Goal: Task Accomplishment & Management: Use online tool/utility

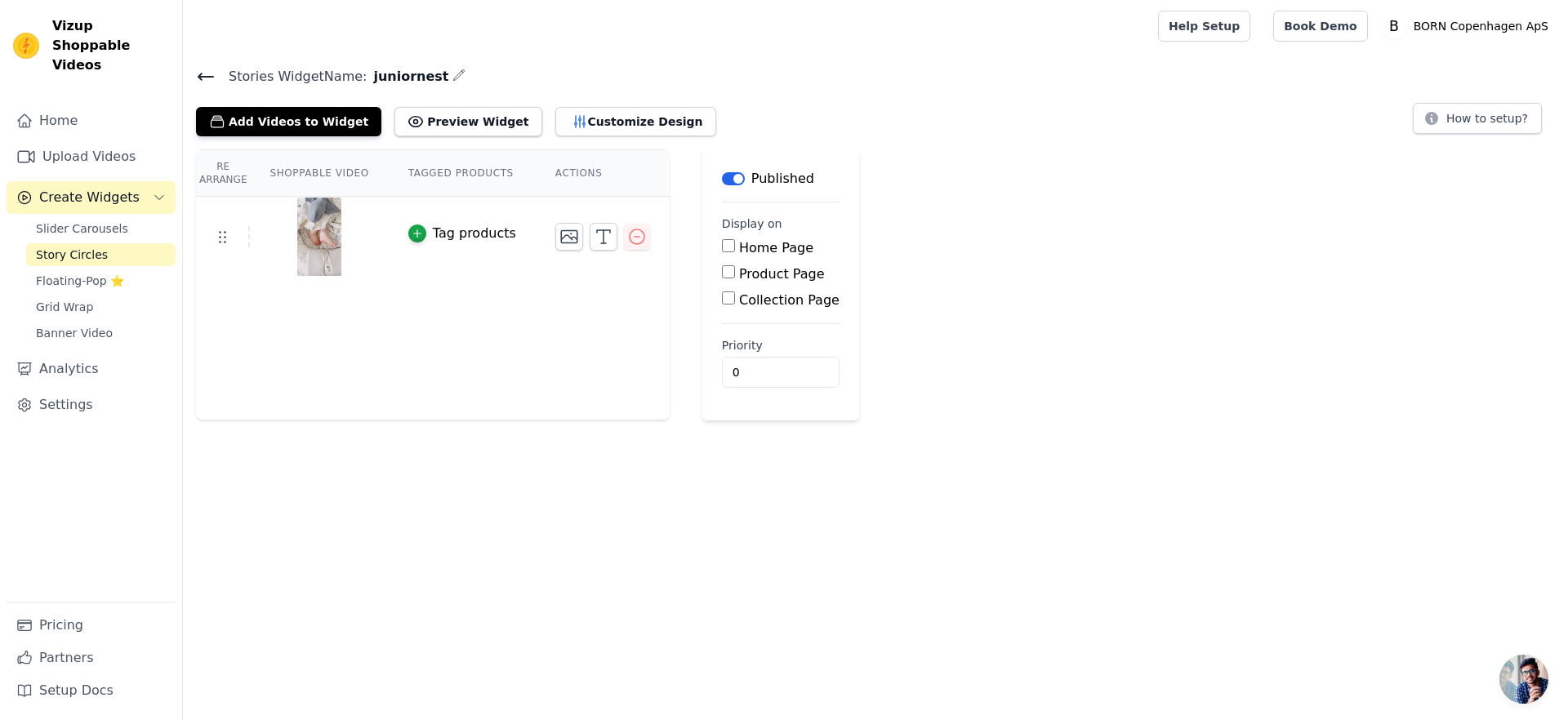
click at [407, 73] on span "juniornest" at bounding box center [407, 77] width 81 height 19
copy span "juniornest"
click at [765, 276] on label "Product Page" at bounding box center [783, 274] width 86 height 15
click at [735, 276] on input "Product Page" at bounding box center [729, 272] width 13 height 13
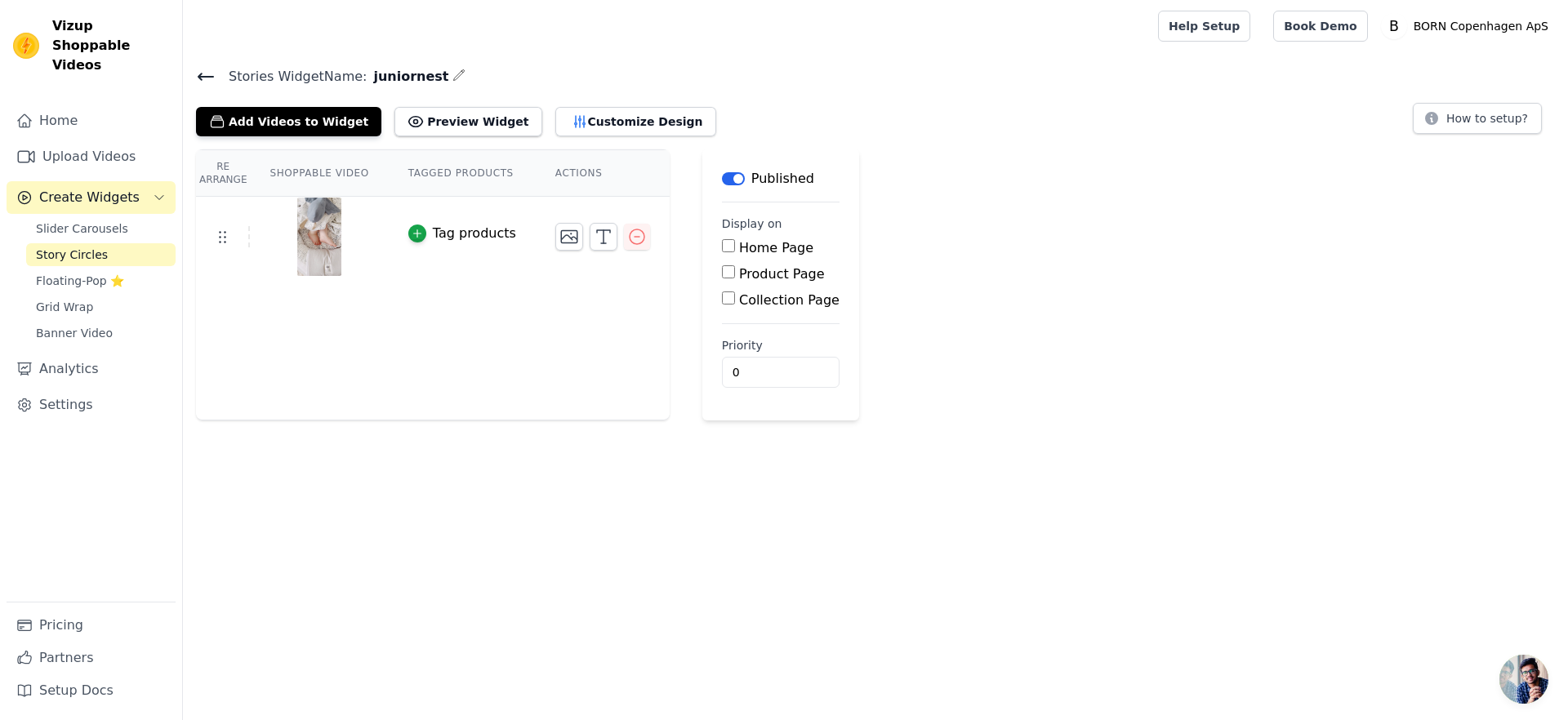
checkbox input "true"
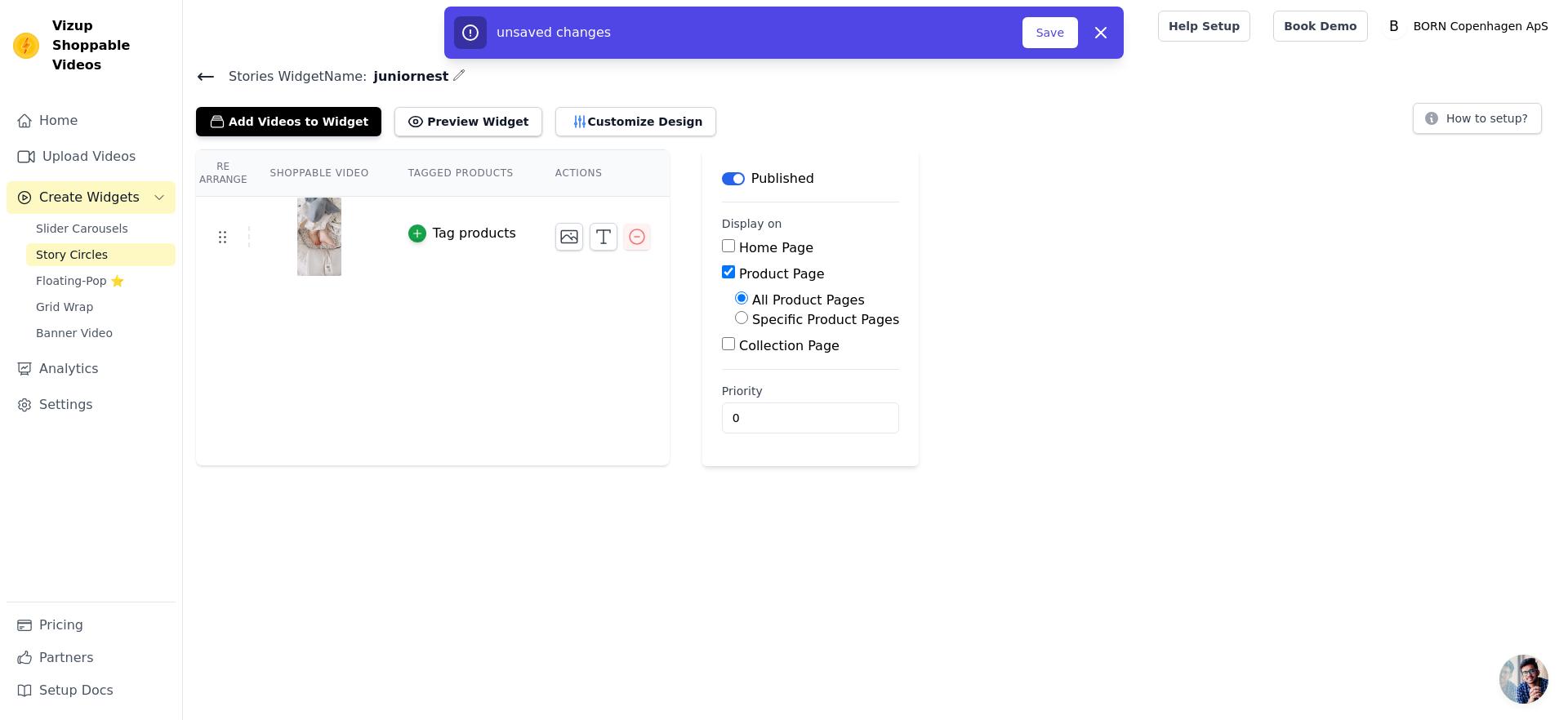
click at [785, 317] on label "Specific Product Pages" at bounding box center [825, 320] width 147 height 15
click at [748, 317] on input "Specific Product Pages" at bounding box center [741, 318] width 13 height 13
radio input "true"
click at [824, 357] on button "Select Products" at bounding box center [789, 356] width 109 height 28
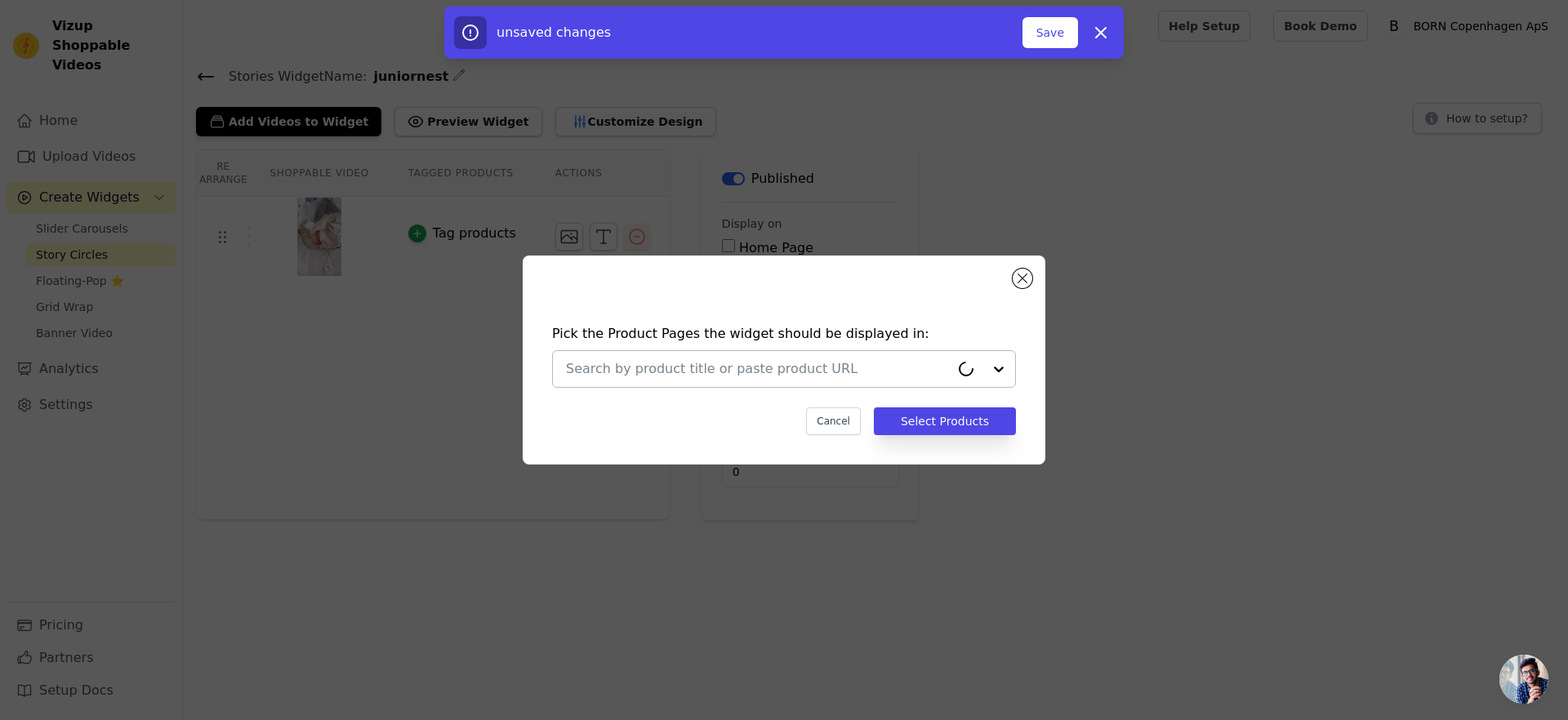
click at [818, 378] on input "text" at bounding box center [758, 369] width 384 height 19
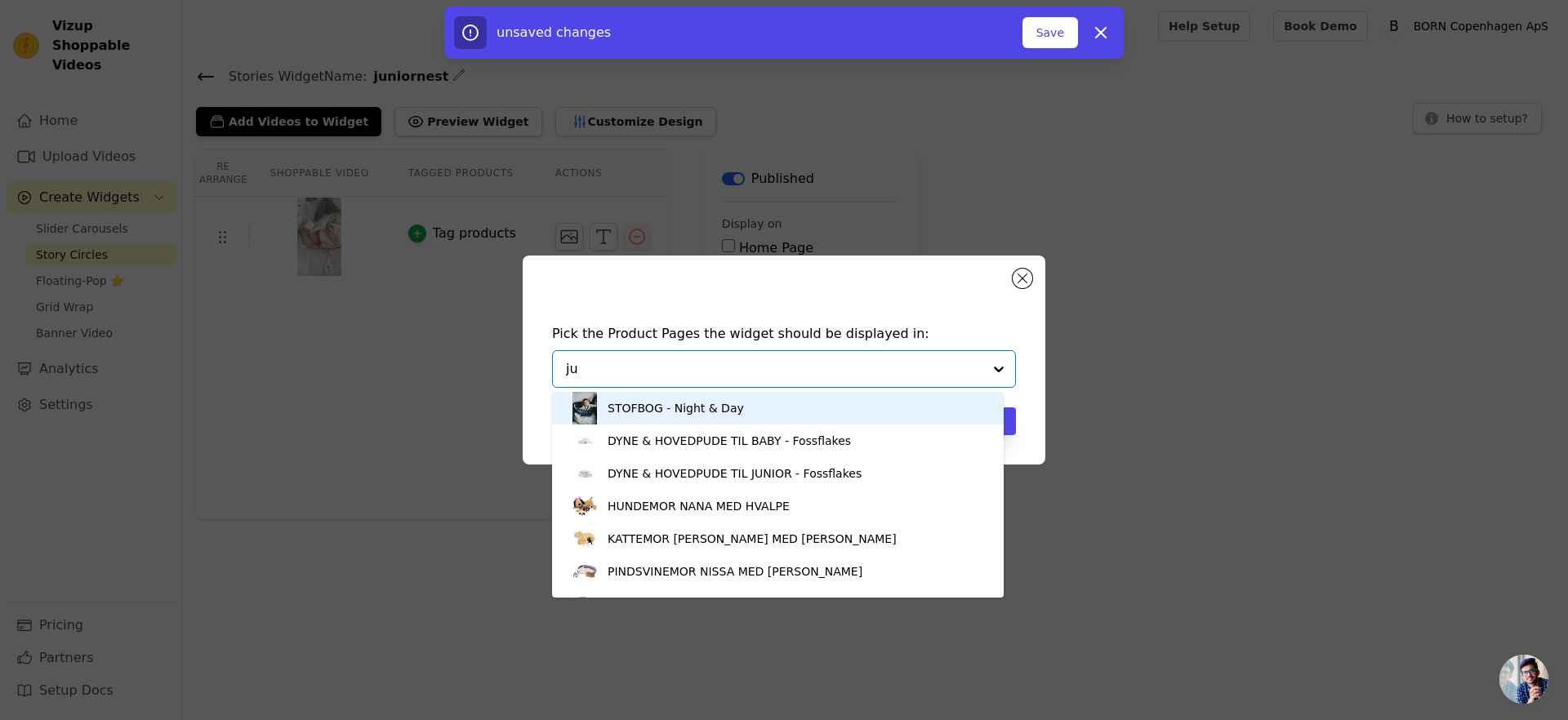
type input "j"
paste input "juniornest"
type input "juniornest"
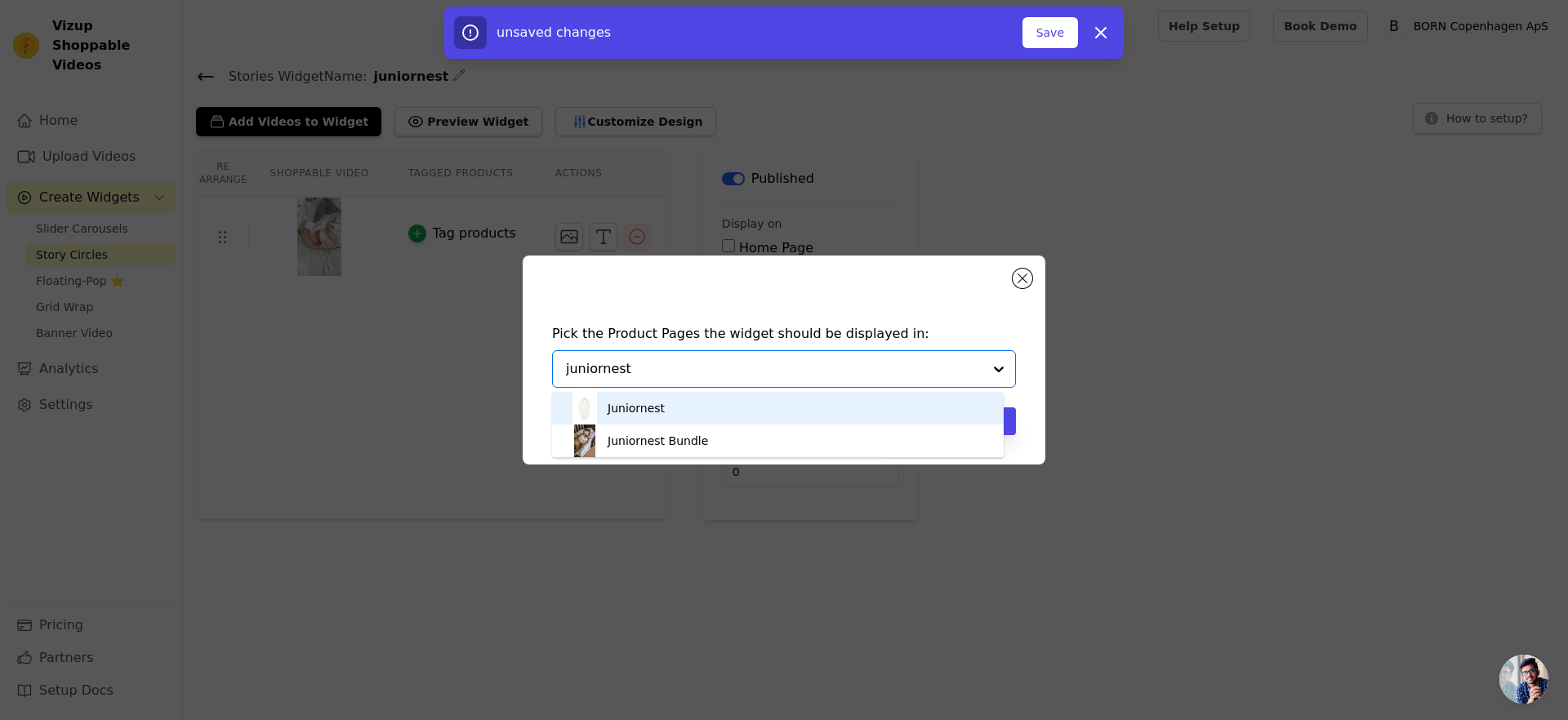
click at [725, 408] on div "Juniornest" at bounding box center [777, 408] width 419 height 33
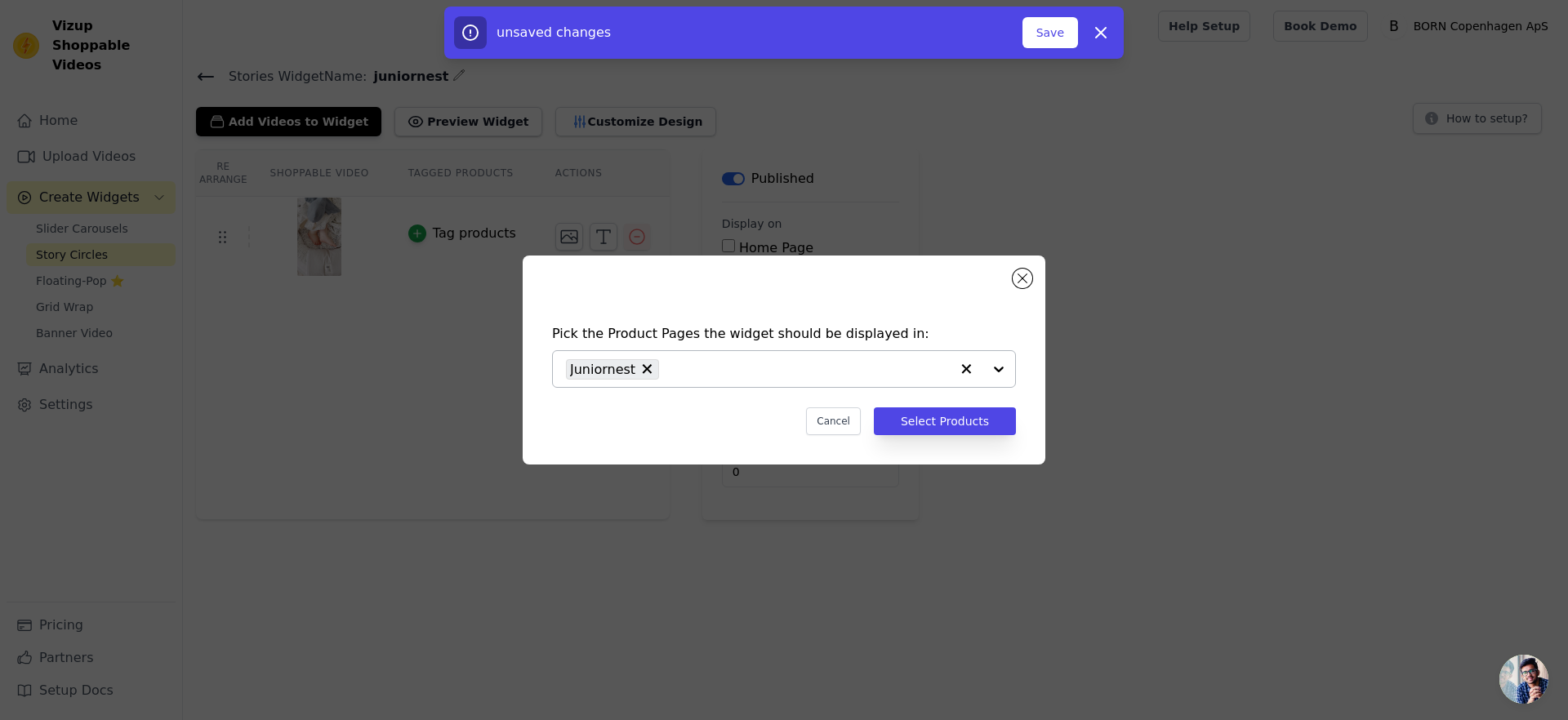
click at [891, 370] on input "text" at bounding box center [808, 369] width 283 height 19
type input "j"
type input "B"
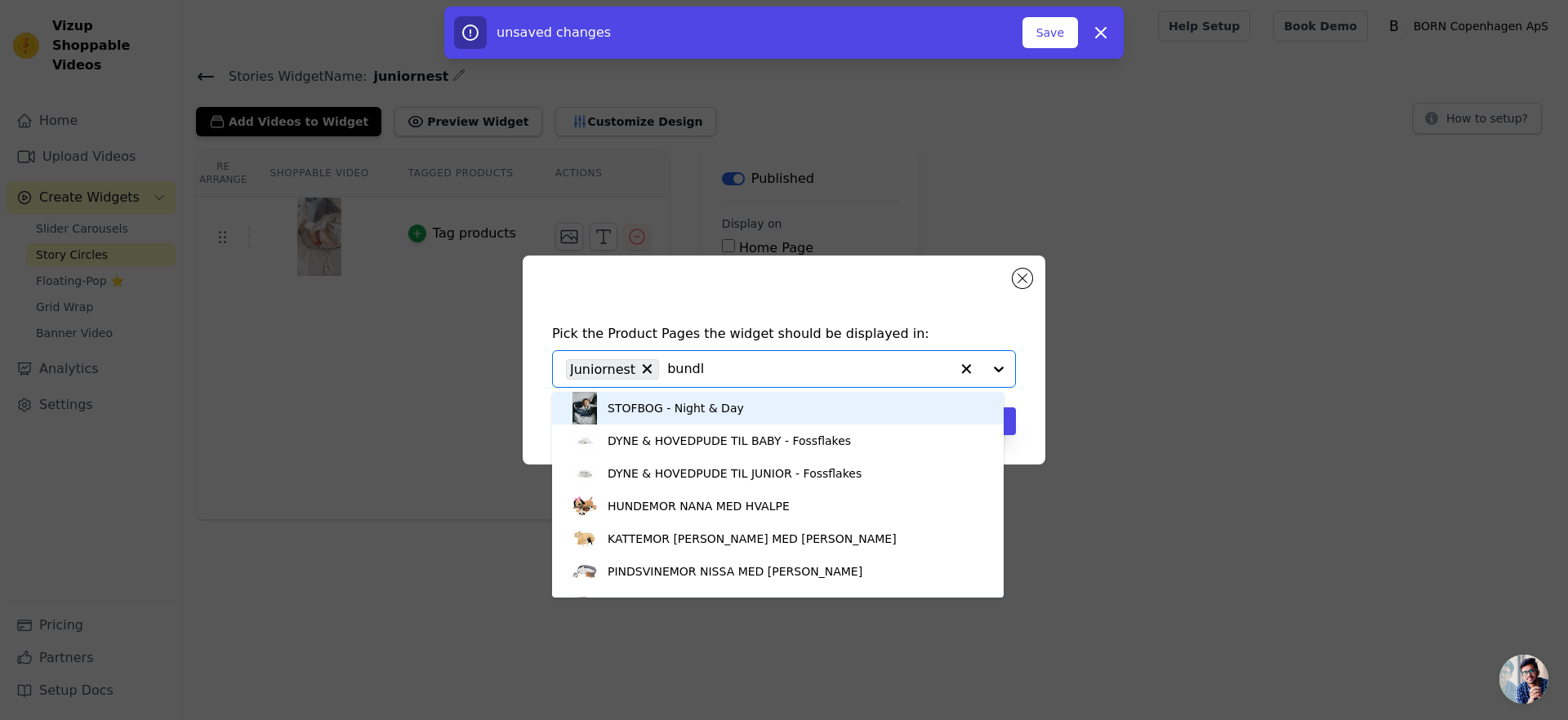
type input "bundle"
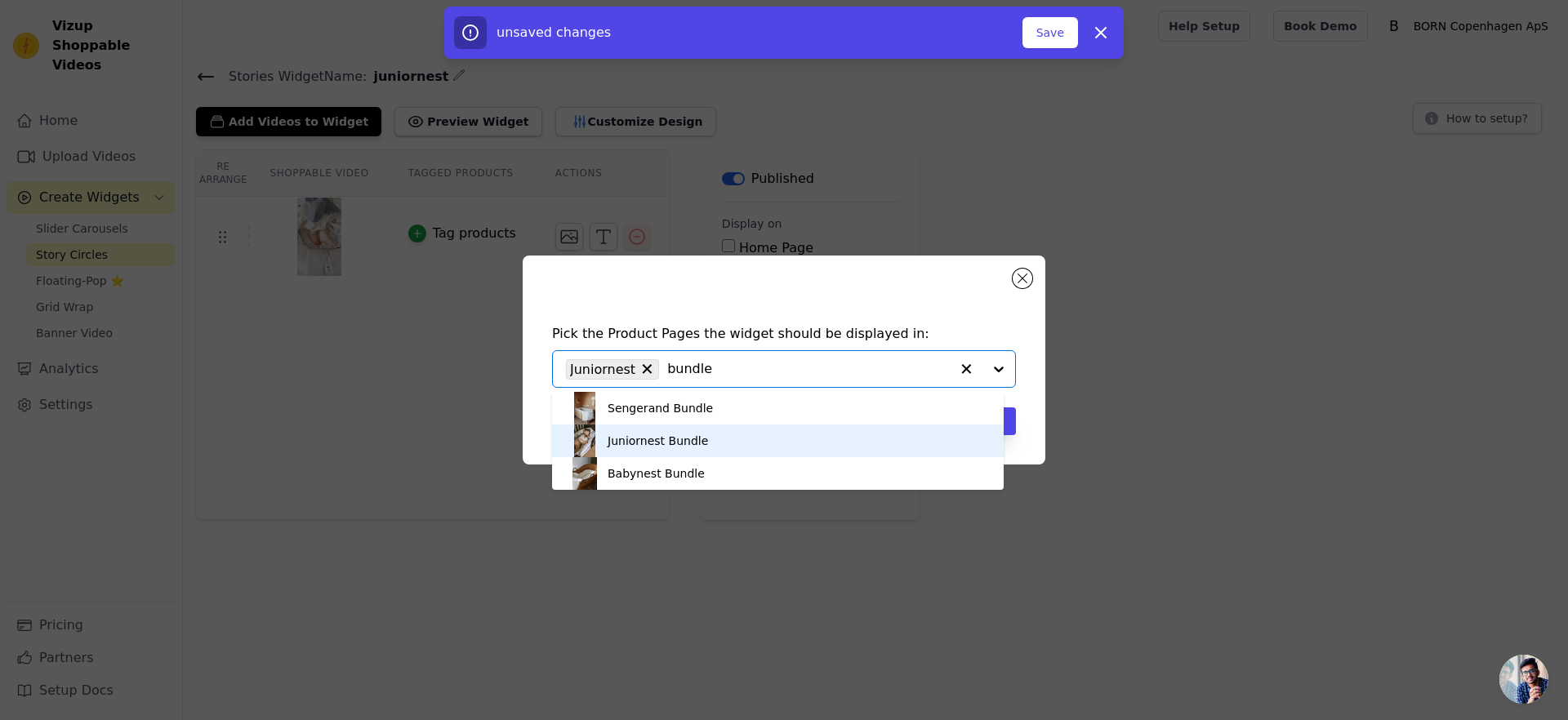
click at [719, 440] on div "Juniornest Bundle" at bounding box center [777, 440] width 419 height 33
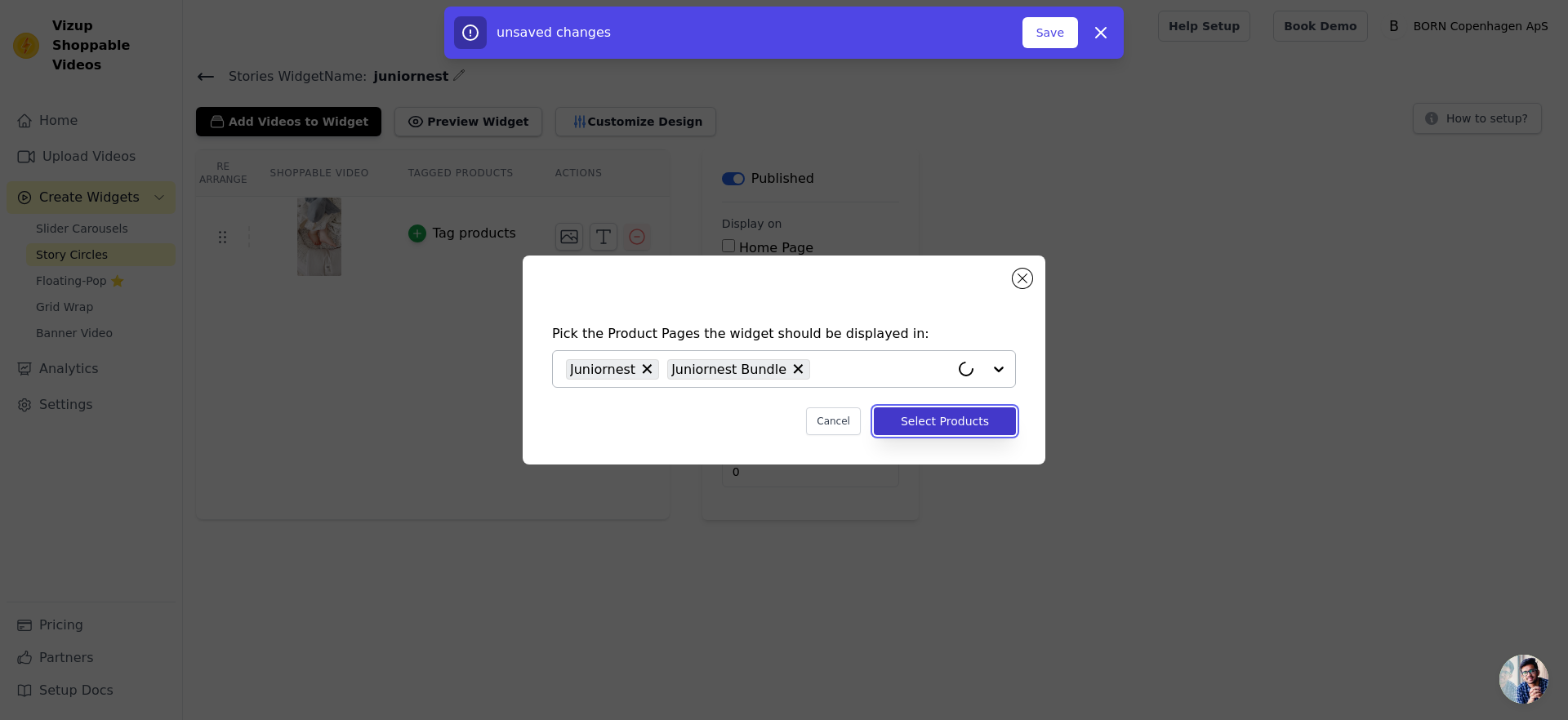
click at [996, 421] on button "Select Products" at bounding box center [944, 420] width 142 height 28
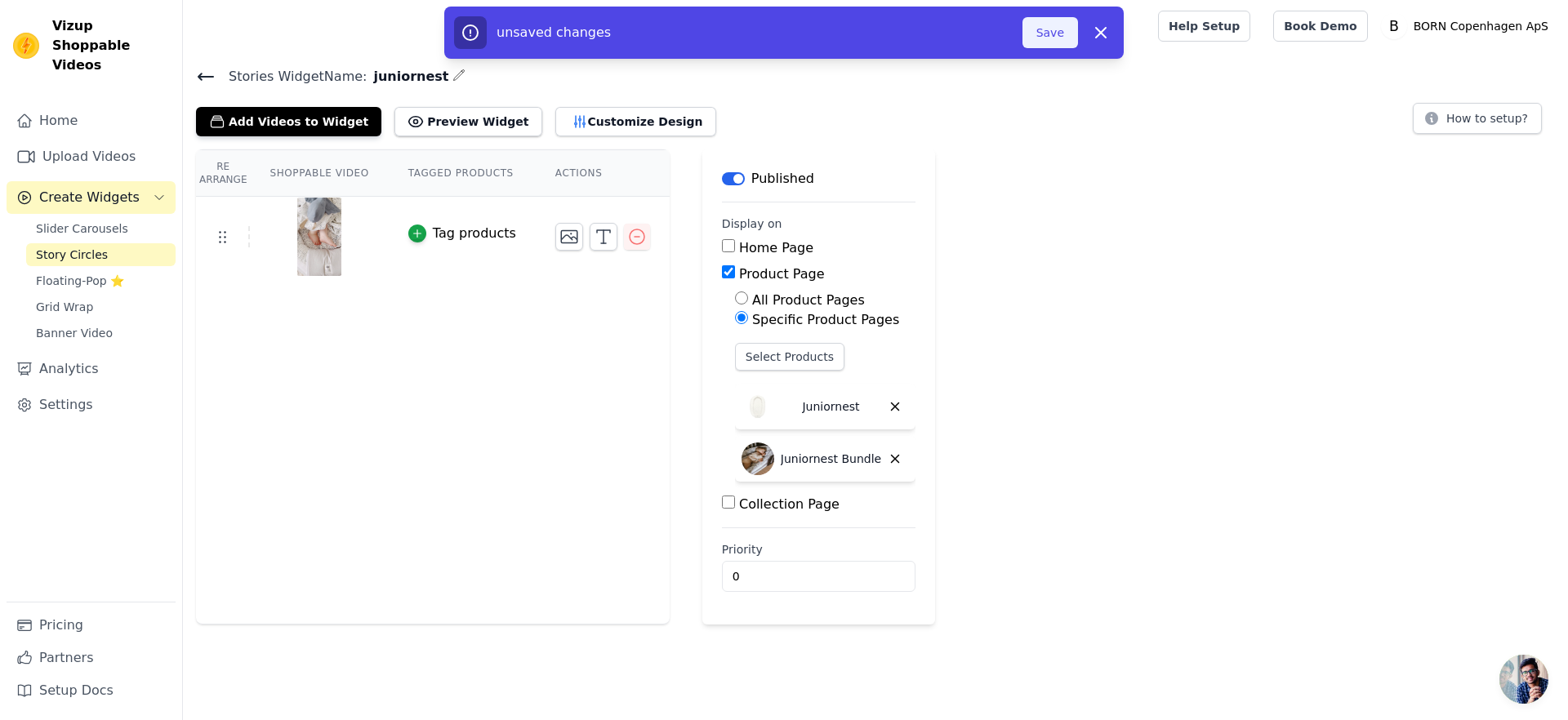
click at [1034, 46] on button "Save" at bounding box center [1050, 33] width 56 height 31
click at [1053, 34] on button "Save" at bounding box center [1050, 33] width 56 height 31
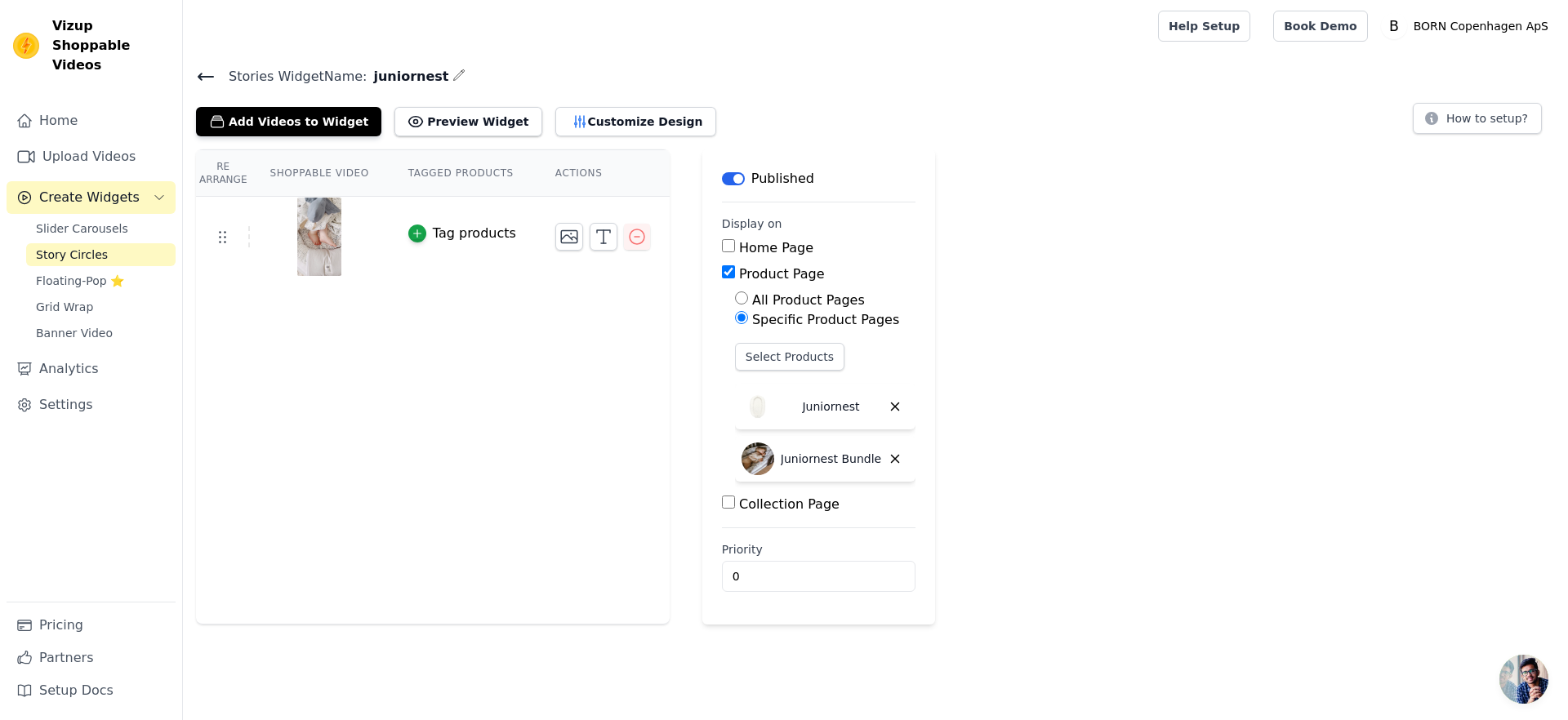
click at [748, 133] on div "Add Videos to Widget Preview Widget Customize Design How to setup?" at bounding box center [875, 119] width 1359 height 36
click at [442, 124] on button "Preview Widget" at bounding box center [467, 122] width 147 height 30
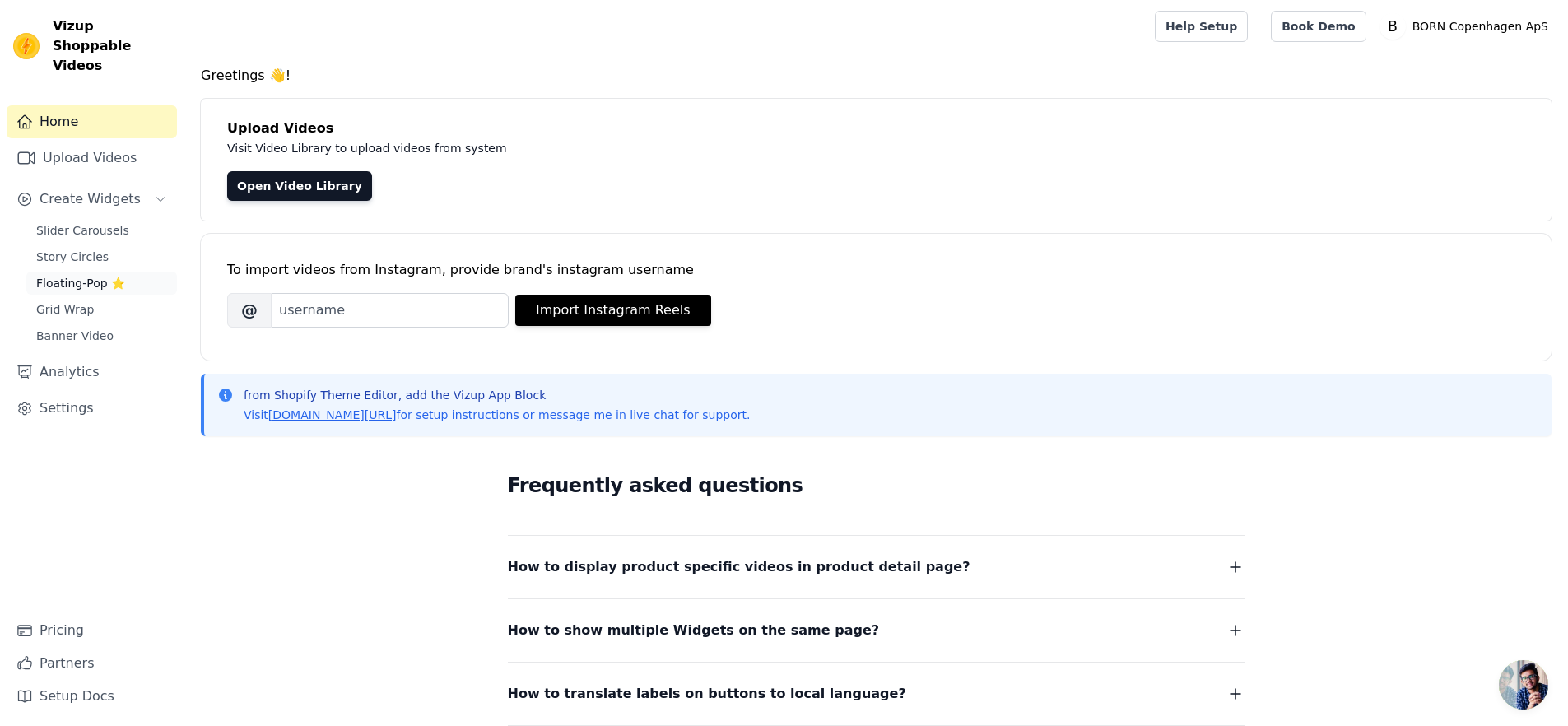
click at [87, 275] on span "Floating-Pop ⭐" at bounding box center [81, 283] width 89 height 16
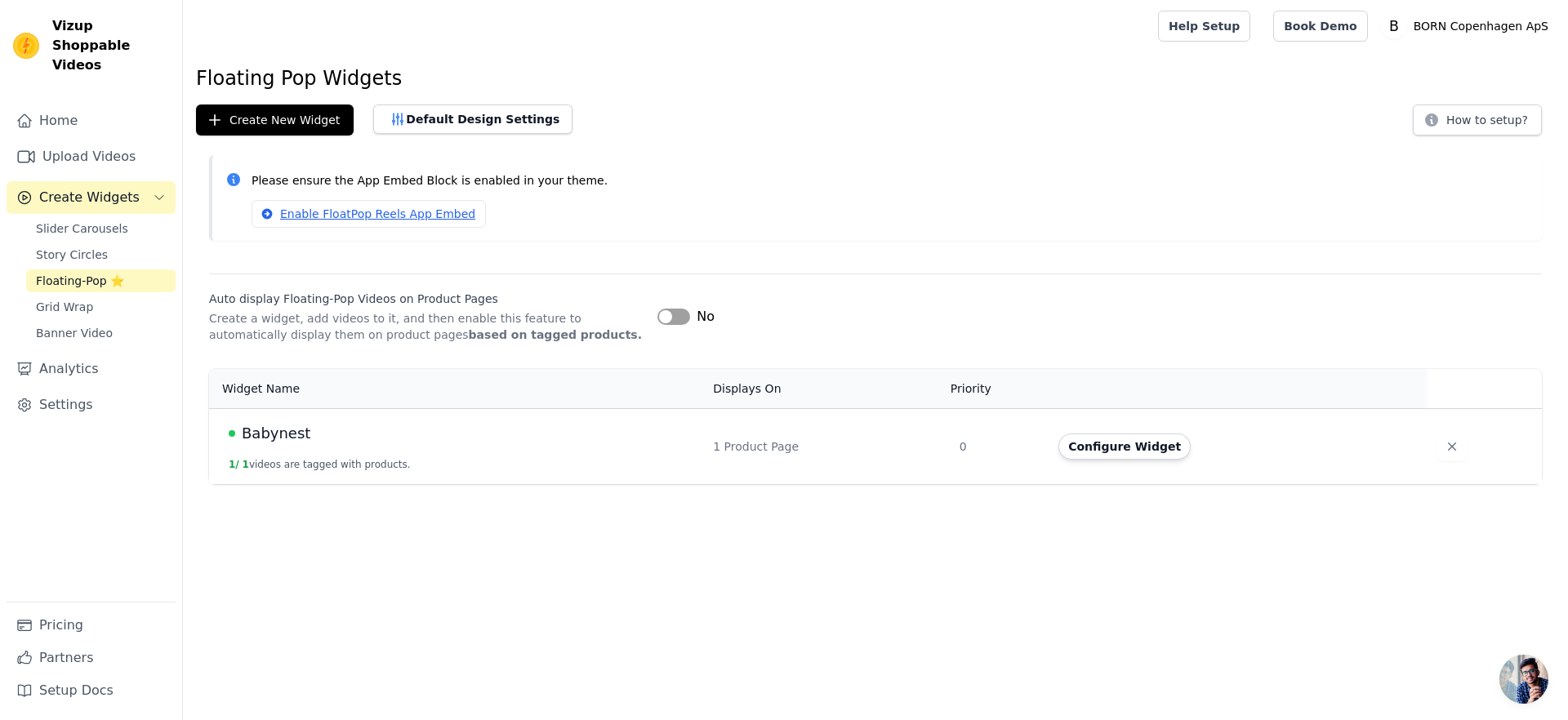
click at [285, 429] on span "Babynest" at bounding box center [276, 434] width 69 height 23
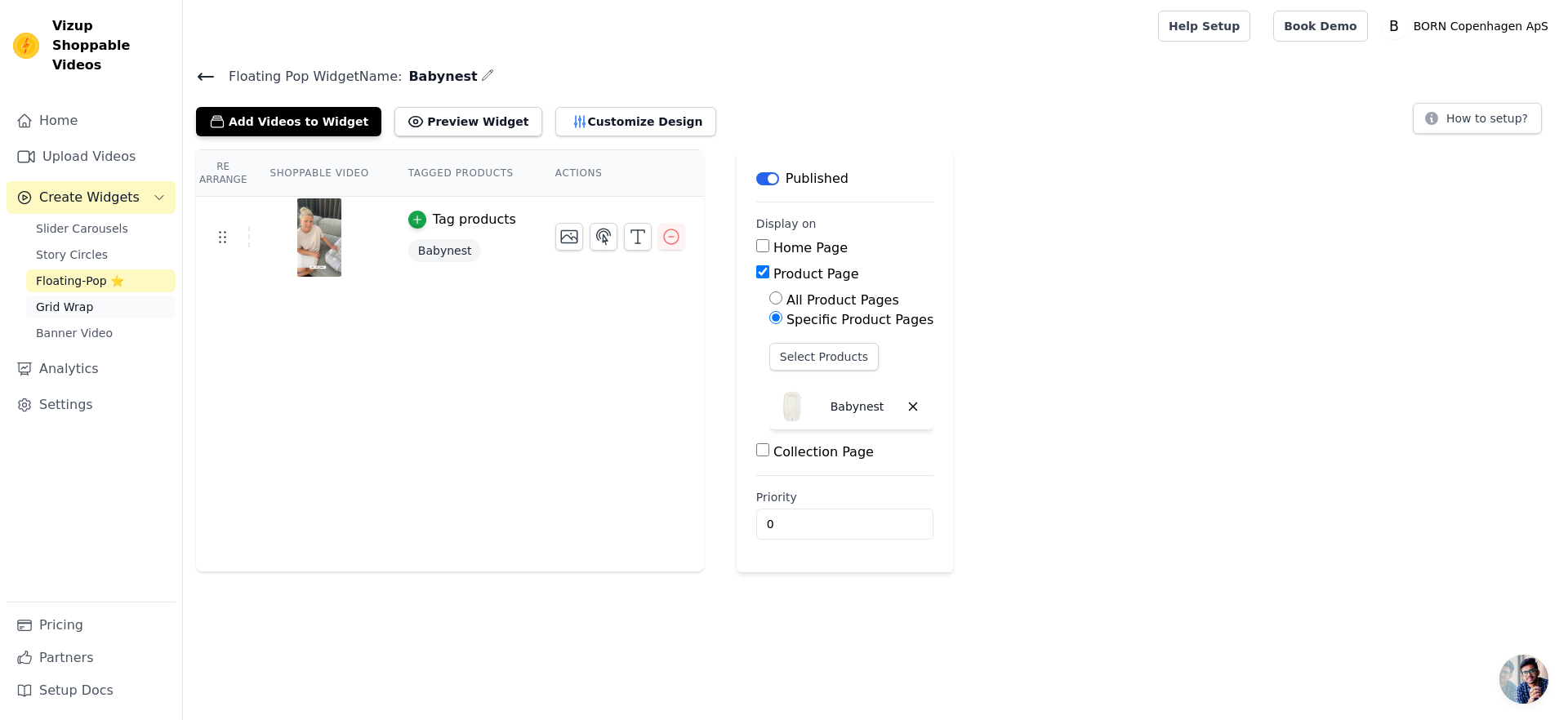
click at [80, 299] on span "Grid Wrap" at bounding box center [65, 306] width 57 height 16
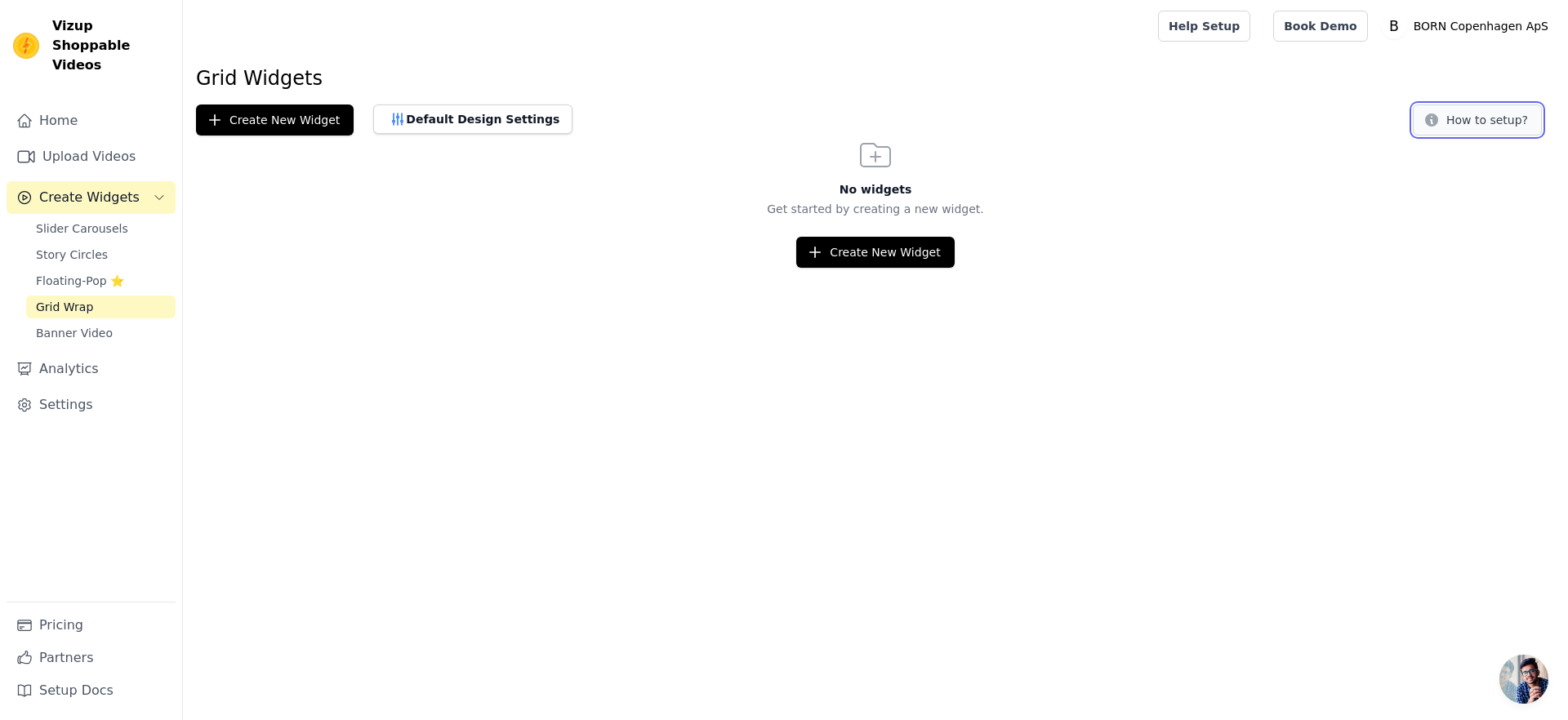
click at [1513, 125] on button "How to setup?" at bounding box center [1477, 120] width 129 height 31
click at [68, 325] on span "Banner Video" at bounding box center [75, 332] width 77 height 16
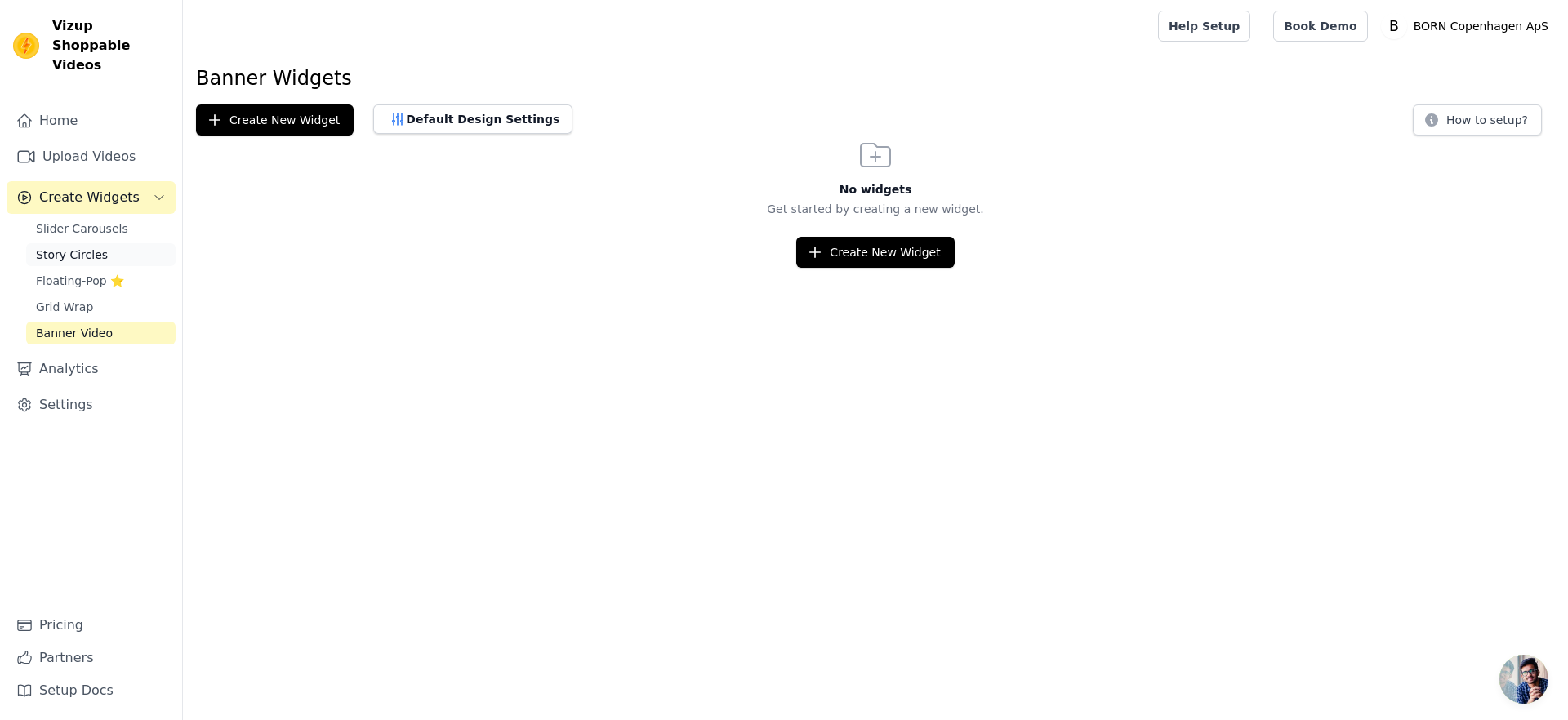
click at [83, 246] on span "Story Circles" at bounding box center [72, 254] width 72 height 16
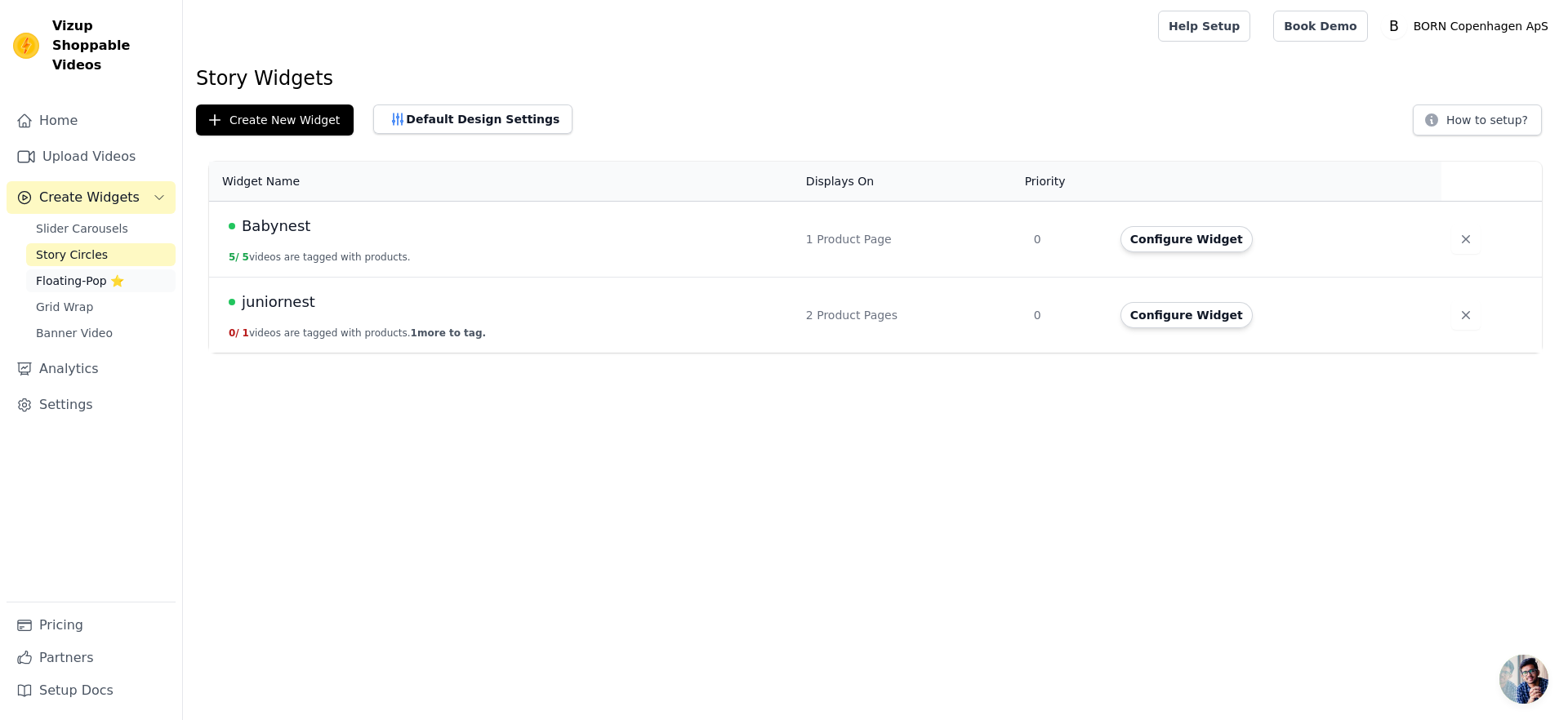
click at [84, 273] on span "Floating-Pop ⭐" at bounding box center [80, 281] width 88 height 16
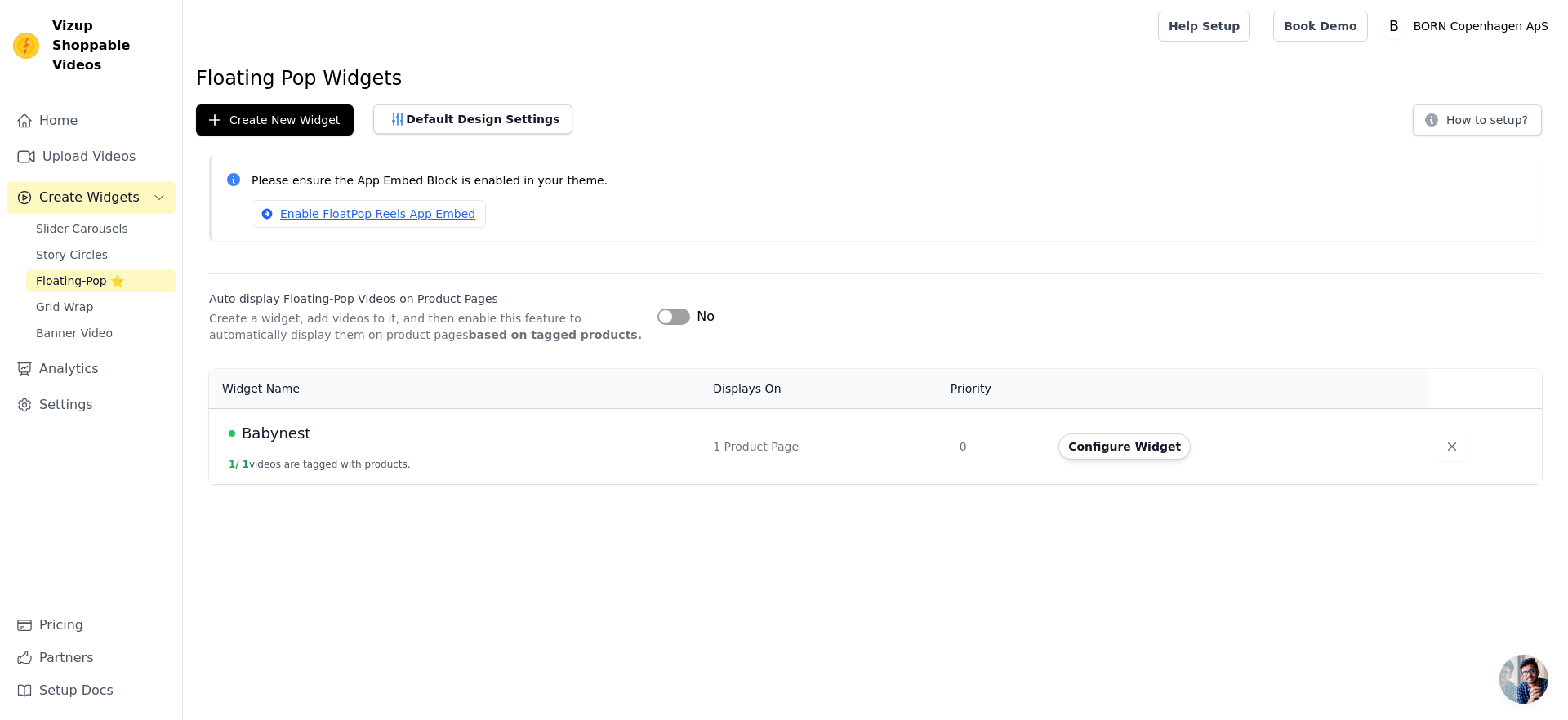
click at [257, 98] on div "Floating Pop Widgets Create New Widget Default Design Settings How to setup? Pl…" at bounding box center [875, 278] width 1385 height 425
click at [258, 111] on button "Create New Widget" at bounding box center [275, 120] width 158 height 31
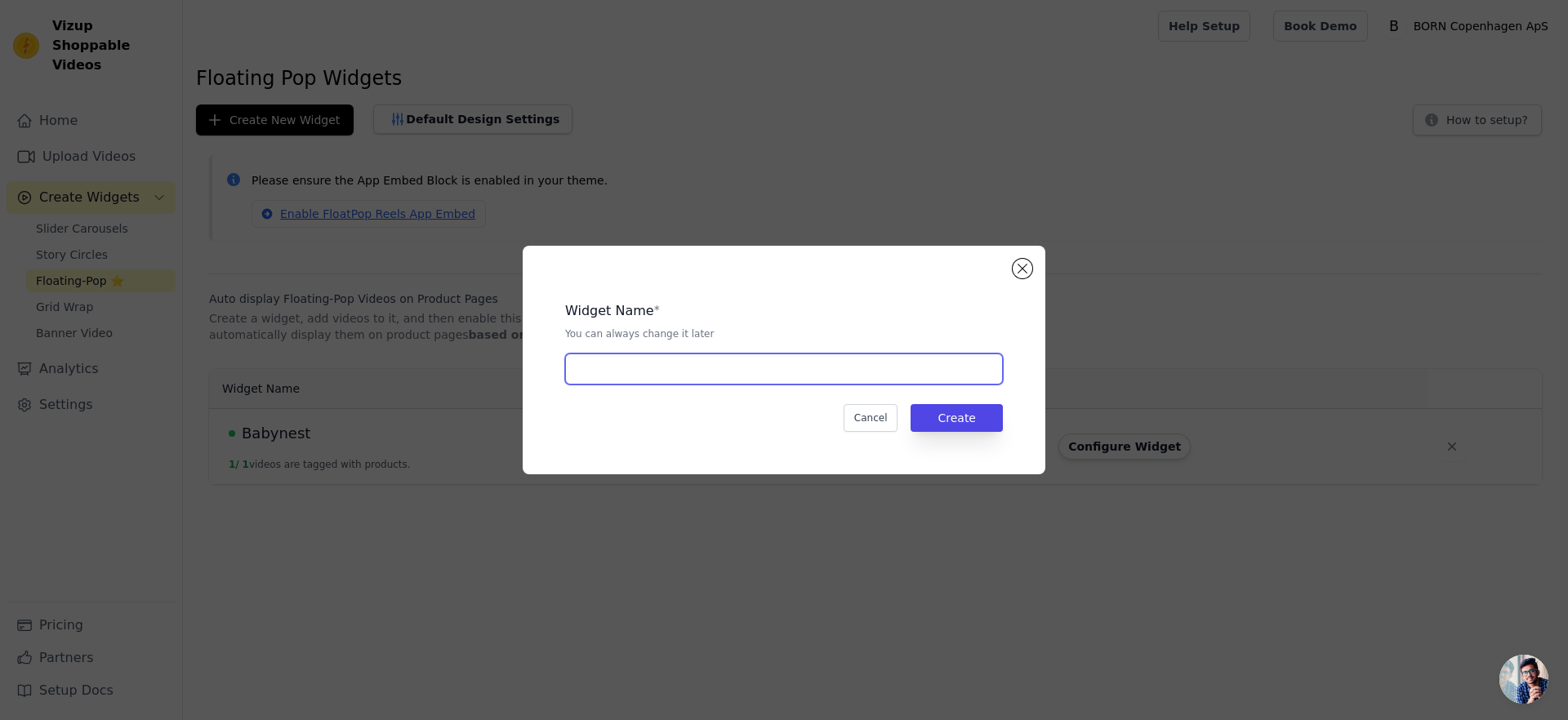
click at [745, 363] on input "text" at bounding box center [784, 369] width 438 height 31
type input "Barnevognspude"
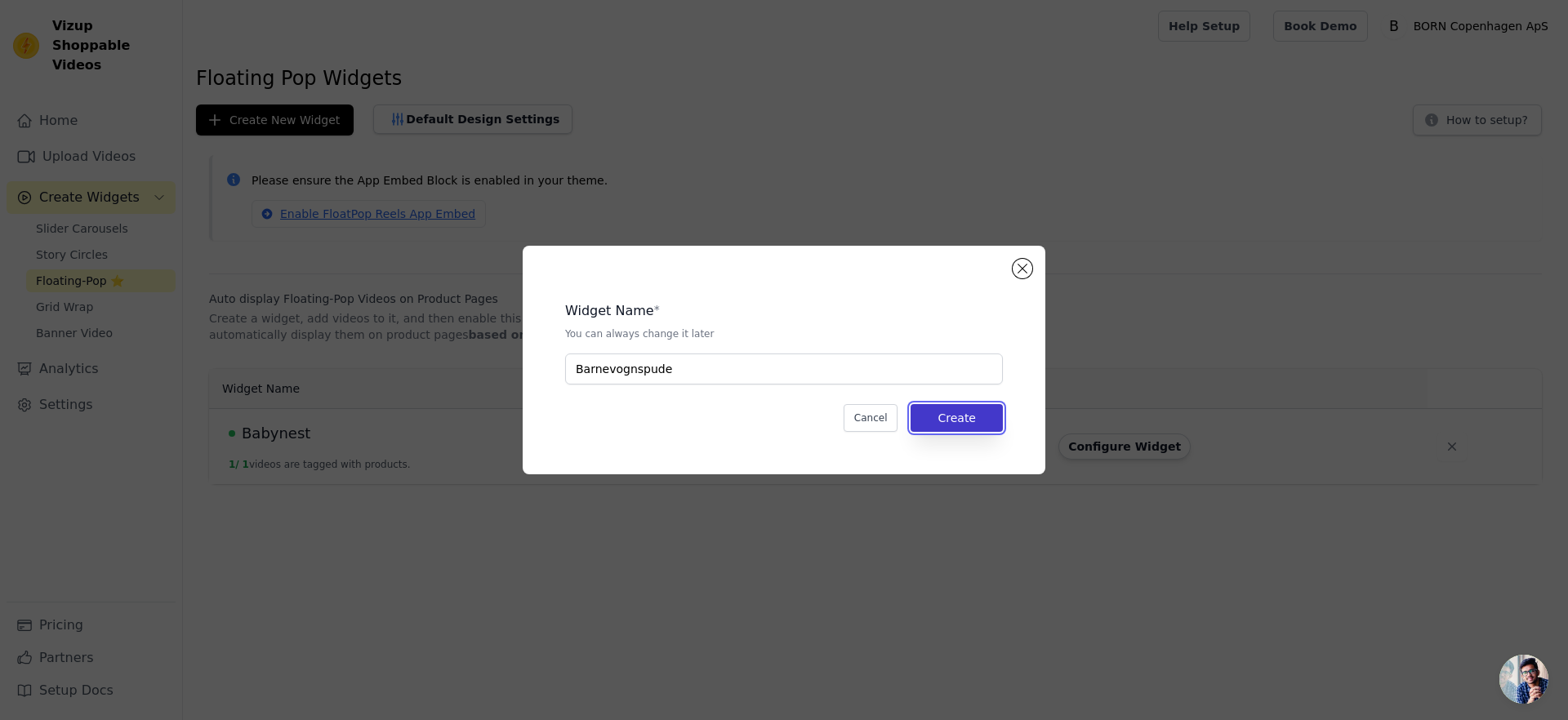
click at [955, 423] on button "Create" at bounding box center [957, 417] width 92 height 28
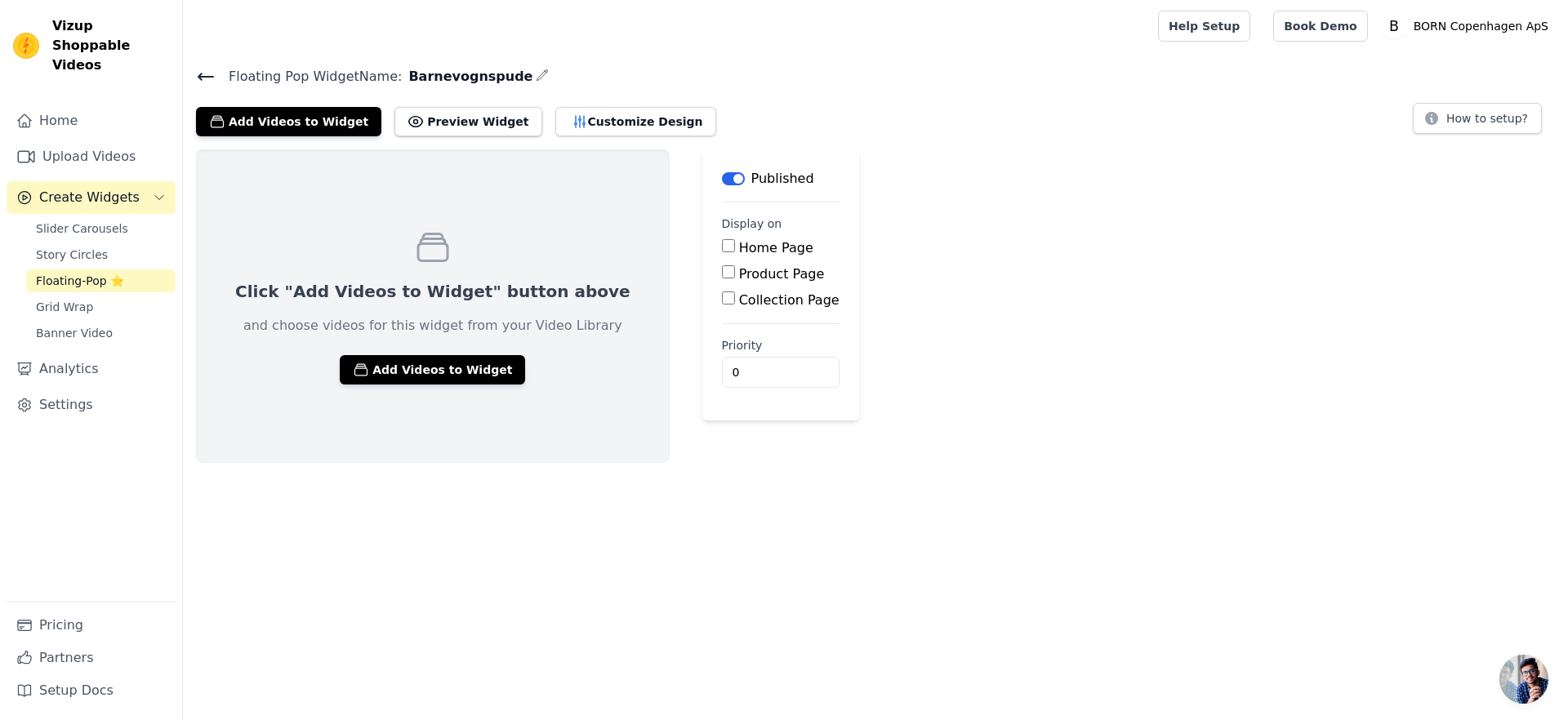
click at [202, 75] on icon at bounding box center [206, 77] width 19 height 19
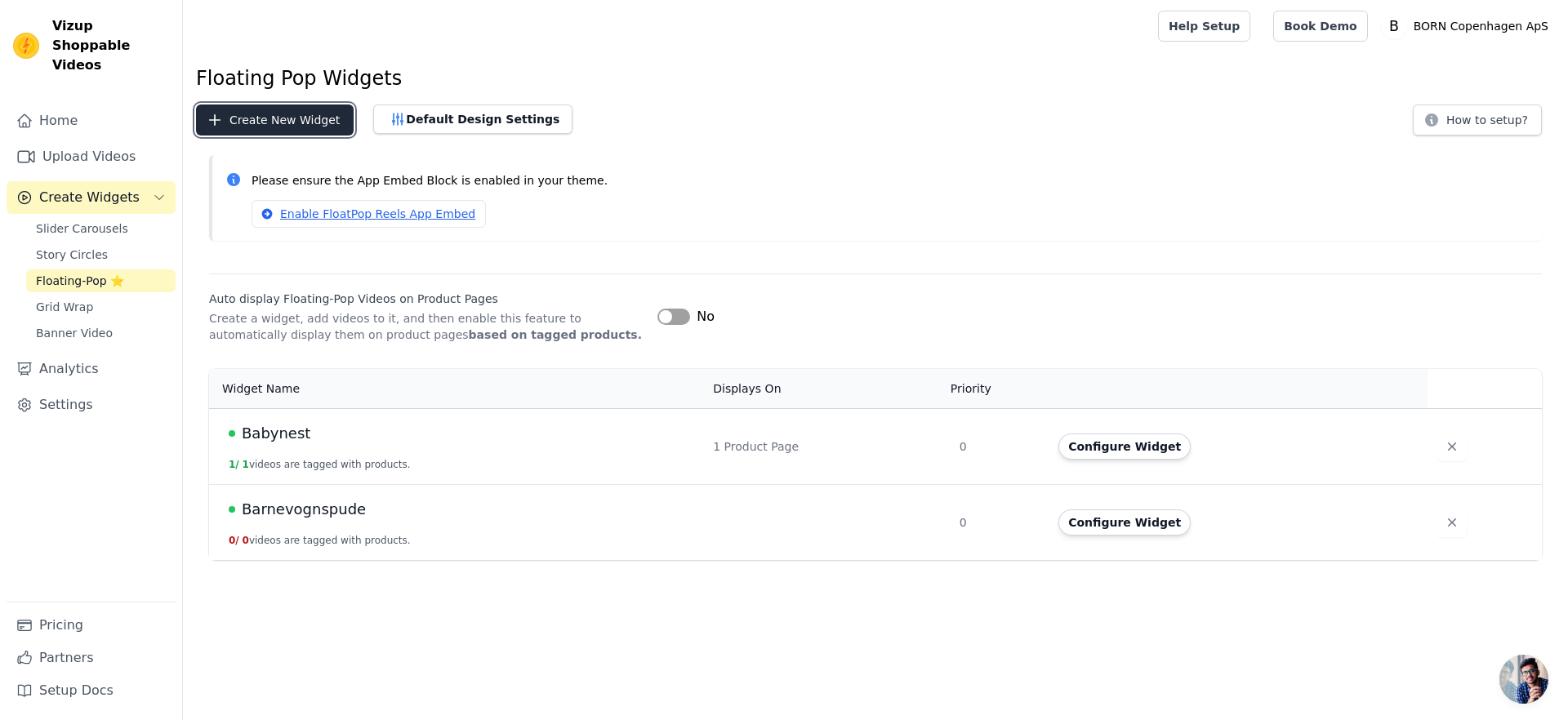
click at [253, 124] on button "Create New Widget" at bounding box center [275, 120] width 158 height 31
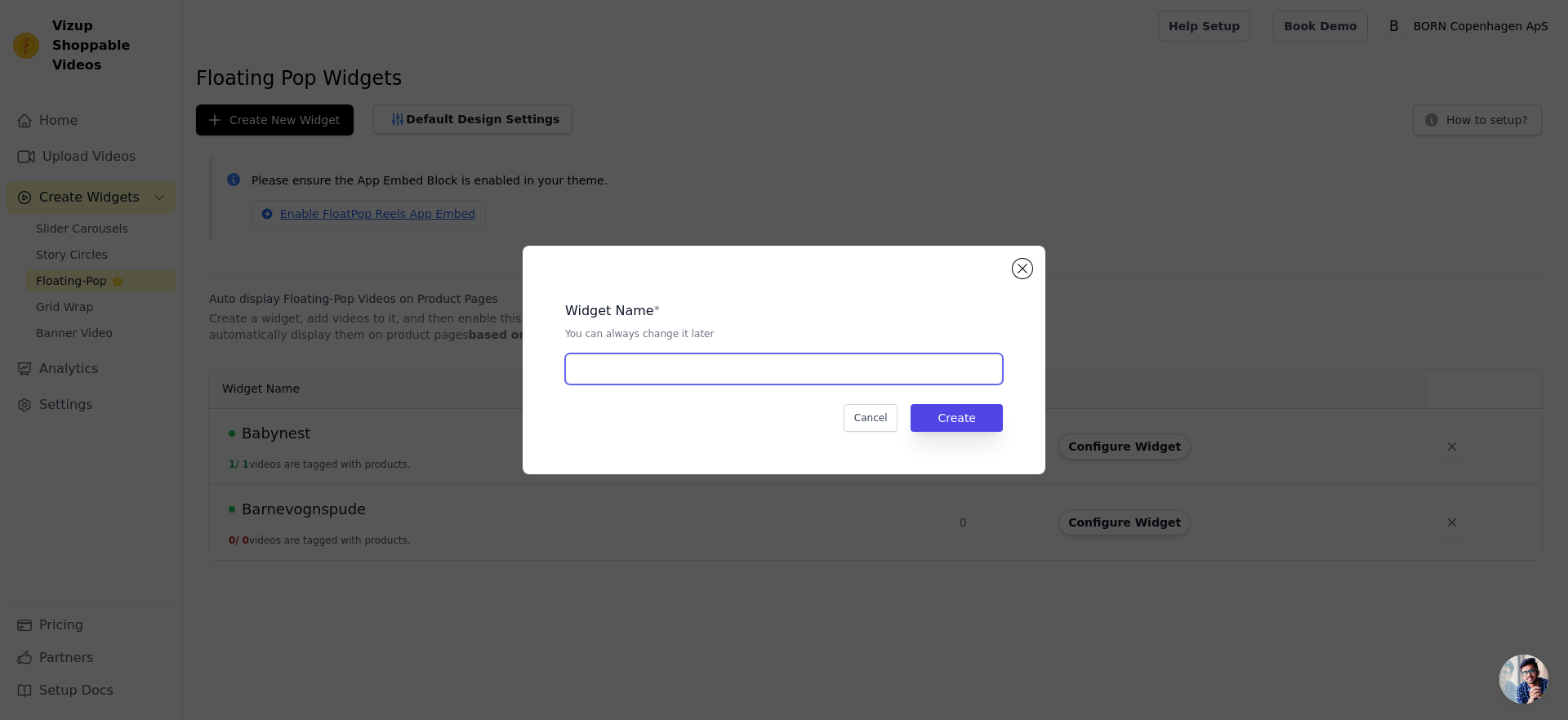
click at [711, 357] on input "text" at bounding box center [784, 369] width 438 height 31
type input "Sengeslange"
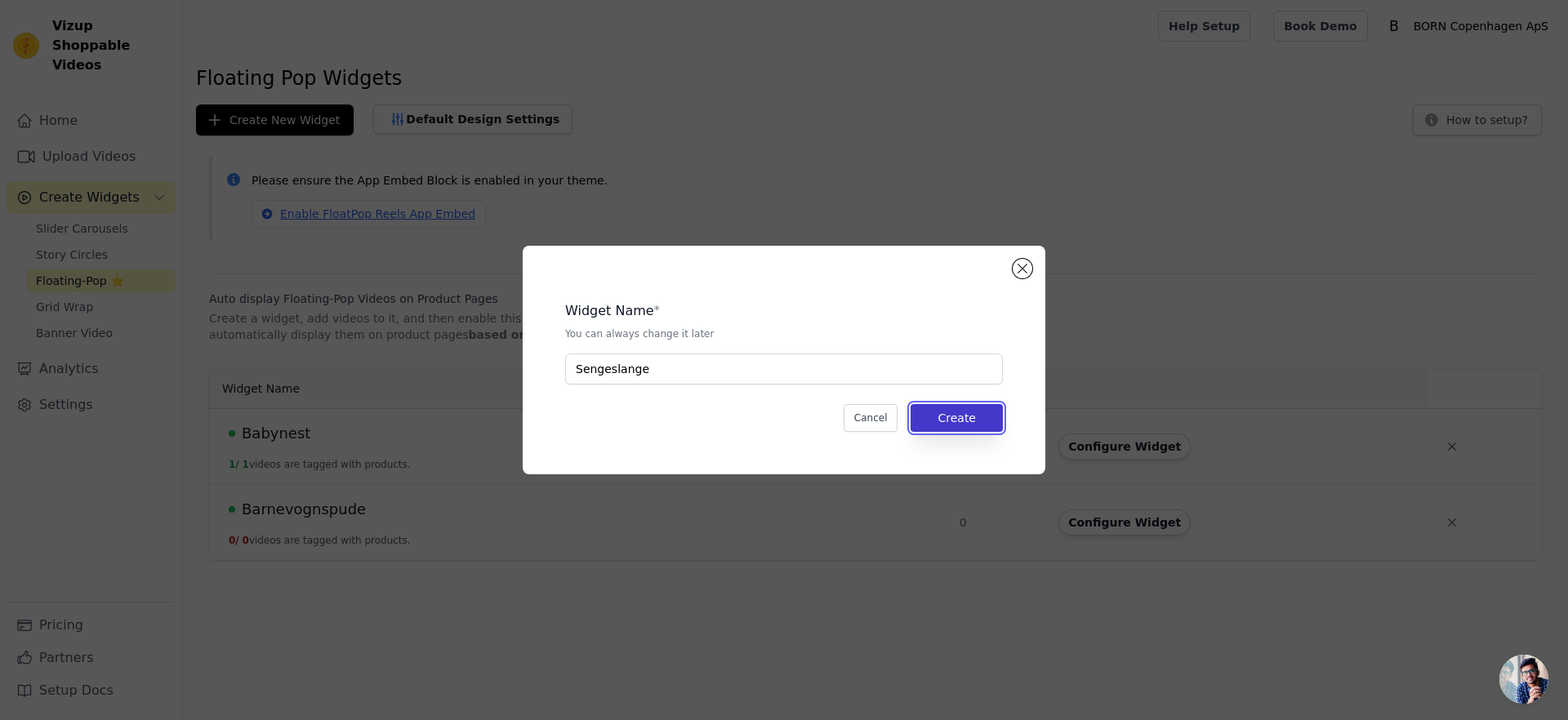
click at [984, 421] on button "Create" at bounding box center [957, 417] width 92 height 28
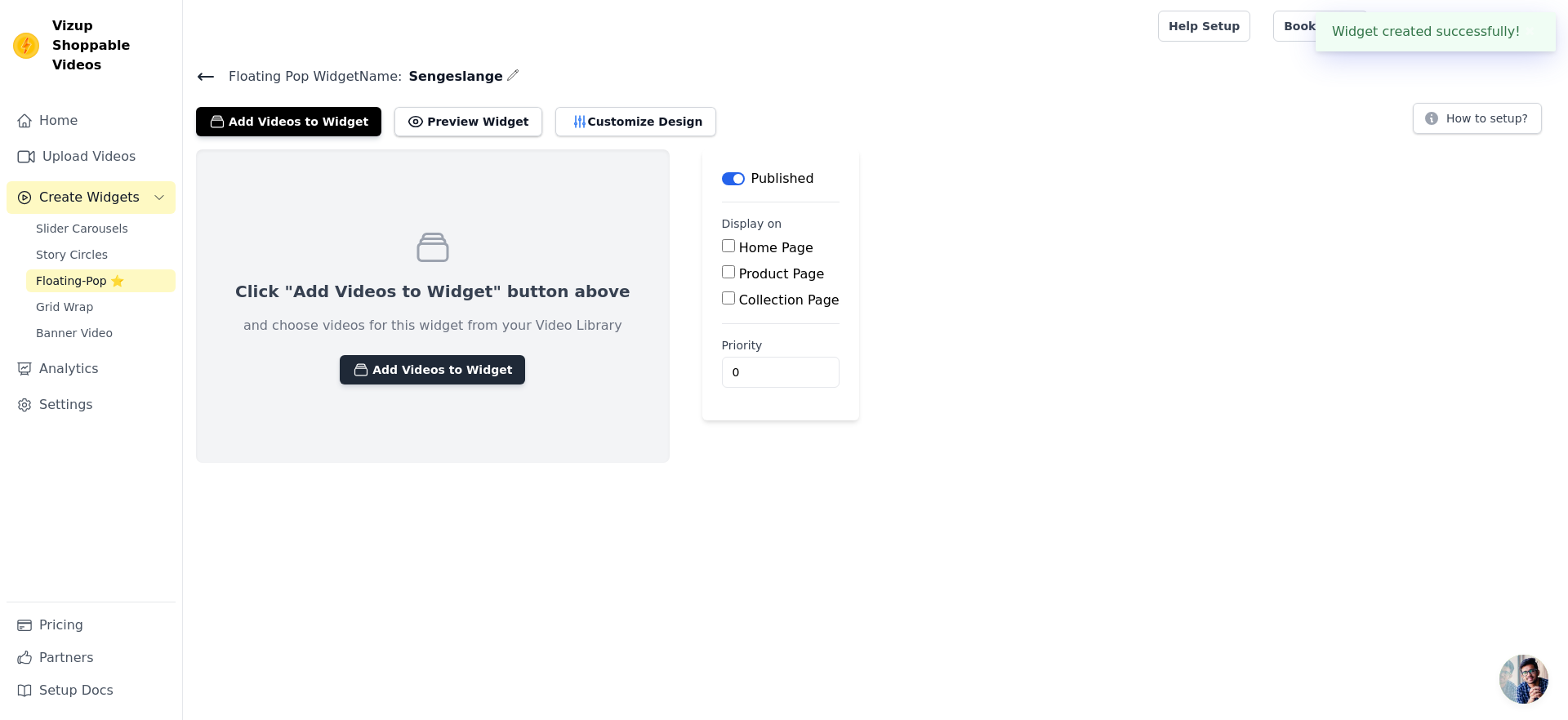
click at [435, 374] on button "Add Videos to Widget" at bounding box center [433, 370] width 186 height 30
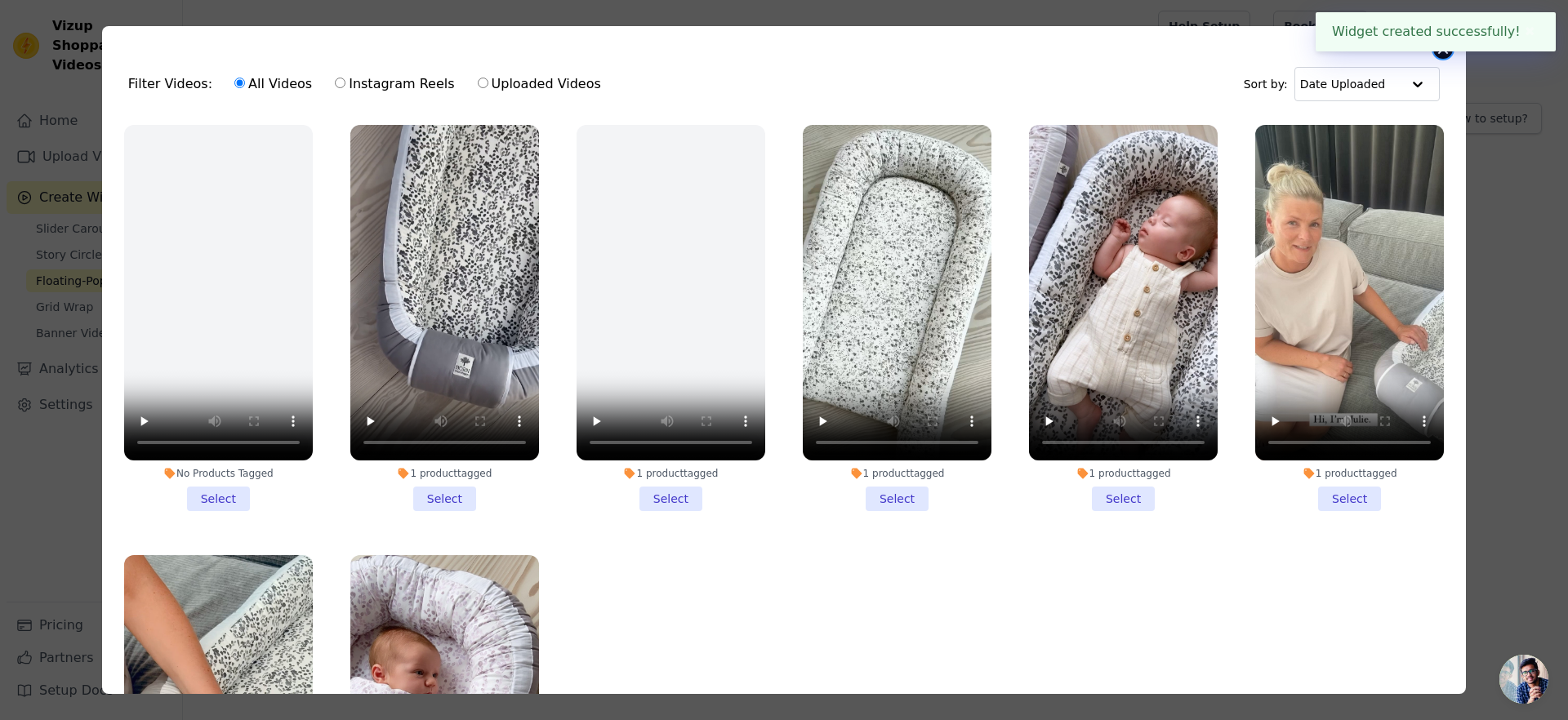
click at [1442, 53] on button "Close modal" at bounding box center [1443, 49] width 19 height 19
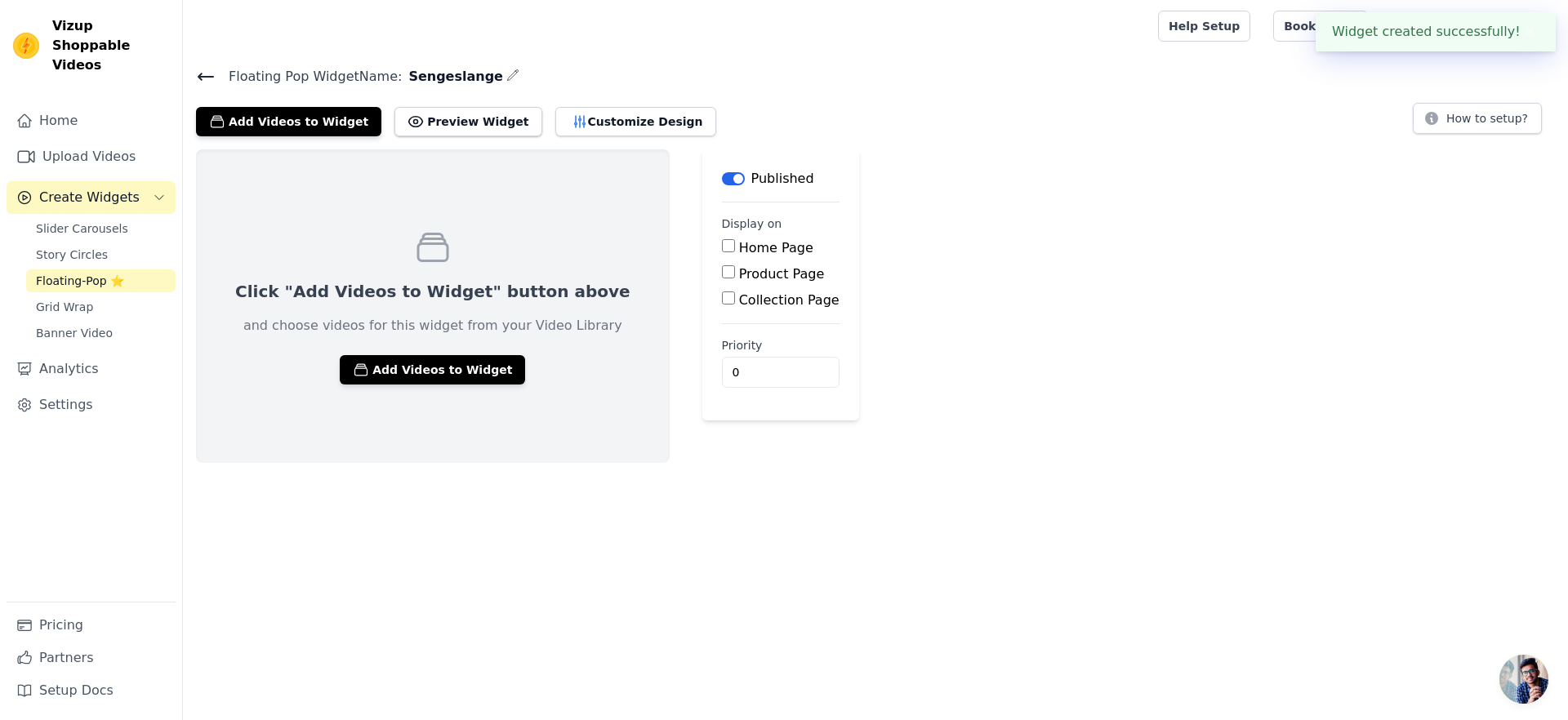
click at [739, 270] on label "Product Page" at bounding box center [783, 274] width 86 height 15
click at [722, 270] on input "Product Page" at bounding box center [729, 272] width 13 height 13
checkbox input "true"
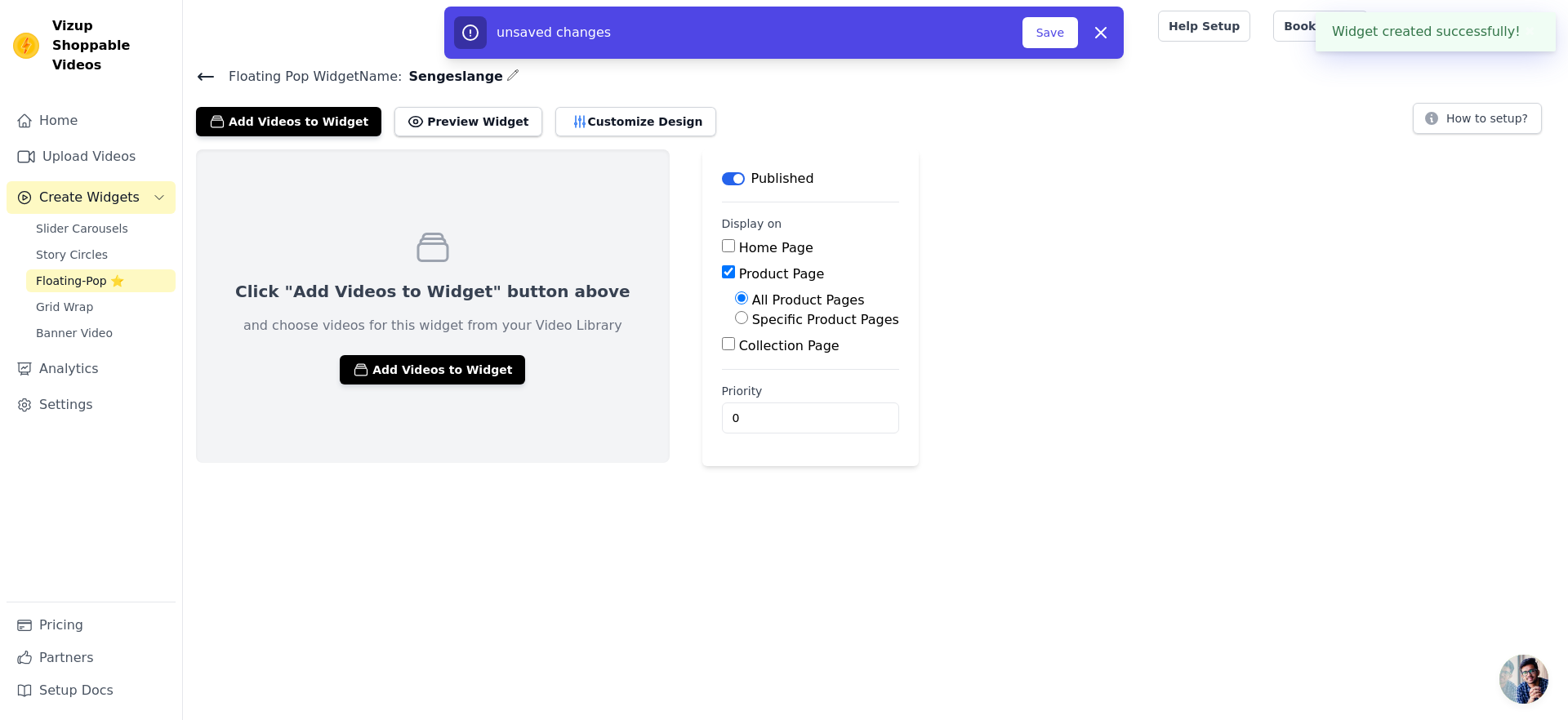
click at [752, 324] on label "Specific Product Pages" at bounding box center [825, 320] width 147 height 15
click at [739, 324] on input "Specific Product Pages" at bounding box center [741, 318] width 13 height 13
radio input "true"
click at [745, 347] on button "Select Products" at bounding box center [789, 356] width 109 height 28
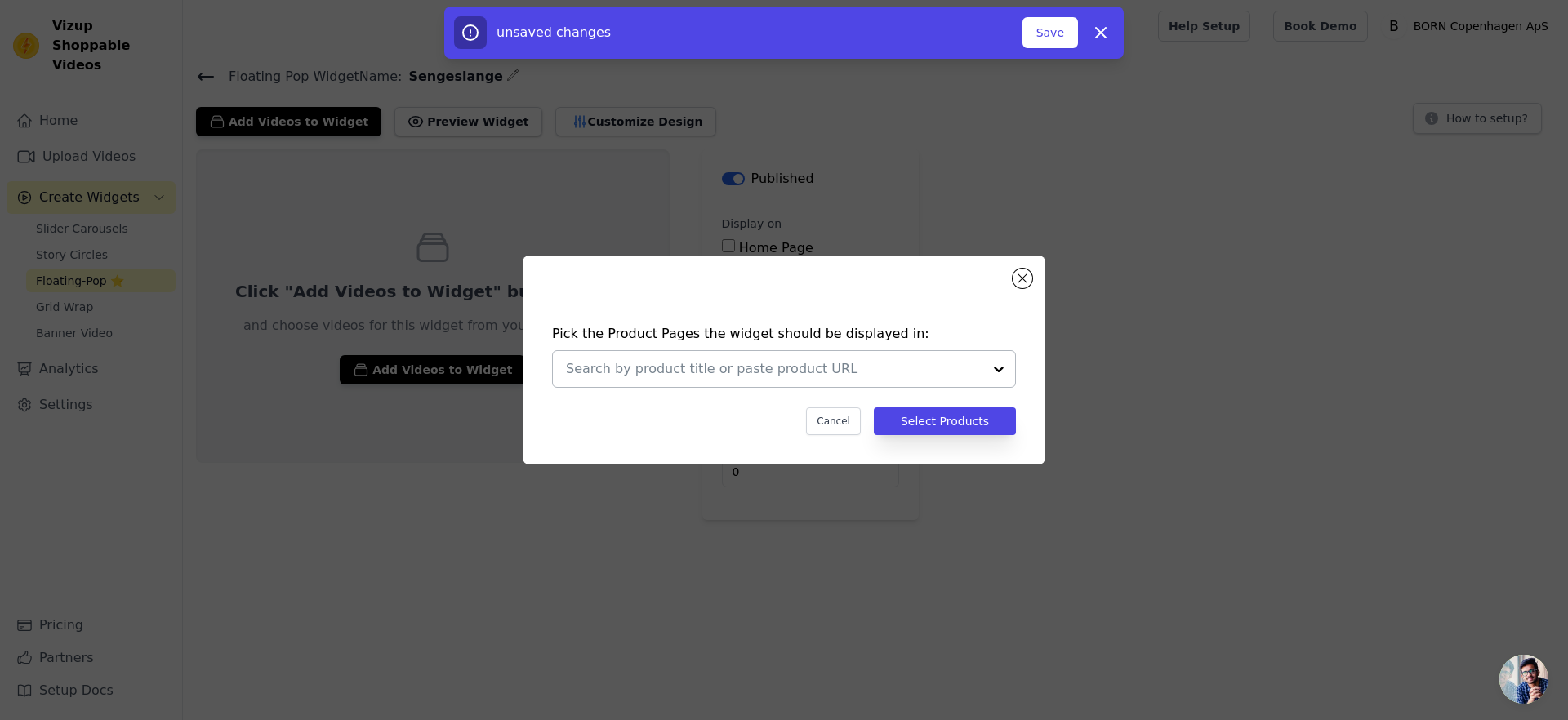
click at [774, 364] on input "text" at bounding box center [774, 369] width 417 height 19
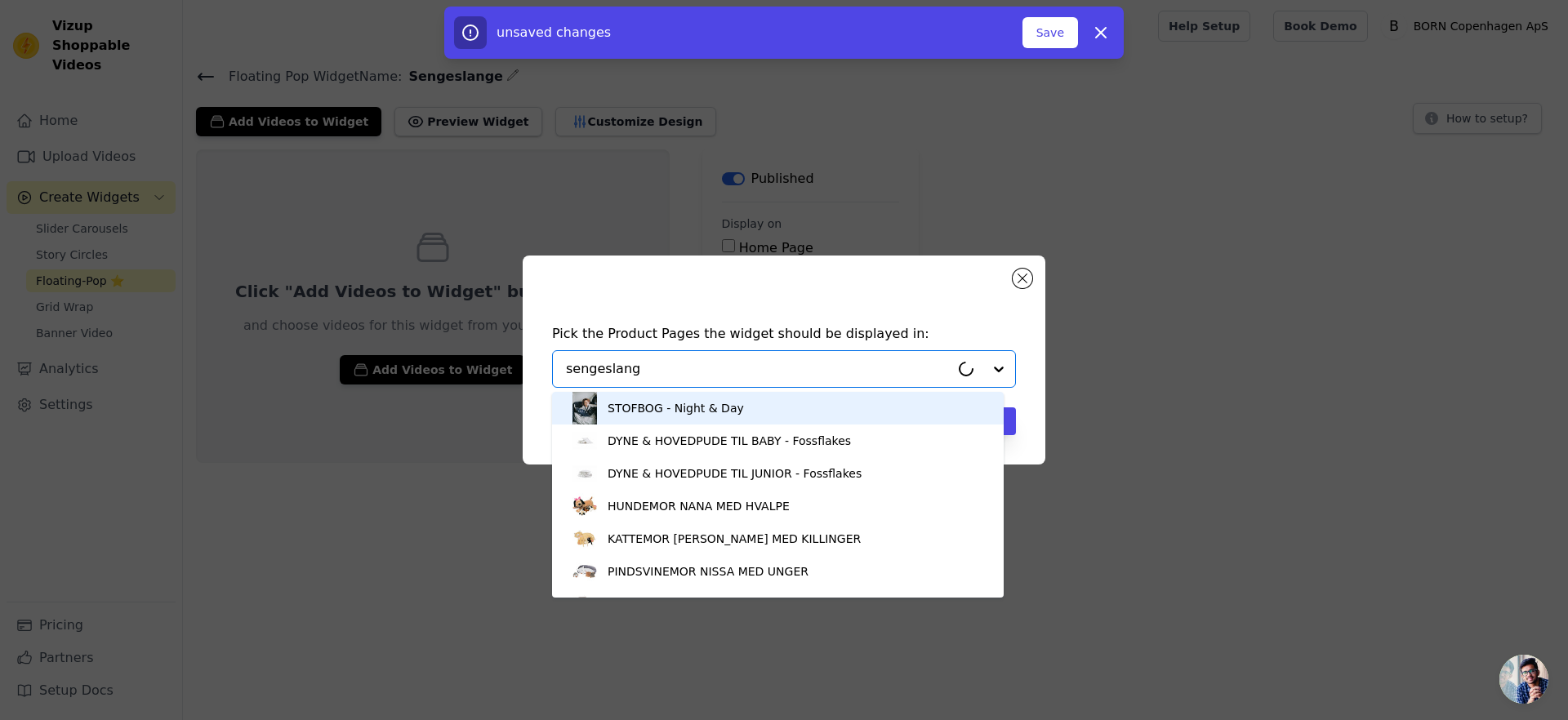
type input "sengeslange"
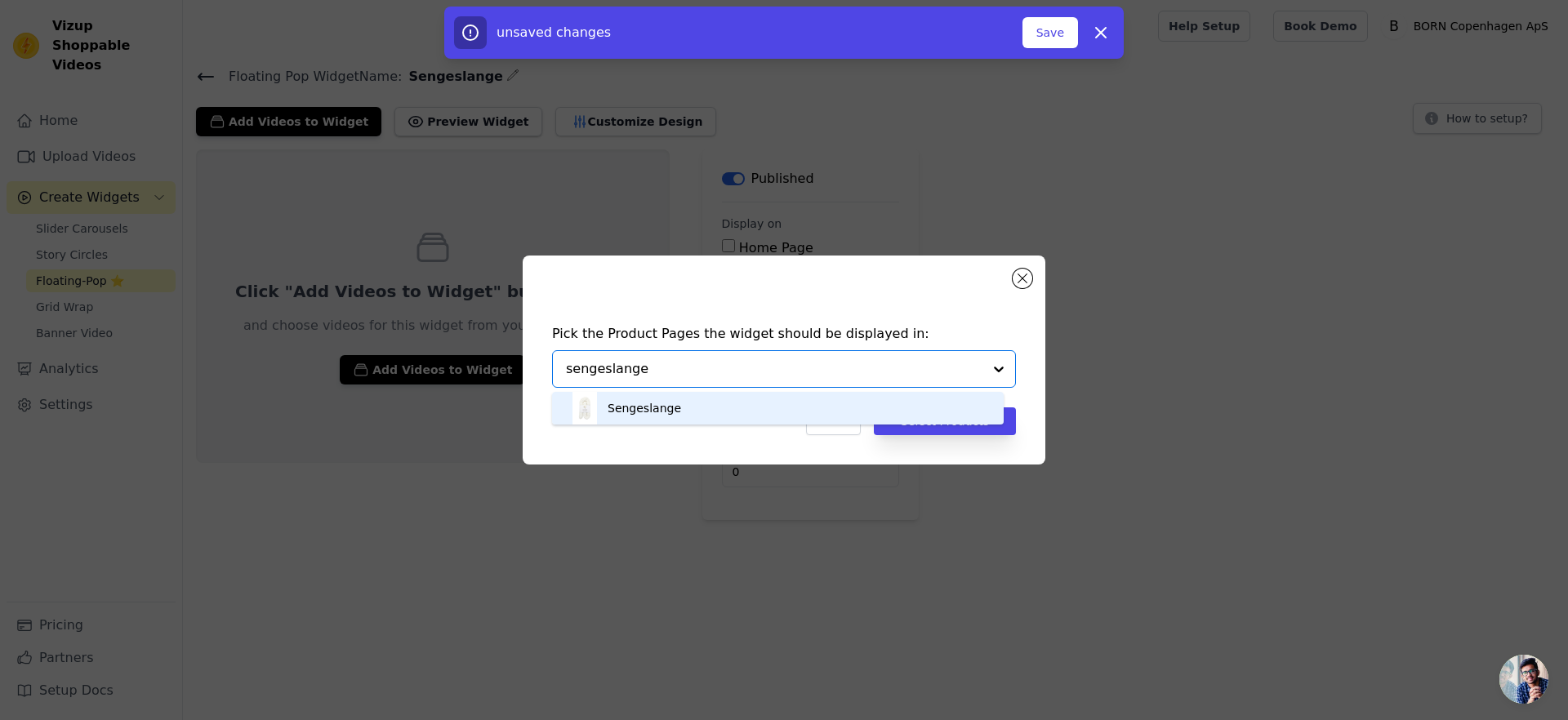
drag, startPoint x: 708, startPoint y: 404, endPoint x: 730, endPoint y: 408, distance: 22.4
click at [708, 405] on div "Sengeslange" at bounding box center [777, 408] width 419 height 33
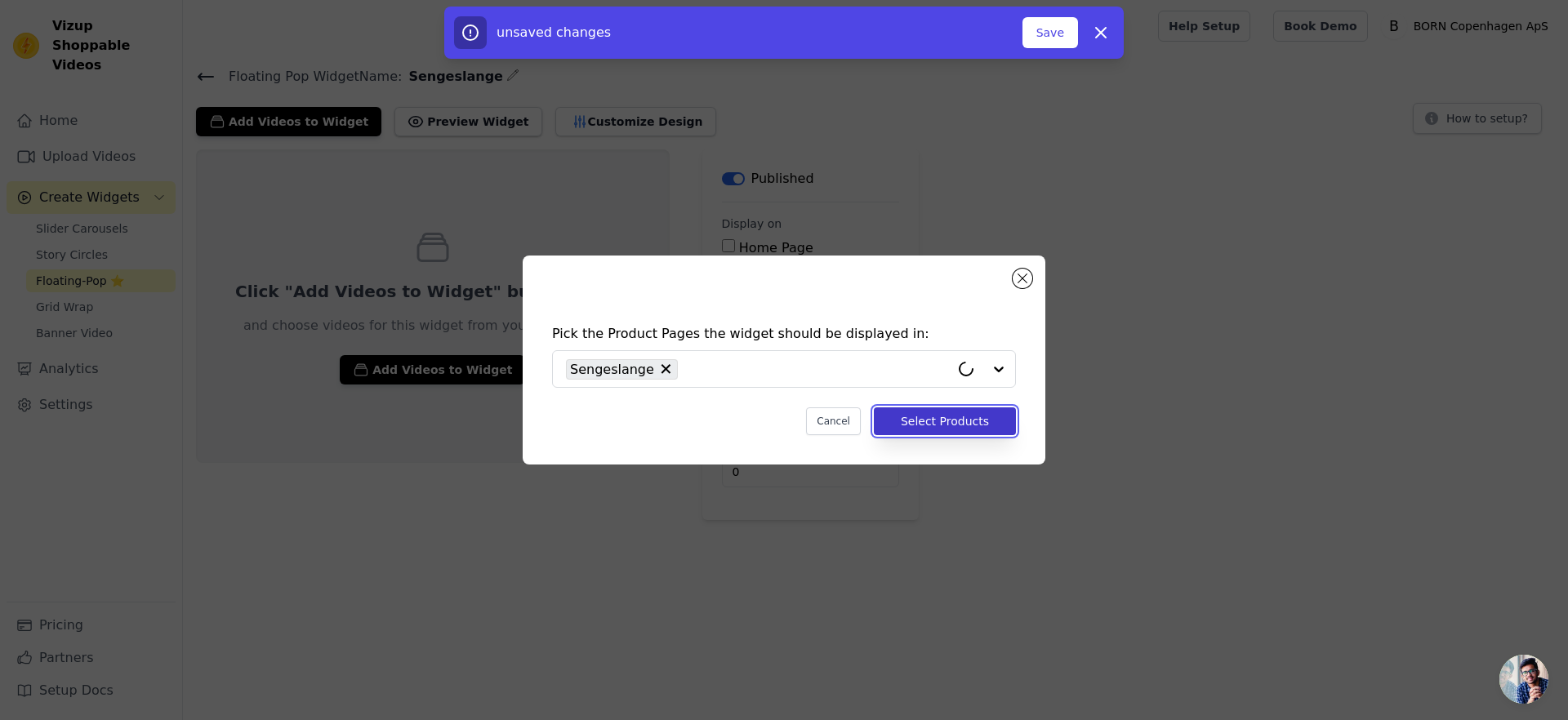
click at [950, 420] on button "Select Products" at bounding box center [944, 420] width 142 height 28
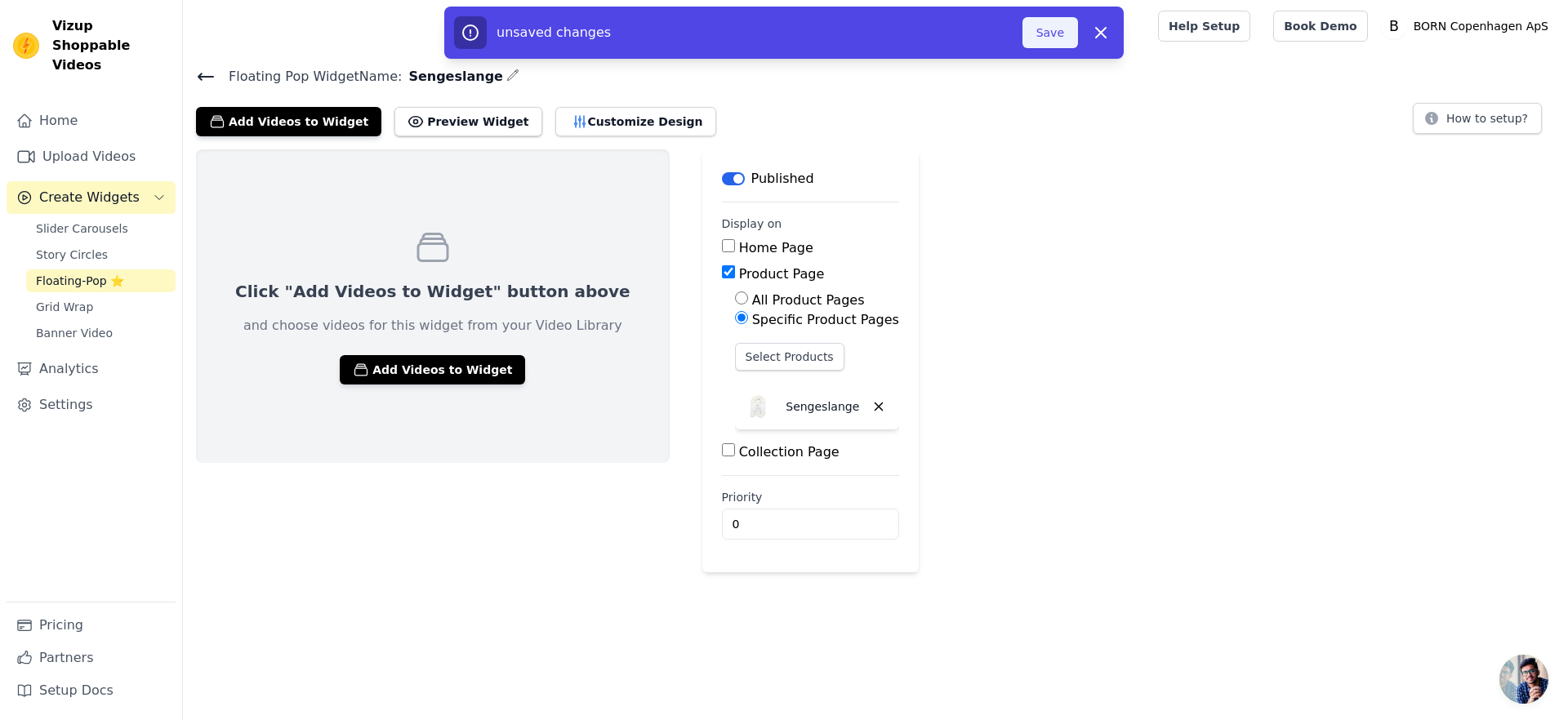
click at [1061, 34] on button "Save" at bounding box center [1050, 33] width 56 height 31
click at [104, 141] on link "Upload Videos" at bounding box center [91, 157] width 169 height 33
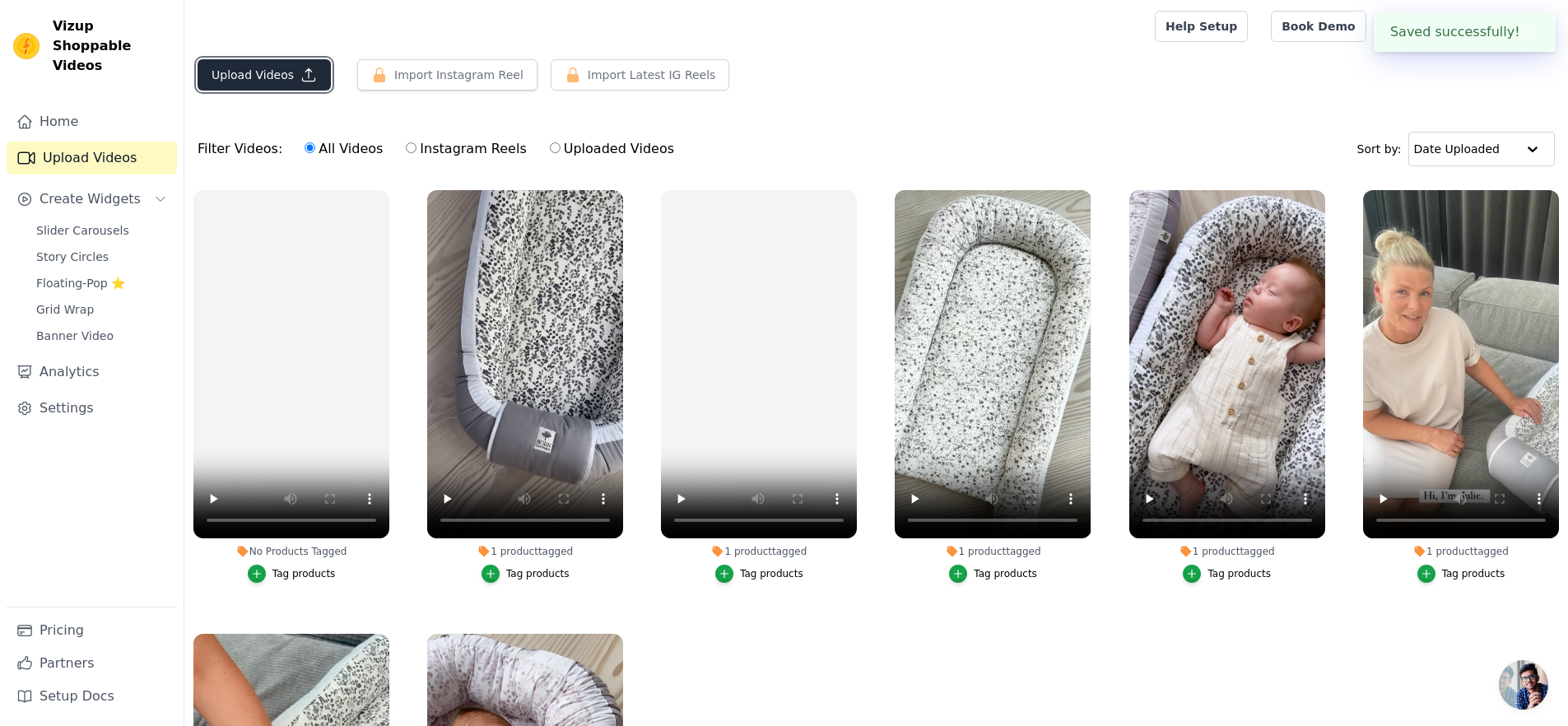
click at [248, 80] on button "Upload Videos" at bounding box center [265, 74] width 133 height 31
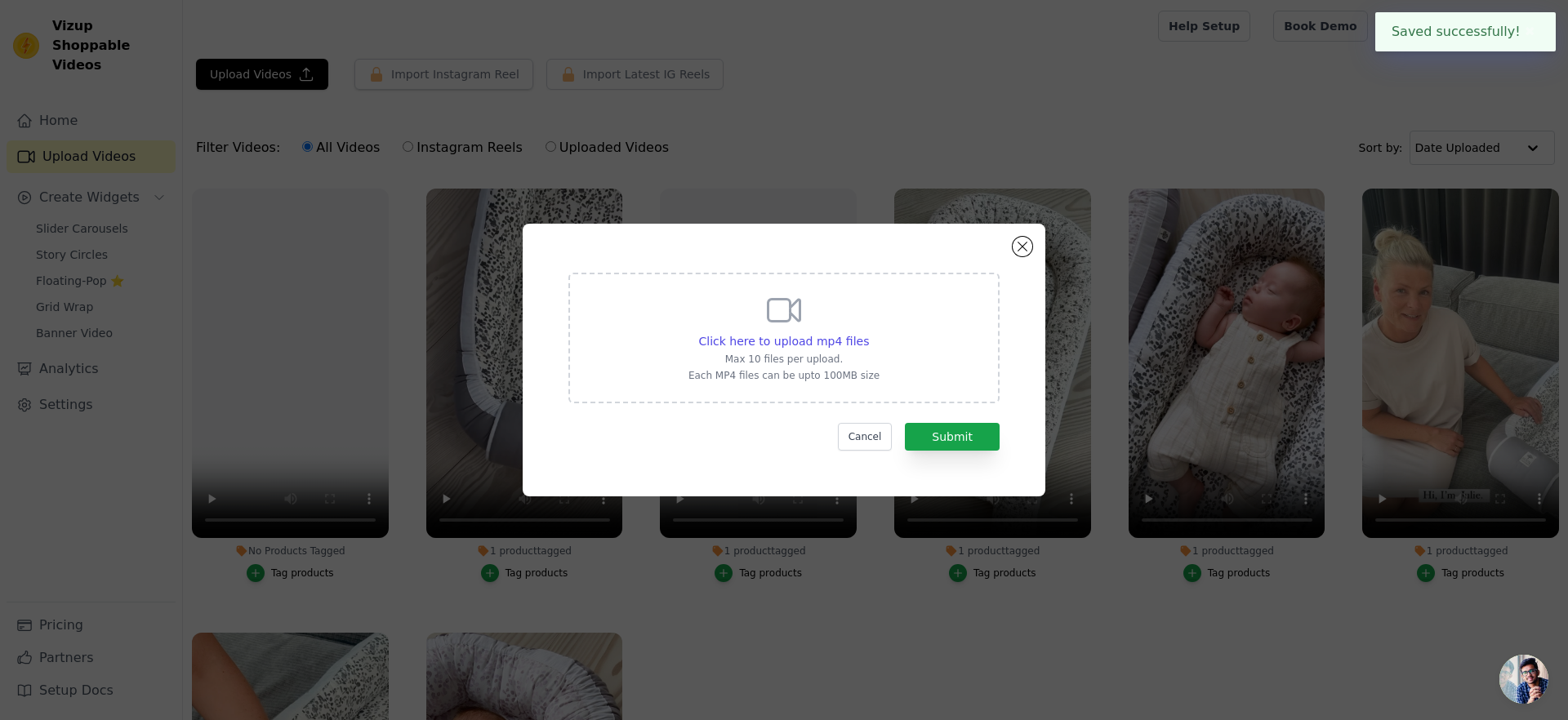
click at [784, 324] on icon at bounding box center [784, 310] width 39 height 39
click at [868, 332] on input "Click here to upload mp4 files Max 10 files per upload. Each MP4 files can be u…" at bounding box center [868, 332] width 1 height 1
click at [804, 346] on span "Click here to upload mp4 files" at bounding box center [784, 342] width 170 height 13
click at [868, 333] on input "Click here to upload mp4 files Max 10 files per upload. Each MP4 files can be u…" at bounding box center [868, 332] width 1 height 1
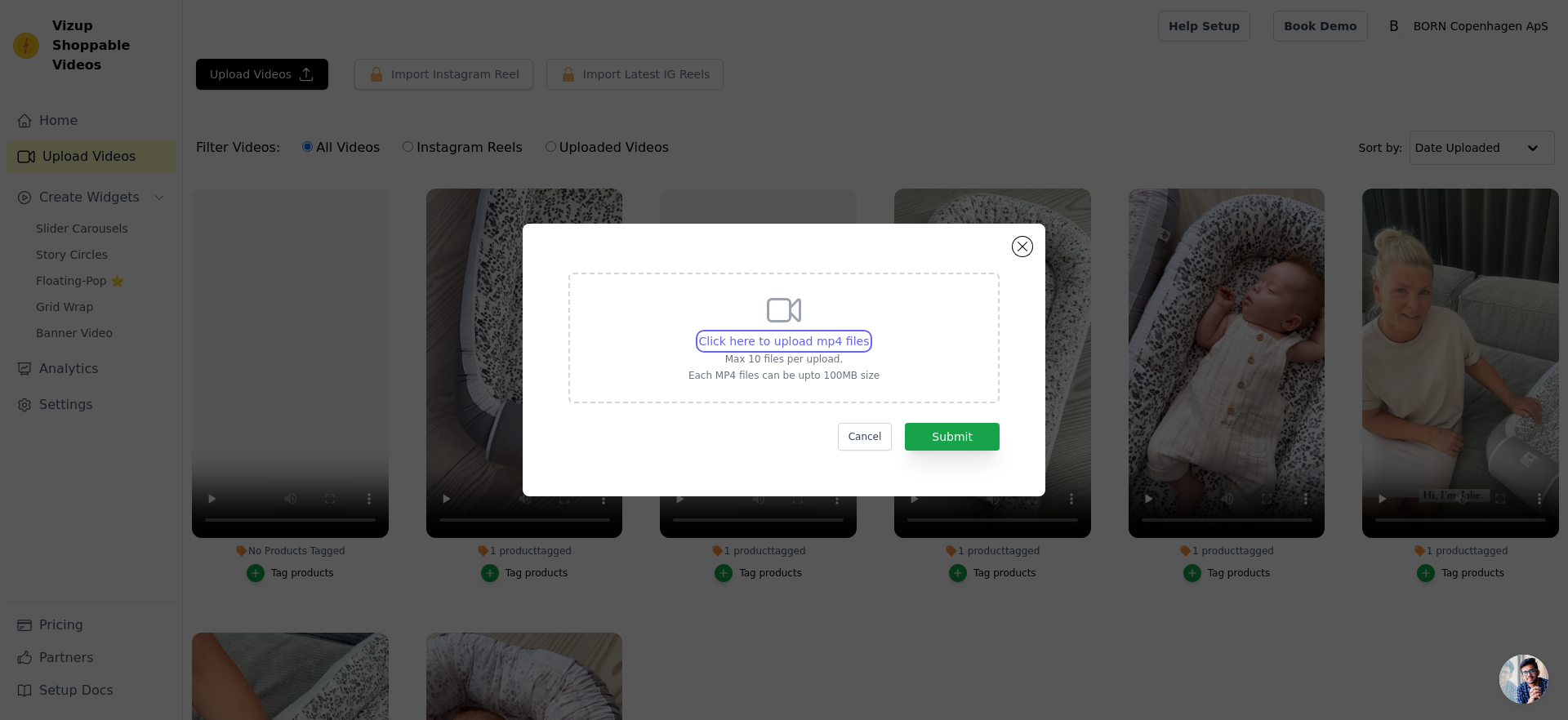
type input "C:\fakepath\Sengeslange Petit Garden Mille Mikkelsen video med speak (1).mp4"
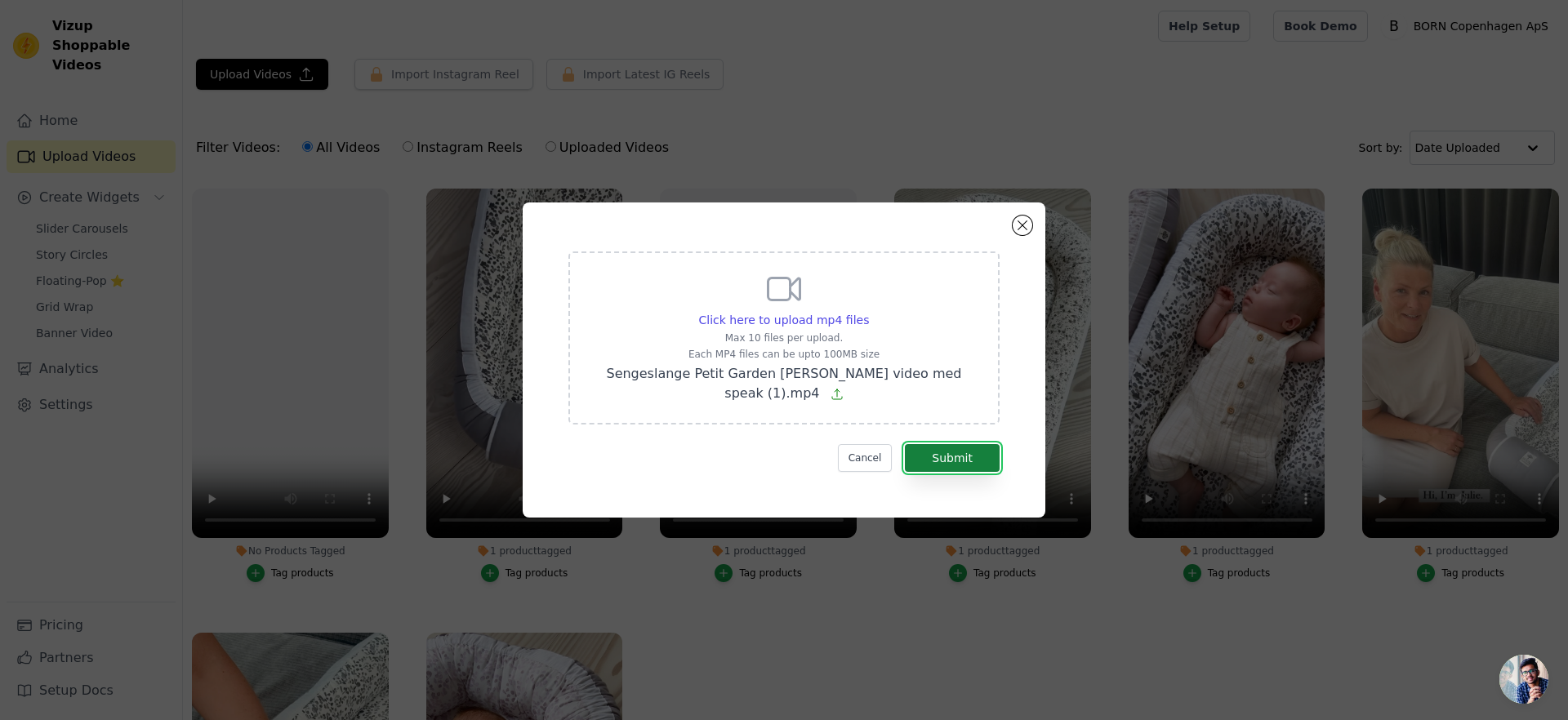
click at [971, 458] on button "Submit" at bounding box center [952, 458] width 95 height 28
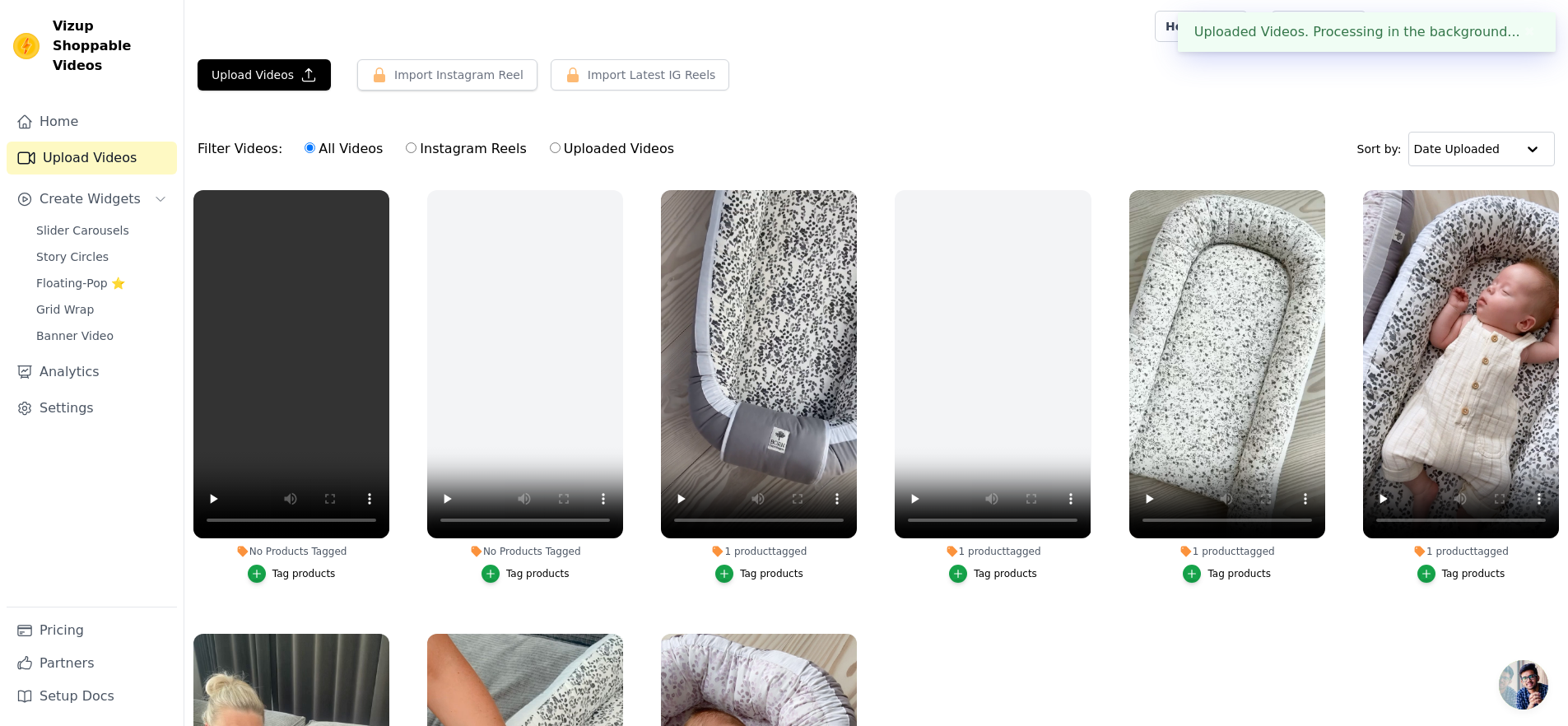
click at [313, 568] on div "Tag products" at bounding box center [304, 573] width 64 height 14
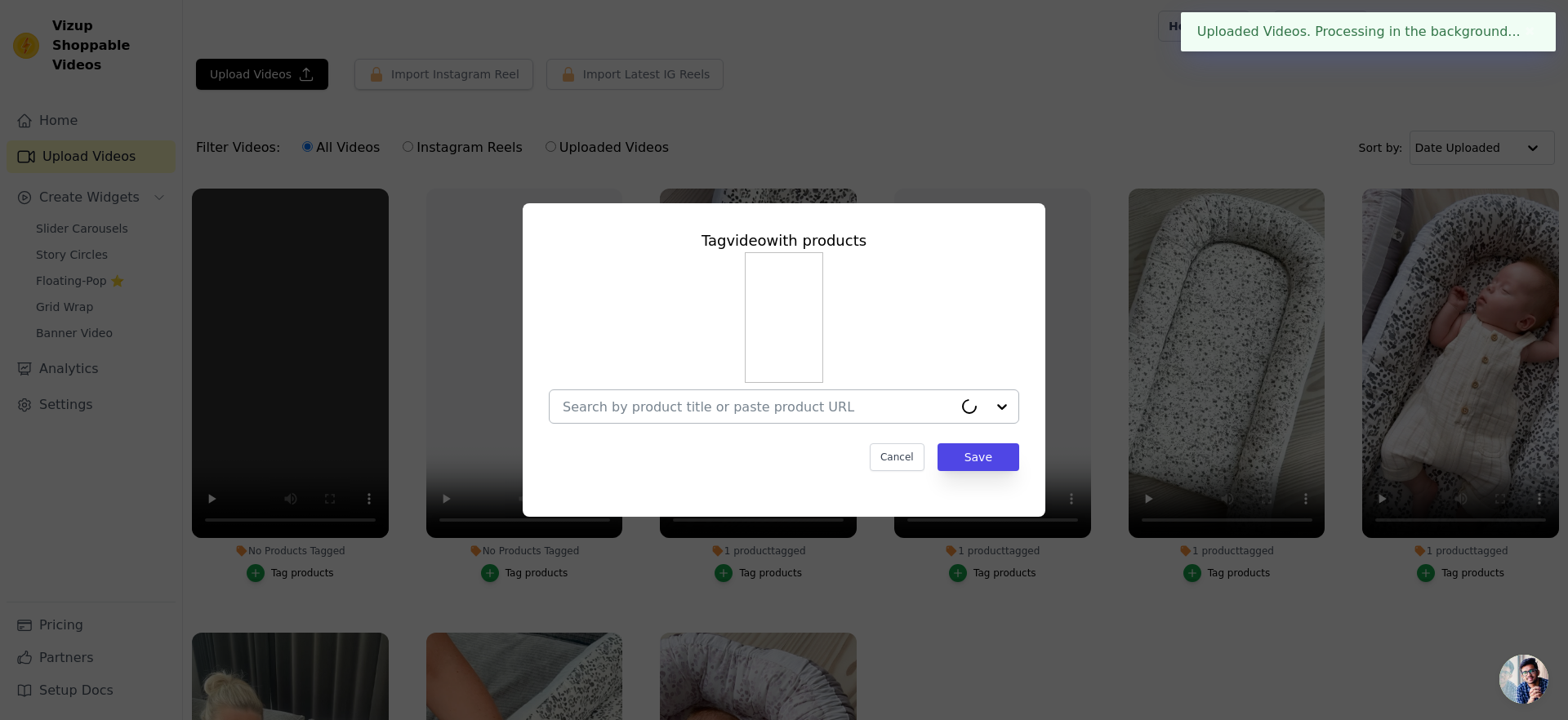
click at [678, 423] on div at bounding box center [784, 407] width 470 height 34
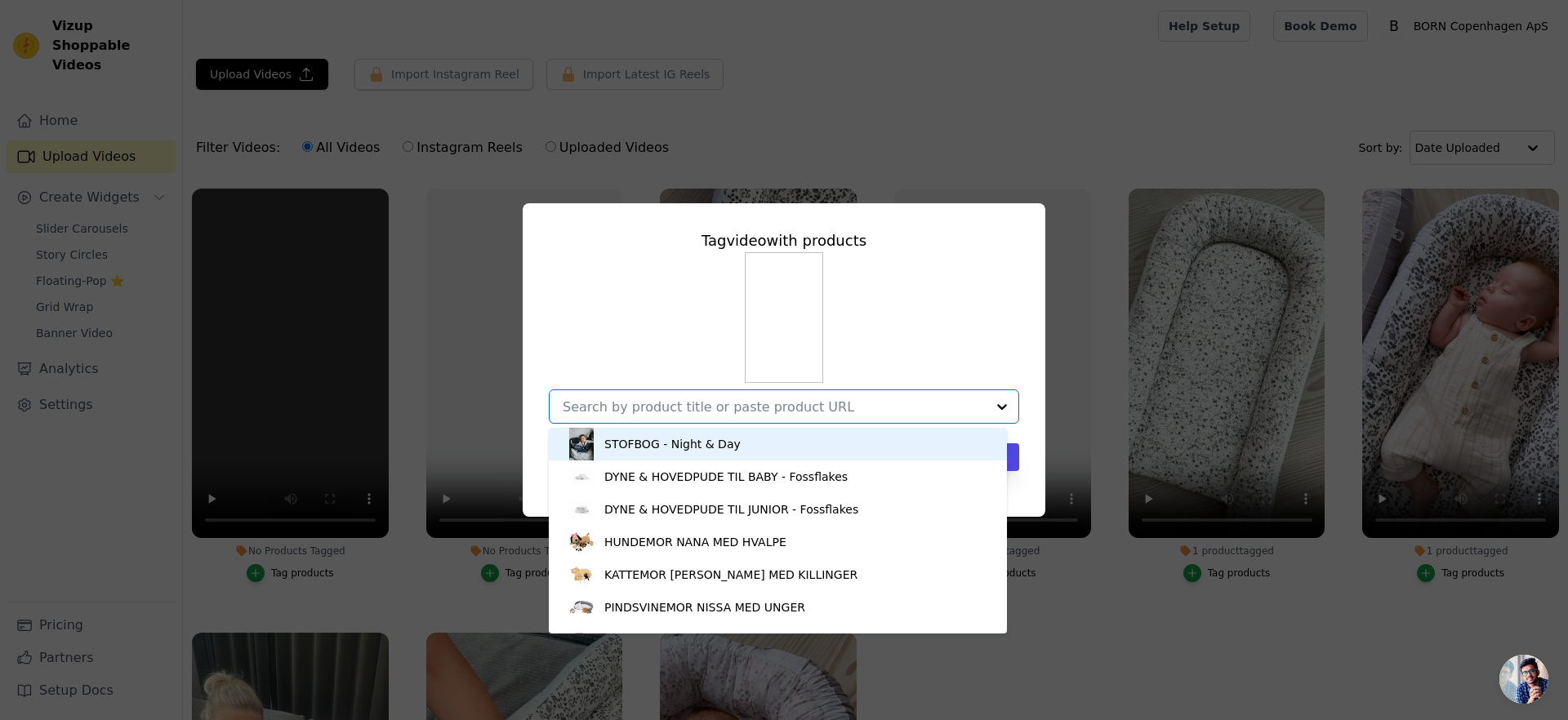
type input "s"
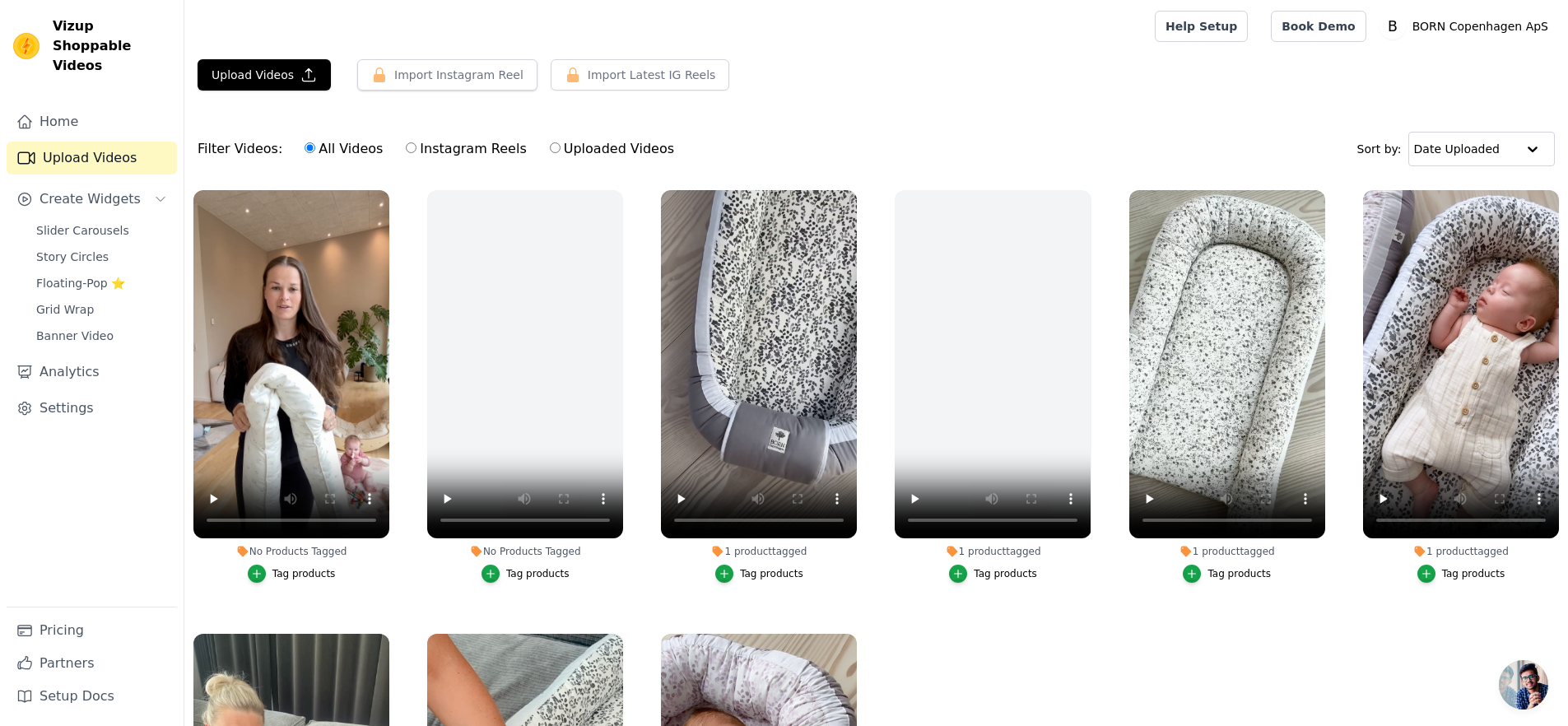
click at [306, 569] on div "Tag products" at bounding box center [304, 573] width 64 height 14
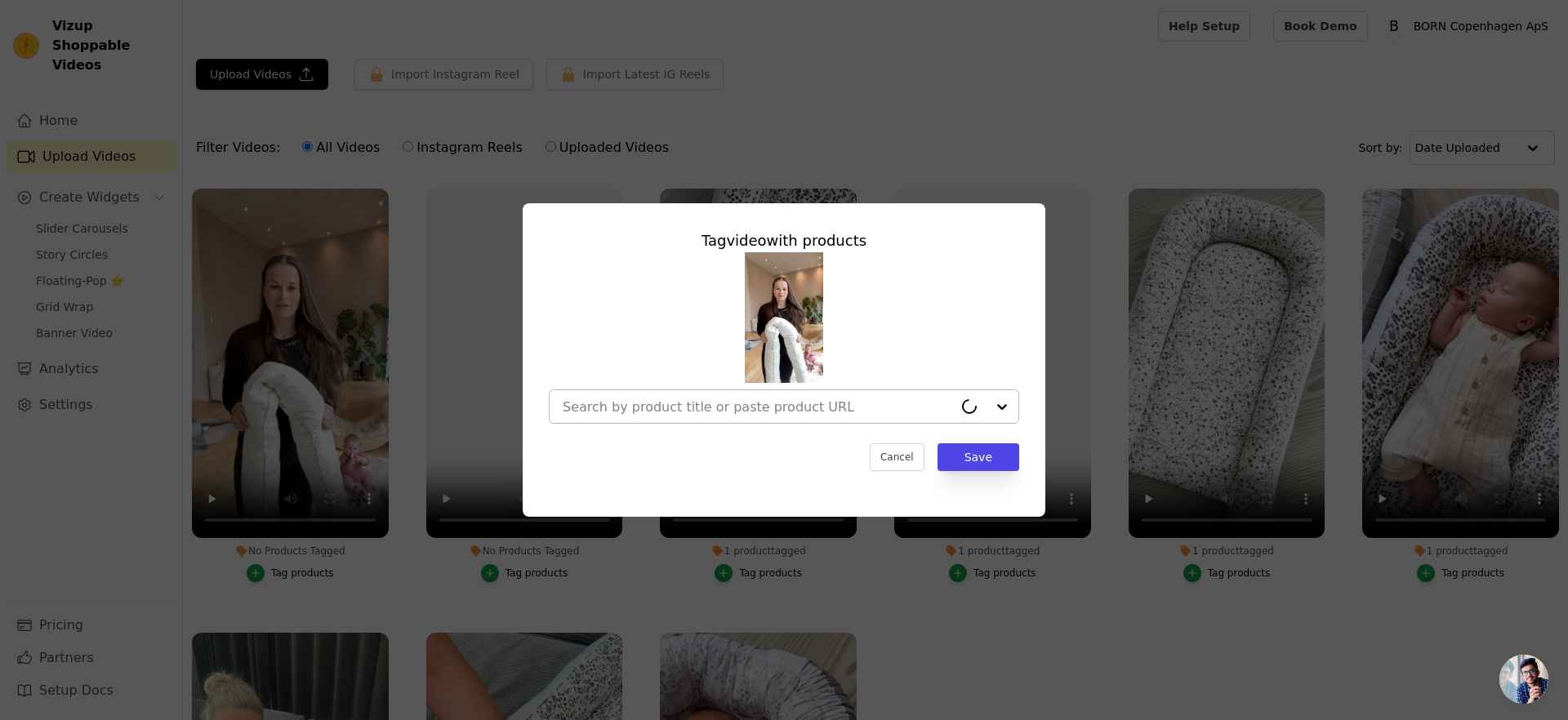
click at [659, 407] on input "No Products Tagged Tag video with products Cancel Save Tag products" at bounding box center [758, 407] width 391 height 15
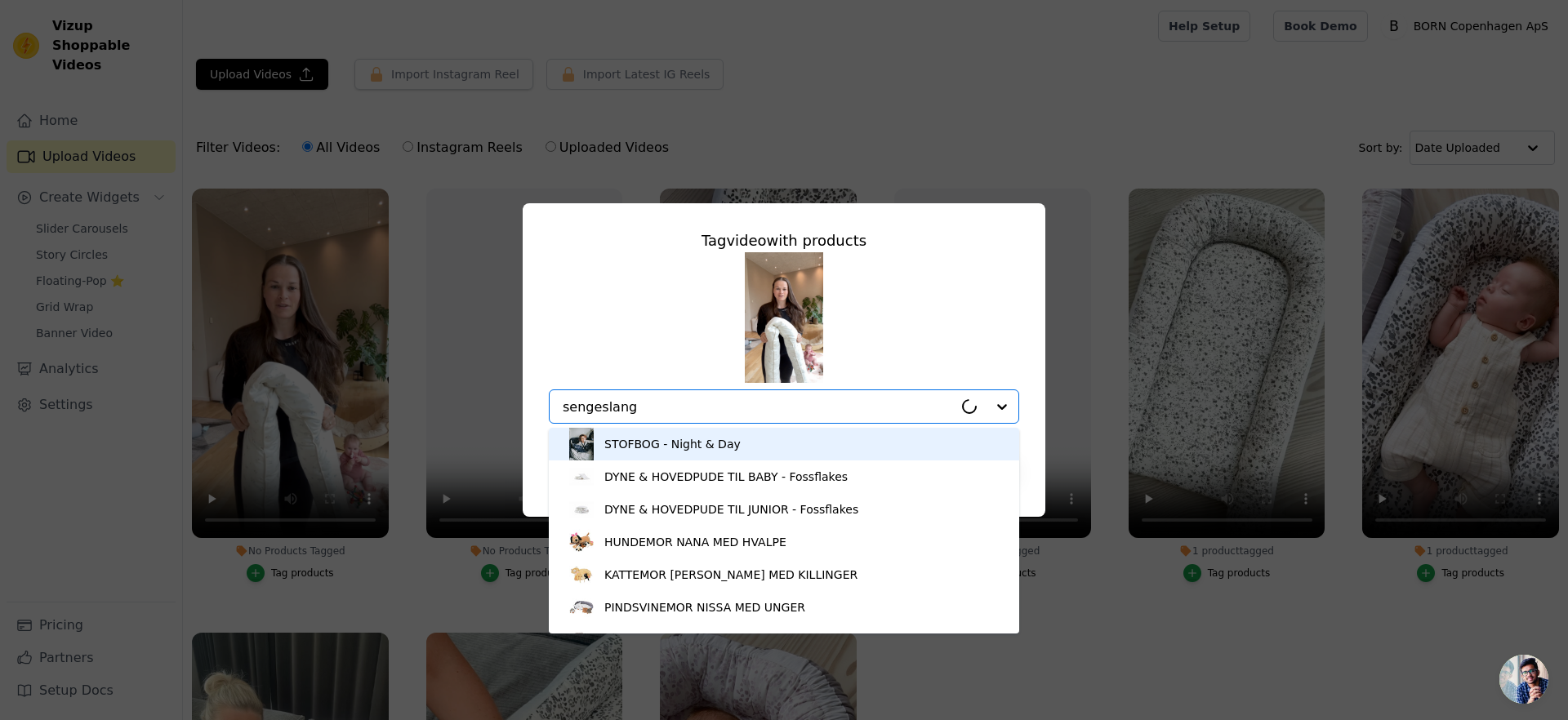
type input "sengeslange"
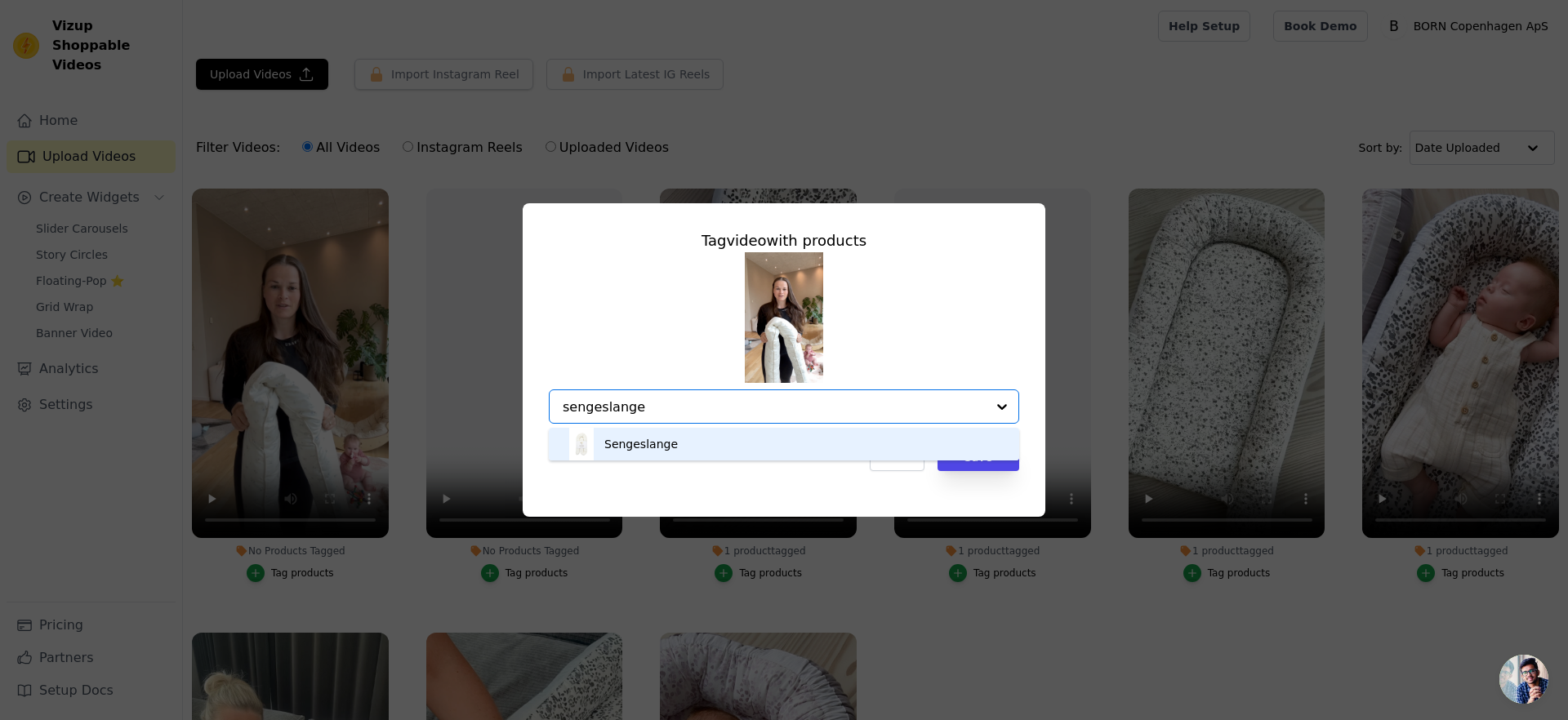
click at [755, 447] on div "Sengeslange" at bounding box center [784, 444] width 438 height 33
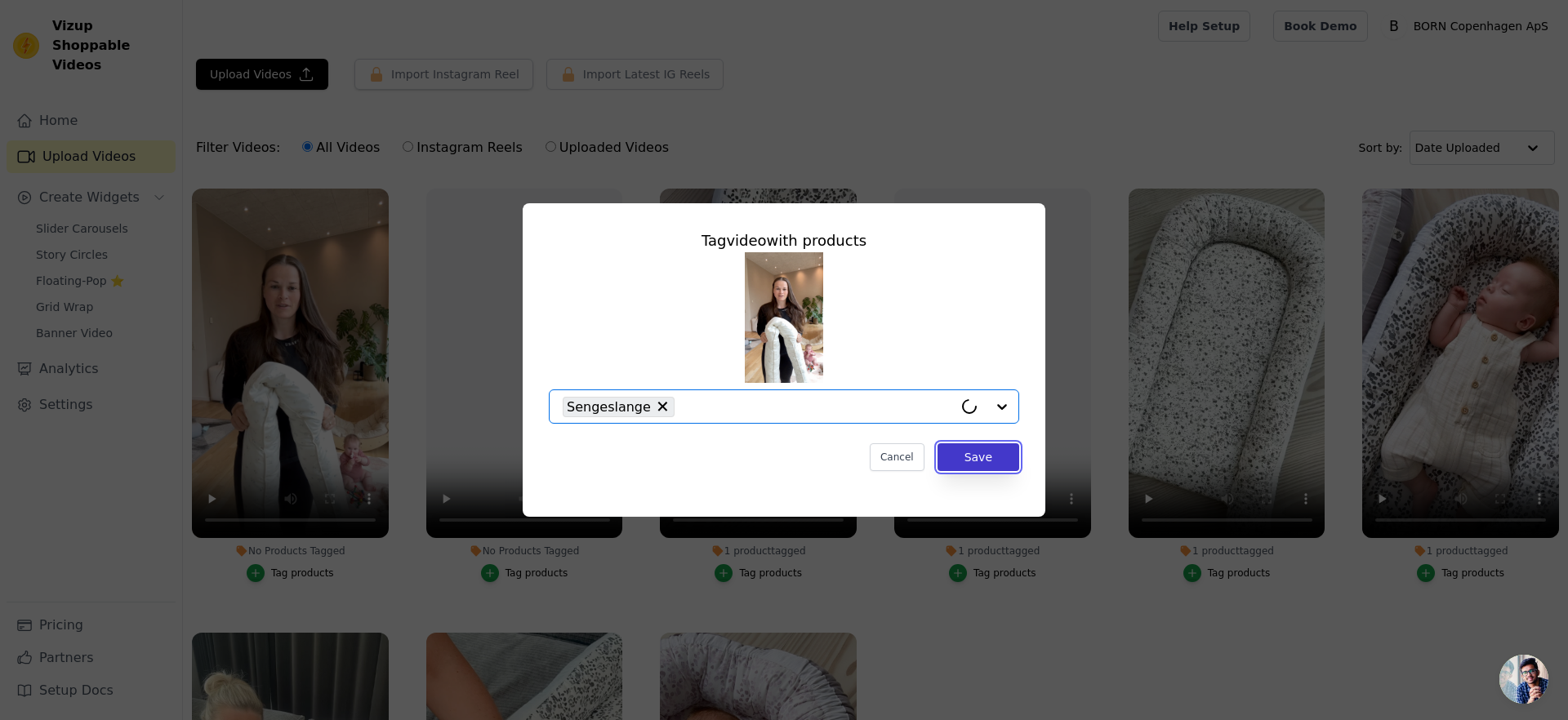
click at [969, 462] on button "Save" at bounding box center [978, 457] width 81 height 28
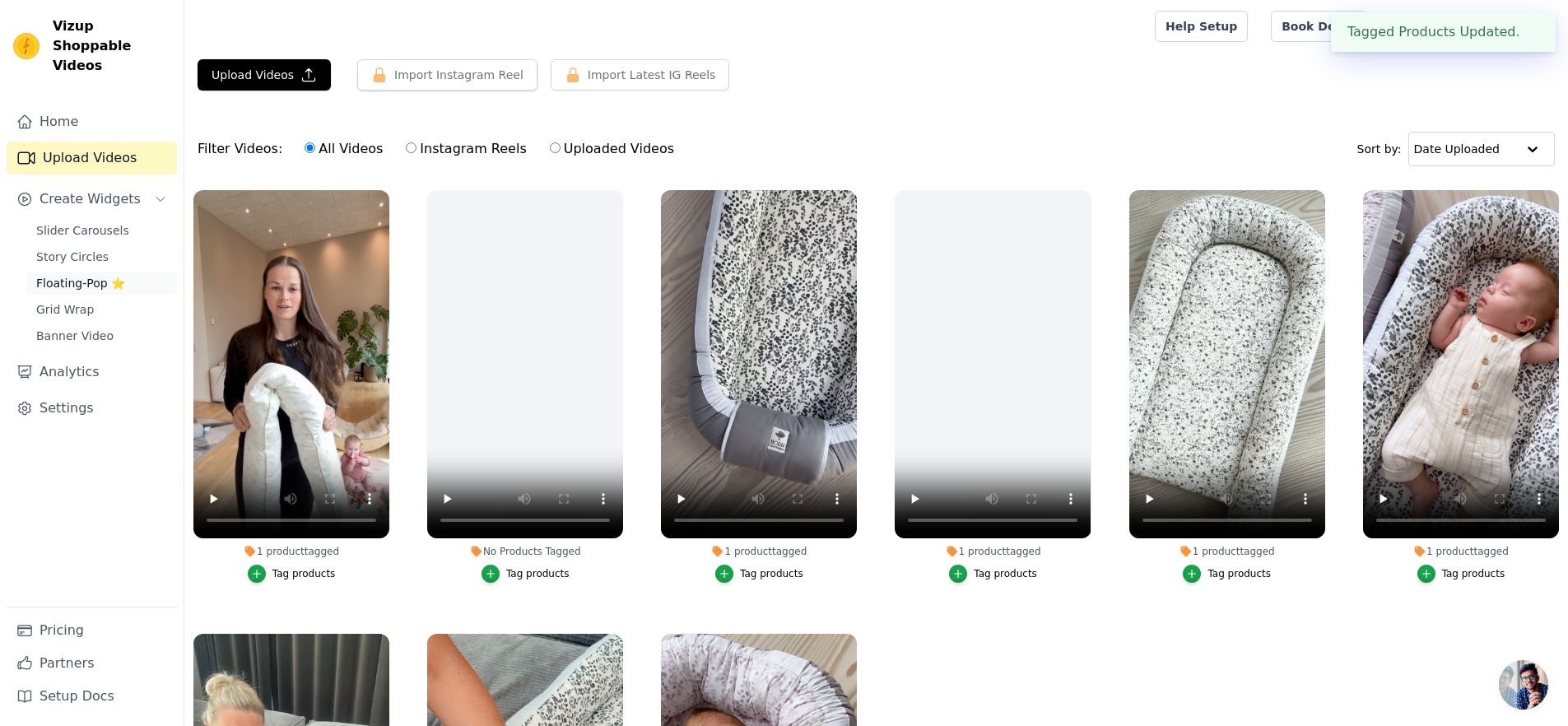
click at [81, 275] on span "Floating-Pop ⭐" at bounding box center [81, 283] width 89 height 16
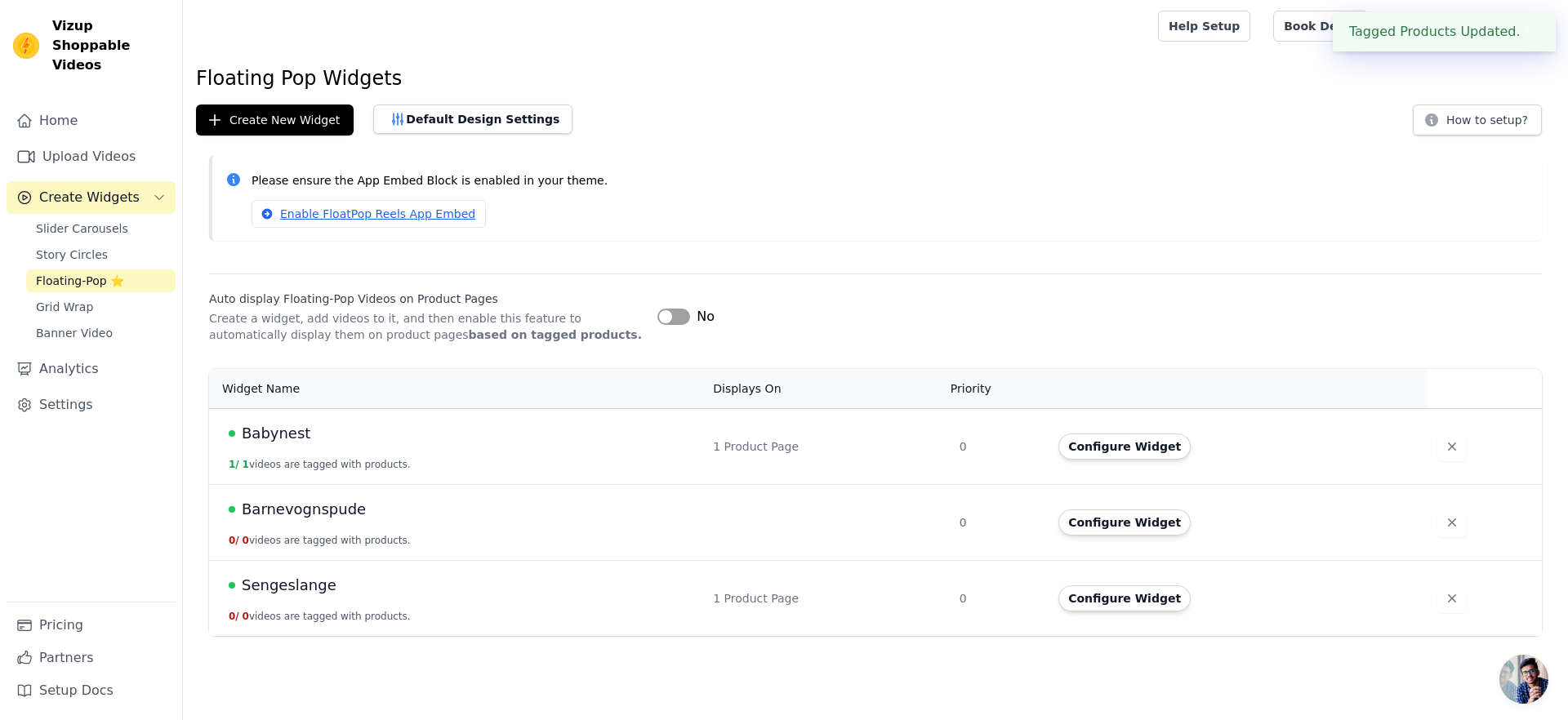
click at [284, 582] on span "Sengeslange" at bounding box center [288, 585] width 95 height 23
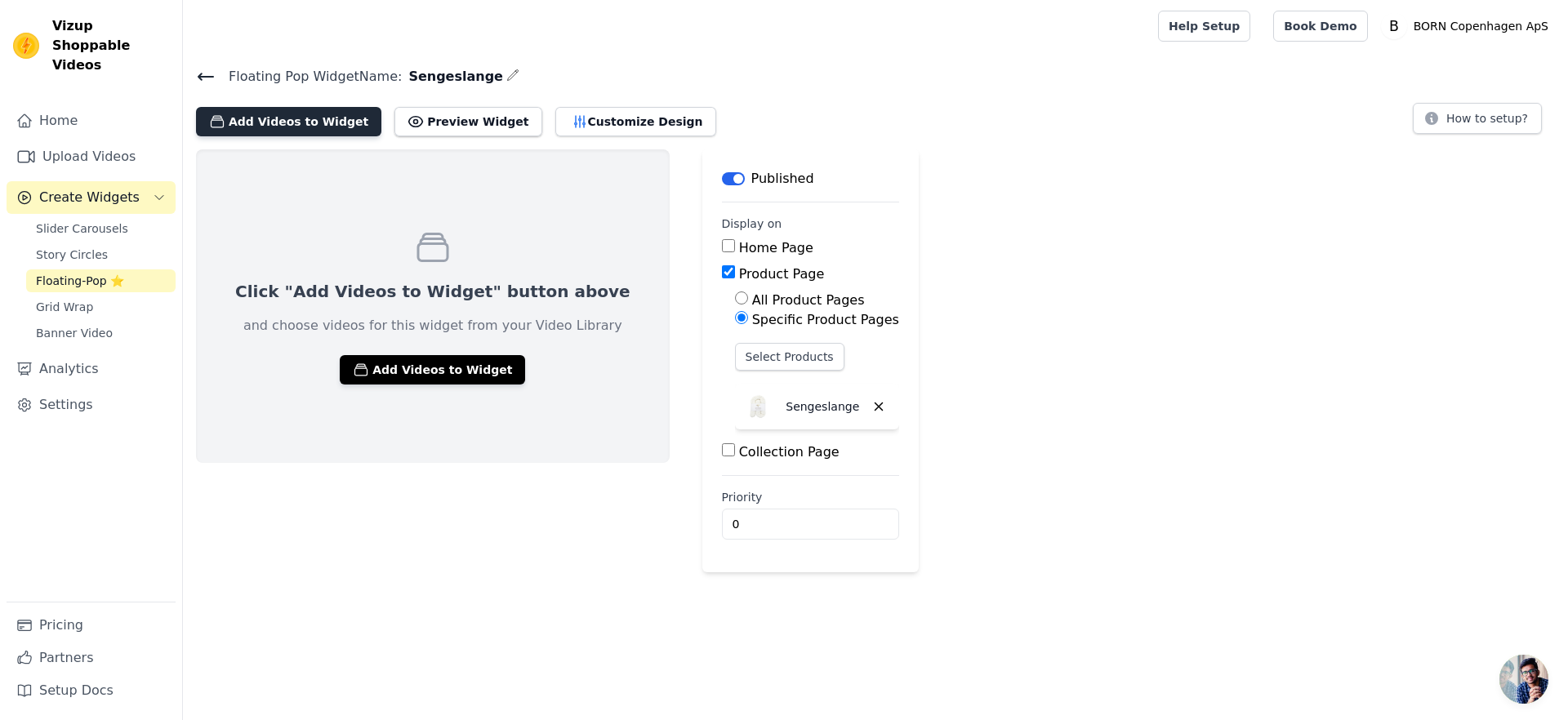
click at [280, 134] on button "Add Videos to Widget" at bounding box center [289, 122] width 186 height 30
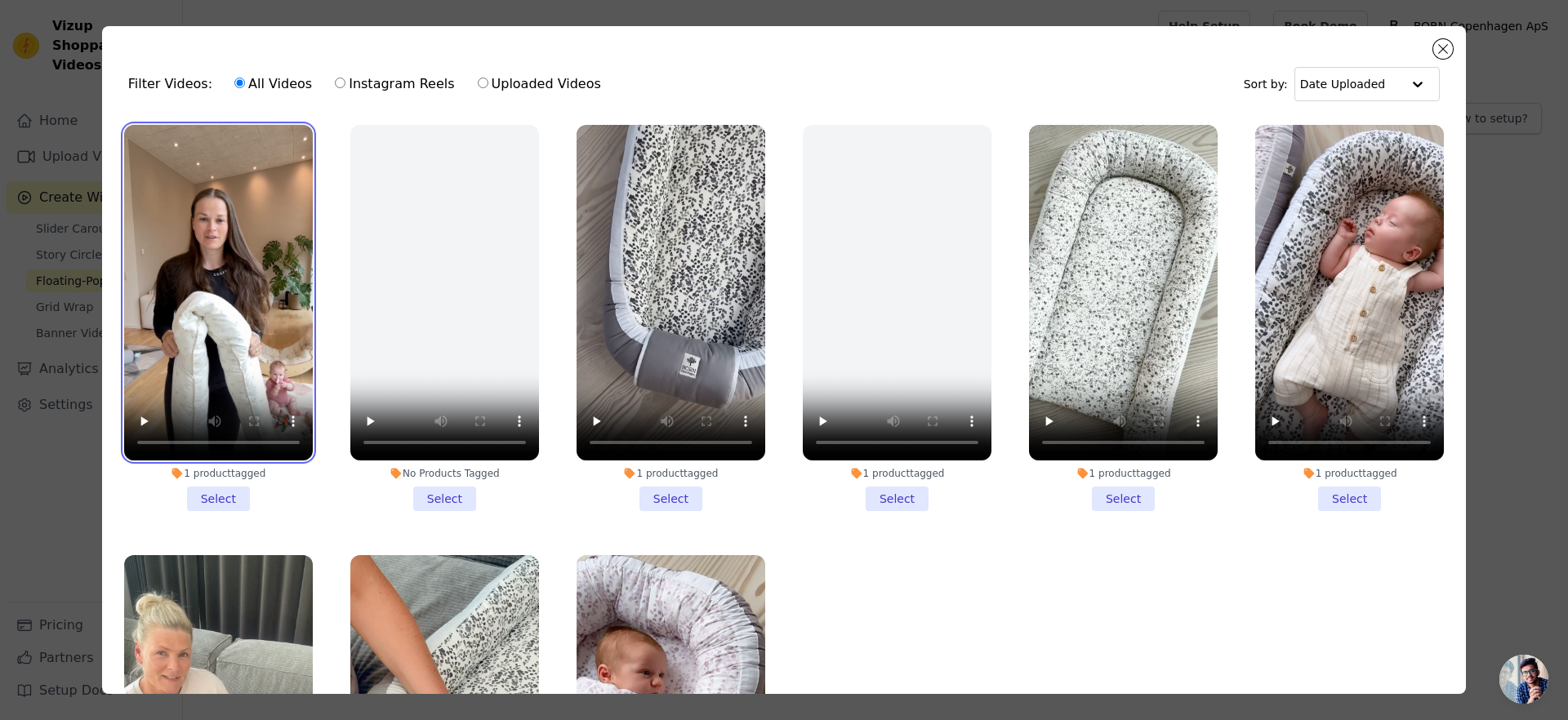
click at [218, 296] on video at bounding box center [218, 292] width 189 height 335
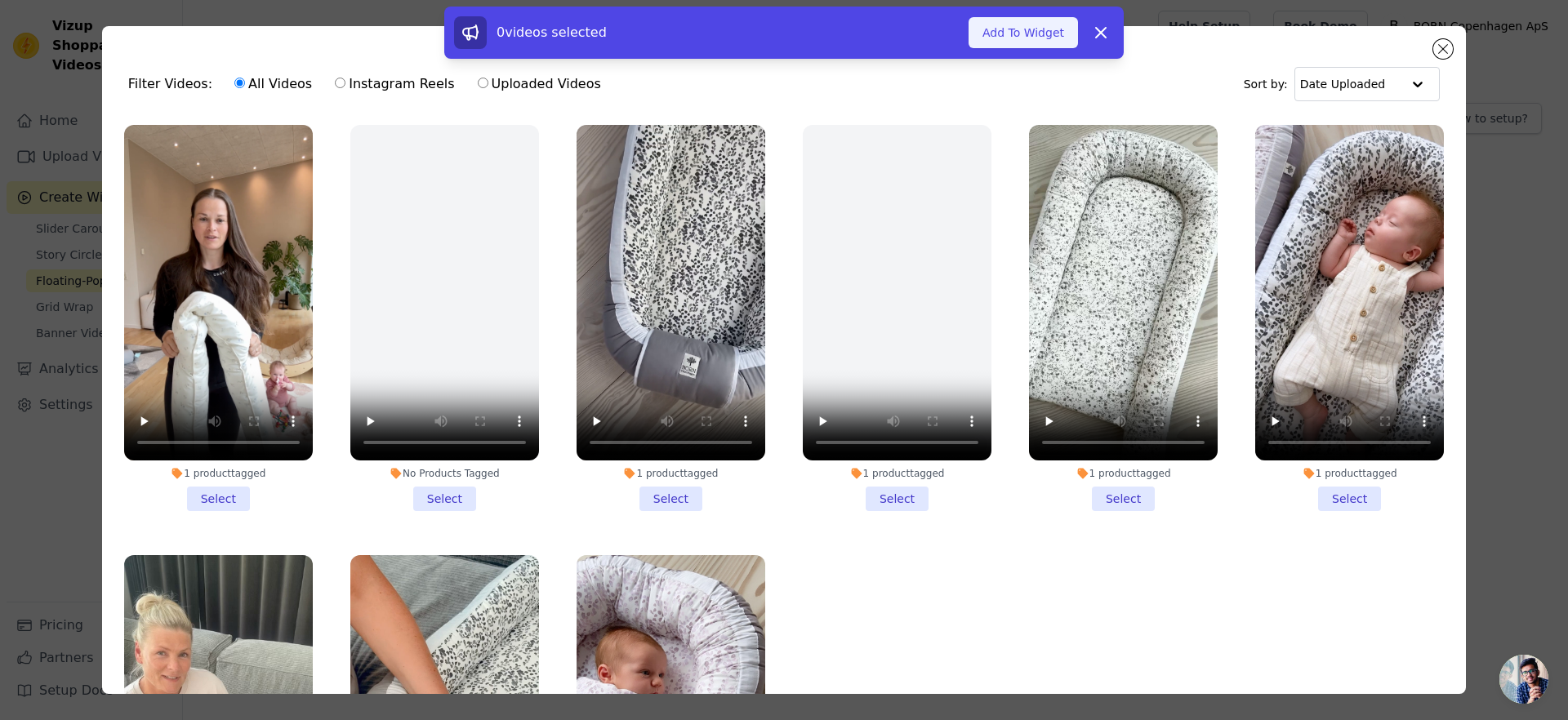
click at [1044, 27] on button "Add To Widget" at bounding box center [1023, 33] width 109 height 31
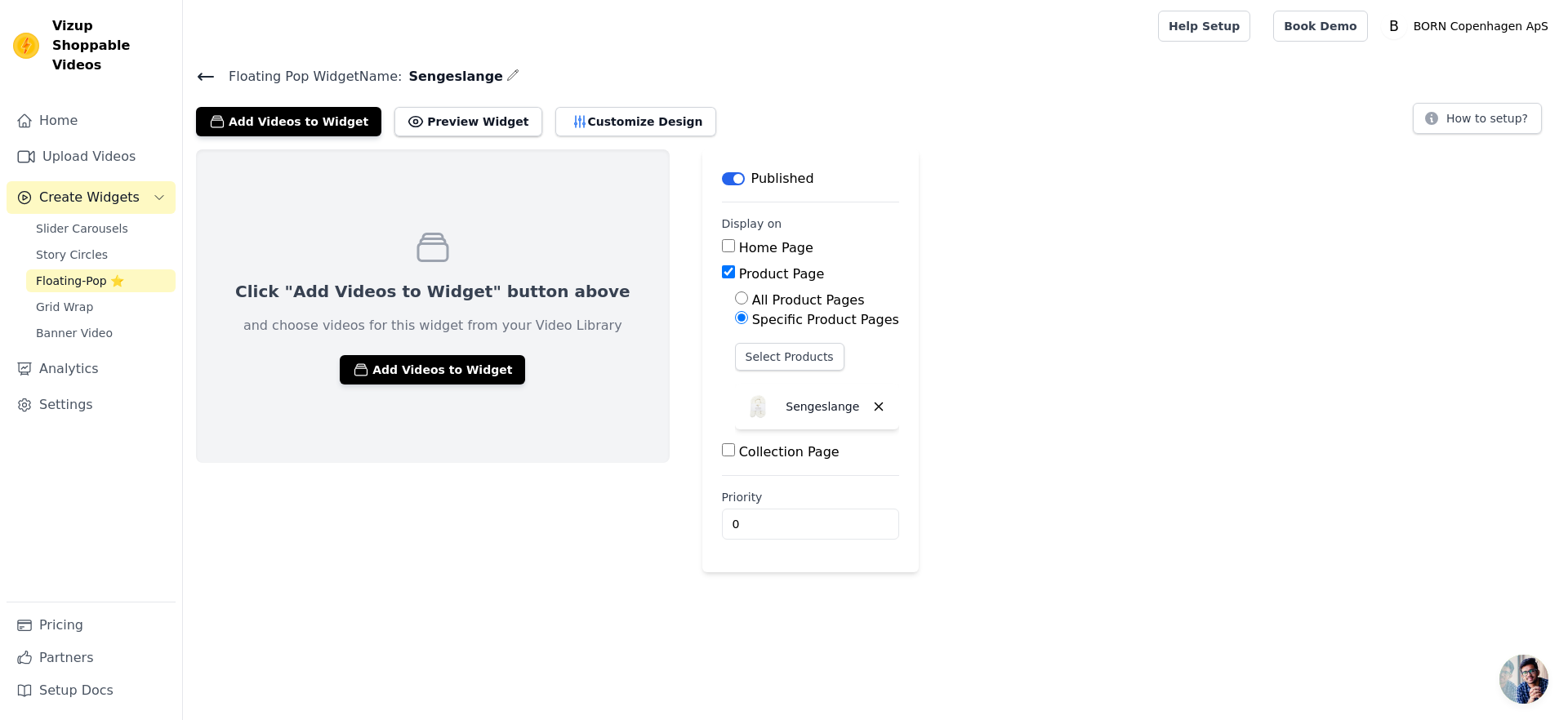
click at [986, 136] on div "Floating Pop Widget Name: Sengeslange Add Videos to Widget Preview Widget Custo…" at bounding box center [875, 318] width 1385 height 506
click at [602, 114] on button "Customize Design" at bounding box center [636, 122] width 161 height 30
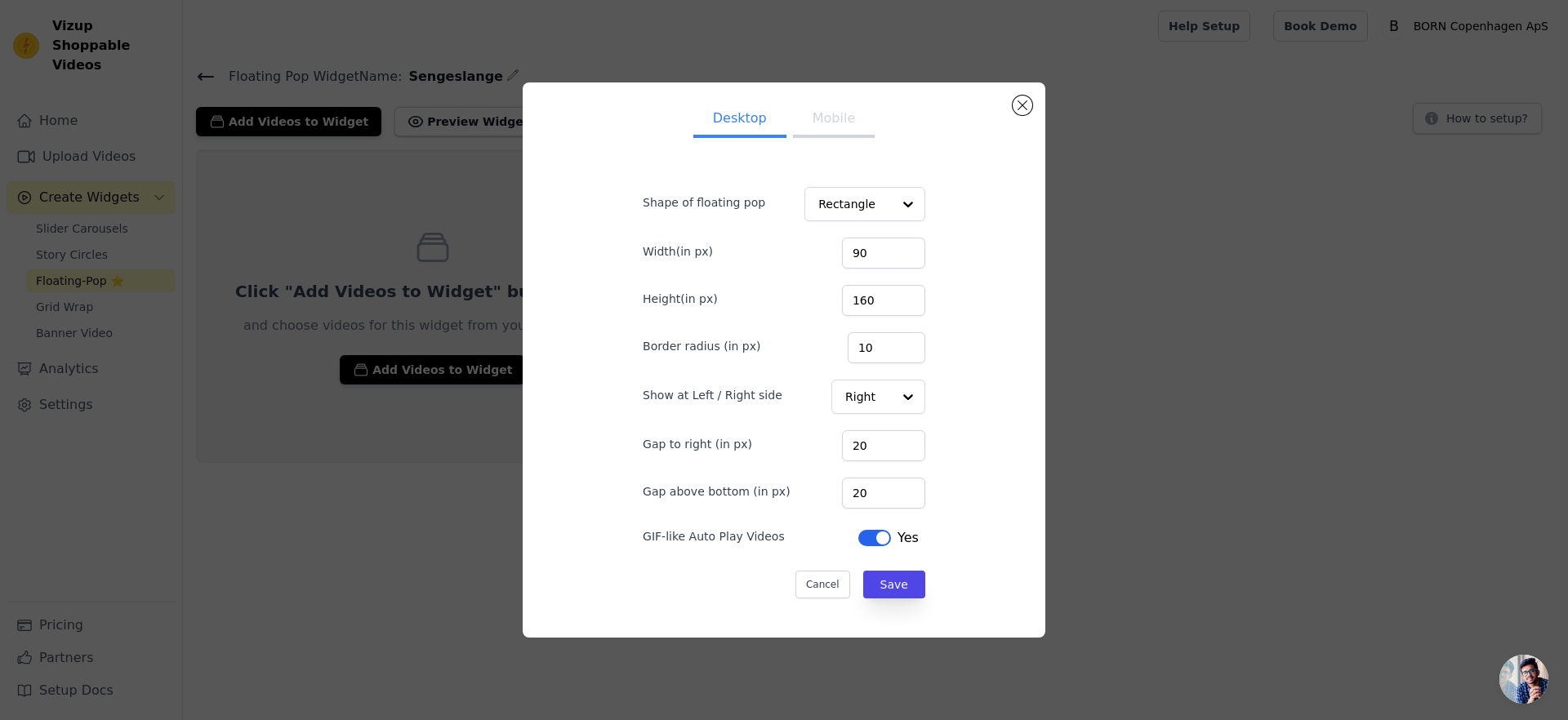
click at [496, 65] on div "Desktop Mobile Shape of floating pop Rectangle Width(in px) 90 Height(in px) 16…" at bounding box center [784, 360] width 1515 height 607
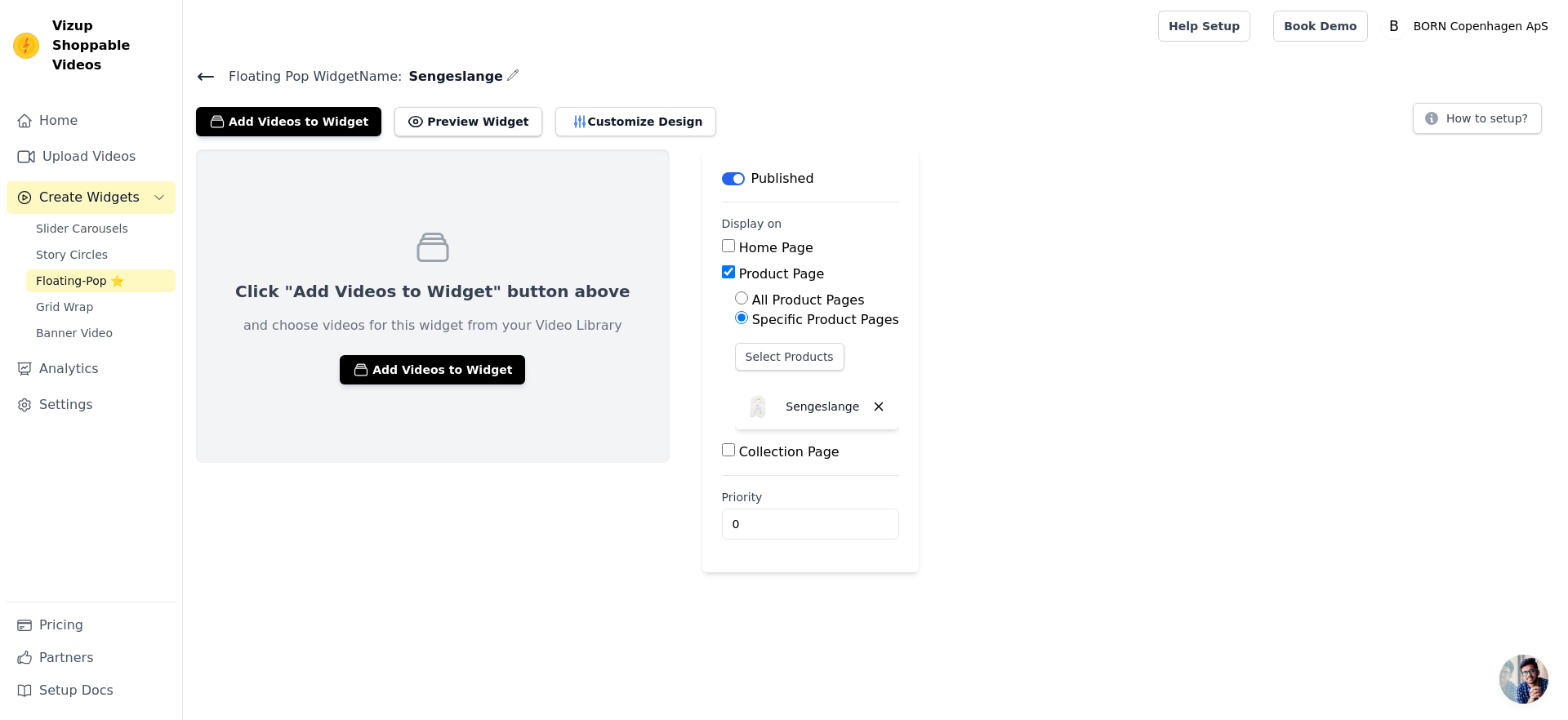
click at [466, 139] on div "Floating Pop Widget Name: Sengeslange Add Videos to Widget Preview Widget Deskt…" at bounding box center [875, 318] width 1385 height 506
click at [466, 126] on button "Preview Widget" at bounding box center [467, 122] width 147 height 30
click at [382, 362] on button "Add Videos to Widget" at bounding box center [433, 370] width 186 height 30
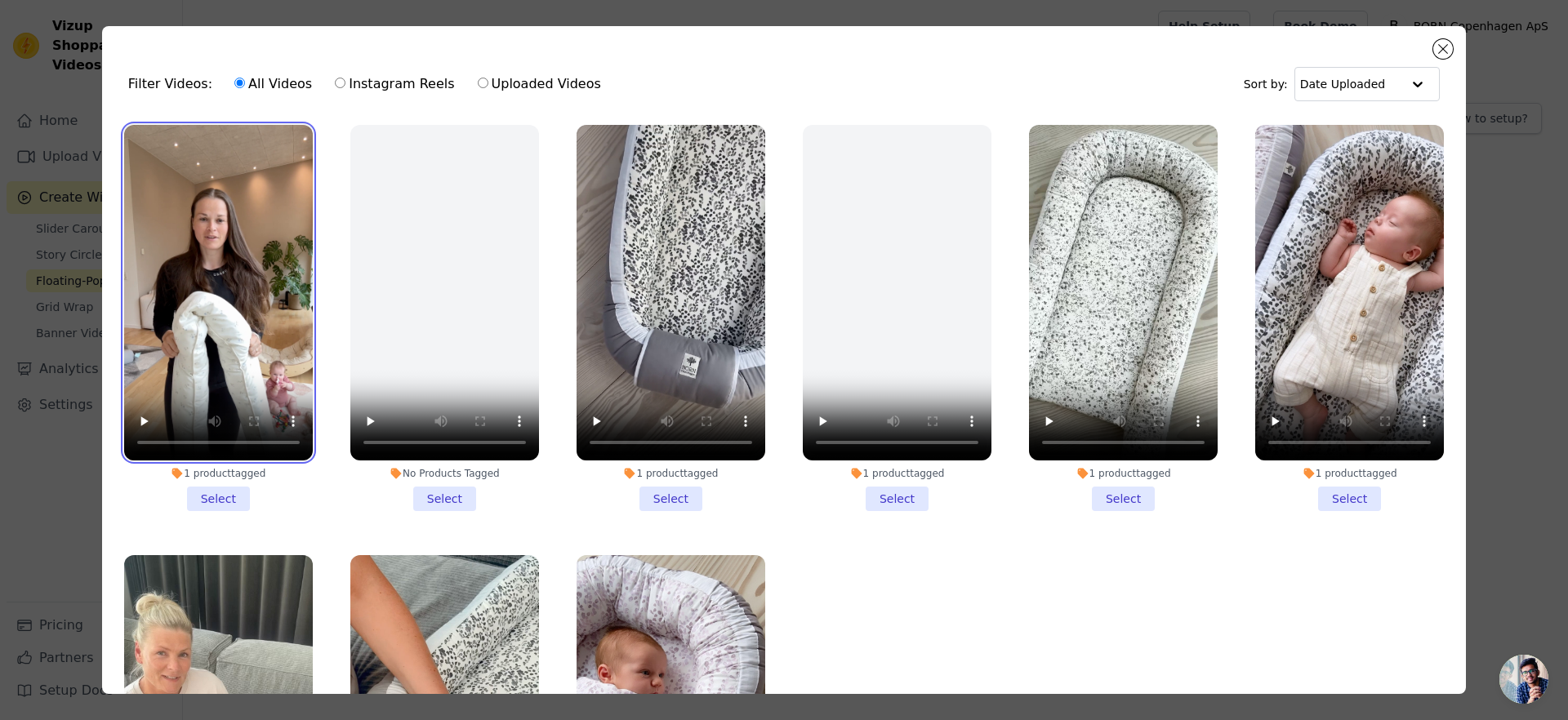
click at [215, 278] on video at bounding box center [218, 292] width 189 height 335
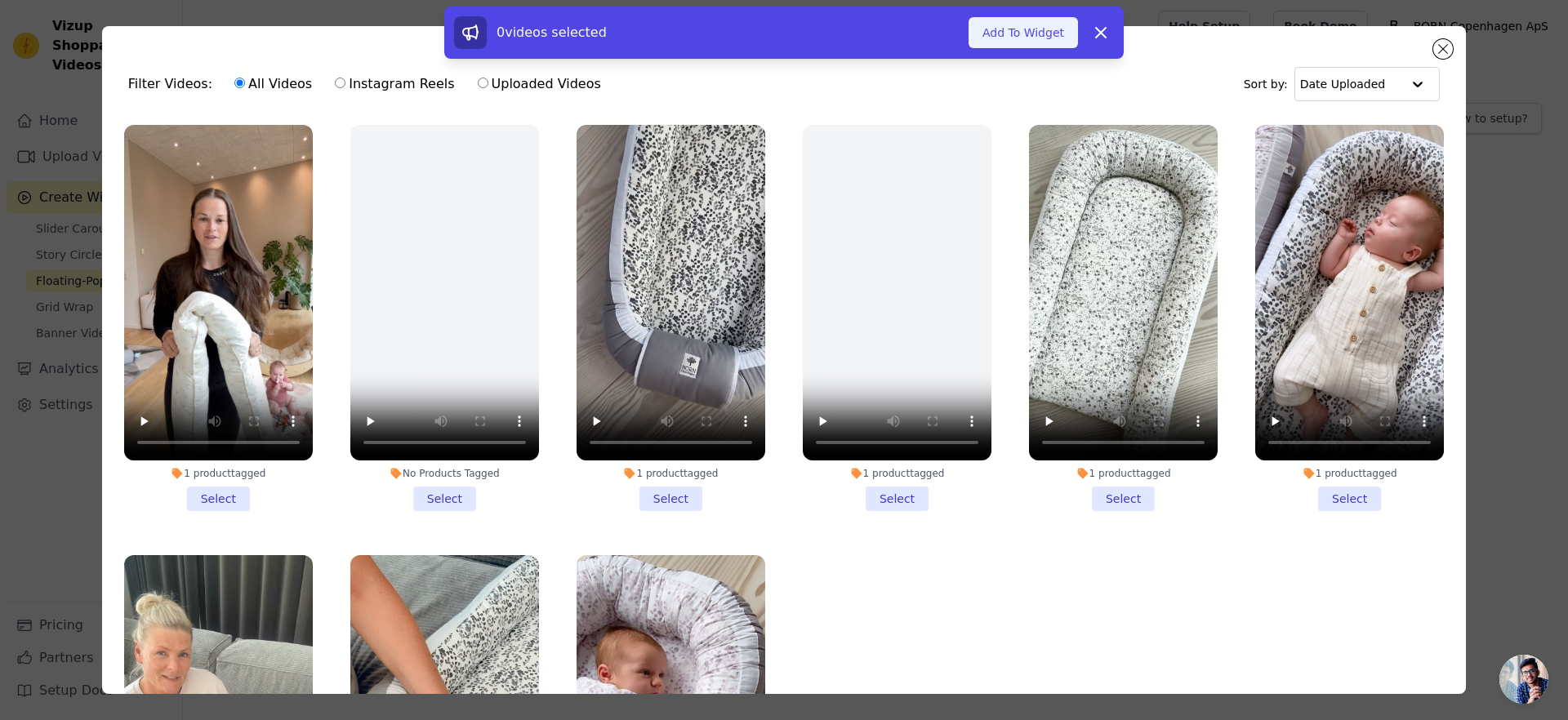
click at [1042, 35] on button "Add To Widget" at bounding box center [1023, 33] width 109 height 31
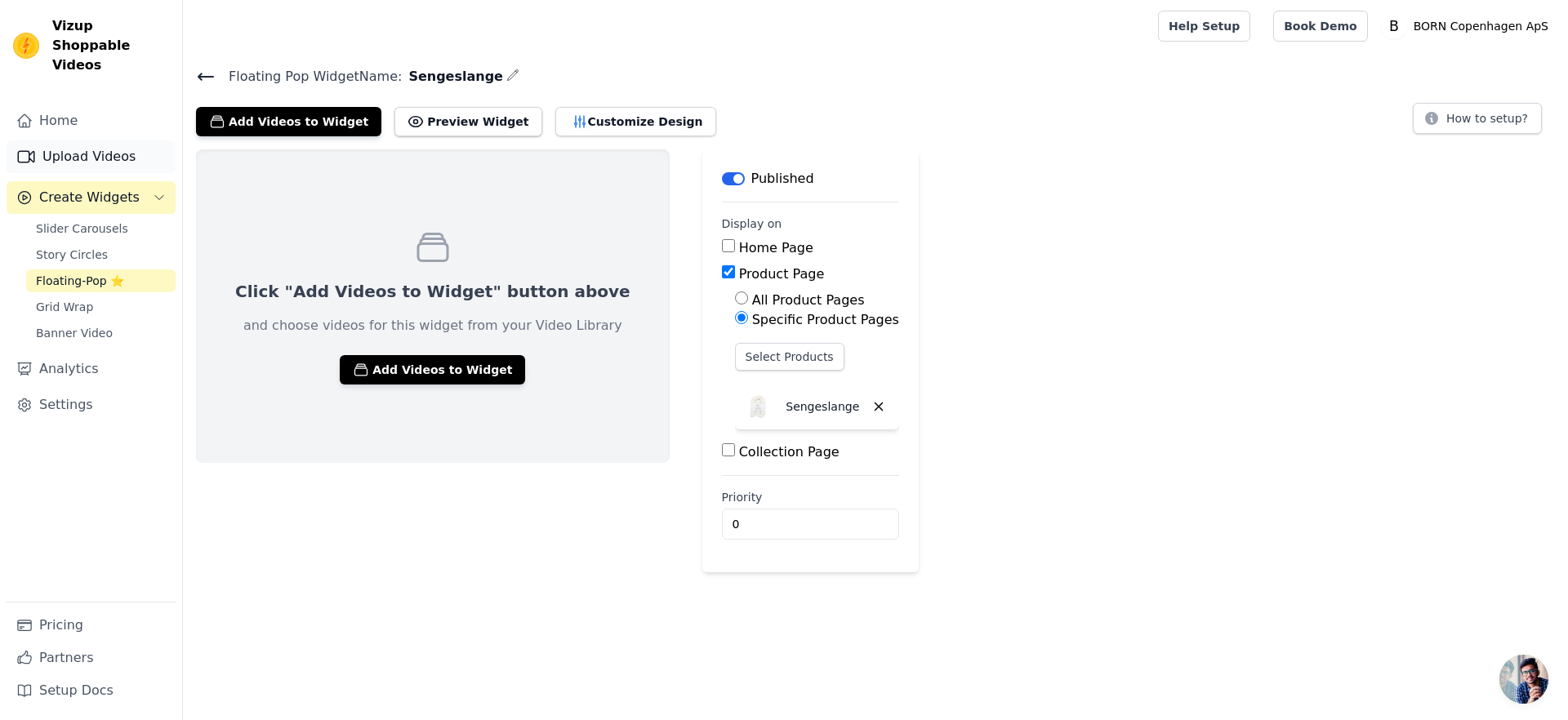
click at [97, 142] on link "Upload Videos" at bounding box center [91, 157] width 169 height 33
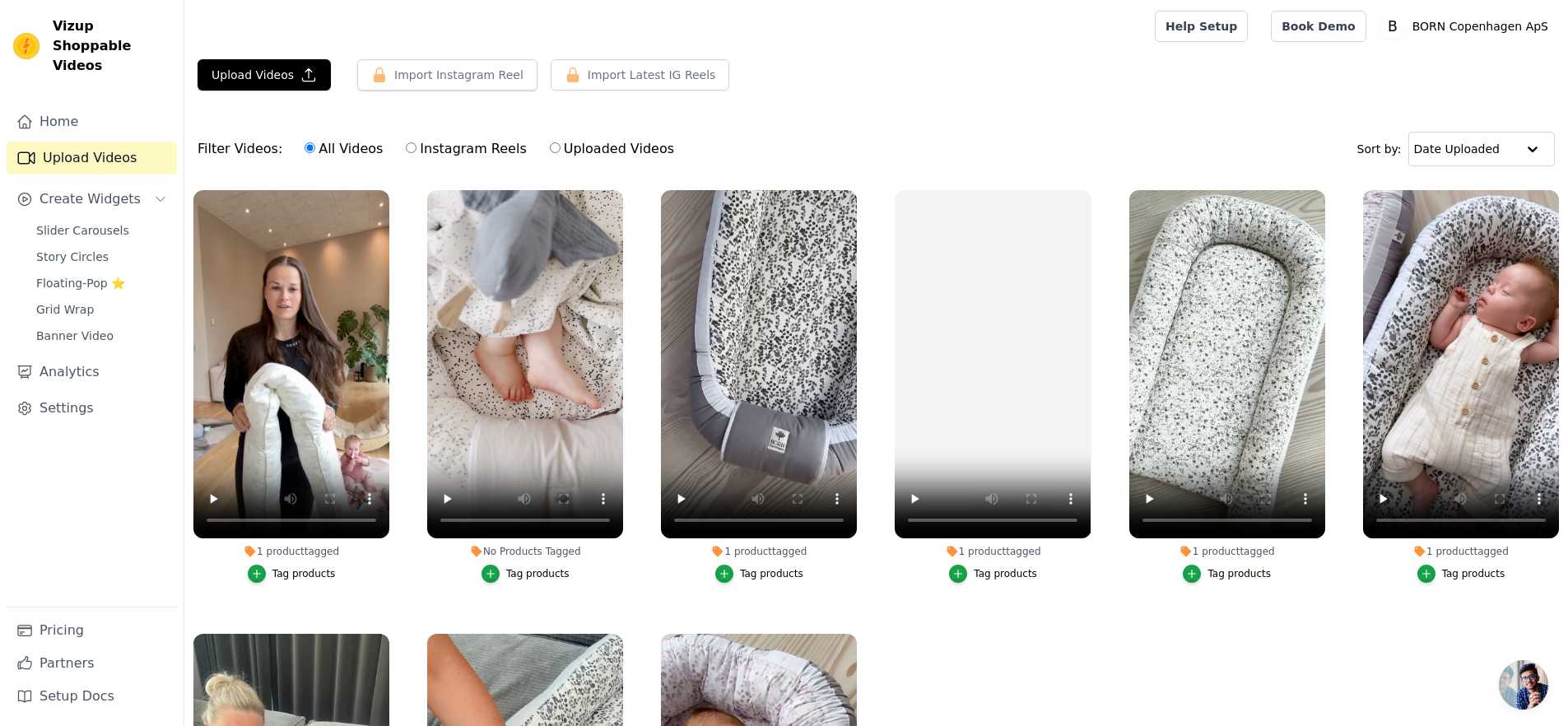
click at [539, 578] on button "Tag products" at bounding box center [525, 573] width 88 height 18
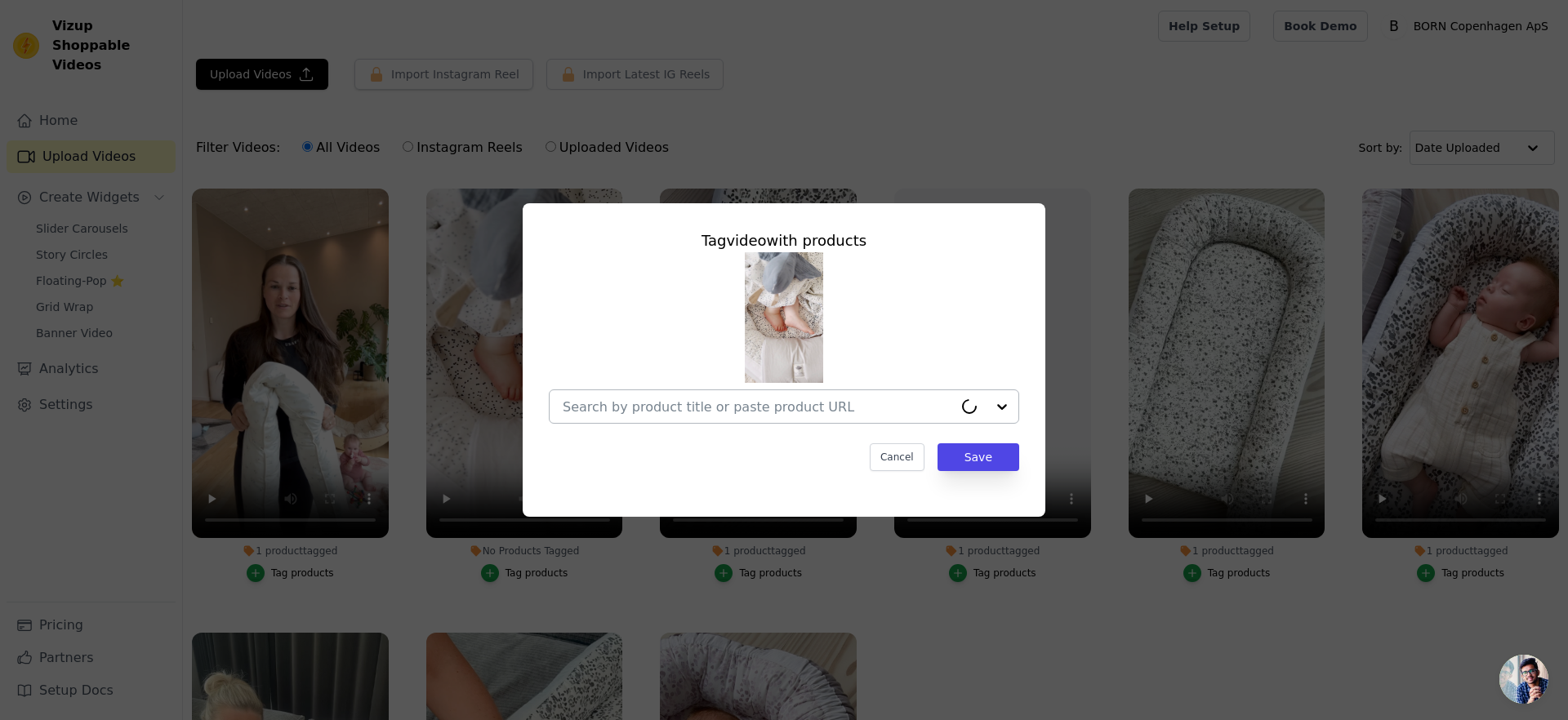
click at [686, 403] on input "No Products Tagged Tag video with products Cancel Save Tag products" at bounding box center [758, 407] width 391 height 15
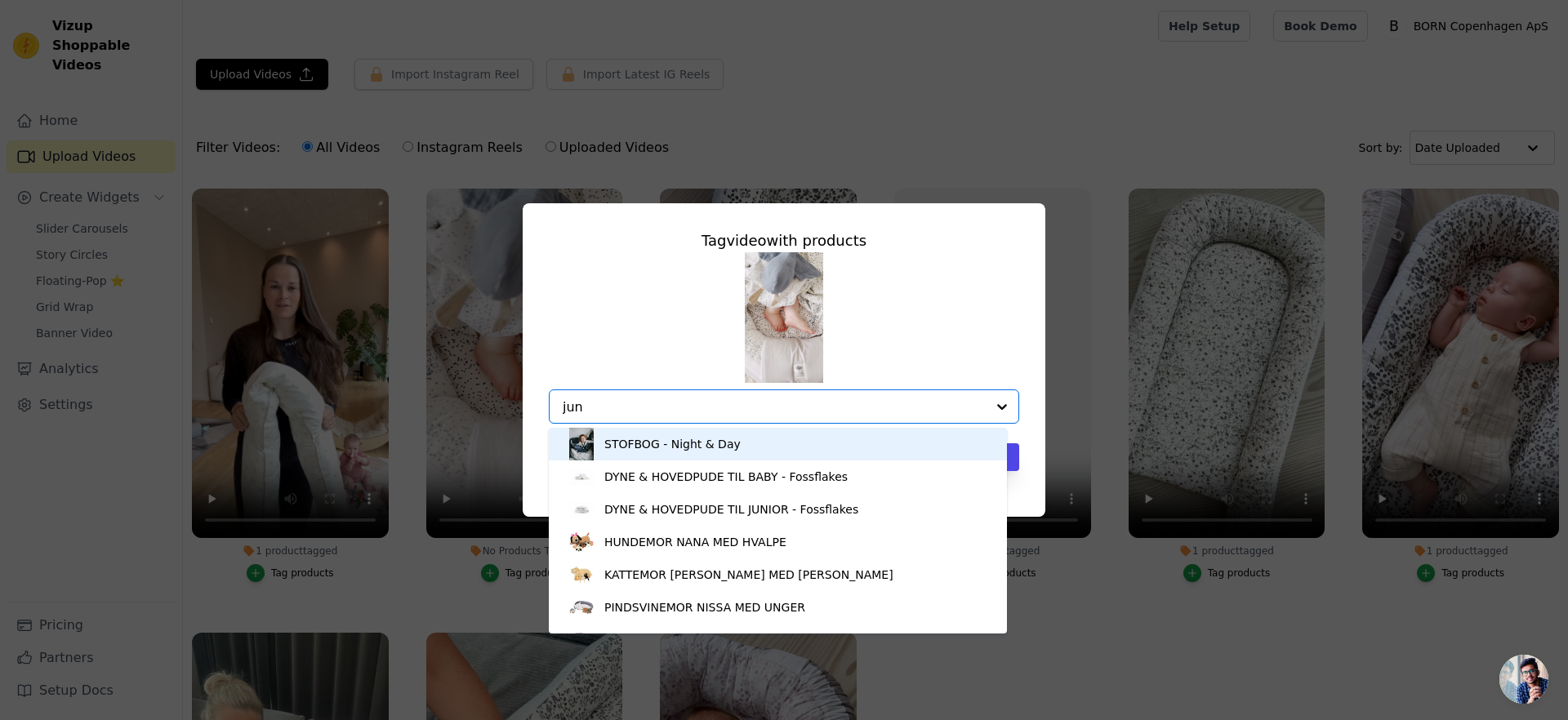
type input "juni"
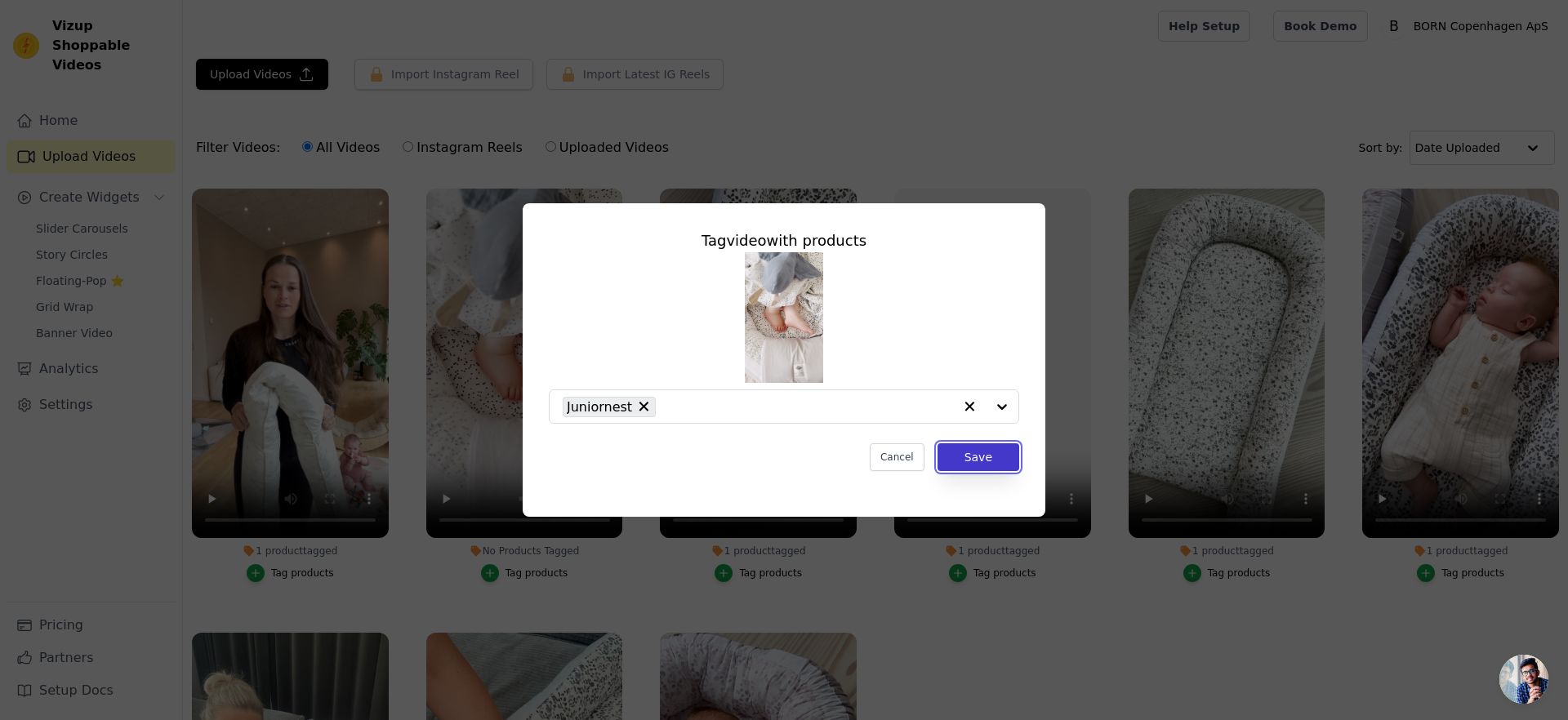
click at [989, 461] on button "Save" at bounding box center [978, 457] width 81 height 28
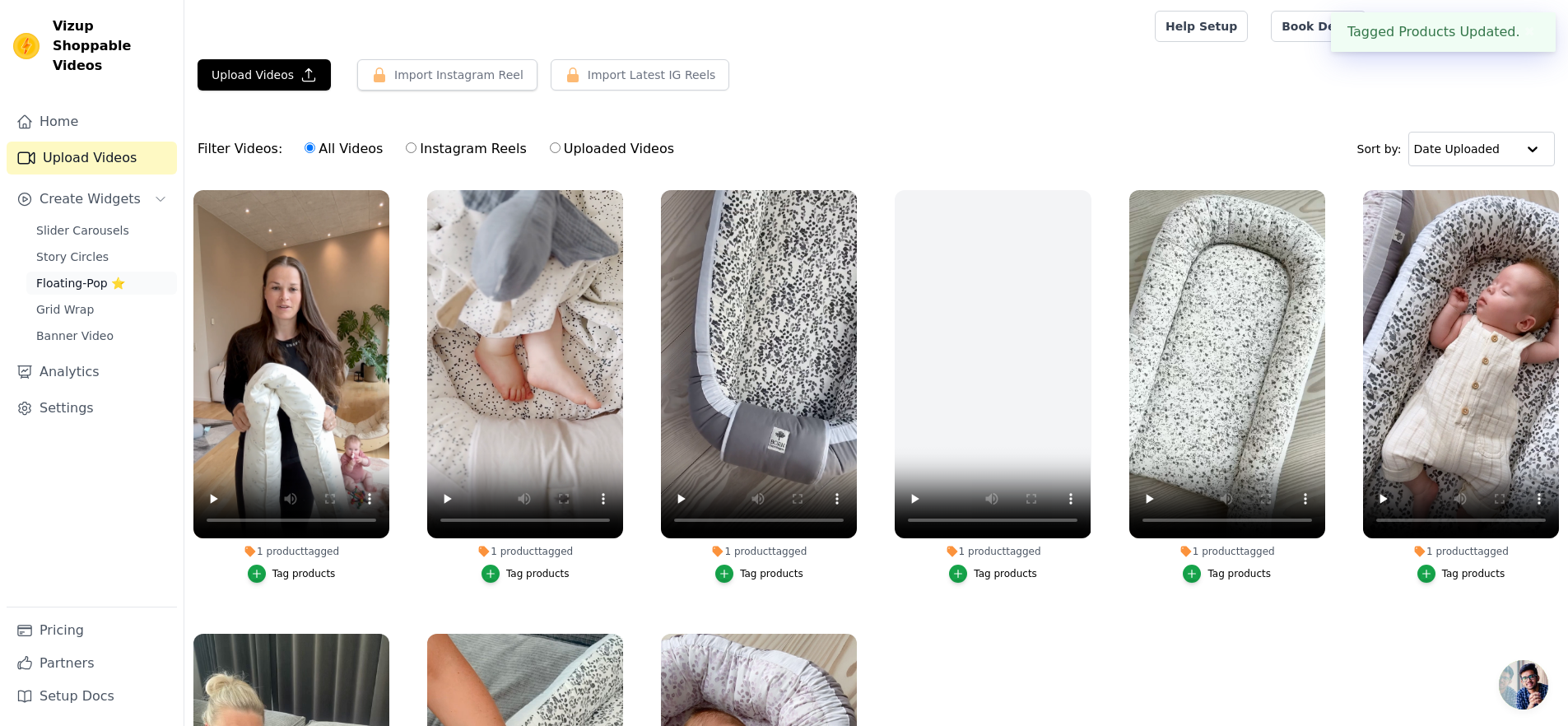
click at [115, 275] on span "Floating-Pop ⭐" at bounding box center [81, 283] width 89 height 16
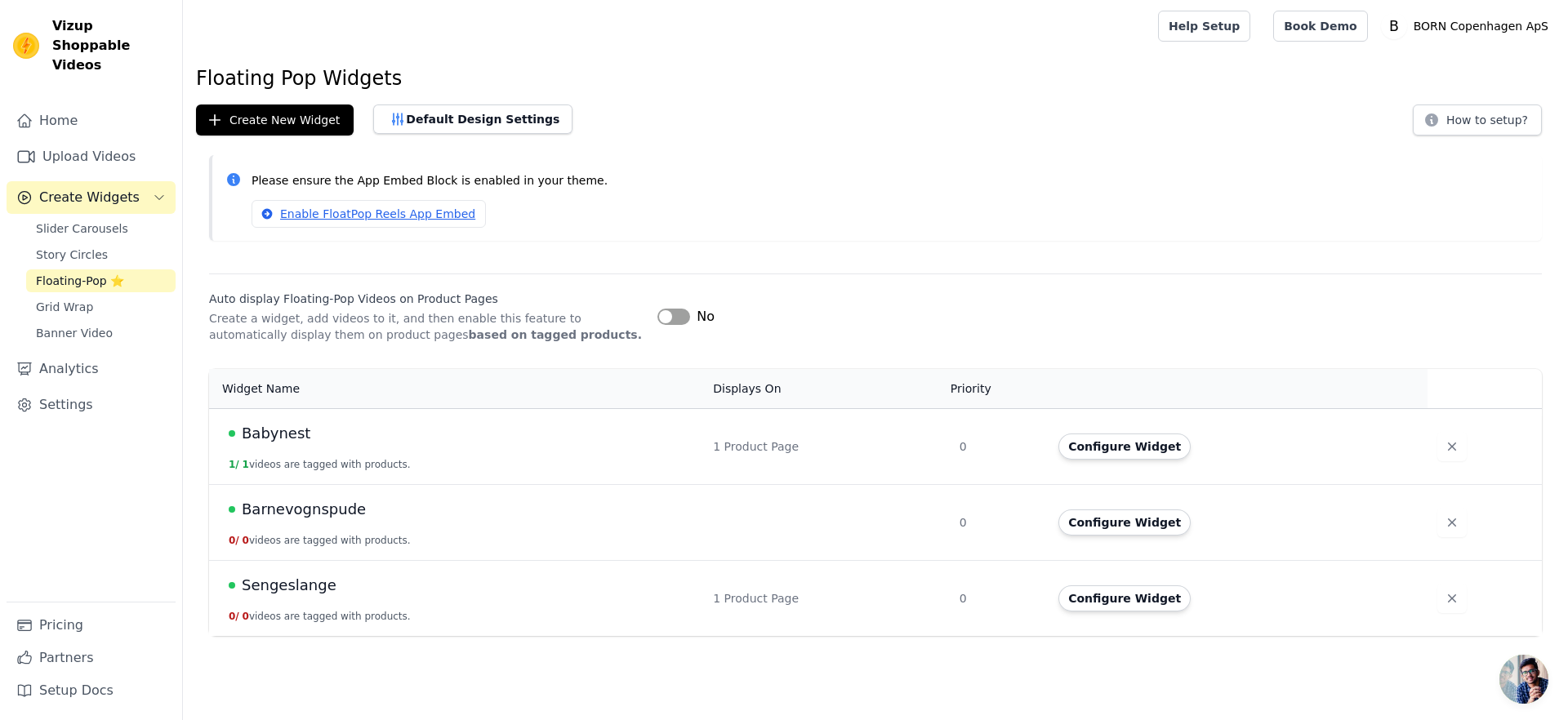
click at [287, 591] on span "Sengeslange" at bounding box center [288, 585] width 95 height 23
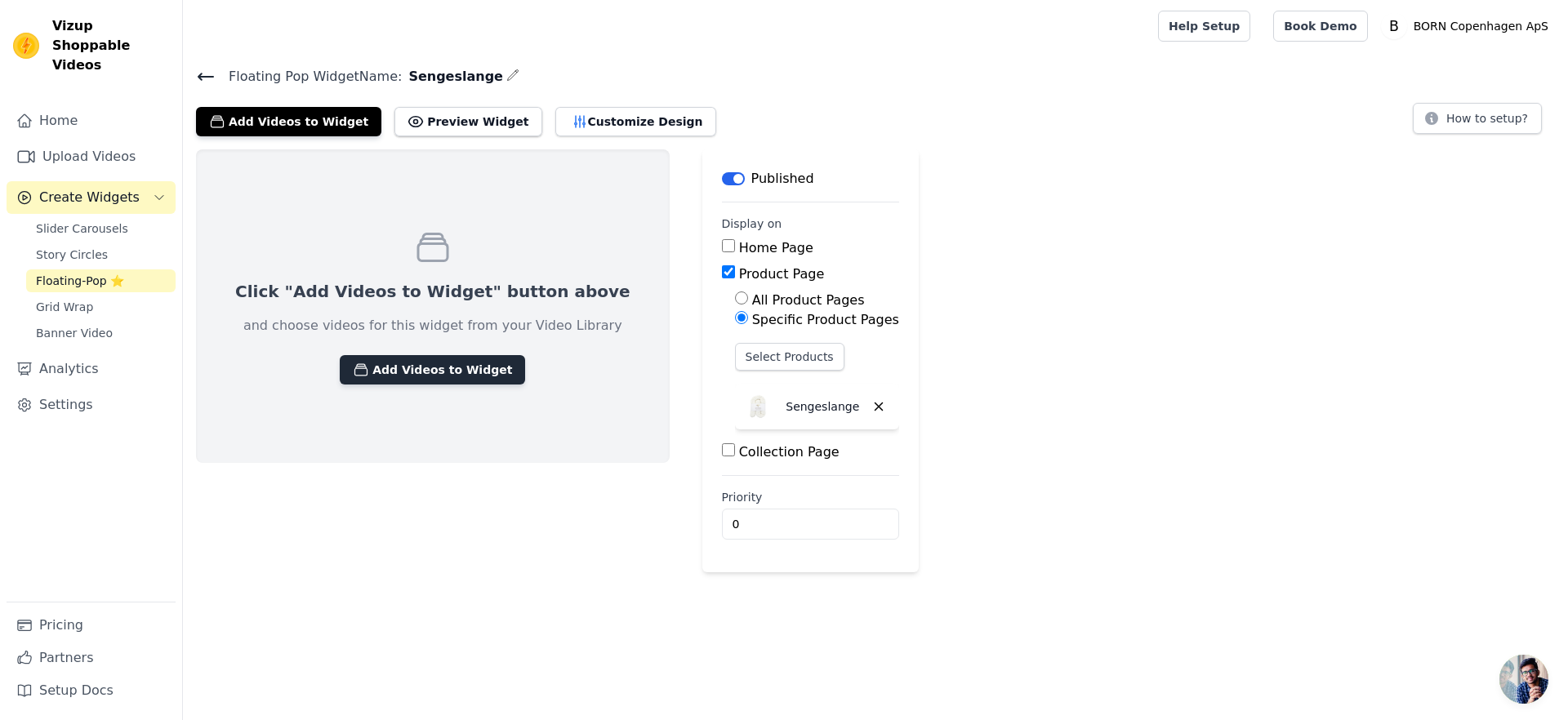
click at [431, 365] on button "Add Videos to Widget" at bounding box center [433, 370] width 186 height 30
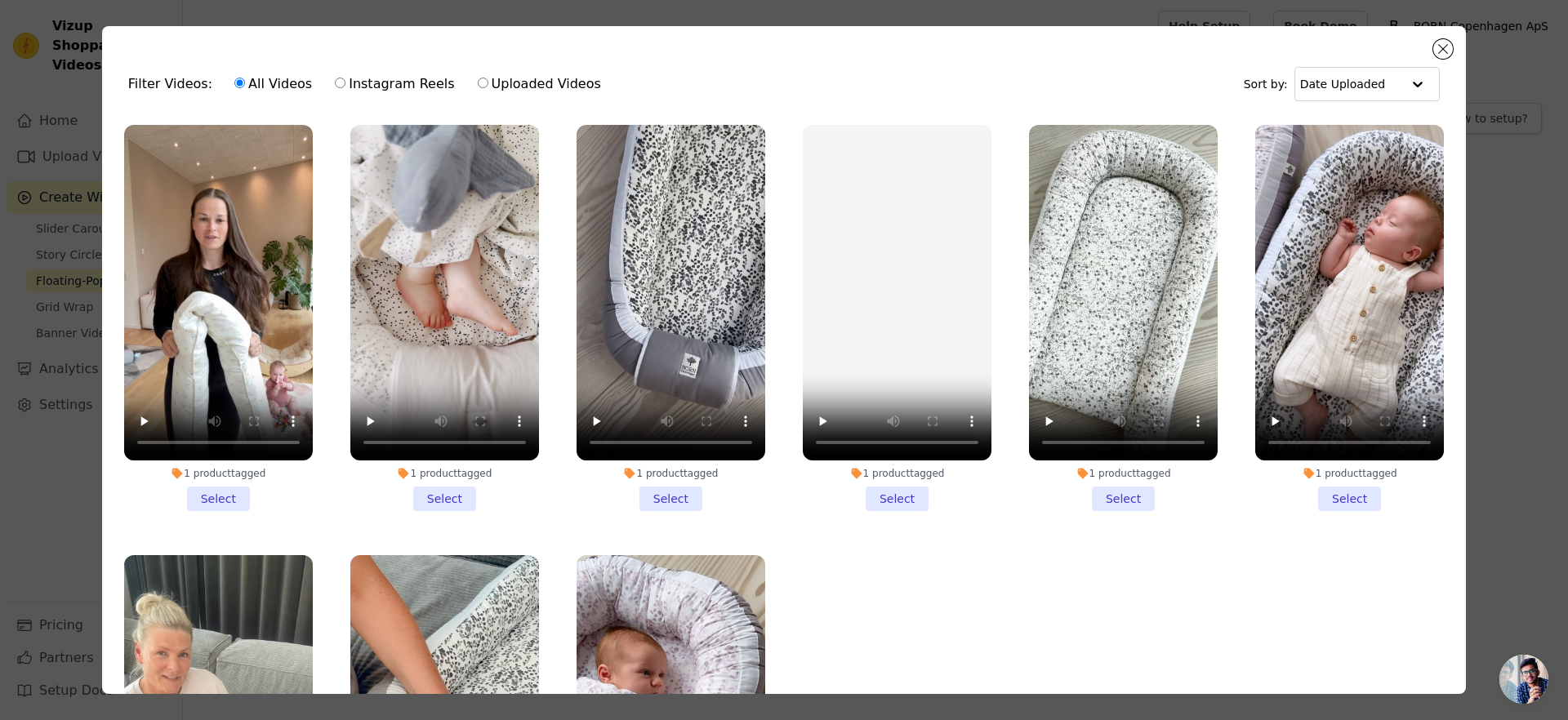
click at [226, 497] on li "1 product tagged Select" at bounding box center [218, 317] width 189 height 386
click at [0, 0] on input "1 product tagged Select" at bounding box center [0, 0] width 0 height 0
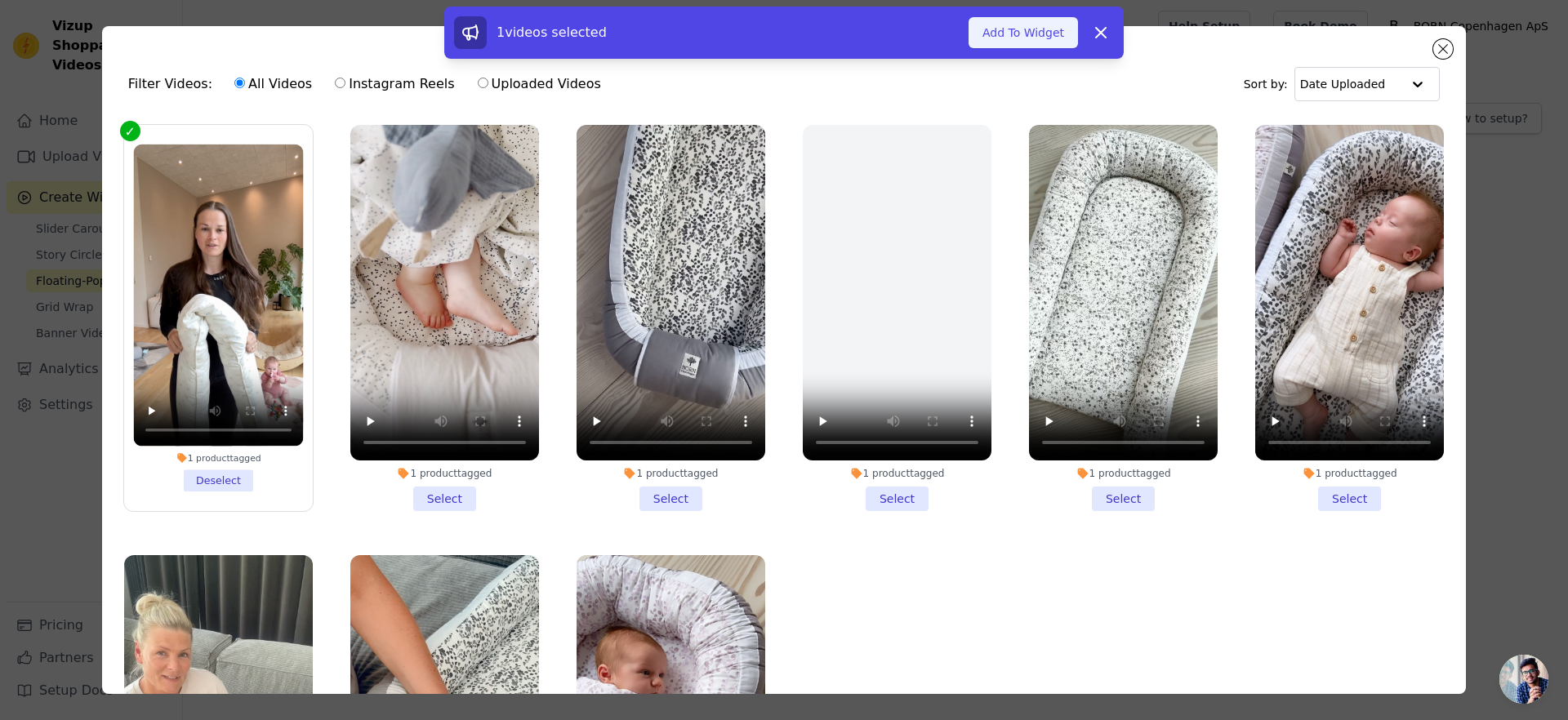
click at [1028, 34] on button "Add To Widget" at bounding box center [1023, 33] width 109 height 31
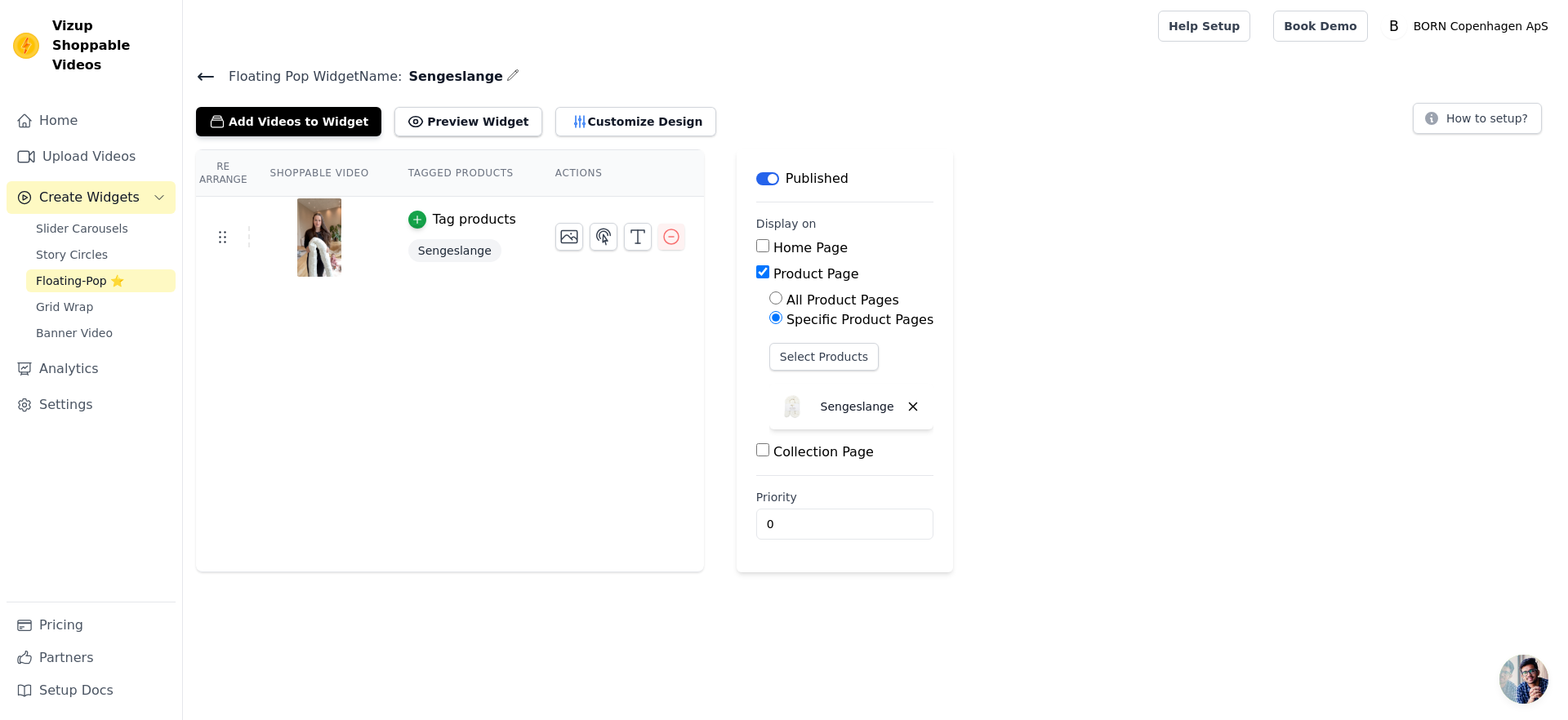
drag, startPoint x: 1093, startPoint y: 462, endPoint x: 791, endPoint y: 337, distance: 326.8
click at [1087, 461] on div "Re Arrange Shoppable Video Tagged Products Actions Tag products Sengeslange Sav…" at bounding box center [875, 361] width 1385 height 423
click at [602, 246] on button "button" at bounding box center [603, 236] width 28 height 28
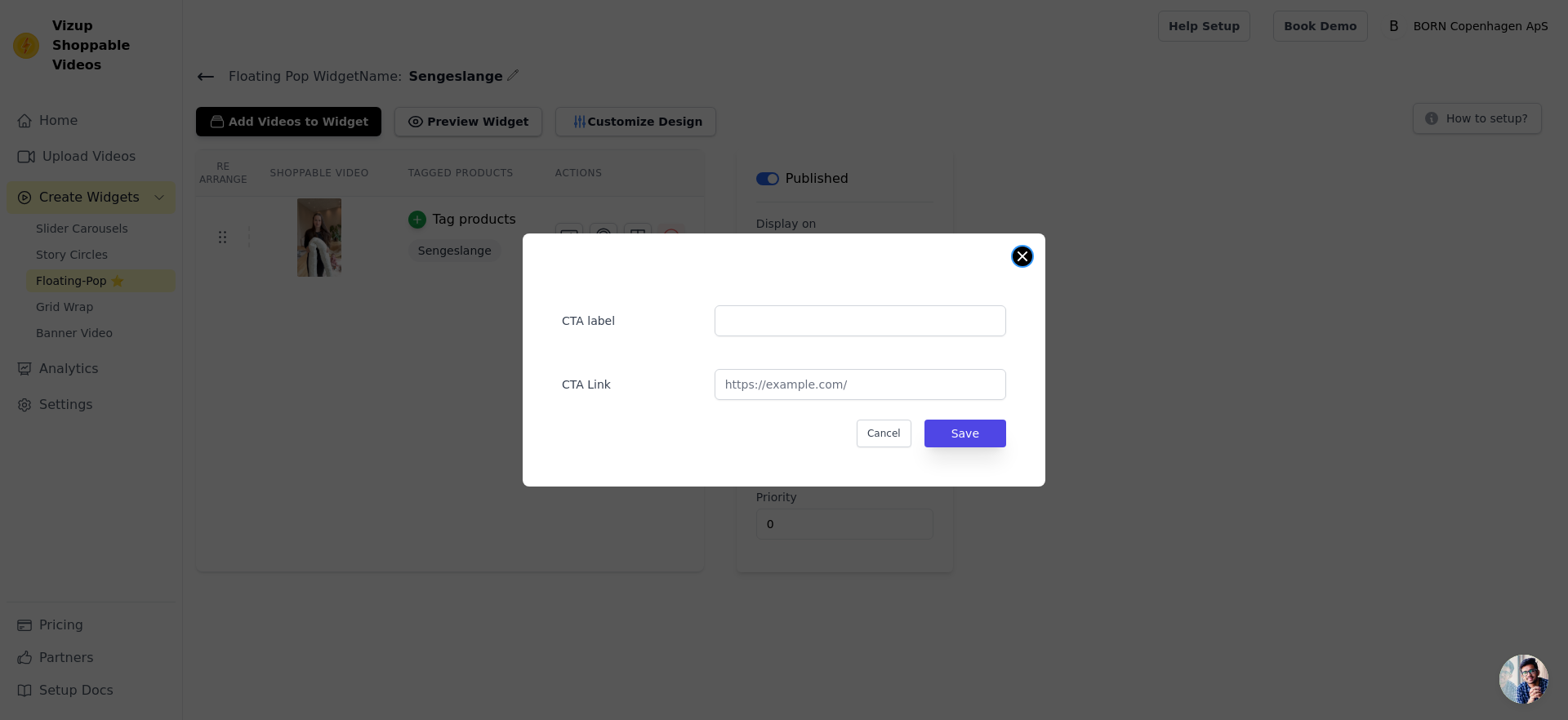
click at [1025, 262] on button "Close modal" at bounding box center [1022, 256] width 19 height 19
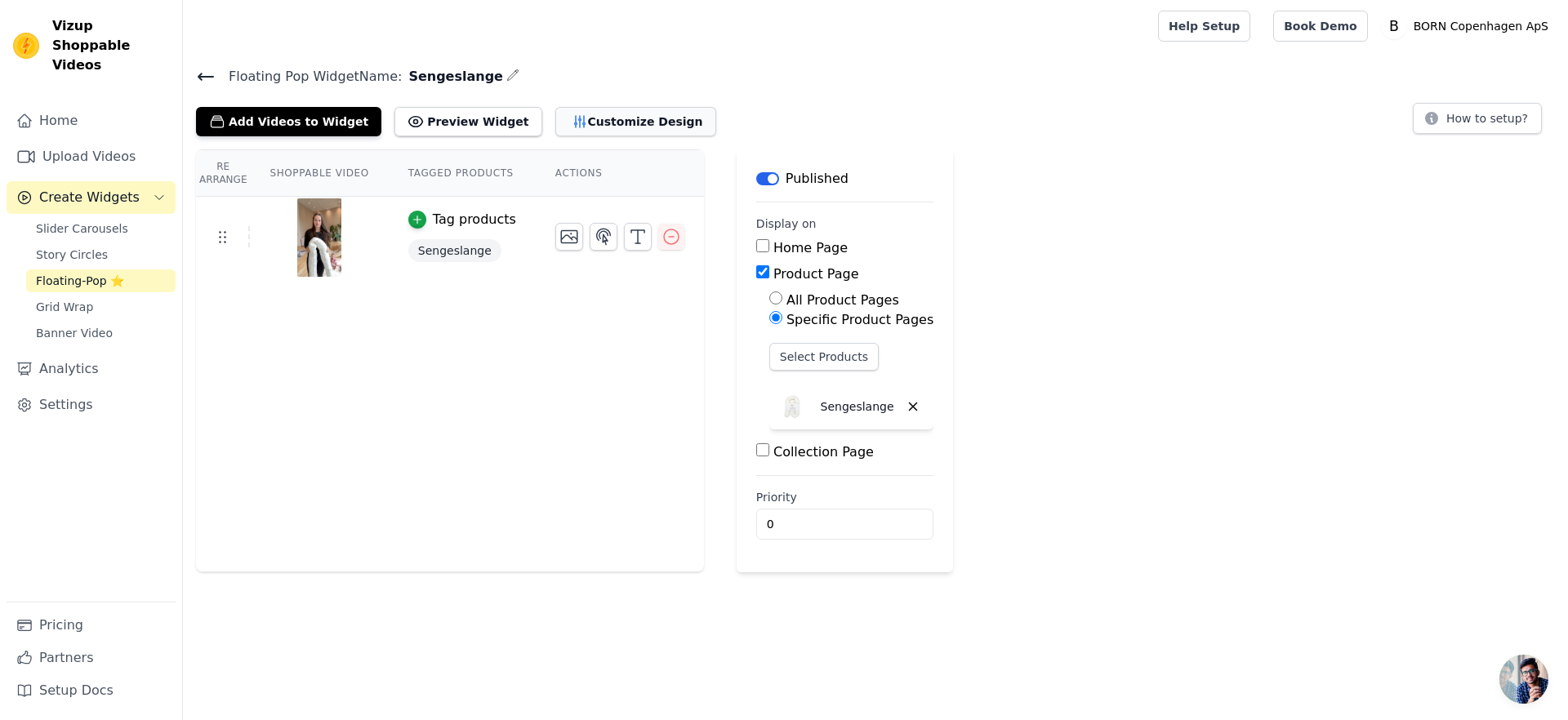
click at [556, 122] on button "Customize Design" at bounding box center [636, 122] width 161 height 30
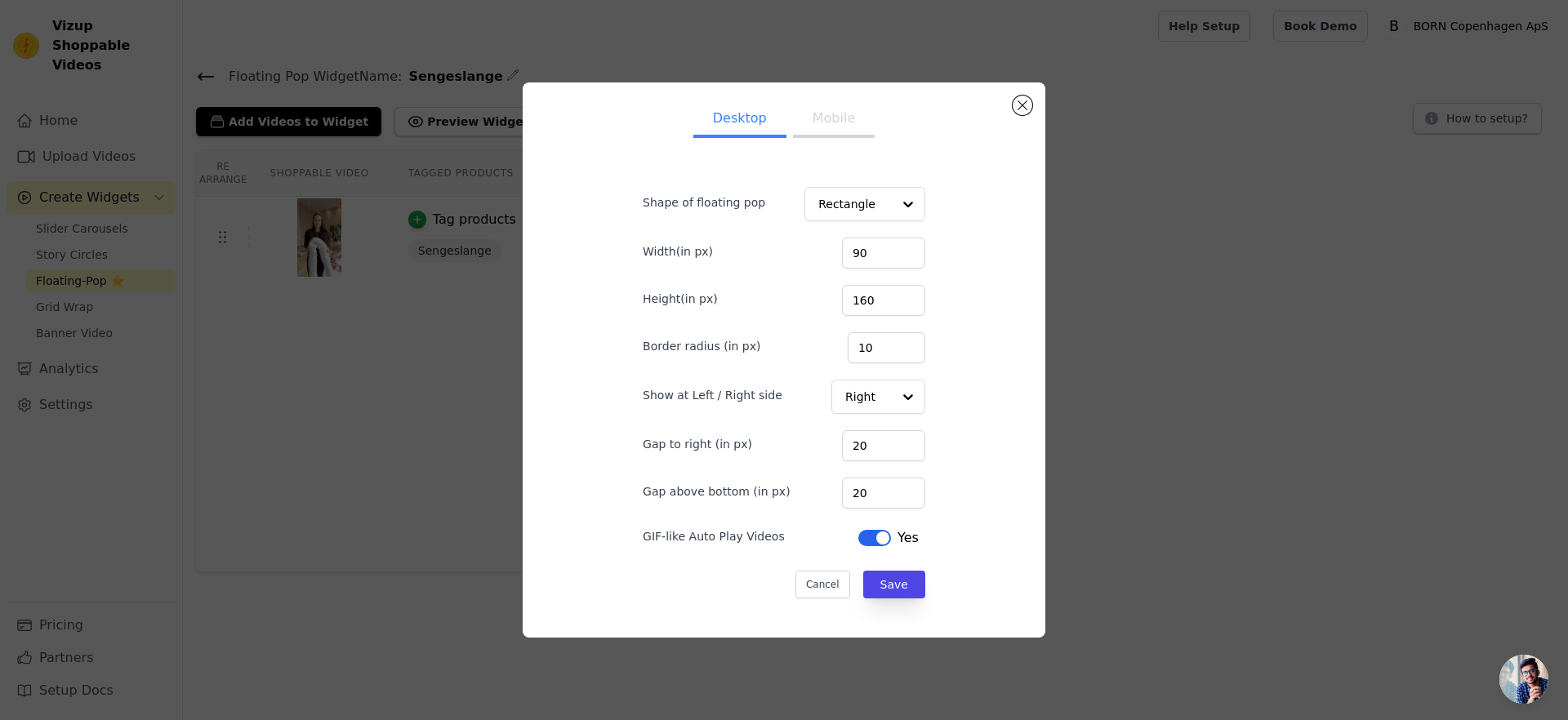
click at [827, 67] on div "Desktop Mobile Shape of floating pop Rectangle Width(in px) 90 Height(in px) 16…" at bounding box center [784, 360] width 1515 height 607
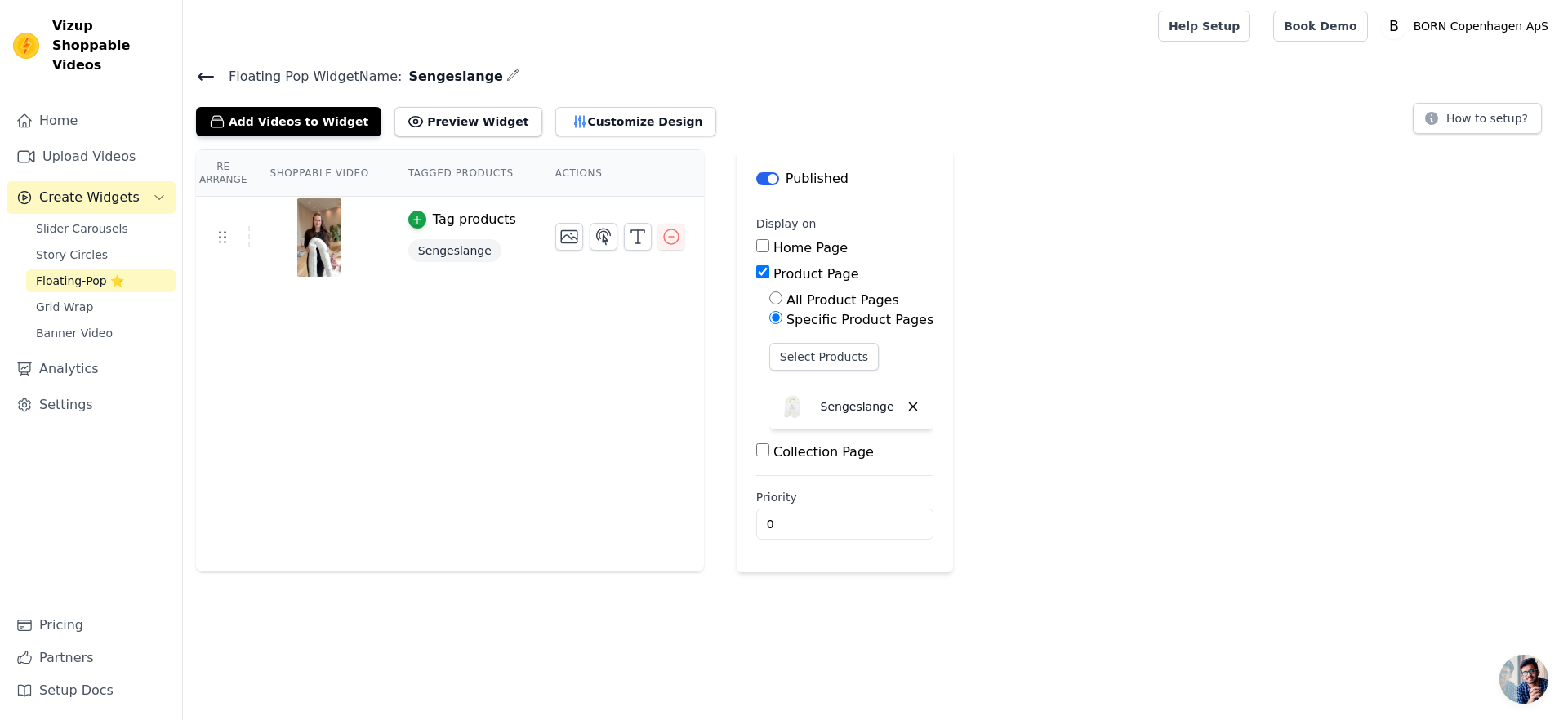
click at [202, 73] on icon at bounding box center [206, 77] width 19 height 19
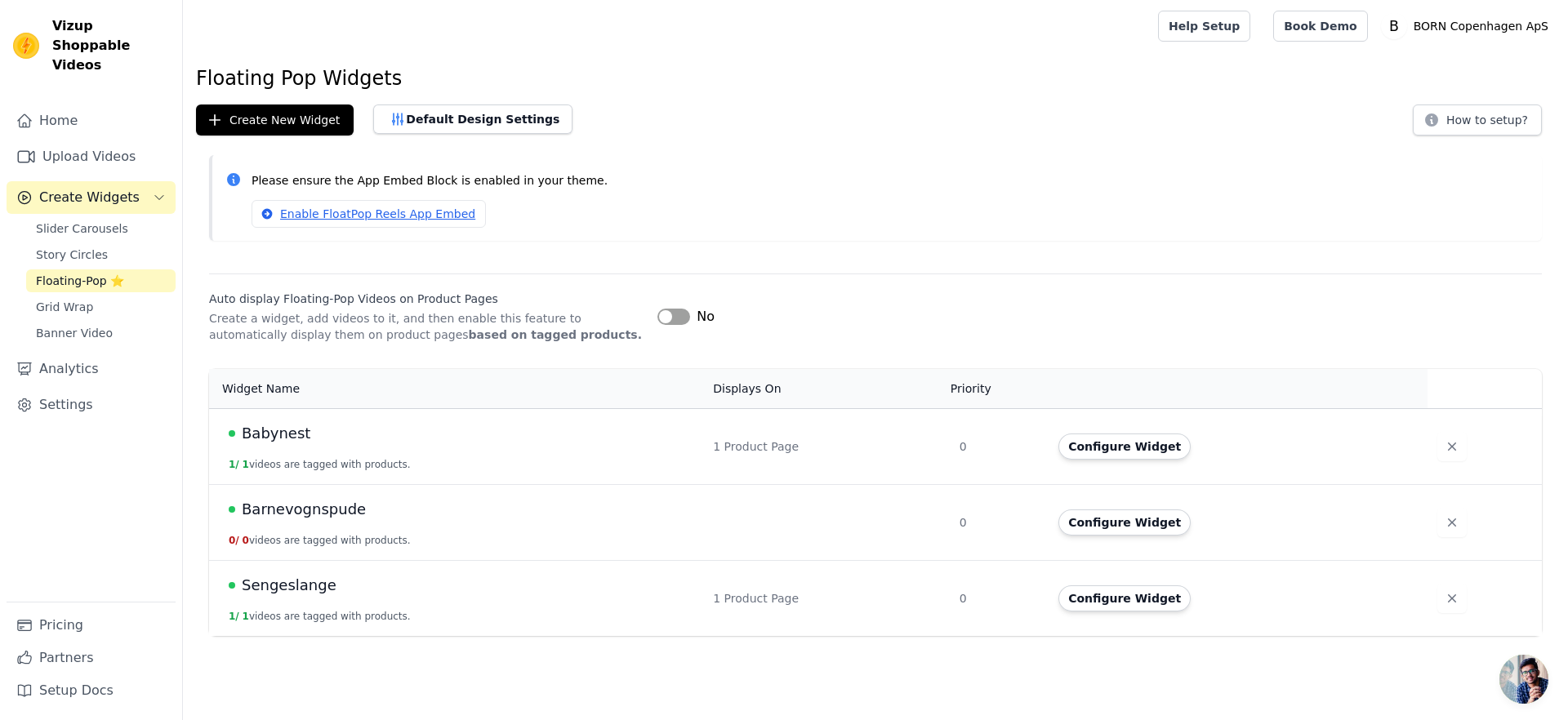
click at [250, 432] on span "Babynest" at bounding box center [276, 434] width 69 height 23
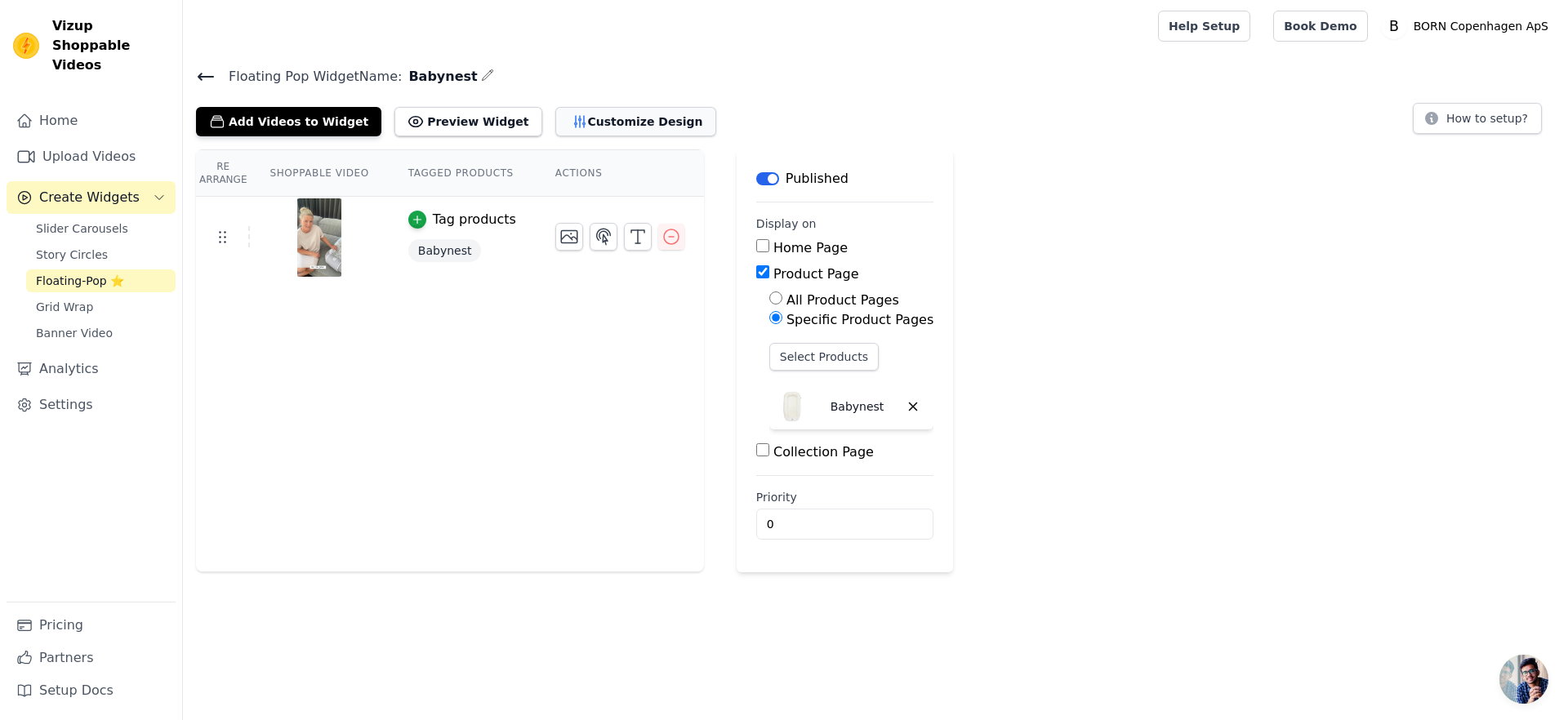
click at [584, 119] on button "Customize Design" at bounding box center [636, 122] width 161 height 30
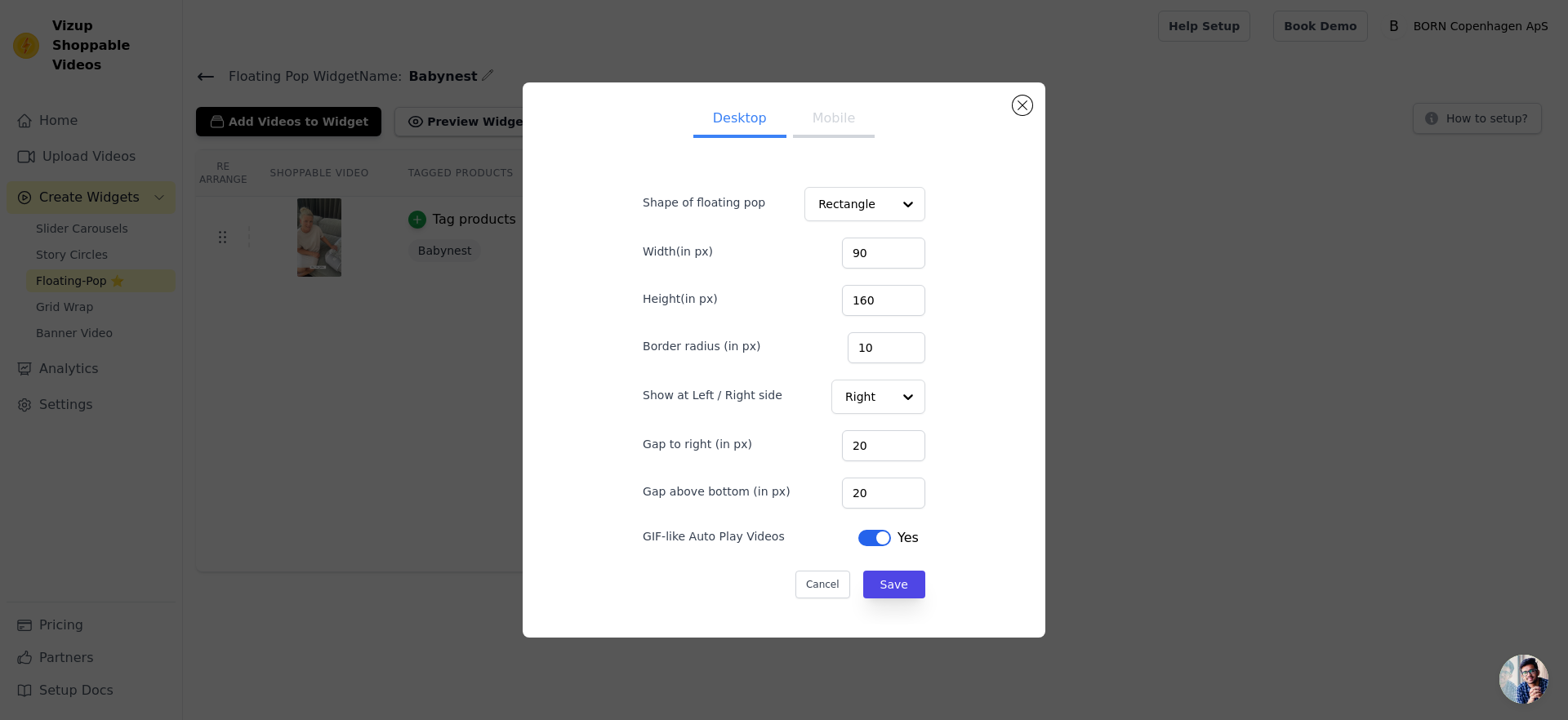
click at [817, 112] on button "Mobile" at bounding box center [833, 121] width 81 height 36
click at [732, 108] on button "Desktop" at bounding box center [739, 121] width 93 height 36
click at [892, 196] on div at bounding box center [908, 204] width 33 height 33
click at [901, 172] on form "Shape of floating pop Rectangle Circle Option Rectangle, selected. You are curr…" at bounding box center [784, 385] width 308 height 454
click at [1017, 97] on button "Close modal" at bounding box center [1022, 105] width 19 height 19
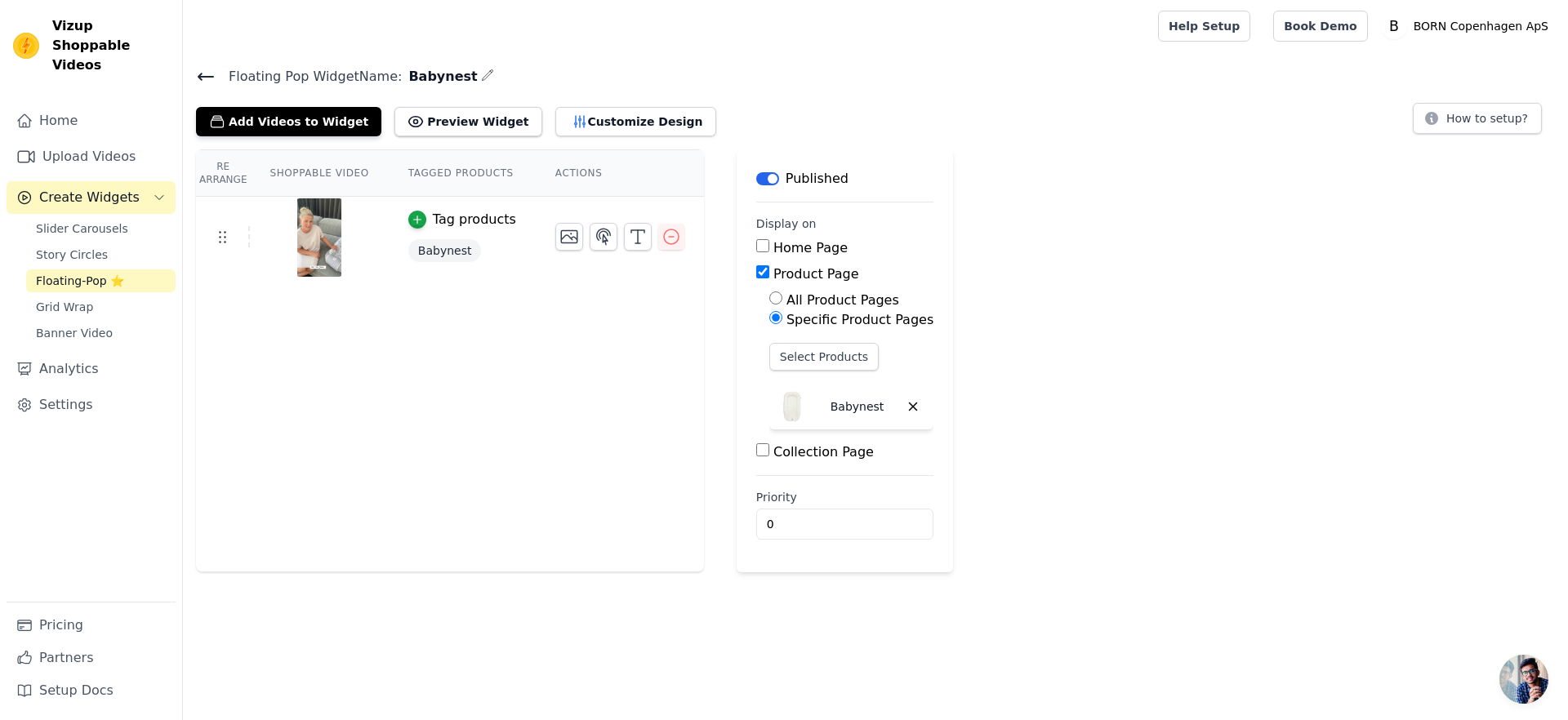
click at [481, 326] on div "Re Arrange Shoppable Video Tagged Products Actions Tag products Babynest" at bounding box center [450, 361] width 508 height 423
click at [75, 141] on link "Upload Videos" at bounding box center [91, 157] width 169 height 33
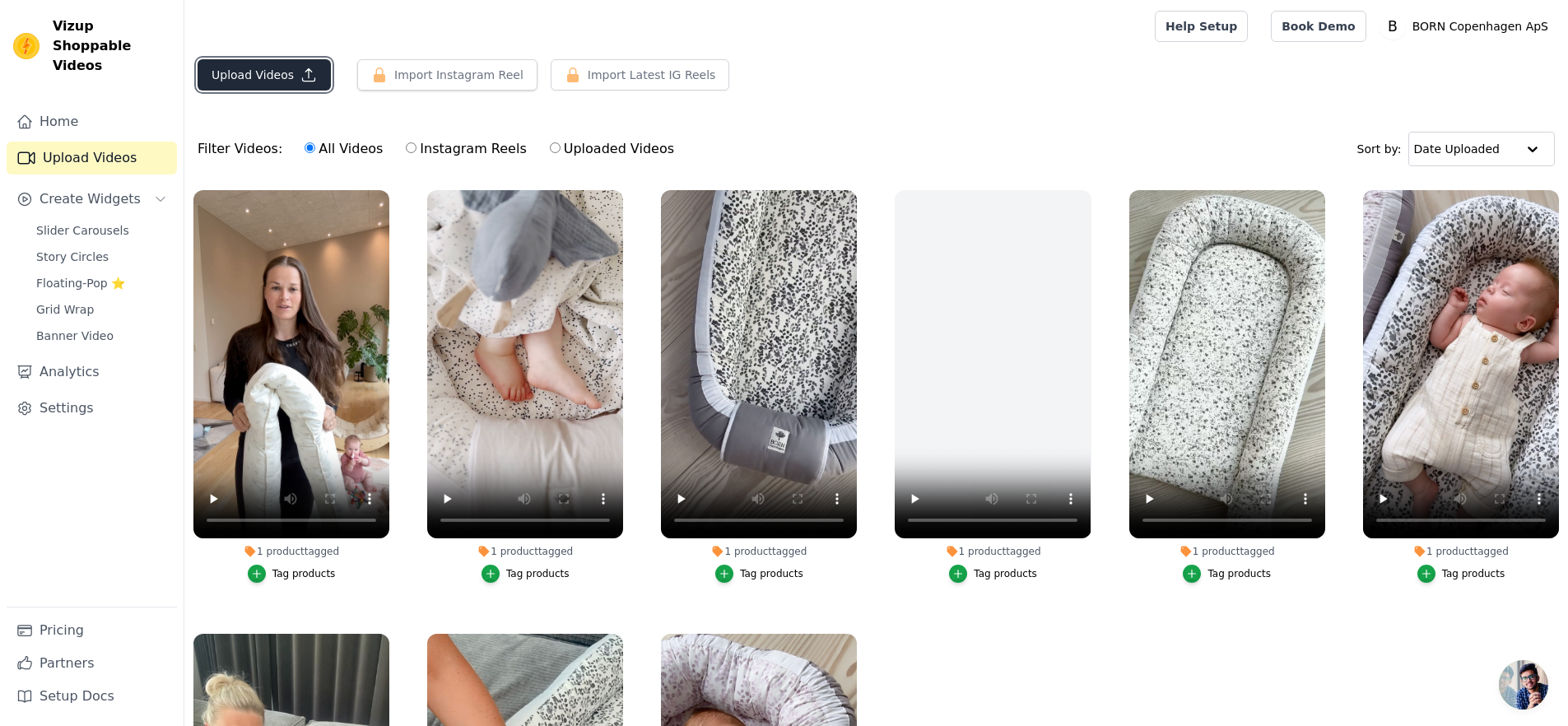
click at [286, 76] on button "Upload Videos" at bounding box center [265, 74] width 133 height 31
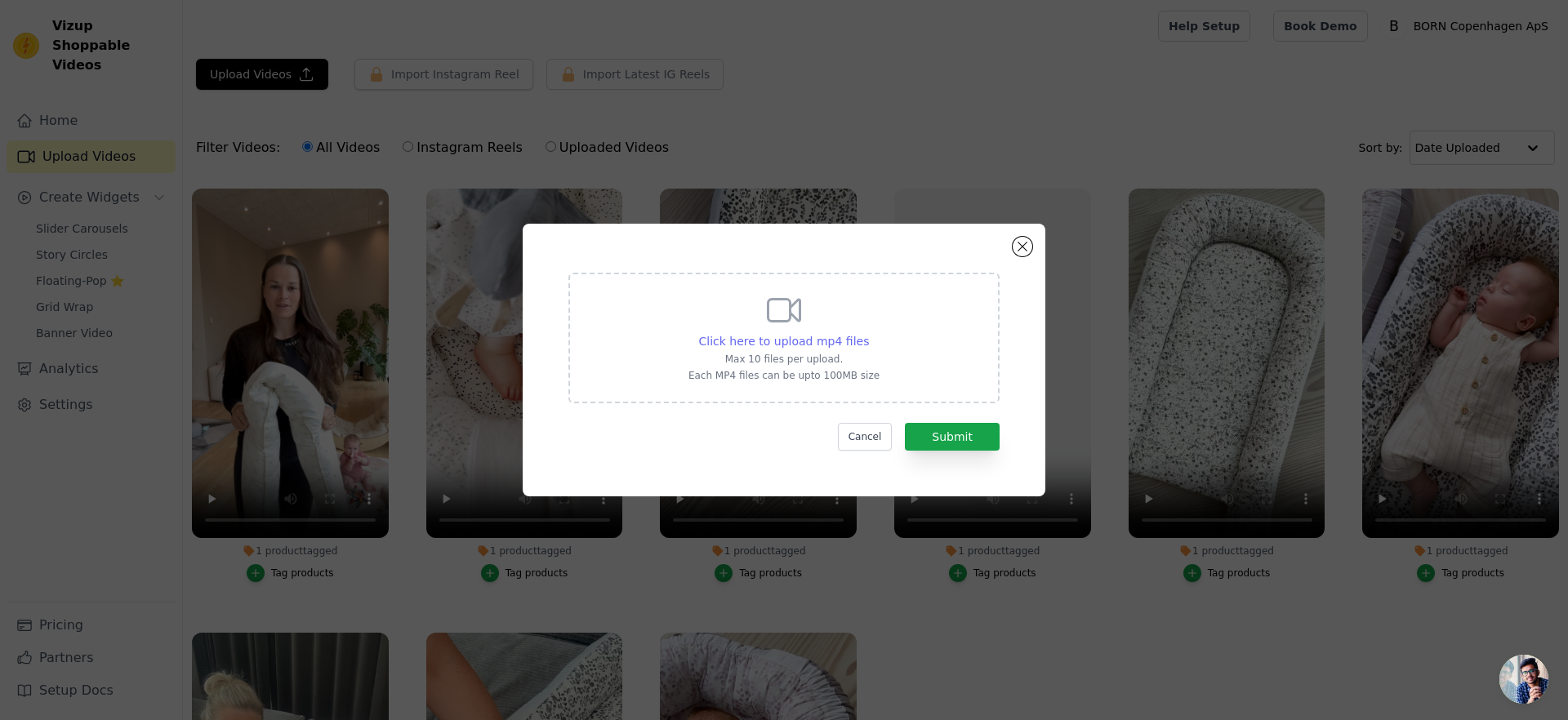
click at [801, 336] on span "Click here to upload mp4 files" at bounding box center [784, 342] width 170 height 13
click at [868, 333] on input "Click here to upload mp4 files Max 10 files per upload. Each MP4 files can be u…" at bounding box center [868, 332] width 1 height 1
click at [833, 345] on span "Click here to upload mp4 files" at bounding box center [784, 342] width 170 height 13
click at [868, 333] on input "Click here to upload mp4 files Max 10 files per upload. Each MP4 files can be u…" at bounding box center [868, 332] width 1 height 1
click at [846, 343] on span "Click here to upload mp4 files" at bounding box center [784, 342] width 170 height 13
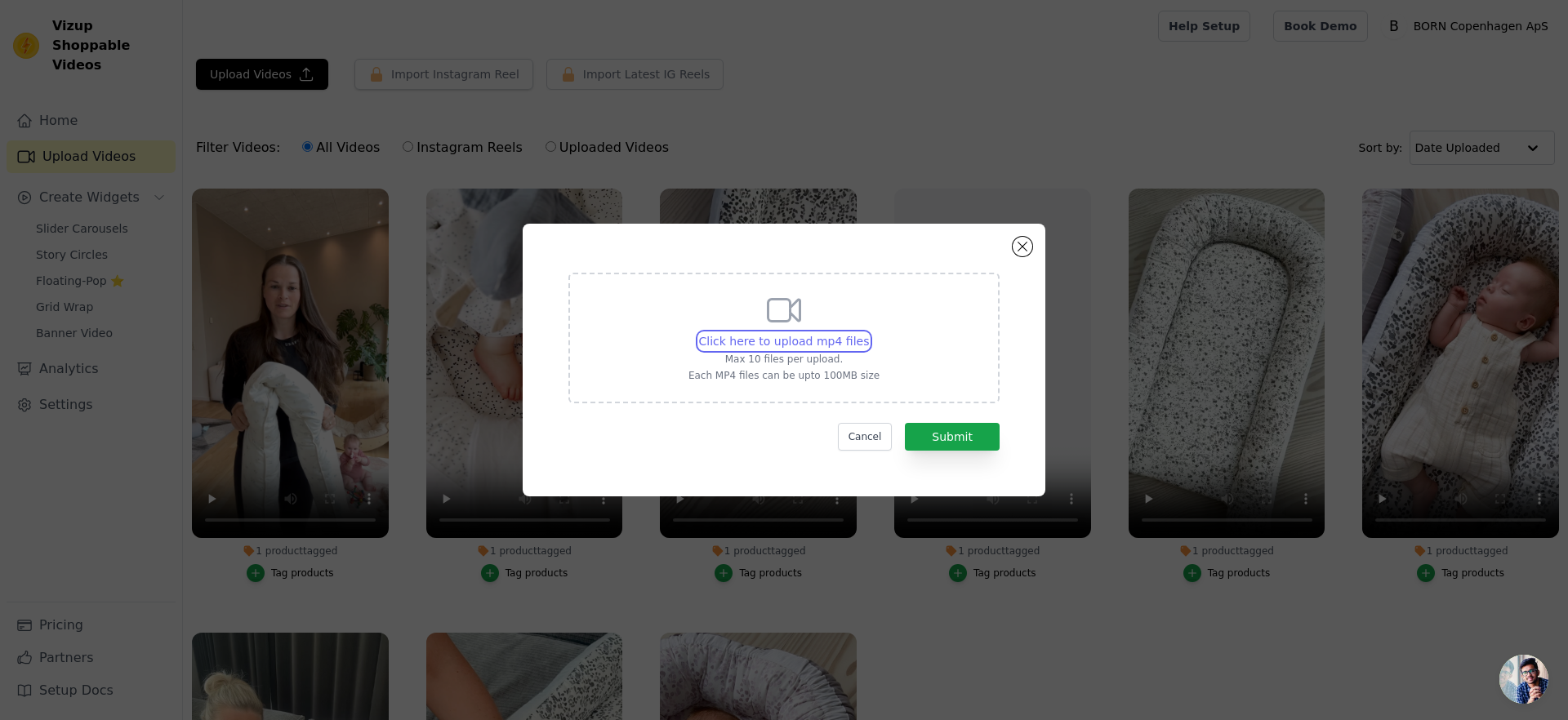
click at [868, 333] on input "Click here to upload mp4 files Max 10 files per upload. Each MP4 files can be u…" at bounding box center [868, 332] width 1 height 1
type input "C:\fakepath\Mille Mikkelsen.mp4"
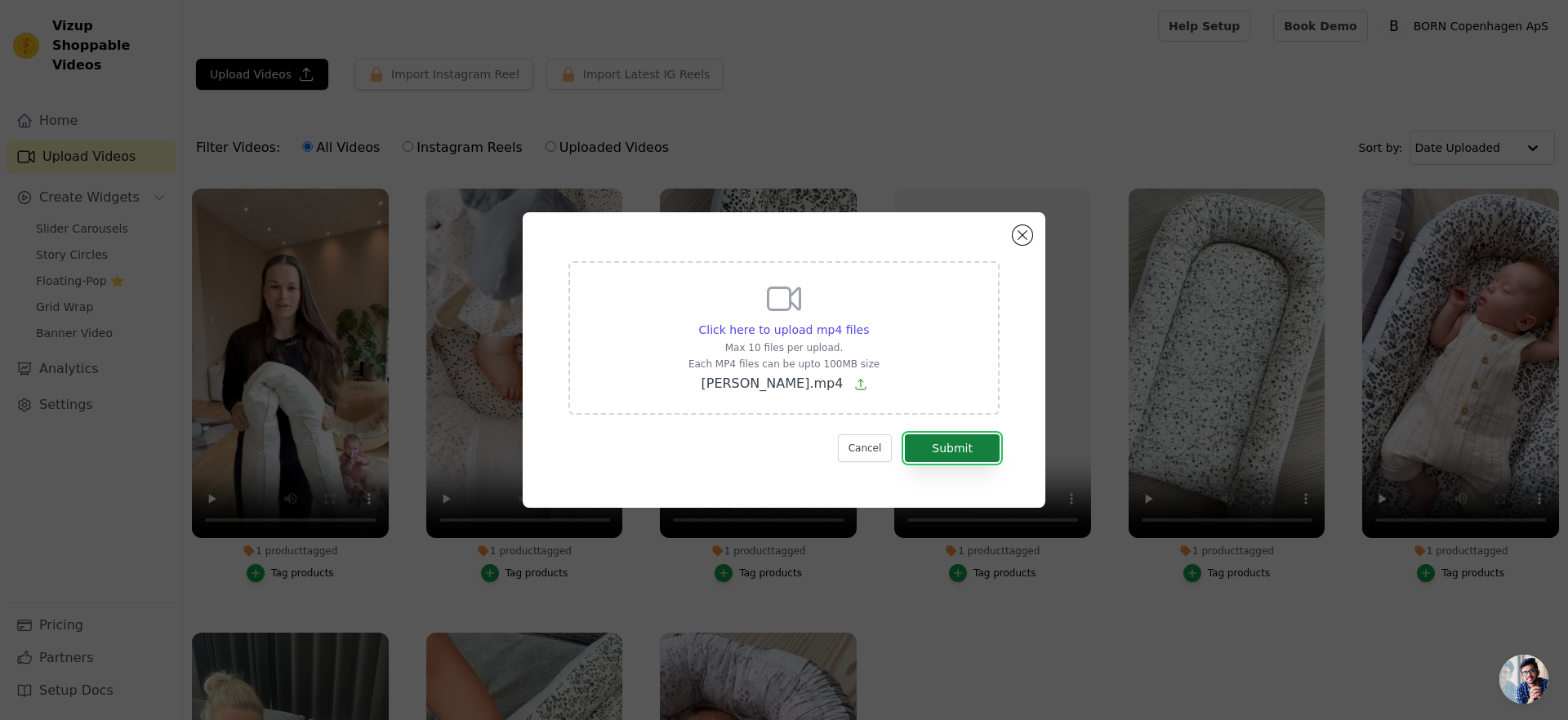
click at [985, 438] on button "Submit" at bounding box center [952, 448] width 95 height 28
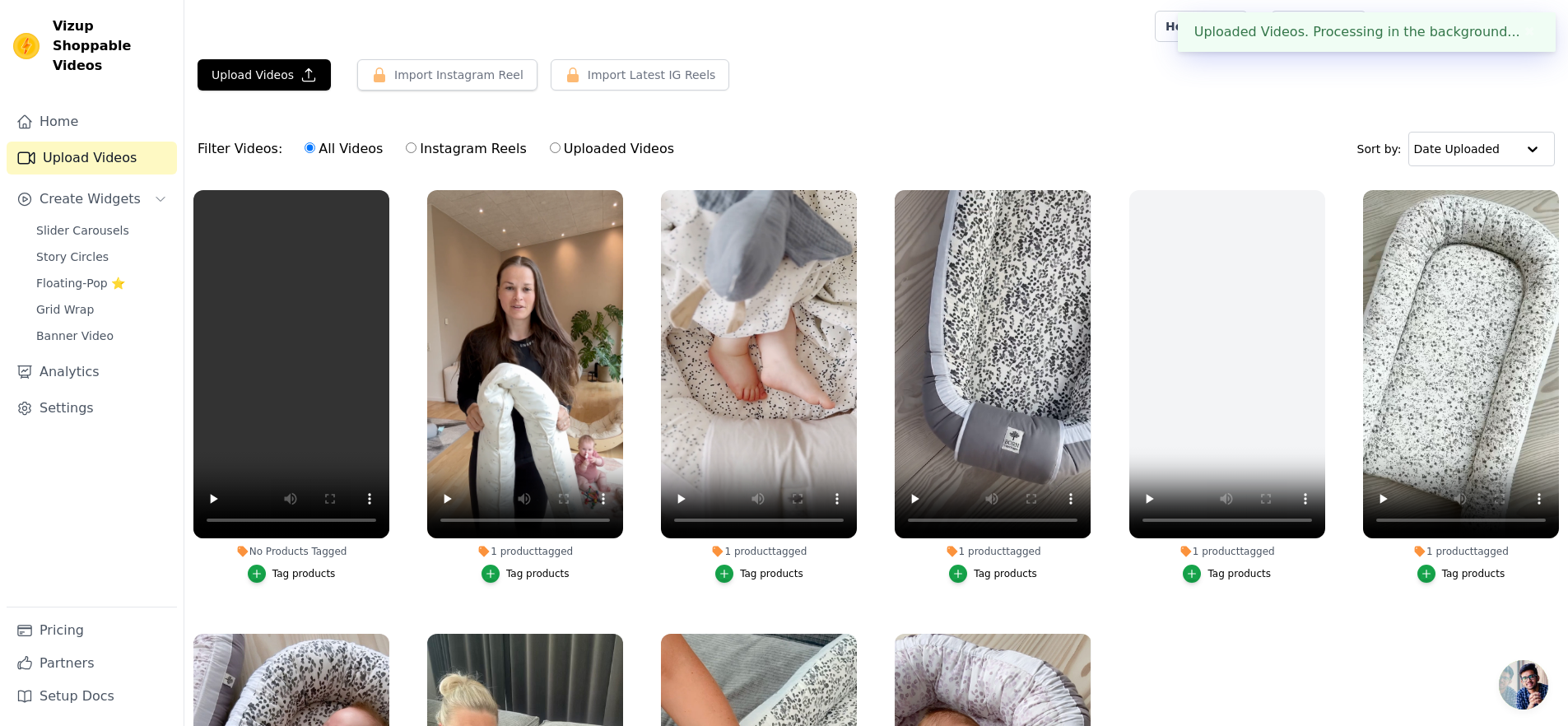
click at [319, 571] on div "Tag products" at bounding box center [304, 573] width 64 height 14
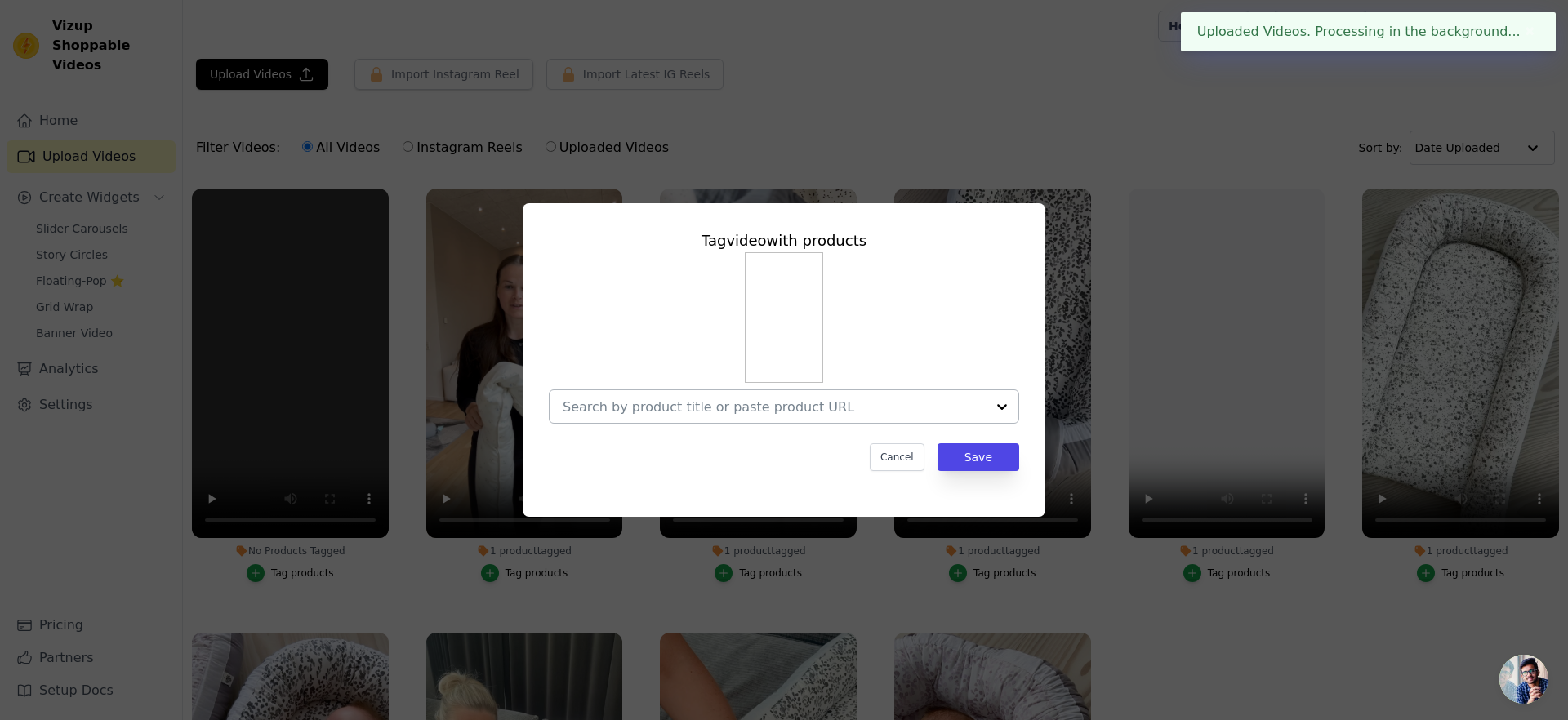
click at [708, 416] on div at bounding box center [774, 407] width 423 height 33
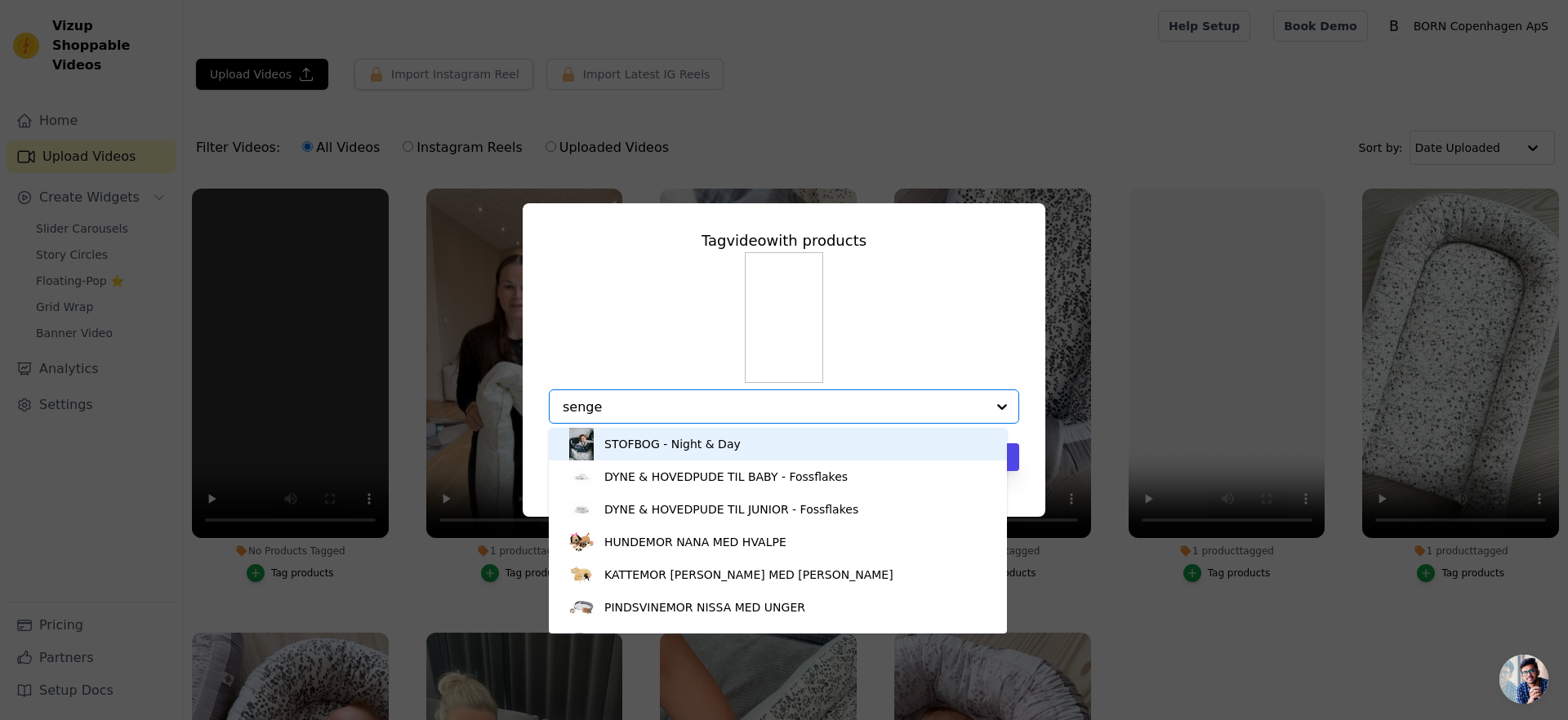
type input "senger"
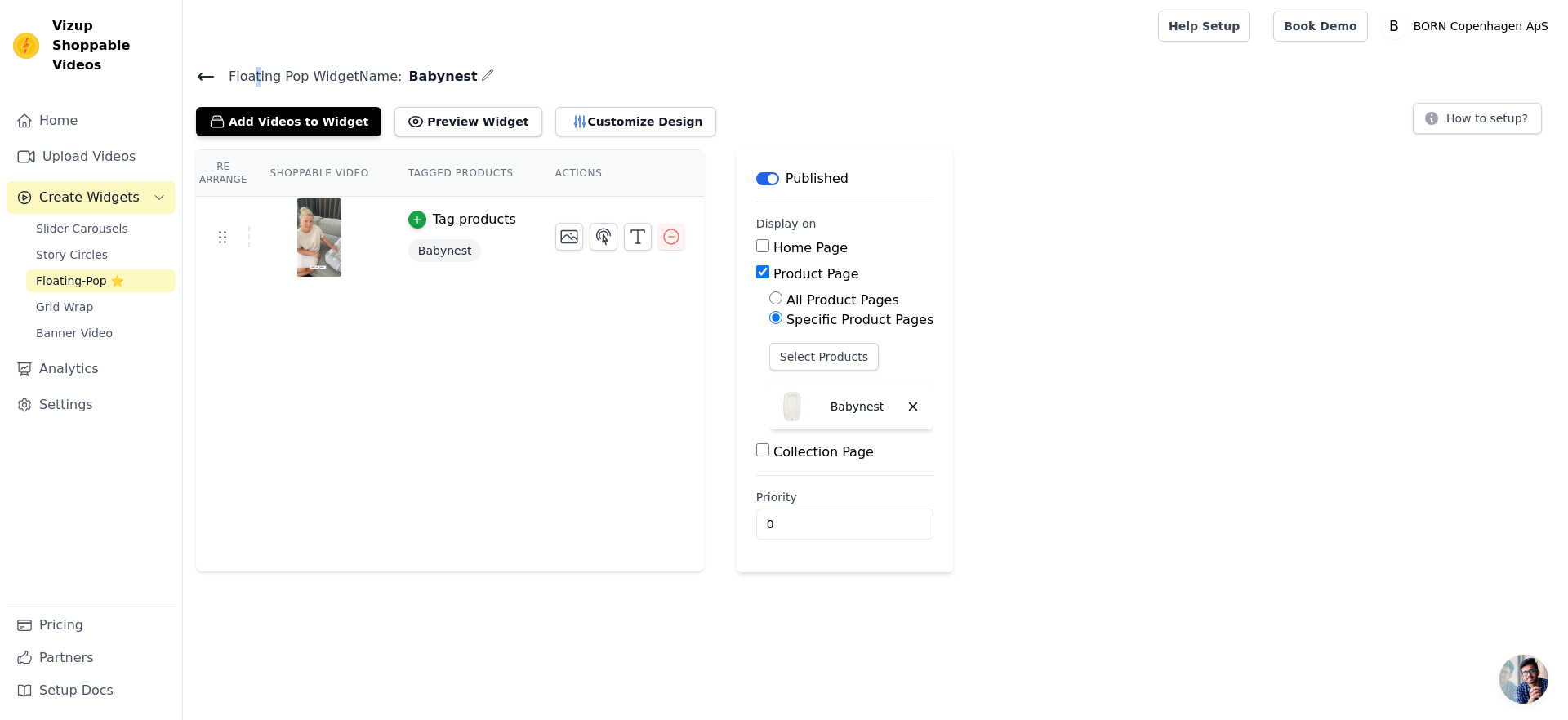
drag, startPoint x: 256, startPoint y: 79, endPoint x: 243, endPoint y: 79, distance: 13.0
click at [254, 79] on span "Floating Pop Widget Name:" at bounding box center [308, 77] width 186 height 19
click at [219, 76] on span "Floating Pop Widget Name:" at bounding box center [308, 77] width 186 height 19
click at [216, 75] on span "Floating Pop Widget Name:" at bounding box center [308, 77] width 186 height 19
click at [197, 72] on icon at bounding box center [206, 77] width 19 height 19
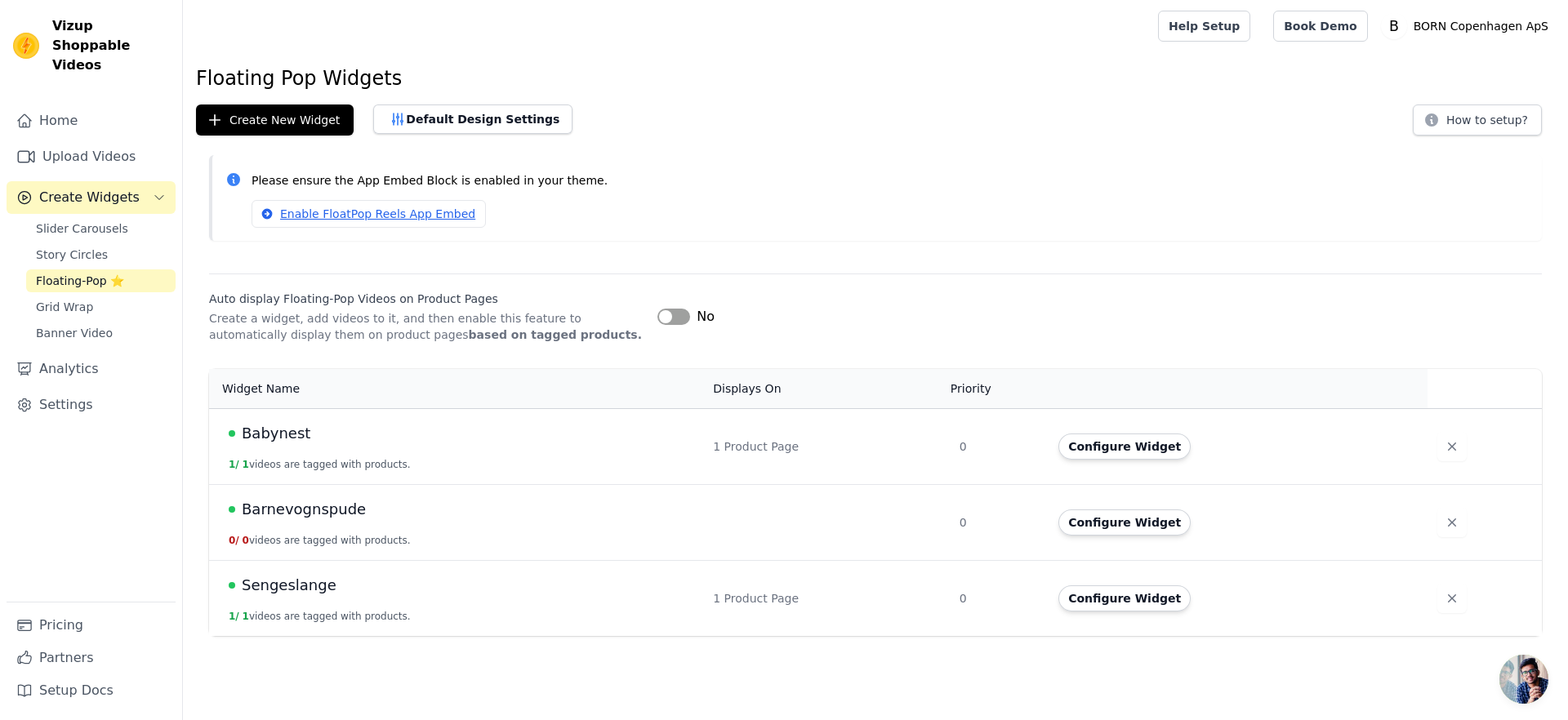
click at [291, 584] on span "Sengeslange" at bounding box center [288, 585] width 95 height 23
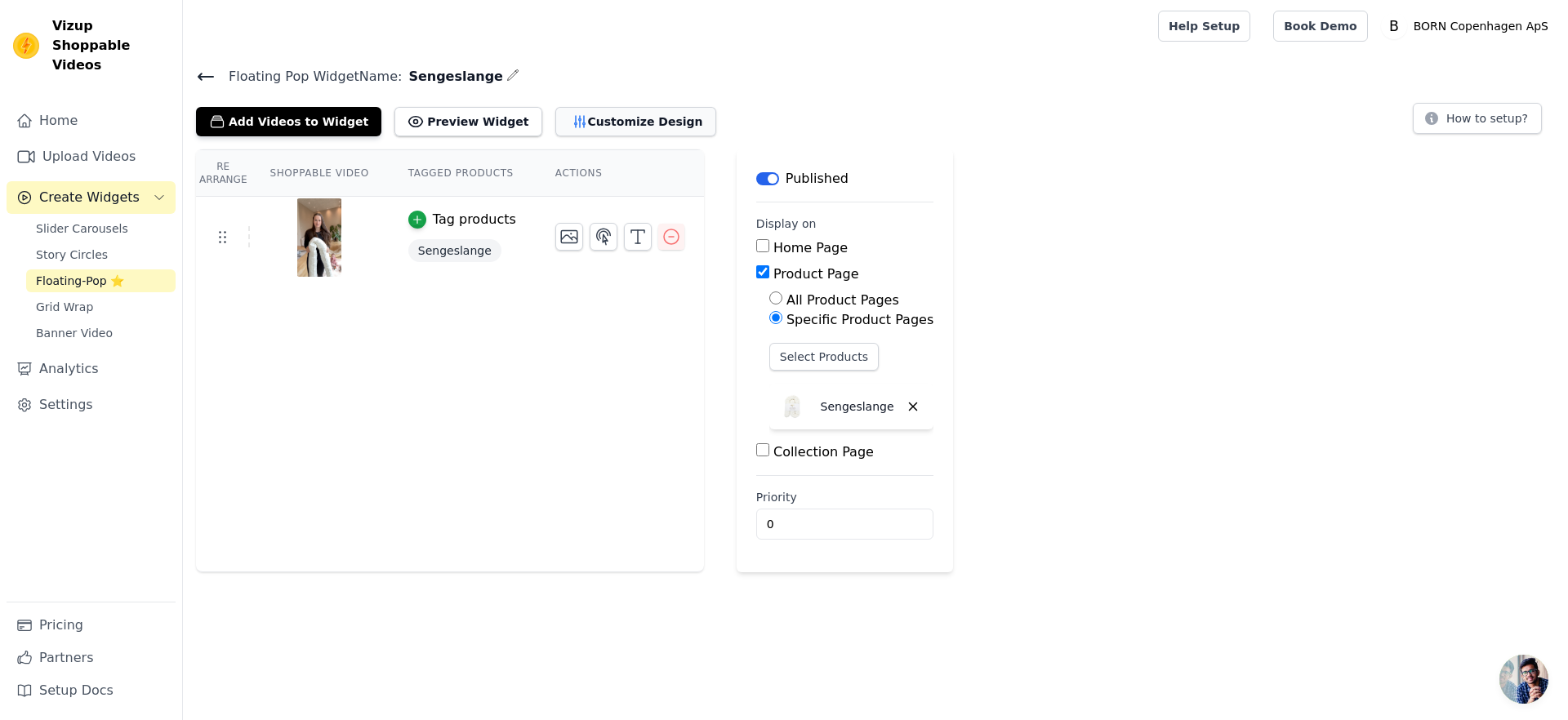
click at [572, 114] on icon "button" at bounding box center [579, 122] width 16 height 16
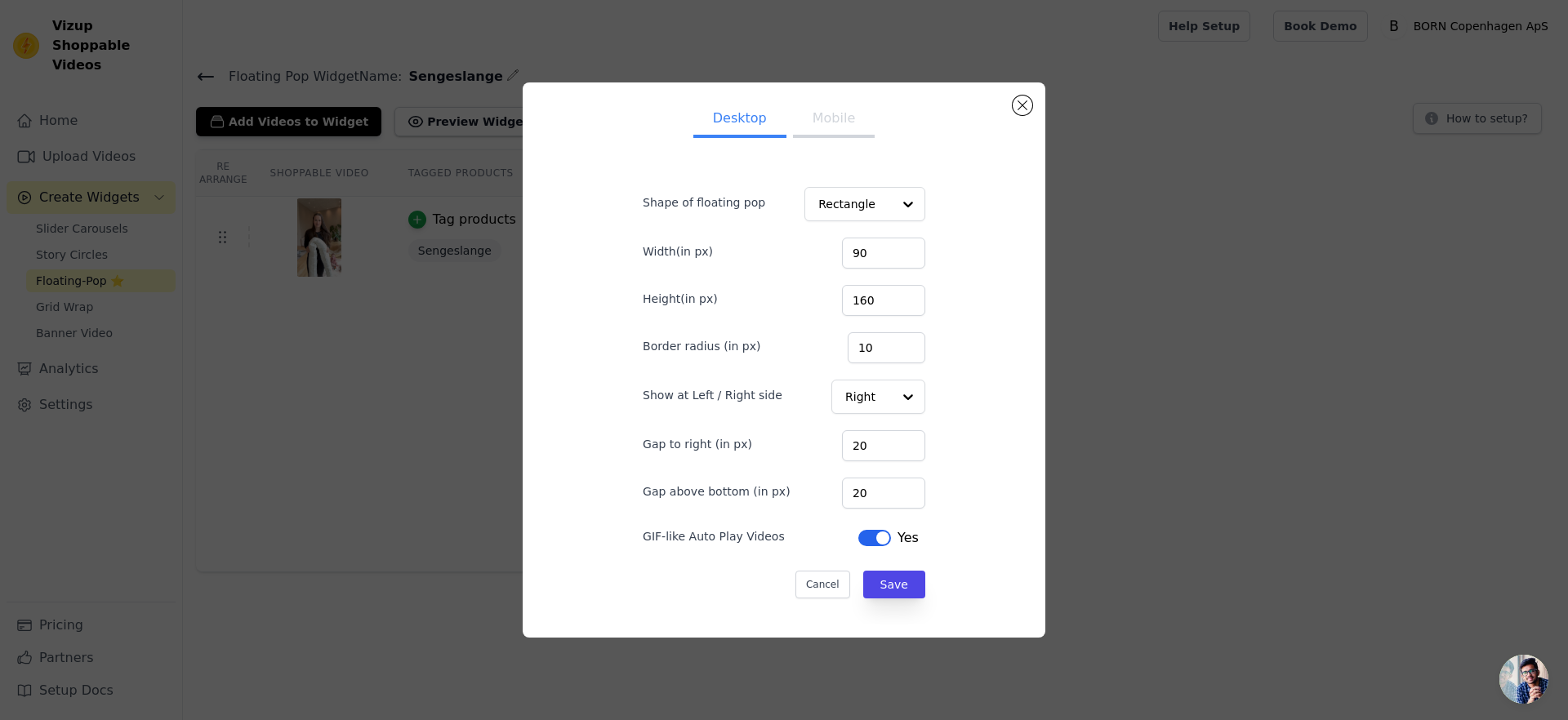
click at [1022, 94] on div "Desktop Mobile Shape of floating pop Rectangle Width(in px) 90 Height(in px) 16…" at bounding box center [784, 360] width 523 height 555
click at [1020, 102] on button "Close modal" at bounding box center [1022, 105] width 19 height 19
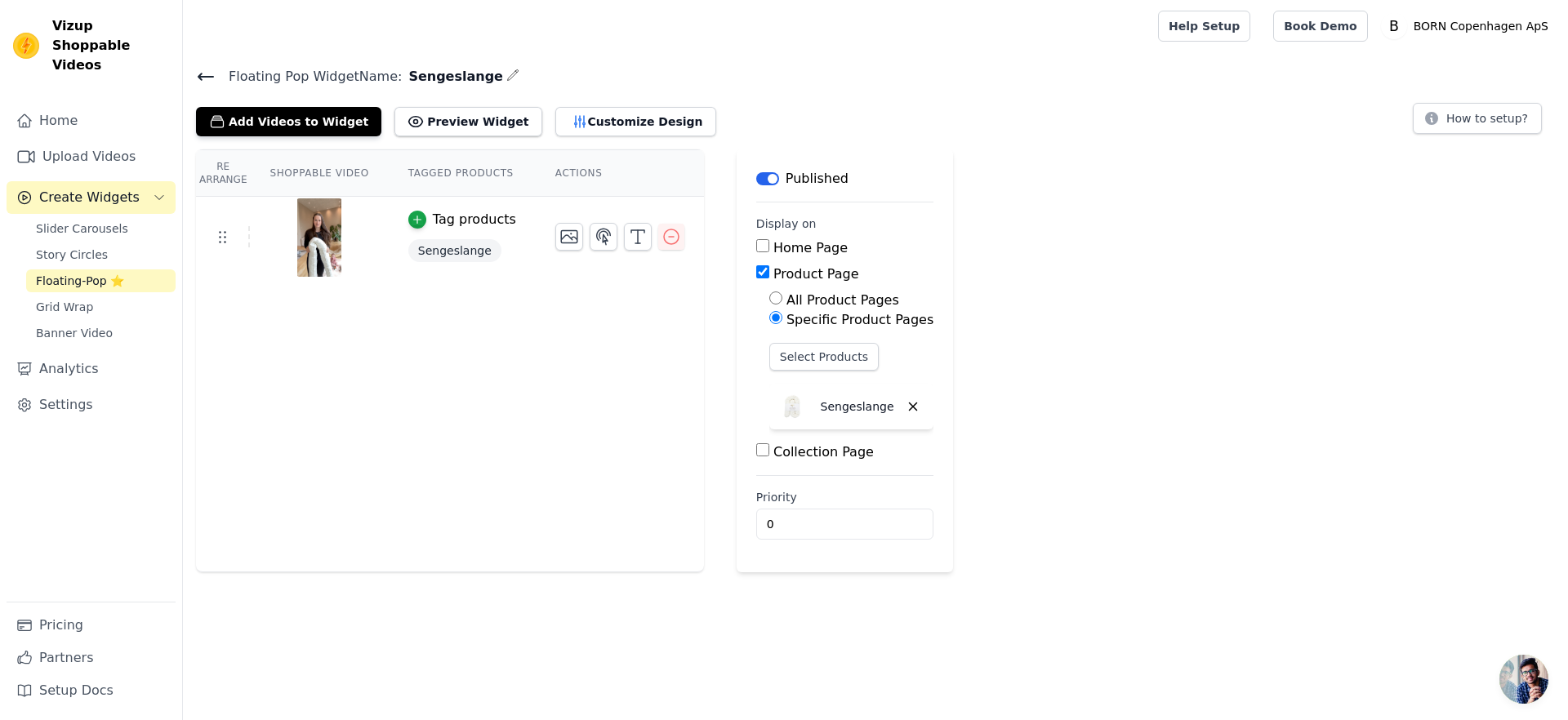
click at [485, 399] on div "Re Arrange Shoppable Video Tagged Products Actions Tag products Sengeslange" at bounding box center [450, 361] width 508 height 423
click at [205, 74] on icon at bounding box center [206, 77] width 19 height 19
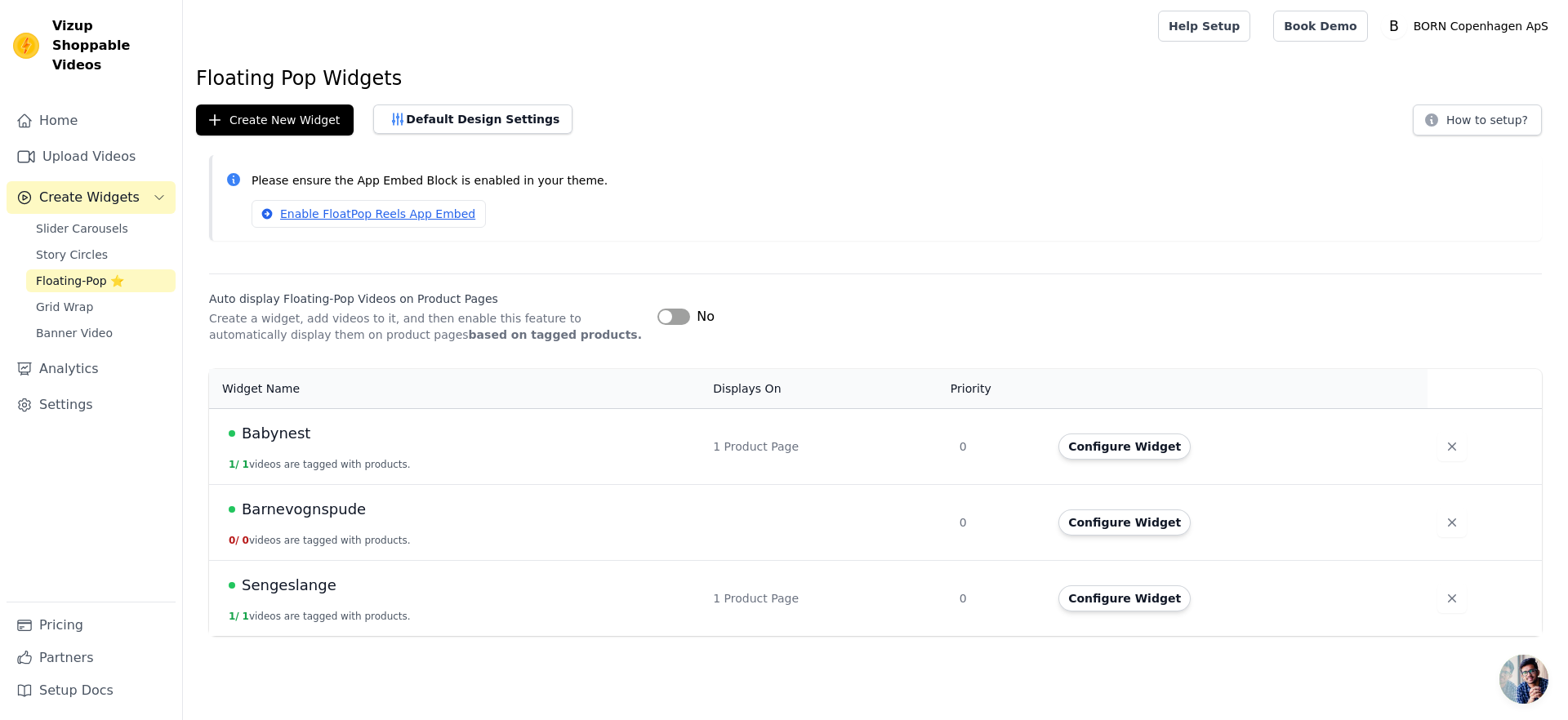
click at [263, 424] on span "Babynest" at bounding box center [276, 434] width 69 height 23
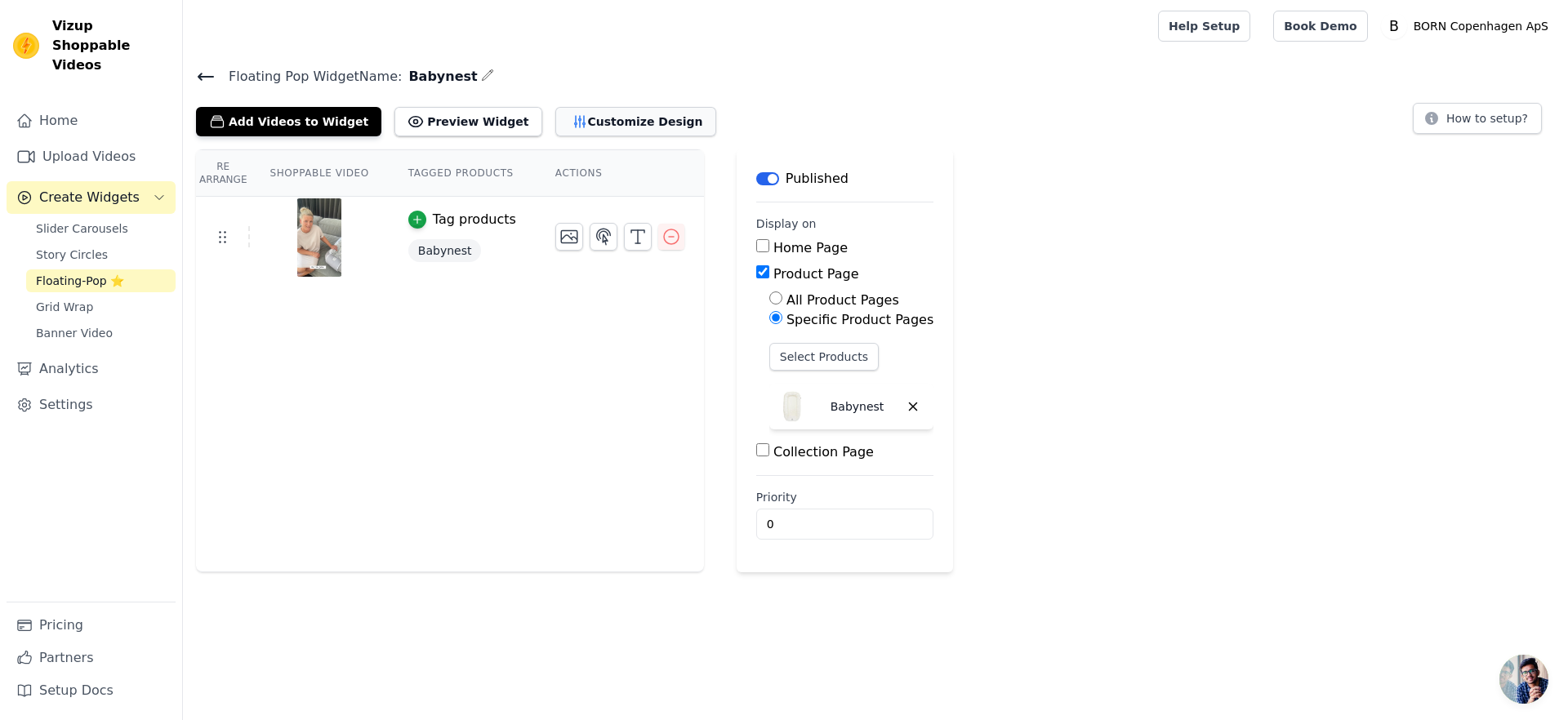
click at [558, 127] on button "Customize Design" at bounding box center [636, 122] width 161 height 30
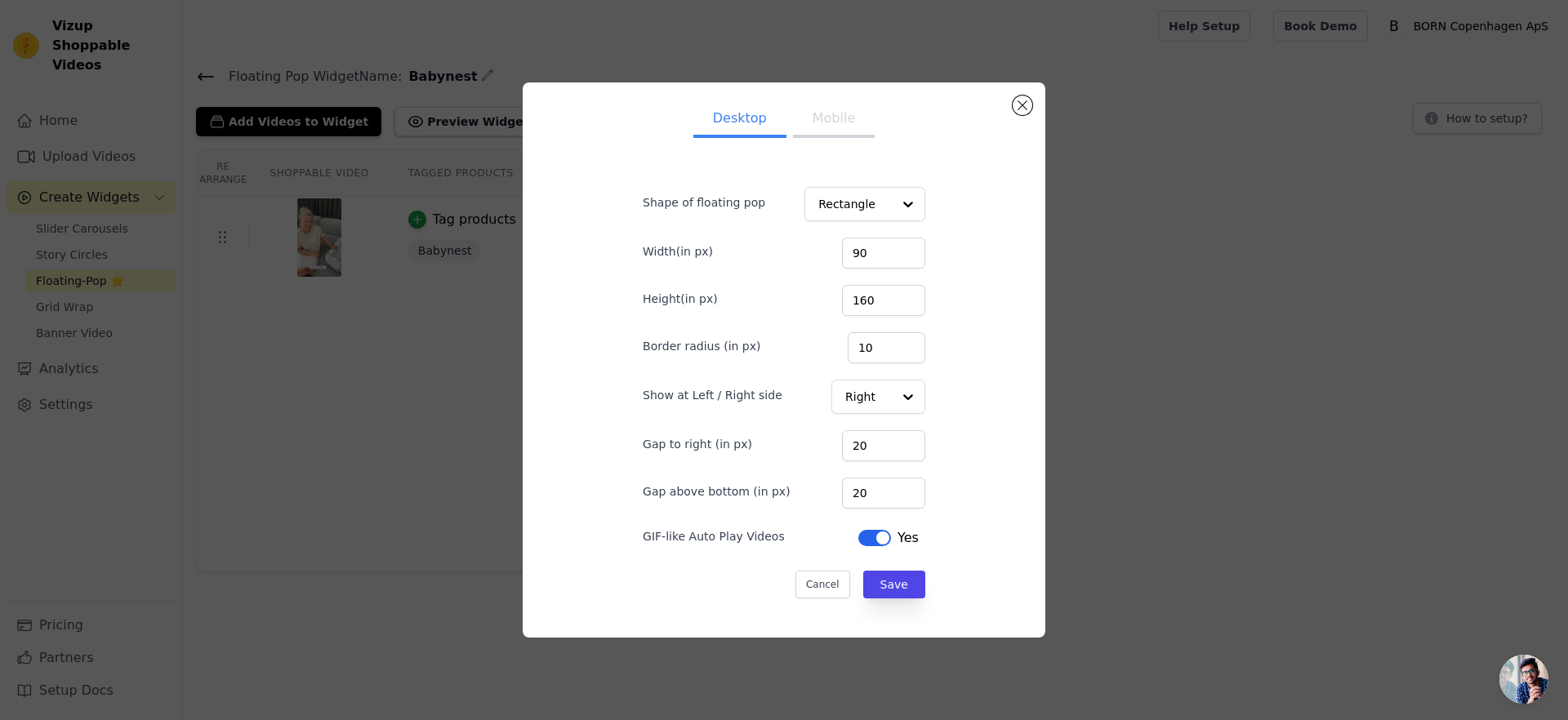
click at [402, 169] on div "Desktop Mobile Shape of floating pop Rectangle Width(in px) 90 Height(in px) 16…" at bounding box center [784, 360] width 1515 height 607
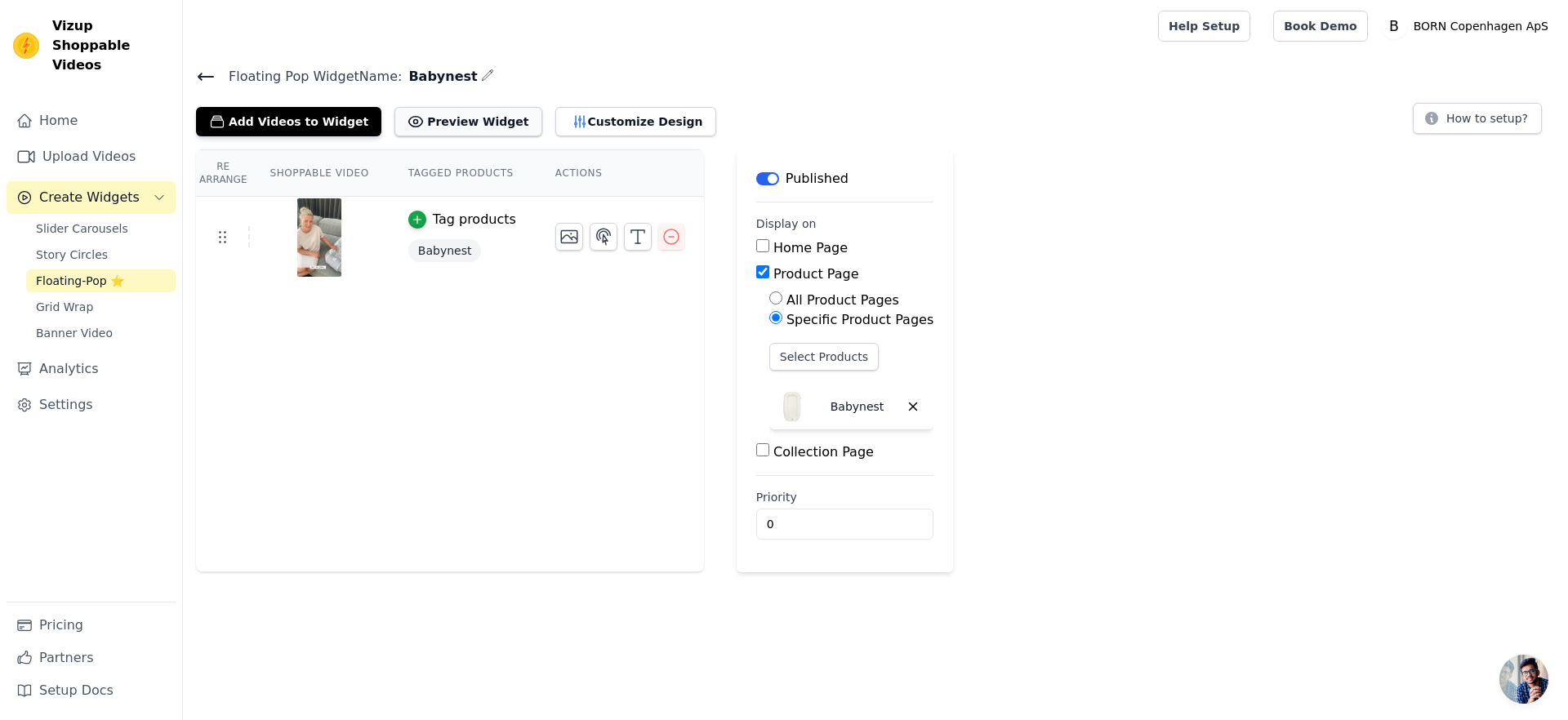
click at [433, 128] on button "Preview Widget" at bounding box center [467, 122] width 147 height 30
click at [571, 113] on button "Customize Design" at bounding box center [636, 122] width 161 height 30
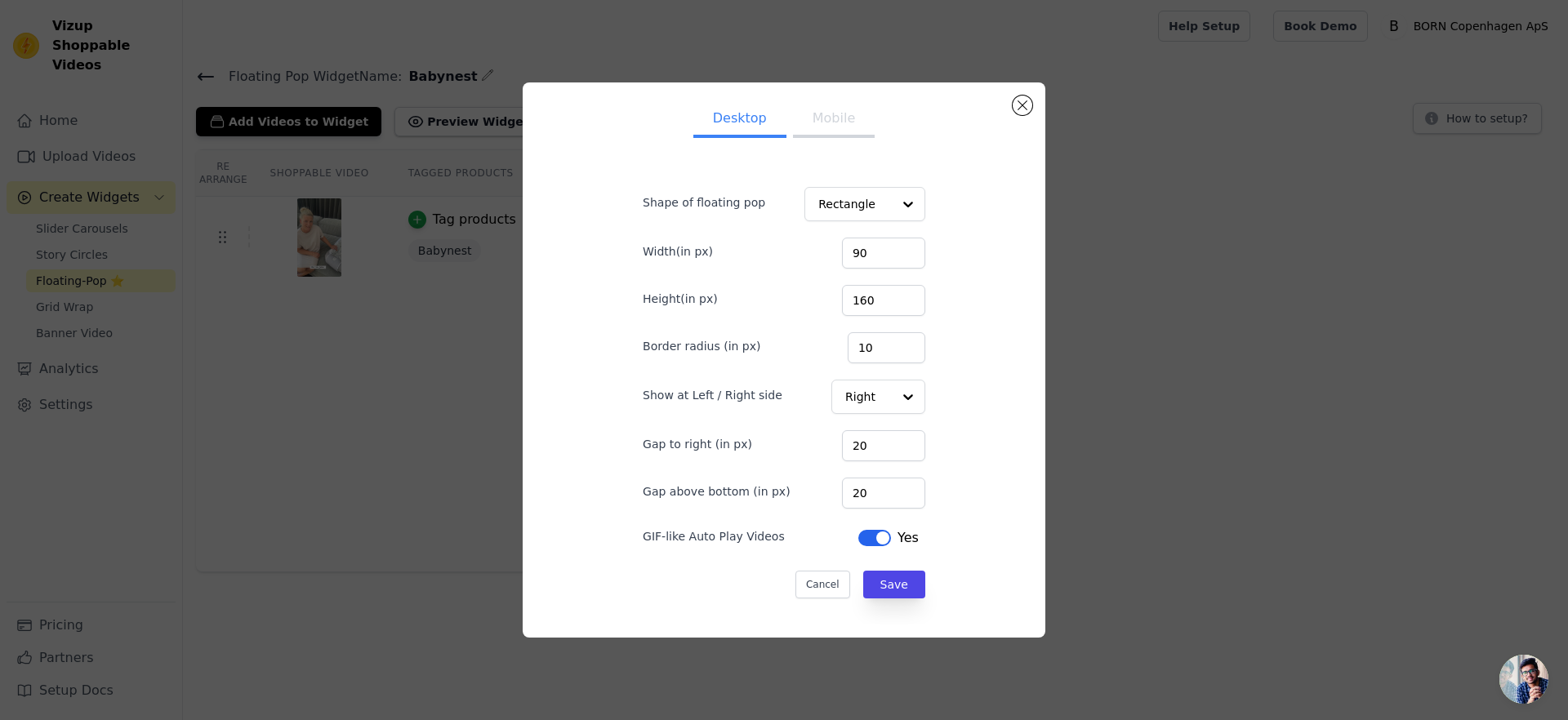
click at [816, 129] on button "Mobile" at bounding box center [833, 121] width 81 height 36
click at [756, 119] on button "Desktop" at bounding box center [739, 121] width 93 height 36
click at [236, 341] on div "Desktop Mobile Shape of floating pop Rectangle Width(in px) 90 Height(in px) 16…" at bounding box center [784, 360] width 1515 height 607
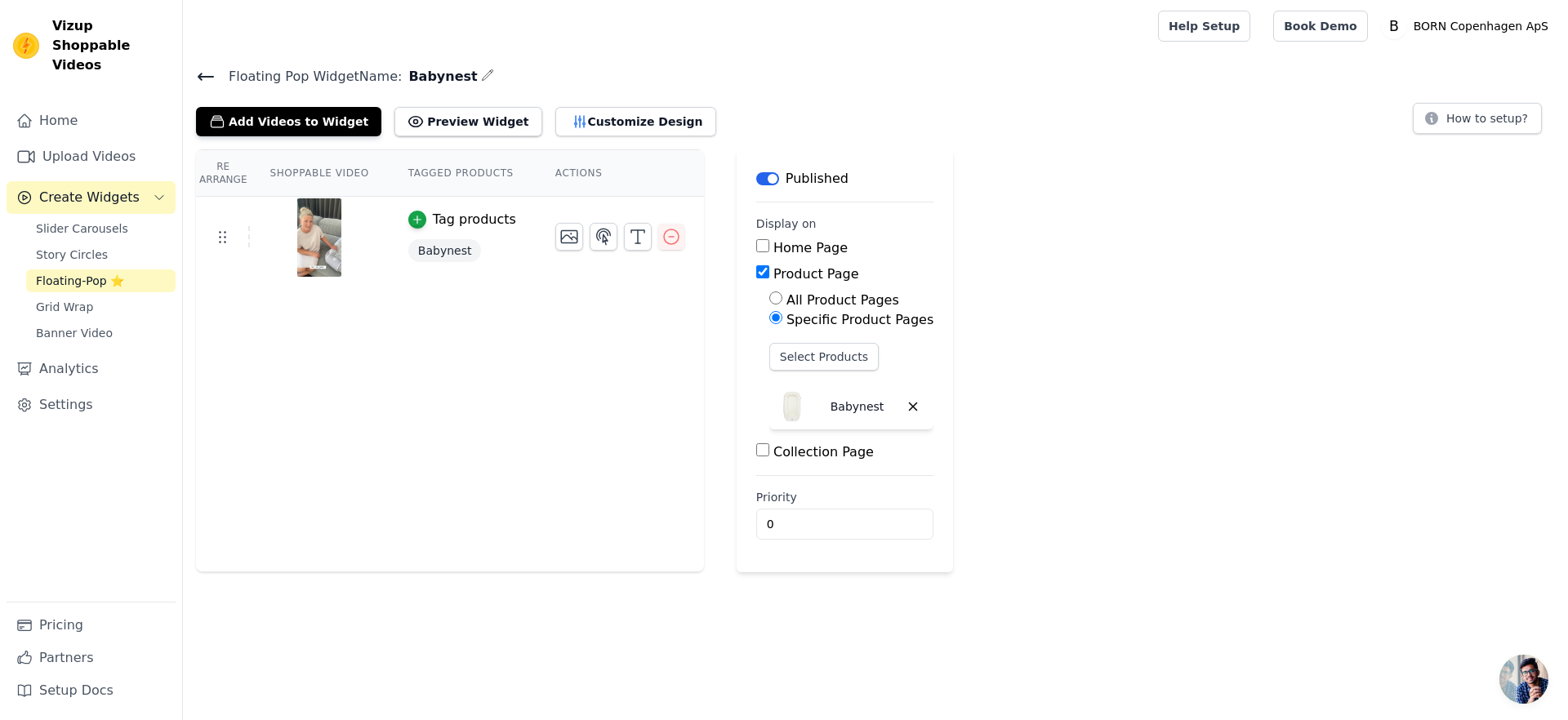
click at [209, 70] on icon at bounding box center [206, 77] width 19 height 19
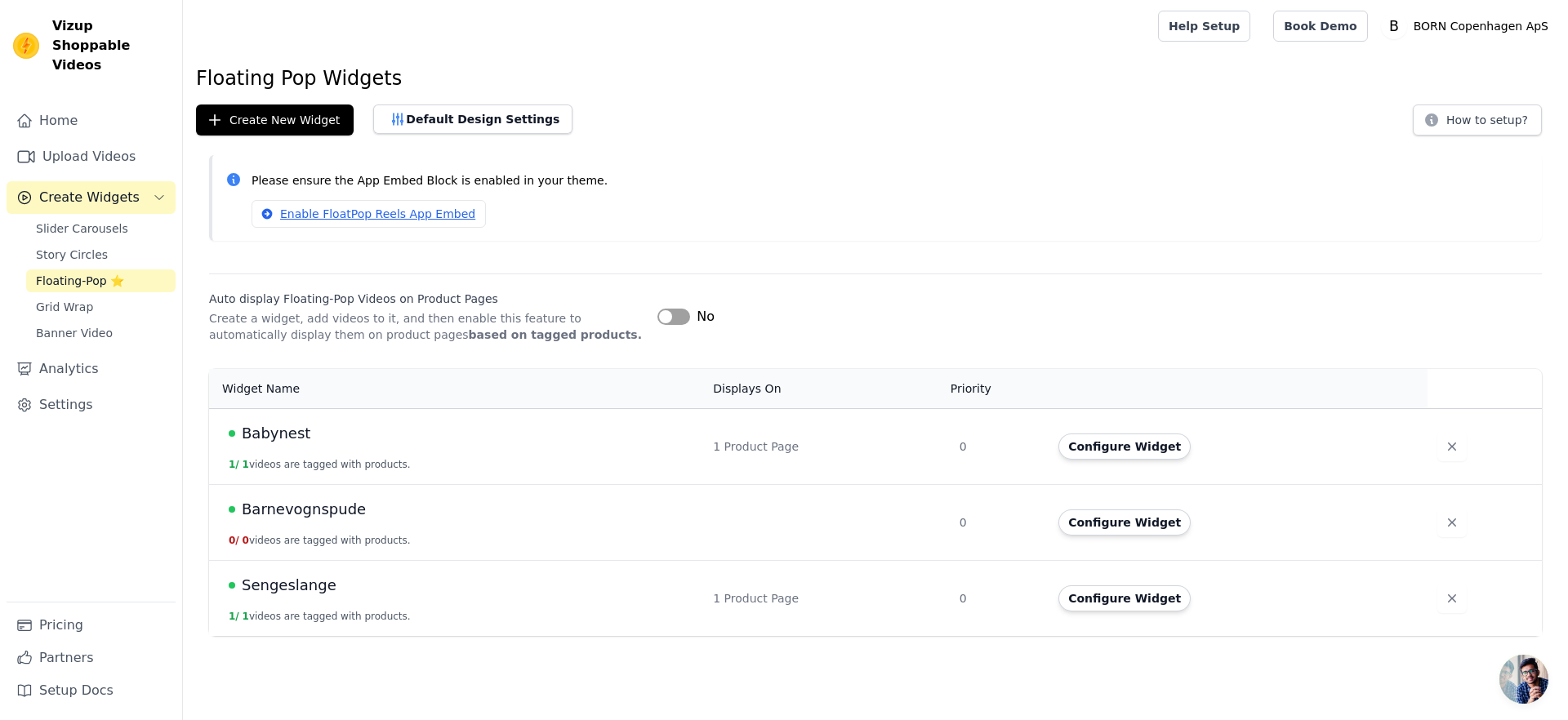
click at [288, 590] on span "Sengeslange" at bounding box center [288, 585] width 95 height 23
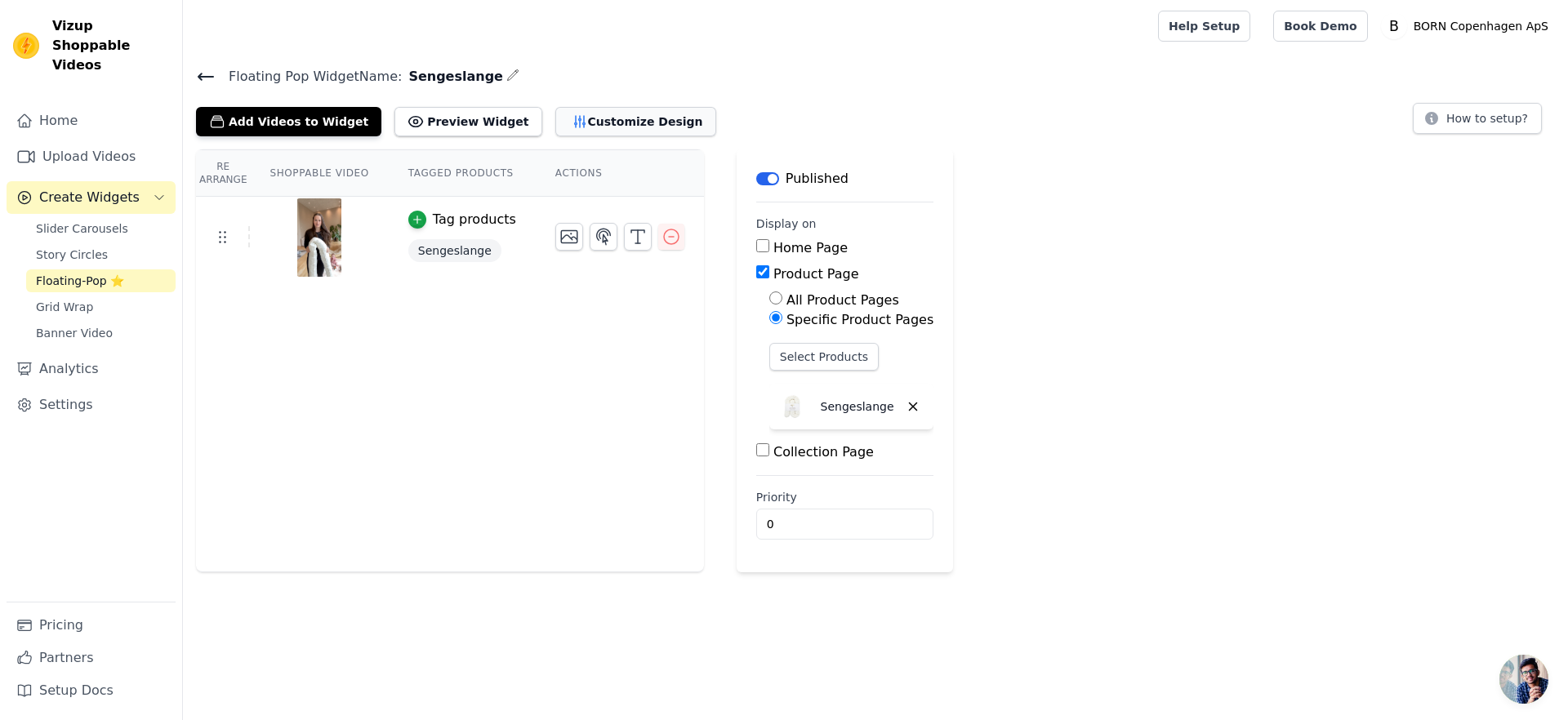
click at [567, 127] on button "Customize Design" at bounding box center [636, 122] width 161 height 30
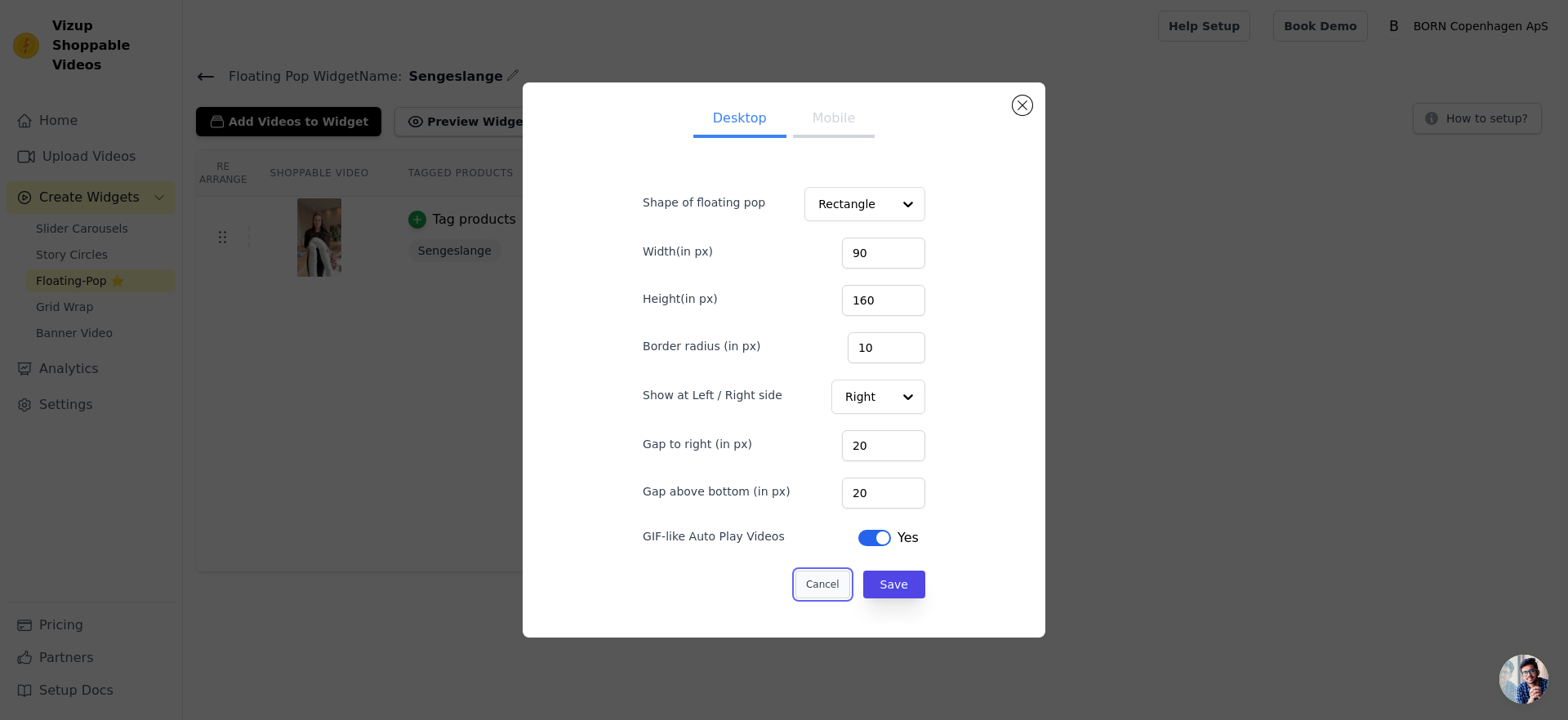
click at [807, 581] on button "Cancel" at bounding box center [822, 584] width 55 height 28
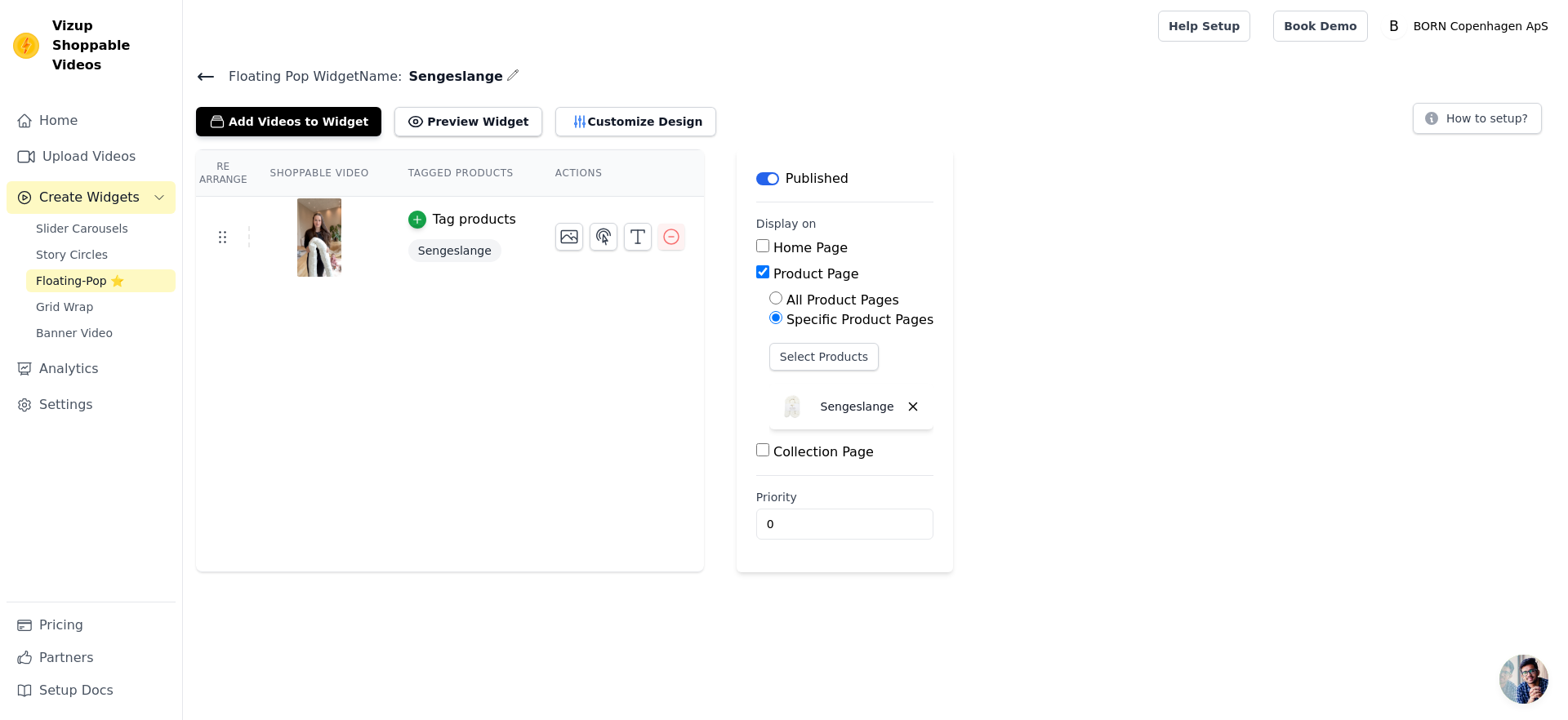
click at [501, 450] on div "Re Arrange Shoppable Video Tagged Products Actions Tag products Sengeslange" at bounding box center [450, 361] width 508 height 423
click at [324, 281] on div "Re Arrange Shoppable Video Tagged Products Actions Tag products Sengeslange" at bounding box center [450, 361] width 508 height 423
click at [303, 236] on img at bounding box center [319, 237] width 46 height 79
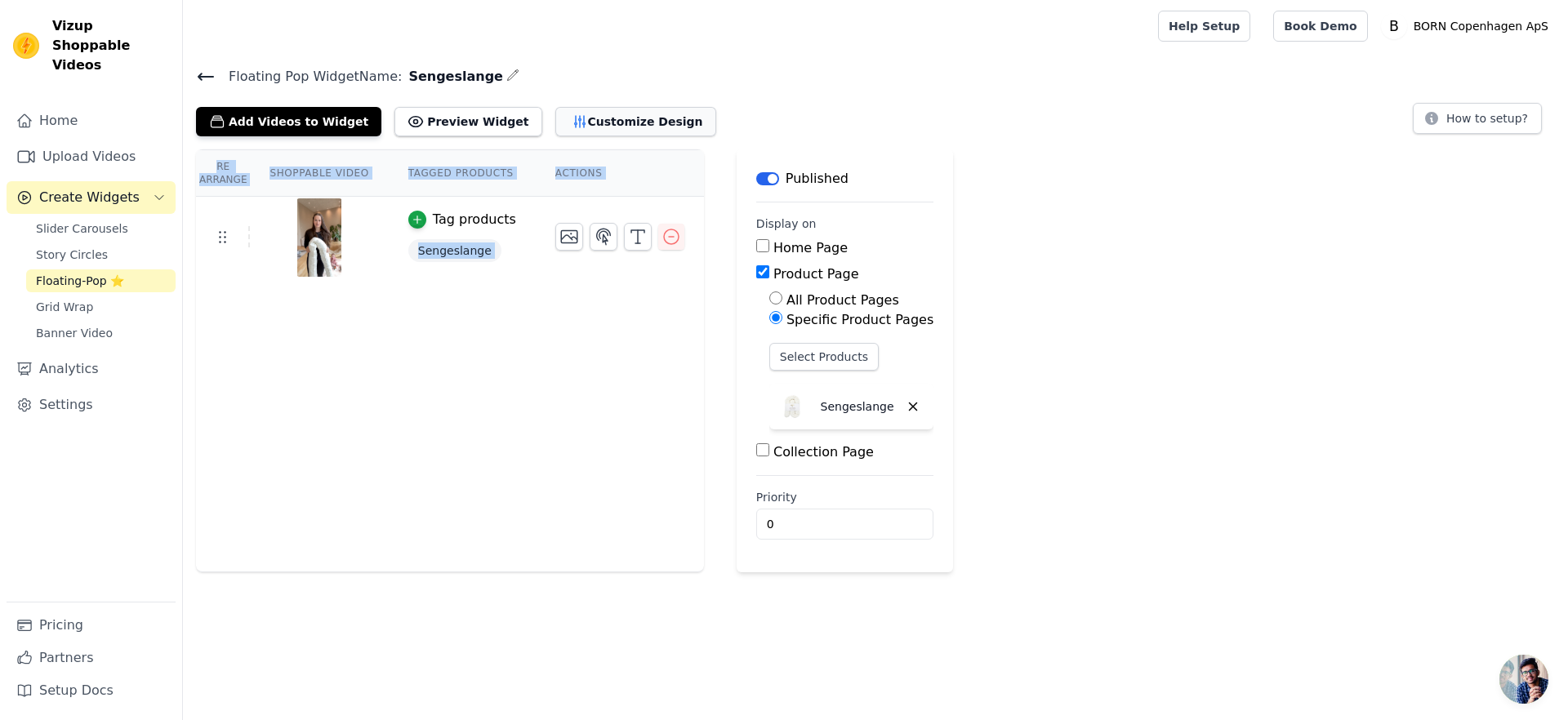
click at [581, 115] on button "Customize Design" at bounding box center [636, 122] width 161 height 30
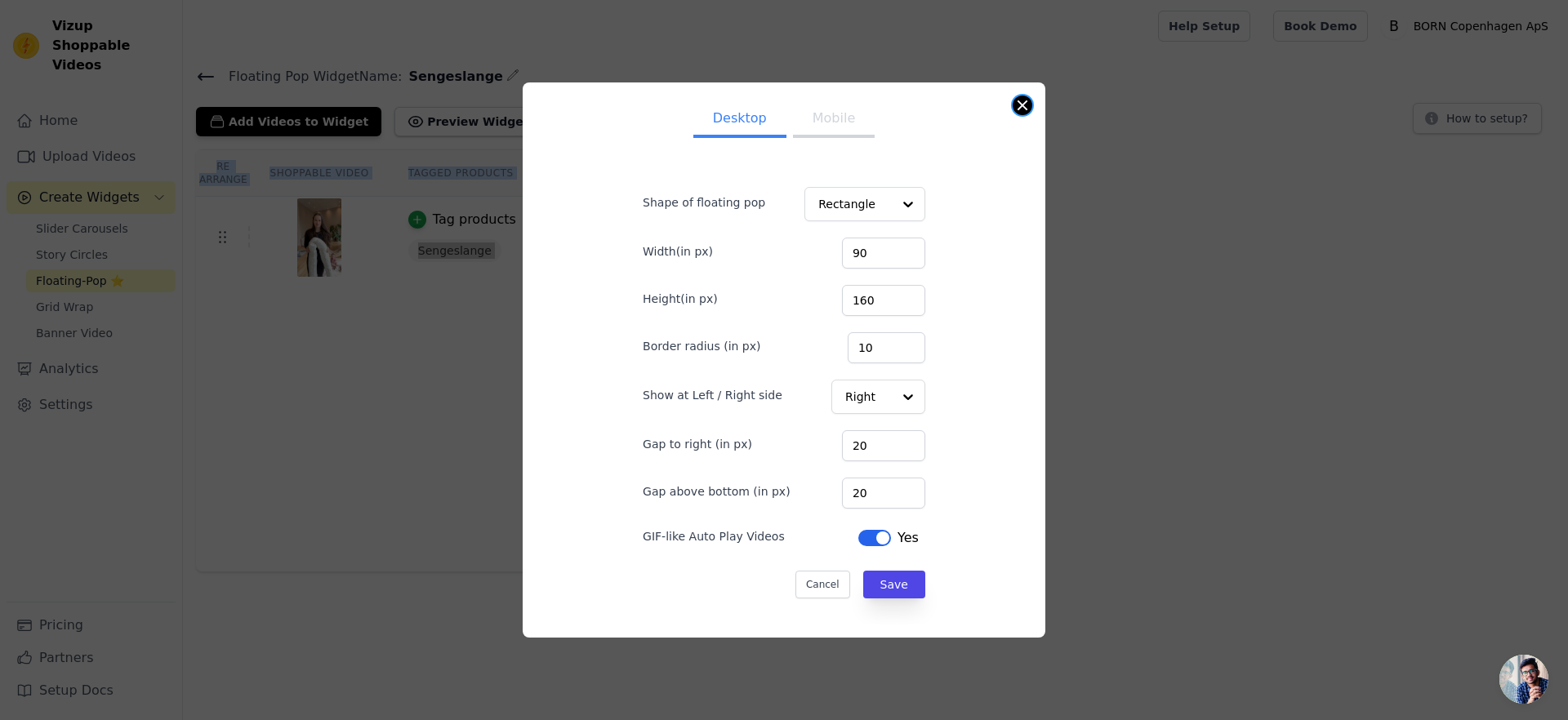
click at [1021, 107] on button "Close modal" at bounding box center [1022, 105] width 19 height 19
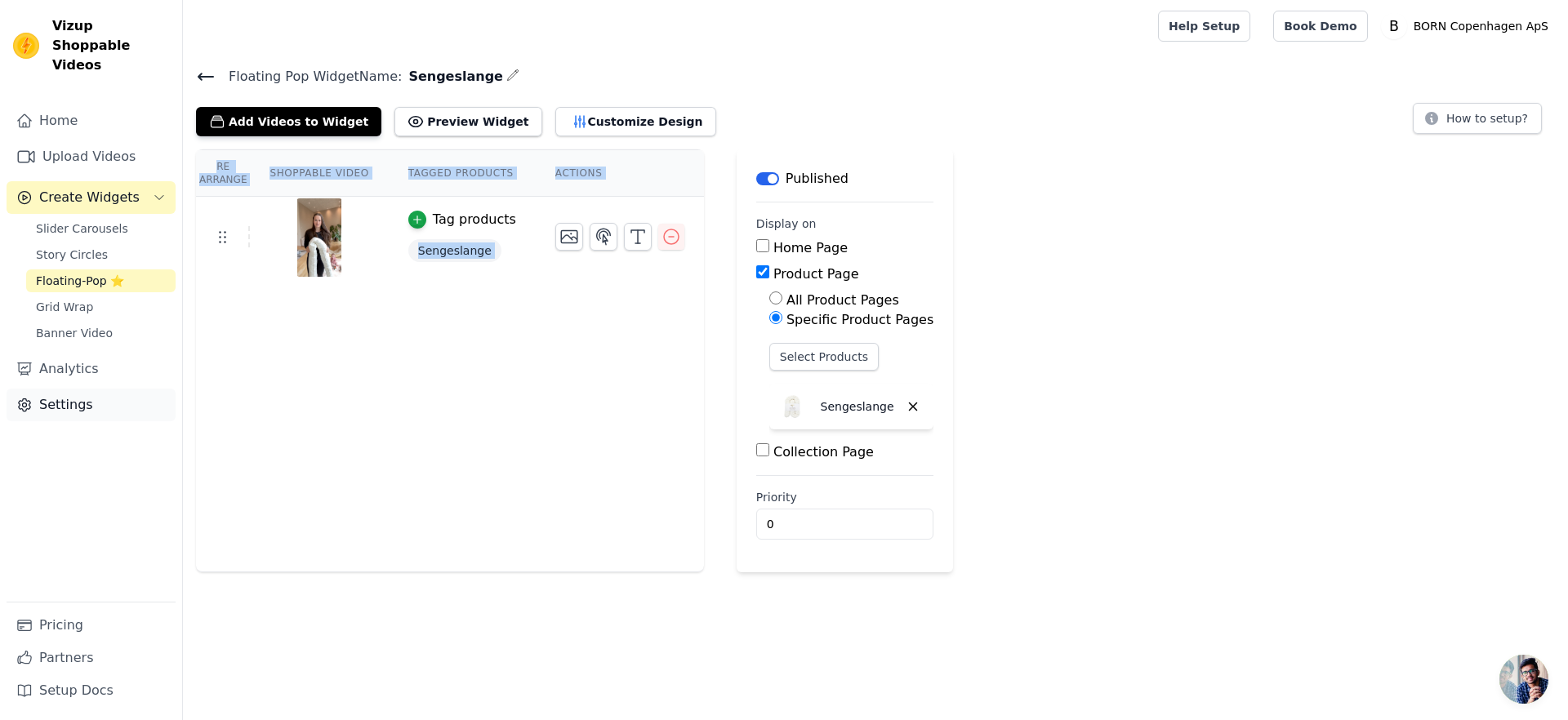
click at [72, 390] on link "Settings" at bounding box center [91, 405] width 169 height 33
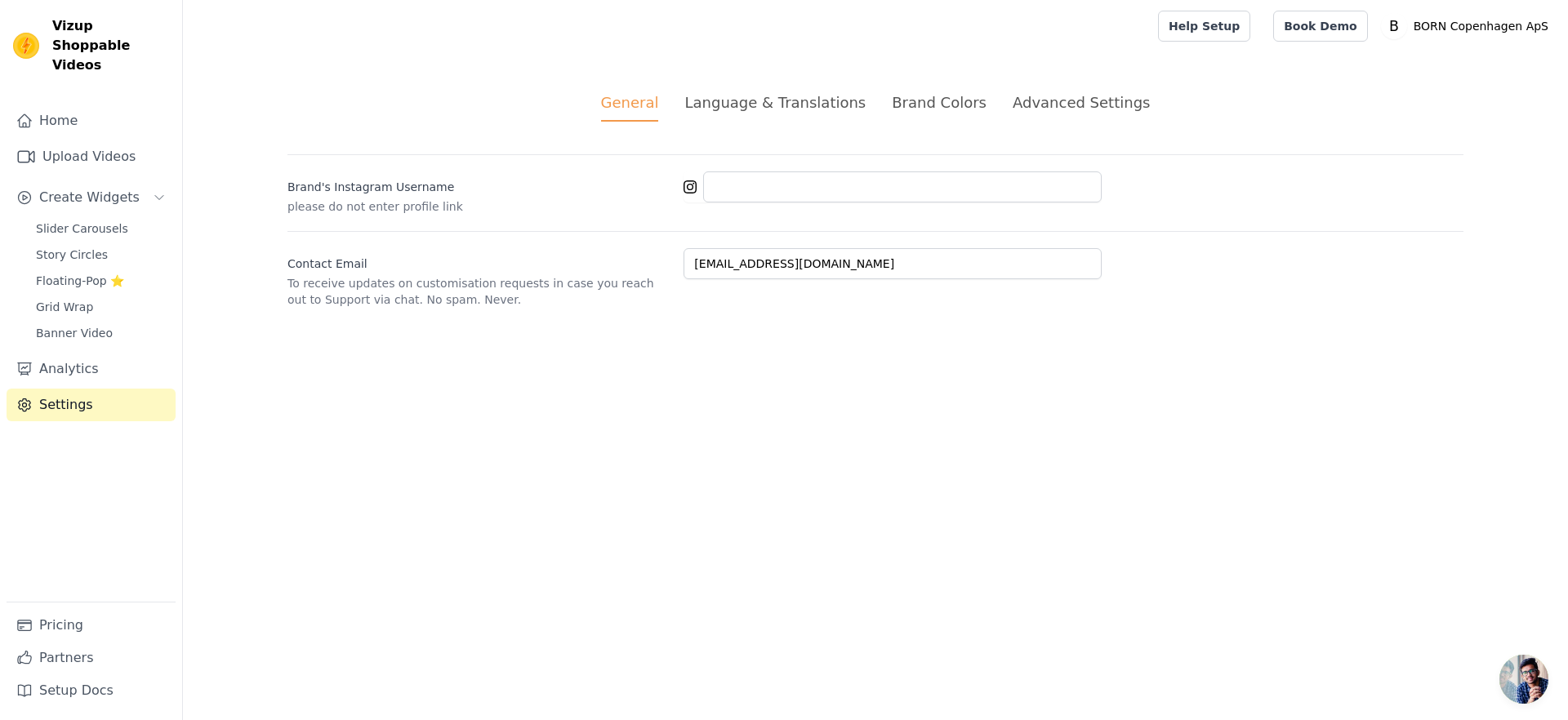
drag, startPoint x: 416, startPoint y: 198, endPoint x: 442, endPoint y: 196, distance: 26.1
click at [417, 198] on p "please do not enter profile link" at bounding box center [479, 206] width 383 height 16
click at [786, 188] on input "Brand's Instagram Username" at bounding box center [902, 187] width 398 height 31
type input "https://www.instagram.com/borncopenhagen/"
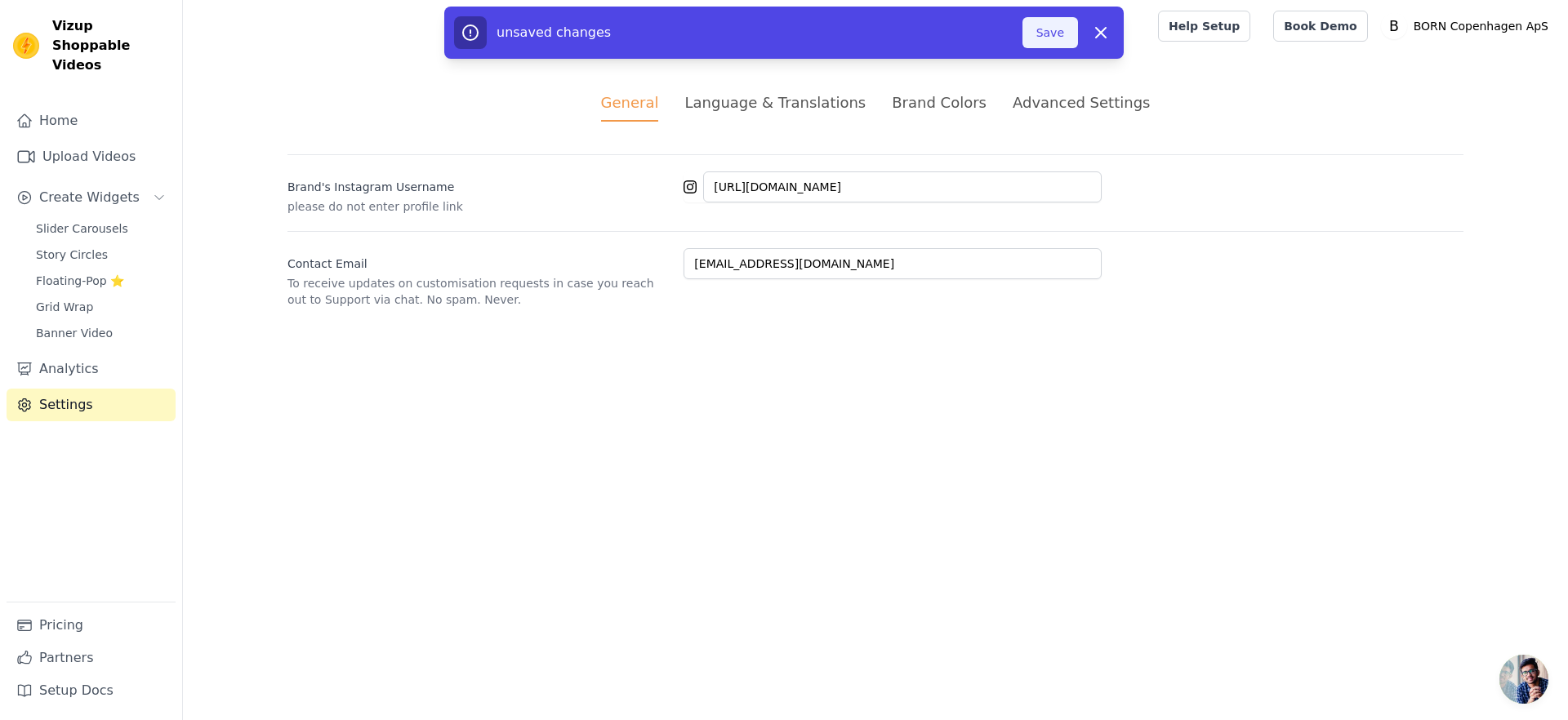
click at [1049, 31] on button "Save" at bounding box center [1050, 33] width 56 height 31
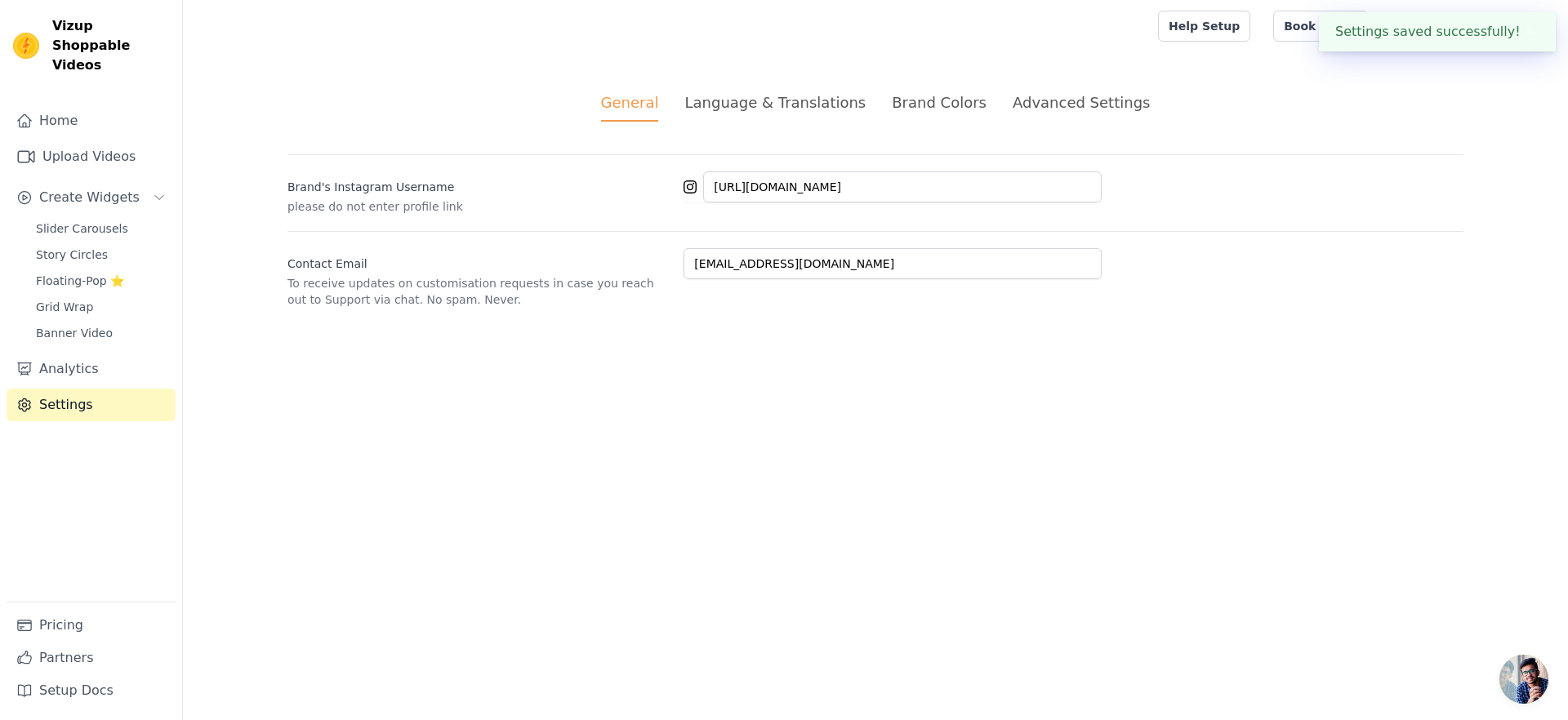
click at [858, 111] on div "Language & Translations" at bounding box center [774, 101] width 181 height 22
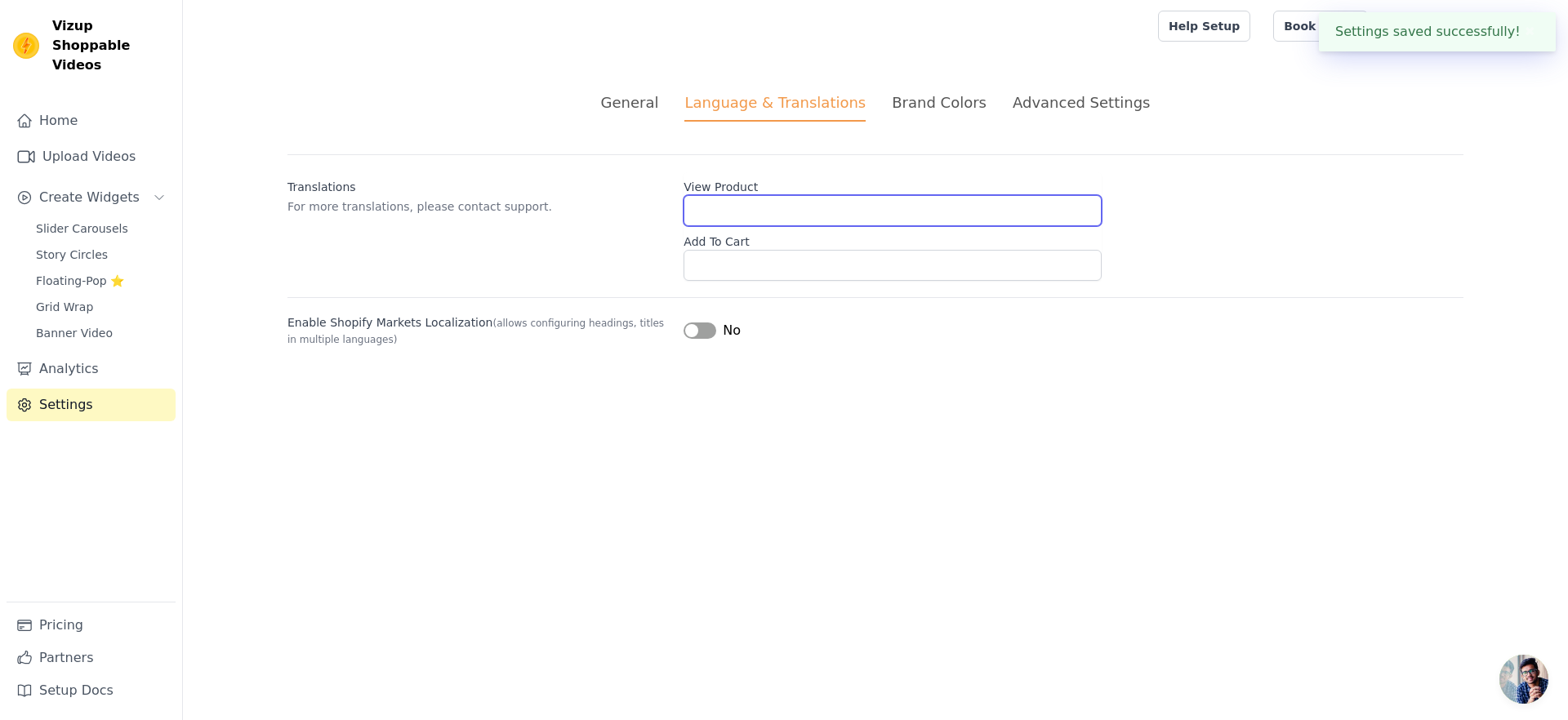
click at [751, 215] on input "View Product" at bounding box center [893, 211] width 419 height 31
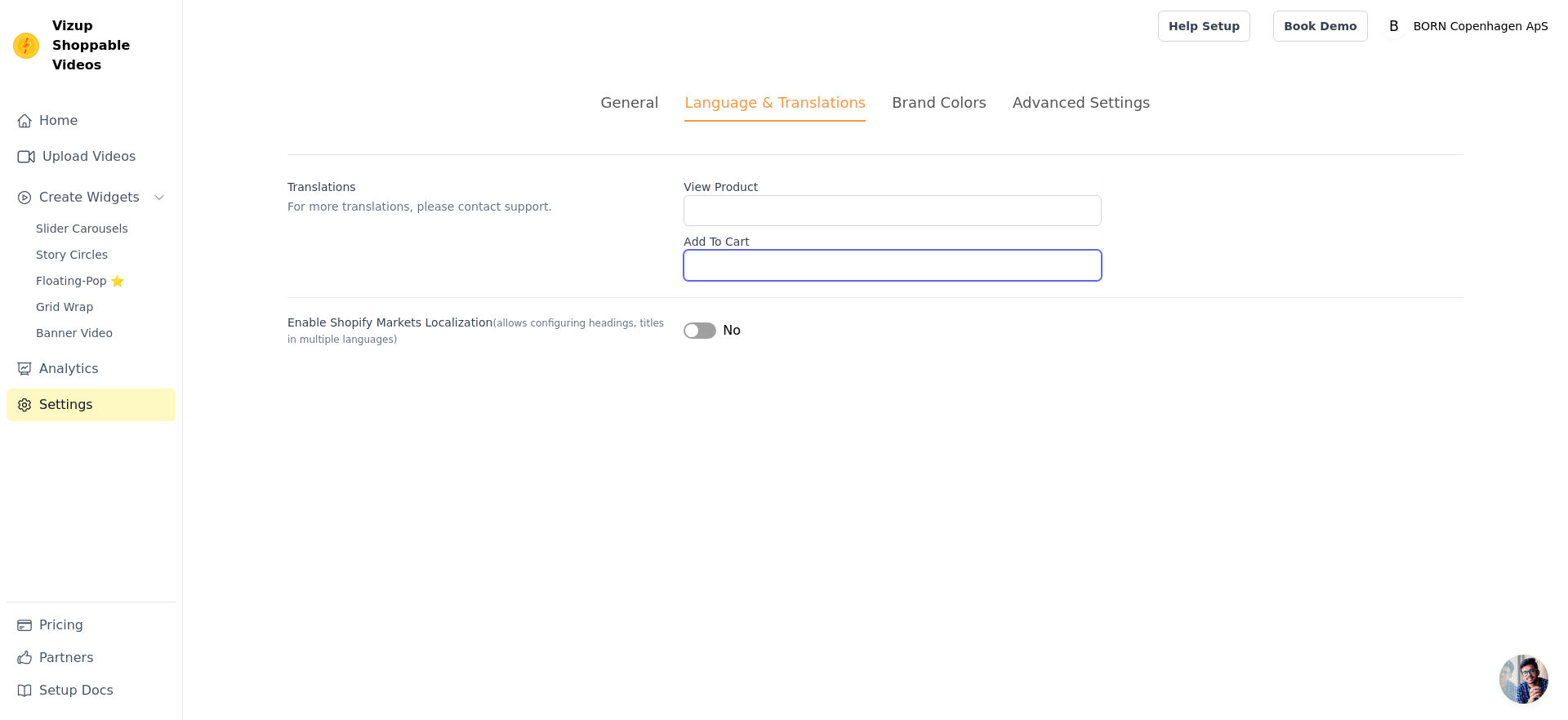
click at [769, 258] on input "Add To Cart" at bounding box center [893, 265] width 419 height 31
click at [778, 337] on div "Label No" at bounding box center [1074, 330] width 780 height 19
click at [944, 114] on li "Brand Colors" at bounding box center [939, 106] width 95 height 31
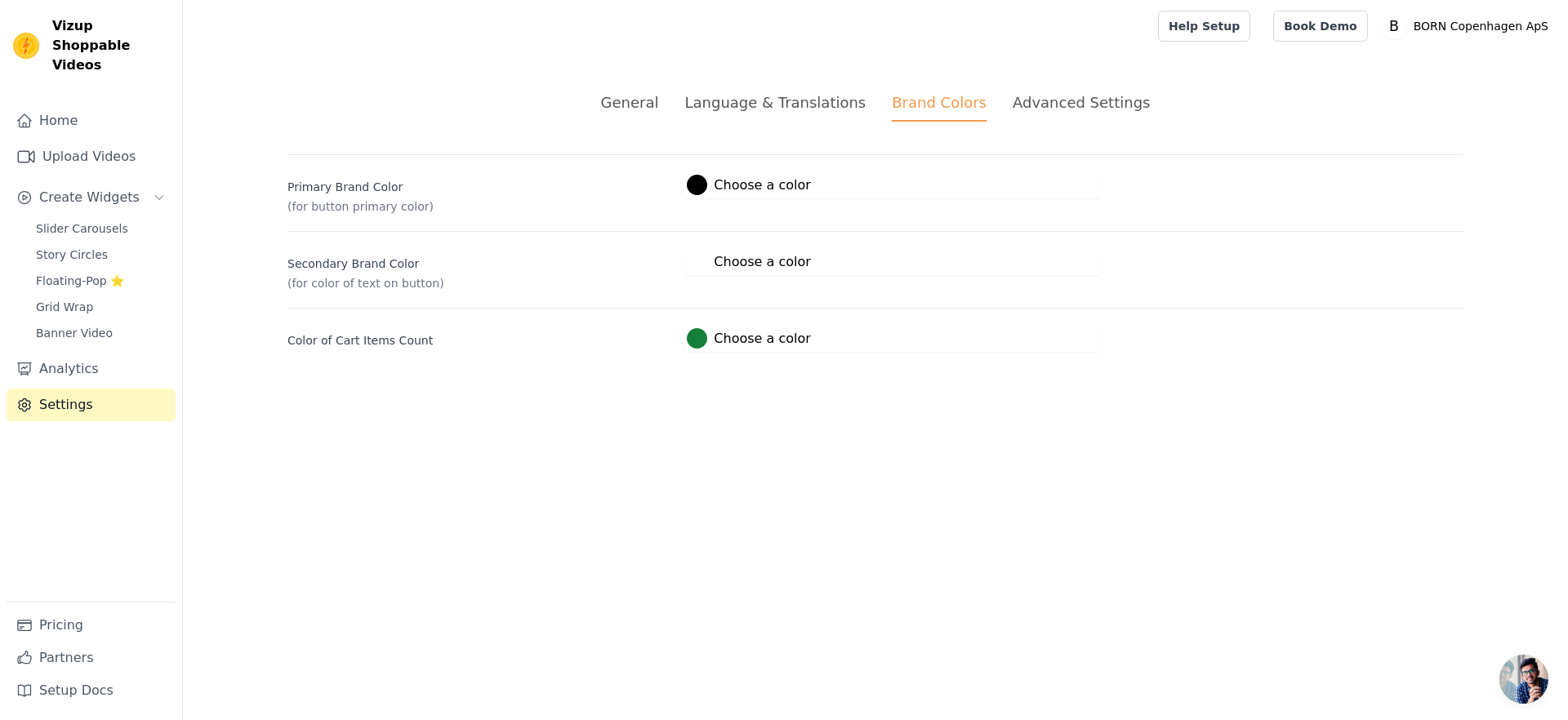
click at [1074, 117] on li "Advanced Settings" at bounding box center [1080, 106] width 137 height 31
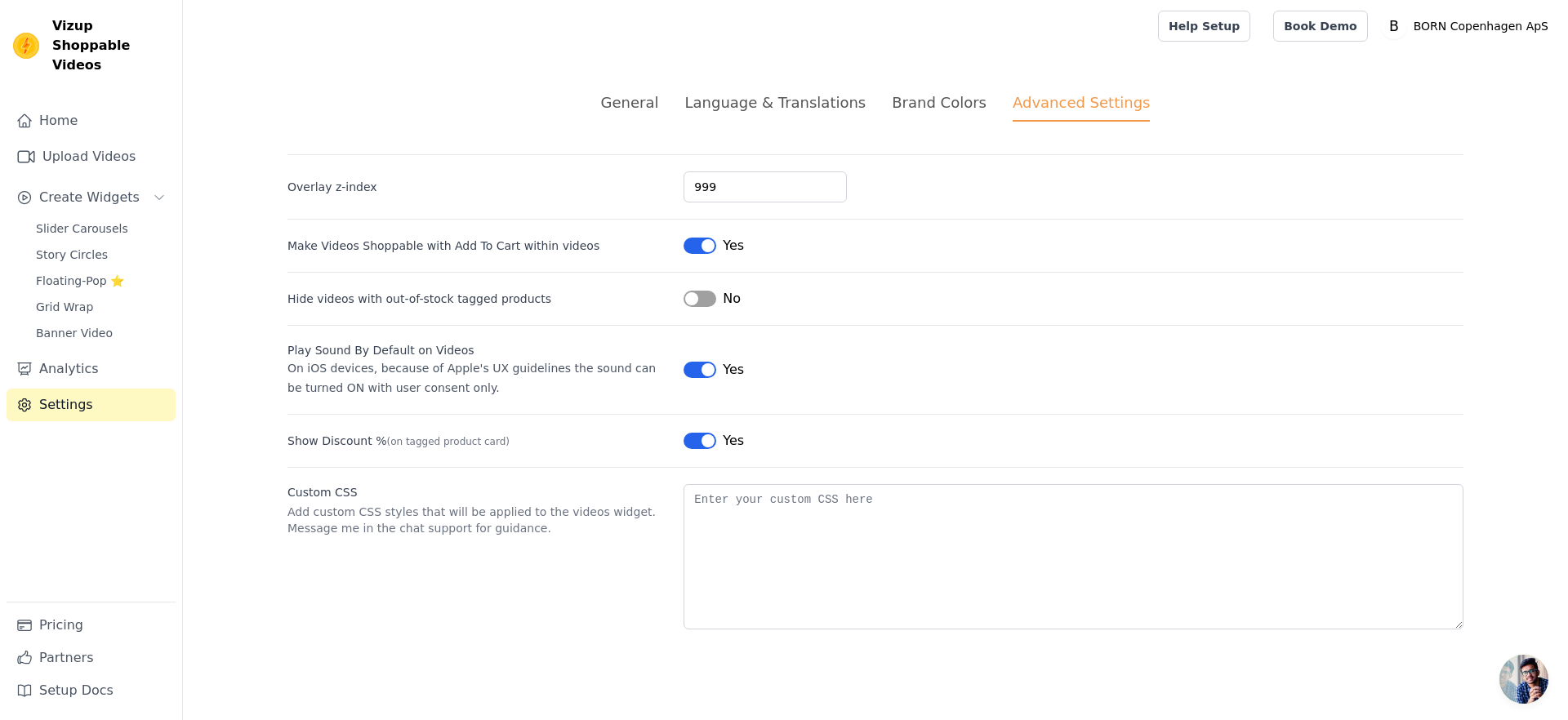
click at [704, 305] on button "Label" at bounding box center [700, 299] width 33 height 16
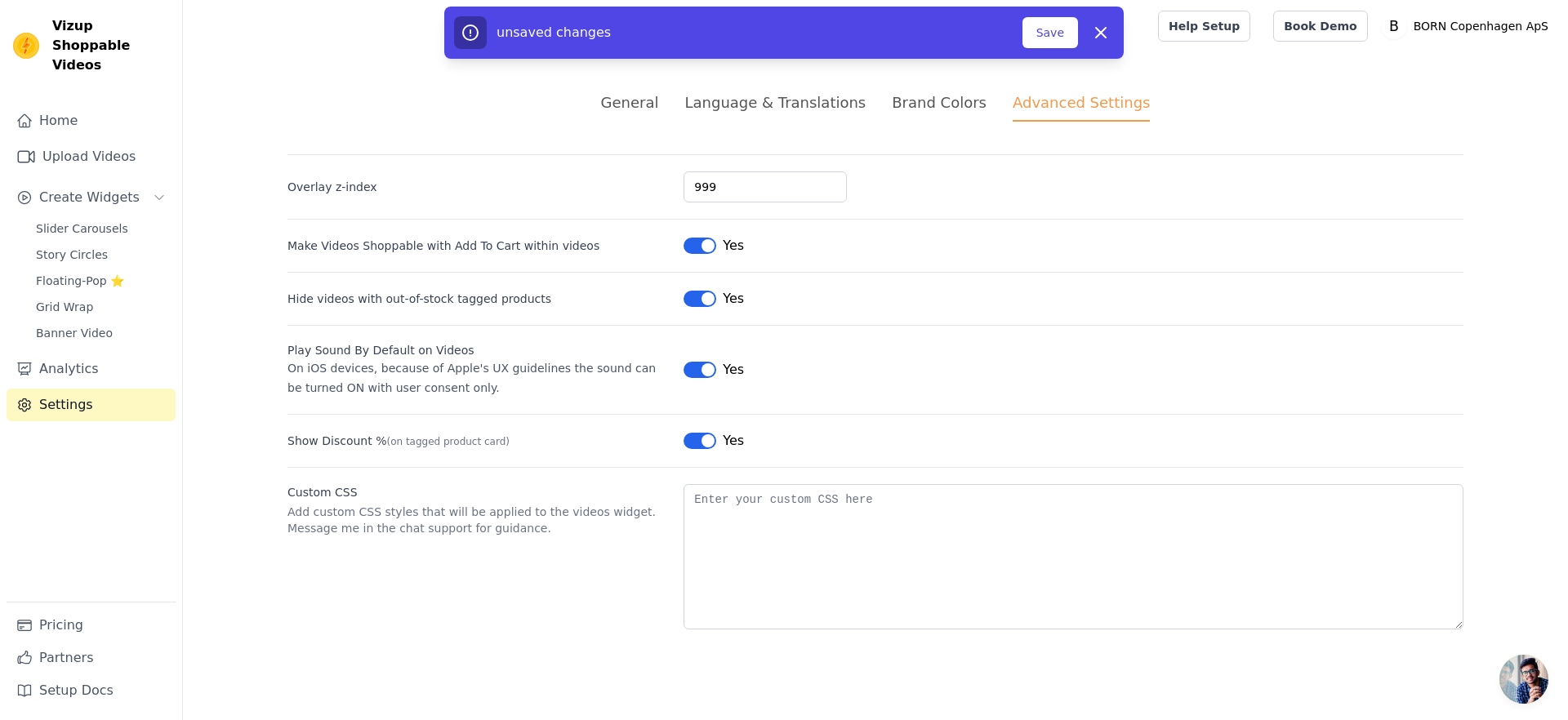
click at [705, 285] on div "Hide videos with out-of-stock tagged products Label Yes" at bounding box center [875, 290] width 1176 height 36
click at [702, 297] on button "Label" at bounding box center [700, 299] width 33 height 16
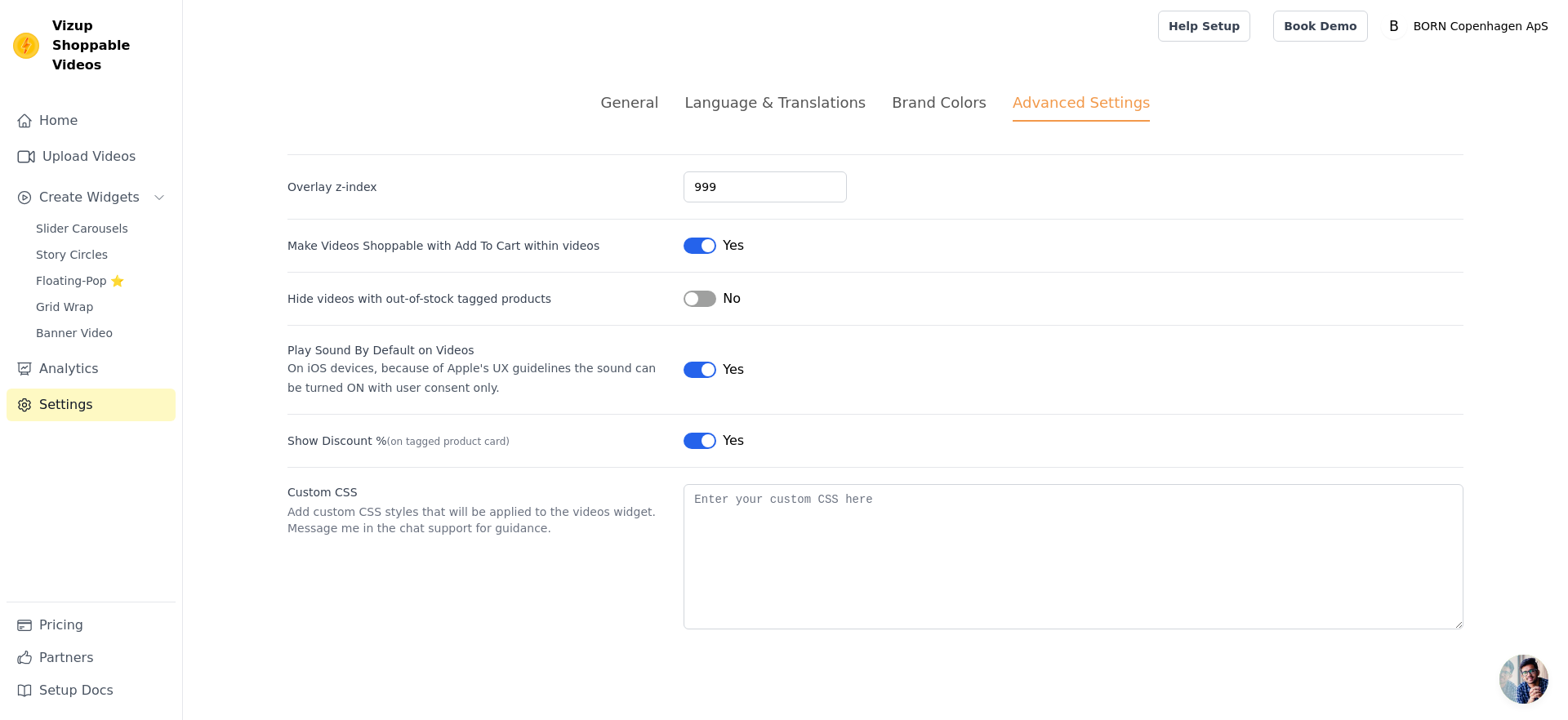
click at [948, 101] on div "Brand Colors" at bounding box center [939, 101] width 95 height 22
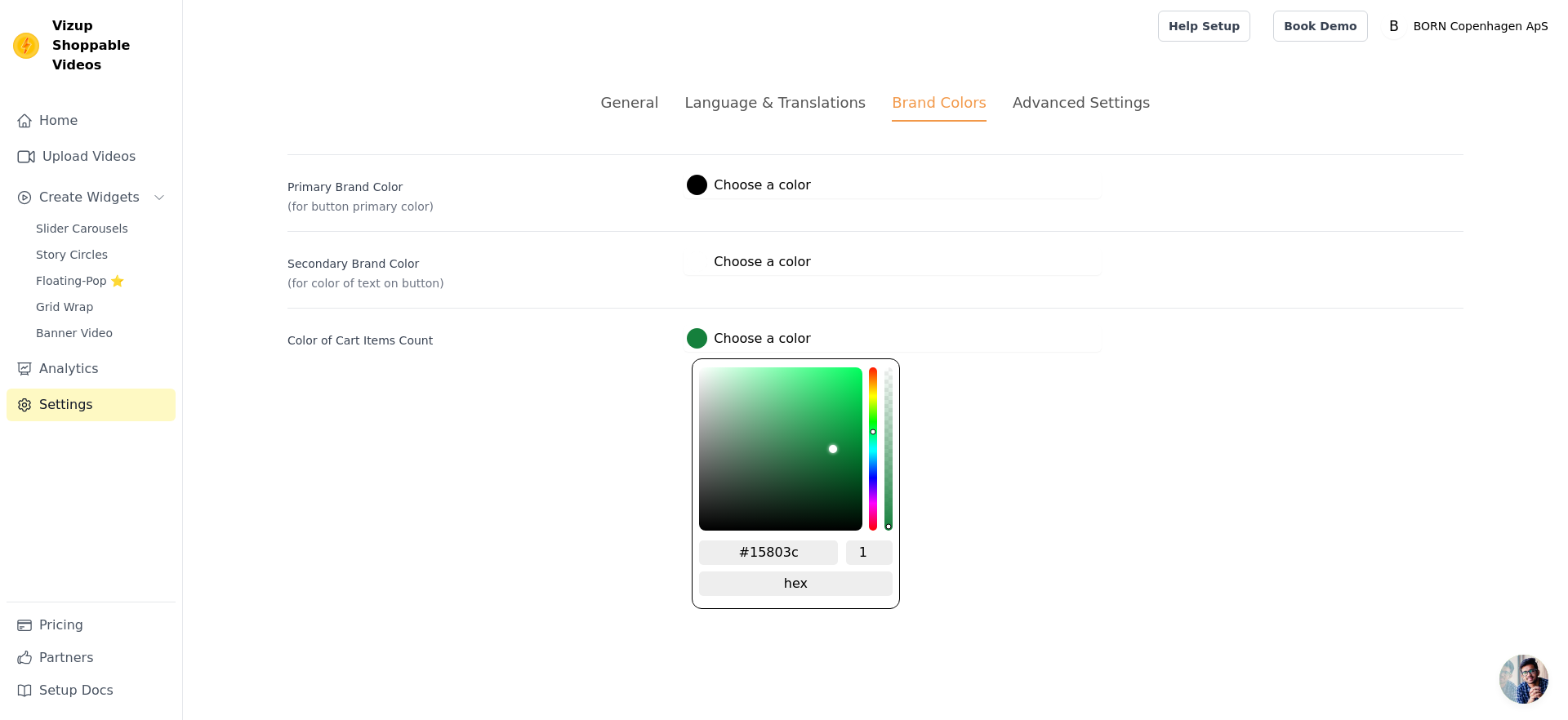
click at [731, 341] on label "#15803c Choose a color" at bounding box center [748, 338] width 124 height 20
click at [798, 546] on input "#15803c" at bounding box center [768, 552] width 139 height 25
paste input "D28161"
type input "#000000"
type input "D28161"
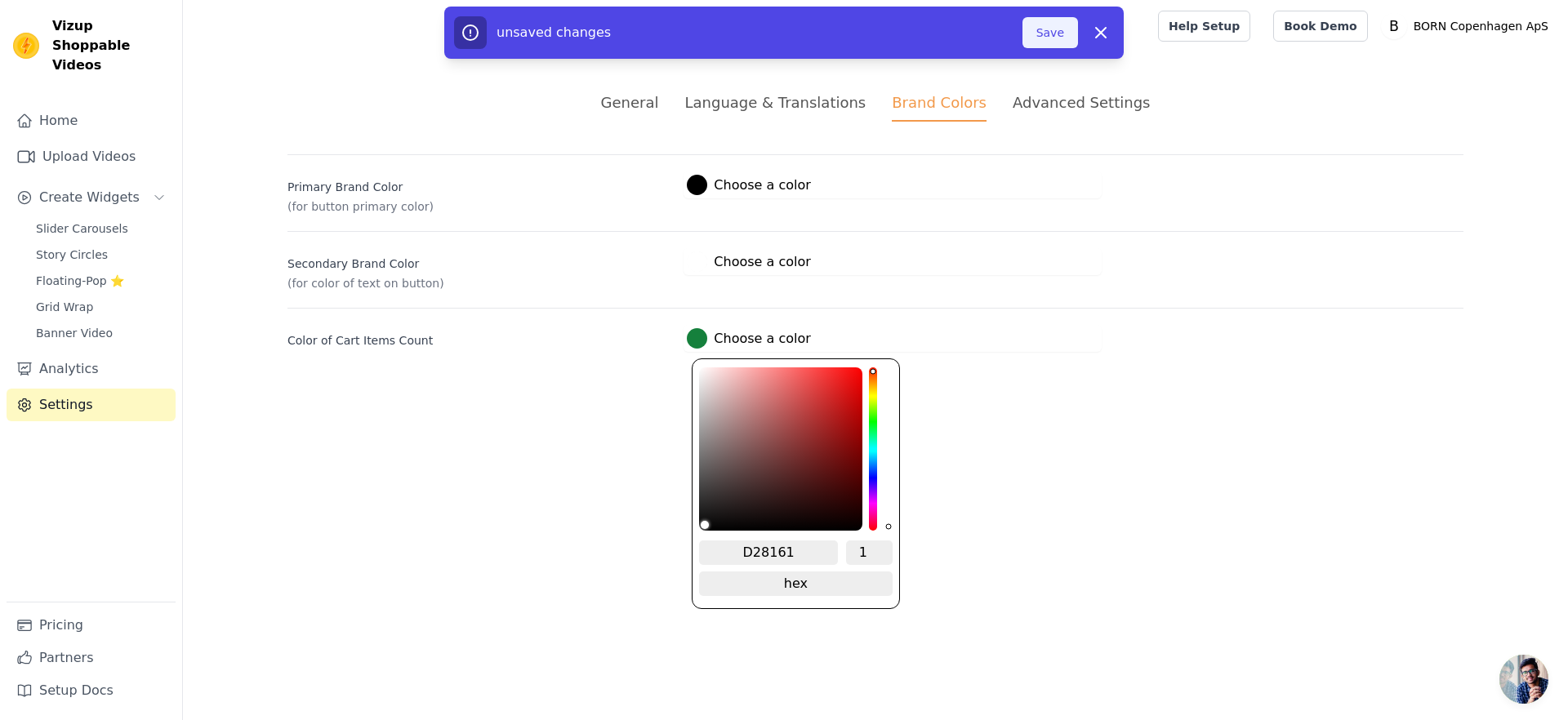
click at [1055, 44] on button "Save" at bounding box center [1050, 33] width 56 height 31
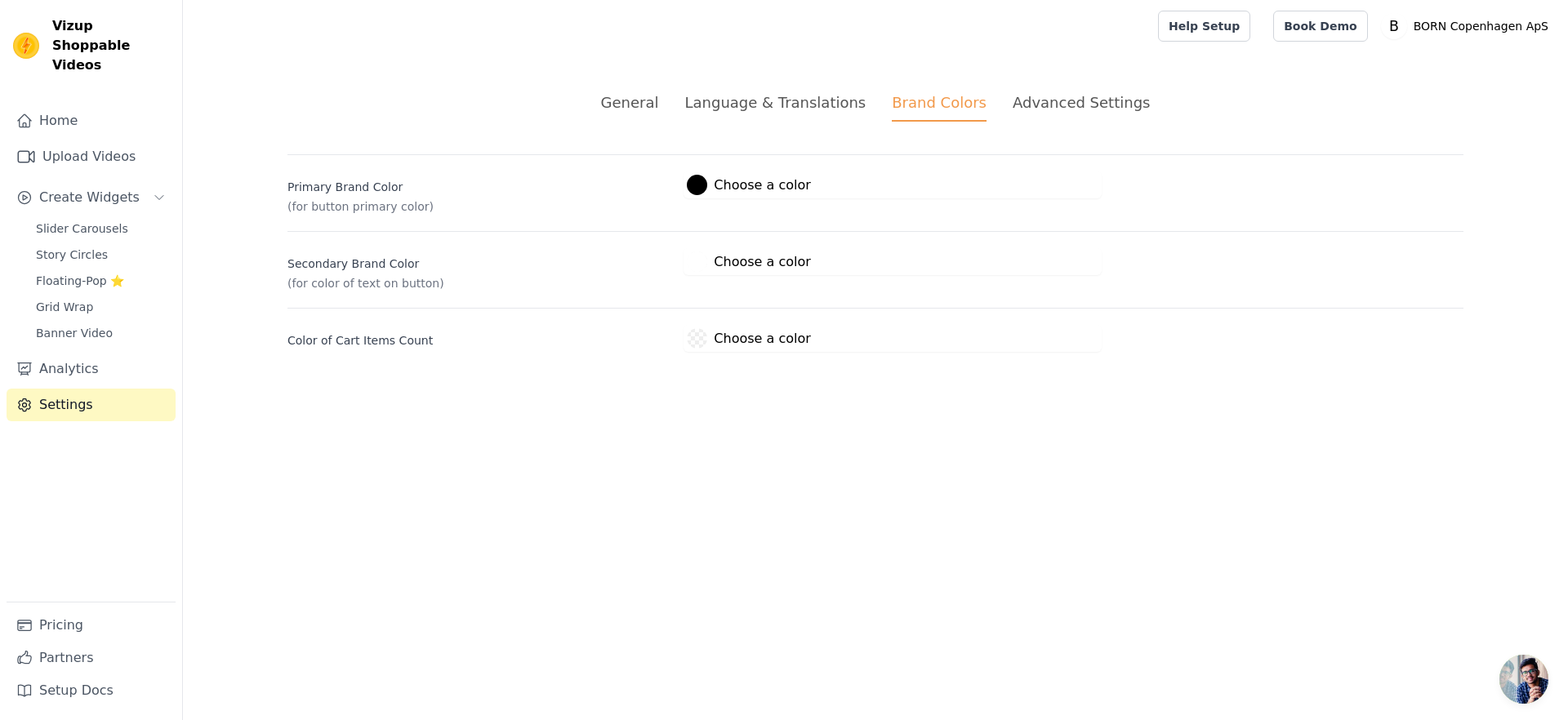
click at [778, 262] on label "#ffffff Choose a color" at bounding box center [748, 261] width 124 height 20
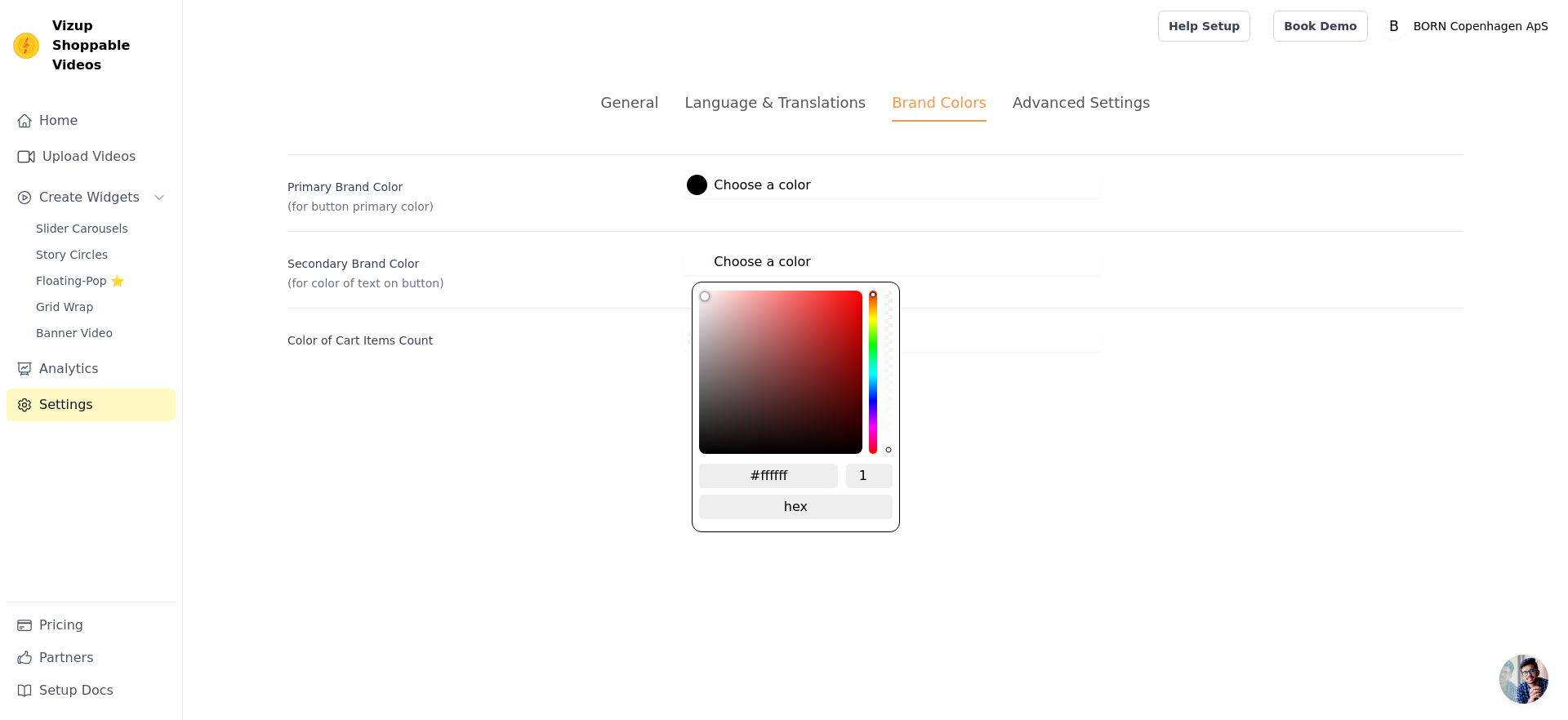
click at [750, 486] on div "#ffffff 1 hex change to rgb" at bounding box center [795, 494] width 193 height 61
click at [756, 479] on input "#ffffff" at bounding box center [768, 476] width 139 height 25
paste input "FFFDF5"
type input "#FFFDF5ffffff"
paste input "FFFDF5"
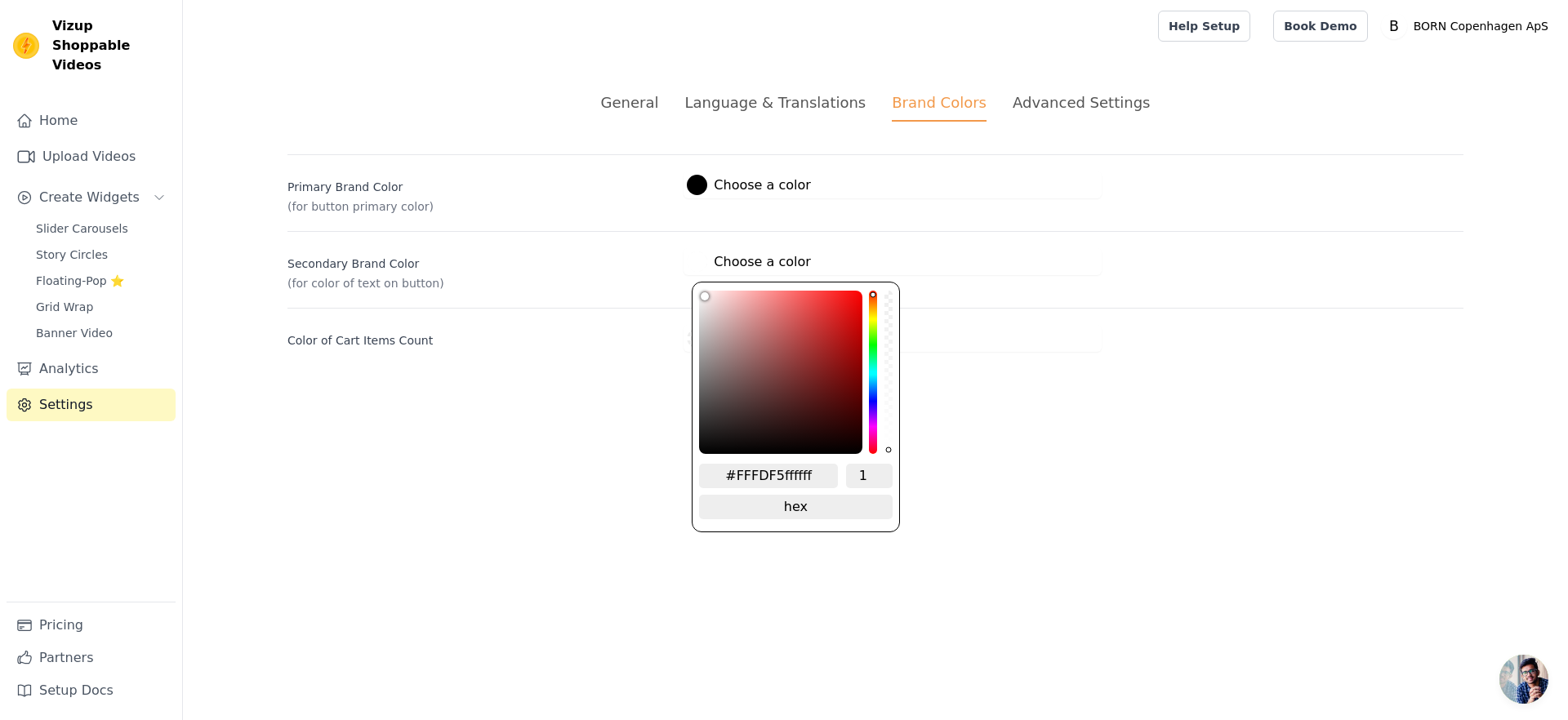
type input "#000000"
type input "FFFDF5"
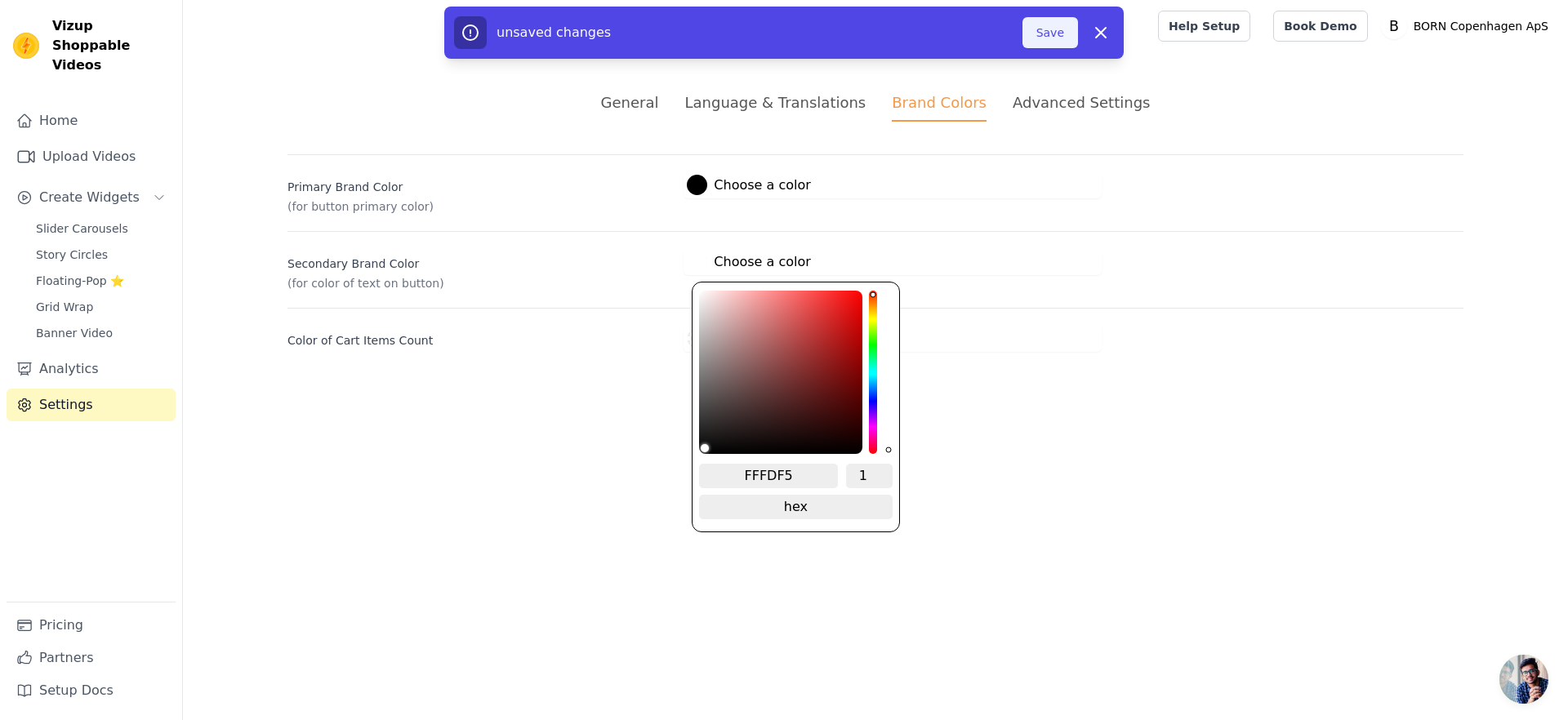
click at [1045, 41] on button "Save" at bounding box center [1050, 33] width 56 height 31
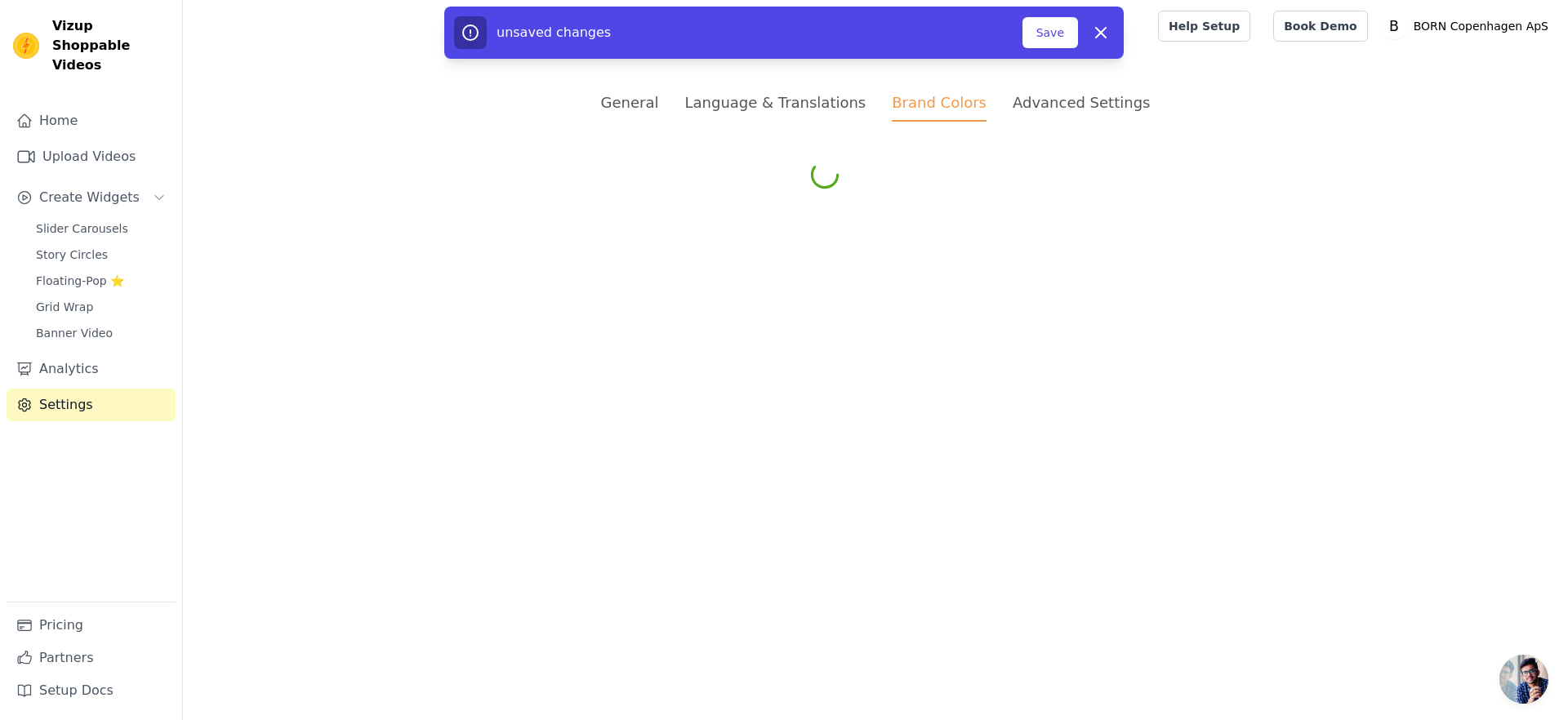
drag, startPoint x: 1010, startPoint y: 394, endPoint x: 1001, endPoint y: 386, distance: 12.0
click at [1010, 193] on html "Vizup Shoppable Videos Home Upload Videos Create Widgets Slider Carousels Story…" at bounding box center [784, 97] width 1568 height 193
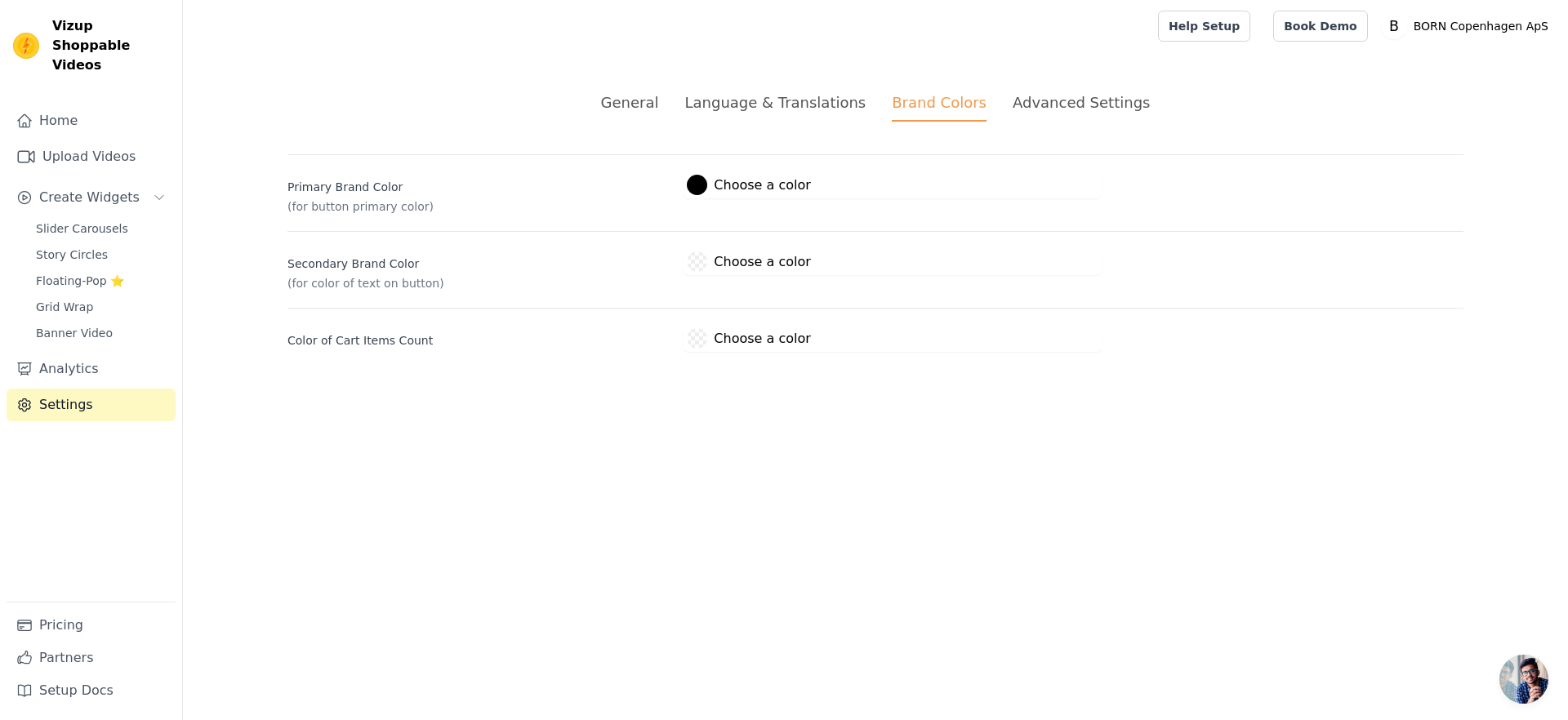
click at [679, 302] on div "Primary Brand Color (for button primary color) #000000 Choose a color #000000 1…" at bounding box center [875, 253] width 1176 height 197
click at [645, 353] on div "General Language & Translations Brand Colors Advanced Settings unsaved changes …" at bounding box center [875, 222] width 1255 height 339
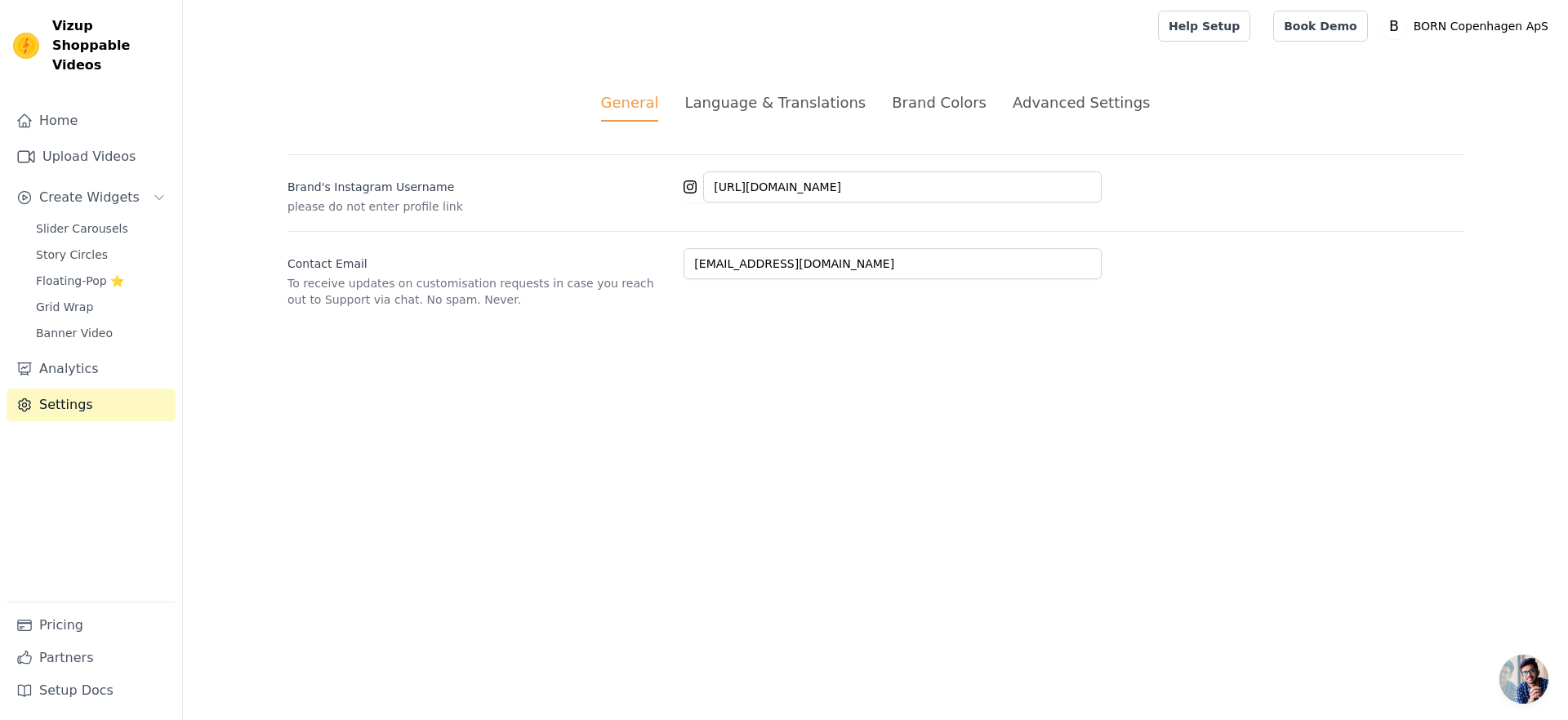
click at [932, 98] on div "Brand Colors" at bounding box center [939, 101] width 95 height 22
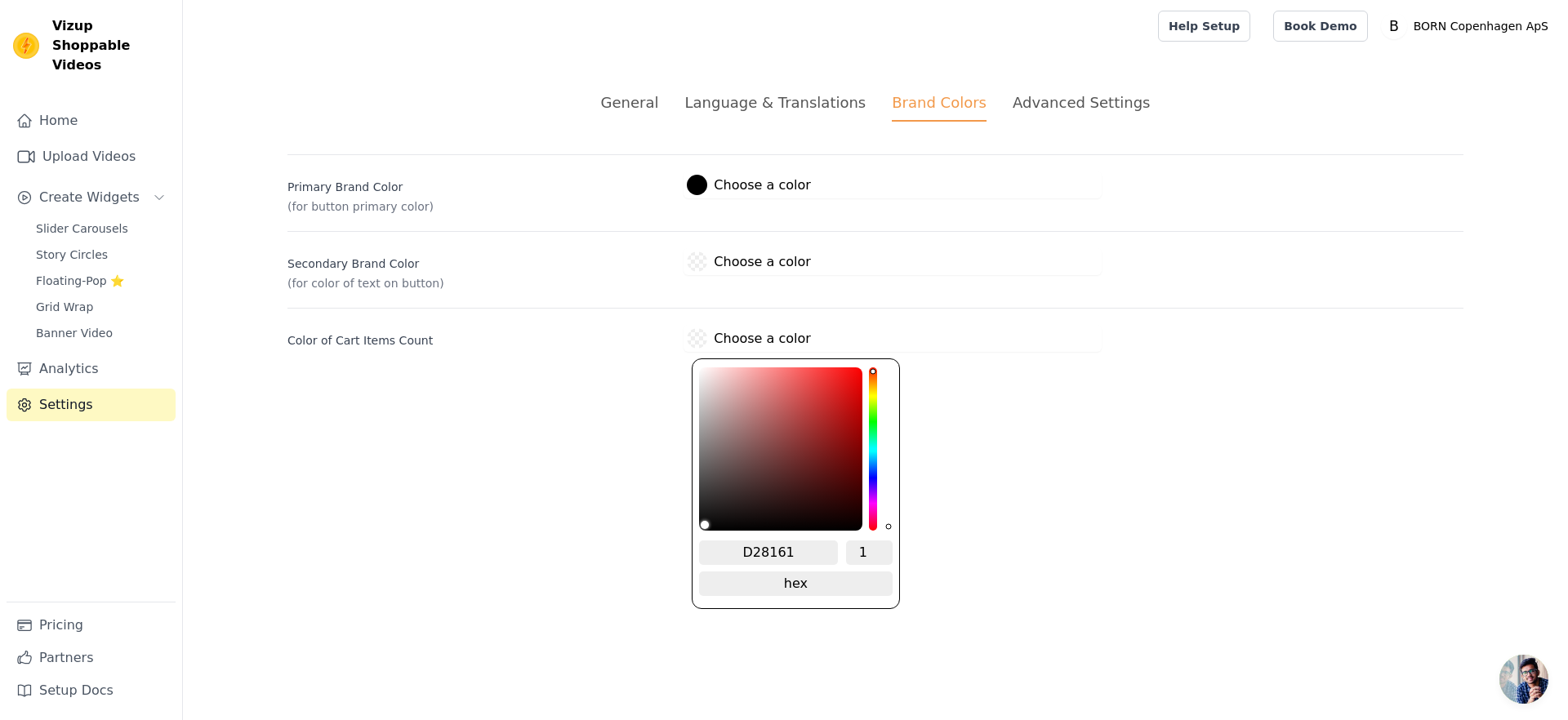
click at [716, 336] on label "#000000 Choose a color" at bounding box center [748, 338] width 124 height 20
click at [761, 553] on input "D28161" at bounding box center [768, 552] width 139 height 25
click at [527, 391] on html "Vizup Shoppable Videos Home Upload Videos Create Widgets Slider Carousels Story…" at bounding box center [784, 195] width 1568 height 391
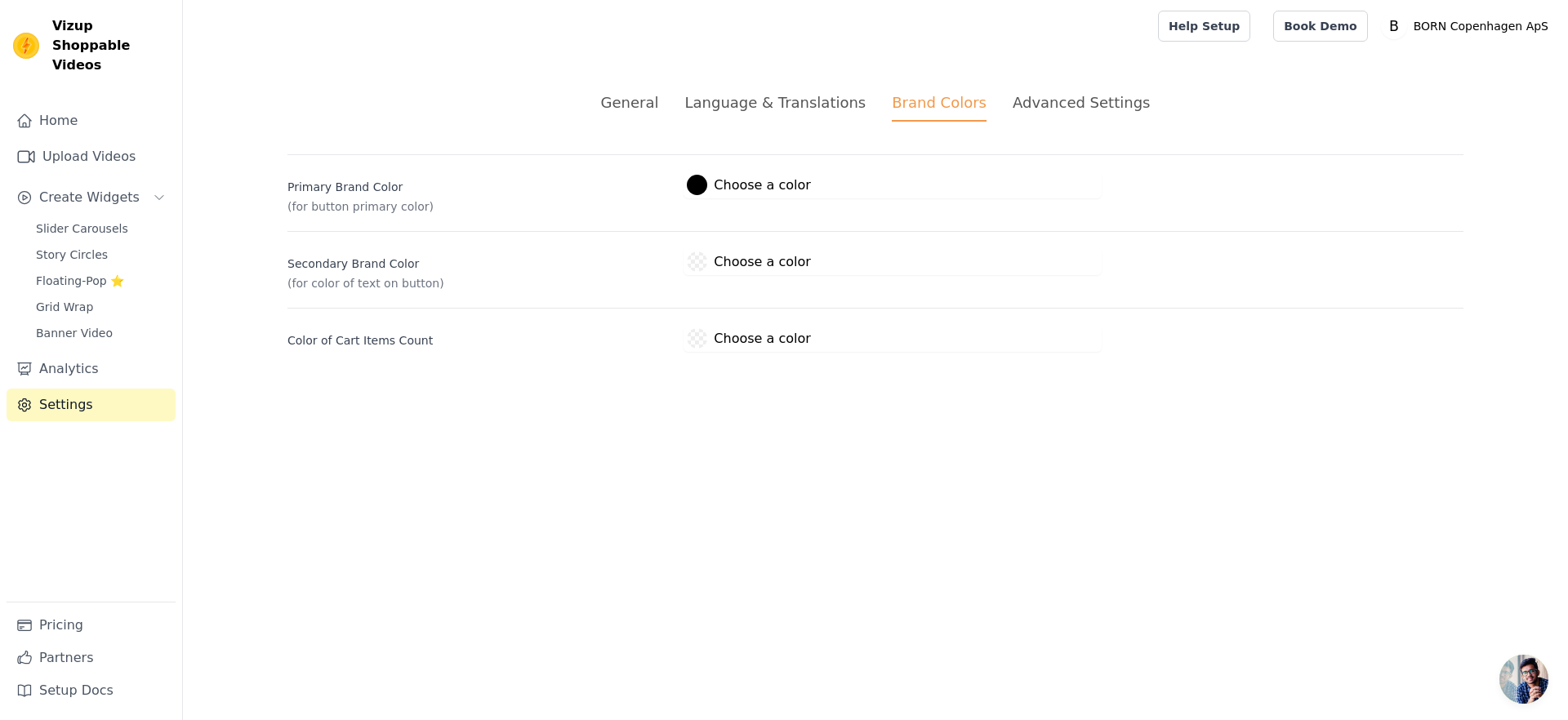
click at [786, 335] on label "#000000 Choose a color" at bounding box center [748, 338] width 124 height 20
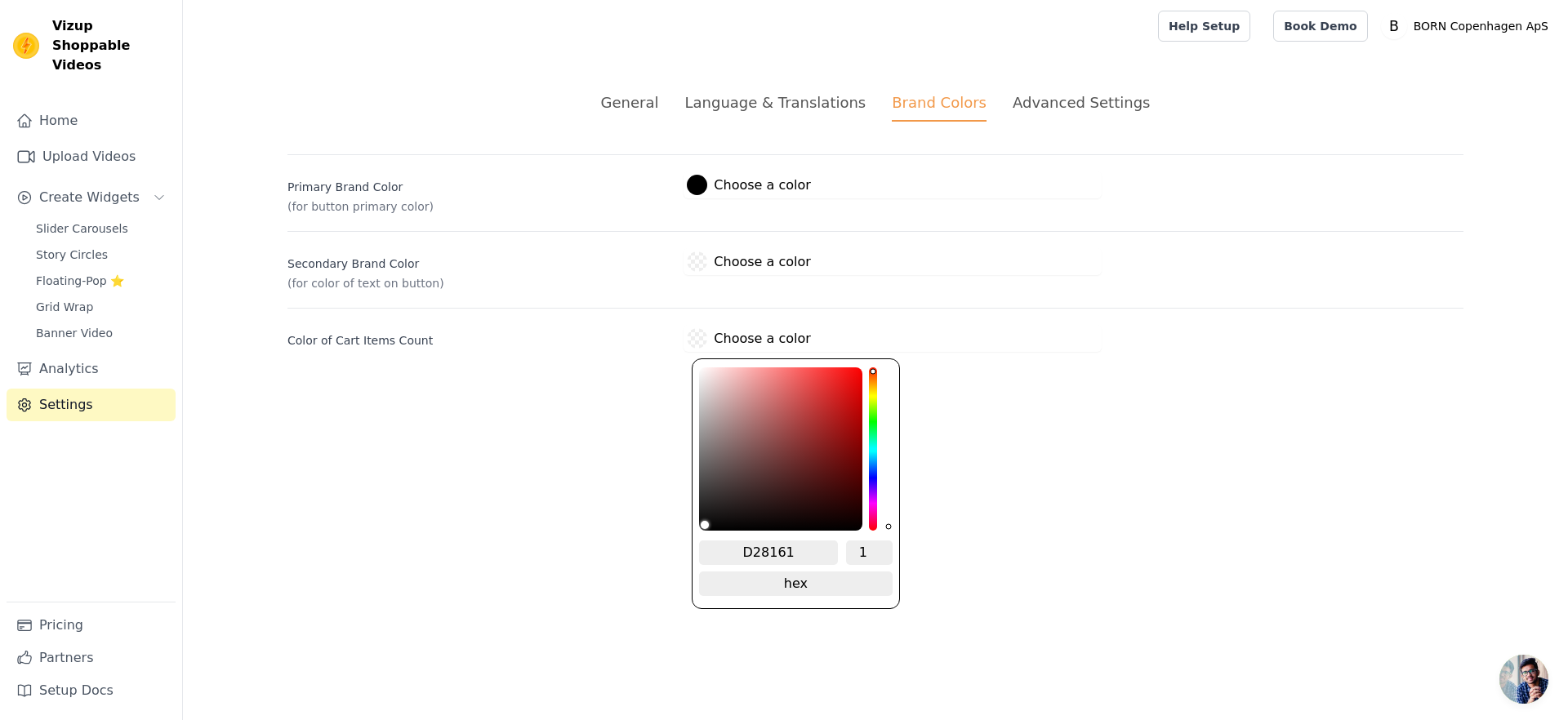
click at [786, 543] on input "D28161" at bounding box center [768, 552] width 139 height 25
click at [745, 551] on input "D28161" at bounding box center [768, 552] width 139 height 25
type input "#d28161"
type input "#D28161"
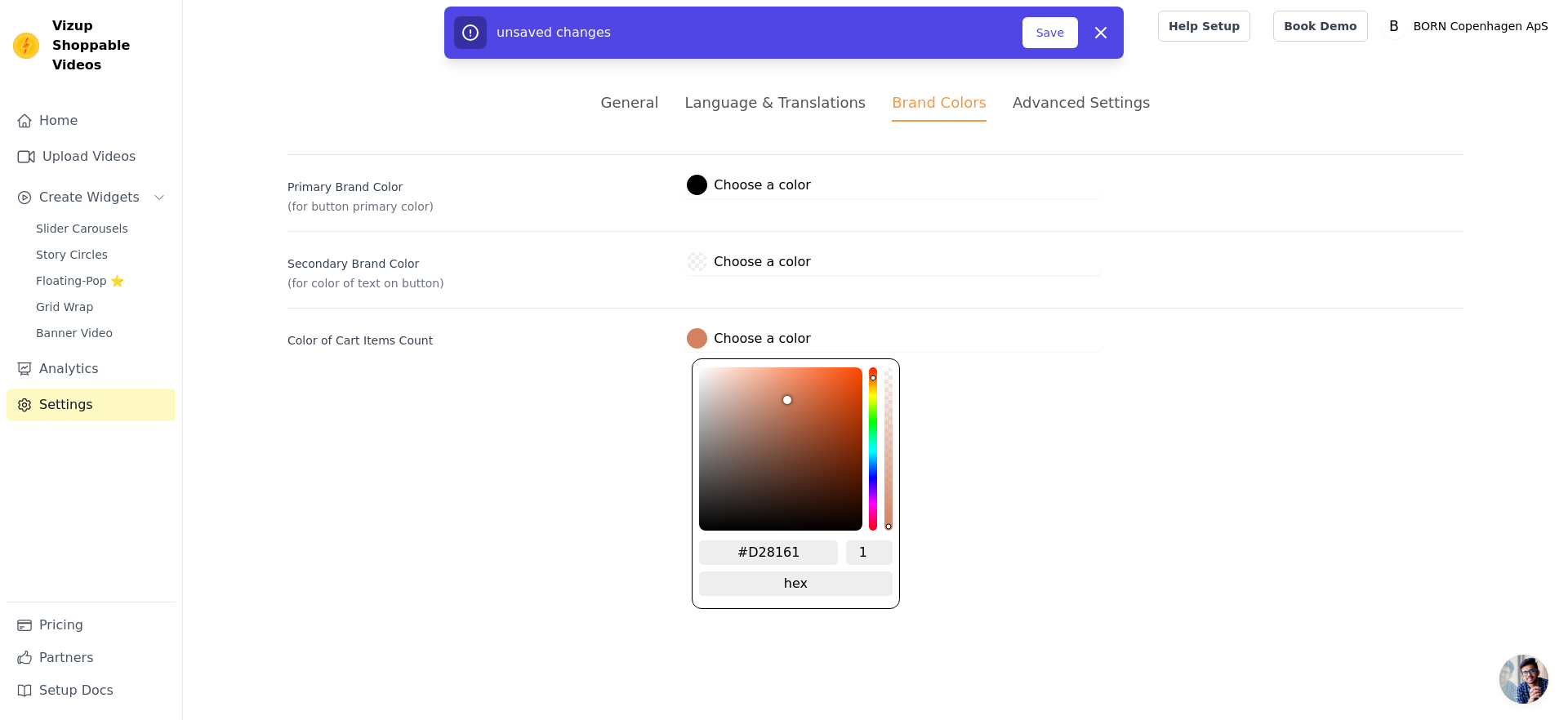
click at [1122, 391] on html "Vizup Shoppable Videos Home Upload Videos Create Widgets Slider Carousels Story…" at bounding box center [784, 195] width 1568 height 391
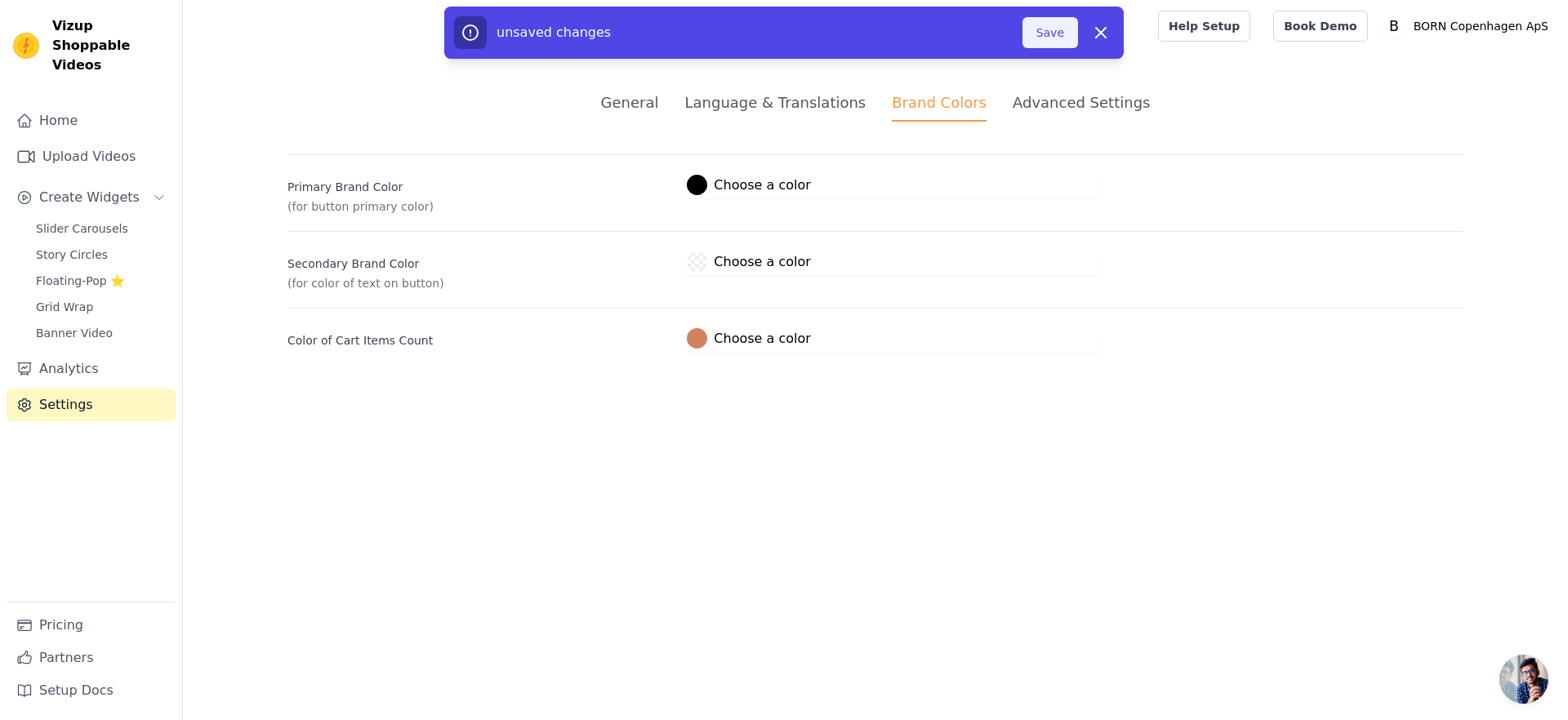
click at [1047, 31] on button "Save" at bounding box center [1050, 33] width 56 height 31
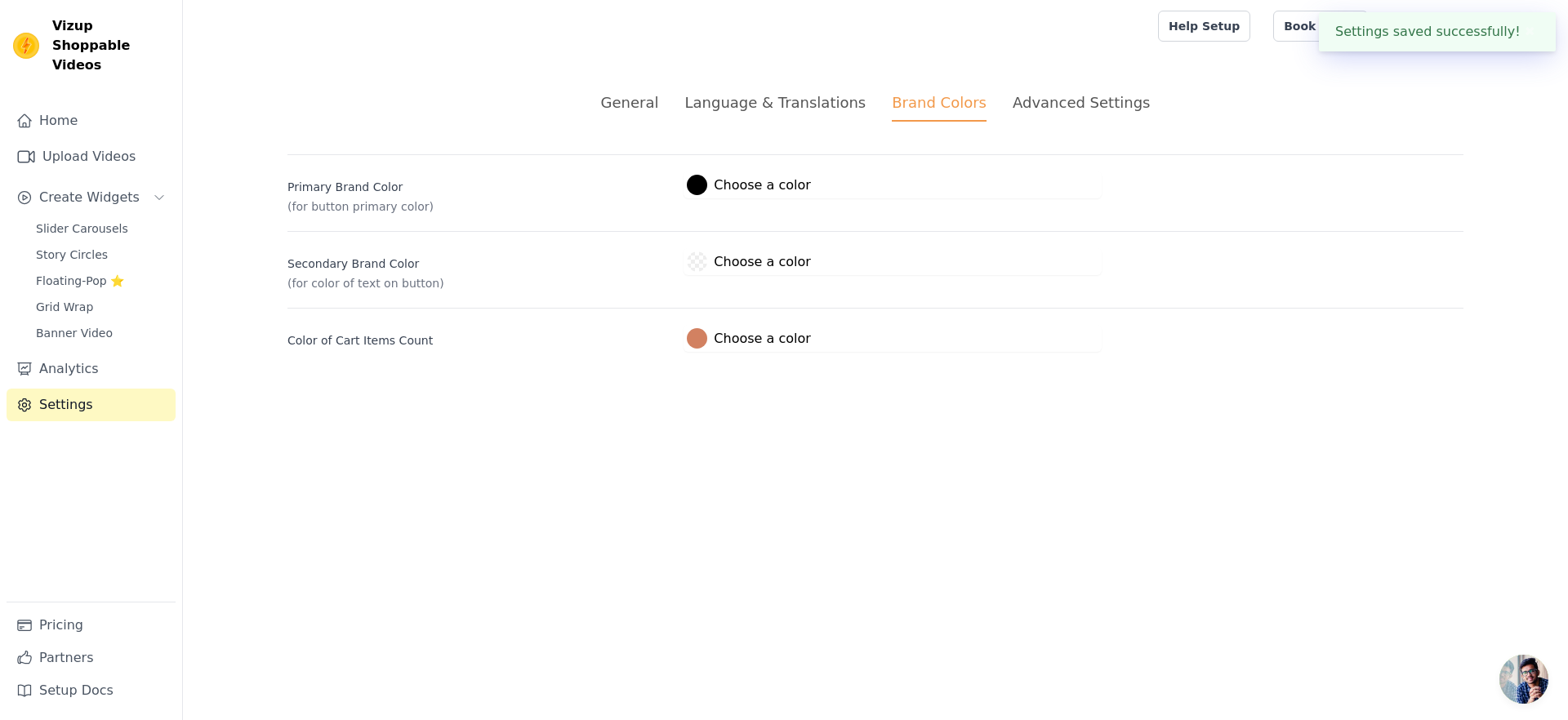
click at [756, 249] on button "#000000 Choose a color FFFDF5 1 hex change to rgb" at bounding box center [749, 261] width 130 height 27
click at [739, 258] on label "#000000 Choose a color" at bounding box center [748, 261] width 124 height 20
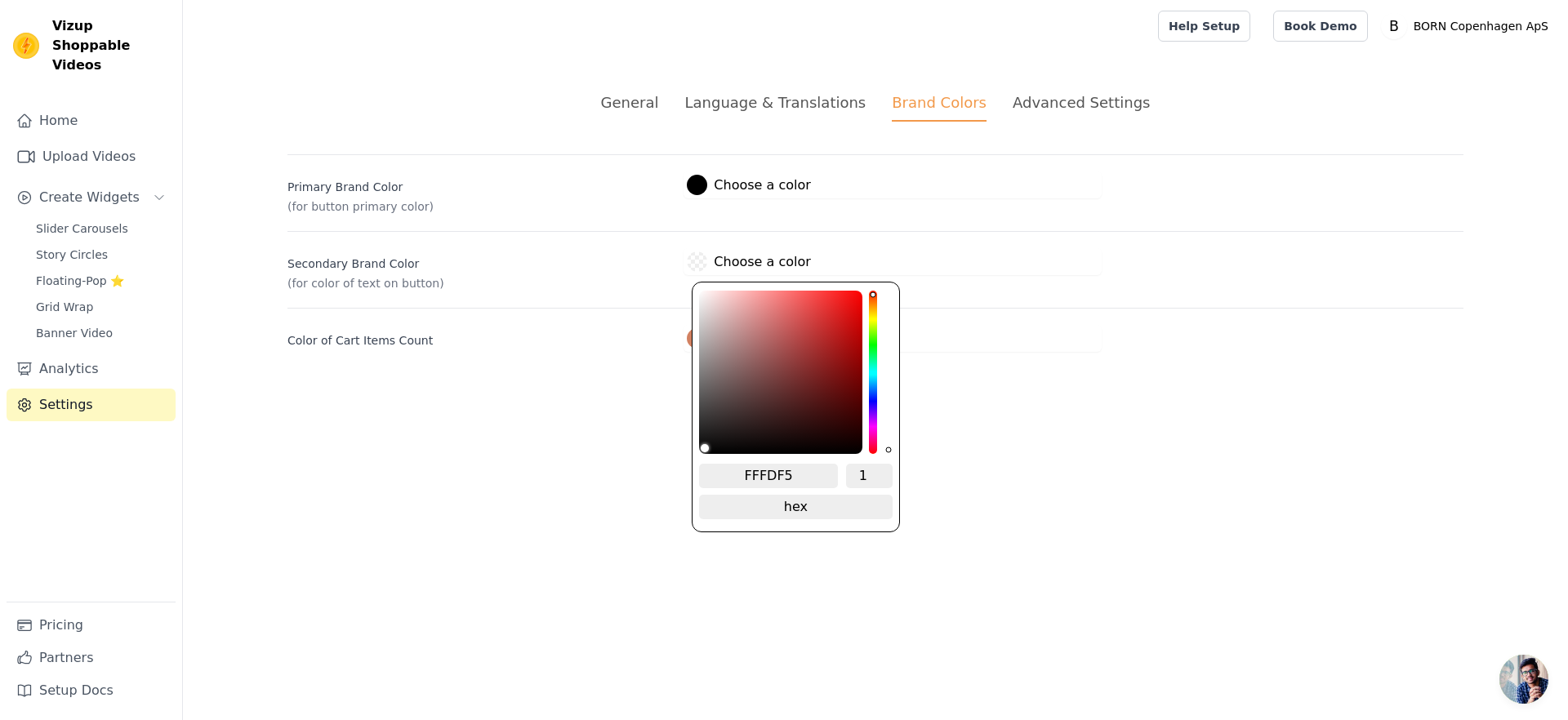
click at [759, 474] on input "FFFDF5" at bounding box center [768, 476] width 139 height 25
paste input "AF5EB"
type input "#000000"
type input "FAF5EB"
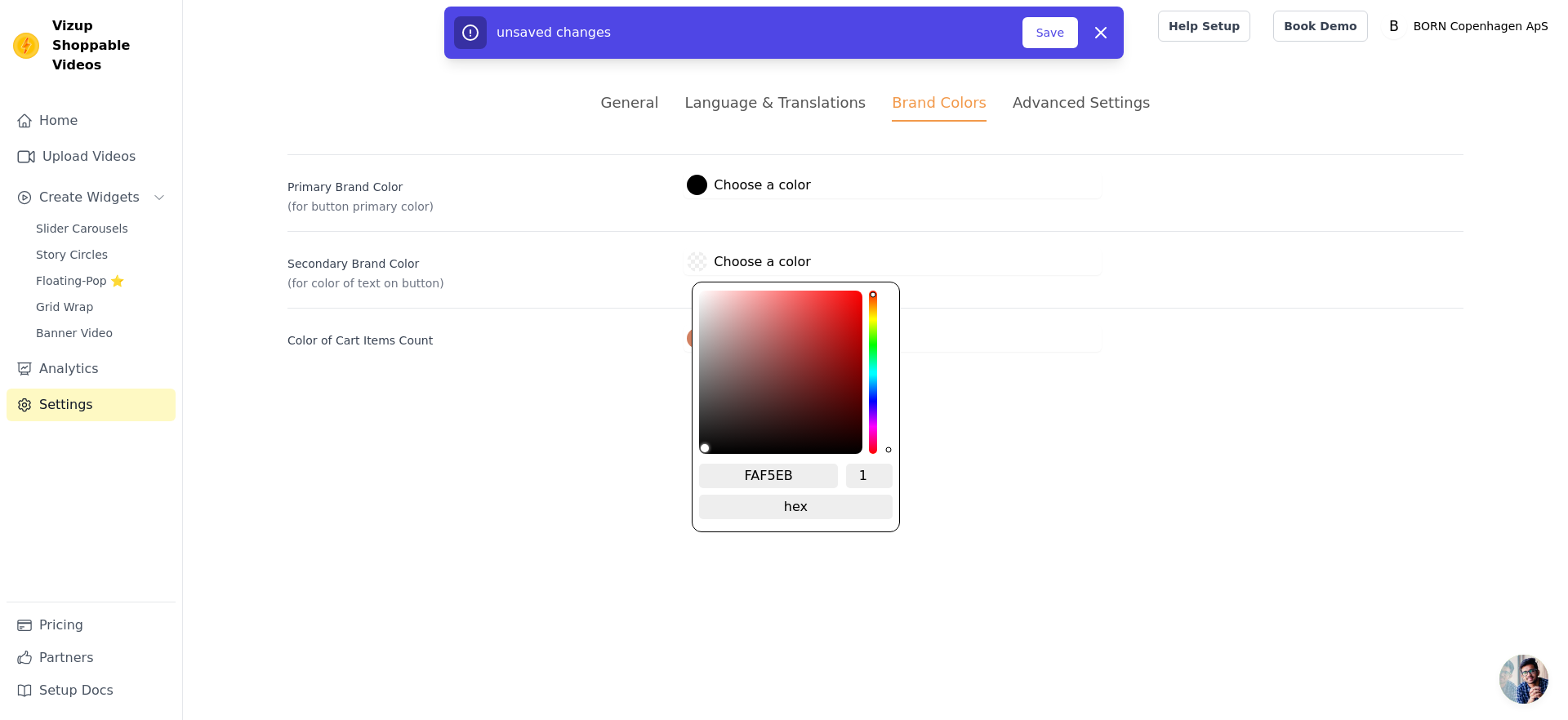
type input "#faf5eb"
type input "#FAF5EB"
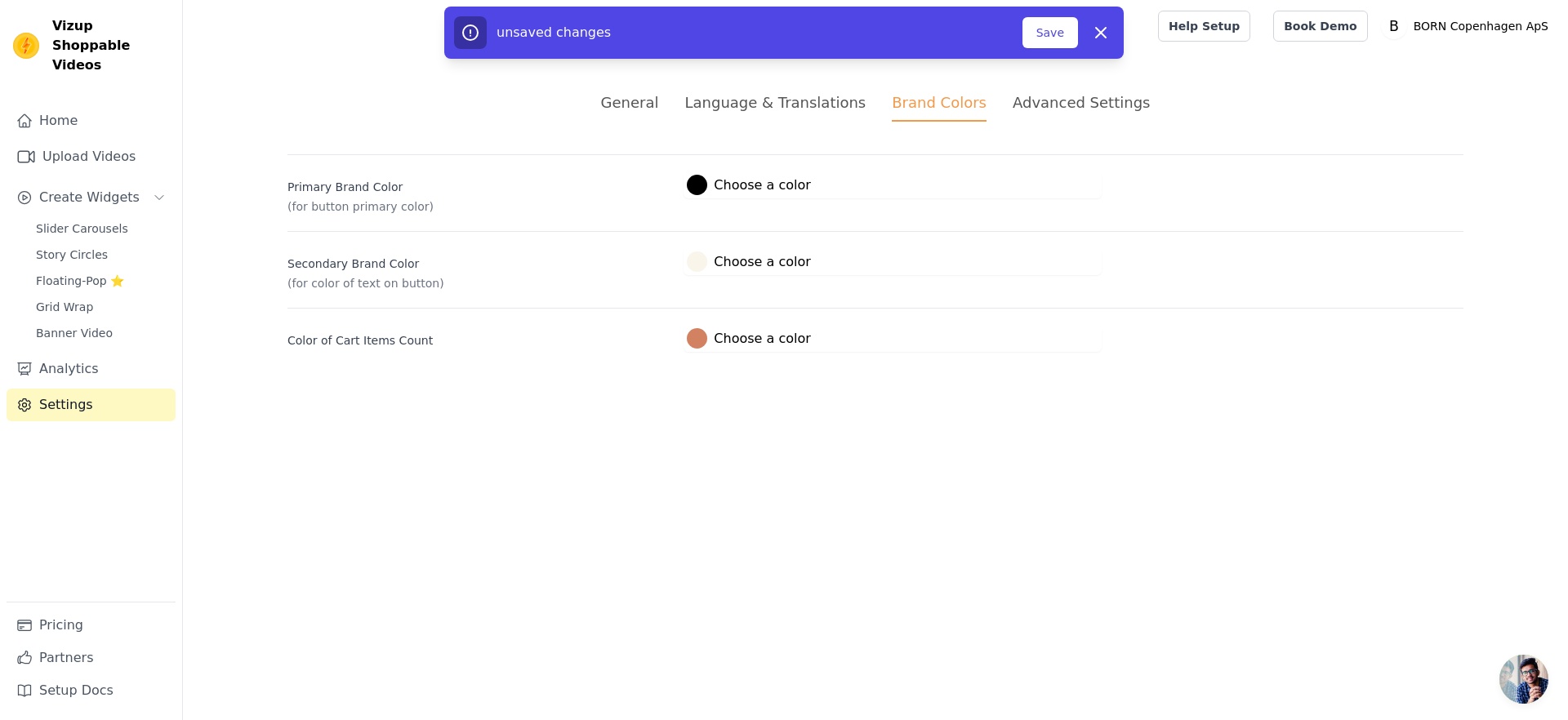
click at [1030, 391] on html "Vizup Shoppable Videos Home Upload Videos Create Widgets Slider Carousels Story…" at bounding box center [784, 195] width 1568 height 391
click at [1044, 47] on button "Save" at bounding box center [1050, 33] width 56 height 31
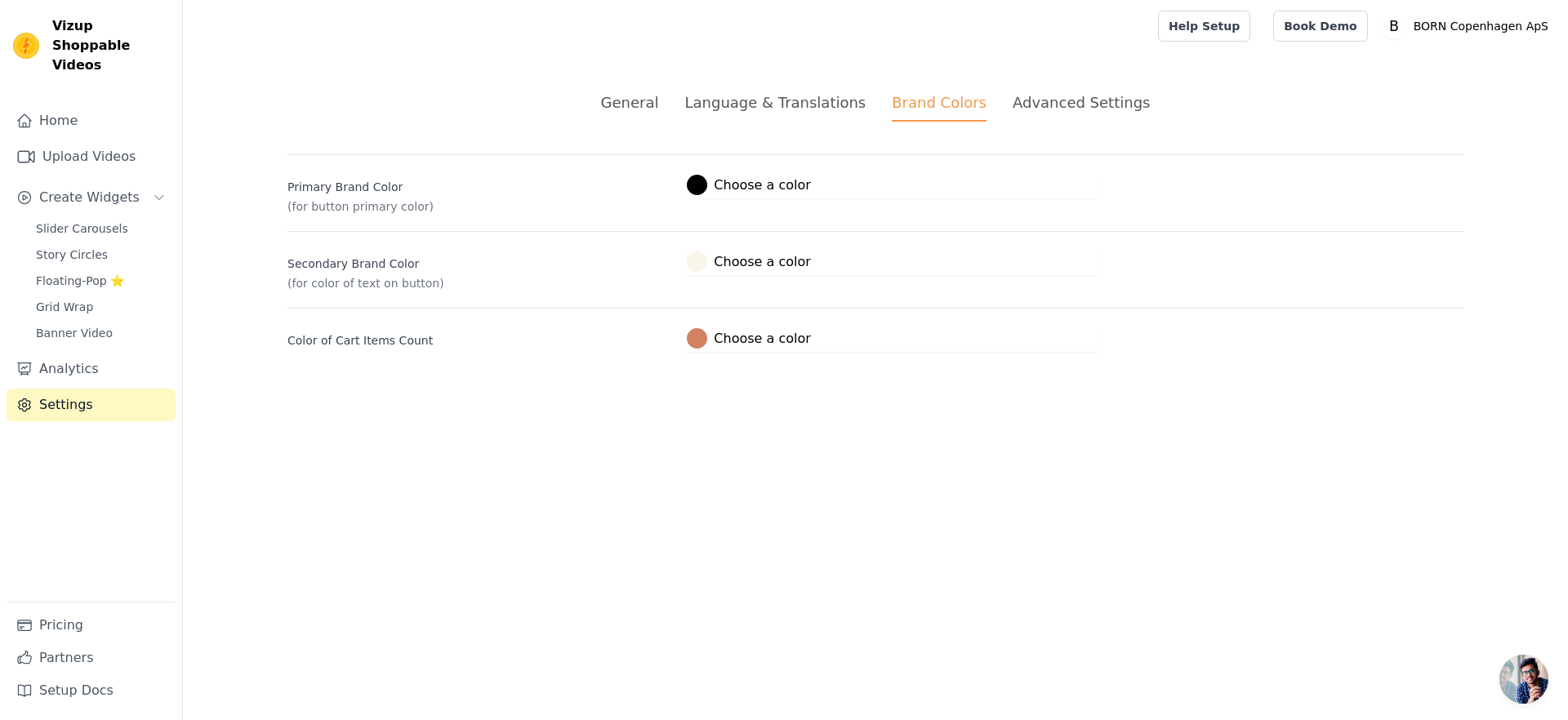
click at [787, 106] on div "Language & Translations" at bounding box center [774, 101] width 181 height 22
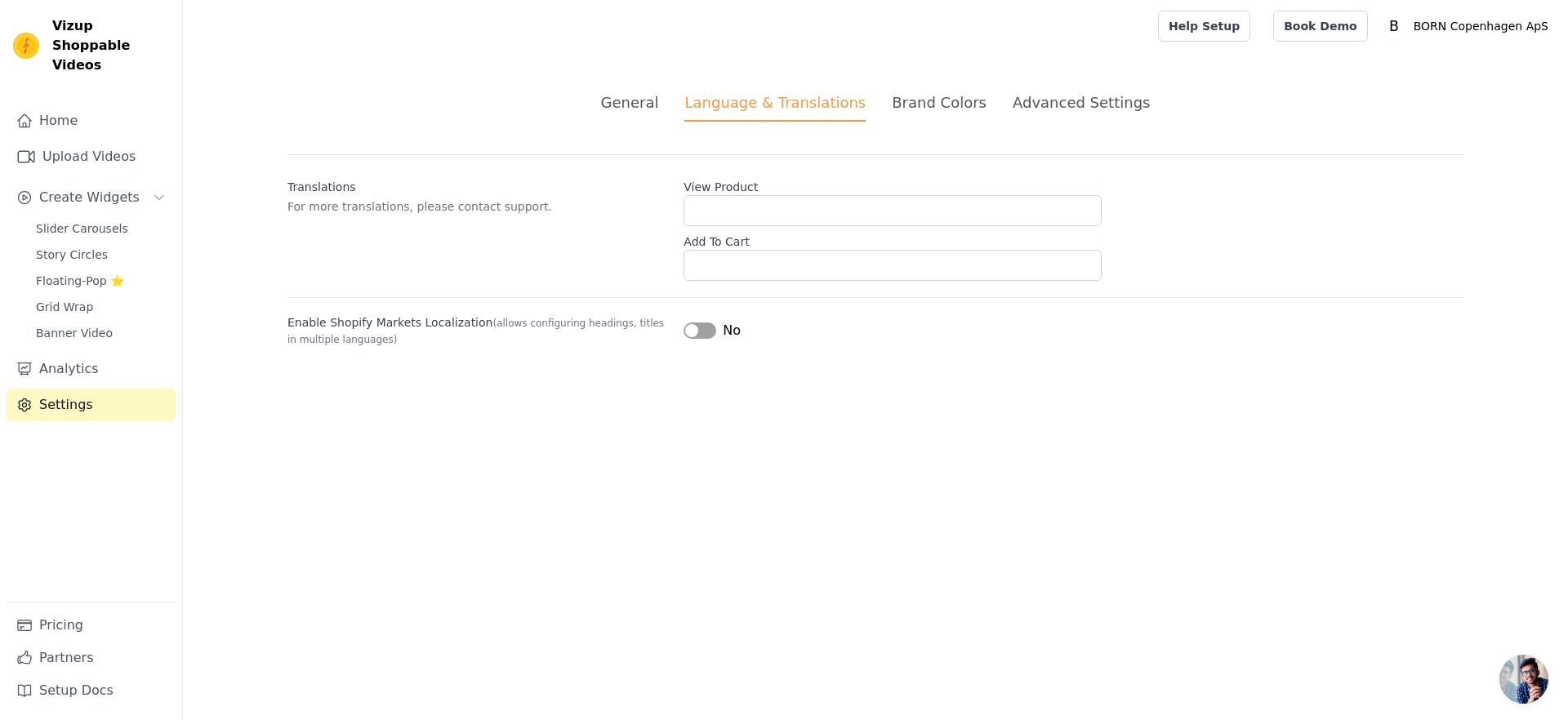
click at [699, 333] on button "Label" at bounding box center [700, 330] width 33 height 16
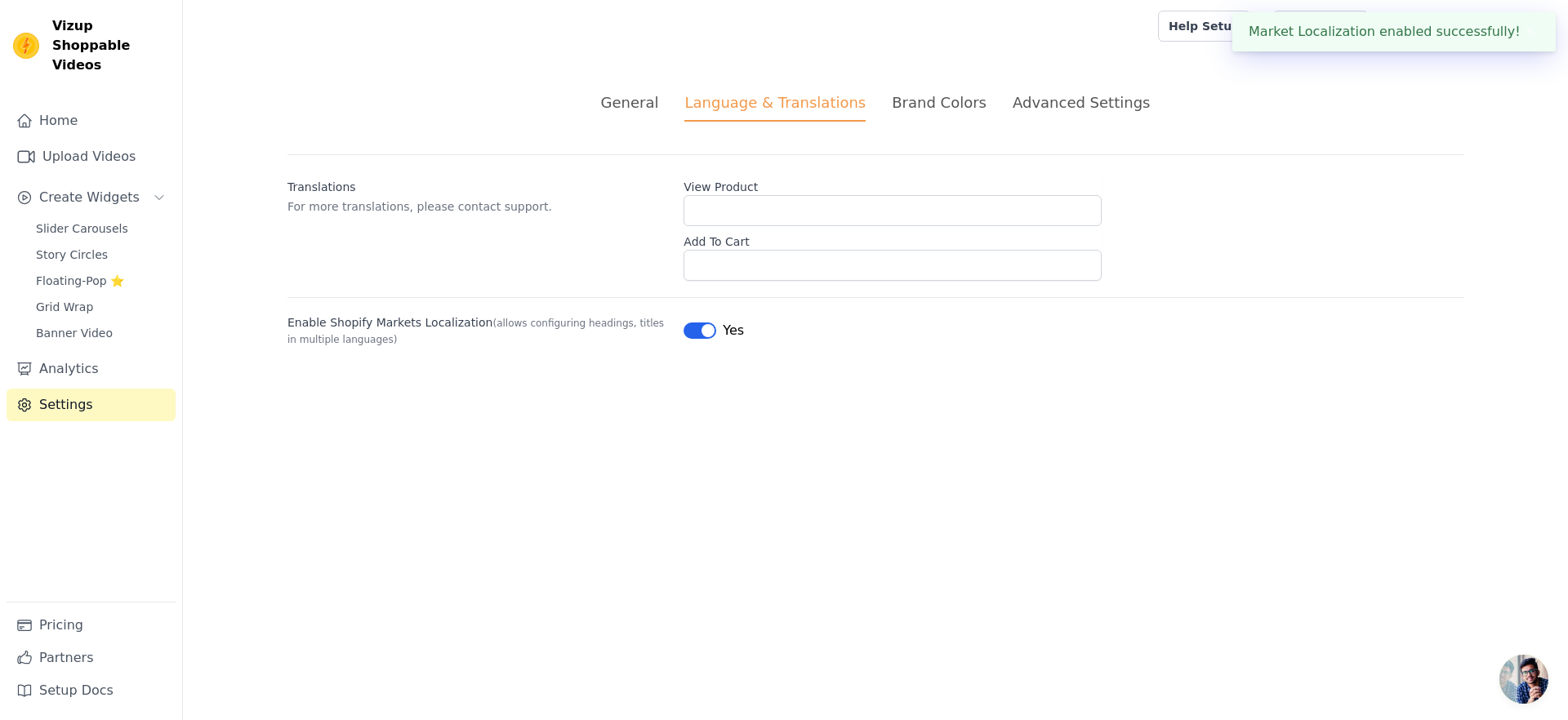
click at [699, 333] on button "Label" at bounding box center [700, 330] width 33 height 16
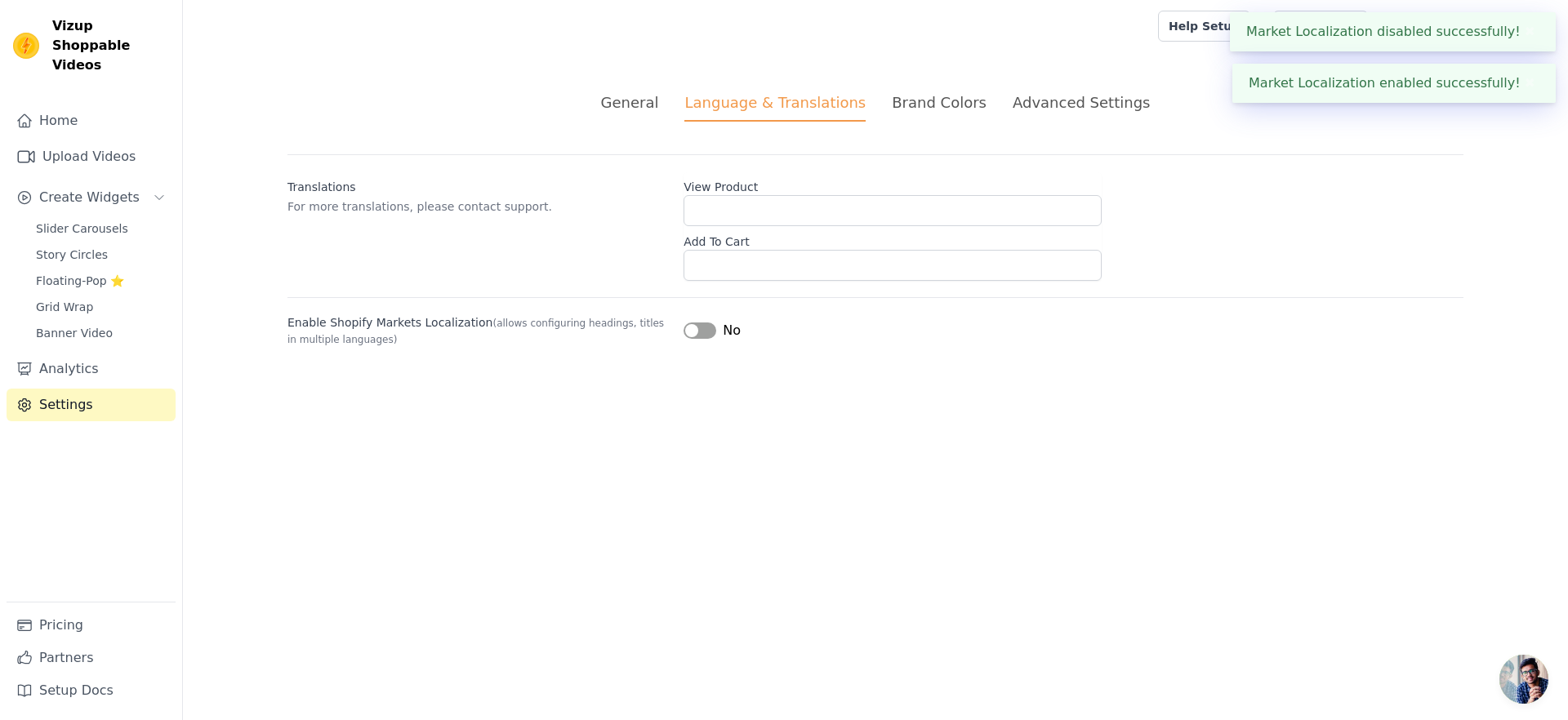
click at [659, 113] on div "General" at bounding box center [630, 101] width 58 height 22
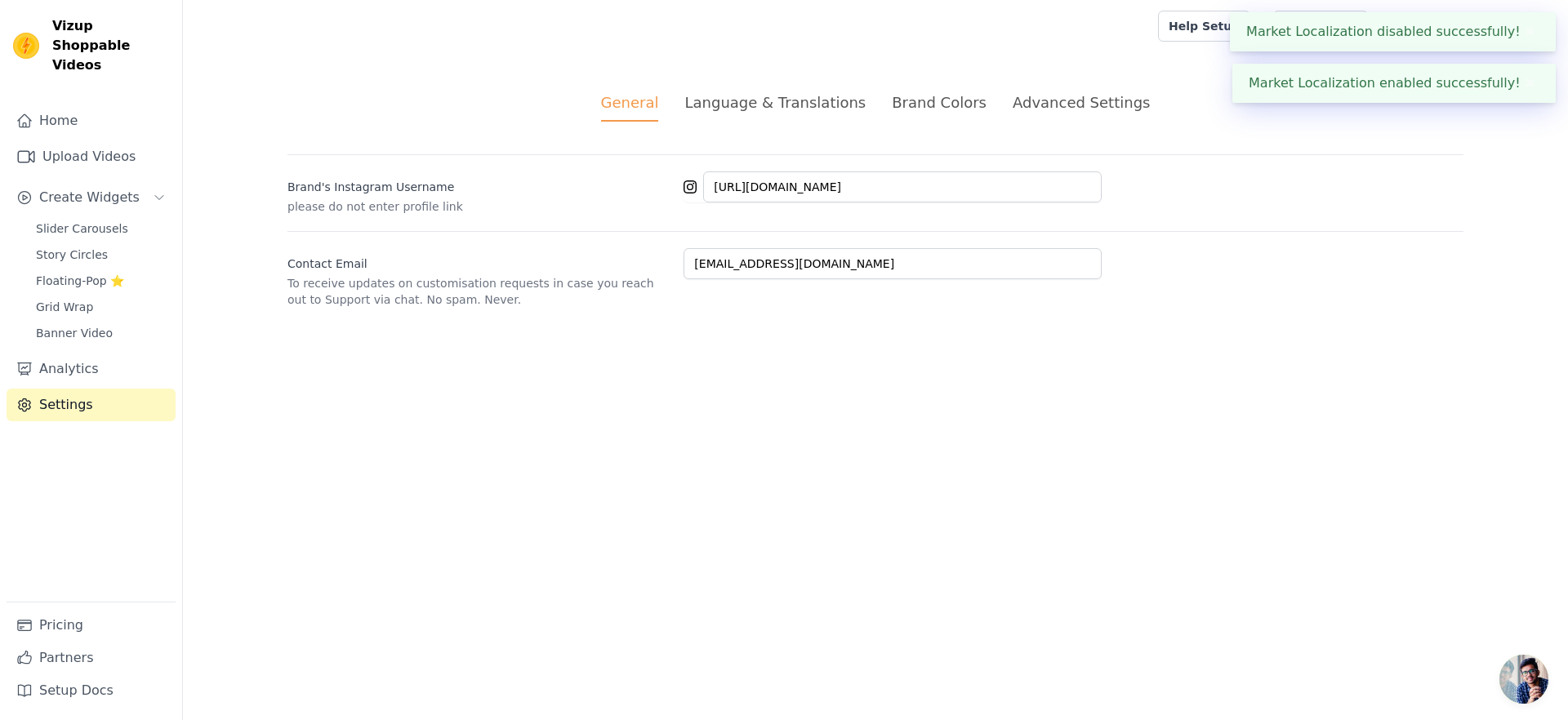
click at [433, 328] on div "General Language & Translations Brand Colors Advanced Settings unsaved changes …" at bounding box center [875, 200] width 1255 height 295
click at [72, 273] on span "Floating-Pop ⭐" at bounding box center [80, 281] width 88 height 16
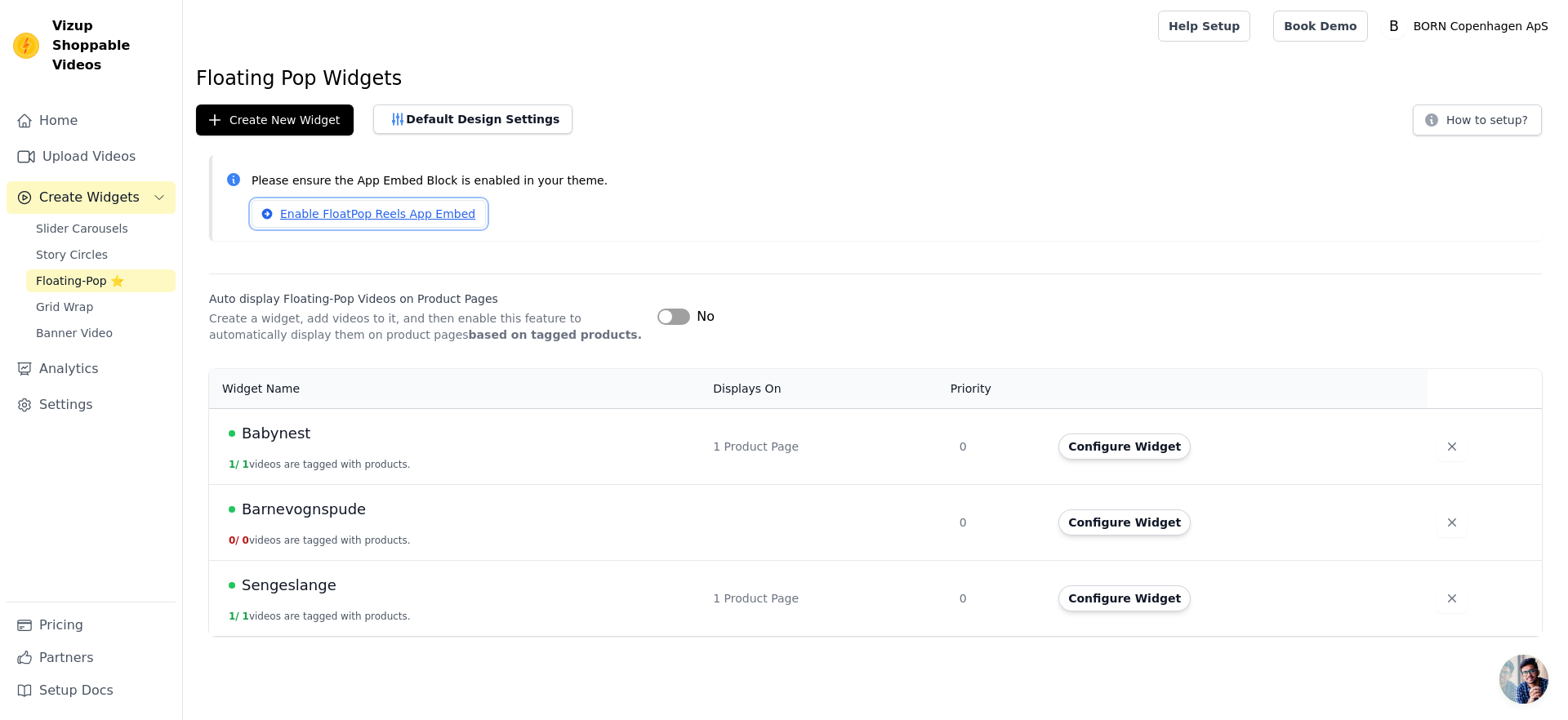
click at [349, 214] on link "Enable FloatPop Reels App Embed" at bounding box center [369, 214] width 235 height 28
click at [676, 315] on button "Label" at bounding box center [673, 316] width 33 height 16
click at [498, 412] on td "Babynest 1 / 1 videos are tagged with products." at bounding box center [456, 445] width 494 height 76
click at [302, 506] on span "Barnevognspude" at bounding box center [304, 509] width 125 height 23
click at [497, 125] on button "Default Design Settings" at bounding box center [473, 119] width 199 height 30
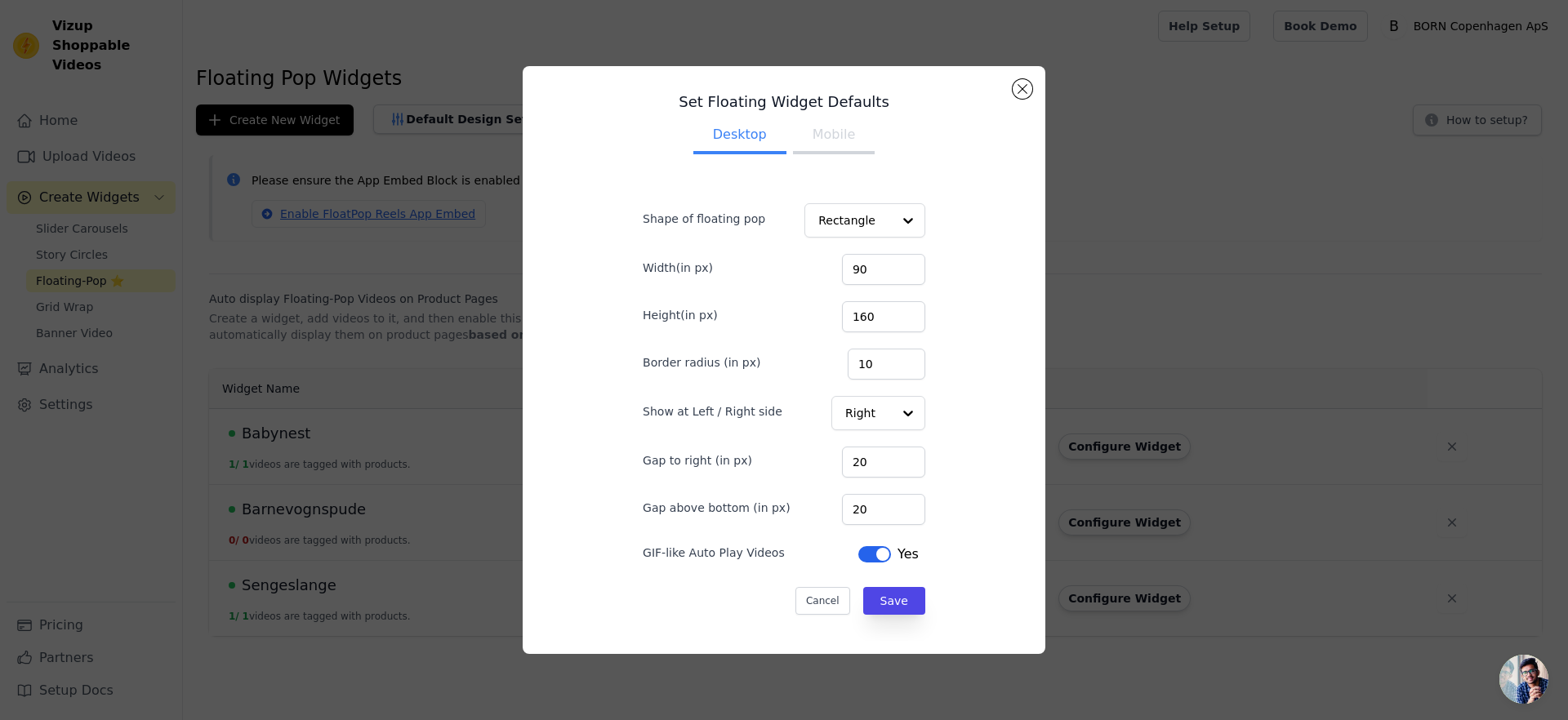
click at [839, 146] on button "Mobile" at bounding box center [833, 137] width 81 height 36
click at [744, 141] on button "Desktop" at bounding box center [739, 137] width 93 height 36
click at [881, 510] on input "20" at bounding box center [883, 509] width 83 height 31
type input "25"
click at [906, 591] on button "Save" at bounding box center [894, 600] width 62 height 28
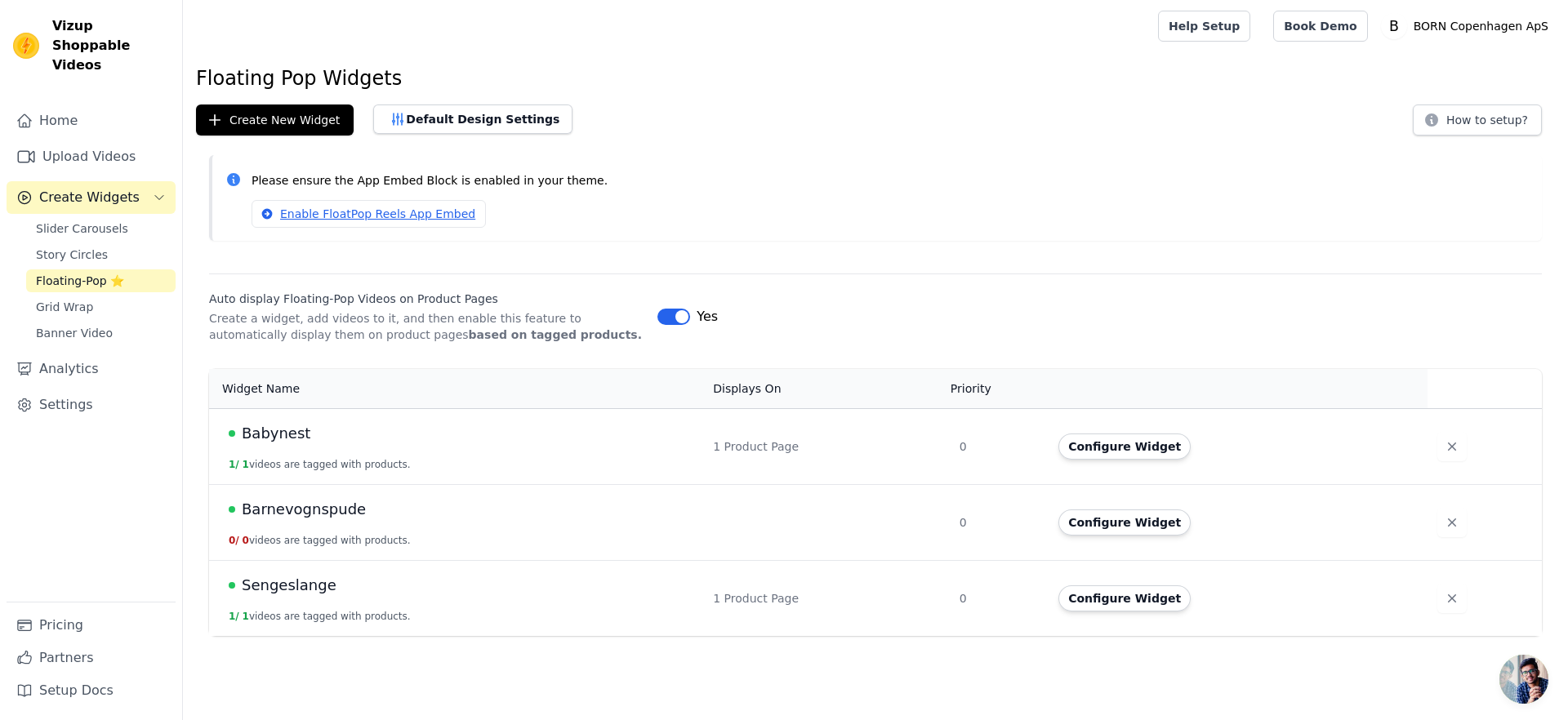
click at [260, 511] on span "Barnevognspude" at bounding box center [304, 509] width 125 height 23
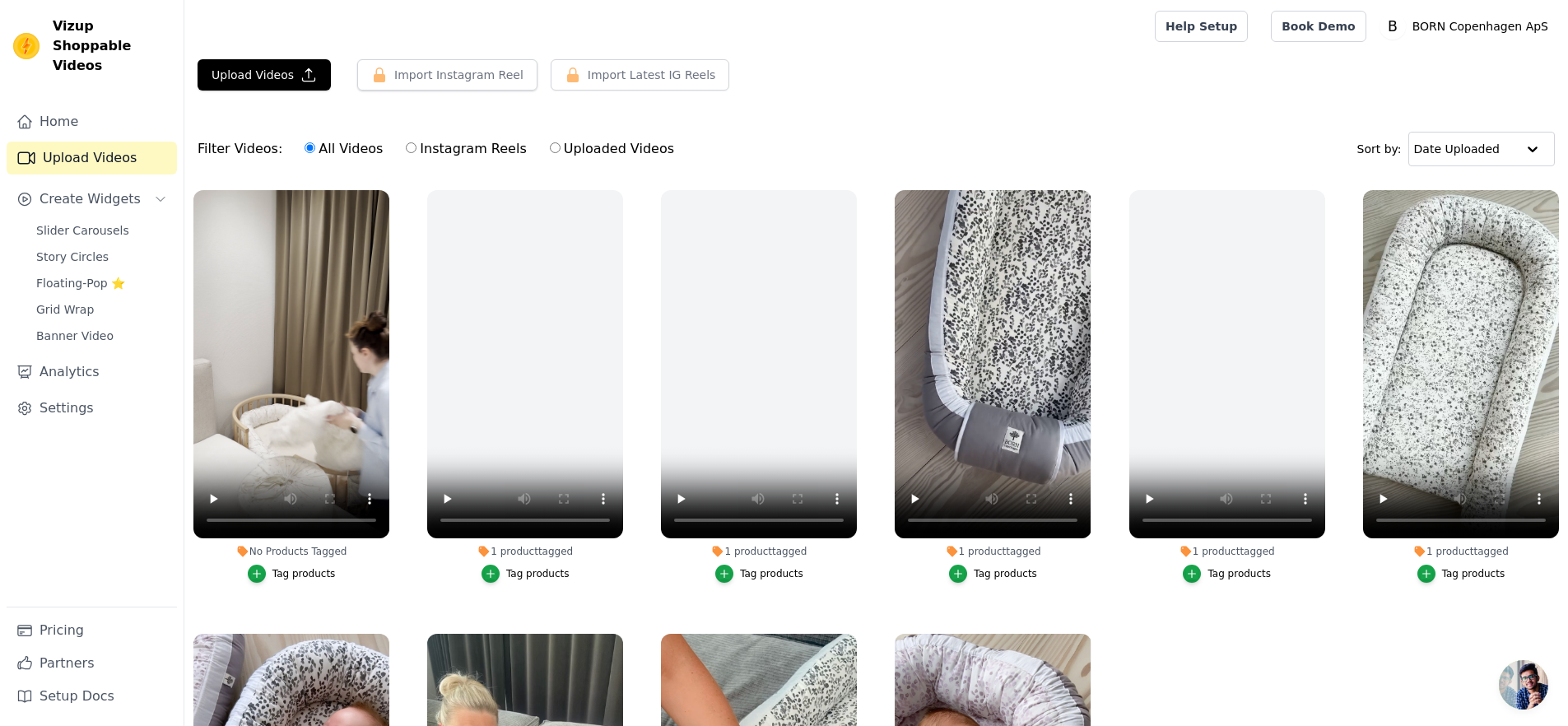
click at [250, 581] on label "No Products Tagged Tag products" at bounding box center [292, 389] width 198 height 401
click at [258, 575] on icon "button" at bounding box center [257, 573] width 12 height 12
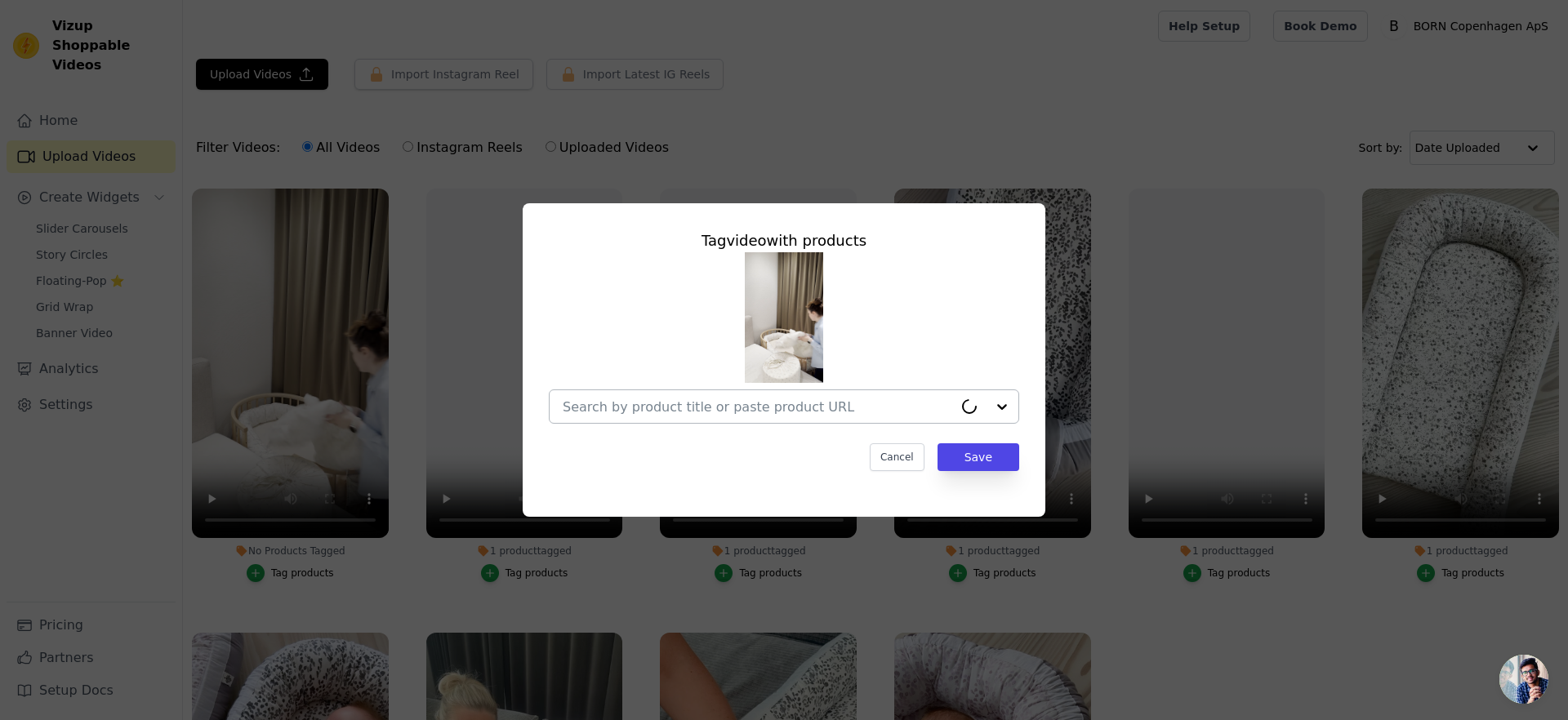
click at [624, 400] on input "No Products Tagged Tag video with products Cancel Save Tag products" at bounding box center [758, 407] width 391 height 15
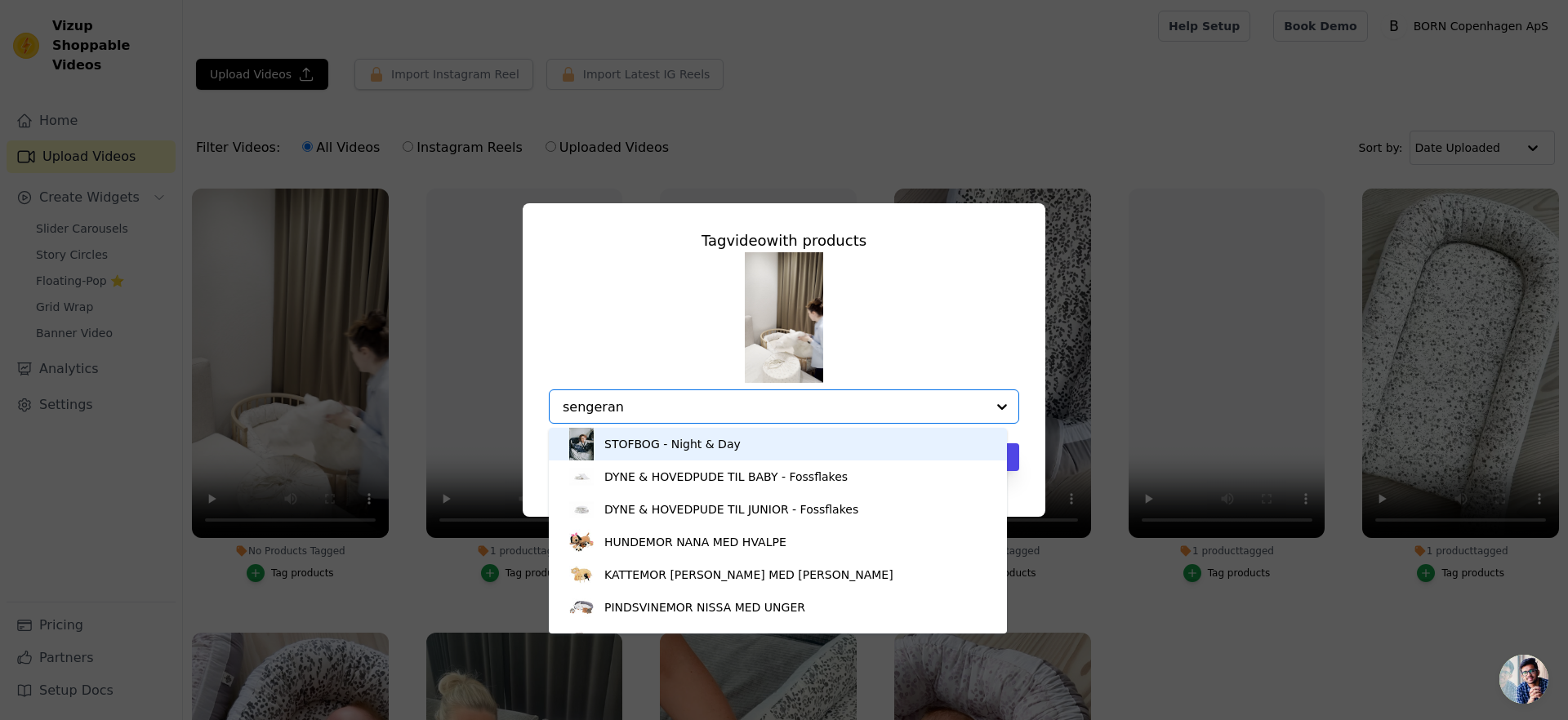
type input "sengerand"
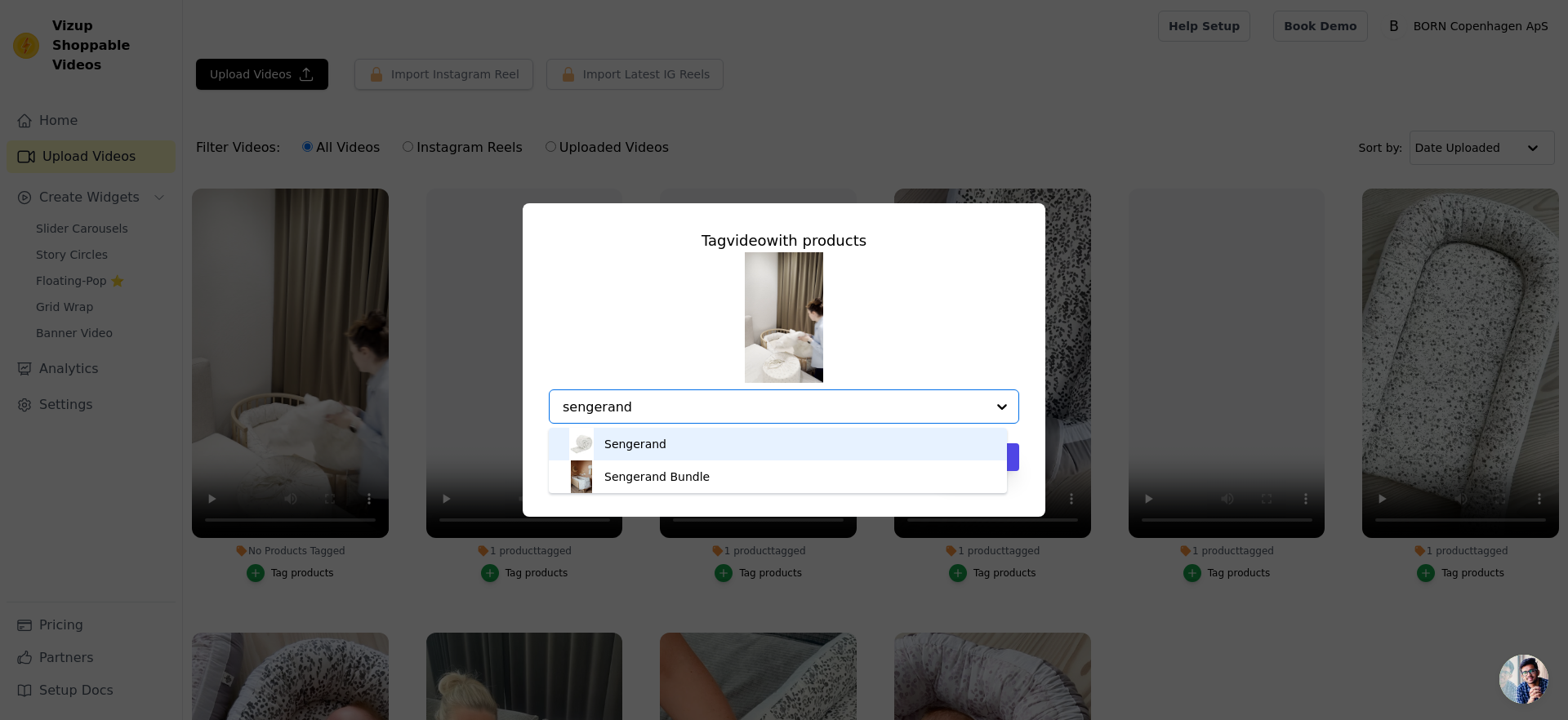
click at [712, 449] on div "Sengerand" at bounding box center [778, 444] width 425 height 33
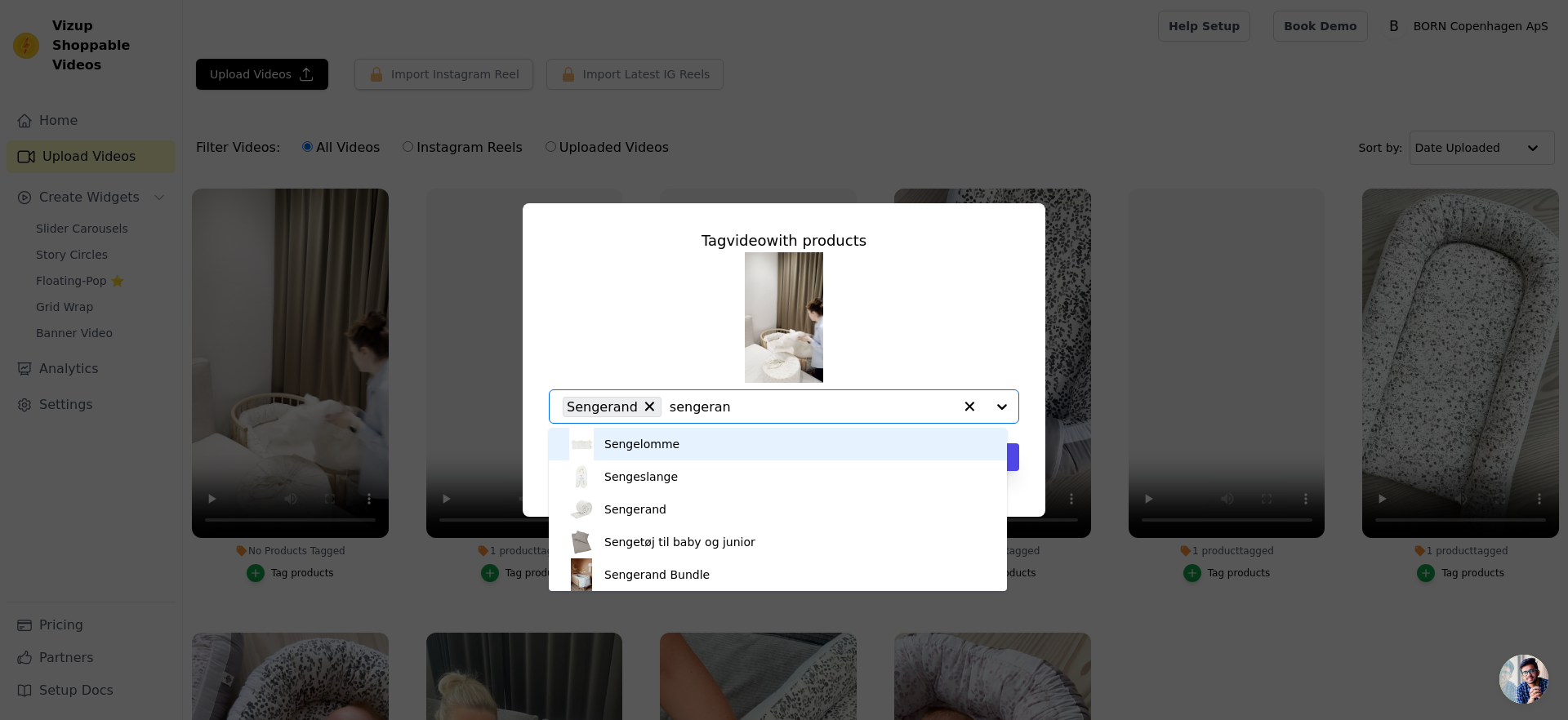
type input "sengerand"
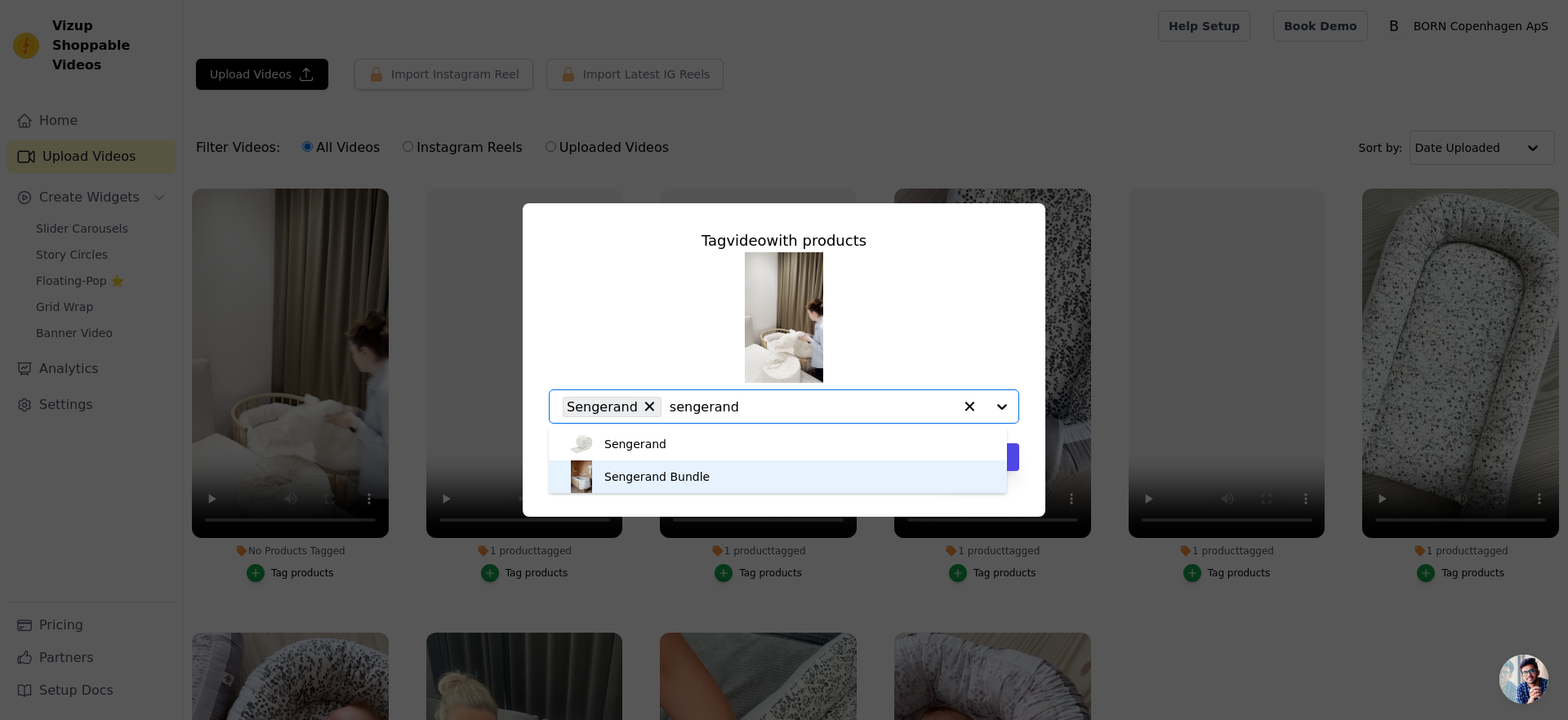
click at [673, 470] on div "Sengerand Bundle" at bounding box center [657, 476] width 105 height 16
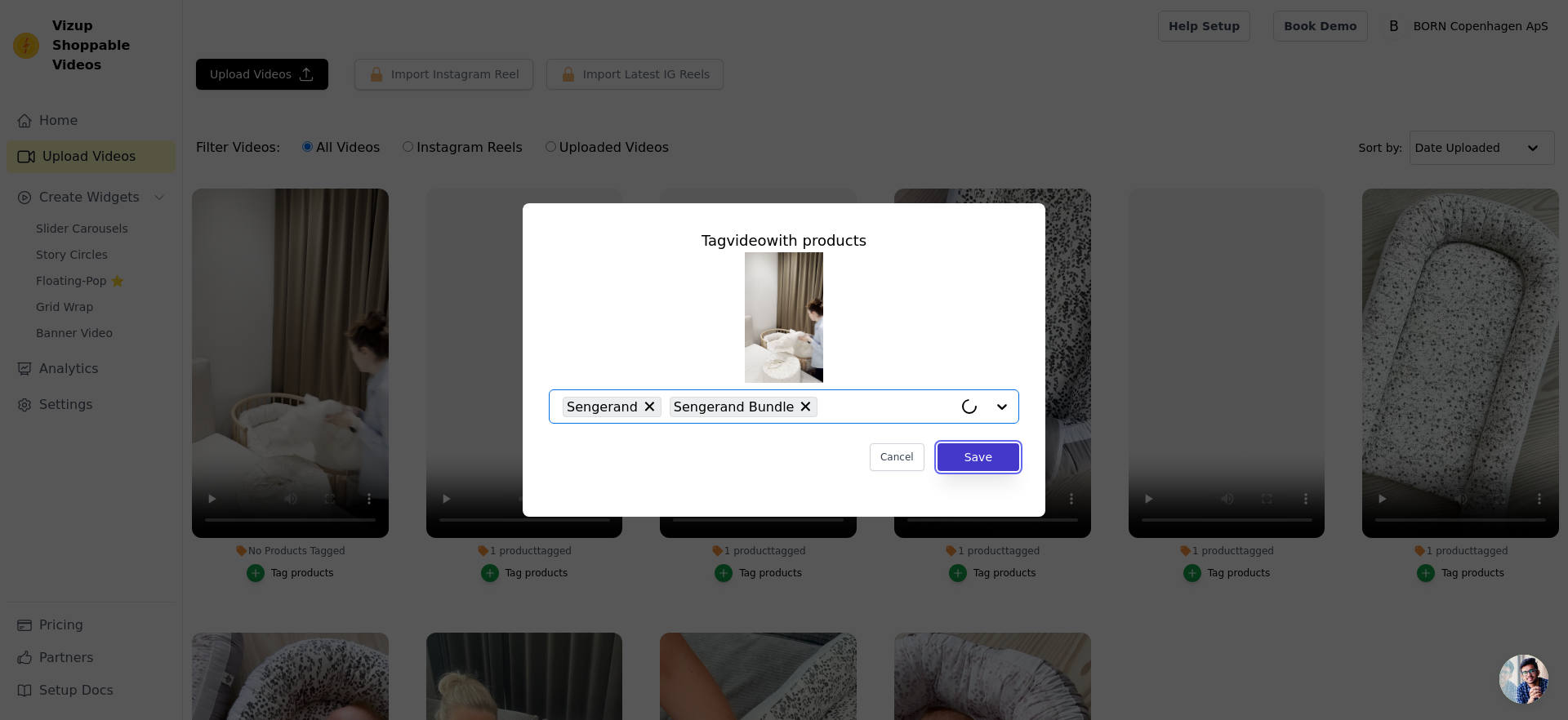
click at [985, 457] on button "Save" at bounding box center [978, 457] width 81 height 28
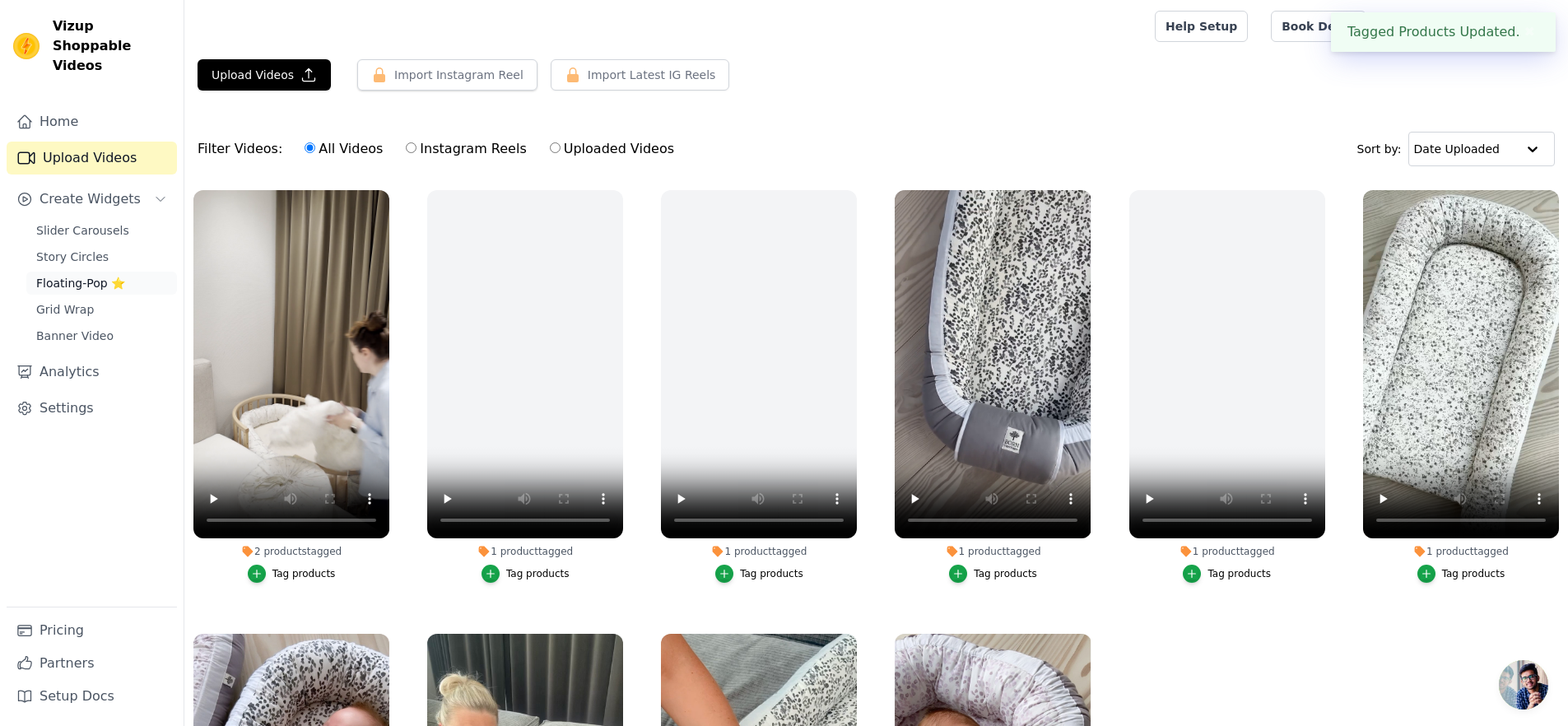
click at [84, 275] on span "Floating-Pop ⭐" at bounding box center [81, 283] width 89 height 16
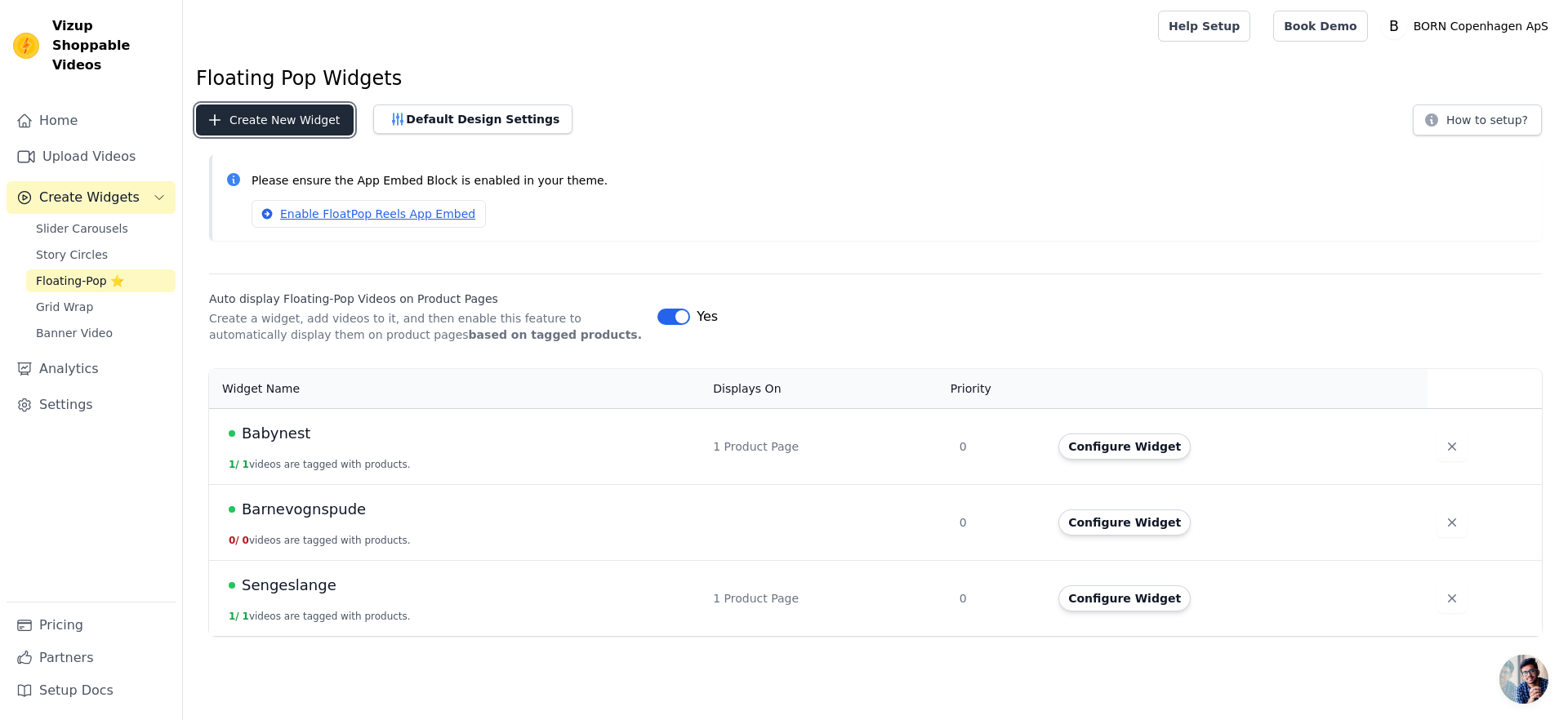
click at [244, 135] on button "Create New Widget" at bounding box center [275, 120] width 158 height 31
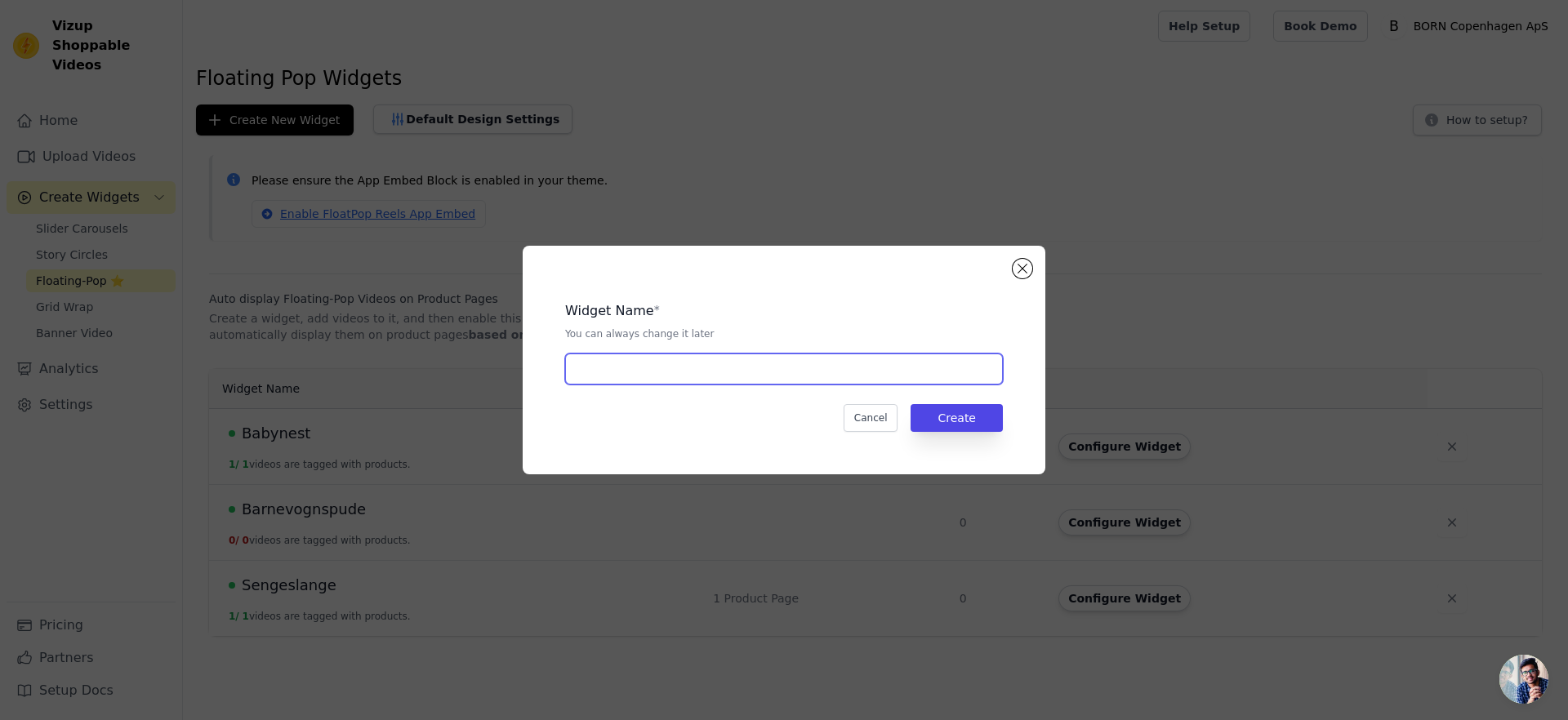
click at [630, 364] on input "text" at bounding box center [784, 369] width 438 height 31
type input "Sengerand"
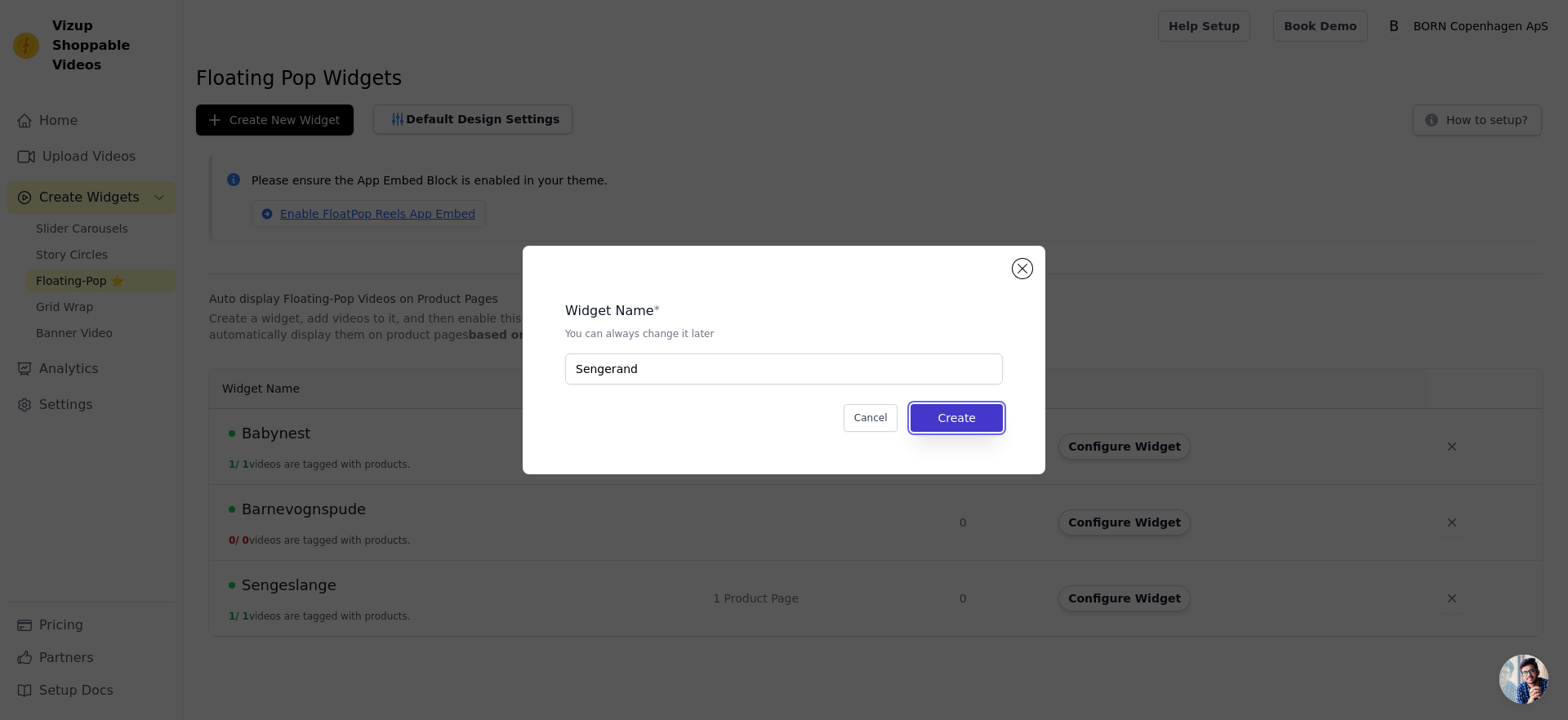
click at [978, 407] on button "Create" at bounding box center [957, 417] width 92 height 28
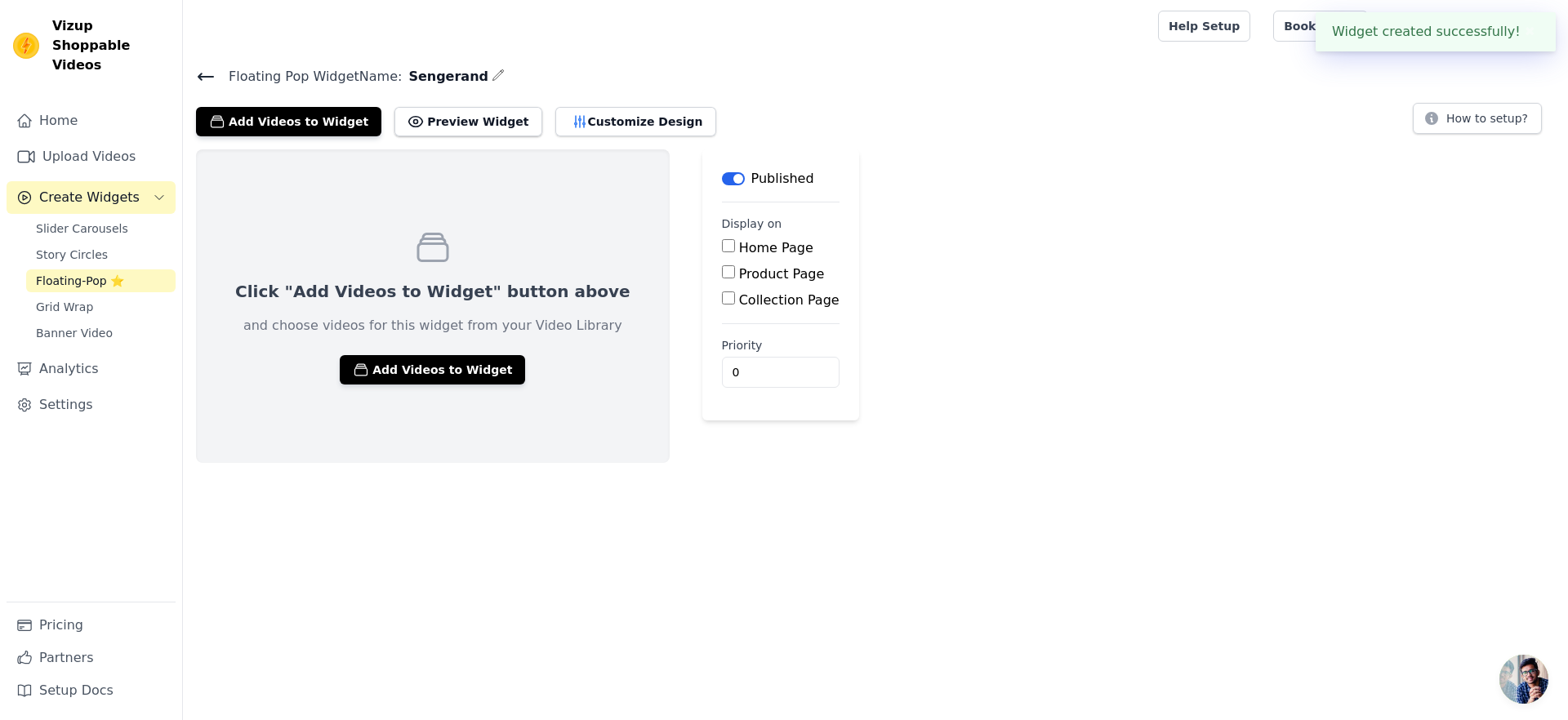
click at [739, 269] on label "Product Page" at bounding box center [783, 274] width 86 height 15
click at [724, 269] on input "Product Page" at bounding box center [729, 272] width 13 height 13
checkbox input "true"
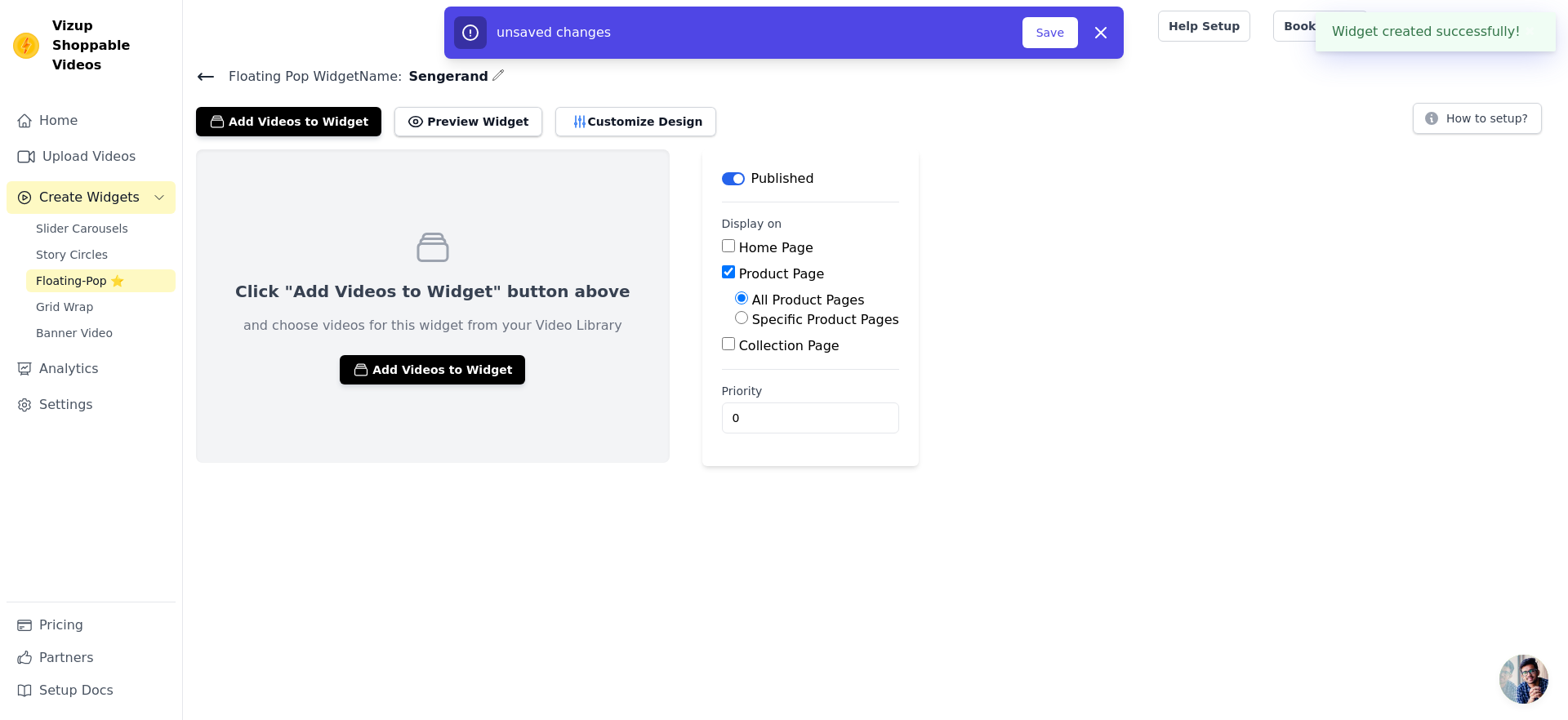
click at [752, 317] on label "Specific Product Pages" at bounding box center [825, 320] width 147 height 15
click at [736, 317] on input "Specific Product Pages" at bounding box center [741, 318] width 13 height 13
radio input "true"
click at [739, 340] on div "All Product Pages Specific Product Pages Select Products" at bounding box center [810, 337] width 177 height 93
click at [739, 352] on button "Select Products" at bounding box center [789, 356] width 109 height 28
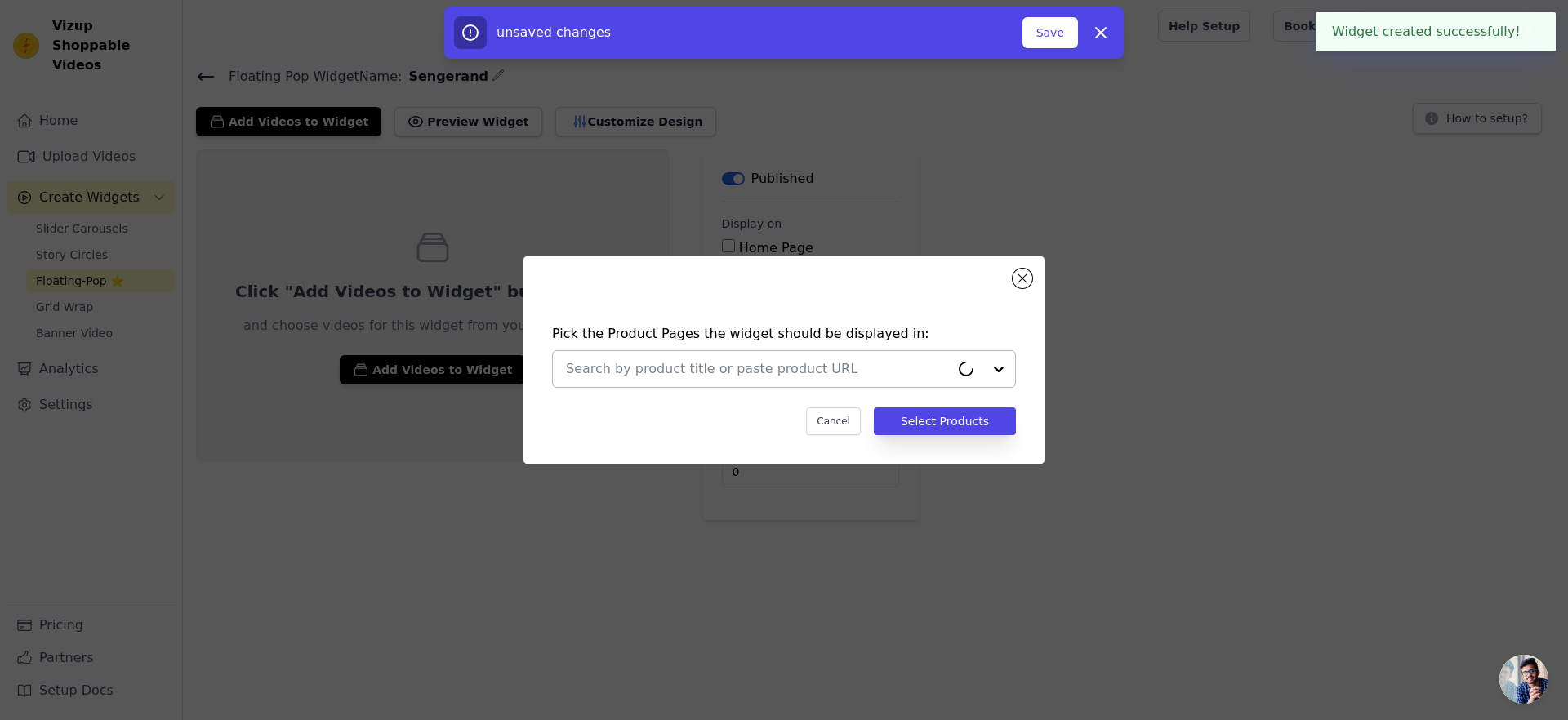
click at [740, 359] on input "text" at bounding box center [758, 369] width 384 height 19
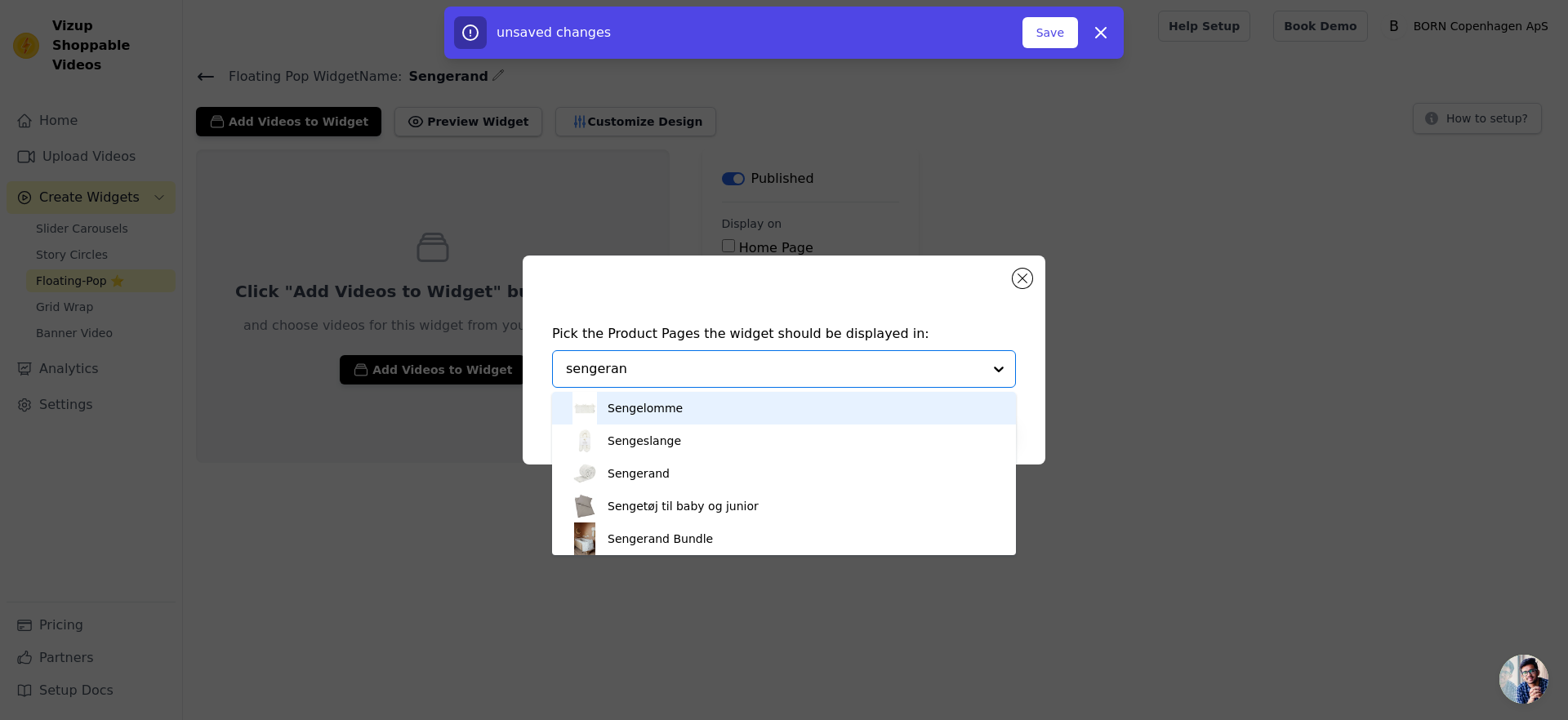
type input "sengerand"
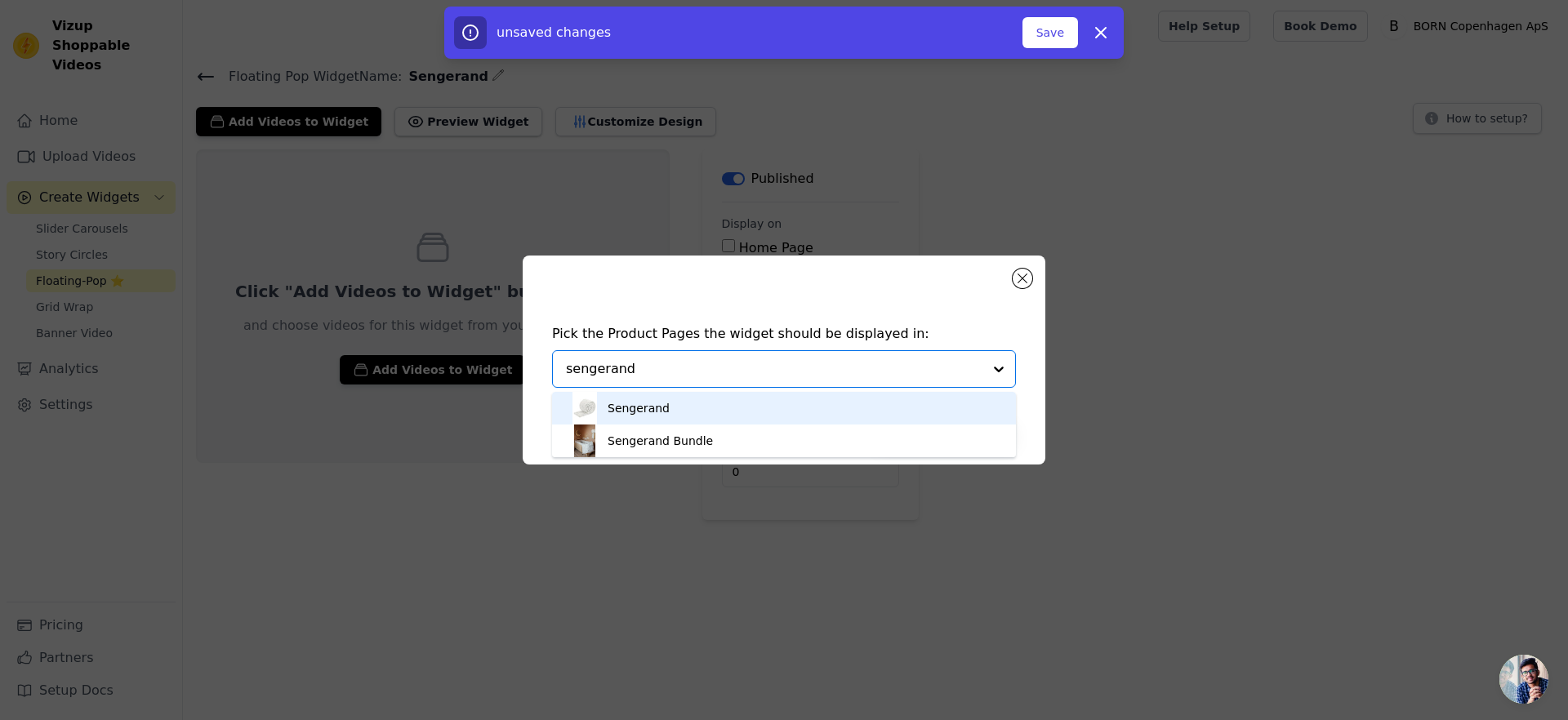
click at [679, 416] on div "Sengerand" at bounding box center [784, 408] width 431 height 33
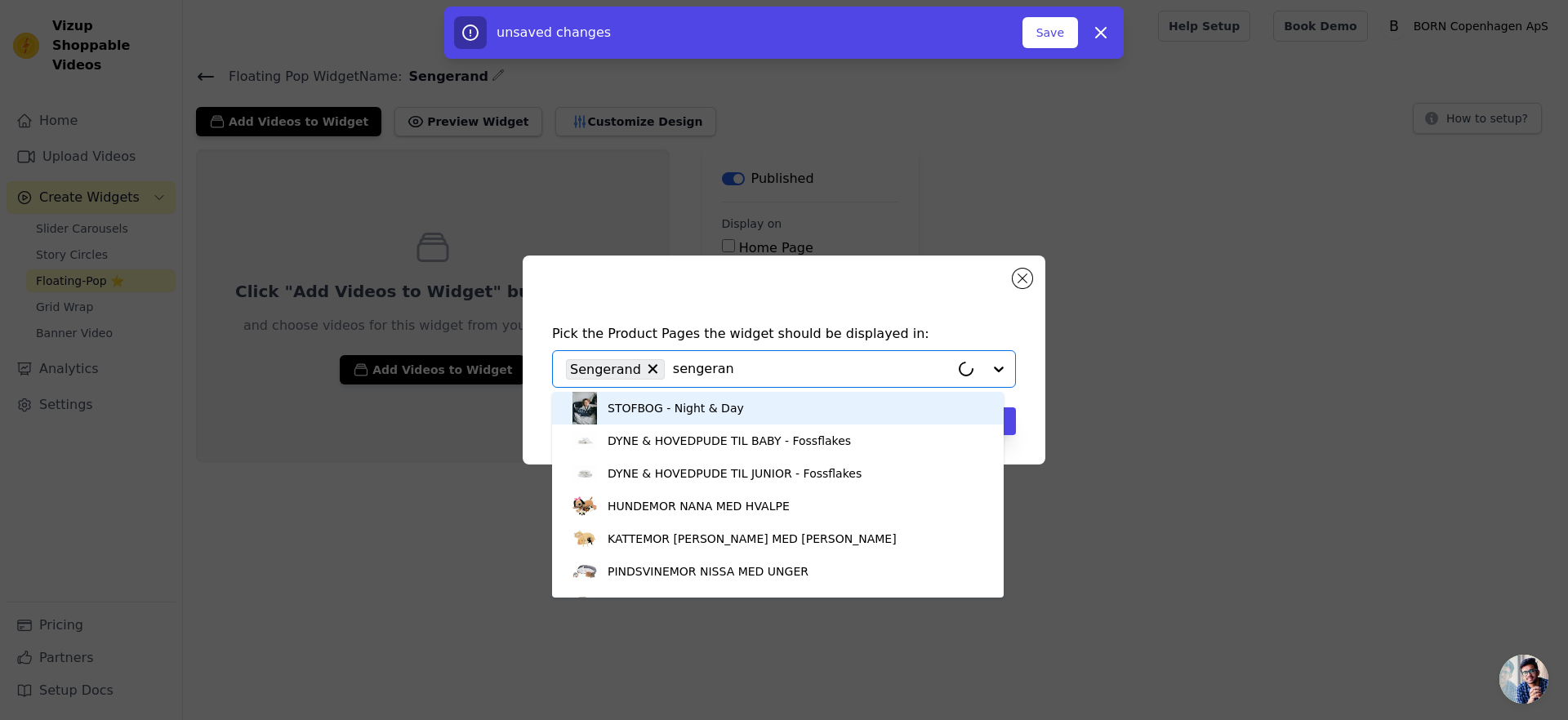
type input "sengerand"
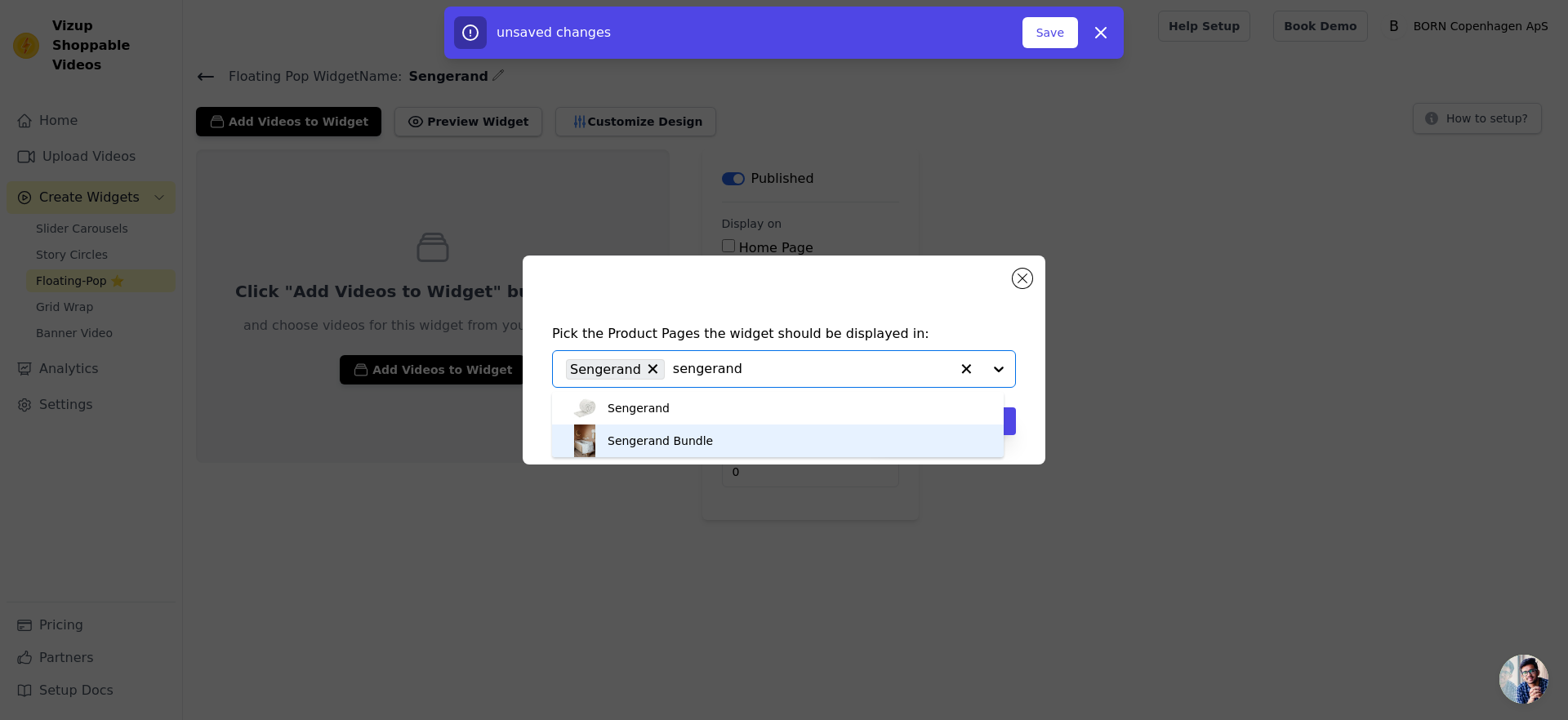
click at [716, 433] on div "Sengerand Bundle" at bounding box center [777, 440] width 419 height 33
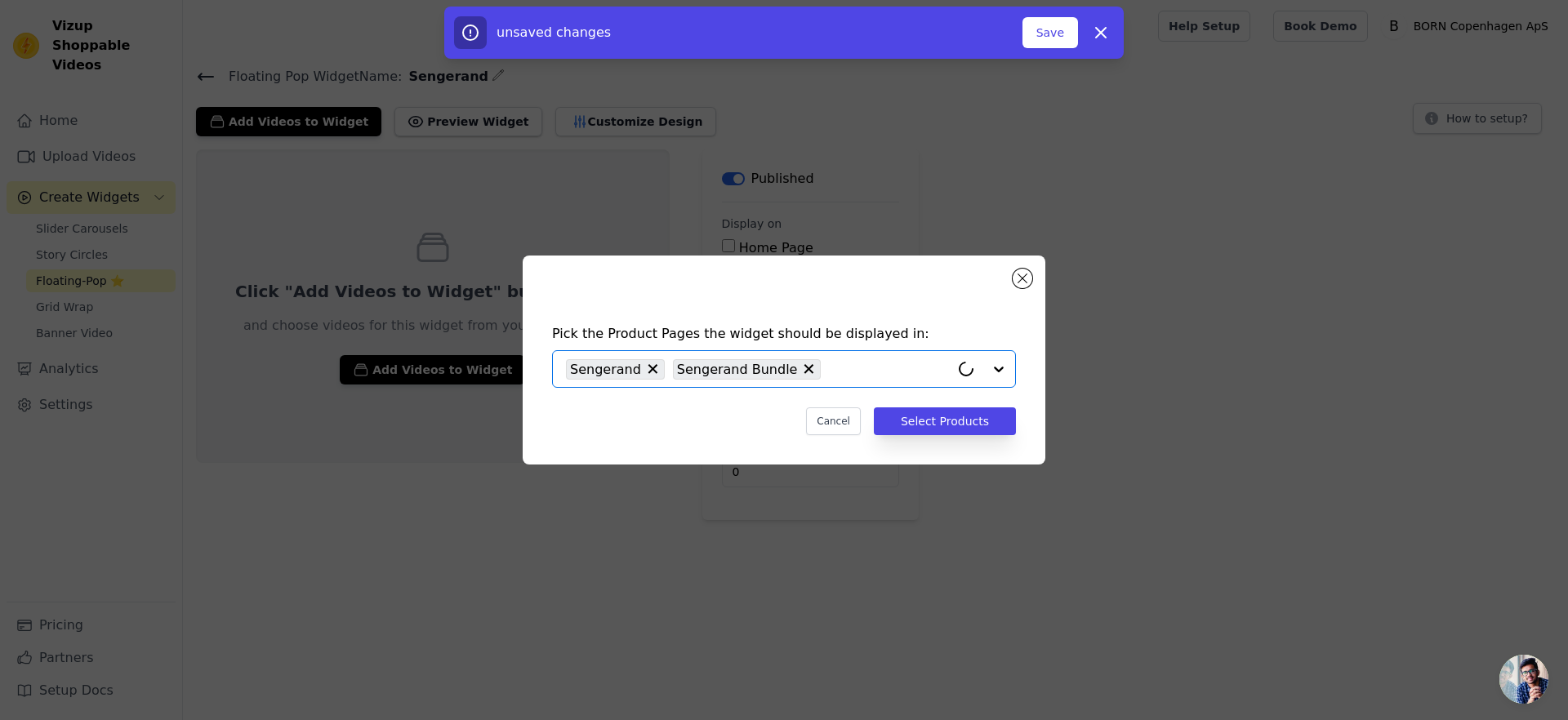
click at [940, 406] on div "Pick the Product Pages the widget should be displayed in: Option Sengerand, Sen…" at bounding box center [784, 379] width 496 height 144
click at [943, 413] on button "Select Products" at bounding box center [944, 420] width 142 height 28
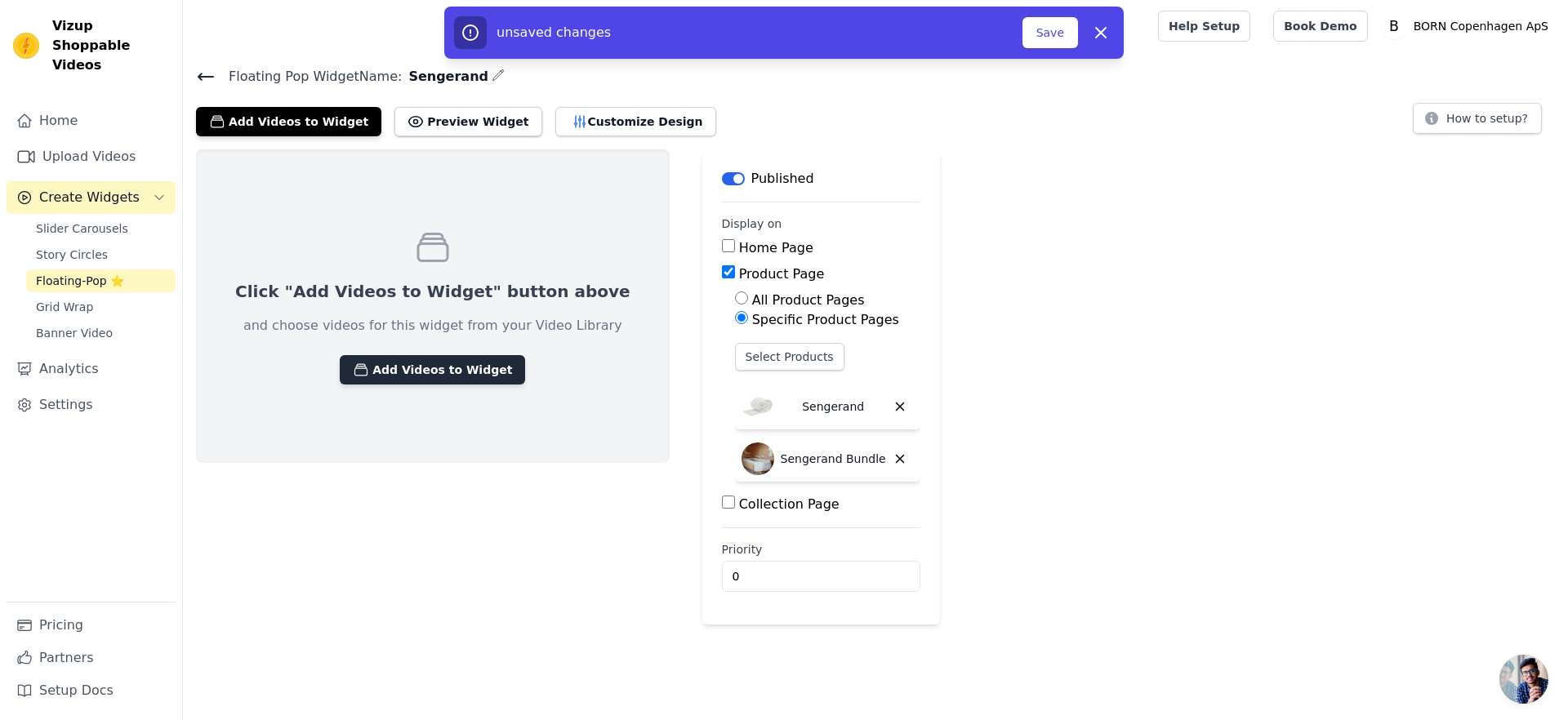
click at [352, 367] on icon "button" at bounding box center [360, 370] width 16 height 16
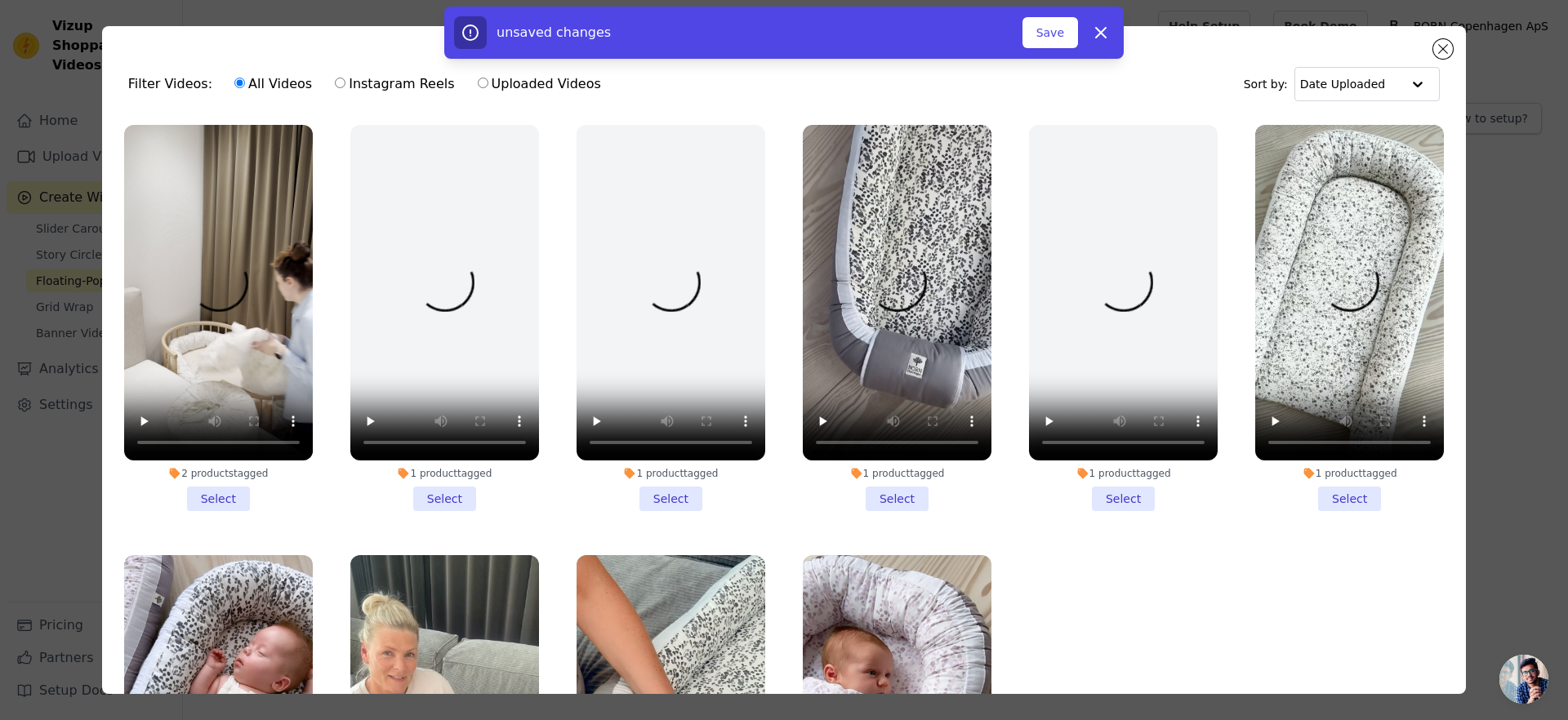
click at [216, 489] on li "2 products tagged Select" at bounding box center [218, 317] width 189 height 386
click at [0, 0] on input "2 products tagged Select" at bounding box center [0, 0] width 0 height 0
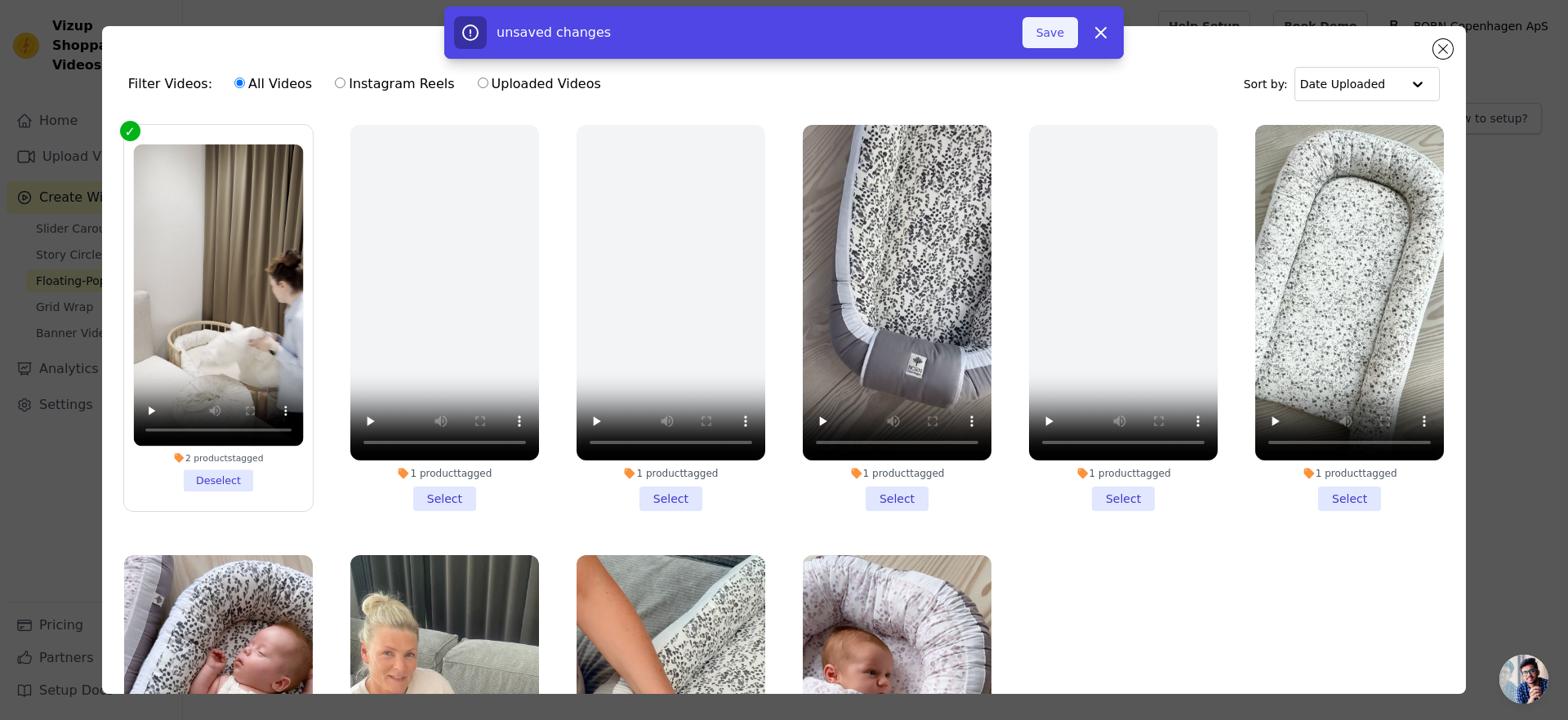
click at [1050, 41] on button "Save" at bounding box center [1050, 33] width 56 height 31
click at [1027, 38] on button "Add To Widget" at bounding box center [1023, 33] width 109 height 31
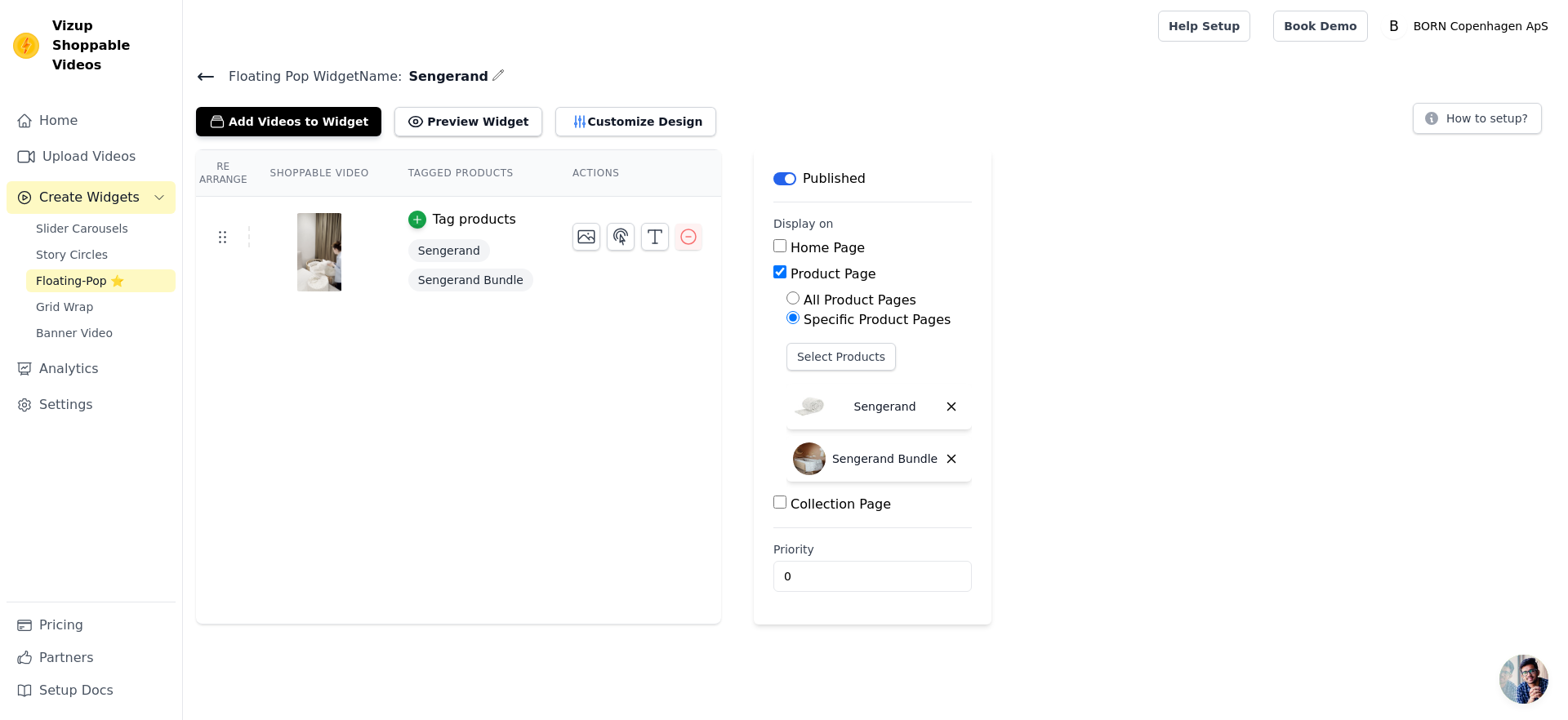
click at [623, 46] on div at bounding box center [668, 26] width 943 height 53
click at [451, 218] on div "Tag products" at bounding box center [474, 219] width 83 height 19
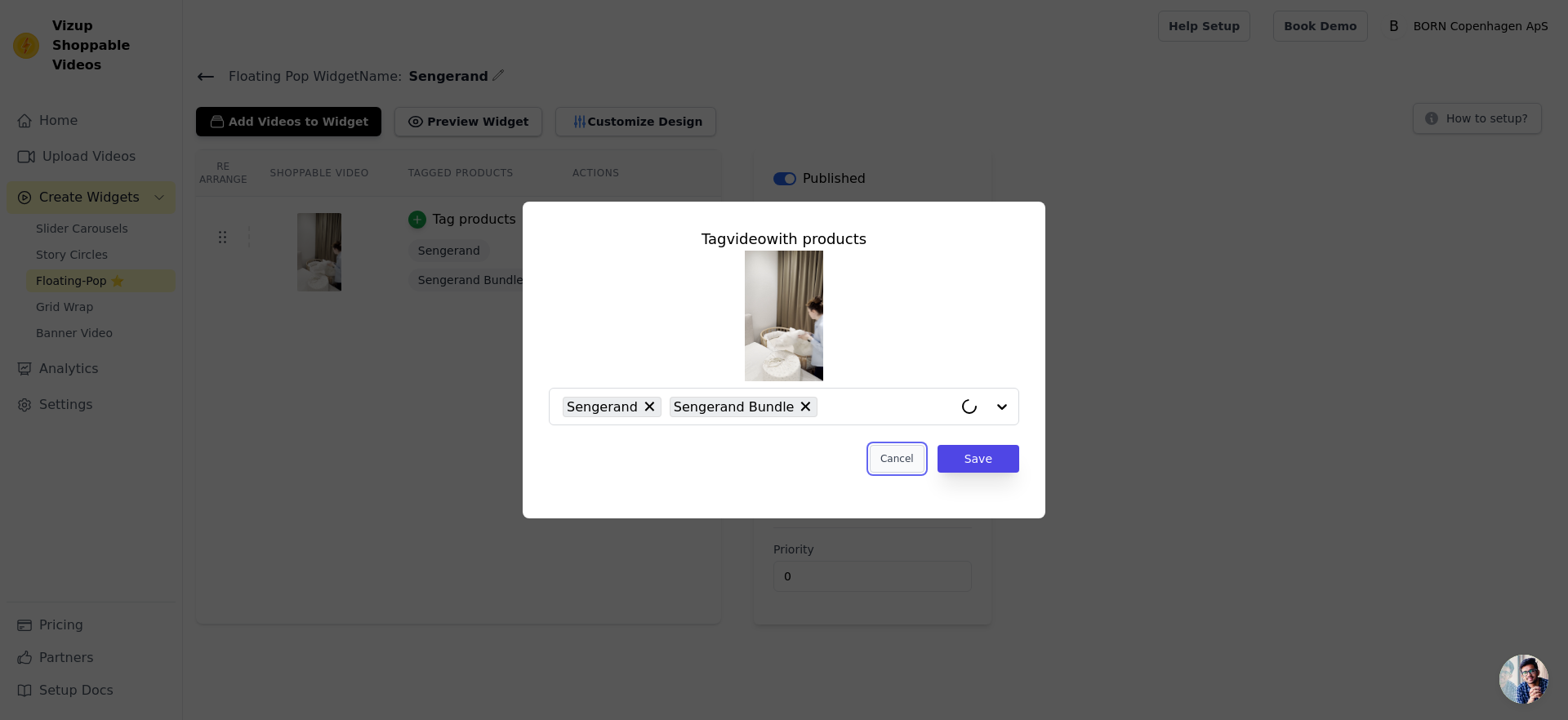
click at [920, 464] on button "Cancel" at bounding box center [897, 459] width 55 height 28
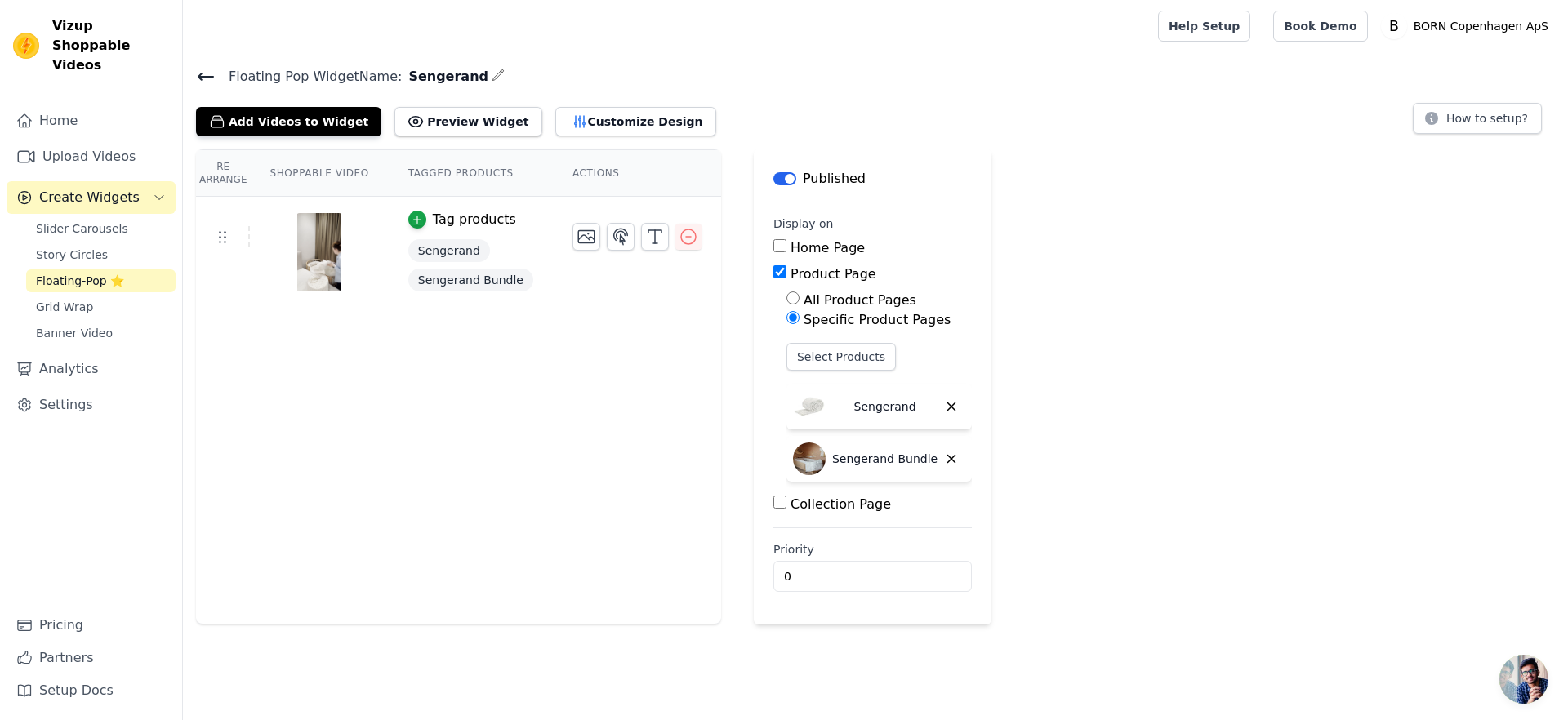
click at [202, 75] on icon at bounding box center [205, 77] width 14 height 7
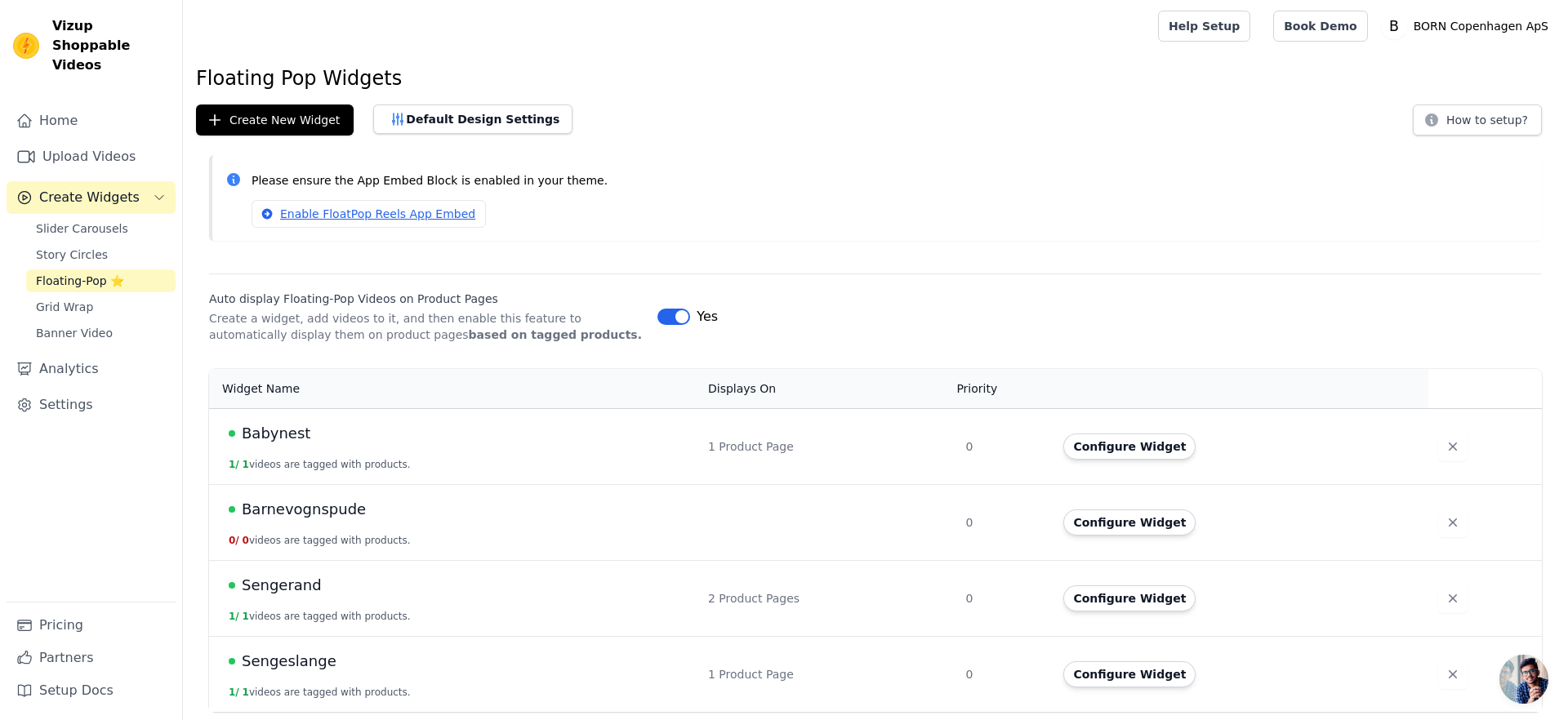
click at [293, 429] on span "Babynest" at bounding box center [276, 434] width 69 height 23
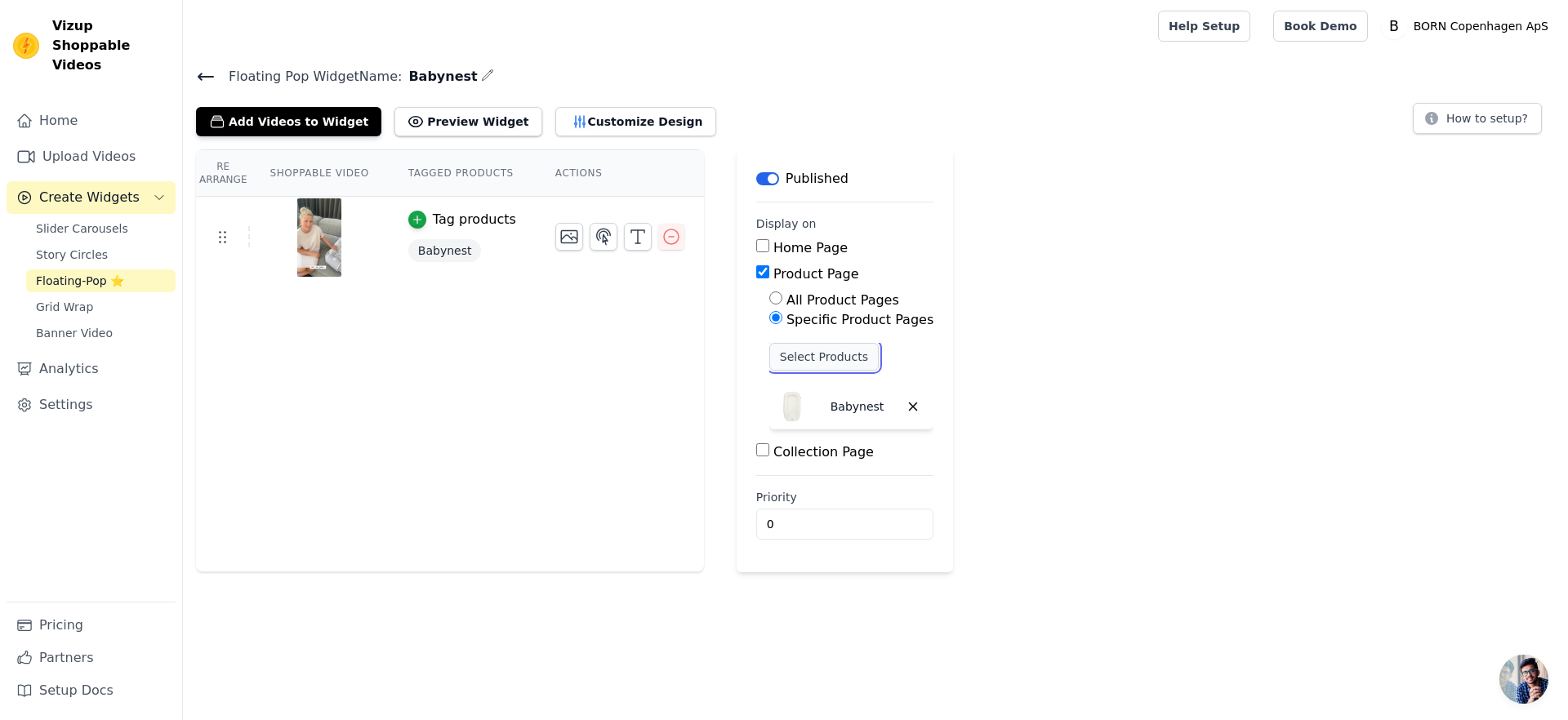
click at [823, 352] on button "Select Products" at bounding box center [824, 356] width 109 height 28
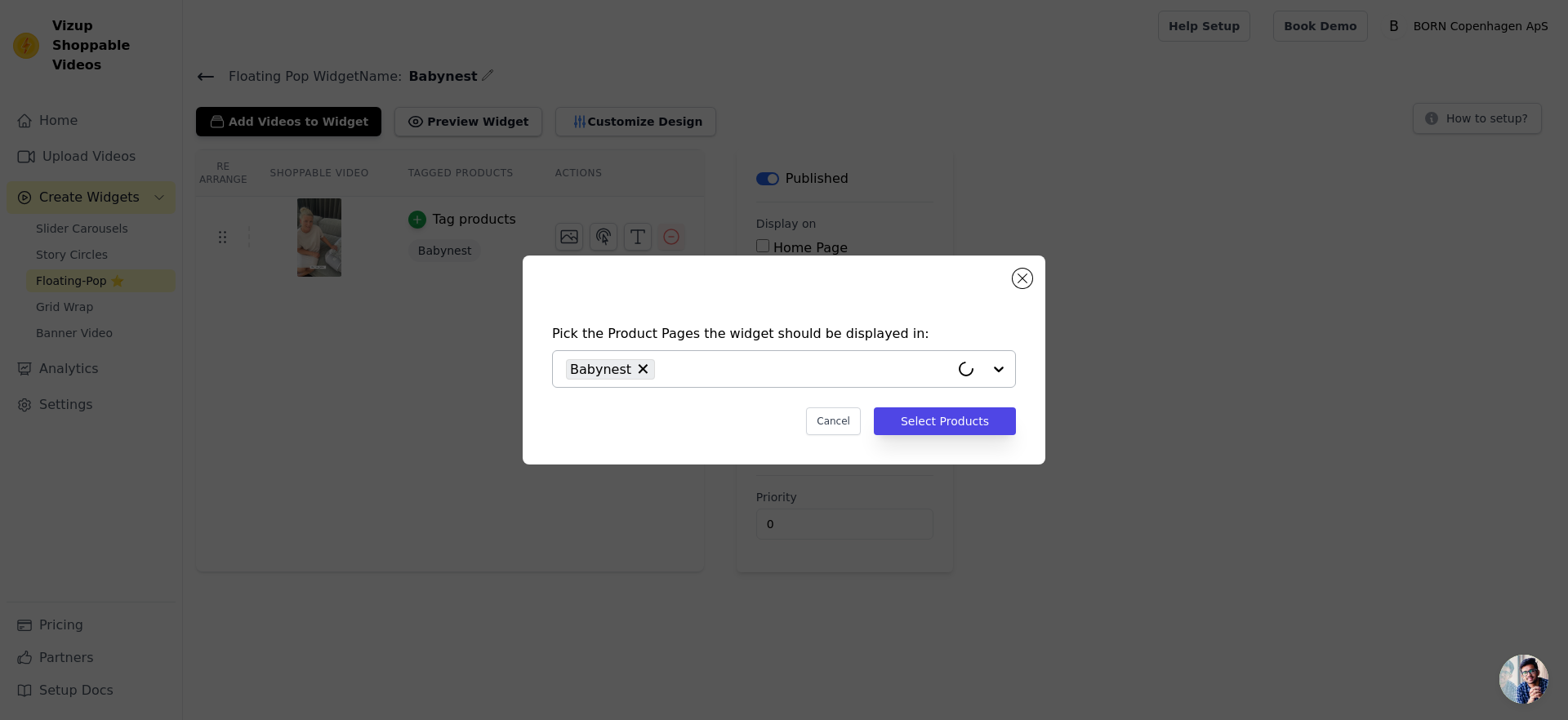
click at [730, 364] on input "text" at bounding box center [806, 369] width 286 height 19
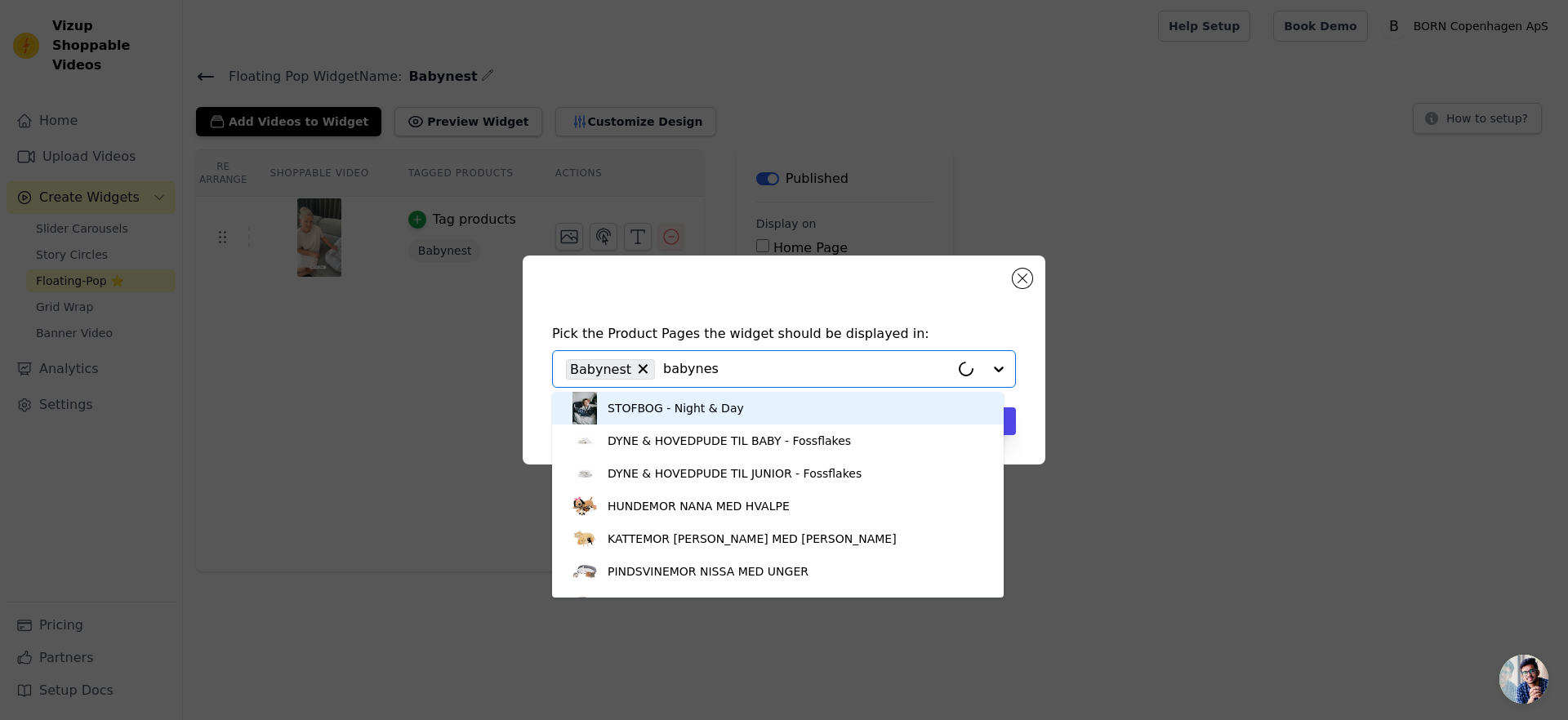
type input "babynest"
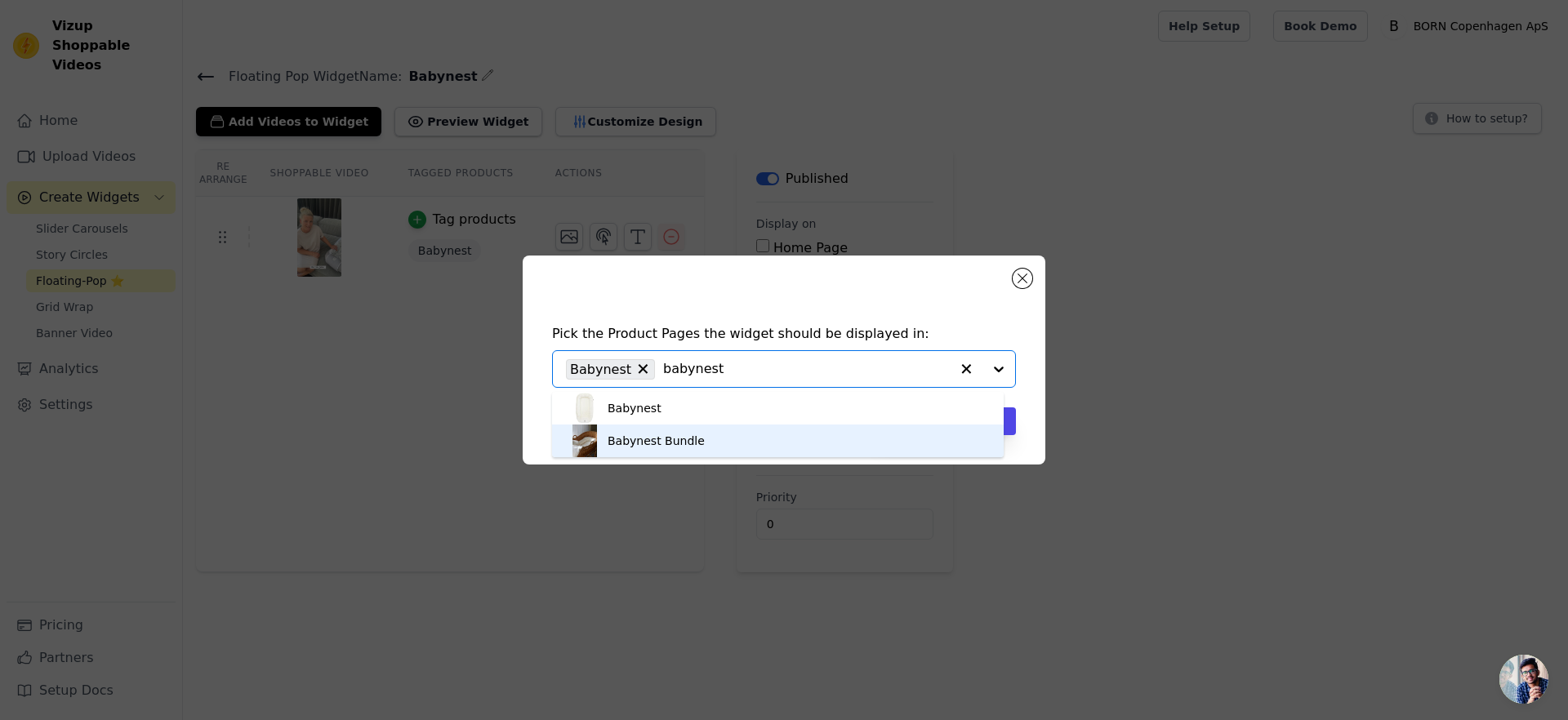
click at [704, 446] on div "Babynest Bundle" at bounding box center [777, 440] width 419 height 33
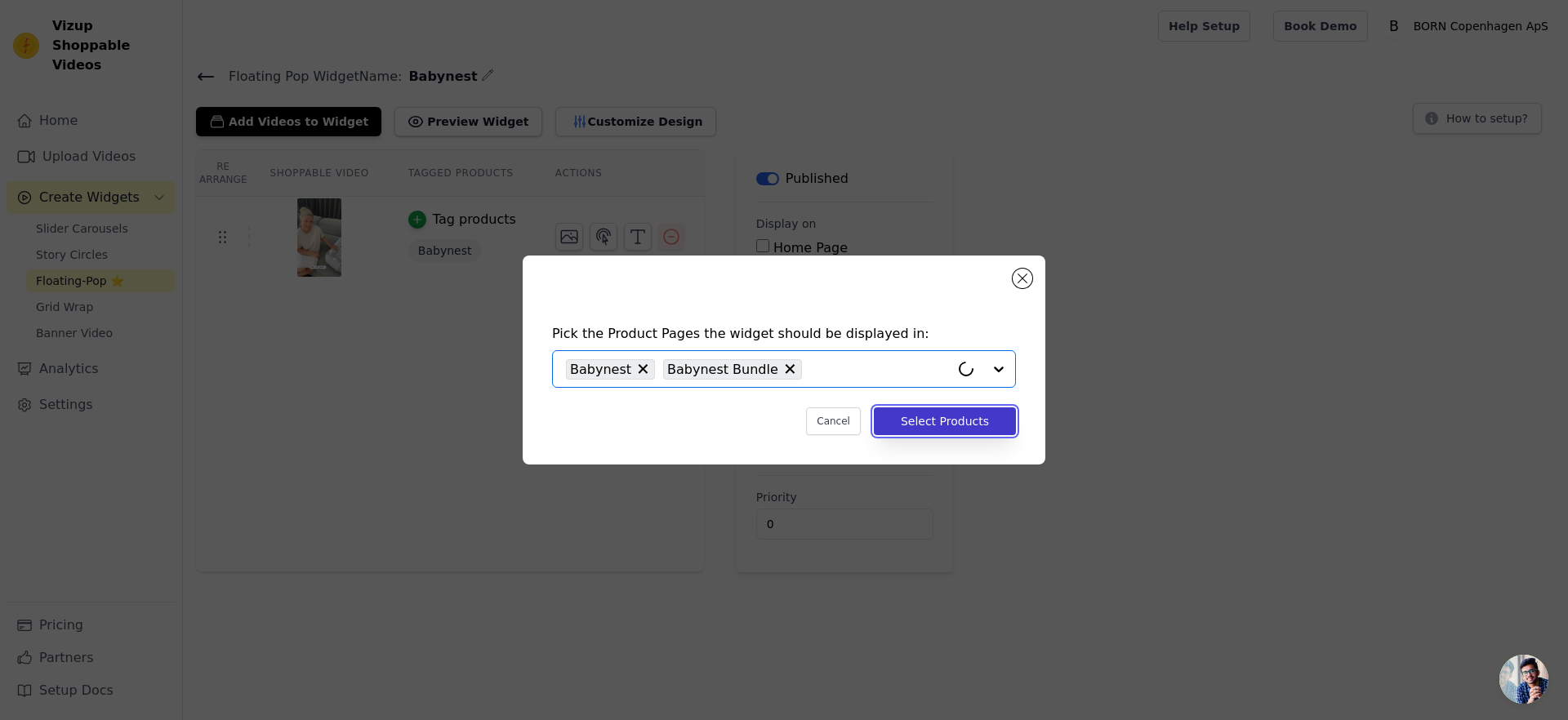
click at [991, 427] on button "Select Products" at bounding box center [944, 420] width 142 height 28
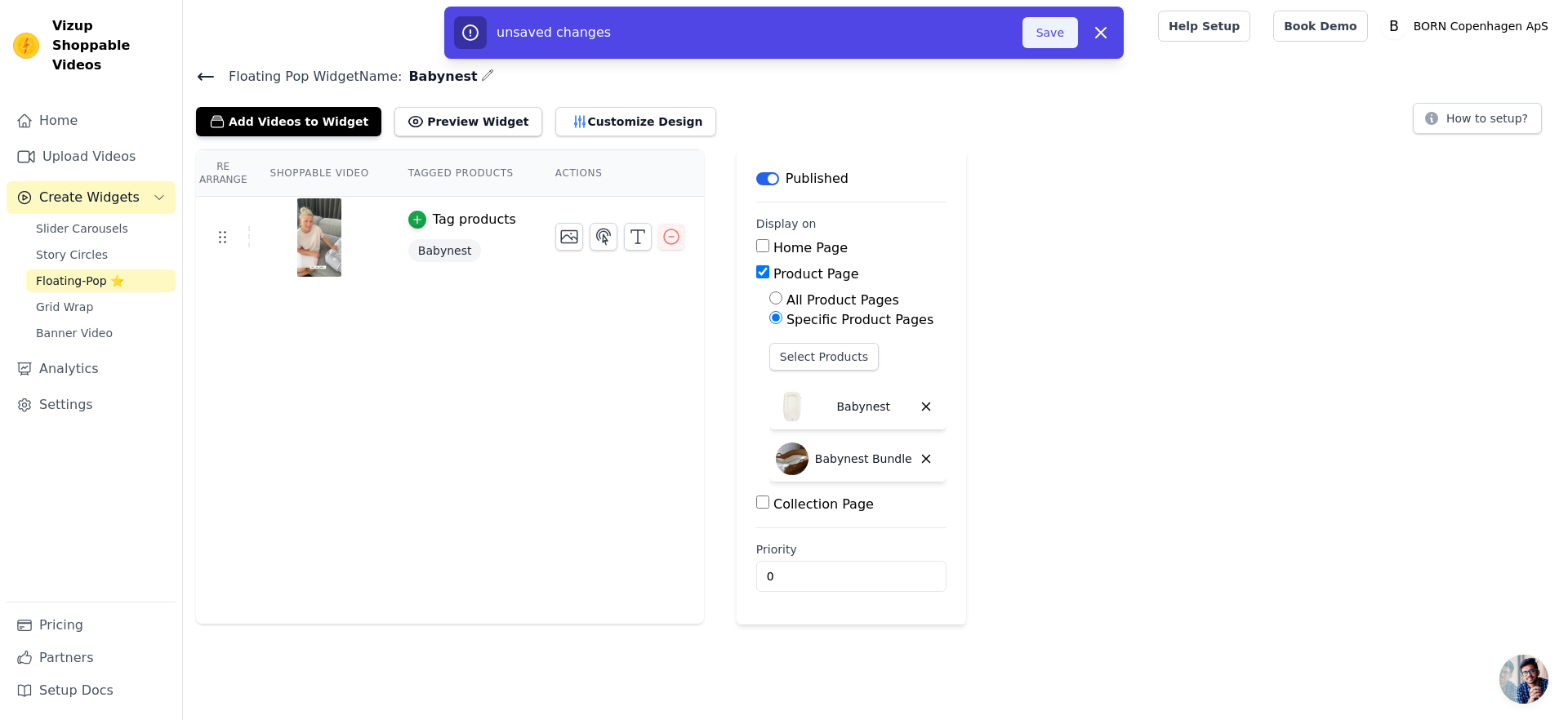
click at [1044, 47] on button "Save" at bounding box center [1050, 33] width 56 height 31
click at [1044, 27] on button "Save" at bounding box center [1050, 33] width 56 height 31
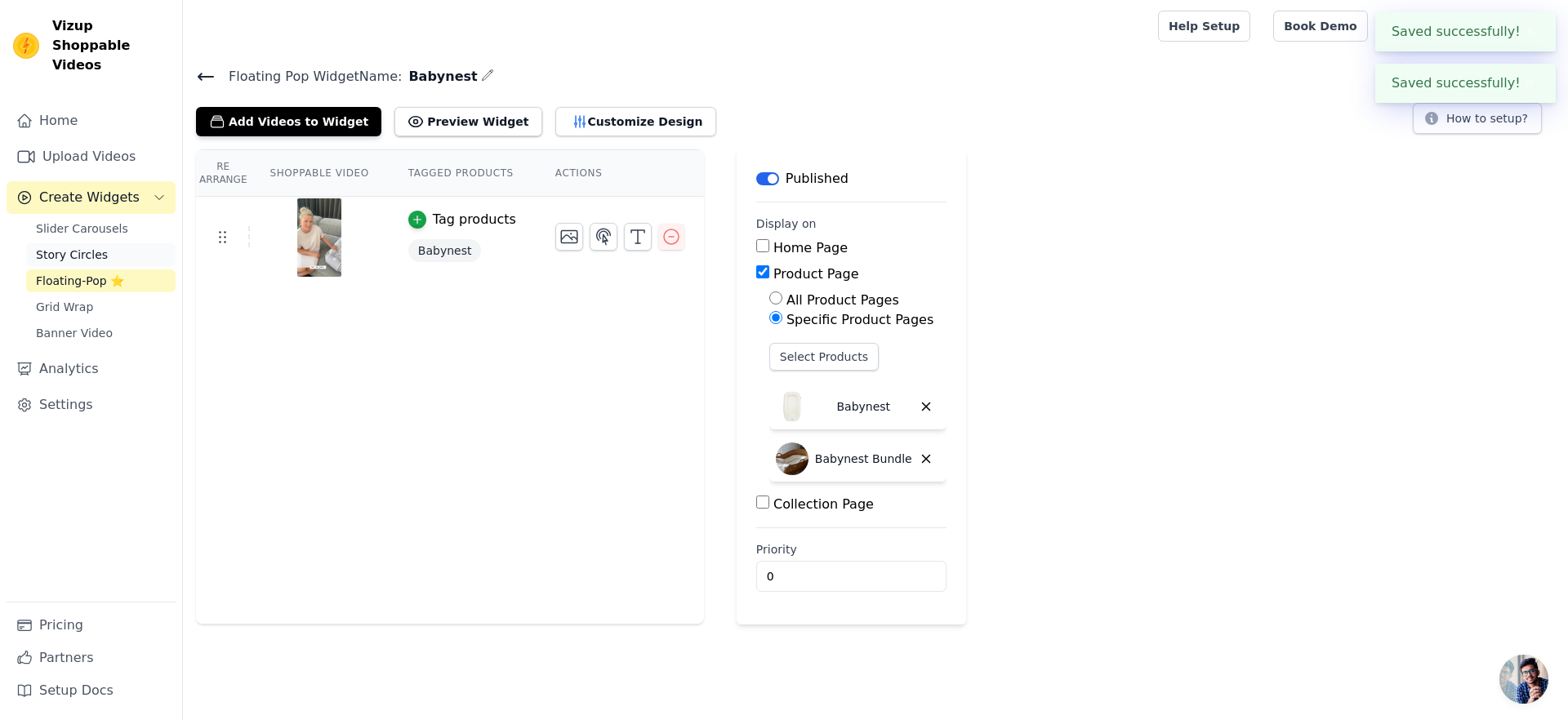
click at [104, 243] on link "Story Circles" at bounding box center [101, 255] width 149 height 23
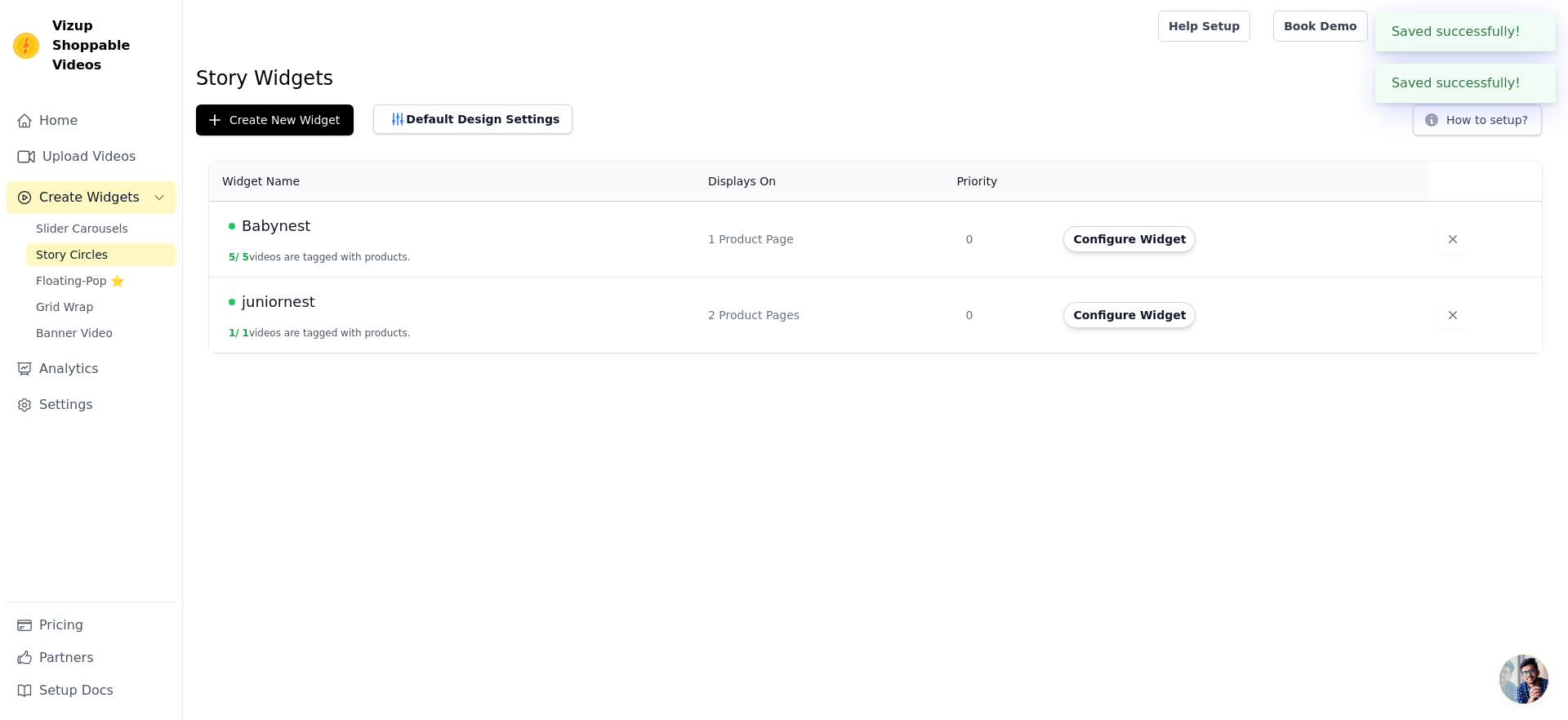
click at [214, 215] on td "Babynest 5 / 5 videos are tagged with products." at bounding box center [453, 239] width 489 height 76
click at [303, 233] on div "Babynest" at bounding box center [459, 226] width 460 height 23
click at [1133, 241] on button "Configure Widget" at bounding box center [1129, 238] width 132 height 26
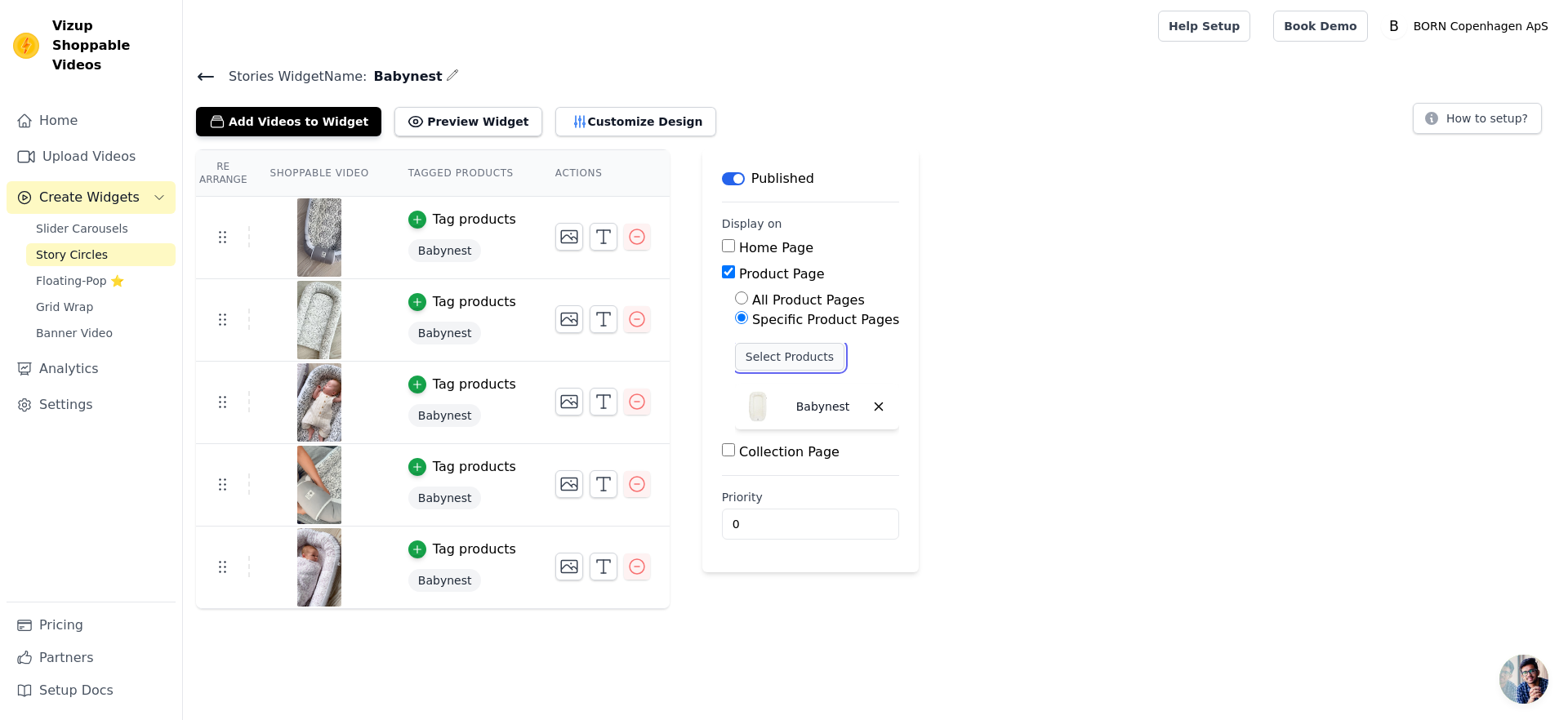
click at [784, 347] on button "Select Products" at bounding box center [789, 356] width 109 height 28
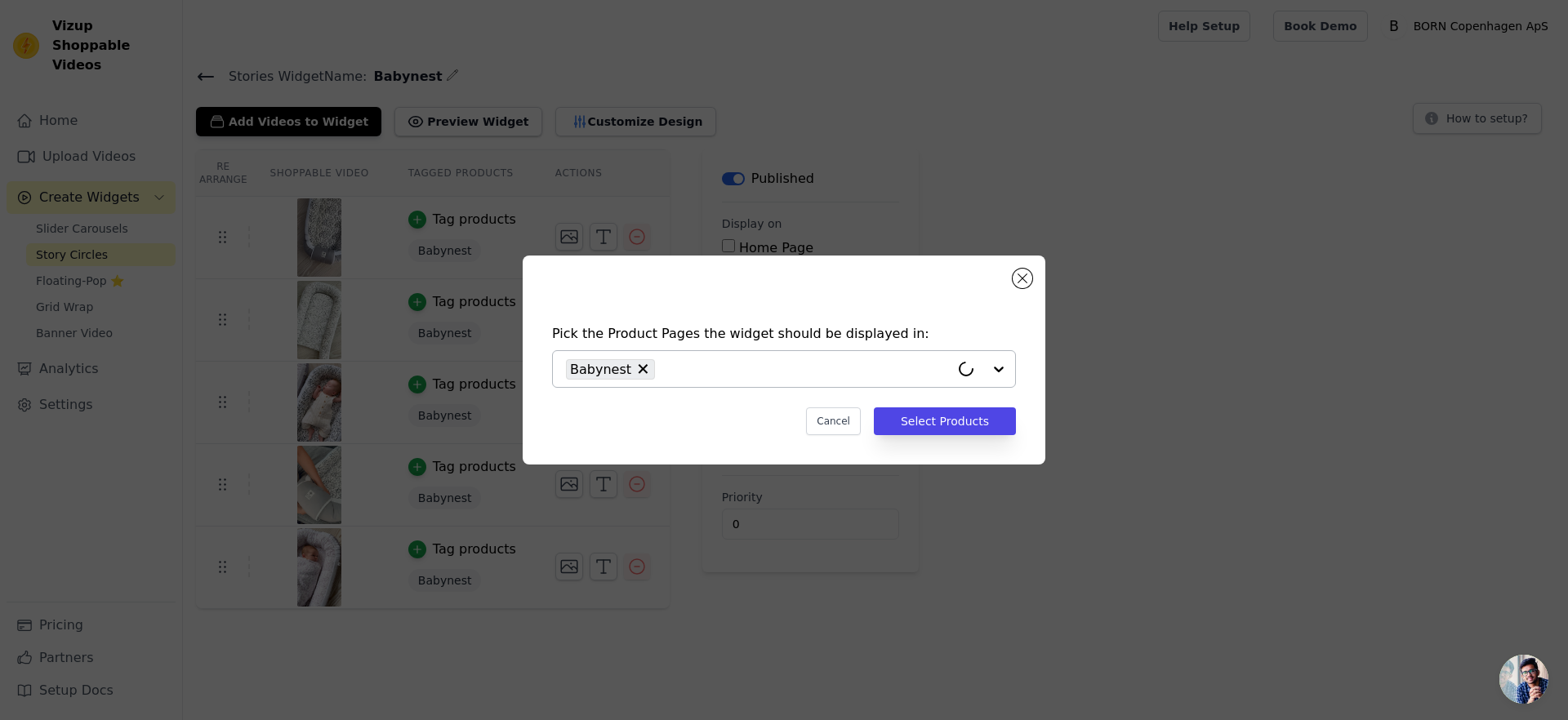
click at [727, 373] on input "text" at bounding box center [806, 369] width 286 height 19
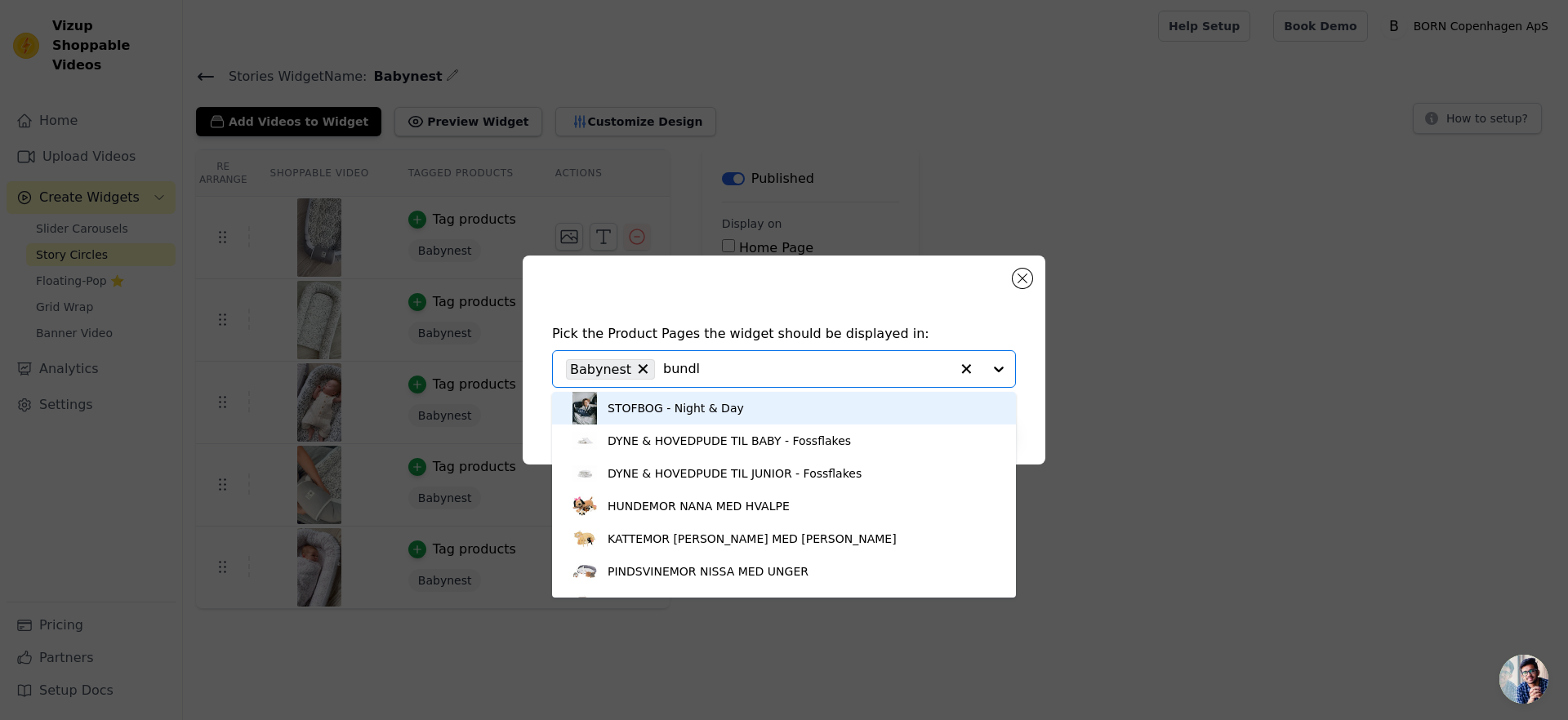
type input "bundle"
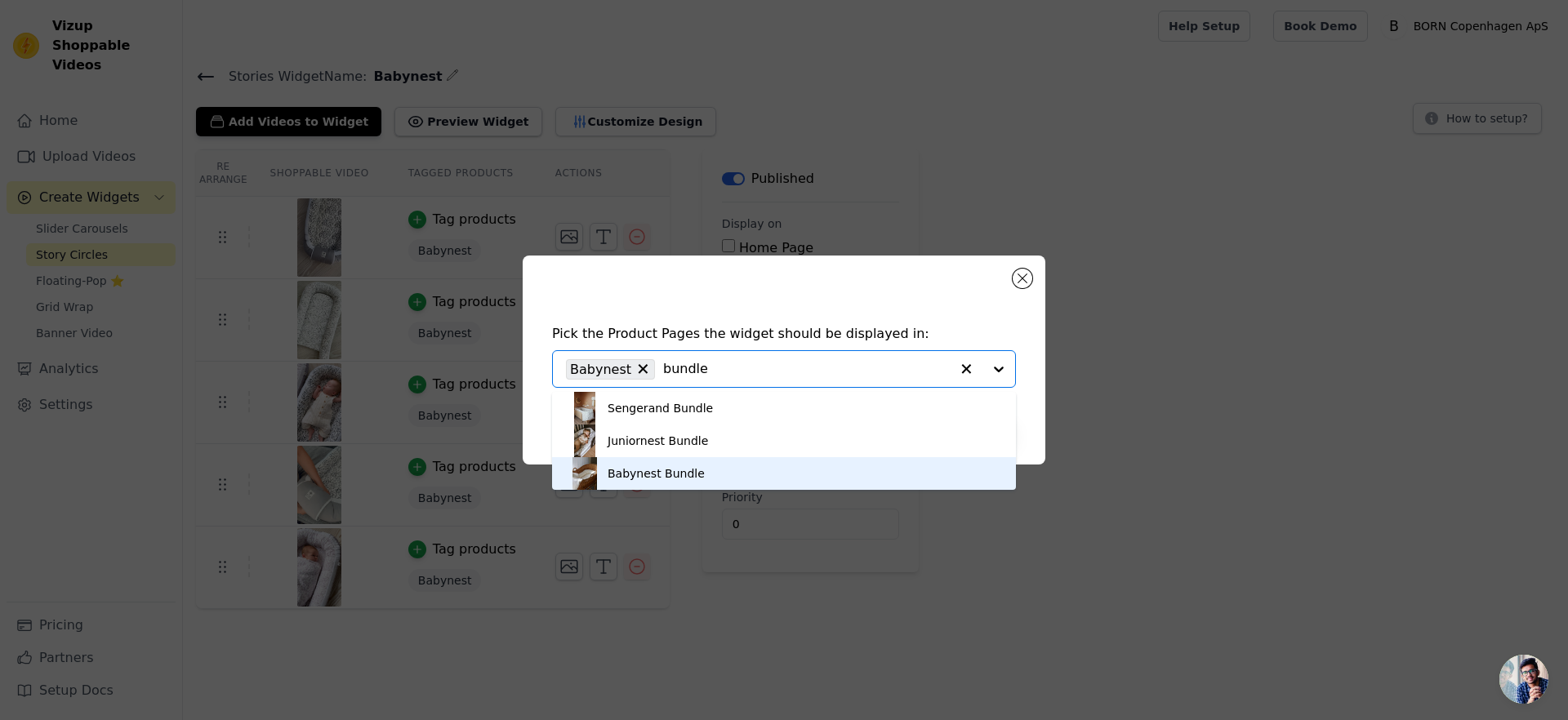
click at [716, 468] on div "Babynest Bundle" at bounding box center [784, 473] width 431 height 33
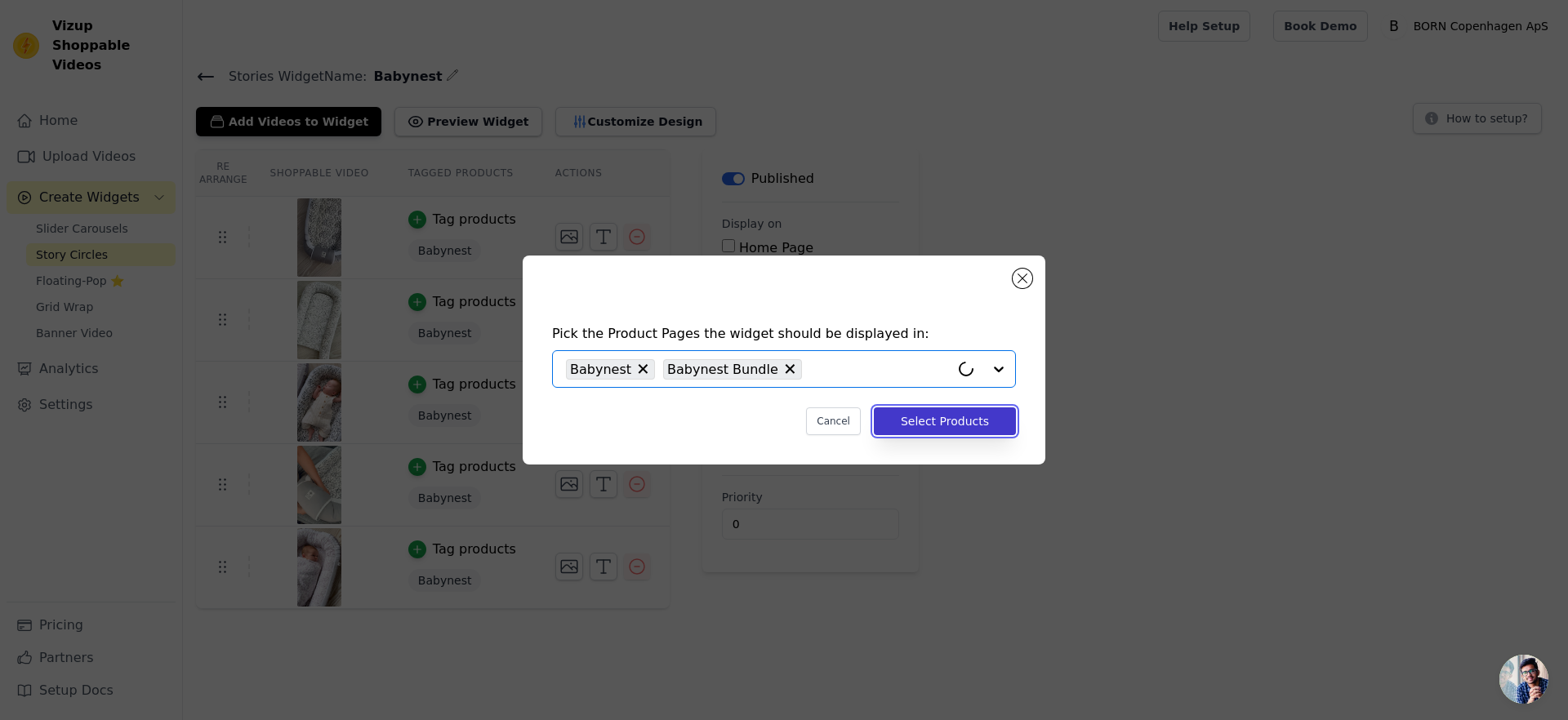
click at [964, 417] on button "Select Products" at bounding box center [944, 420] width 142 height 28
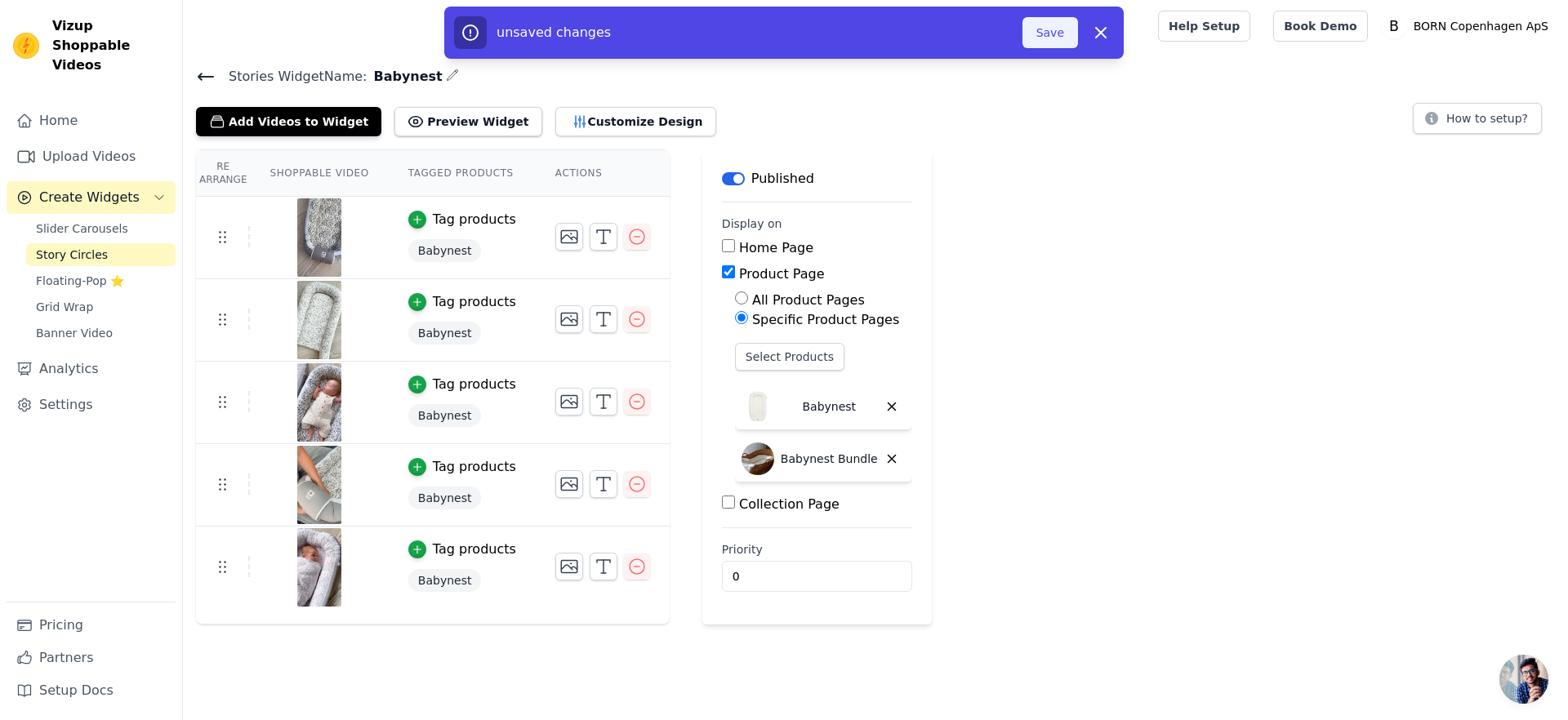
click at [1032, 35] on button "Save" at bounding box center [1050, 33] width 56 height 31
click at [1055, 31] on button "Save" at bounding box center [1050, 33] width 56 height 31
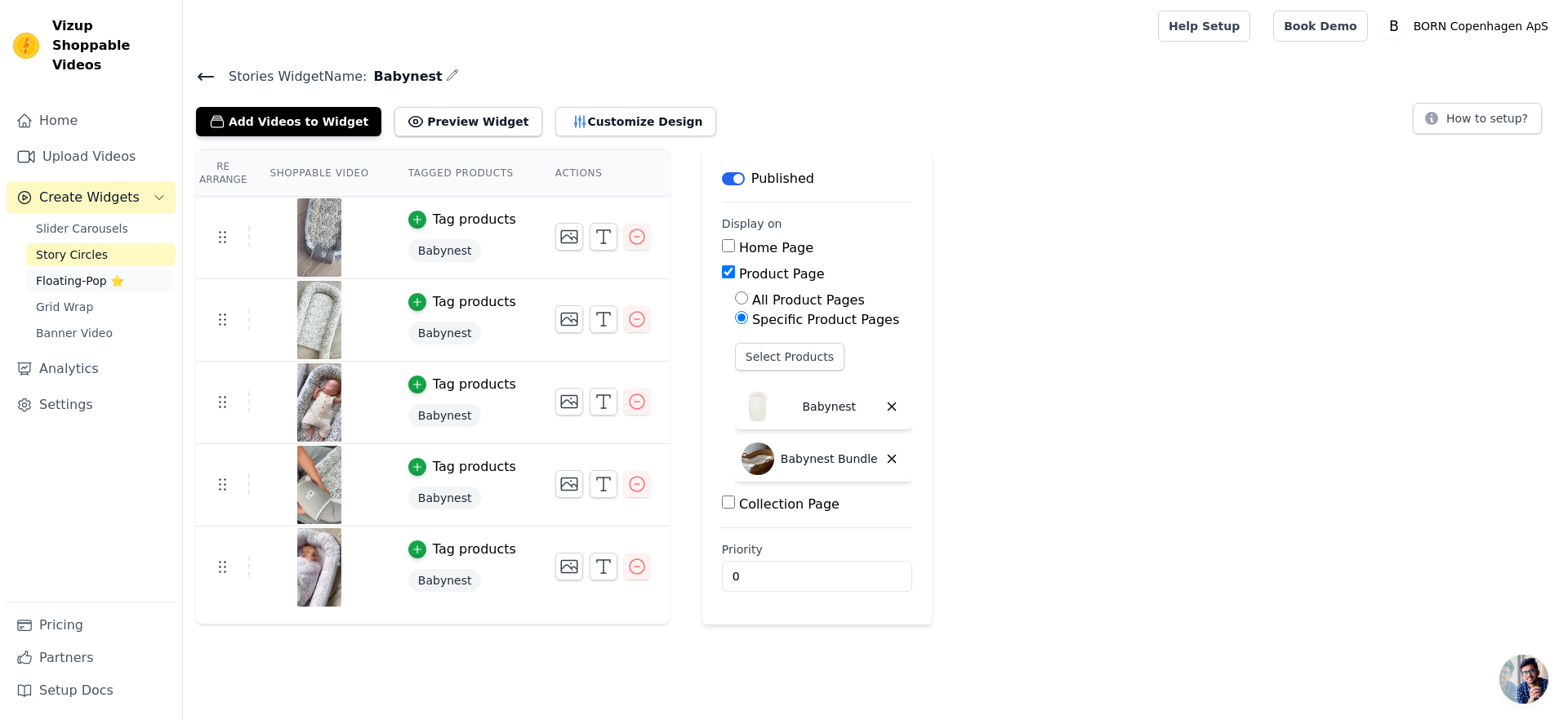
click at [86, 273] on span "Floating-Pop ⭐" at bounding box center [80, 281] width 88 height 16
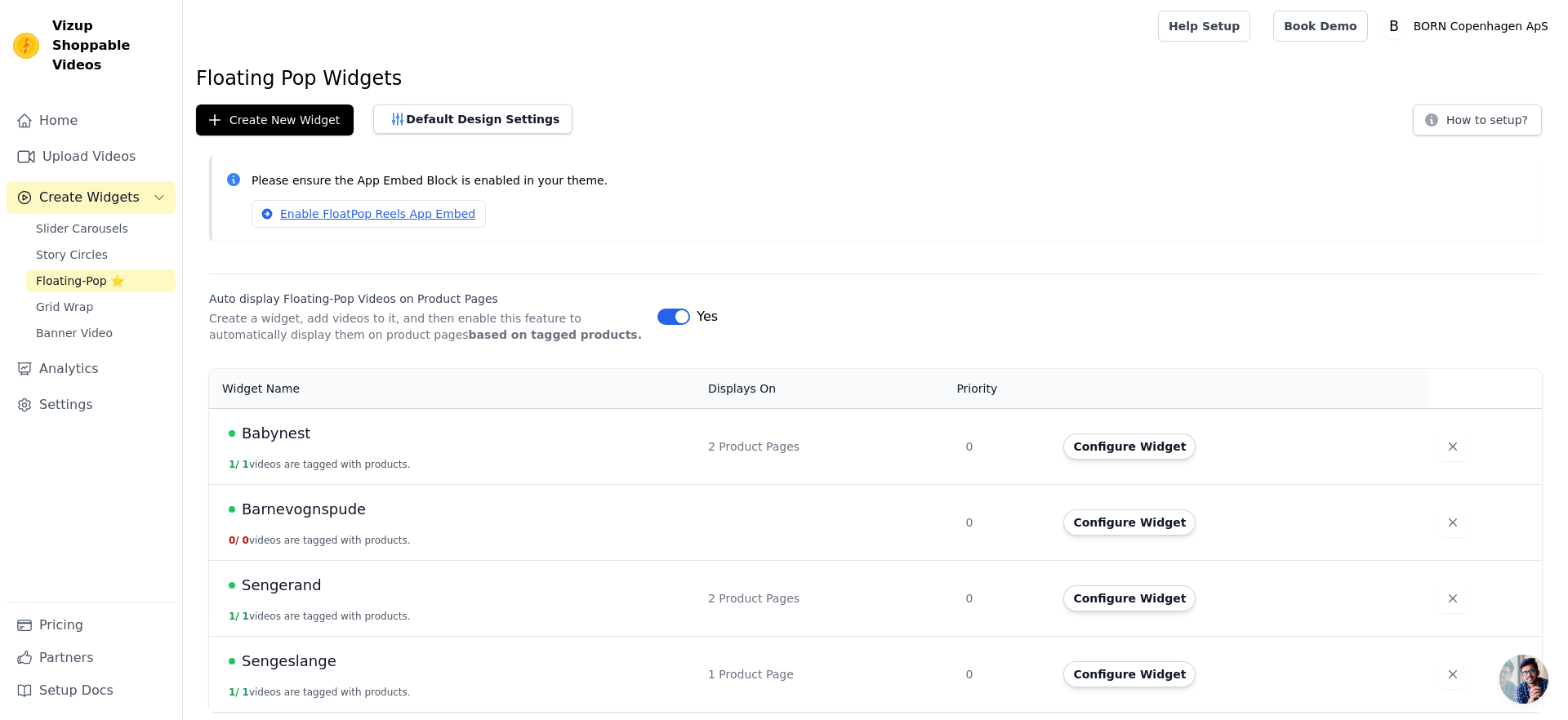
click at [275, 436] on span "Babynest" at bounding box center [276, 434] width 69 height 23
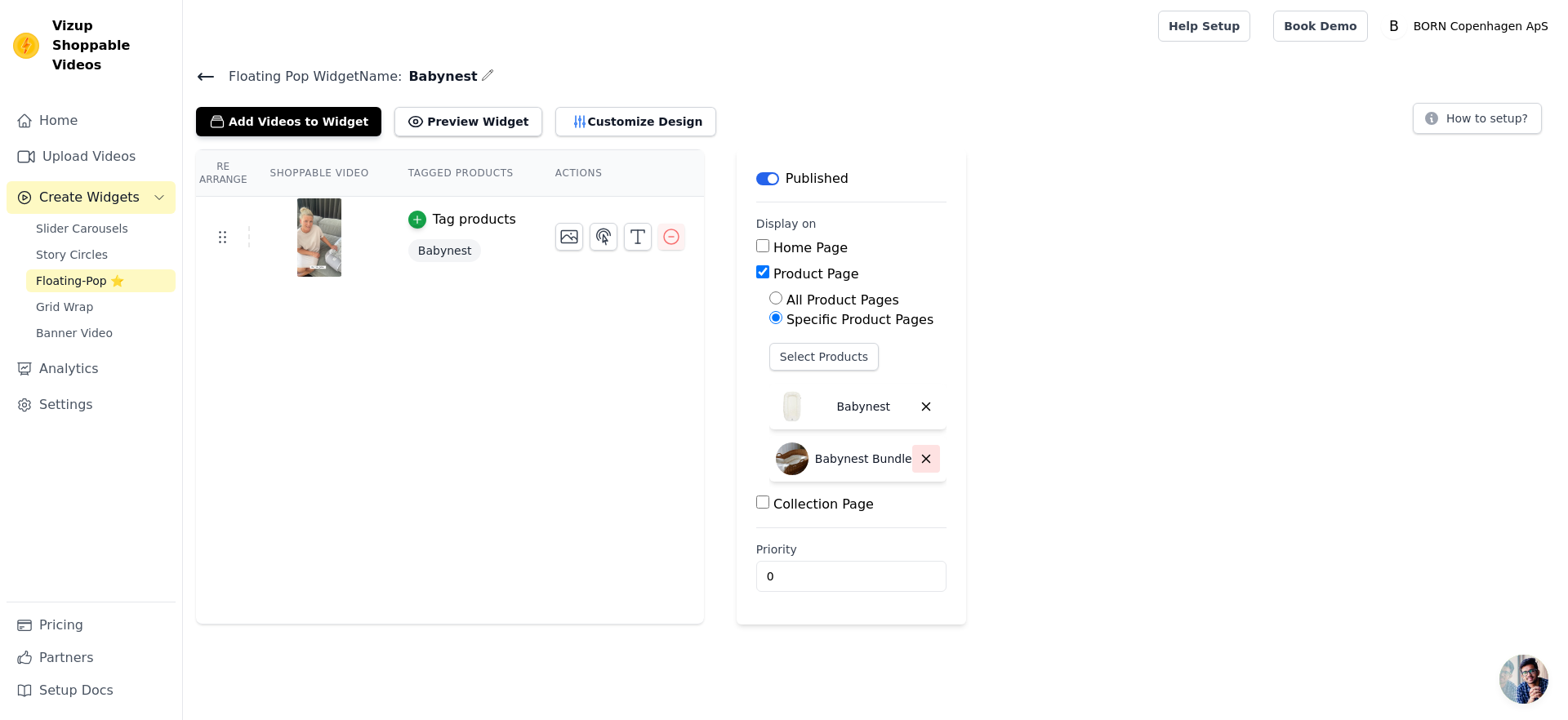
click at [922, 461] on icon "button" at bounding box center [926, 460] width 8 height 8
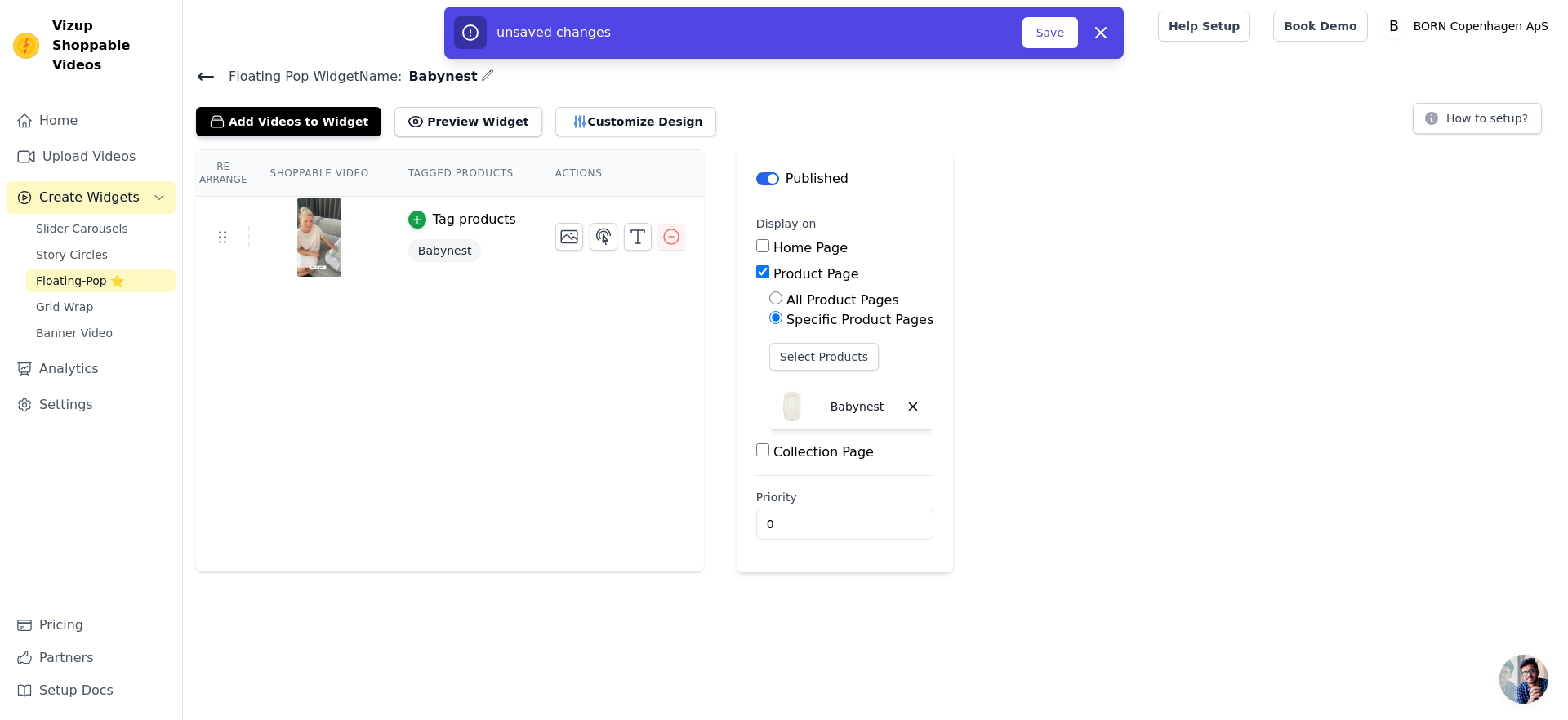
click at [1073, 431] on div "Re Arrange Shoppable Video Tagged Products Actions Tag products Babynest Save V…" at bounding box center [875, 361] width 1385 height 423
click at [1066, 34] on button "Save" at bounding box center [1050, 33] width 56 height 31
click at [1057, 41] on button "Save" at bounding box center [1050, 33] width 56 height 31
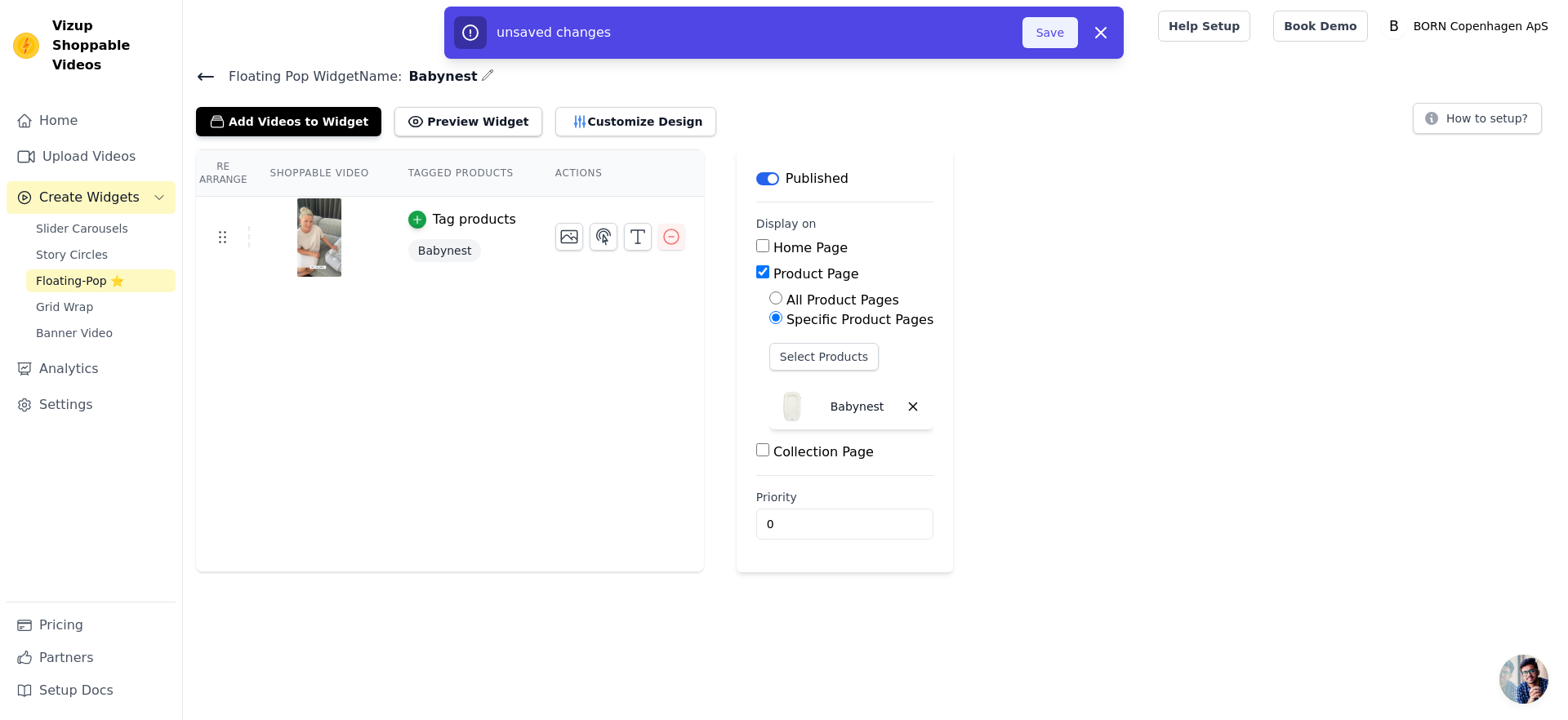
click at [1057, 41] on button "Save" at bounding box center [1050, 33] width 56 height 31
click at [1037, 26] on button "Save" at bounding box center [1050, 33] width 56 height 31
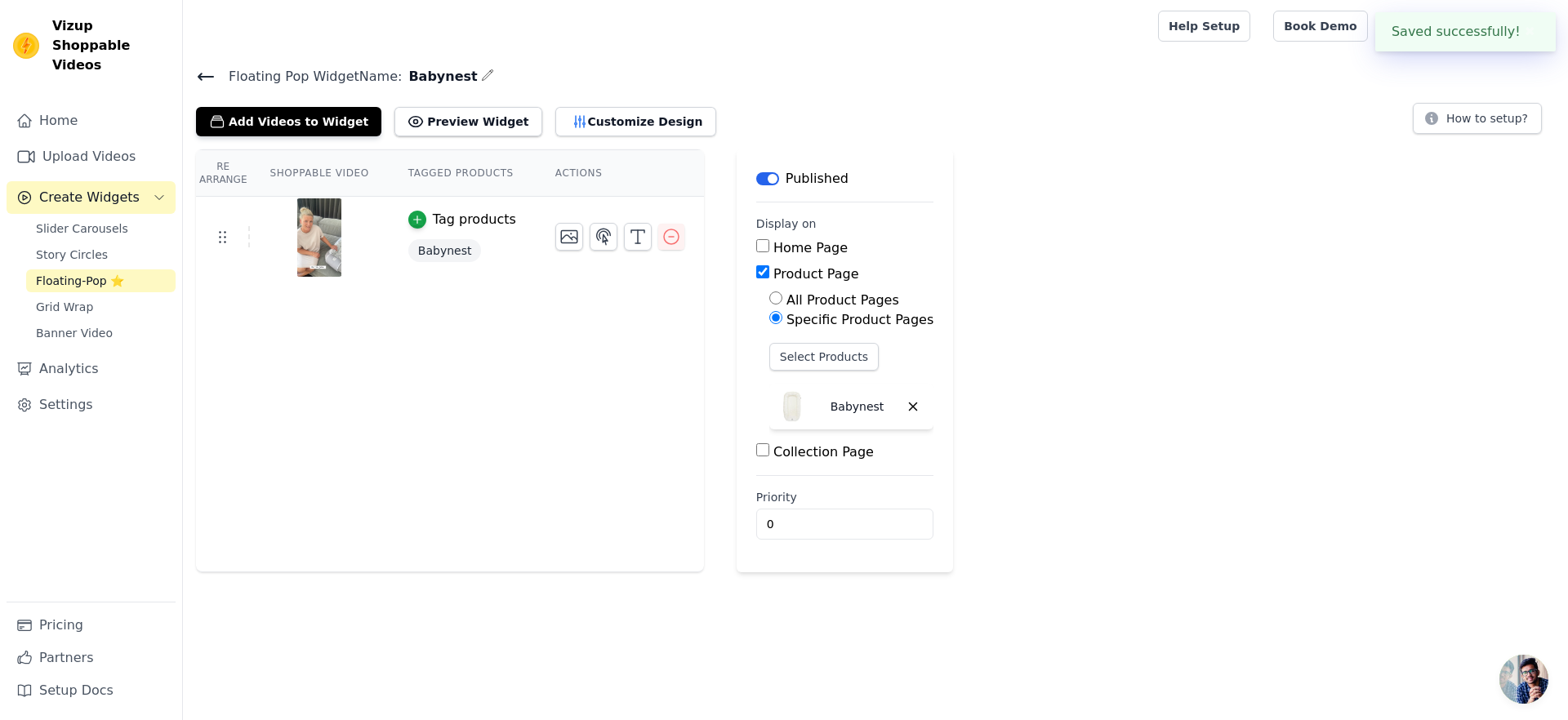
click at [1098, 255] on div "Re Arrange Shoppable Video Tagged Products Actions Tag products Babynest Save V…" at bounding box center [875, 361] width 1385 height 423
click at [88, 246] on span "Story Circles" at bounding box center [72, 254] width 72 height 16
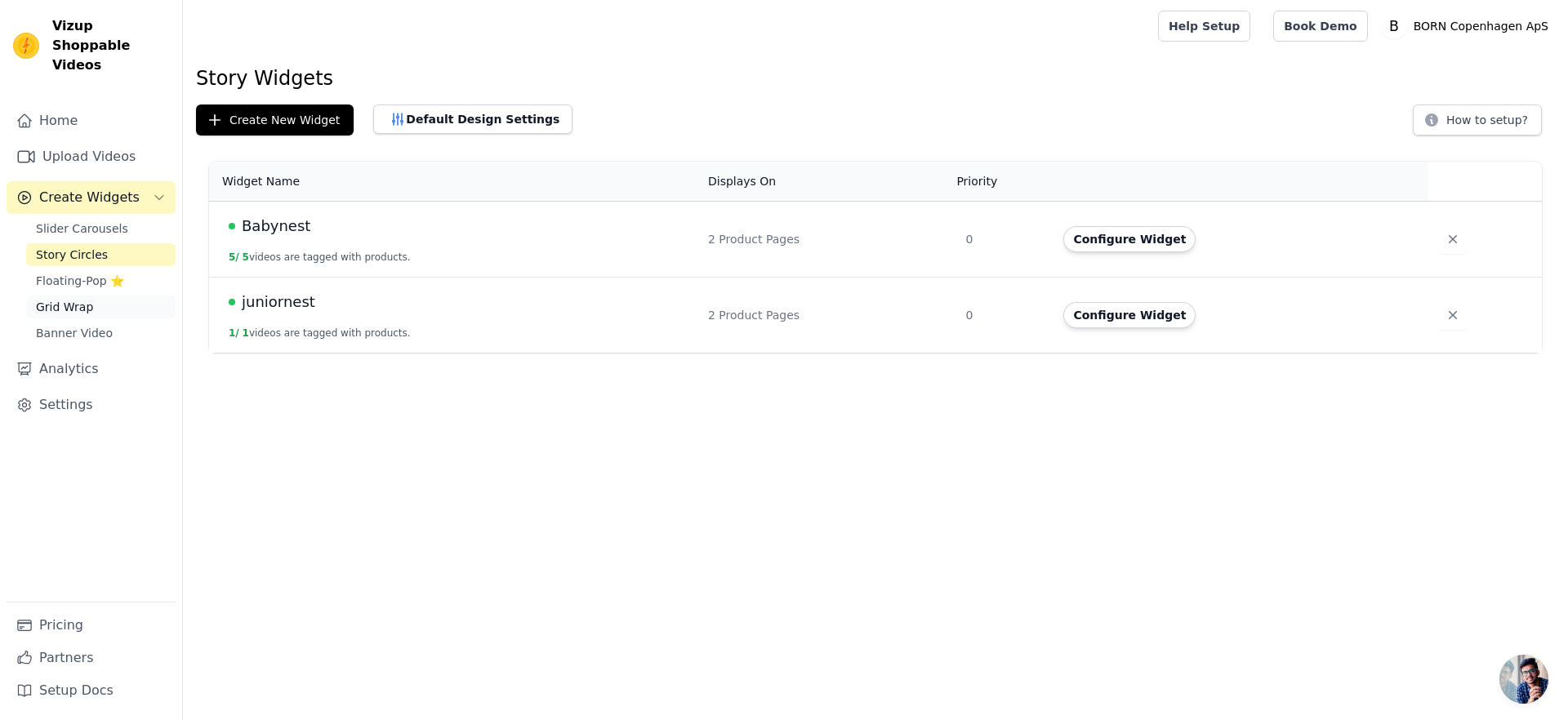
click at [86, 299] on span "Grid Wrap" at bounding box center [65, 306] width 57 height 16
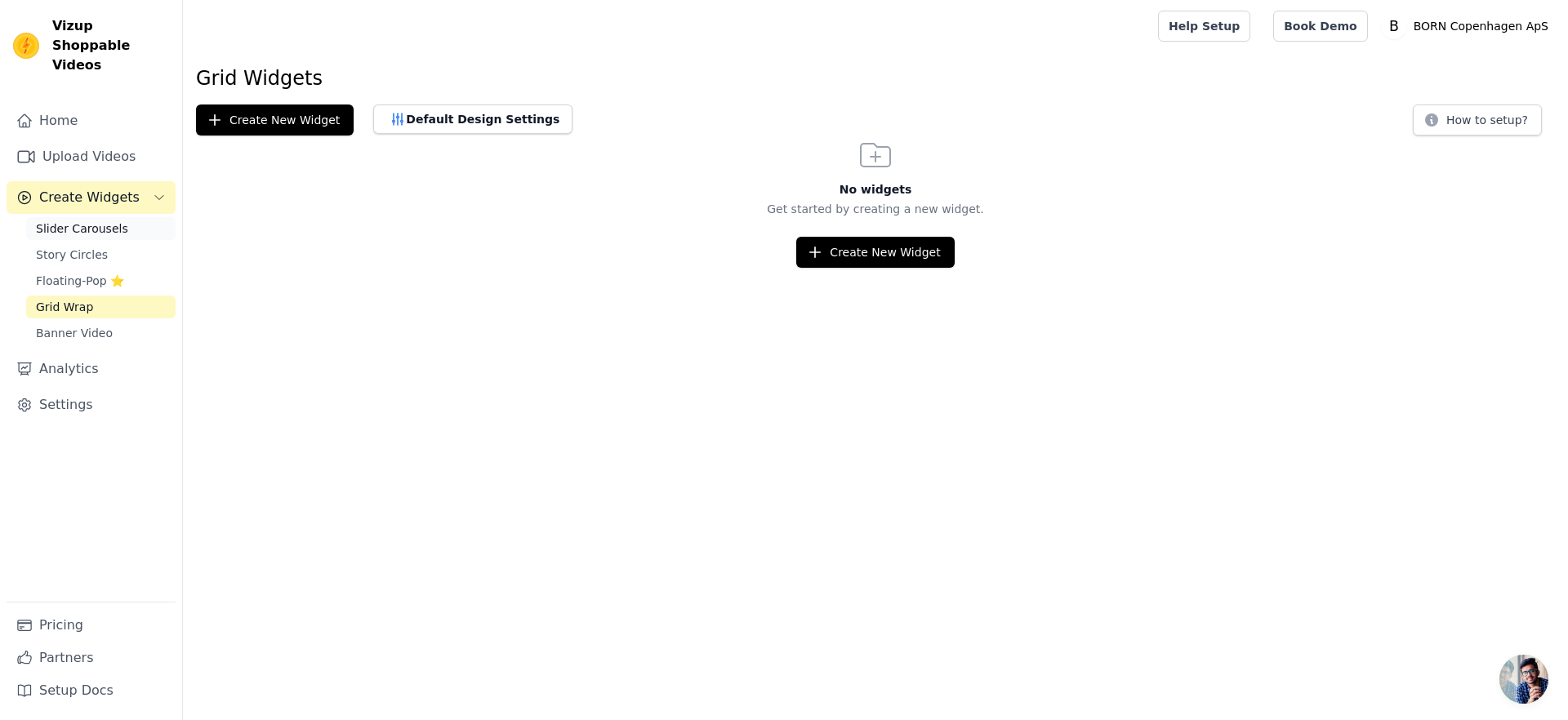
click at [128, 217] on link "Slider Carousels" at bounding box center [101, 229] width 149 height 23
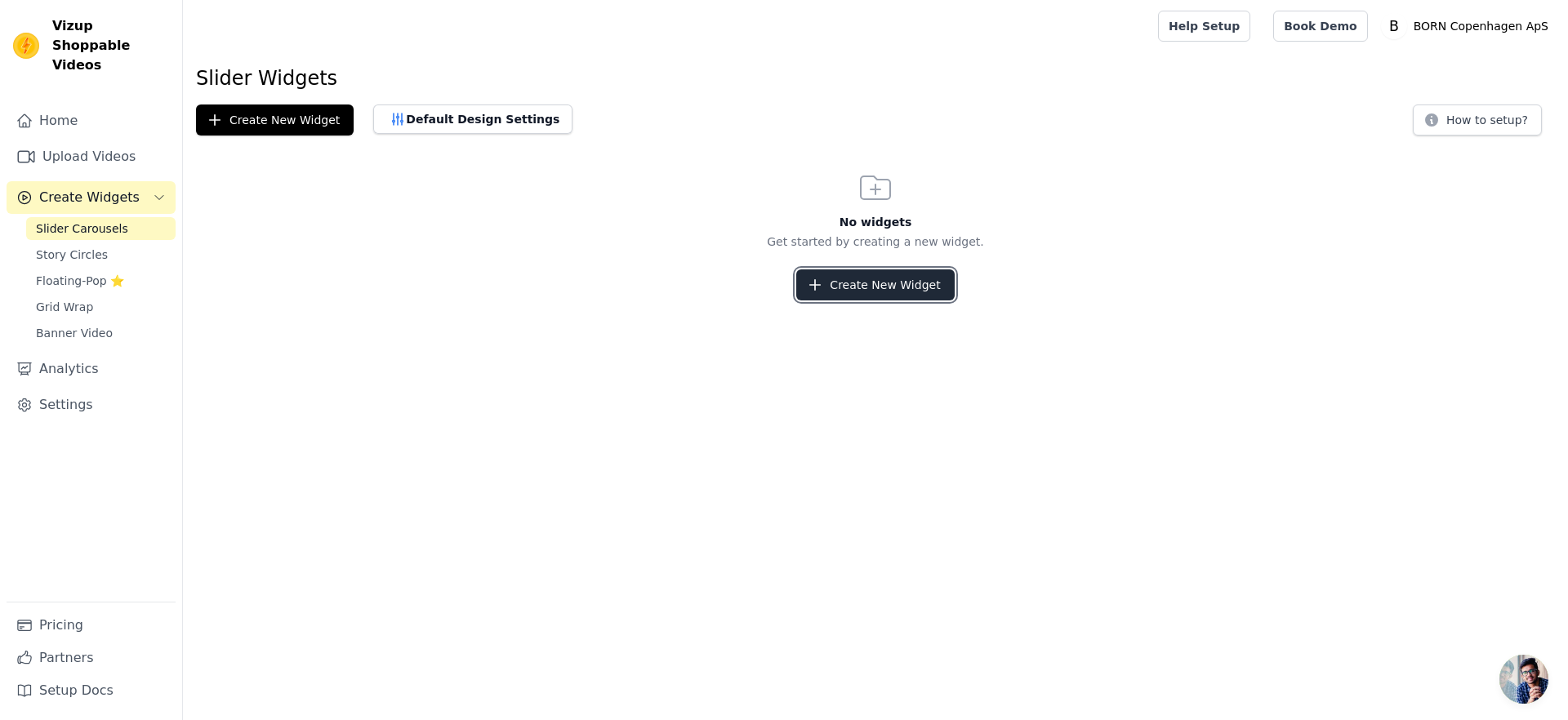
click at [840, 274] on button "Create New Widget" at bounding box center [875, 284] width 158 height 31
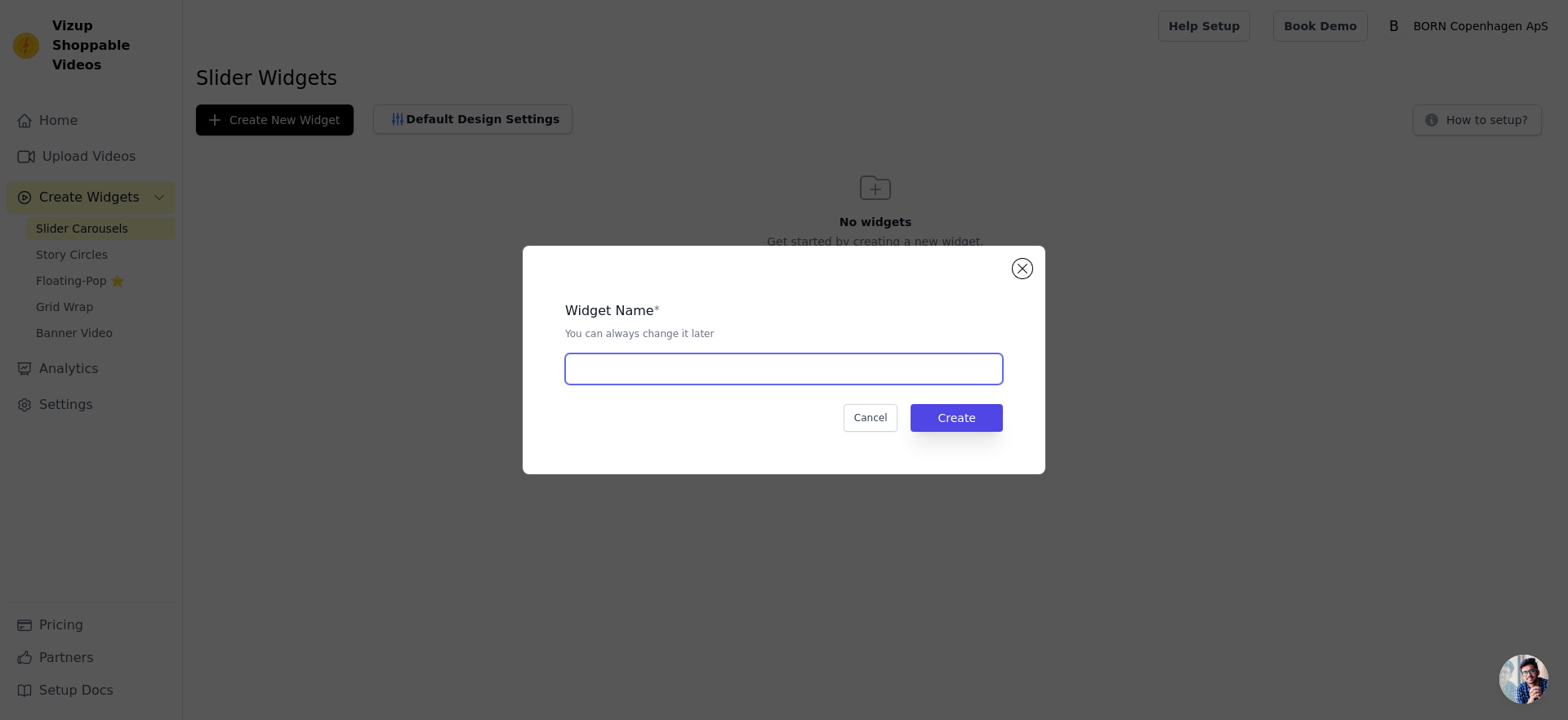
click at [759, 365] on input "text" at bounding box center [784, 369] width 438 height 31
type input "Babynest Bundle"
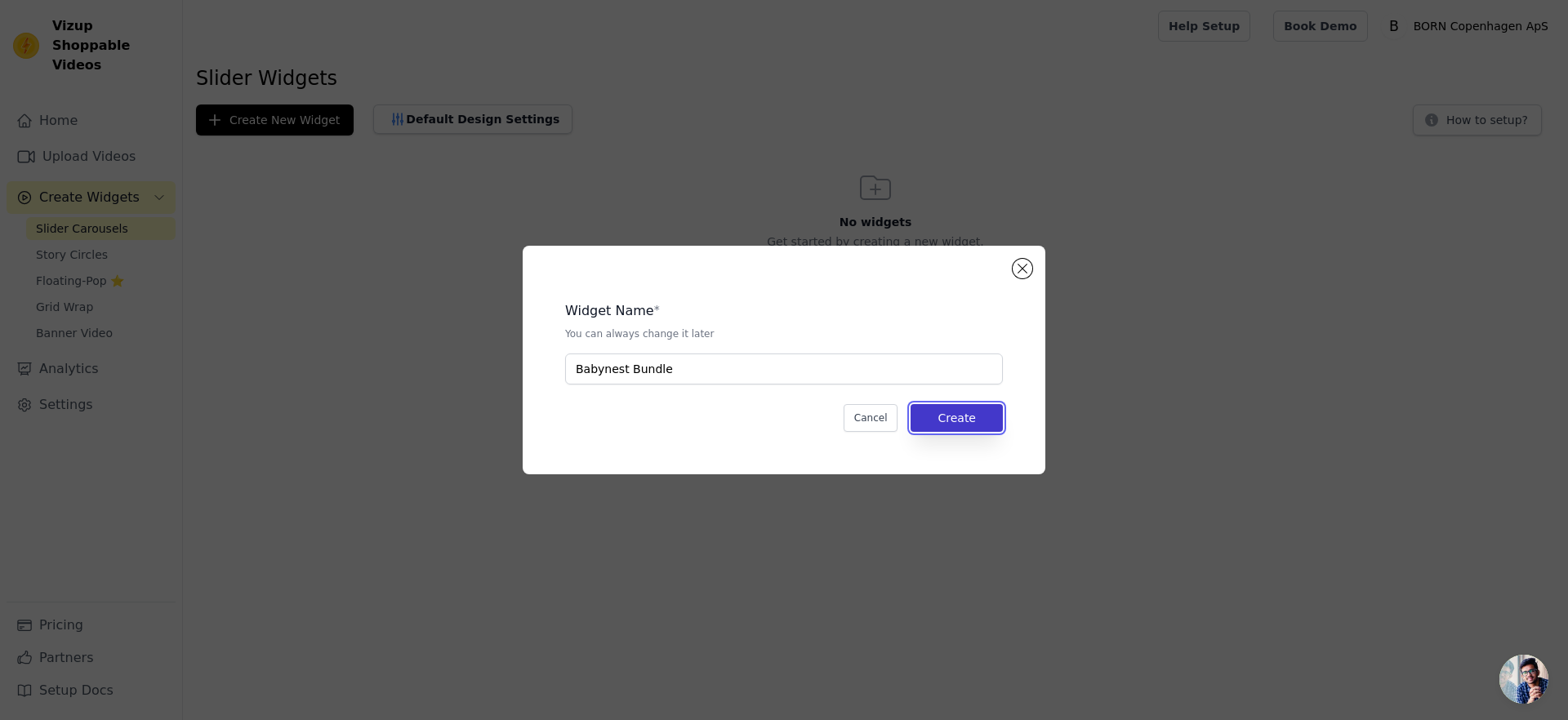
click at [946, 416] on button "Create" at bounding box center [957, 417] width 92 height 28
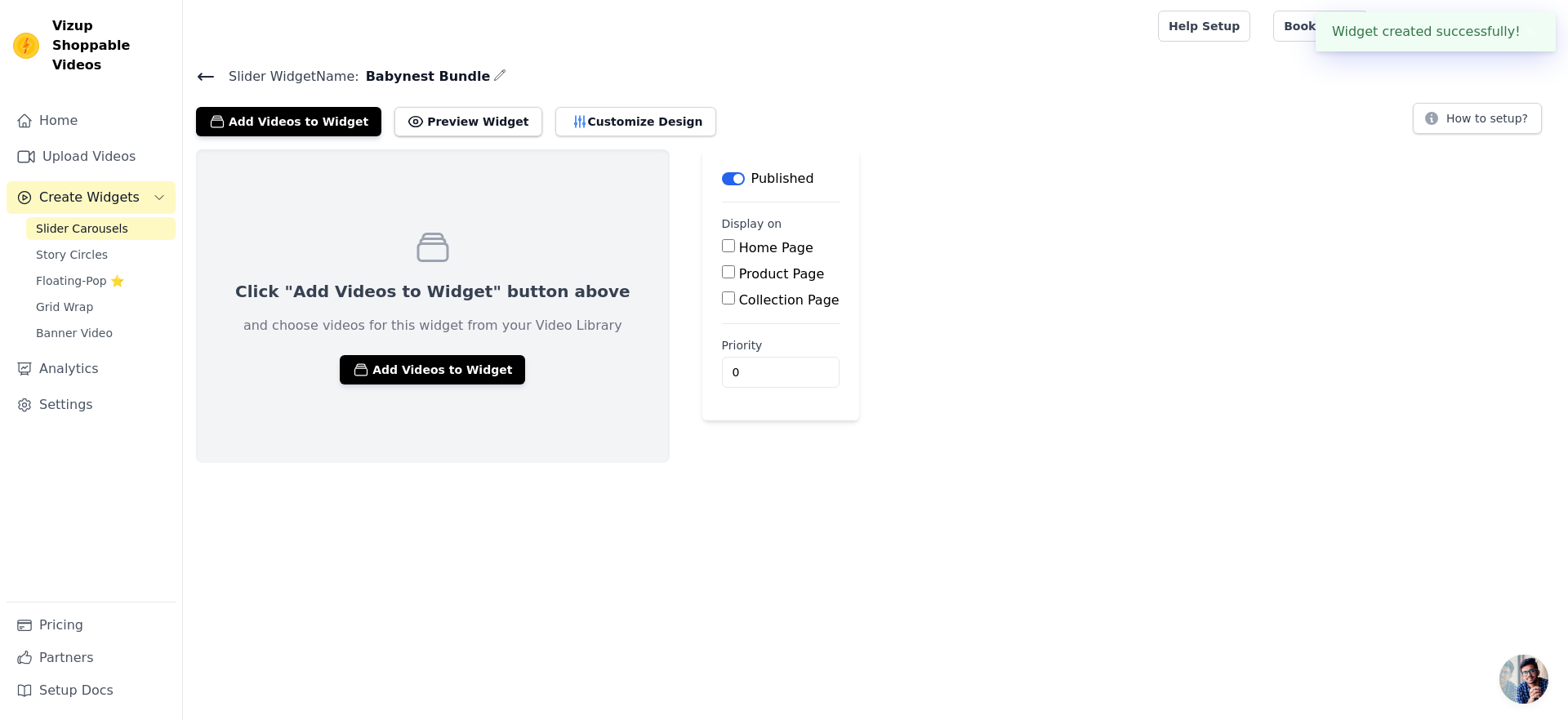
click at [426, 347] on div "Click "Add Videos to Widget" button above and choose videos for this widget fro…" at bounding box center [433, 305] width 474 height 313
click at [428, 355] on button "Add Videos to Widget" at bounding box center [433, 370] width 186 height 30
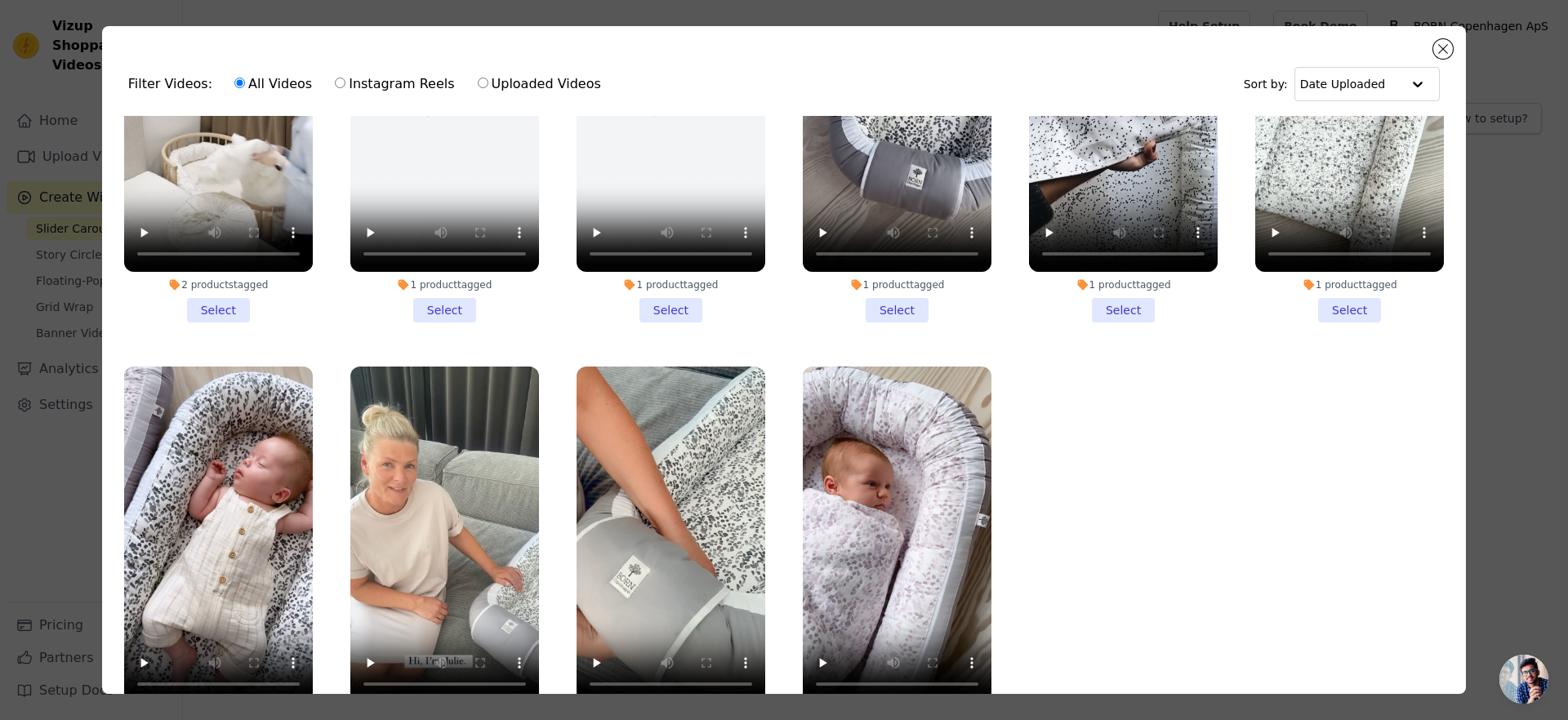
scroll to position [142, 0]
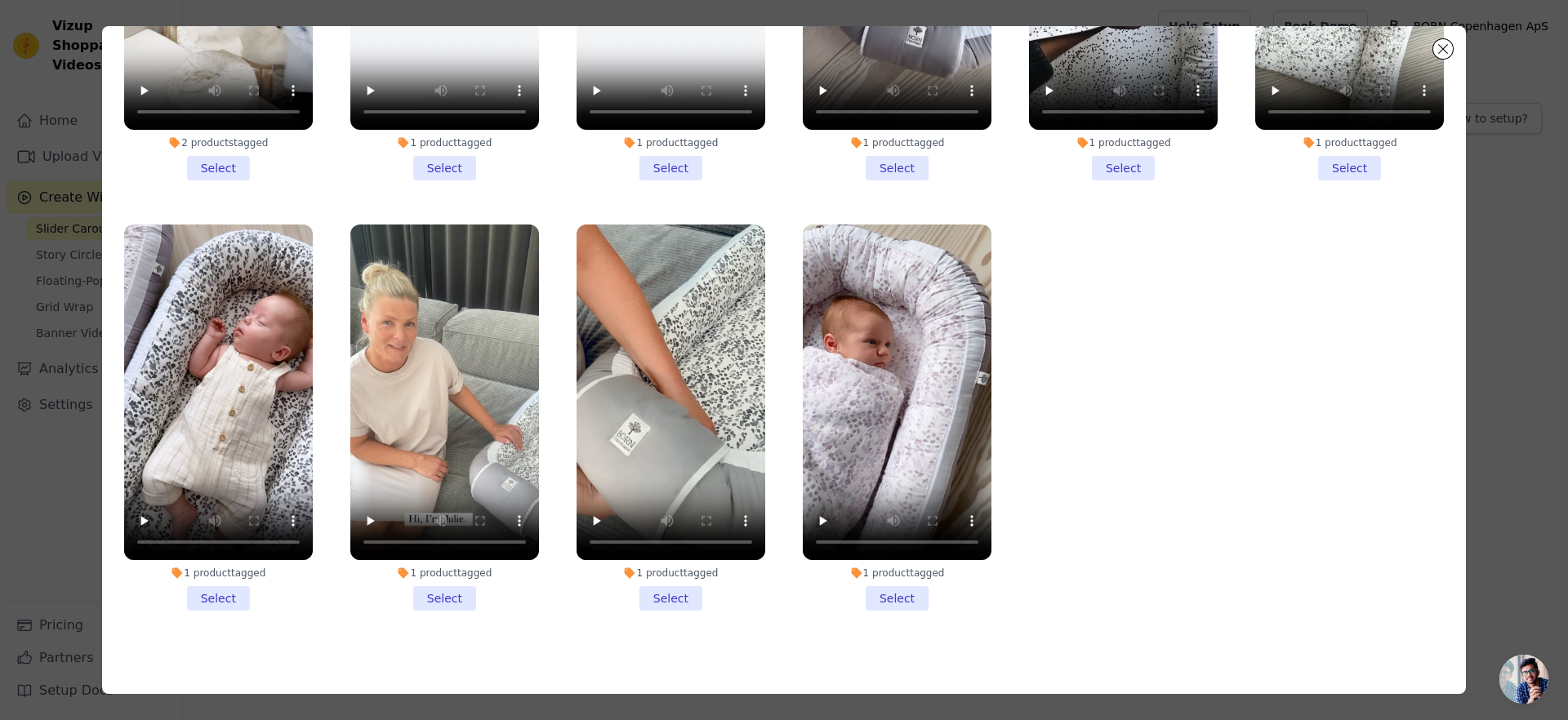
click at [222, 581] on li "1 product tagged Select" at bounding box center [218, 416] width 189 height 386
click at [0, 0] on input "1 product tagged Select" at bounding box center [0, 0] width 0 height 0
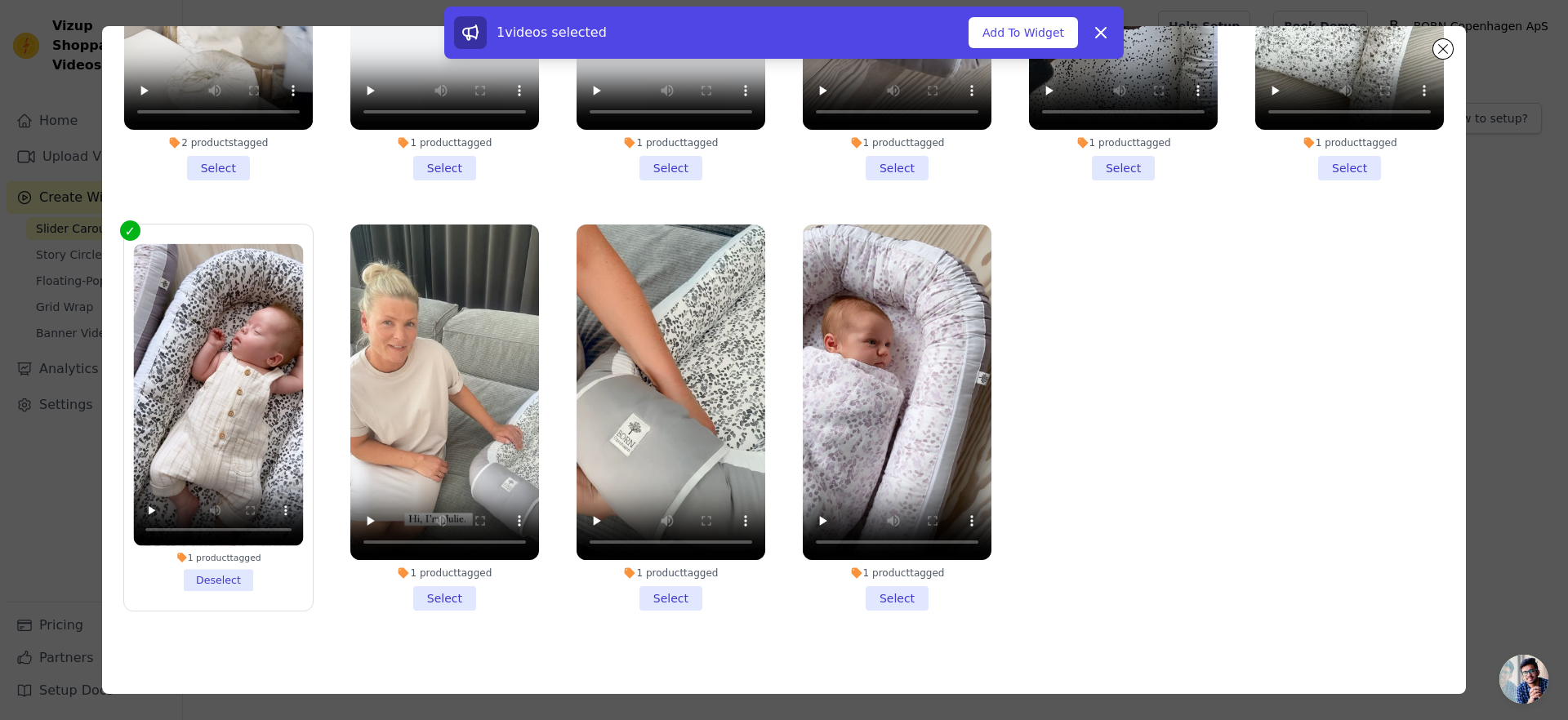
click at [478, 588] on li "1 product tagged Select" at bounding box center [444, 416] width 189 height 386
click at [0, 0] on input "1 product tagged Select" at bounding box center [0, 0] width 0 height 0
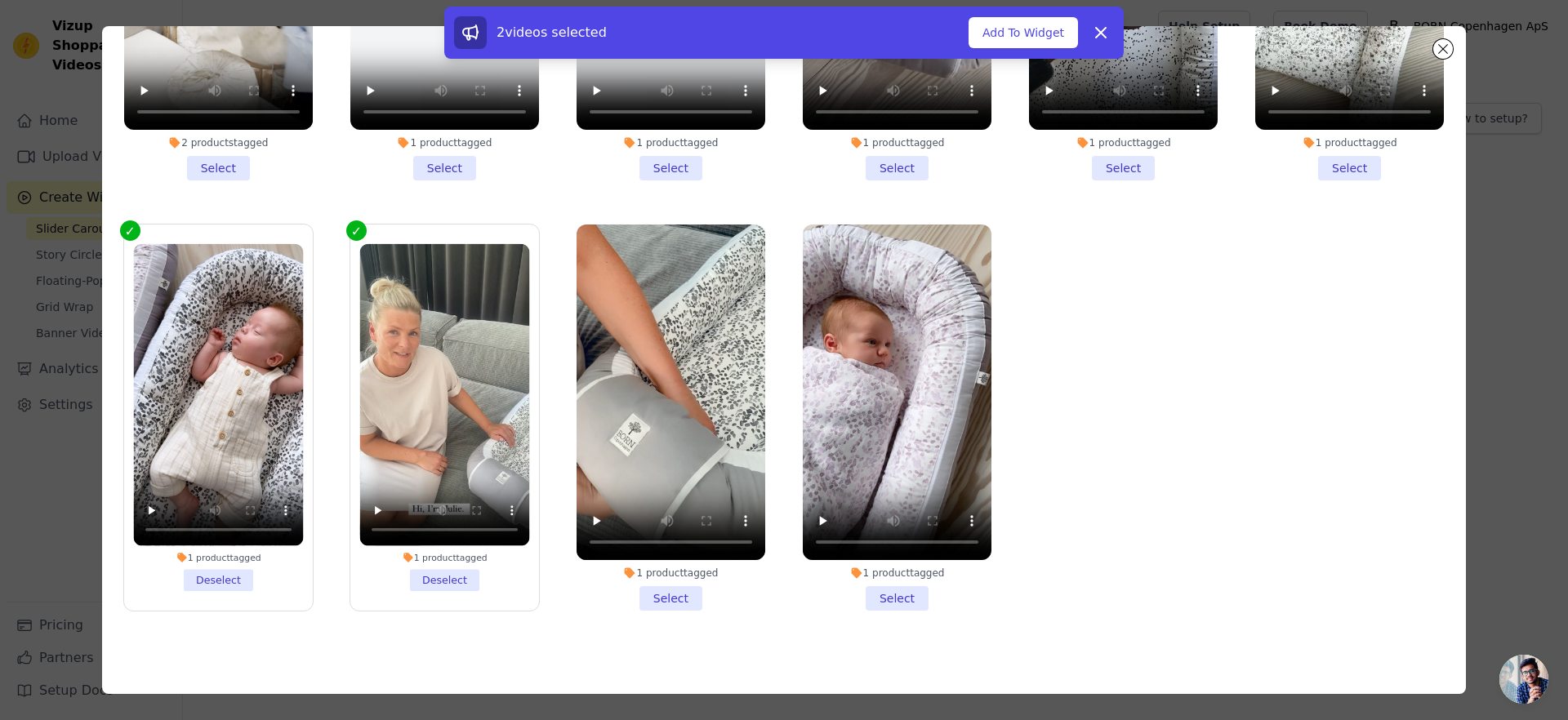
click at [453, 580] on label "1 product tagged Deselect" at bounding box center [444, 417] width 191 height 388
click at [0, 0] on input "1 product tagged Deselect" at bounding box center [0, 0] width 0 height 0
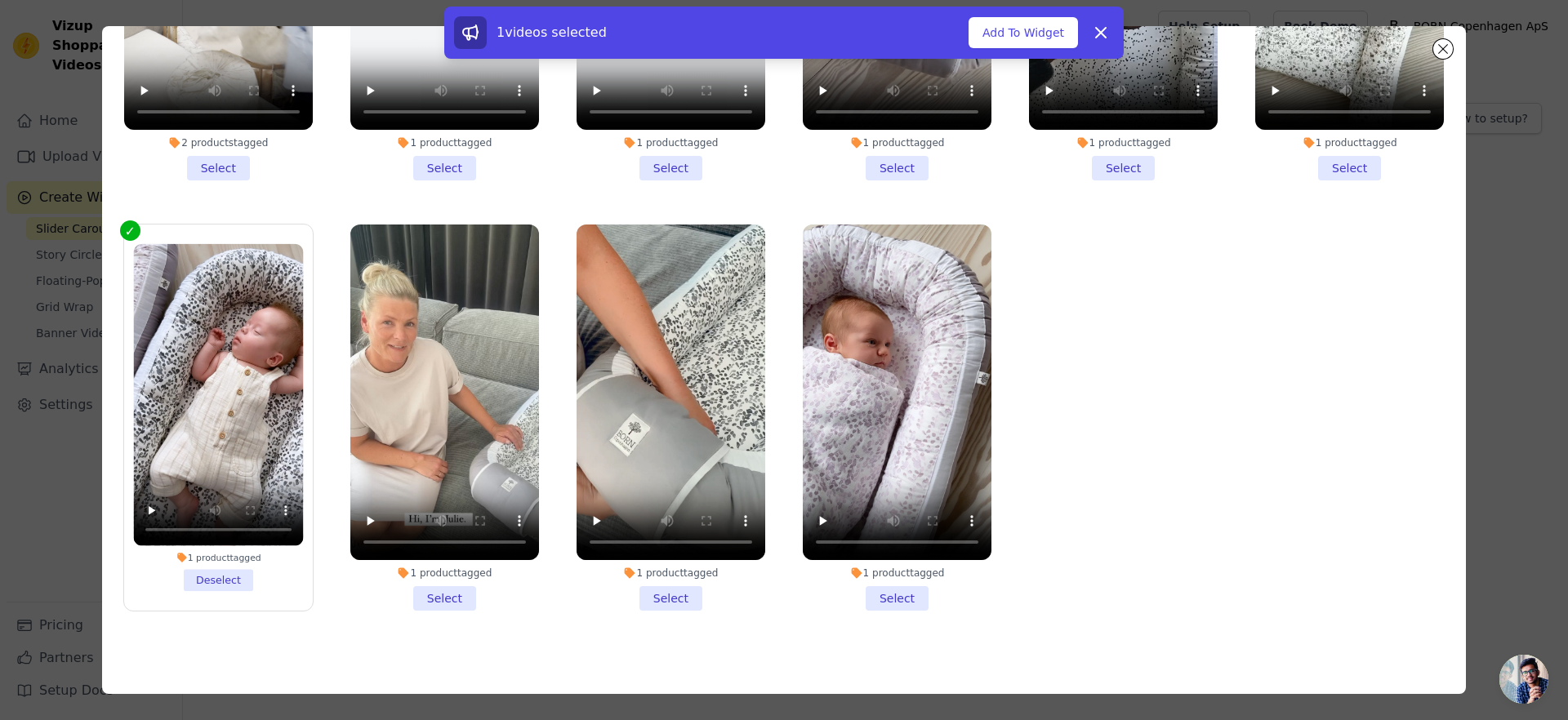
click at [666, 574] on li "1 product tagged Select" at bounding box center [670, 416] width 189 height 386
click at [0, 0] on input "1 product tagged Select" at bounding box center [0, 0] width 0 height 0
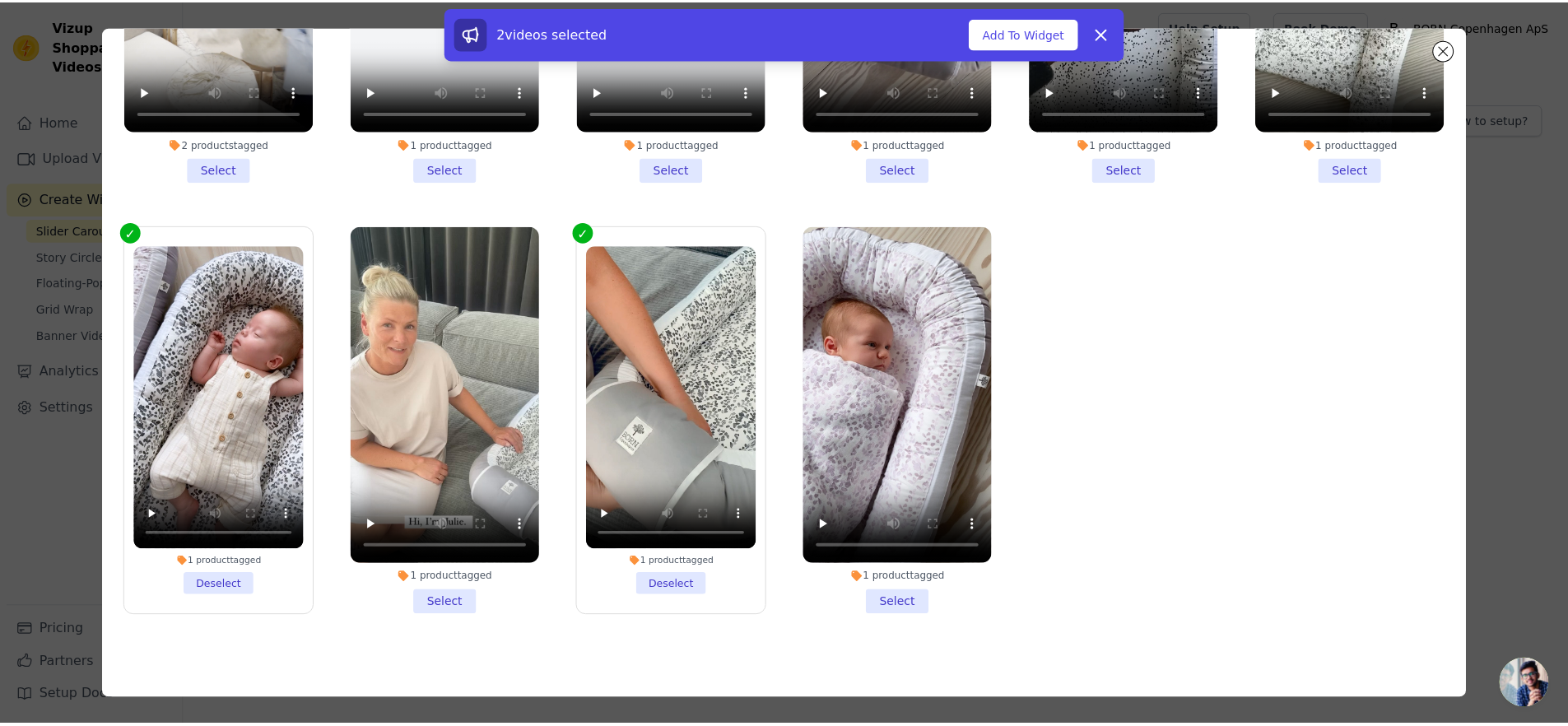
scroll to position [0, 0]
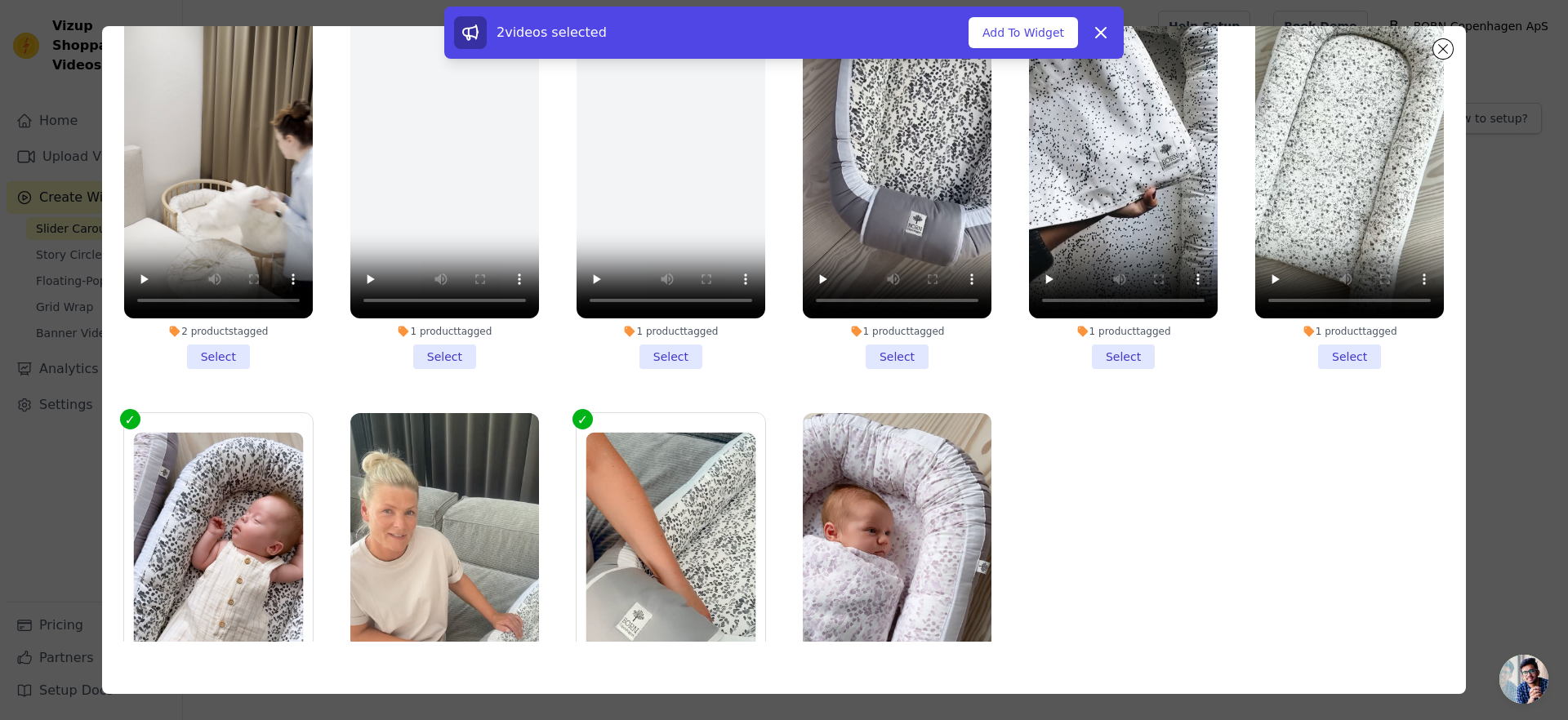
click at [1117, 351] on li "1 product tagged Select" at bounding box center [1123, 175] width 189 height 386
click at [0, 0] on input "1 product tagged Select" at bounding box center [0, 0] width 0 height 0
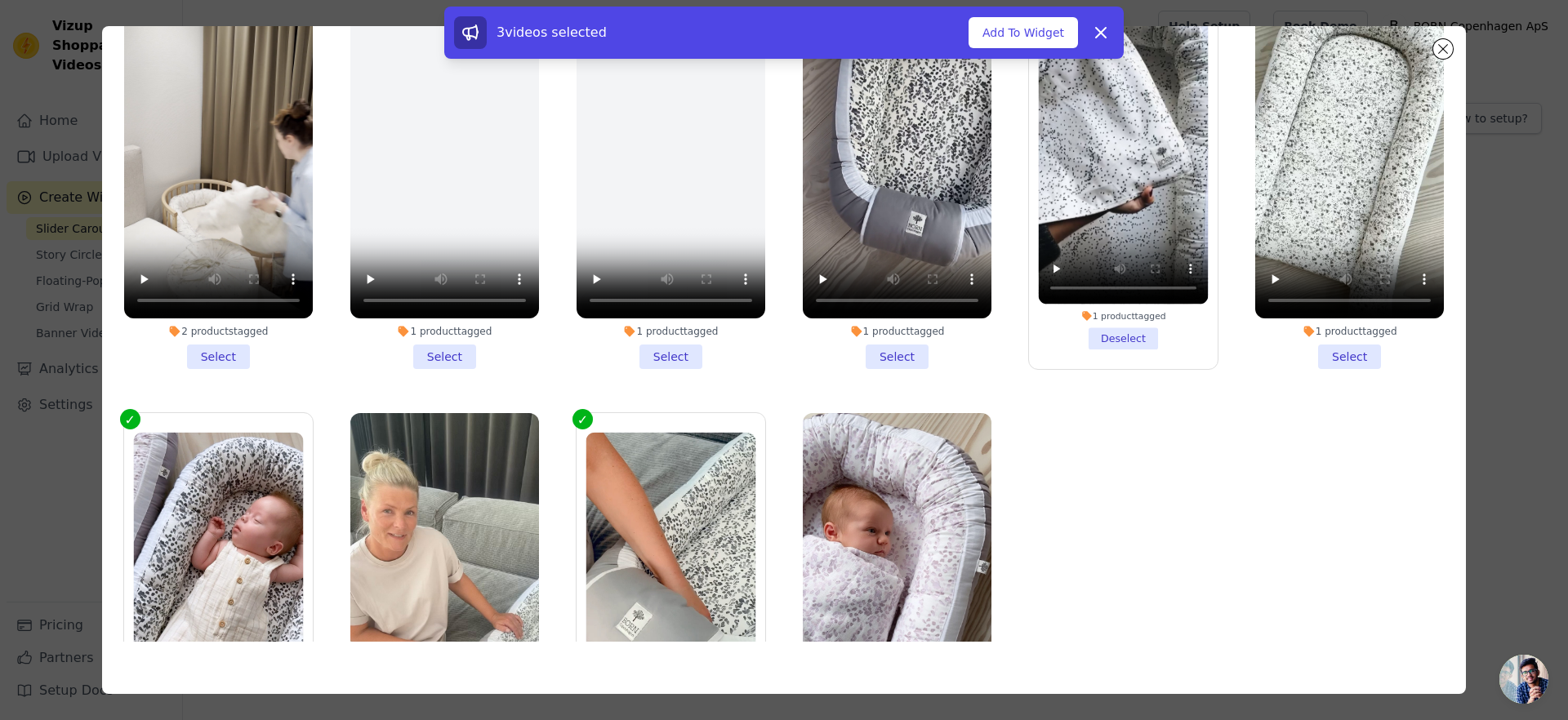
click at [877, 349] on li "1 product tagged Select" at bounding box center [897, 175] width 189 height 386
click at [0, 0] on input "1 product tagged Select" at bounding box center [0, 0] width 0 height 0
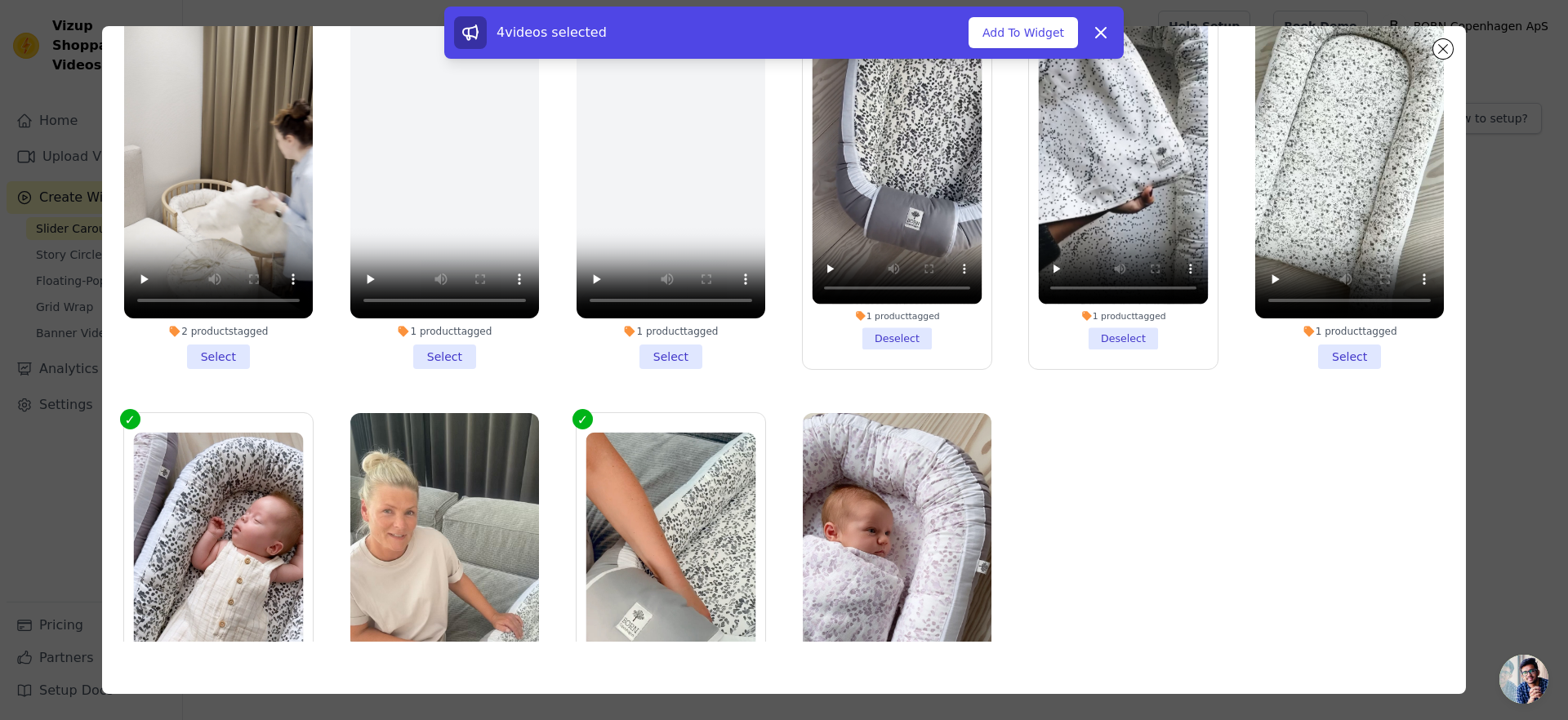
click at [1330, 343] on li "1 product tagged Select" at bounding box center [1349, 175] width 189 height 386
click at [0, 0] on input "1 product tagged Select" at bounding box center [0, 0] width 0 height 0
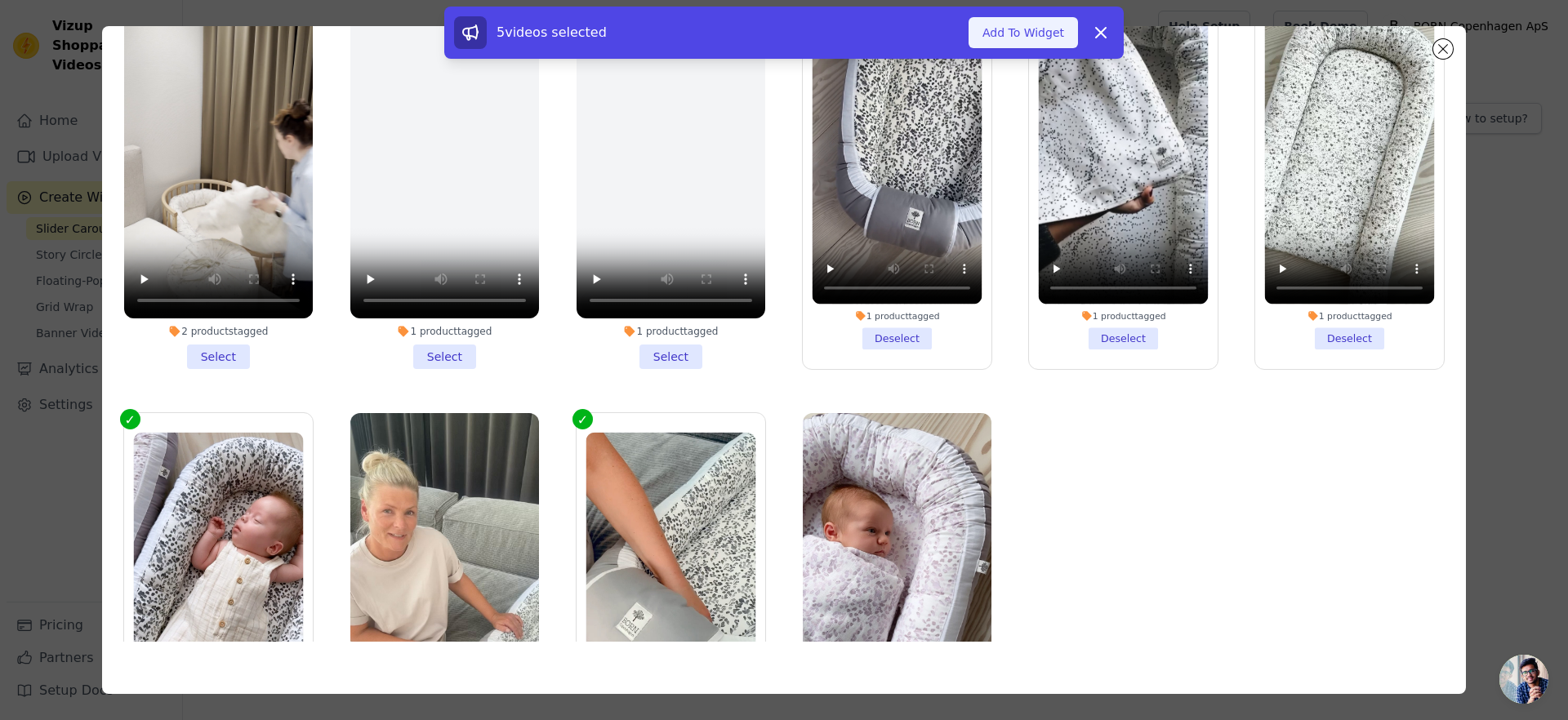
click at [1034, 33] on button "Add To Widget" at bounding box center [1023, 33] width 109 height 31
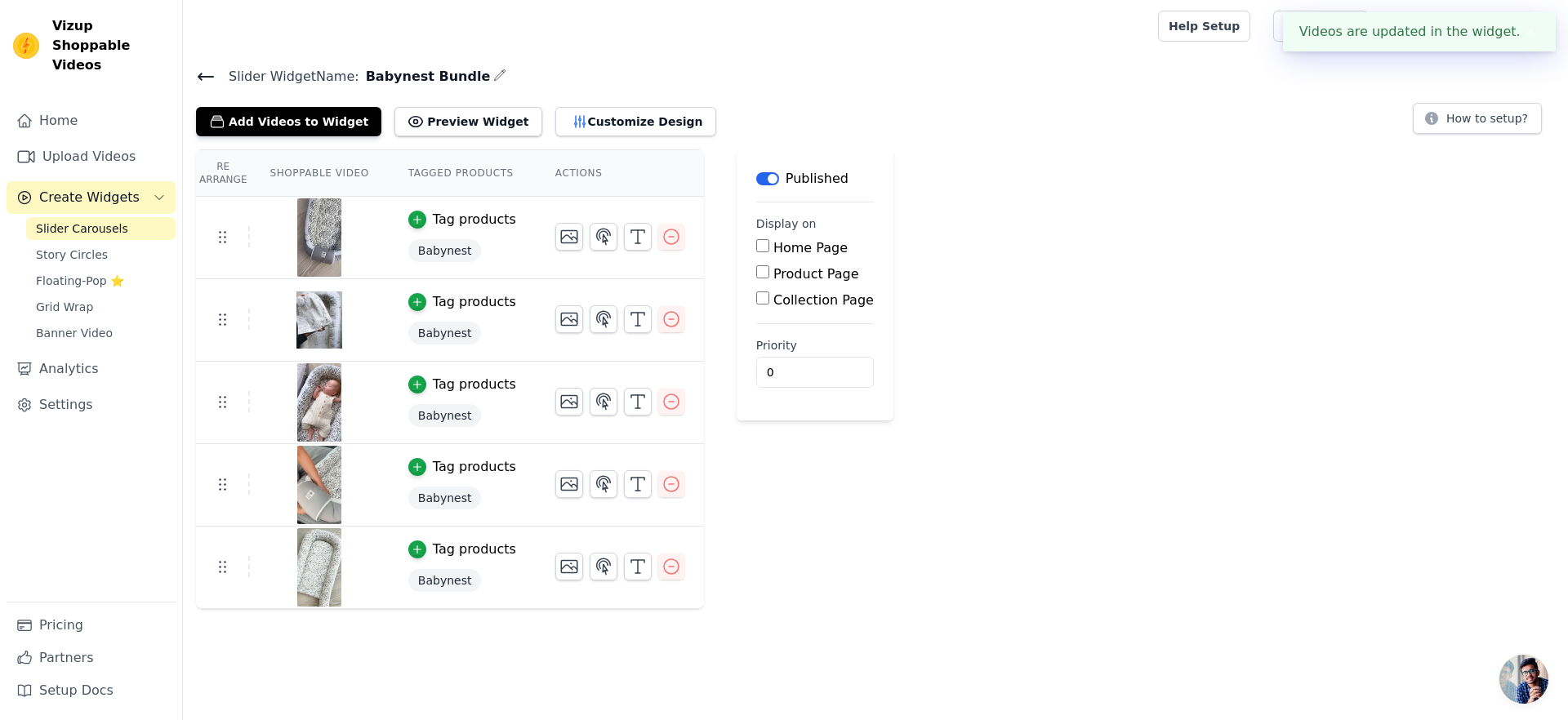
click at [790, 255] on div "Home Page" at bounding box center [814, 248] width 118 height 19
click at [792, 268] on label "Product Page" at bounding box center [816, 274] width 86 height 15
click at [769, 268] on input "Product Page" at bounding box center [762, 272] width 13 height 13
checkbox input "true"
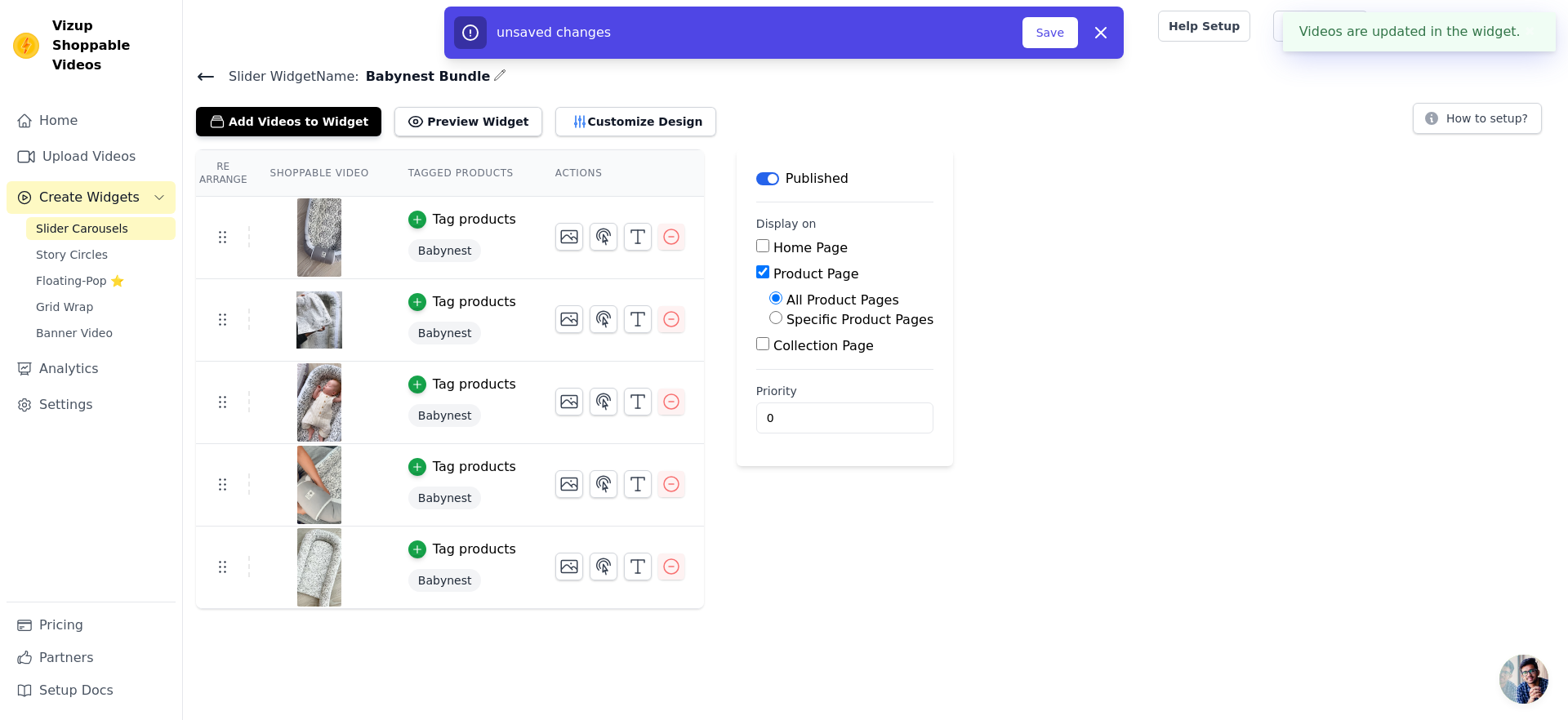
click at [823, 319] on label "Specific Product Pages" at bounding box center [859, 320] width 147 height 15
click at [783, 319] on input "Specific Product Pages" at bounding box center [776, 318] width 13 height 13
radio input "true"
click at [840, 357] on button "Select Products" at bounding box center [824, 356] width 109 height 28
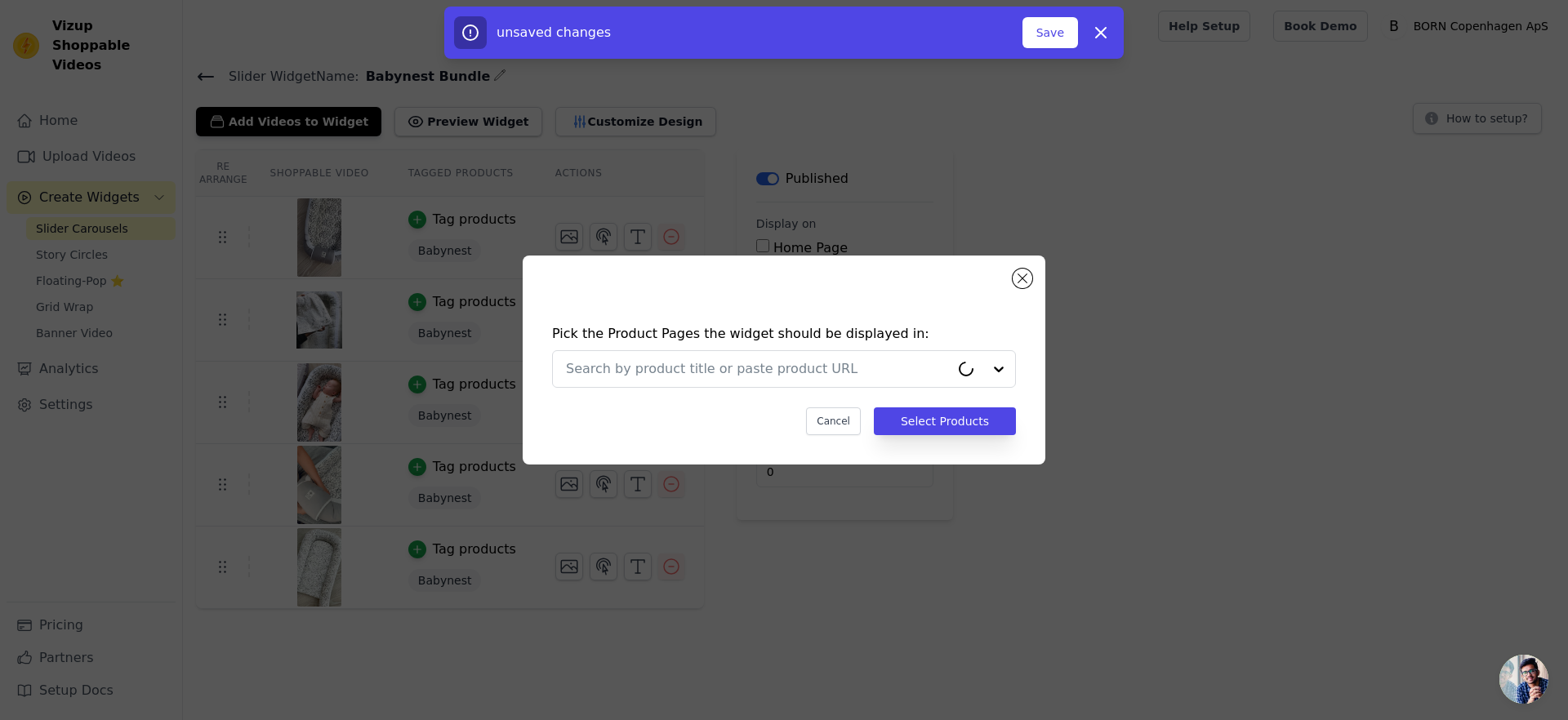
click at [839, 356] on div at bounding box center [758, 370] width 384 height 36
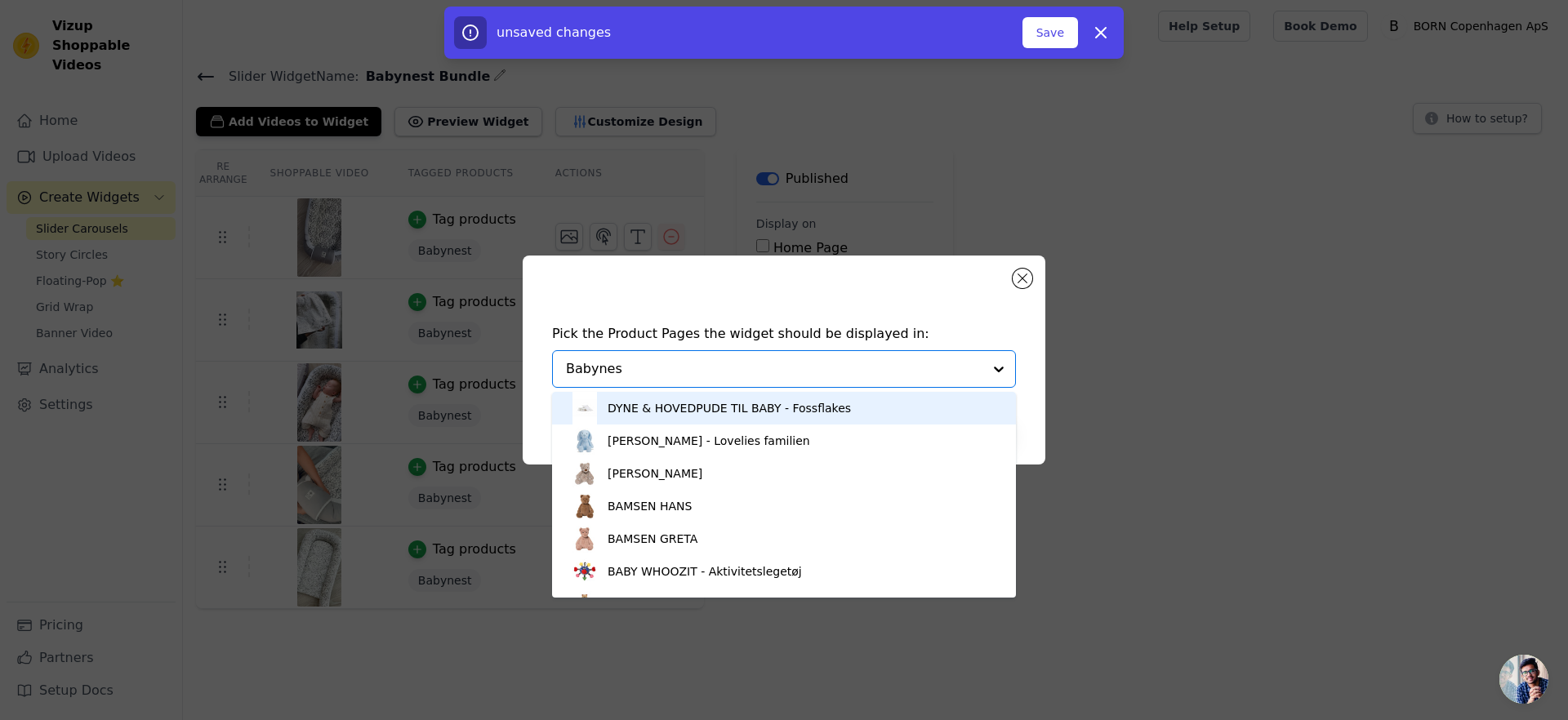
type input "Babynest"
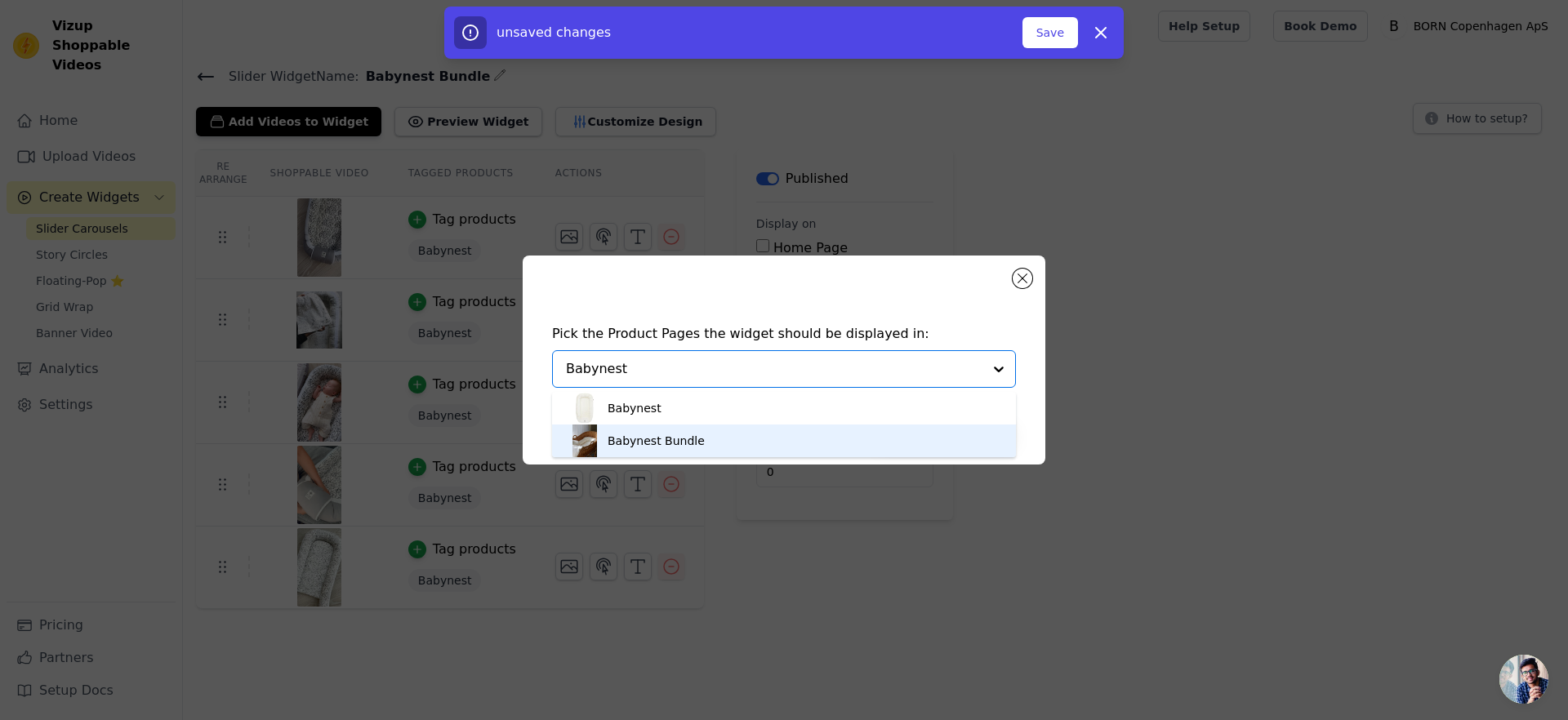
click at [702, 439] on div "Babynest Bundle" at bounding box center [784, 440] width 431 height 33
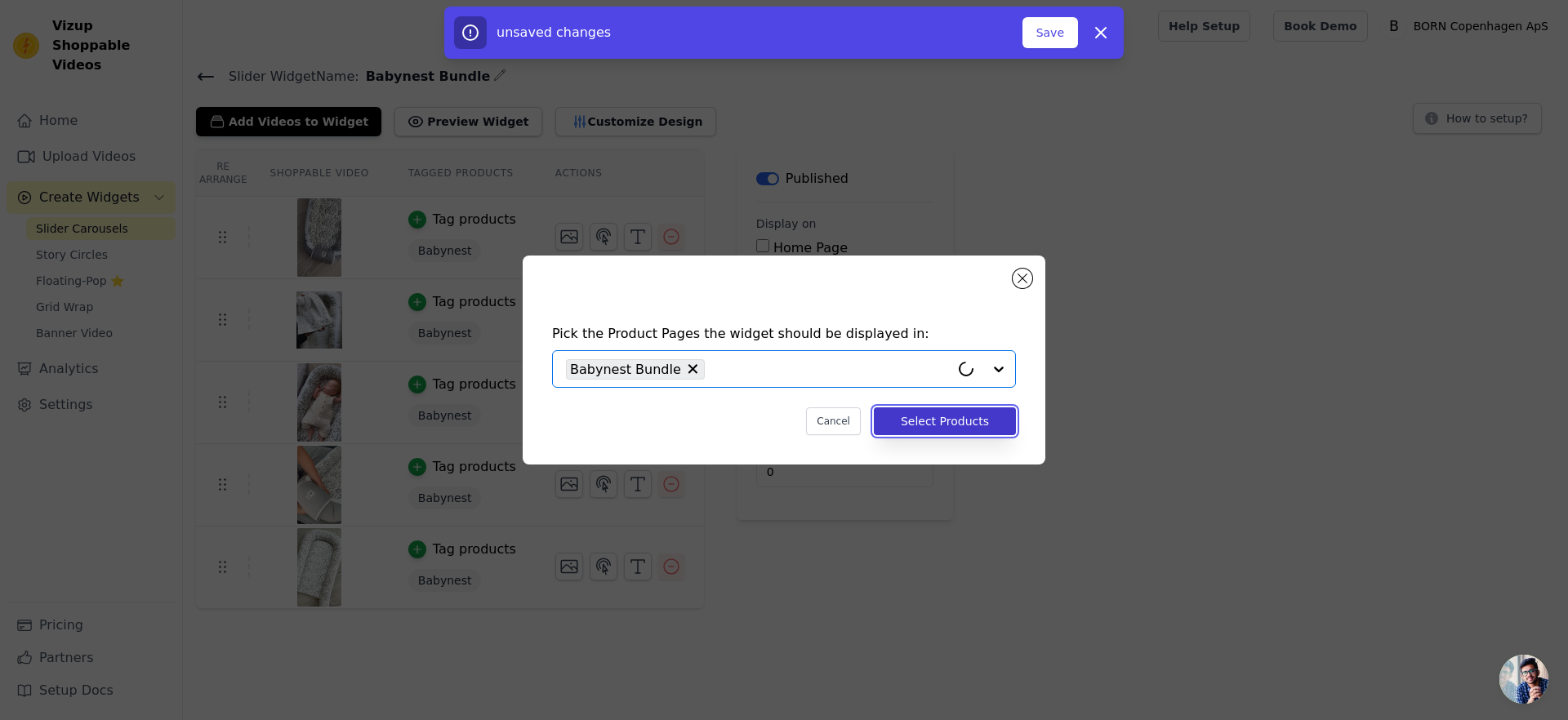
click at [966, 411] on button "Select Products" at bounding box center [944, 420] width 142 height 28
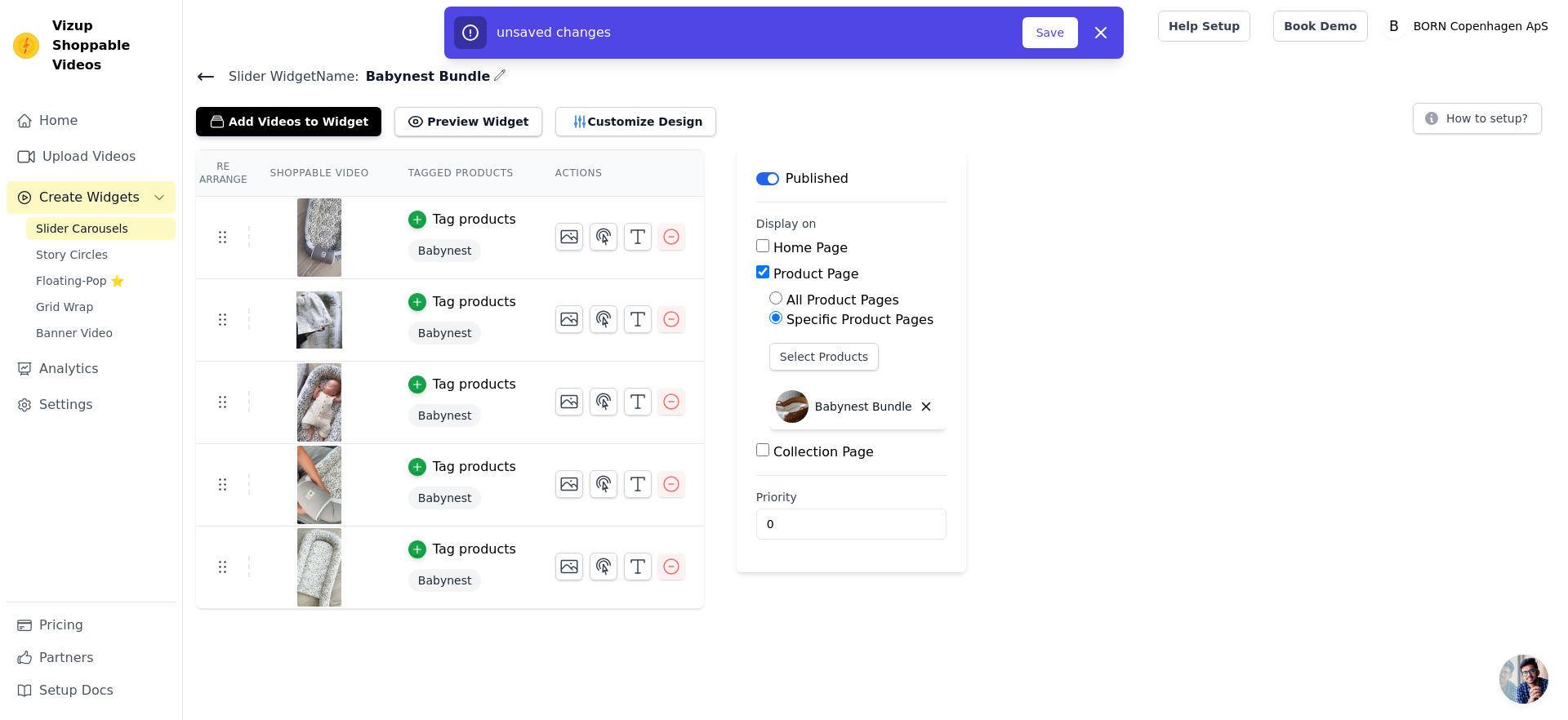
click at [1053, 48] on div "unsaved changes Save Dismiss" at bounding box center [784, 33] width 660 height 33
click at [1053, 41] on button "Save" at bounding box center [1050, 33] width 56 height 31
click at [1060, 25] on button "Save" at bounding box center [1050, 33] width 56 height 31
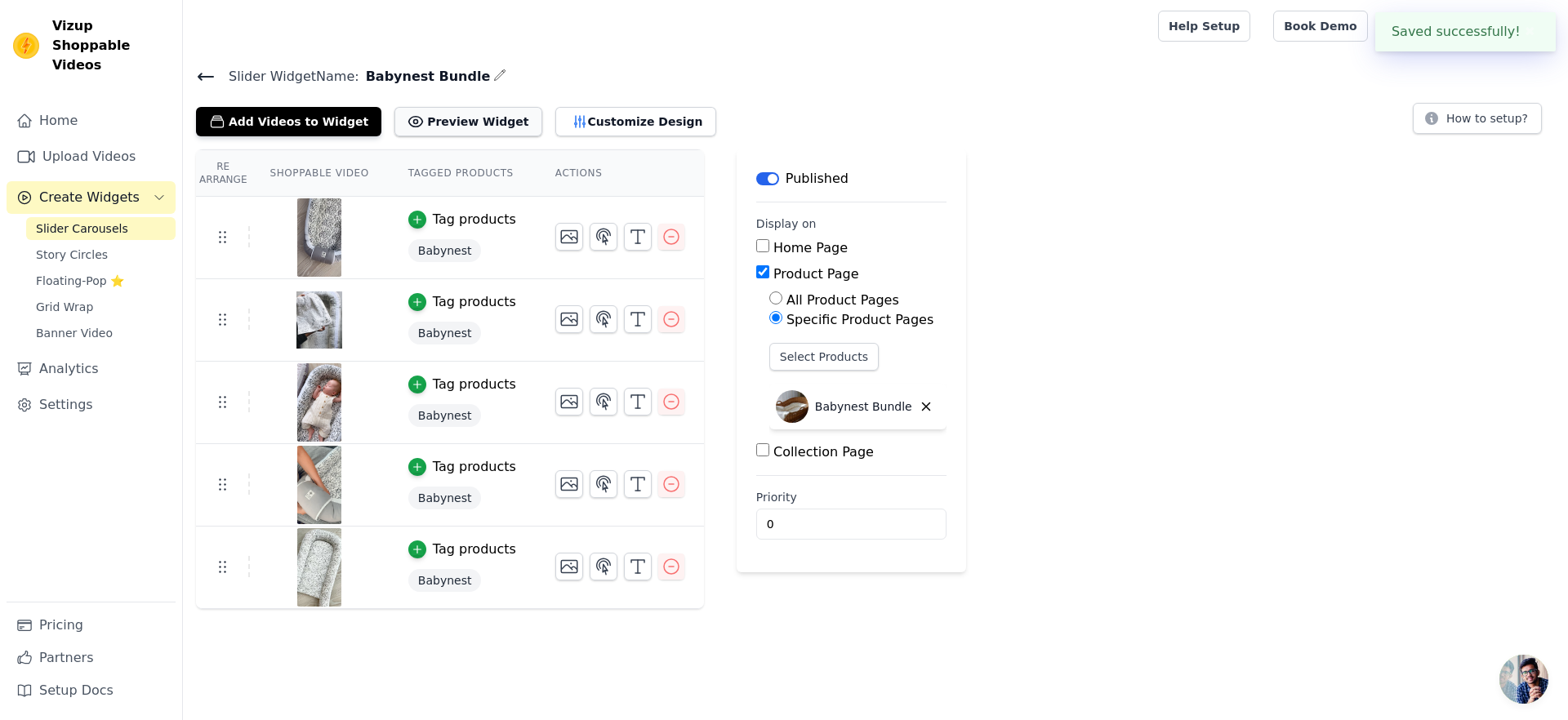
click at [407, 117] on icon at bounding box center [415, 122] width 16 height 16
click at [202, 78] on icon at bounding box center [206, 77] width 19 height 19
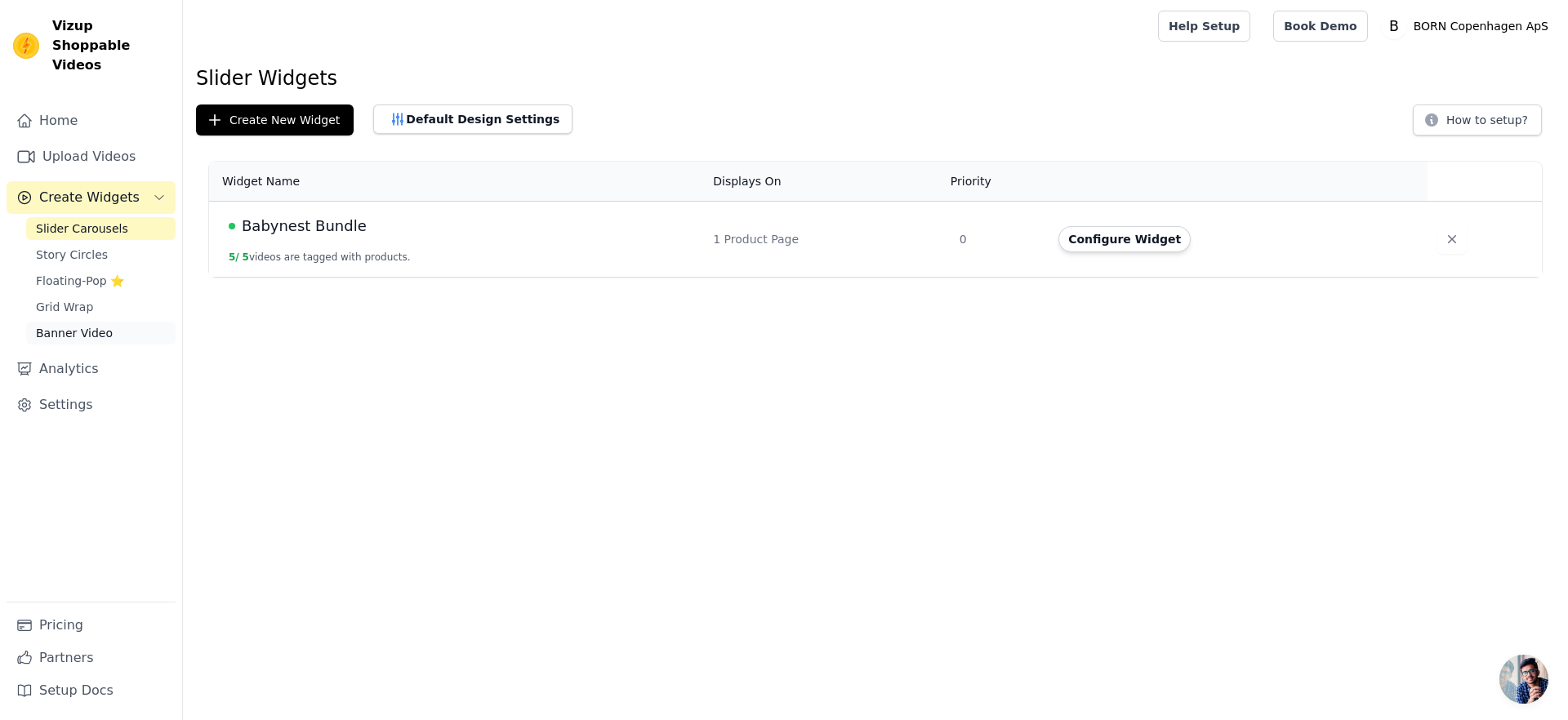
click at [81, 325] on span "Banner Video" at bounding box center [75, 332] width 77 height 16
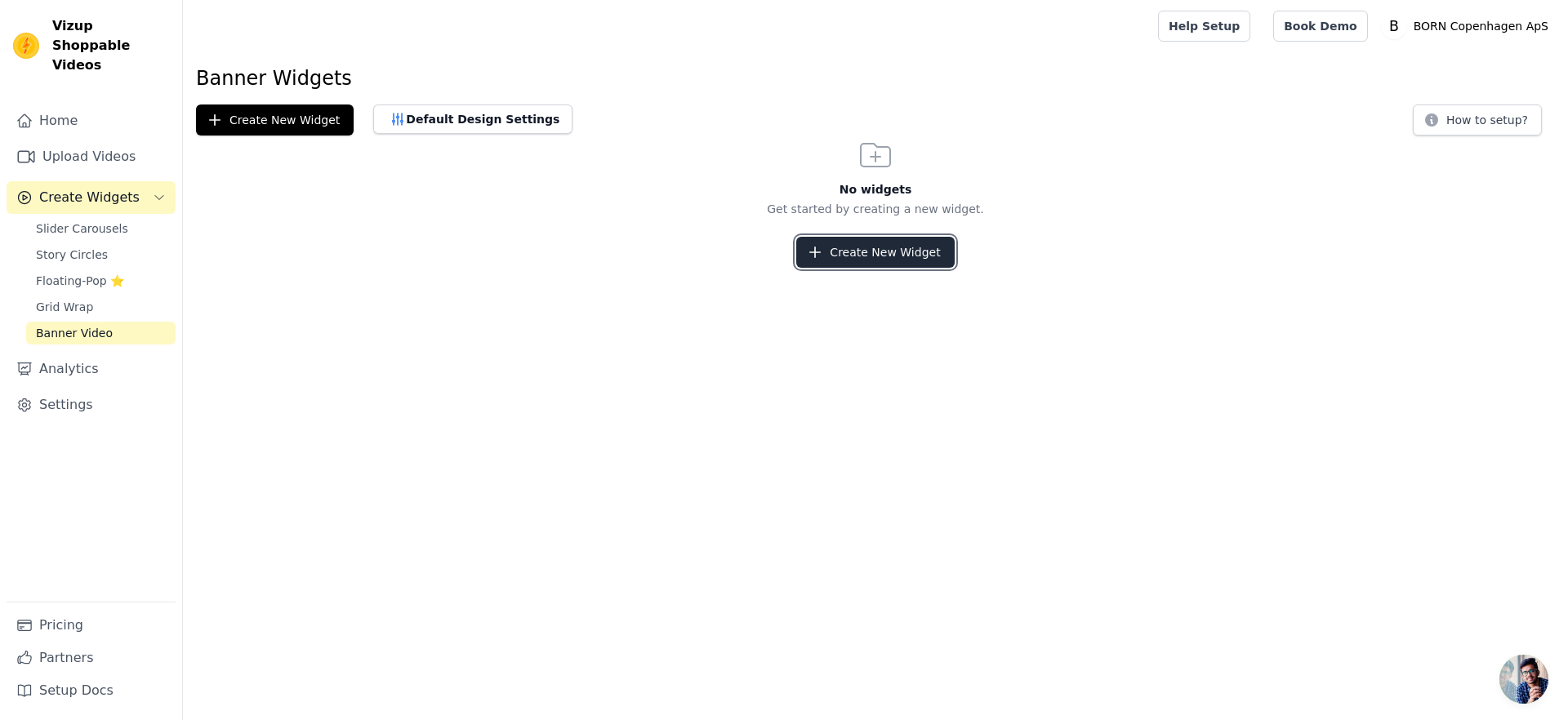
click at [840, 250] on button "Create New Widget" at bounding box center [875, 252] width 158 height 31
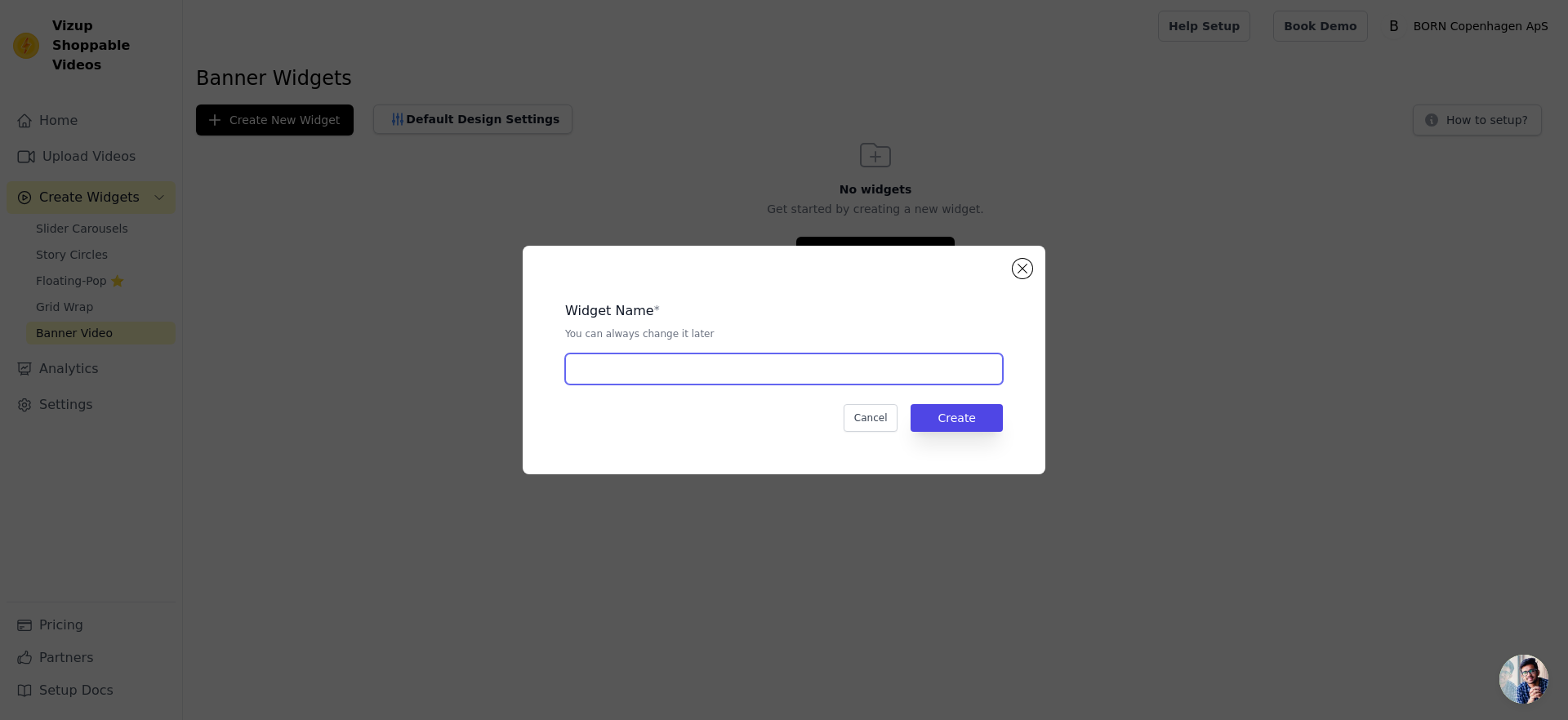
click at [818, 354] on input "text" at bounding box center [784, 369] width 438 height 31
type input "Babynest Bundle"
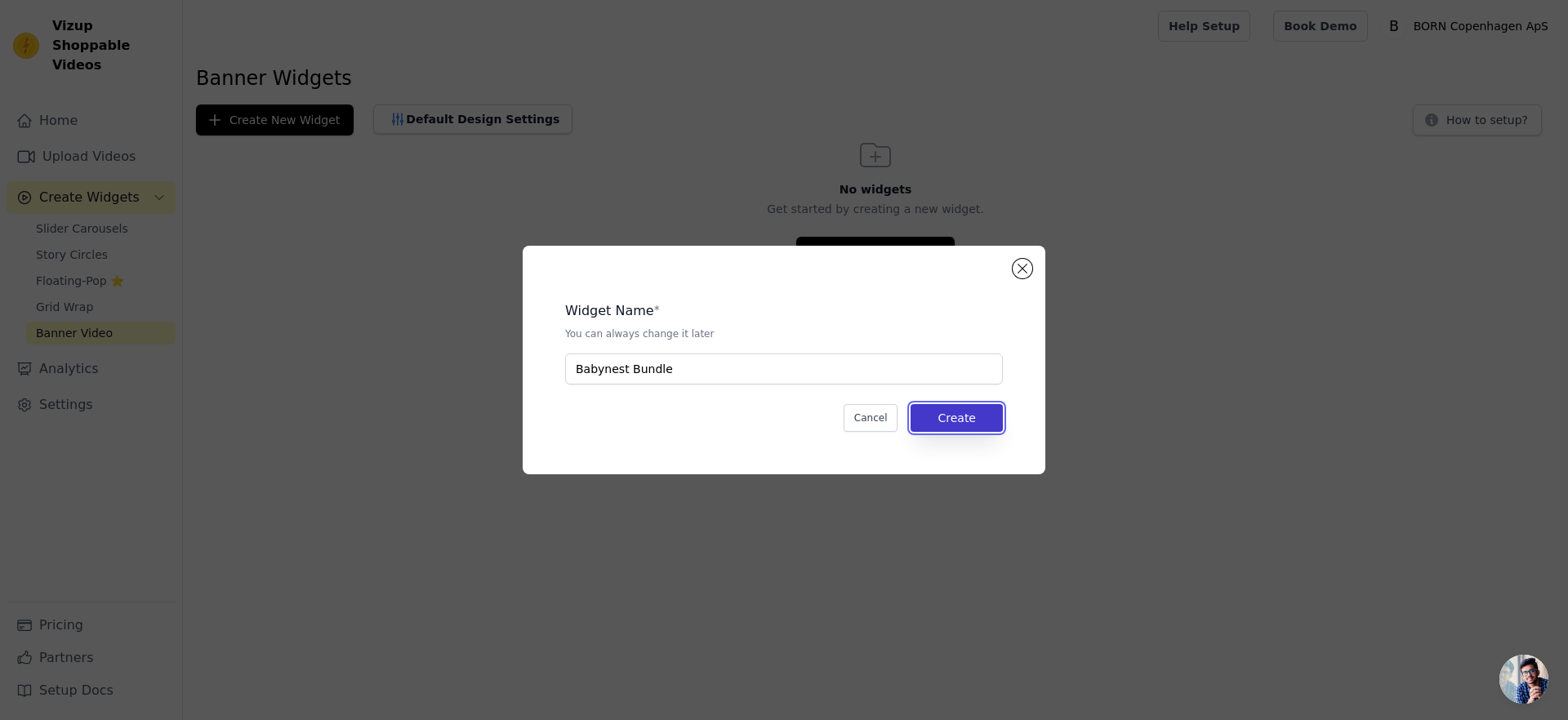
click at [962, 418] on button "Create" at bounding box center [957, 417] width 92 height 28
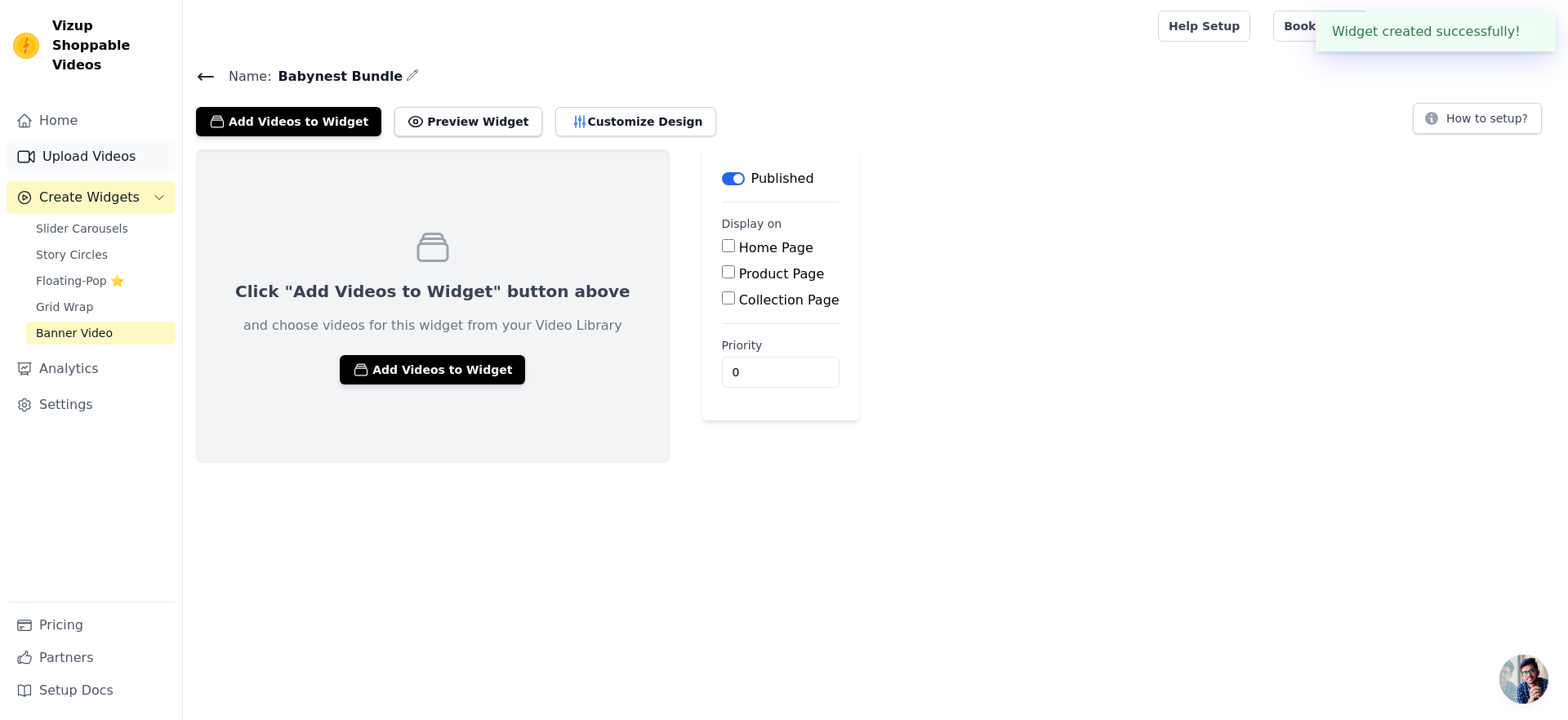
click at [108, 145] on link "Upload Videos" at bounding box center [91, 157] width 169 height 33
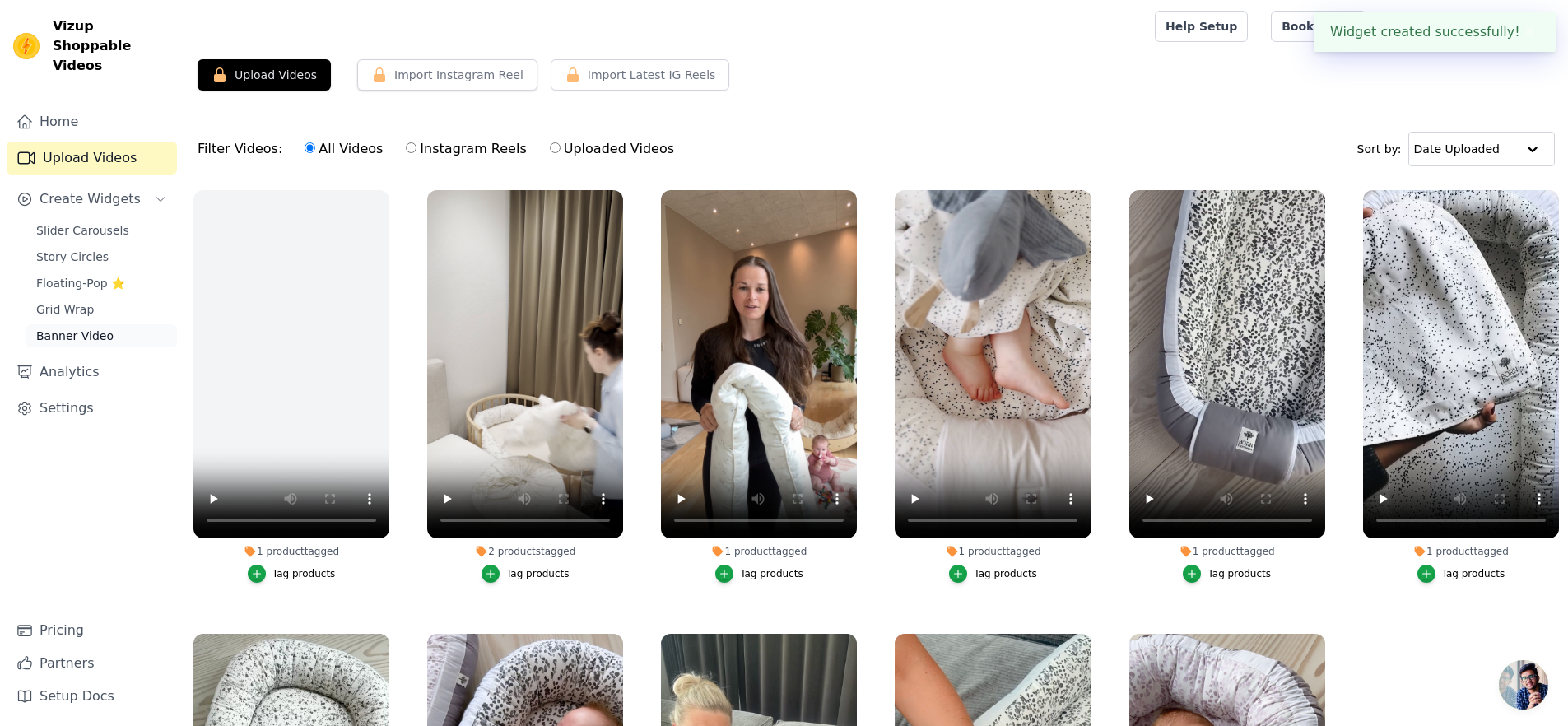
click at [97, 327] on span "Banner Video" at bounding box center [75, 335] width 77 height 16
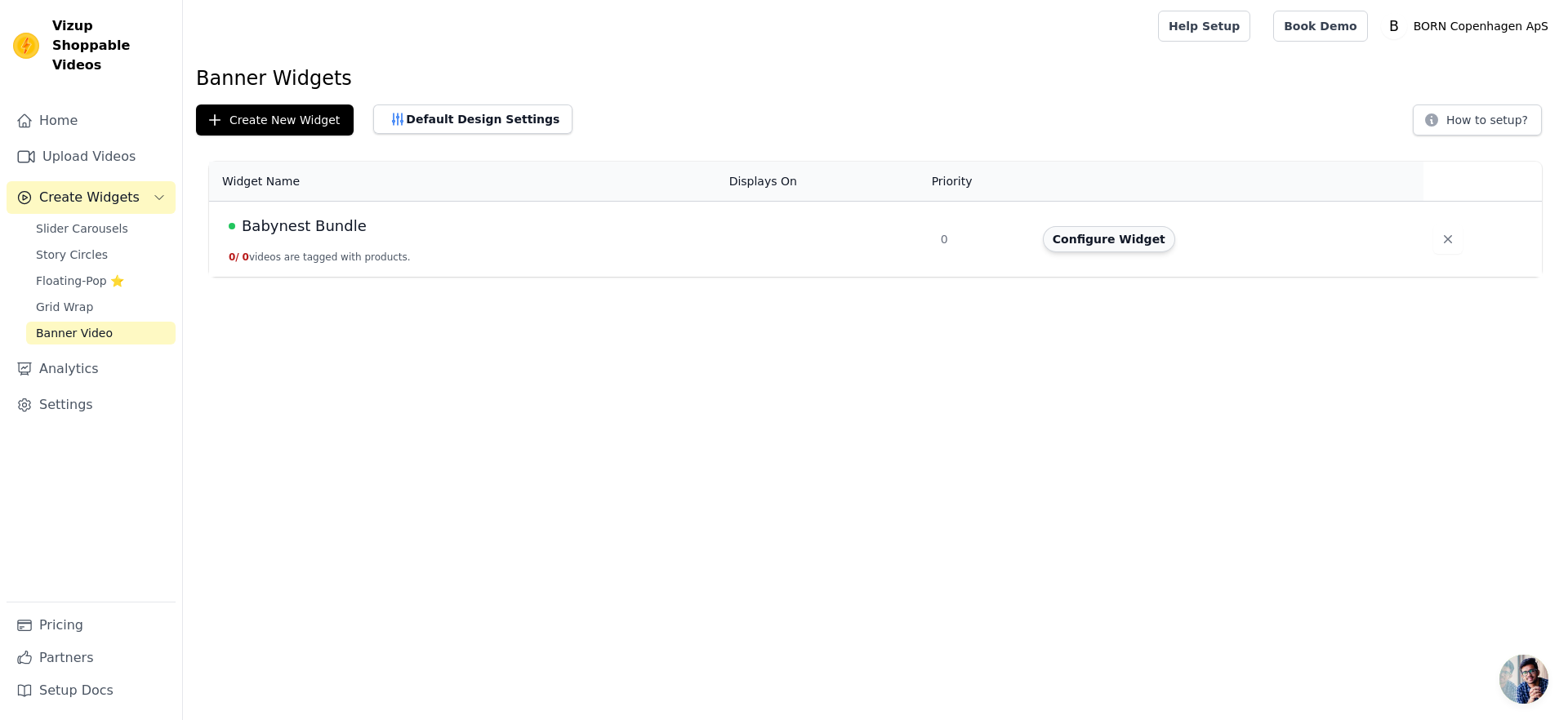
click at [1088, 240] on button "Configure Widget" at bounding box center [1109, 238] width 132 height 26
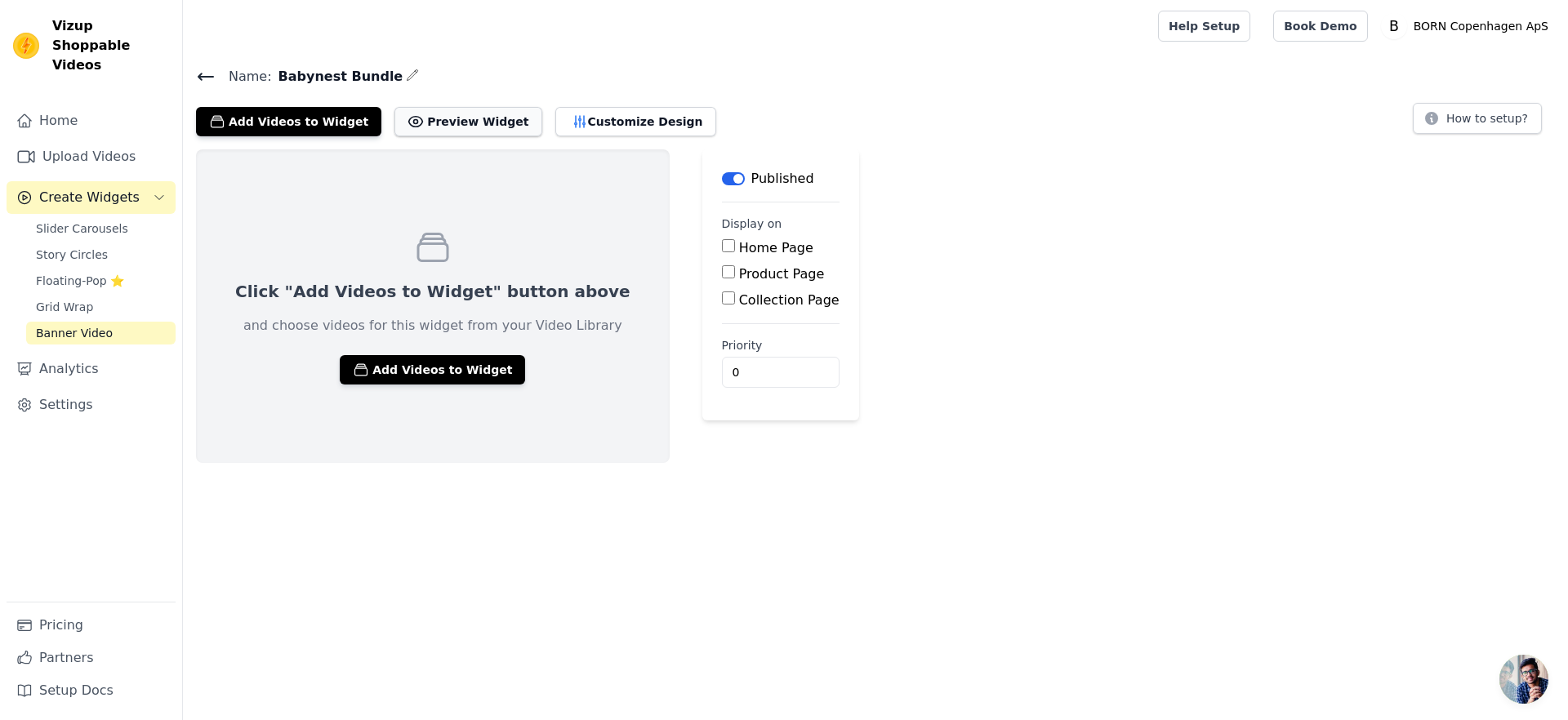
click at [405, 122] on button "Preview Widget" at bounding box center [467, 122] width 147 height 30
click at [55, 141] on link "Upload Videos" at bounding box center [91, 157] width 169 height 33
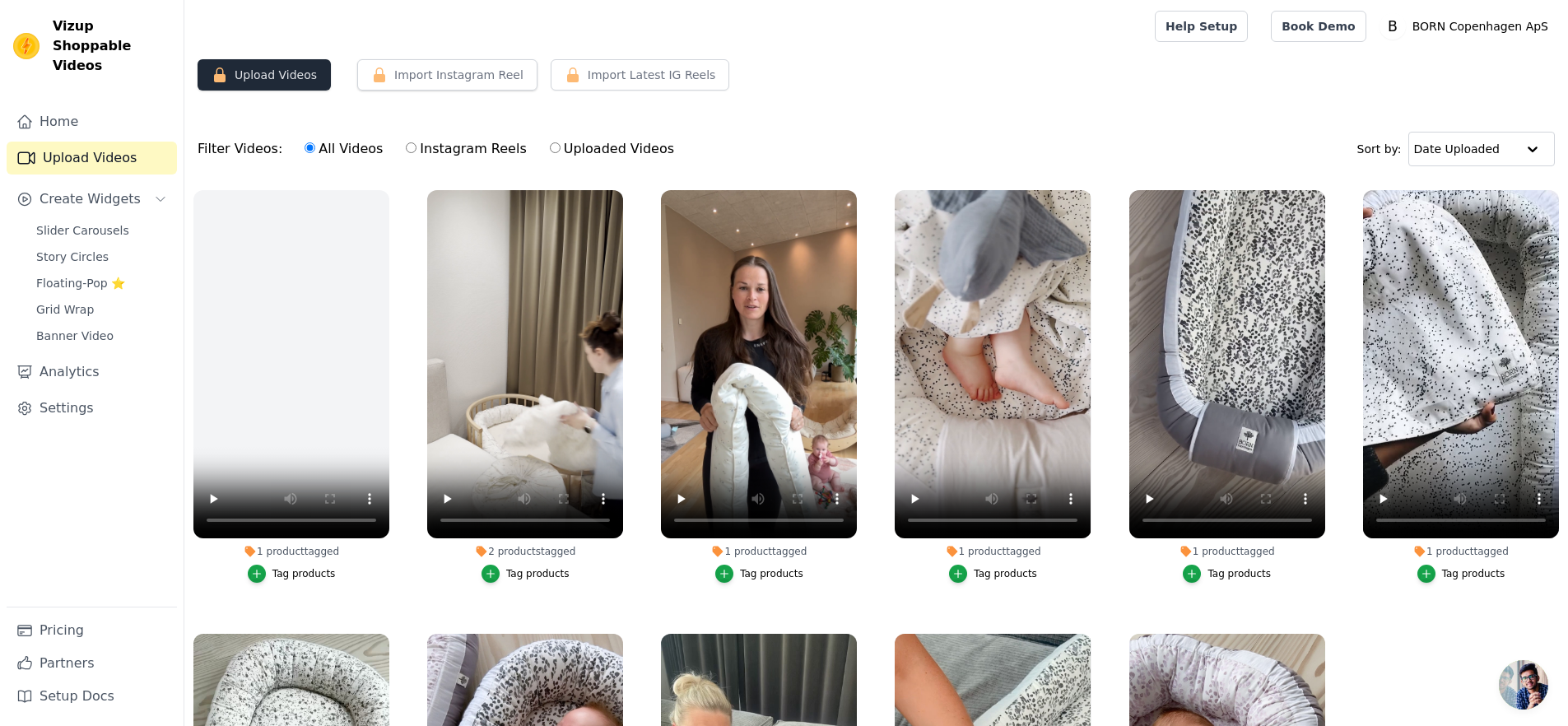
click at [271, 62] on button "Upload Videos" at bounding box center [265, 74] width 133 height 31
click at [298, 74] on button "Upload Videos" at bounding box center [265, 74] width 133 height 31
click at [263, 81] on button "Upload Videos" at bounding box center [265, 74] width 133 height 31
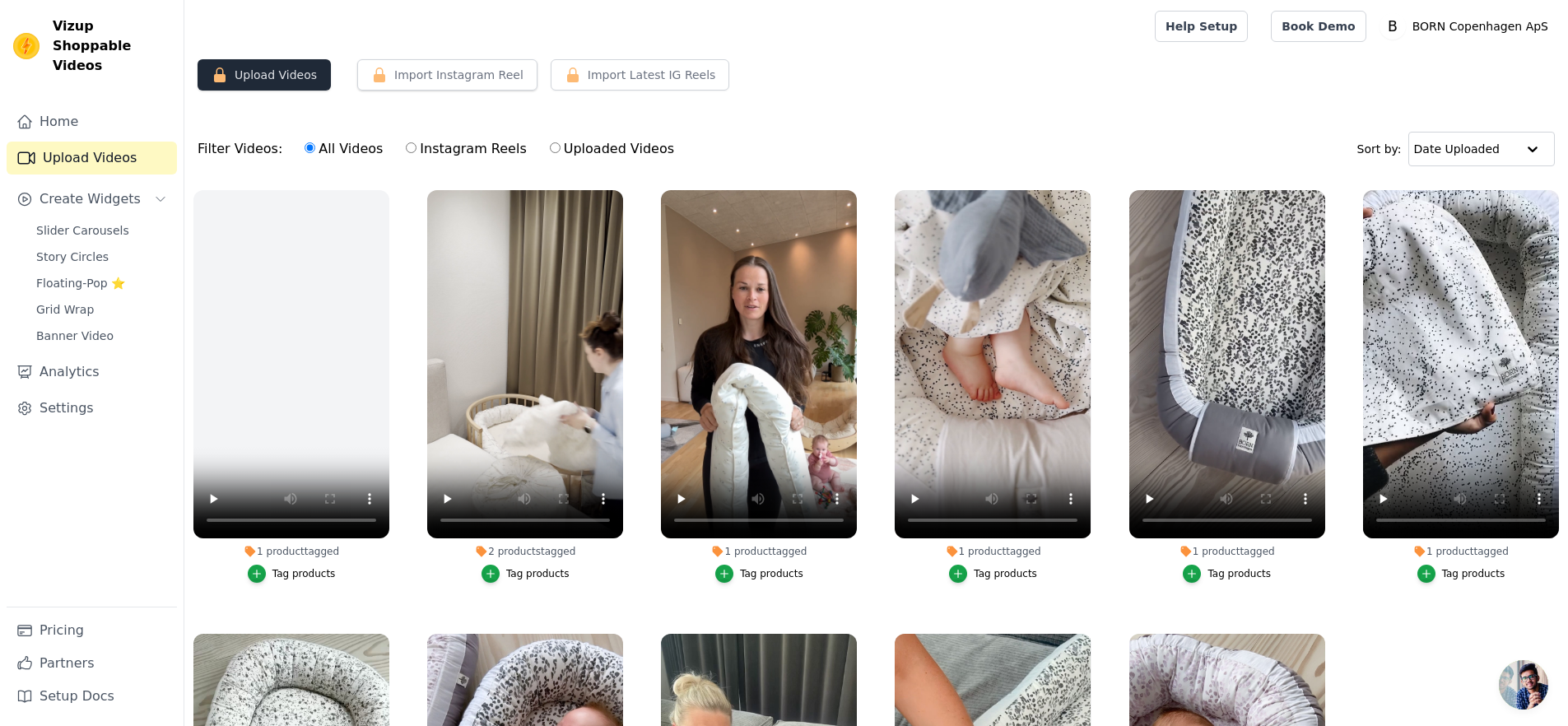
click at [263, 81] on button "Upload Videos" at bounding box center [265, 74] width 133 height 31
click at [277, 70] on button "Upload Videos" at bounding box center [265, 74] width 133 height 31
click at [228, 72] on button "Upload Videos" at bounding box center [265, 74] width 133 height 31
click at [1085, 195] on icon "button" at bounding box center [1088, 193] width 7 height 7
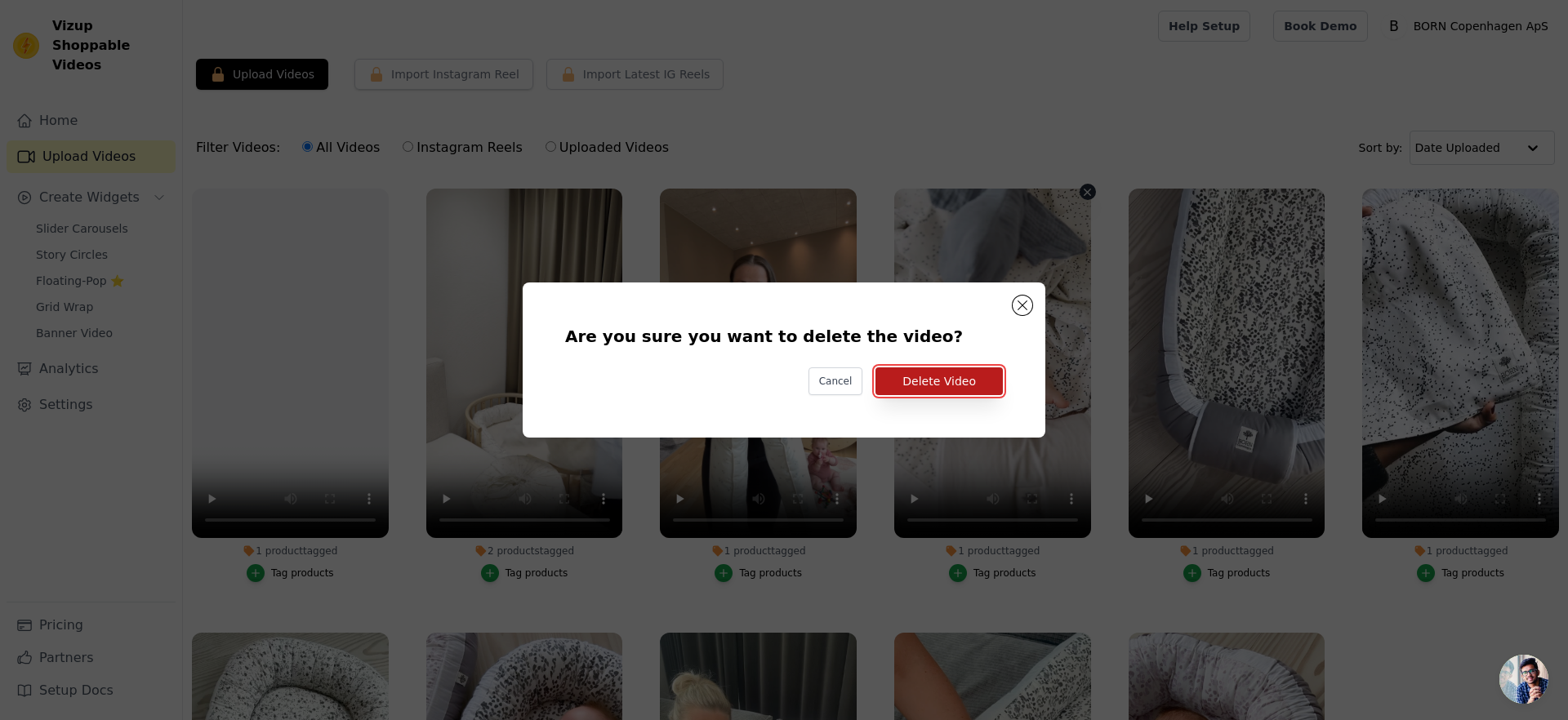
click at [946, 386] on button "Delete Video" at bounding box center [939, 381] width 127 height 28
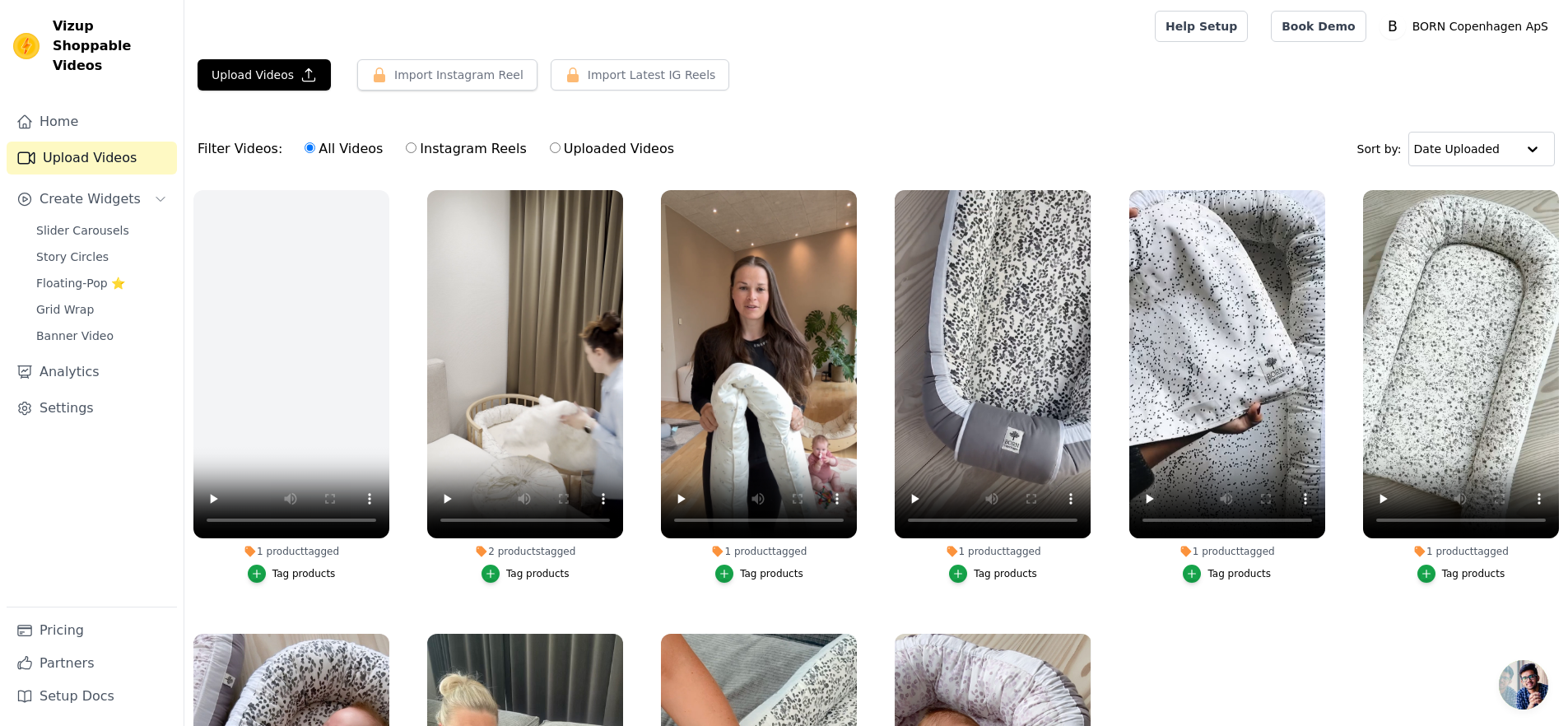
click at [1014, 140] on div "Filter Videos: All Videos Instagram Reels Uploaded Videos Sort by: Date Uploaded" at bounding box center [876, 149] width 1384 height 65
click at [282, 75] on button "Upload Videos" at bounding box center [265, 74] width 133 height 31
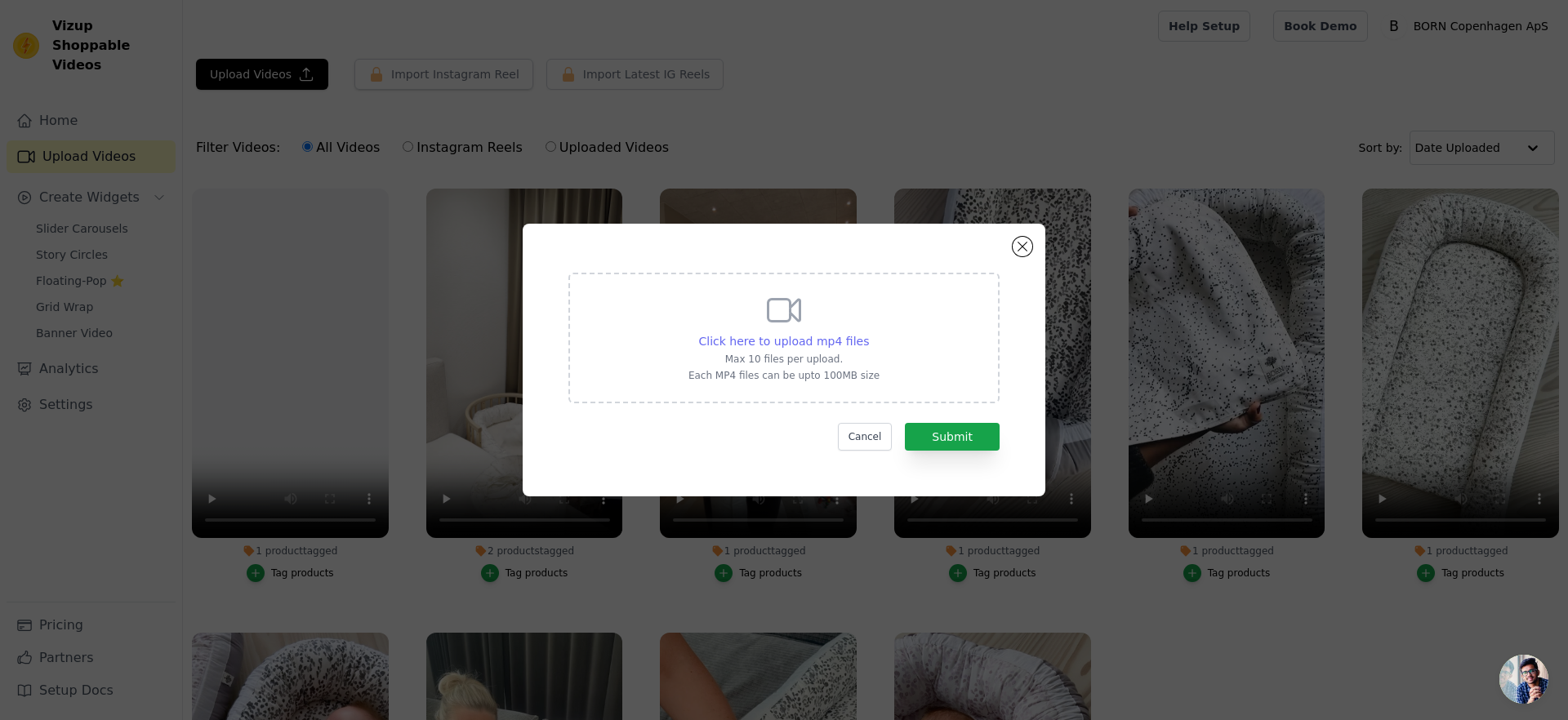
click at [847, 343] on span "Click here to upload mp4 files" at bounding box center [784, 342] width 170 height 13
click at [868, 333] on input "Click here to upload mp4 files Max 10 files per upload. Each MP4 files can be u…" at bounding box center [868, 332] width 1 height 1
type input "C:\fakepath\Babynest - Grey Leaf 🤍🌿 - BORN Copenhagen (1080p, h264).mp4"
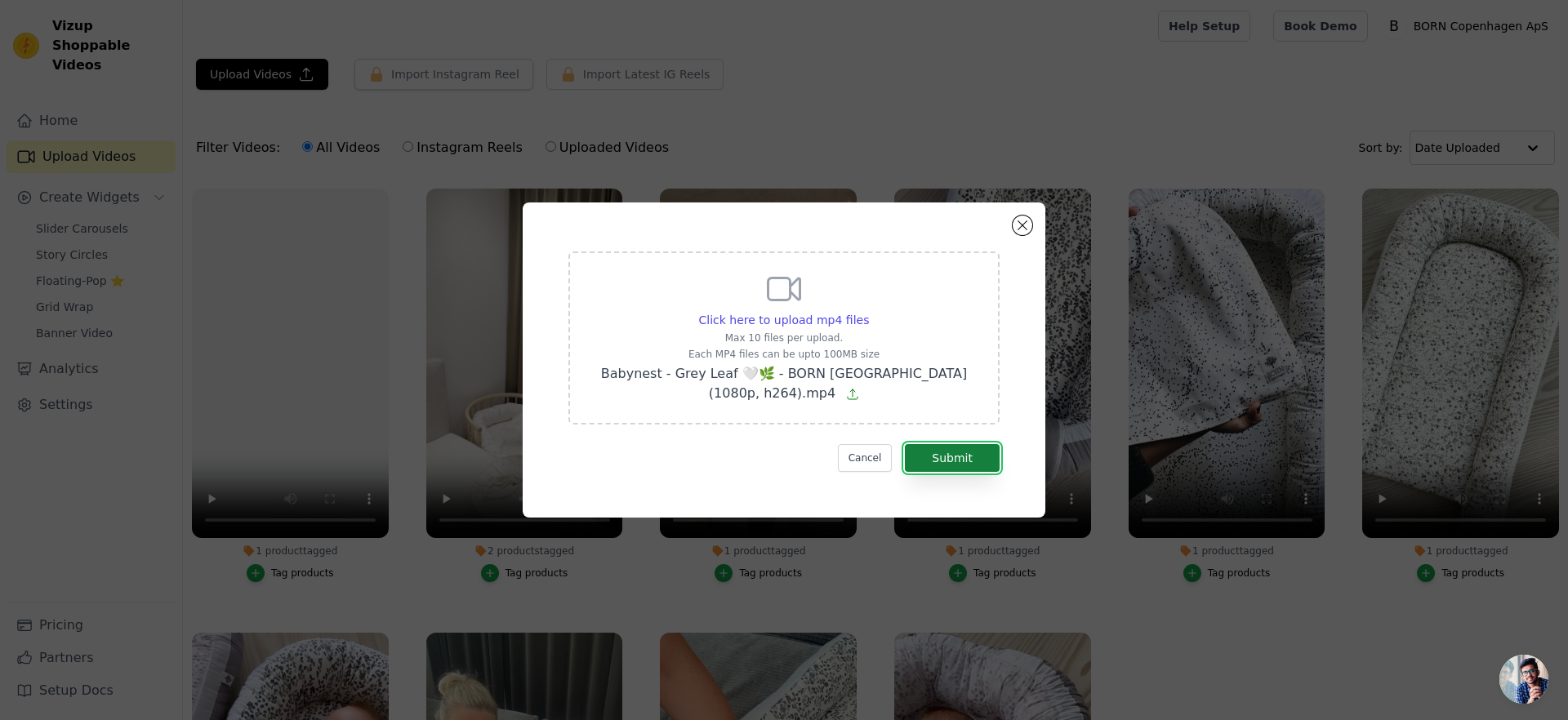
click at [960, 454] on button "Submit" at bounding box center [952, 458] width 95 height 28
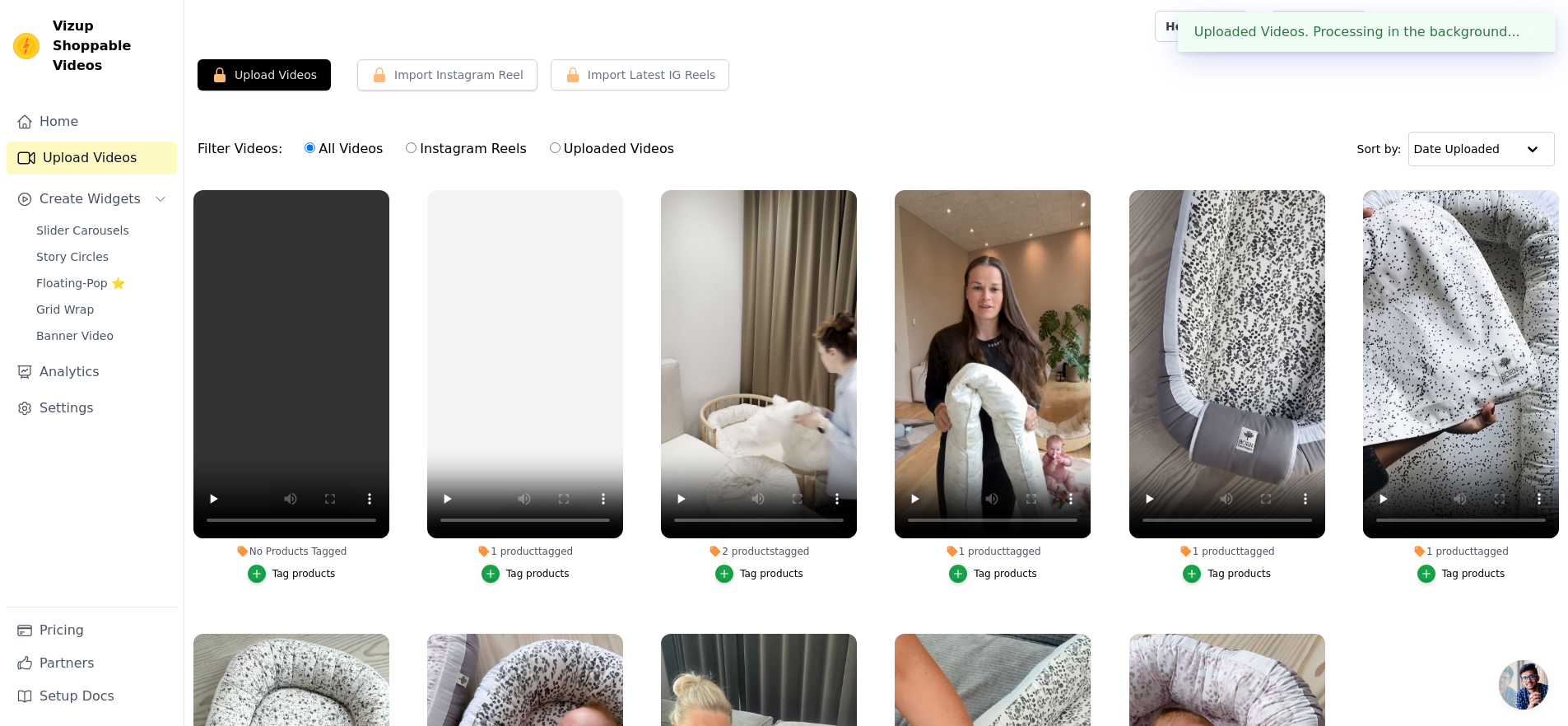
click at [304, 567] on div "Tag products" at bounding box center [304, 573] width 64 height 14
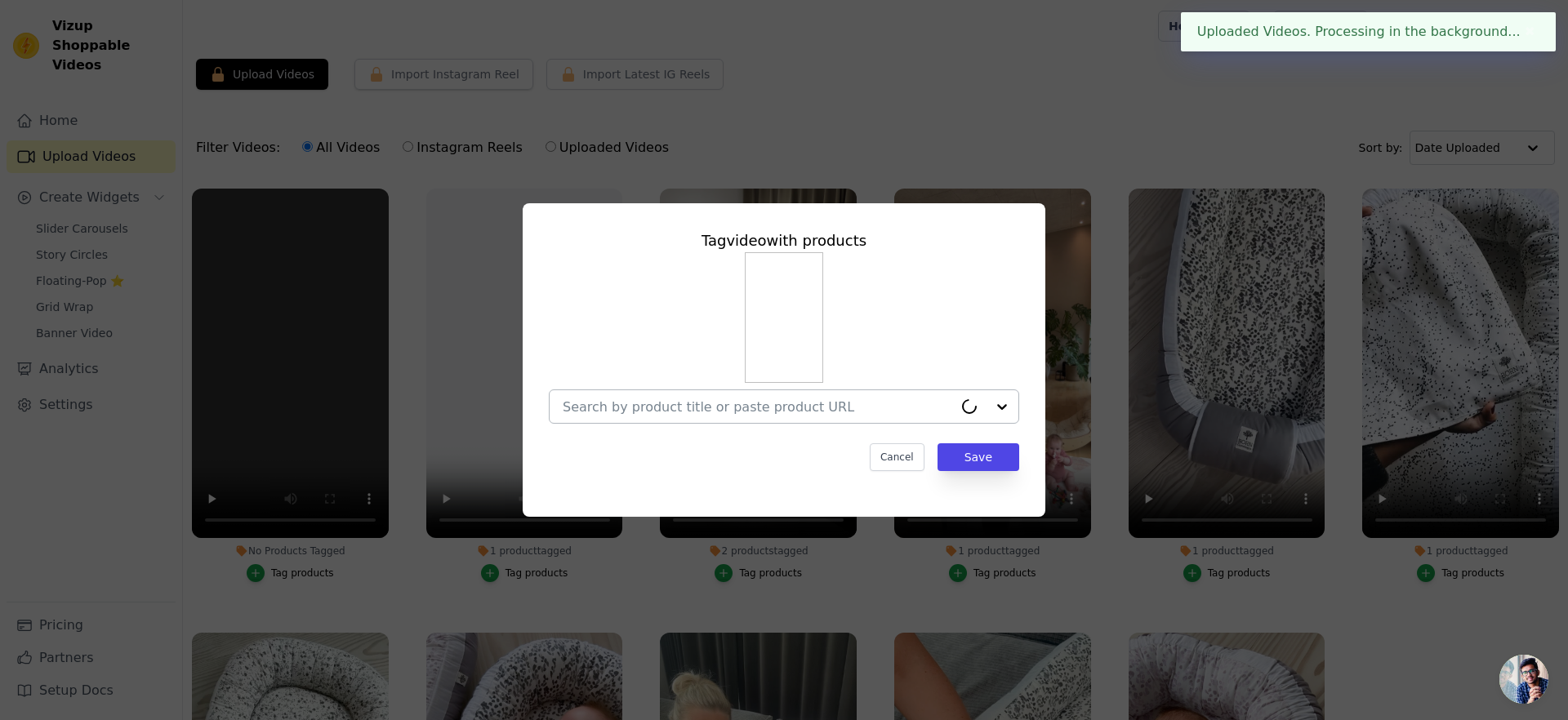
click at [764, 399] on input "No Products Tagged Tag video with products Cancel Save Tag products" at bounding box center [758, 407] width 391 height 15
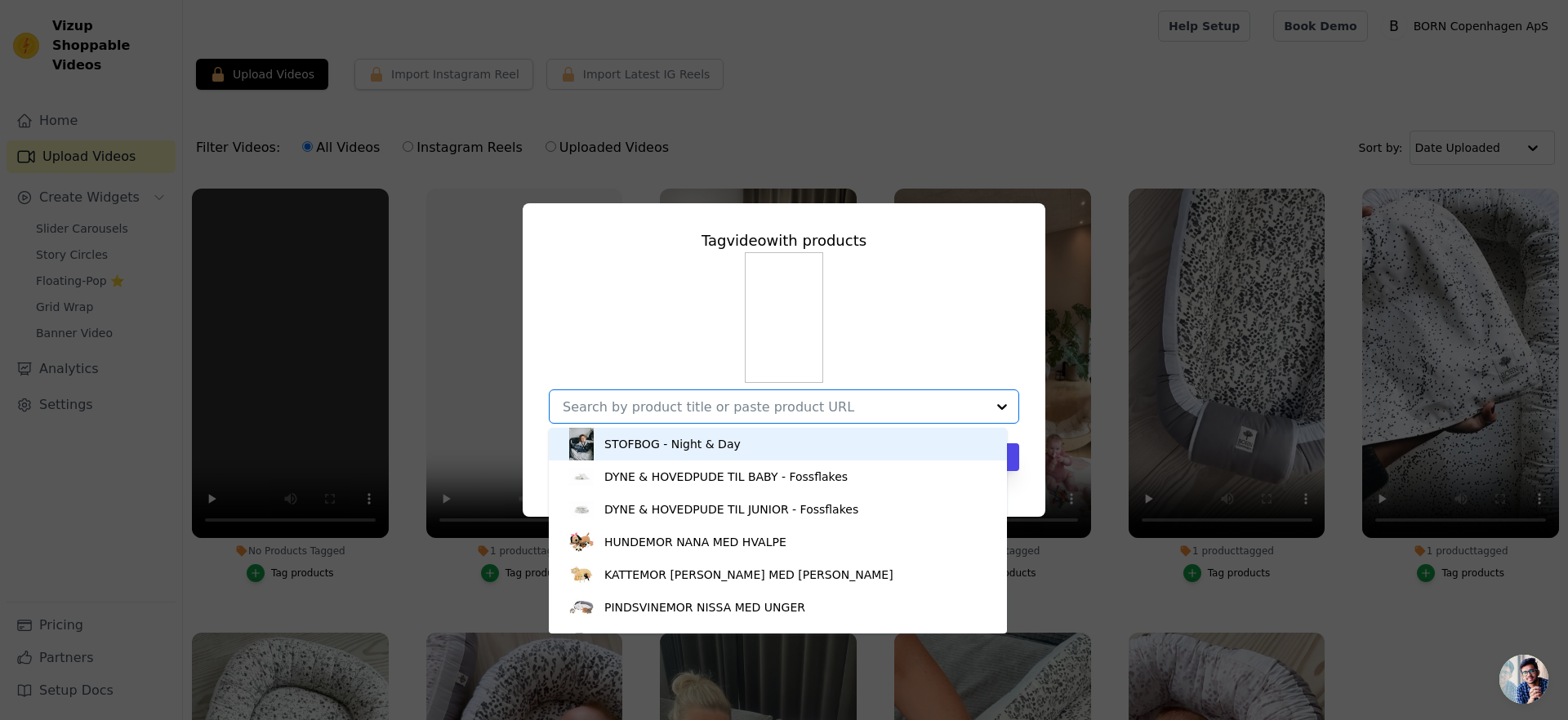
type input "b"
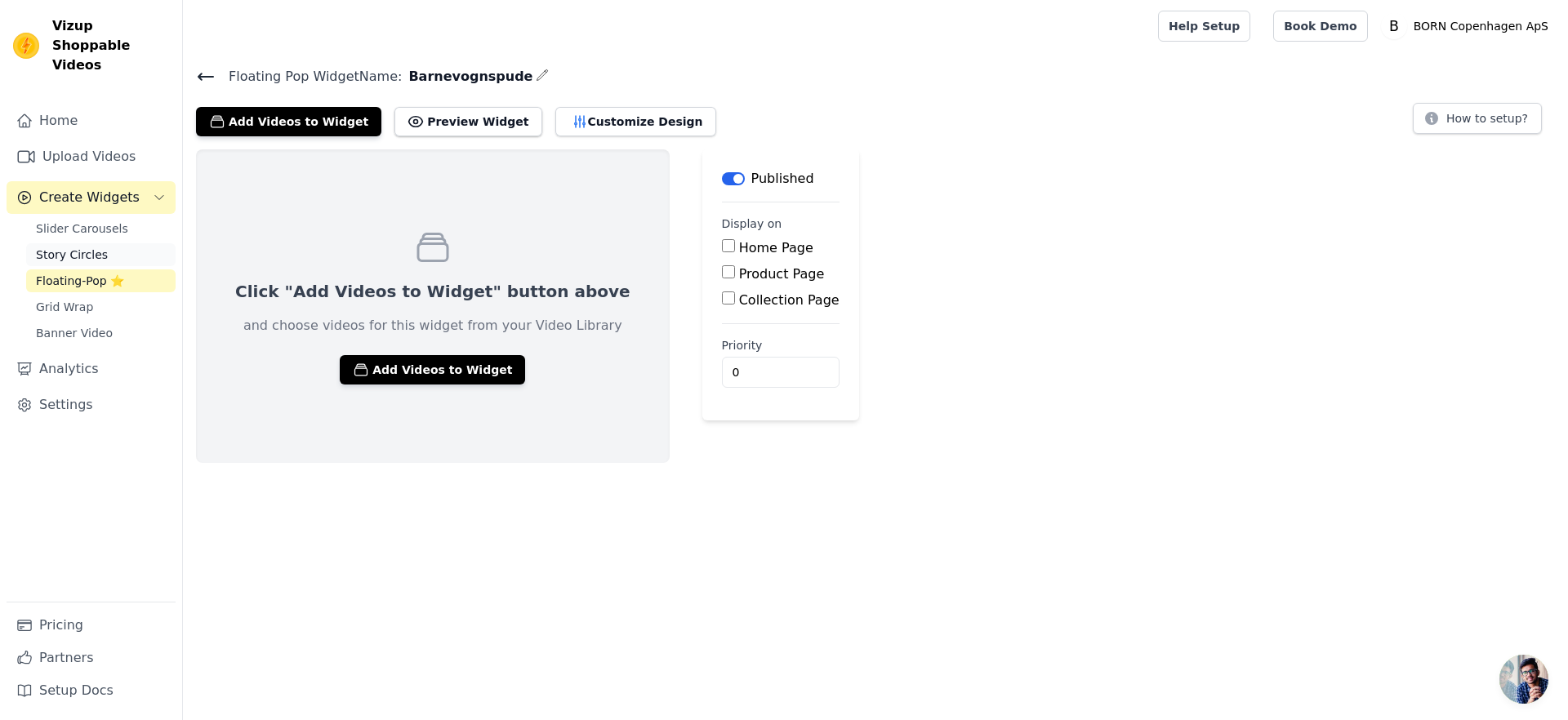
click at [66, 246] on span "Story Circles" at bounding box center [72, 254] width 72 height 16
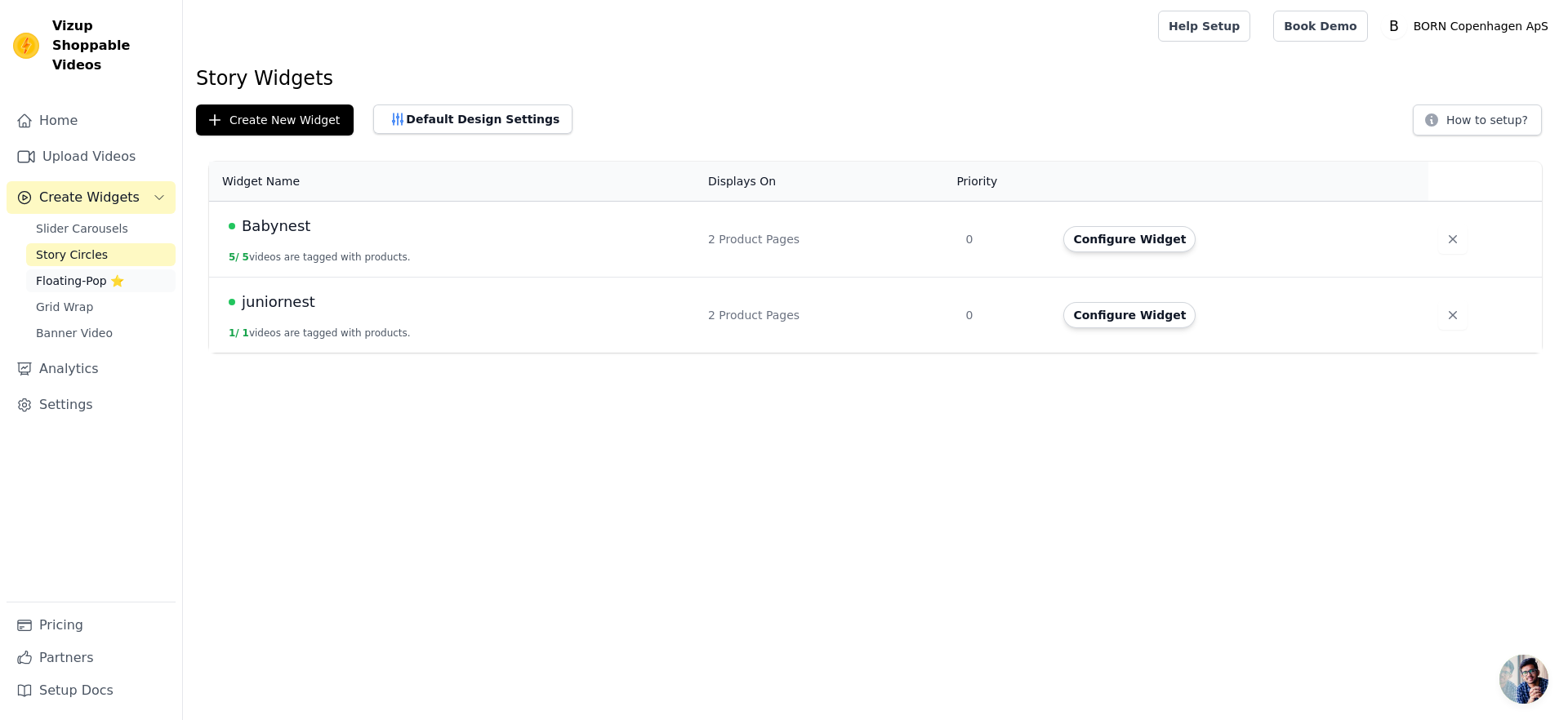
click at [80, 273] on span "Floating-Pop ⭐" at bounding box center [80, 281] width 88 height 16
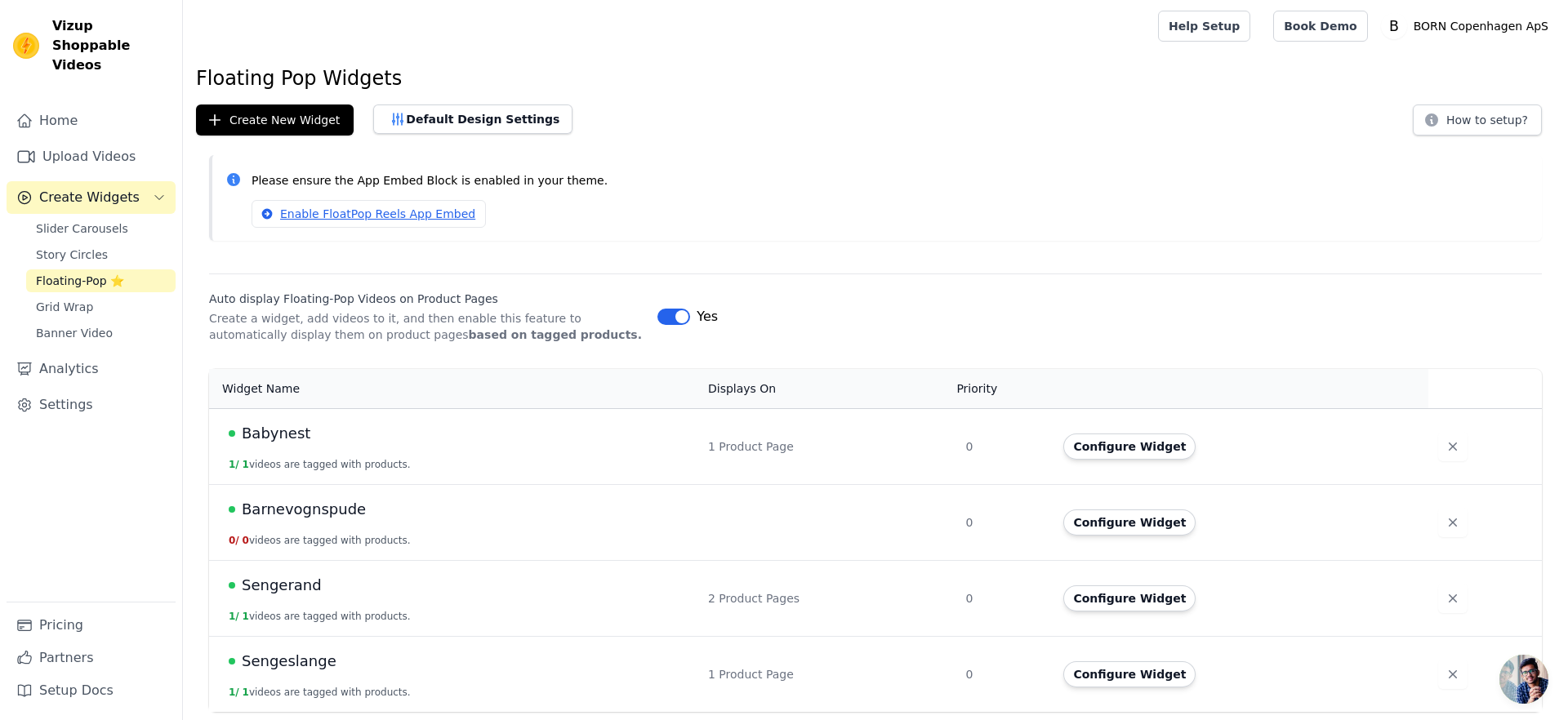
click at [285, 520] on span "Barnevognspude" at bounding box center [304, 509] width 125 height 23
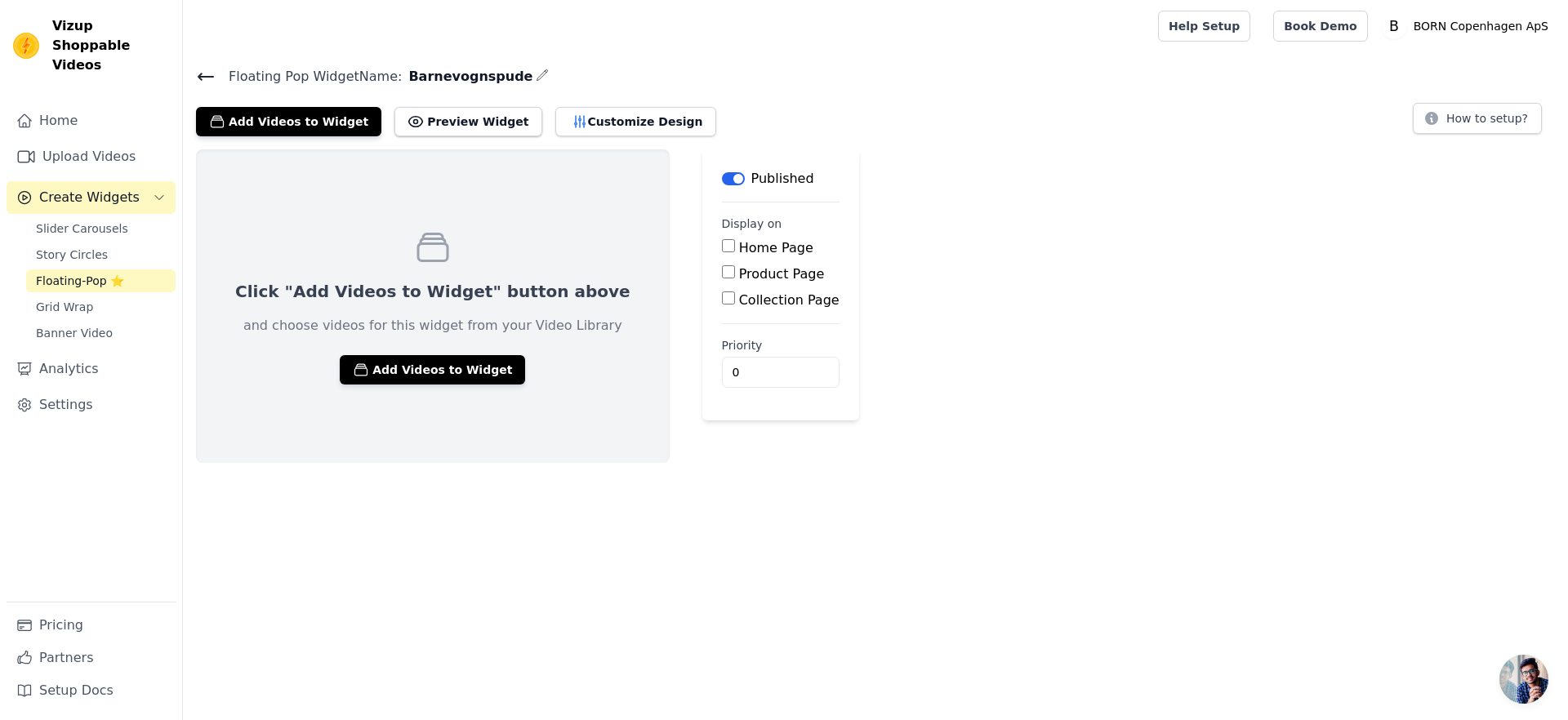
click at [739, 268] on label "Product Page" at bounding box center [783, 274] width 86 height 15
click at [722, 268] on input "Product Page" at bounding box center [729, 272] width 13 height 13
checkbox input "true"
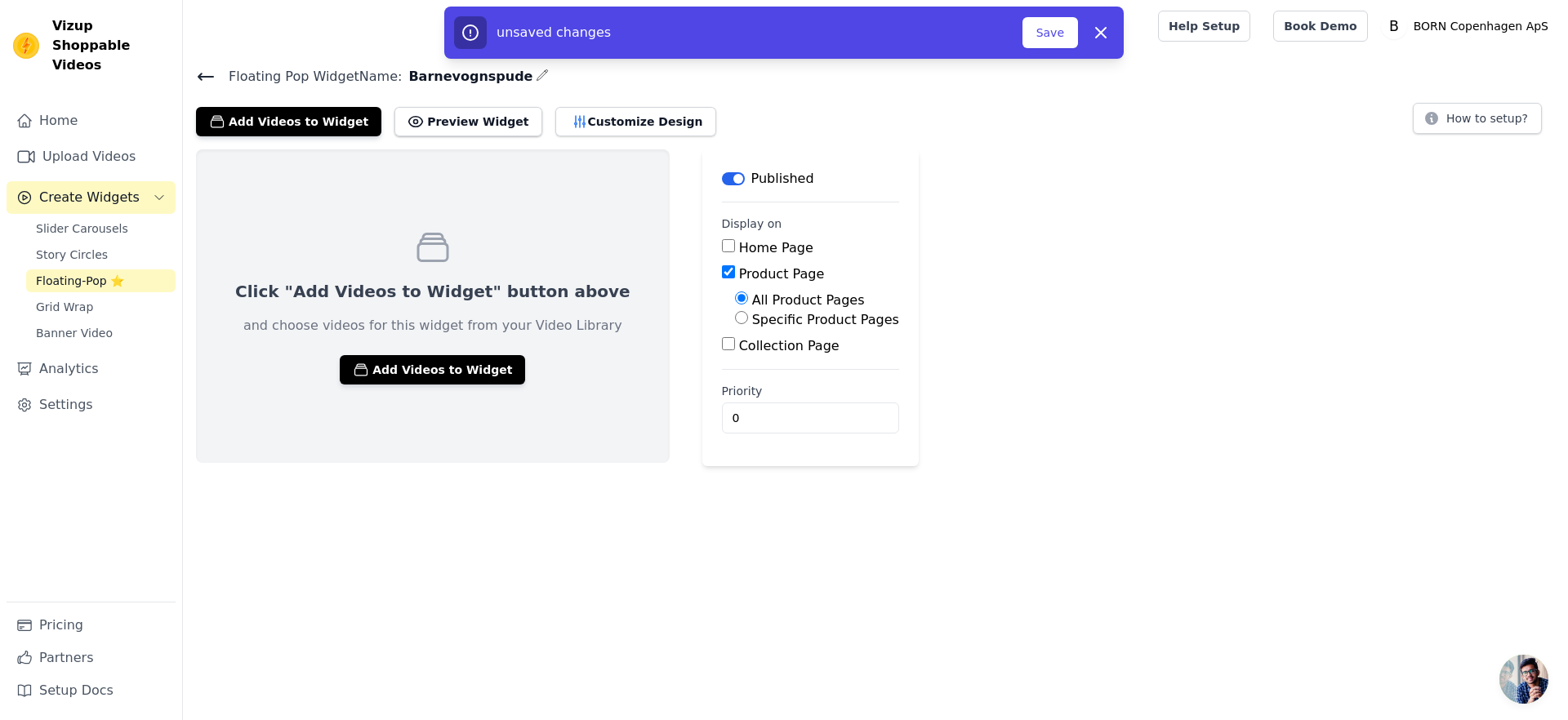
click at [722, 308] on div "All Product Pages Specific Product Pages" at bounding box center [810, 310] width 177 height 39
click at [752, 317] on label "Specific Product Pages" at bounding box center [825, 320] width 147 height 15
click at [735, 317] on input "Specific Product Pages" at bounding box center [741, 318] width 13 height 13
radio input "true"
click at [752, 348] on button "Select Products" at bounding box center [789, 356] width 109 height 28
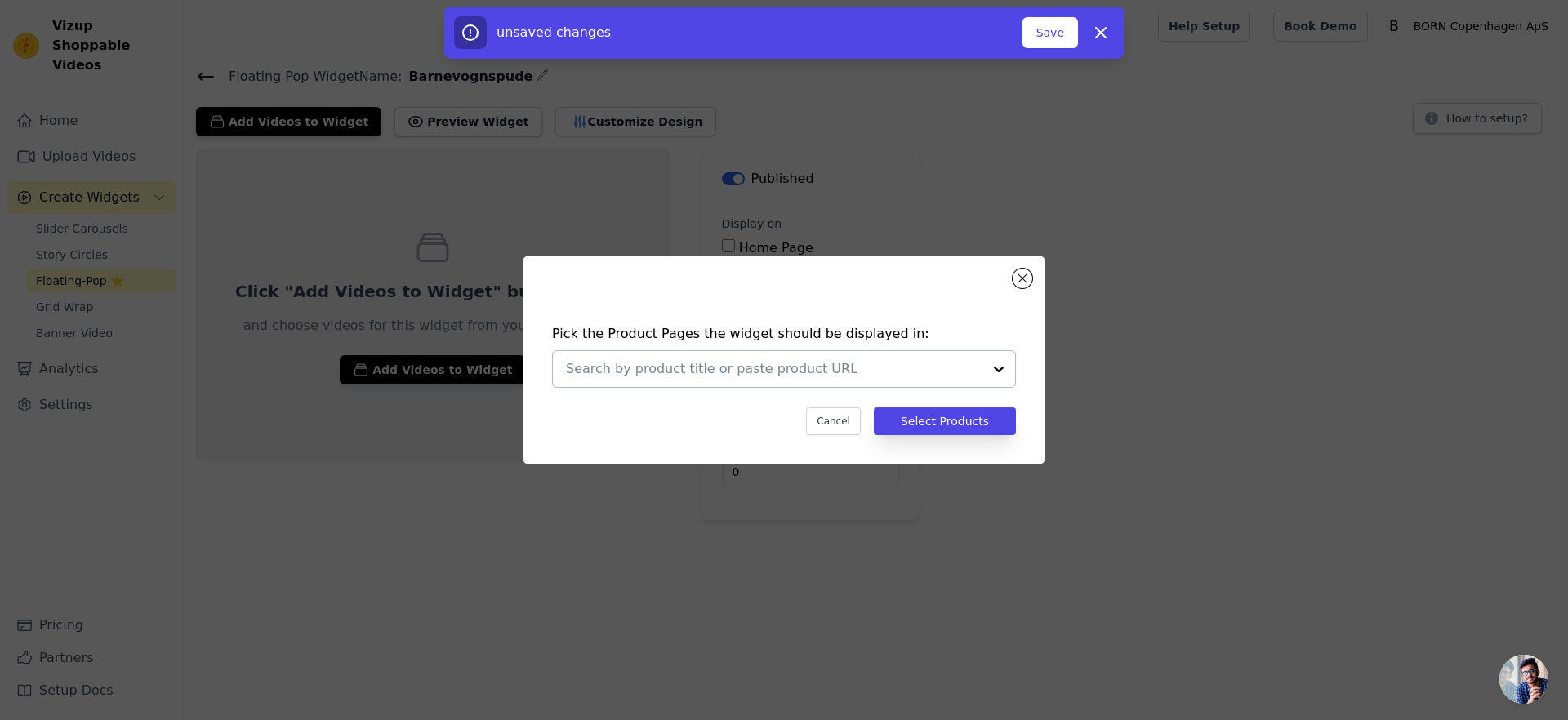
click at [721, 377] on input "text" at bounding box center [774, 369] width 417 height 19
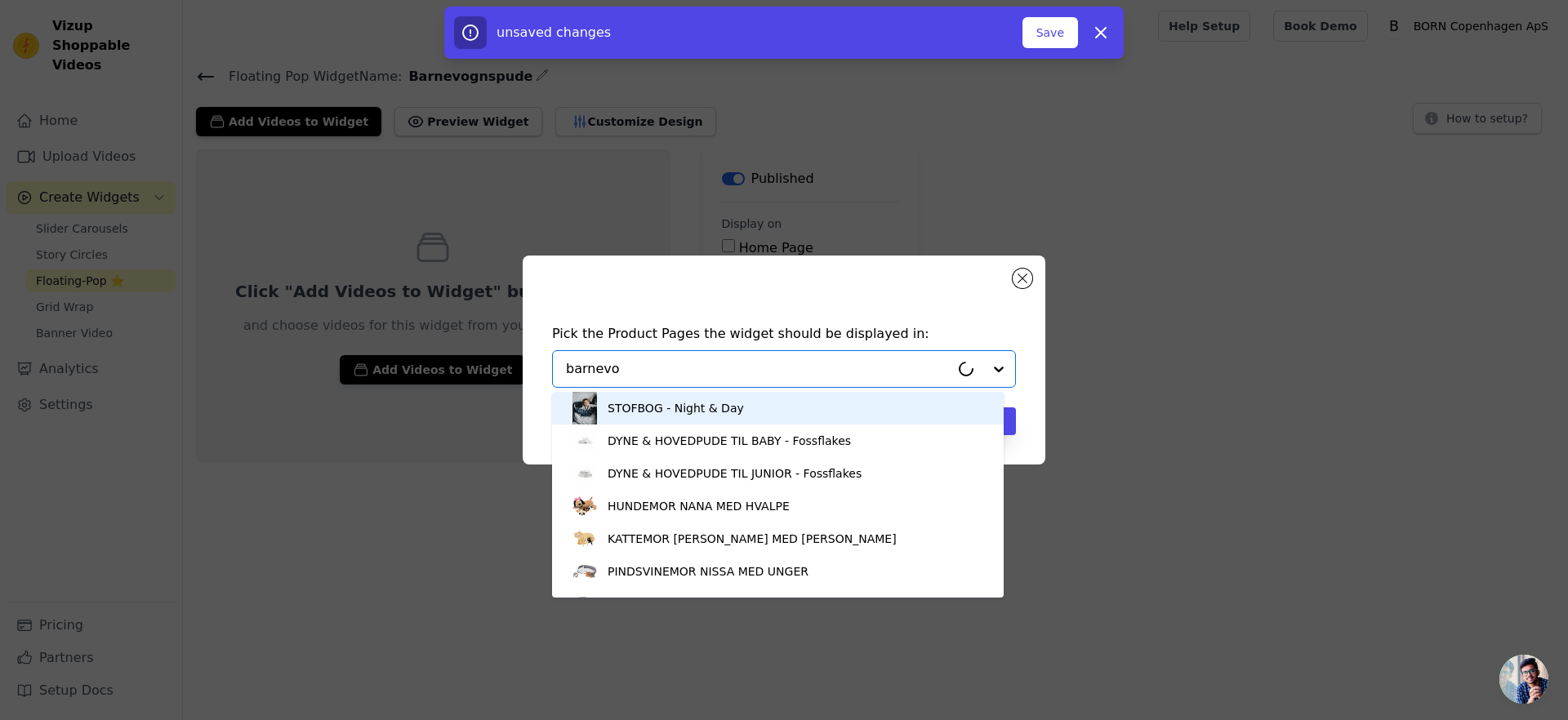
type input "barnevog"
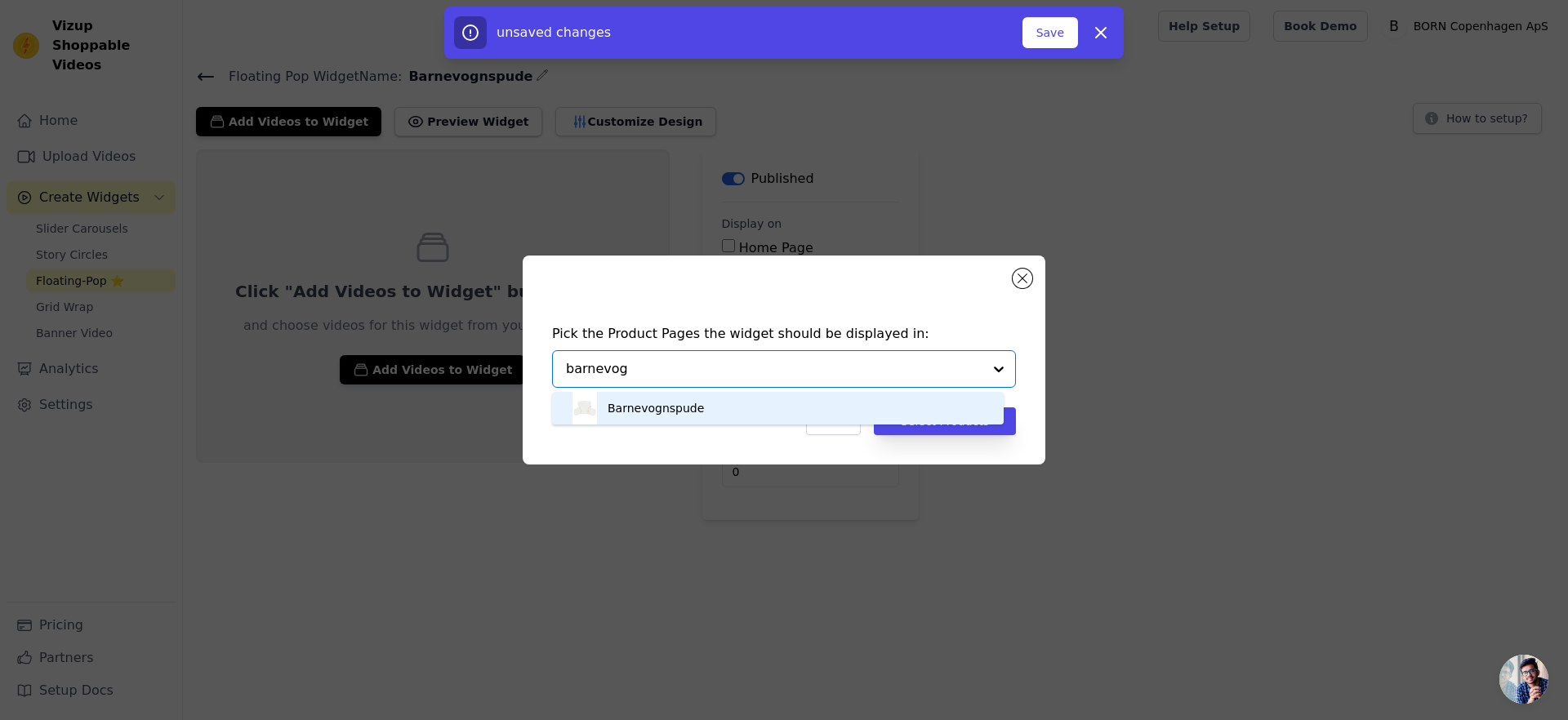
click at [673, 394] on div "Barnevognspude" at bounding box center [777, 408] width 419 height 33
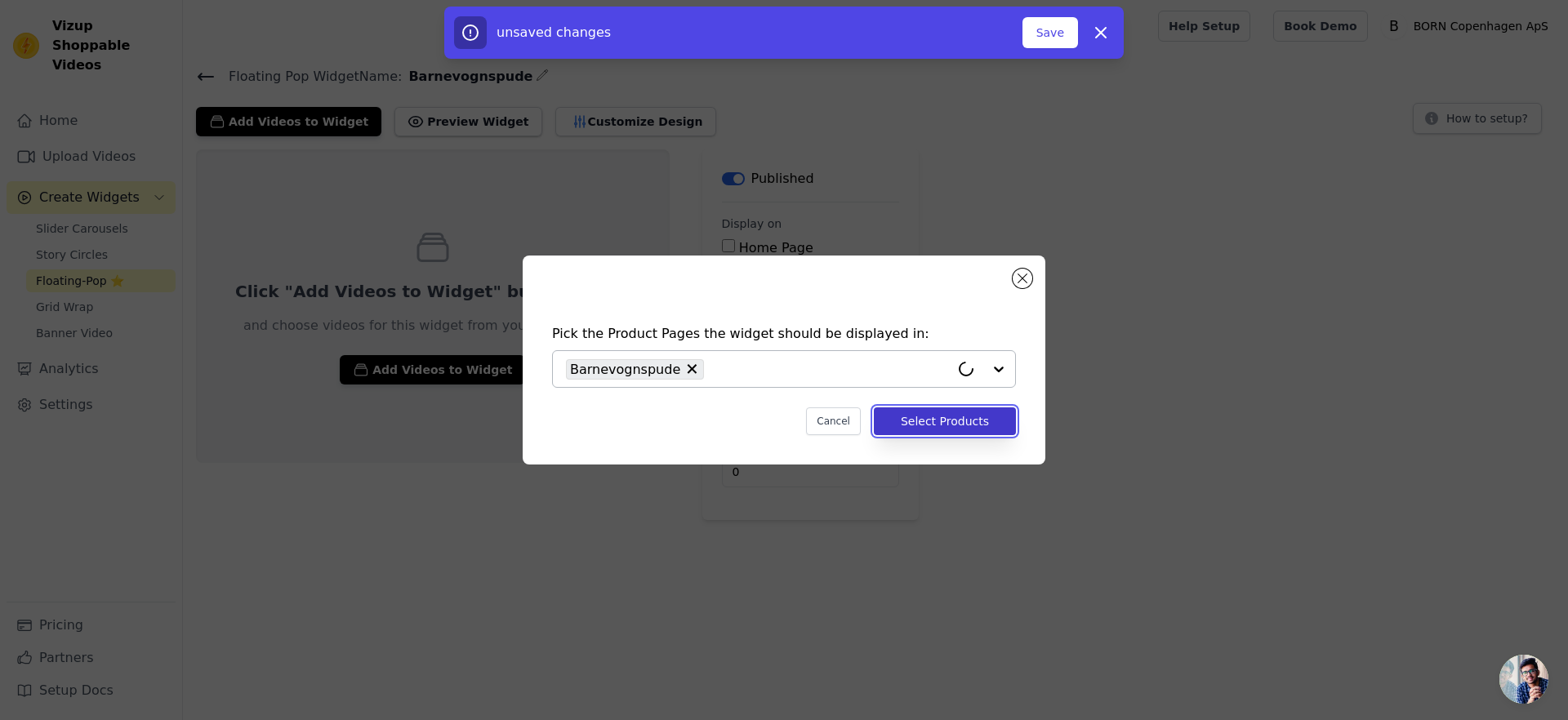
click at [953, 413] on button "Select Products" at bounding box center [944, 420] width 142 height 28
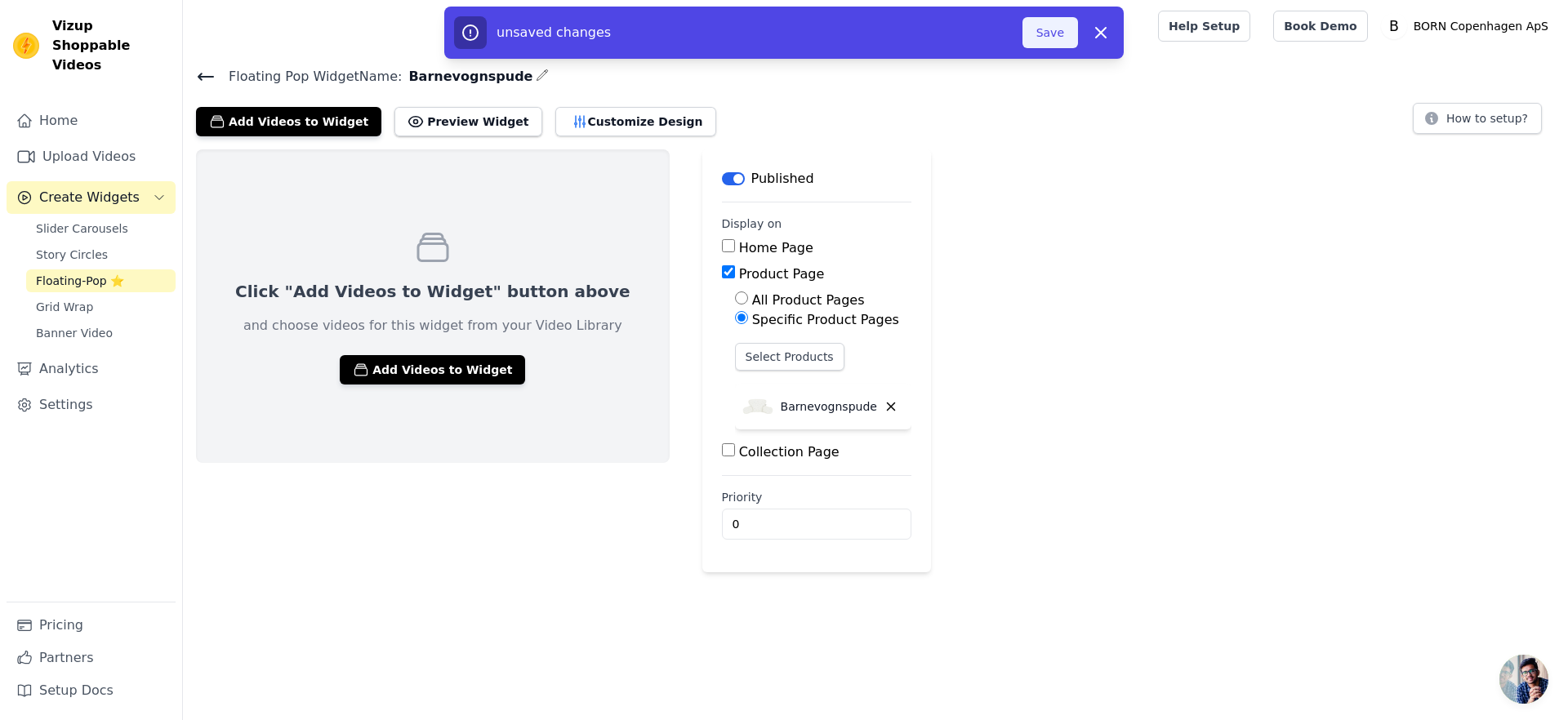
click at [1069, 36] on button "Save" at bounding box center [1050, 33] width 56 height 31
click at [1050, 32] on button "Save" at bounding box center [1050, 33] width 56 height 31
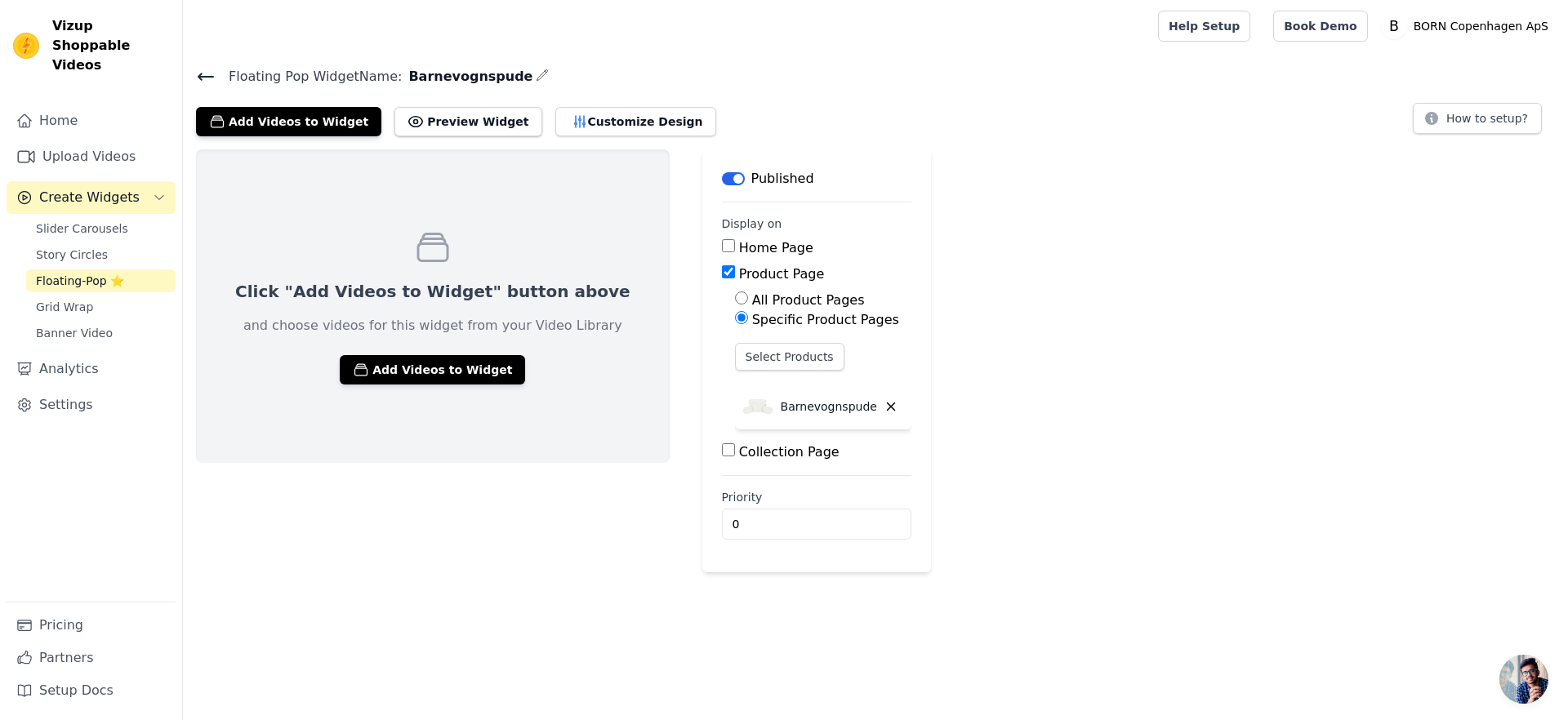
click at [417, 385] on div "Click "Add Videos to Widget" button above and choose videos for this widget fro…" at bounding box center [433, 305] width 474 height 313
click at [420, 374] on button "Add Videos to Widget" at bounding box center [433, 370] width 186 height 30
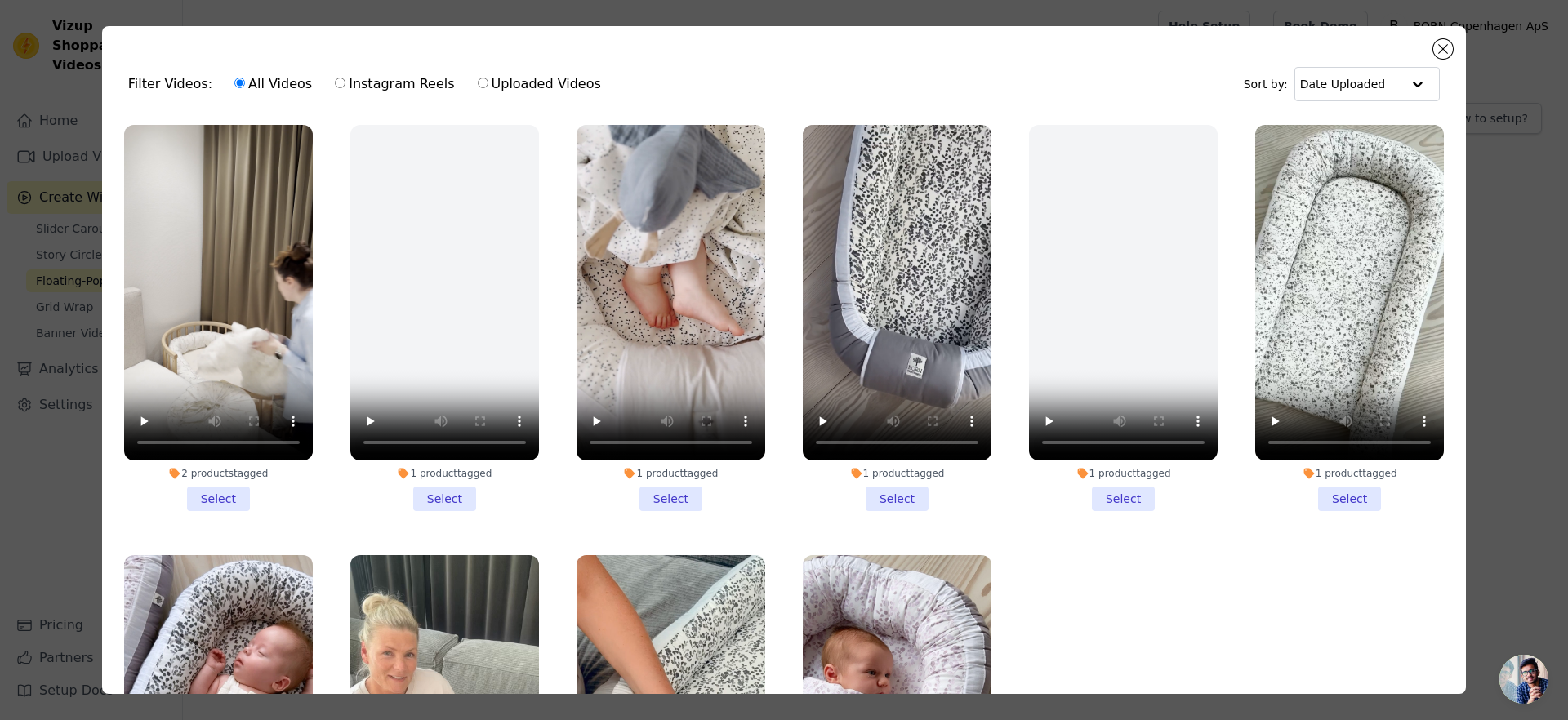
click at [71, 129] on div "Filter Videos: All Videos Instagram Reels Uploaded Videos Sort by: Date Uploade…" at bounding box center [784, 360] width 1515 height 720
click at [71, 141] on link "Upload Videos" at bounding box center [91, 157] width 169 height 33
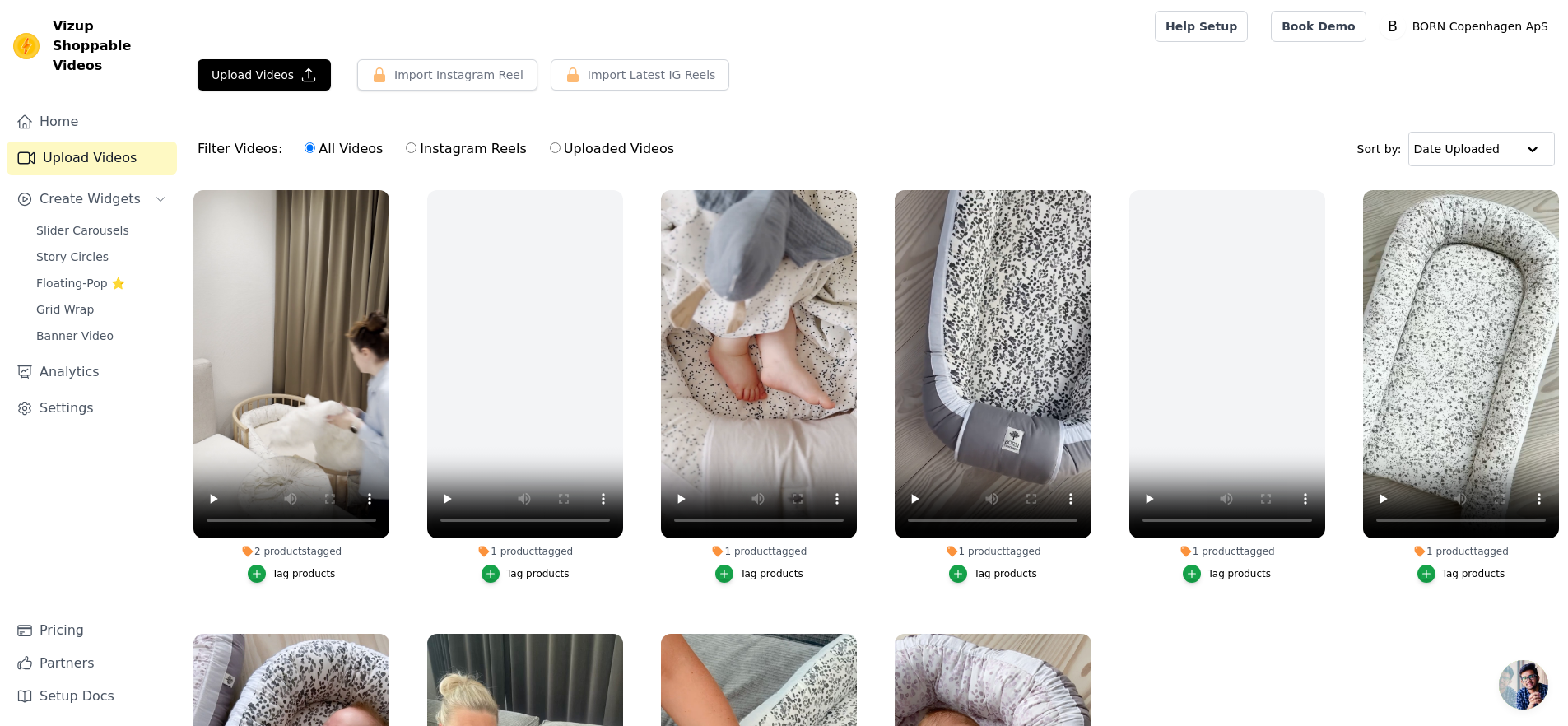
click at [271, 91] on div "Upload Videos Import Instagram Reel Import Latest Instagram Reels Import Latest…" at bounding box center [876, 81] width 1384 height 44
click at [277, 80] on button "Upload Videos" at bounding box center [265, 74] width 133 height 31
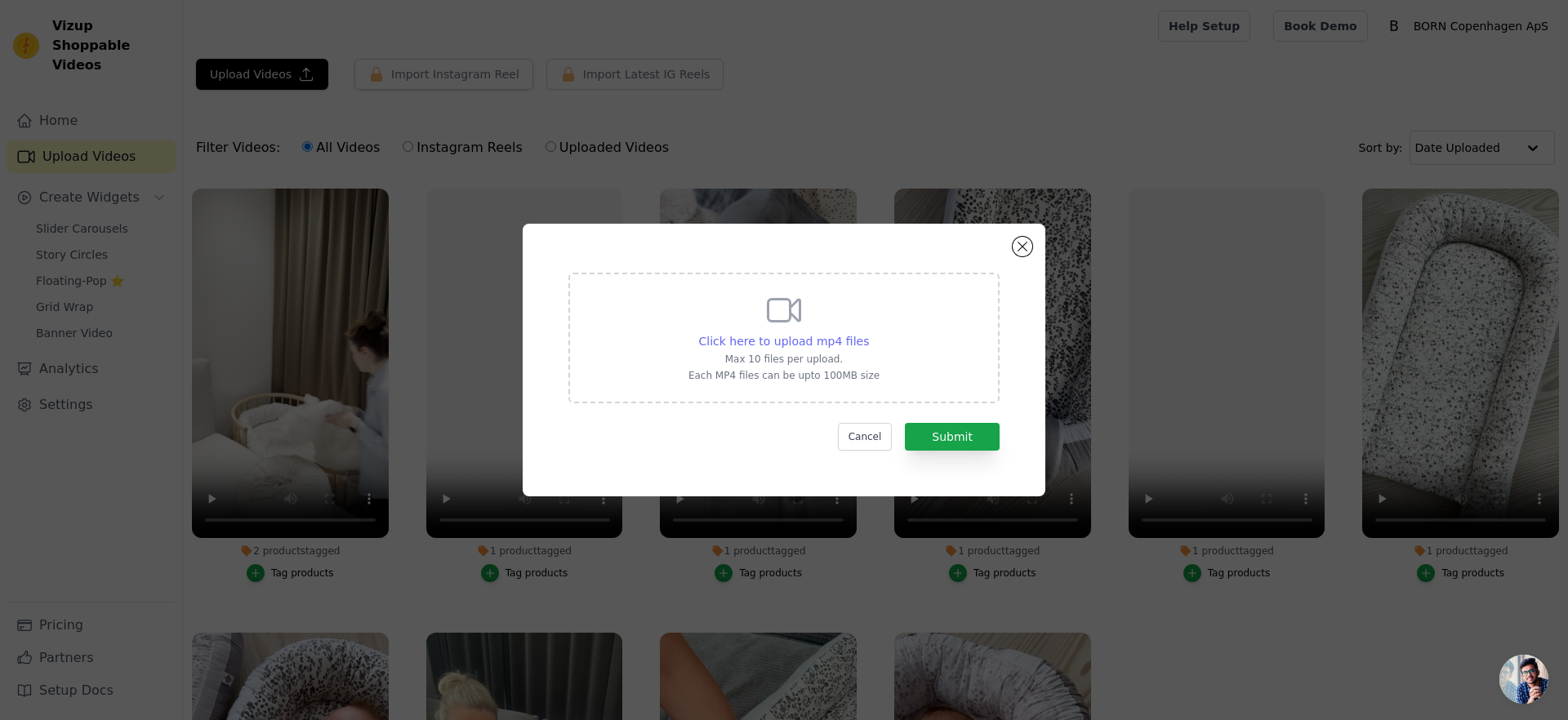
click at [817, 337] on span "Click here to upload mp4 files" at bounding box center [784, 342] width 170 height 13
click at [868, 333] on input "Click here to upload mp4 files Max 10 files per upload. Each MP4 files can be u…" at bounding box center [868, 332] width 1 height 1
type input "C:\fakepath\Vognpude Petit Garden Mille Mikkelsen video med speak.mp4"
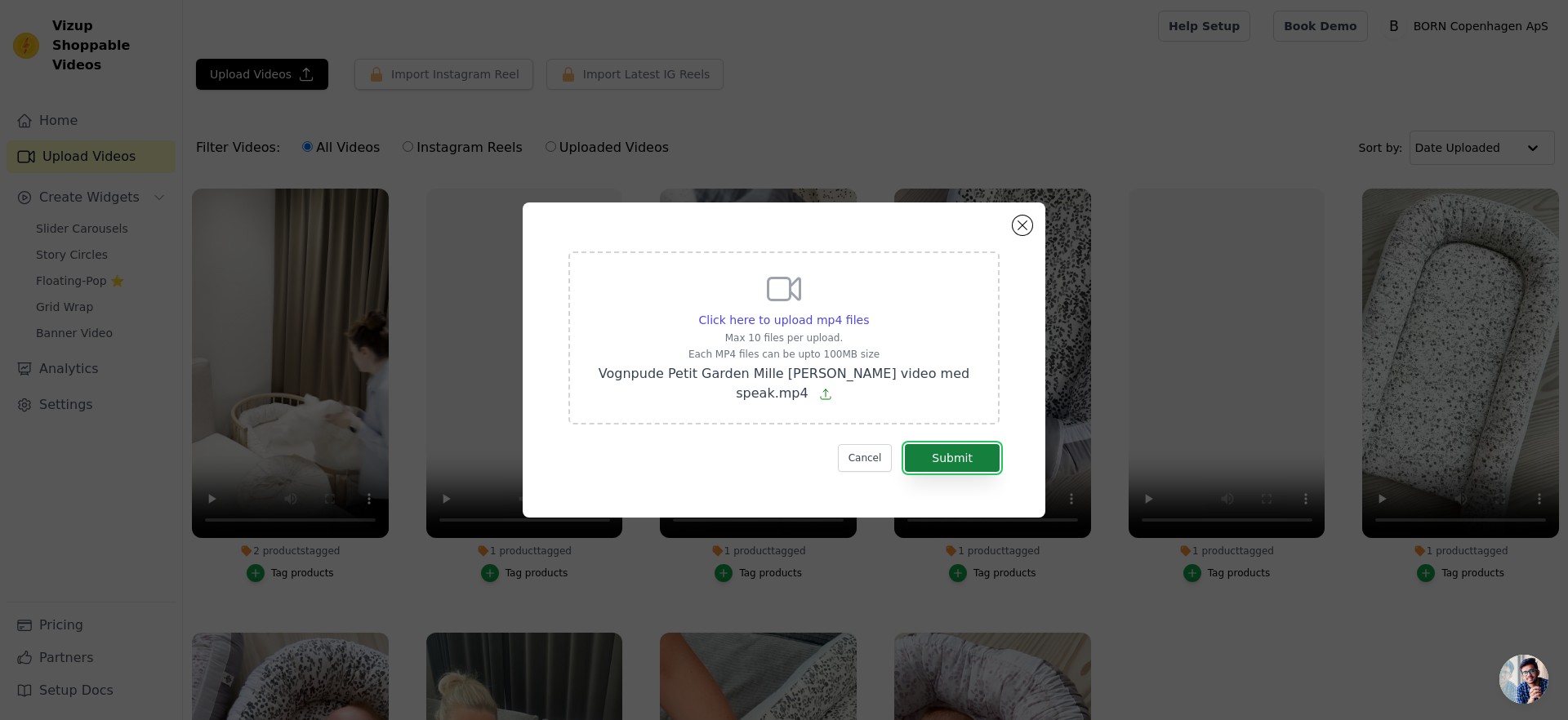
click at [969, 461] on button "Submit" at bounding box center [952, 458] width 95 height 28
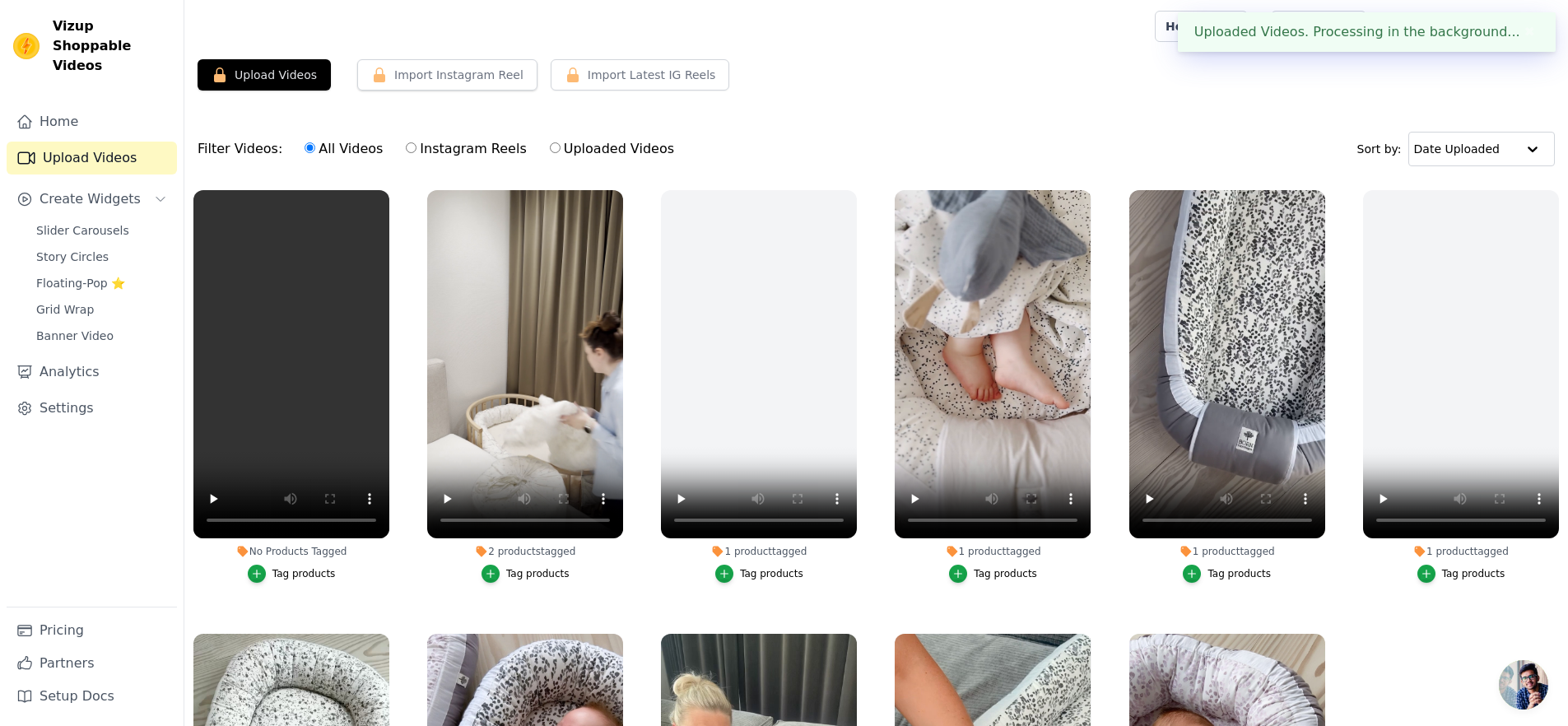
click at [318, 575] on div "Tag products" at bounding box center [304, 573] width 64 height 14
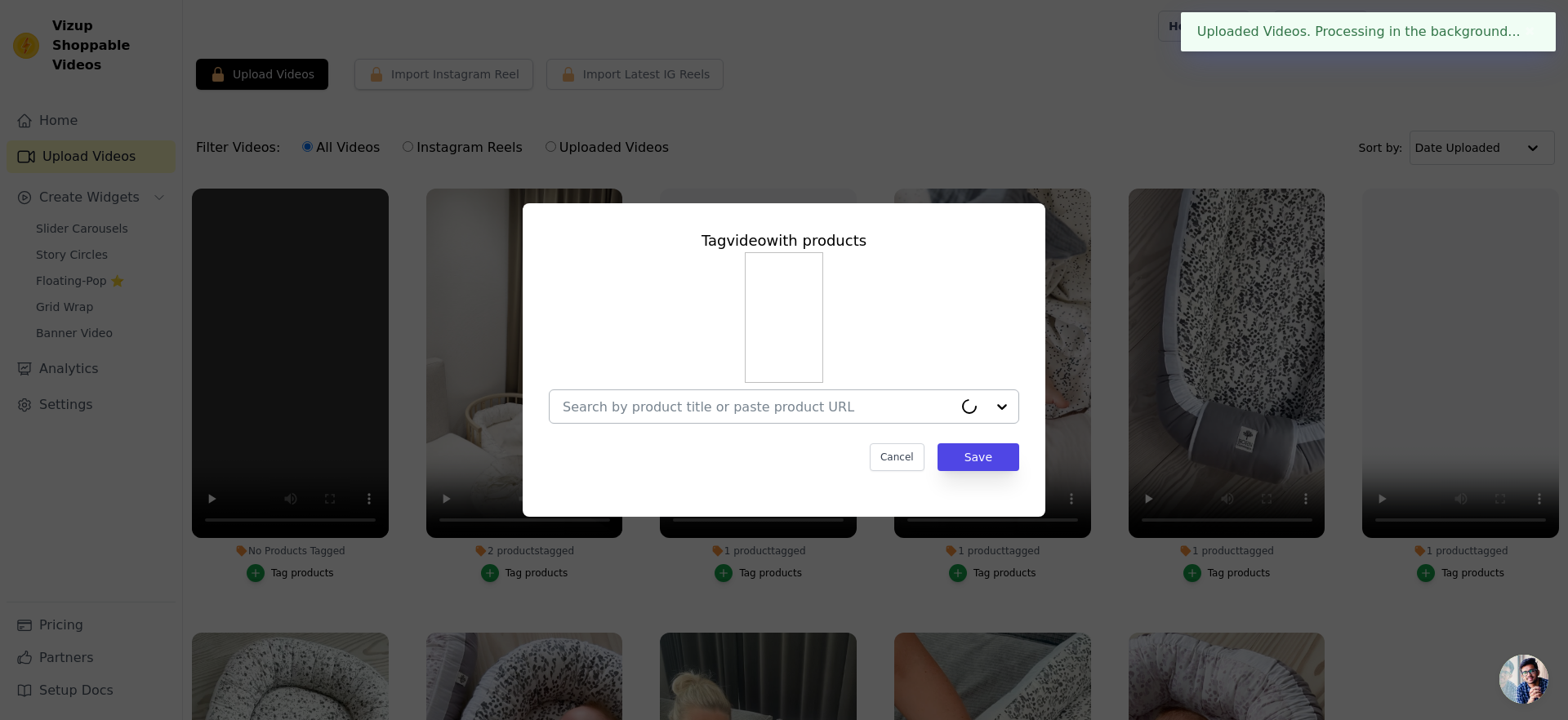
click at [789, 401] on input "No Products Tagged Tag video with products Cancel Save Tag products" at bounding box center [758, 407] width 391 height 15
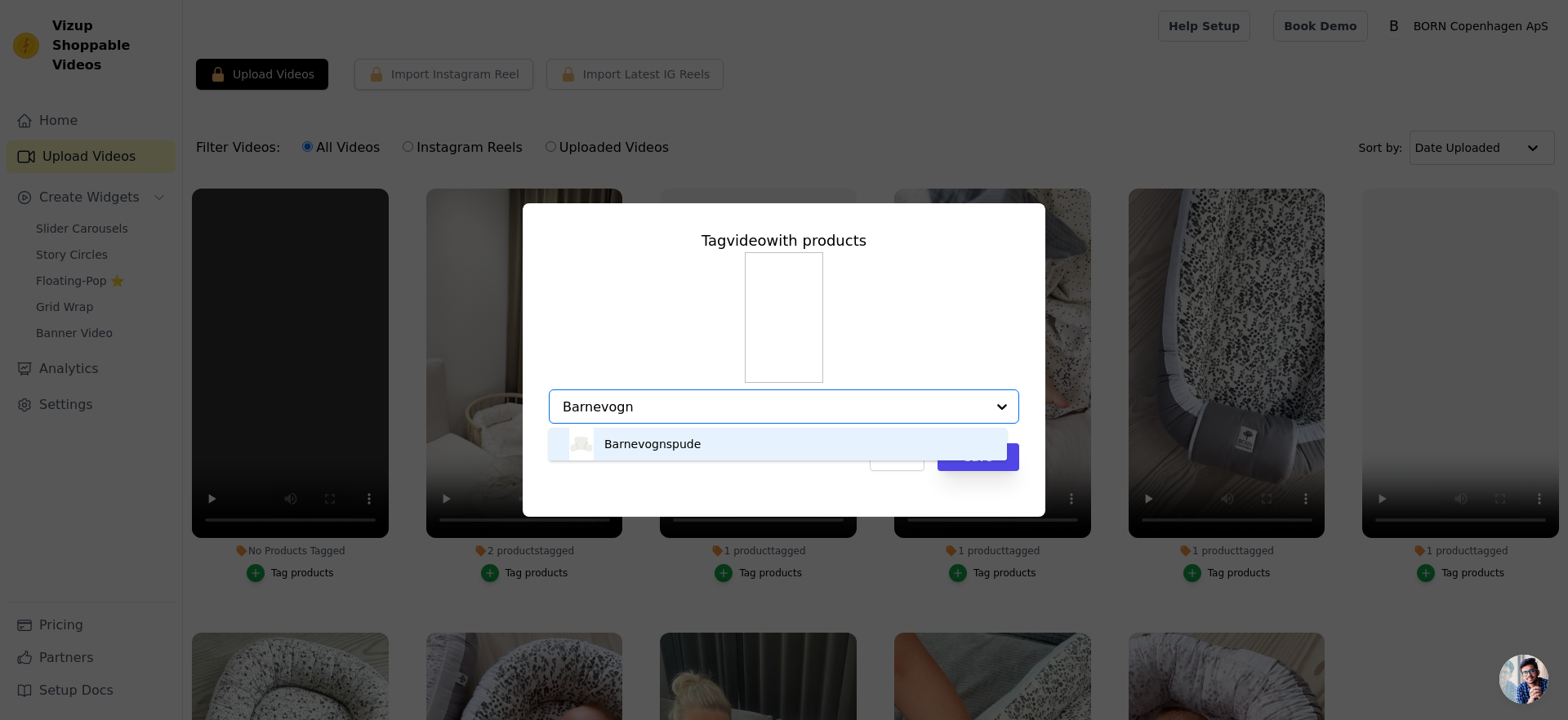
type input "Barnevogns"
click at [730, 442] on div "Barnevognspude" at bounding box center [778, 444] width 425 height 33
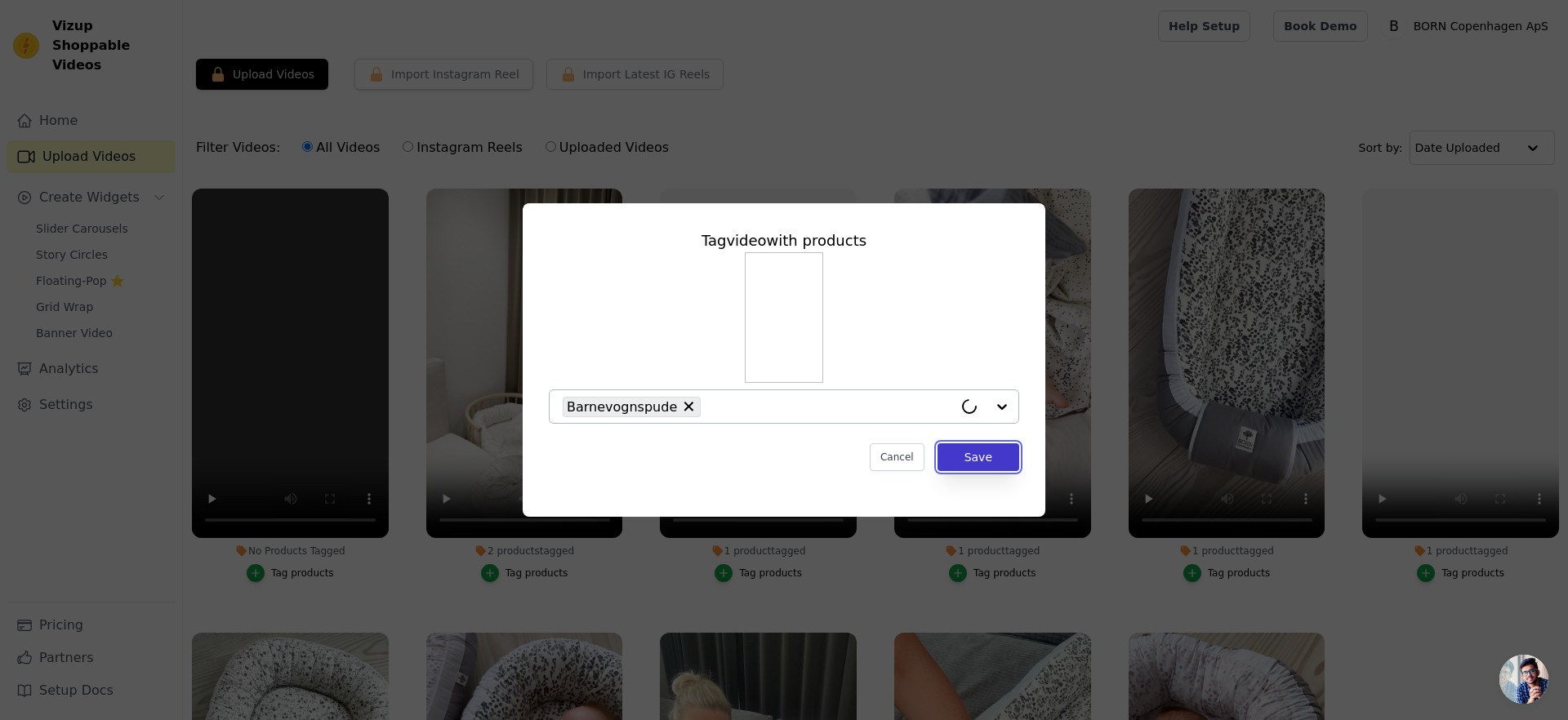
click at [994, 460] on button "Save" at bounding box center [978, 457] width 81 height 28
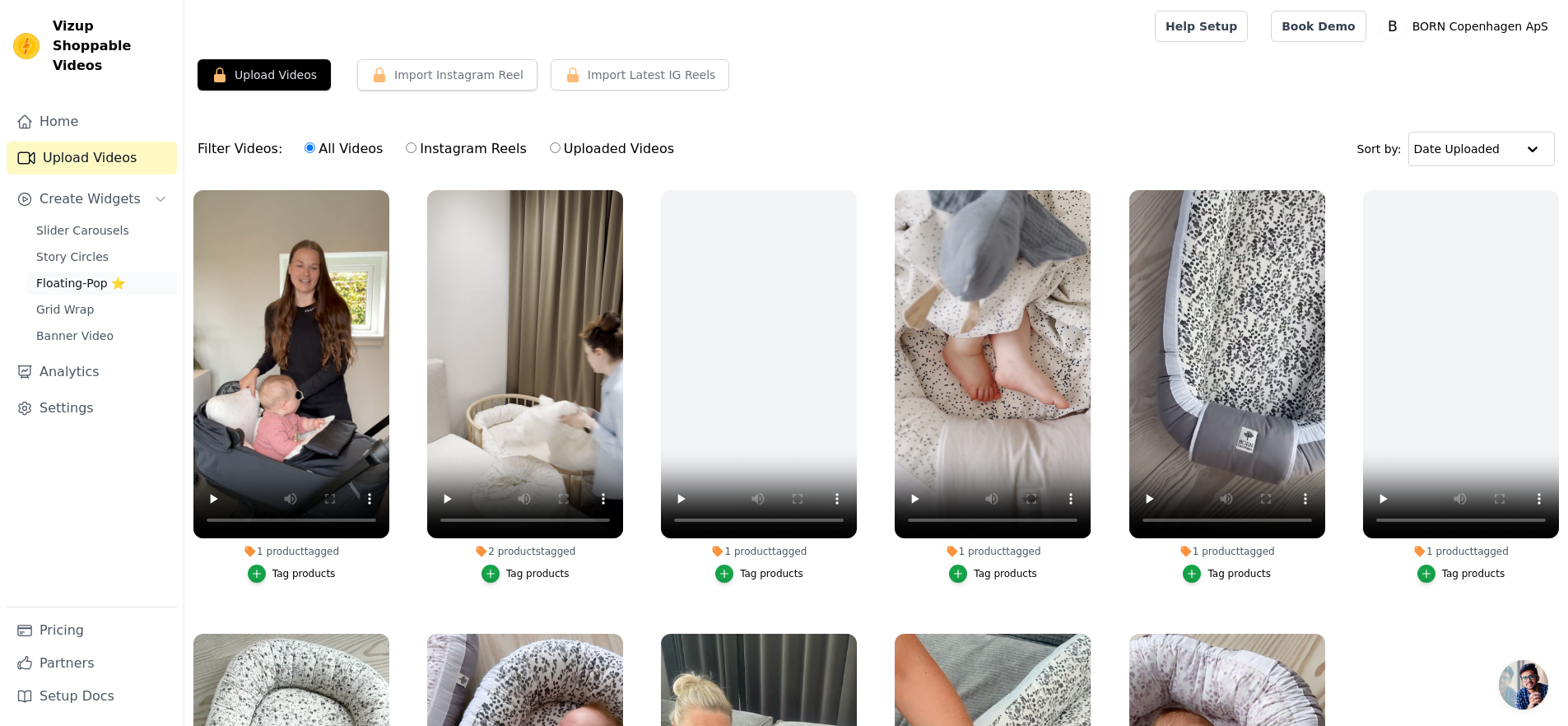
click at [93, 275] on span "Floating-Pop ⭐" at bounding box center [81, 283] width 89 height 16
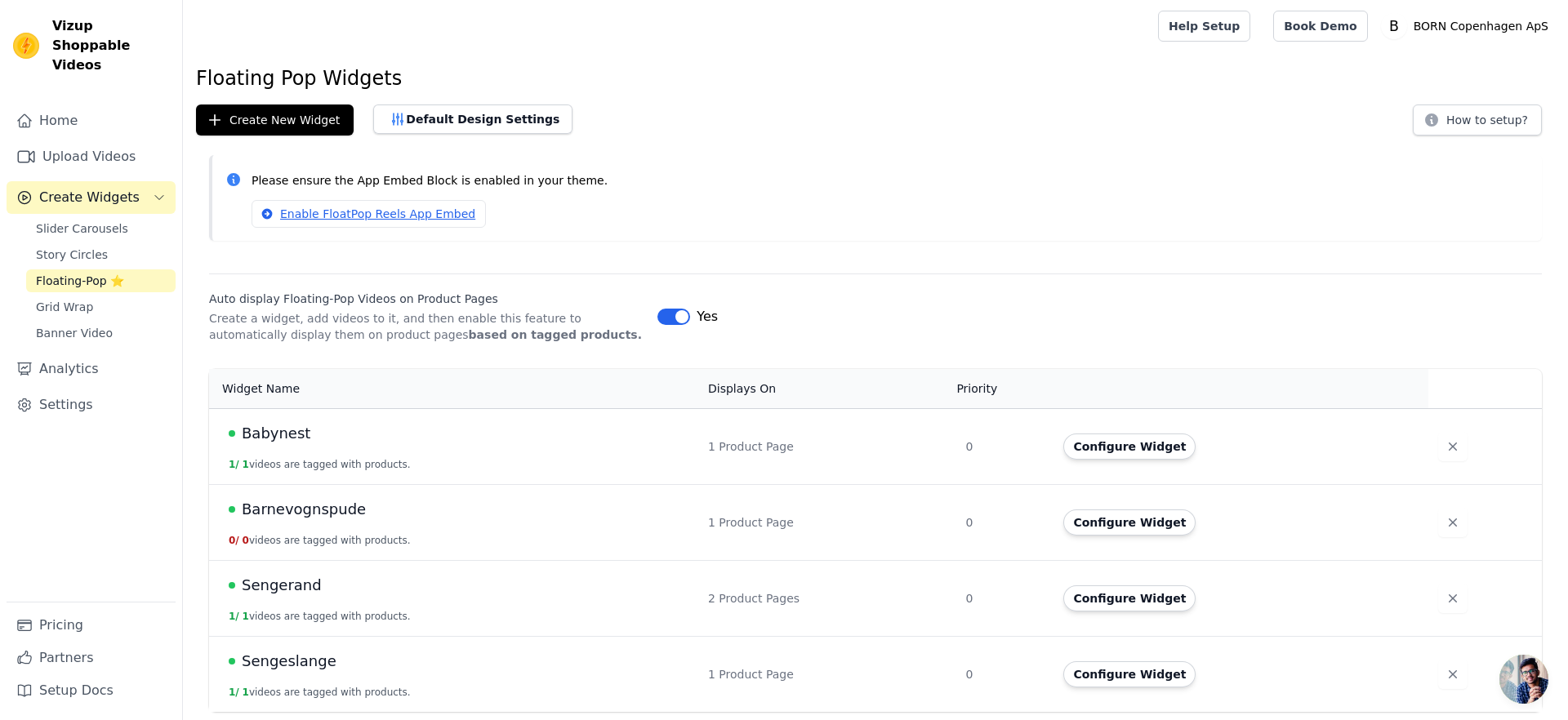
click at [285, 518] on span "Barnevognspude" at bounding box center [304, 509] width 125 height 23
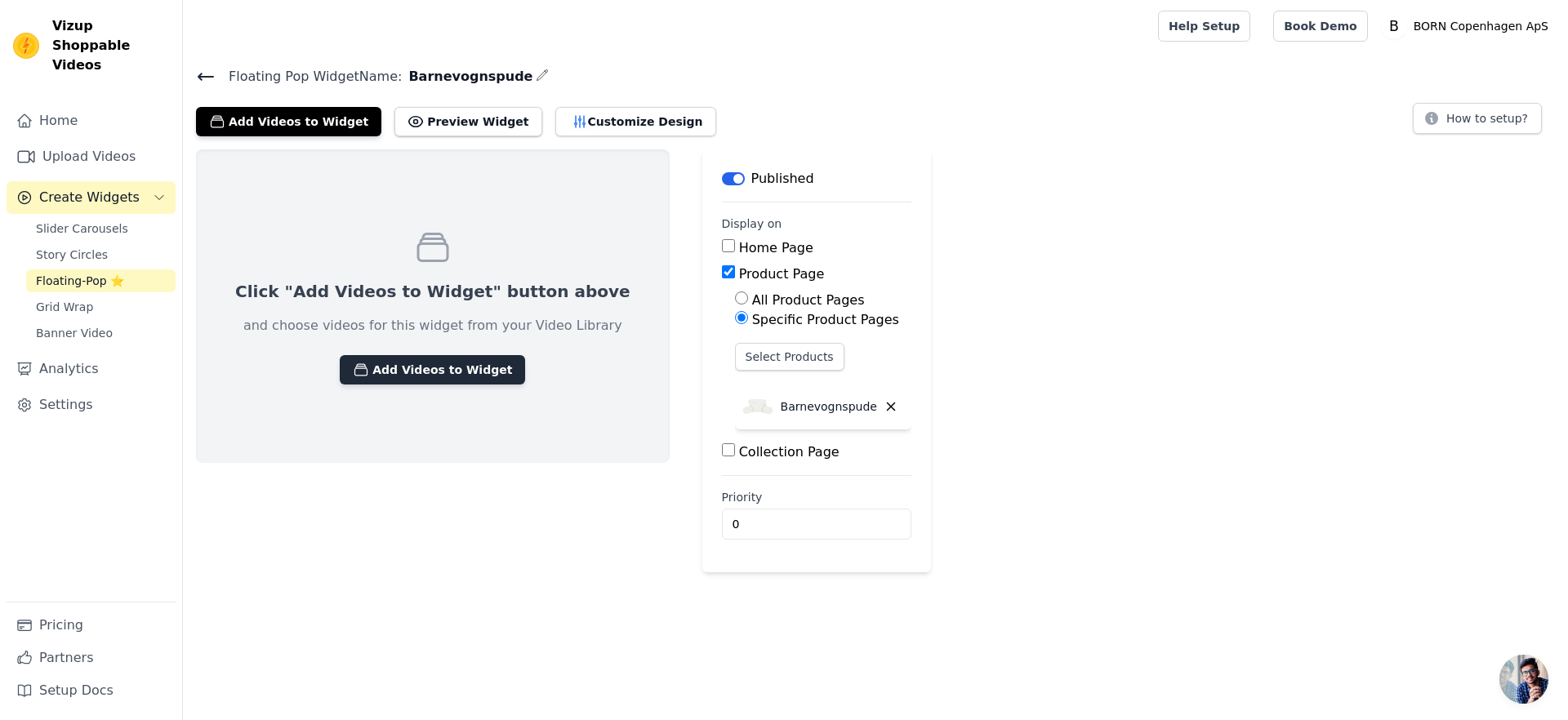
click at [398, 371] on button "Add Videos to Widget" at bounding box center [433, 370] width 186 height 30
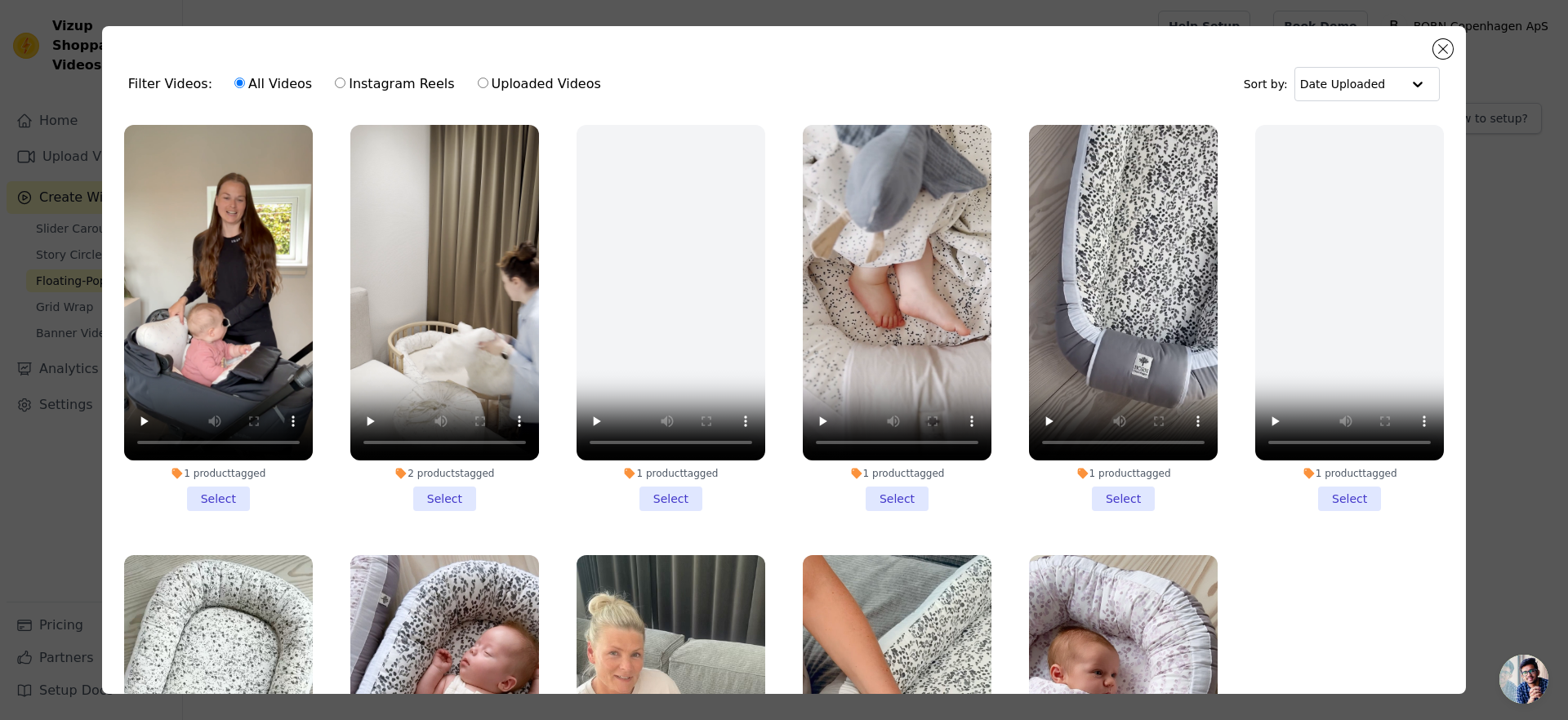
click at [204, 484] on li "1 product tagged Select" at bounding box center [218, 317] width 189 height 386
click at [0, 0] on input "1 product tagged Select" at bounding box center [0, 0] width 0 height 0
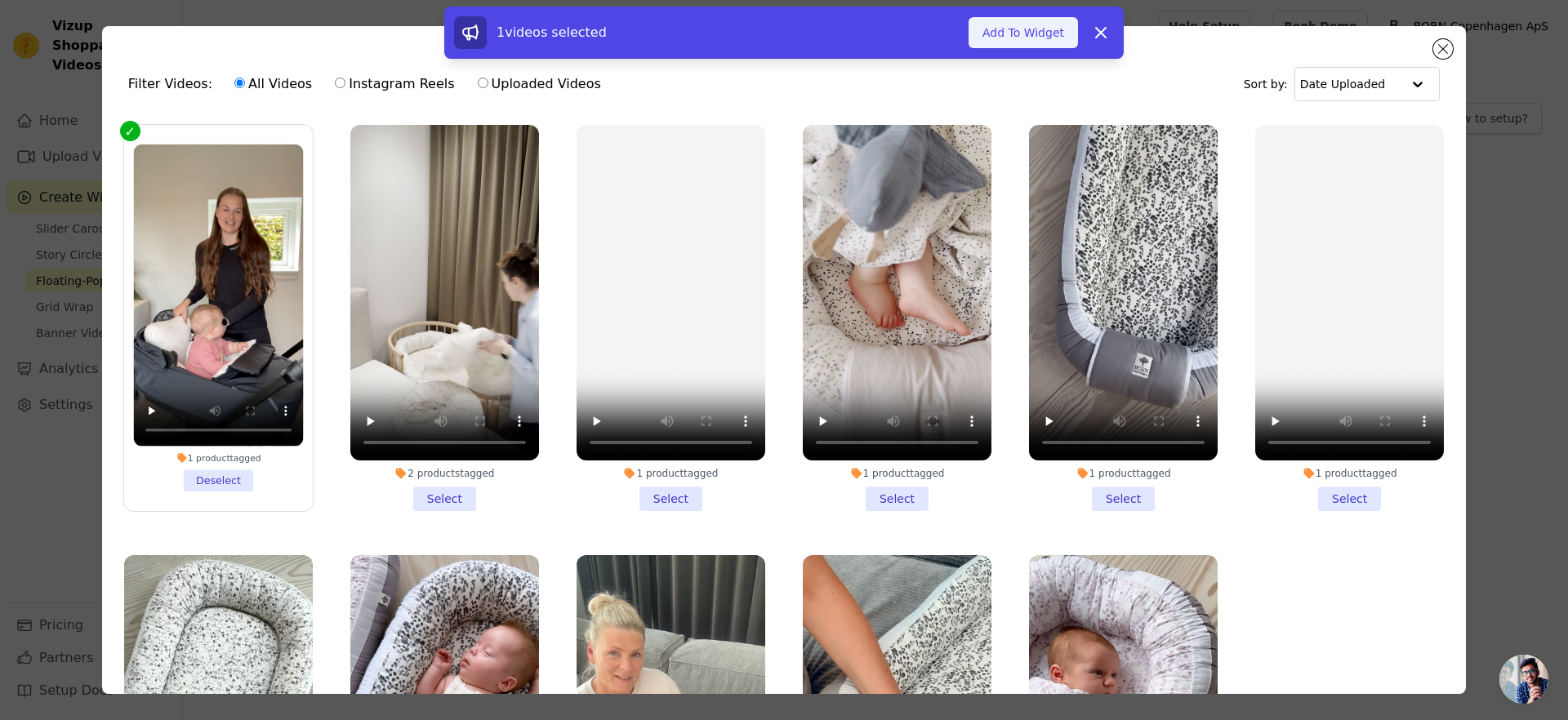
click at [1000, 30] on button "Add To Widget" at bounding box center [1023, 33] width 109 height 31
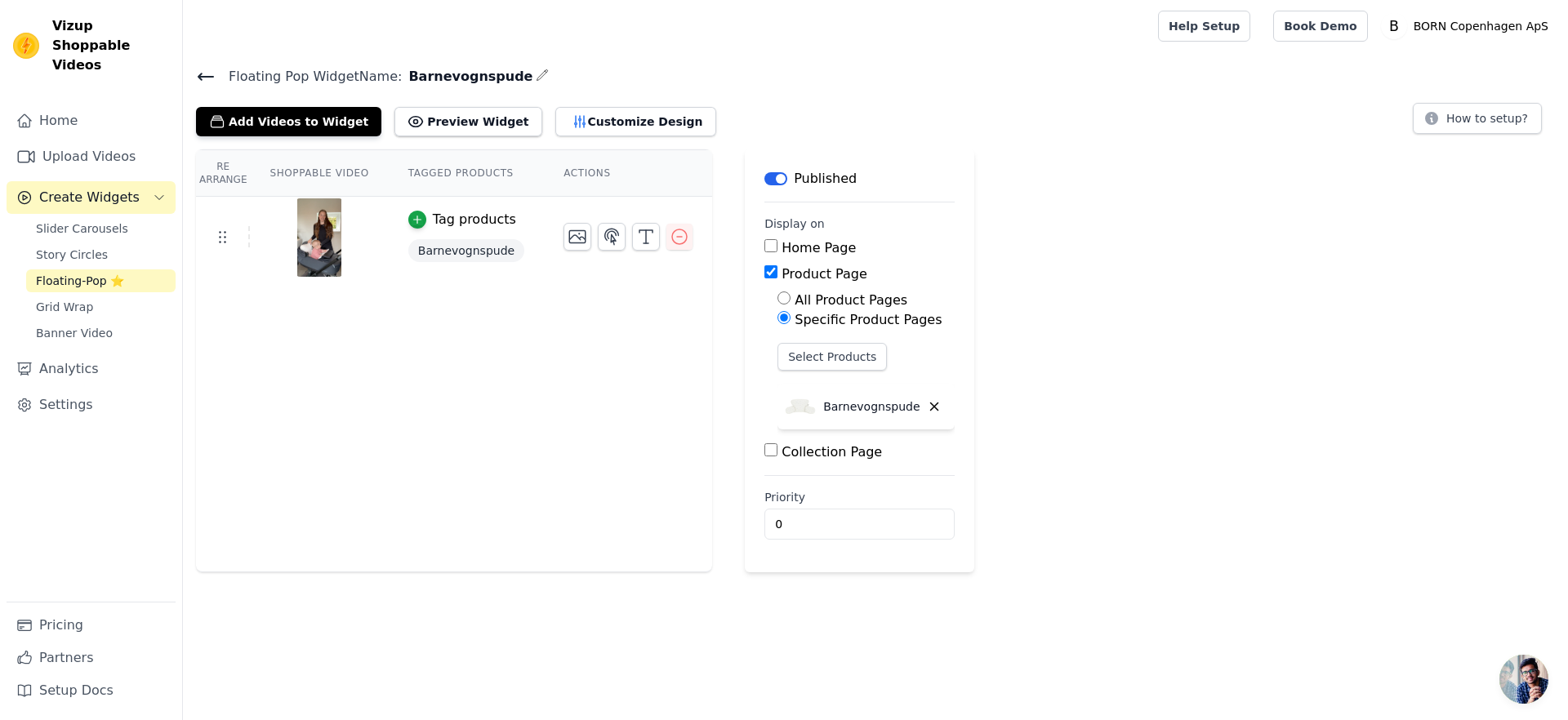
click at [202, 75] on icon at bounding box center [205, 77] width 14 height 7
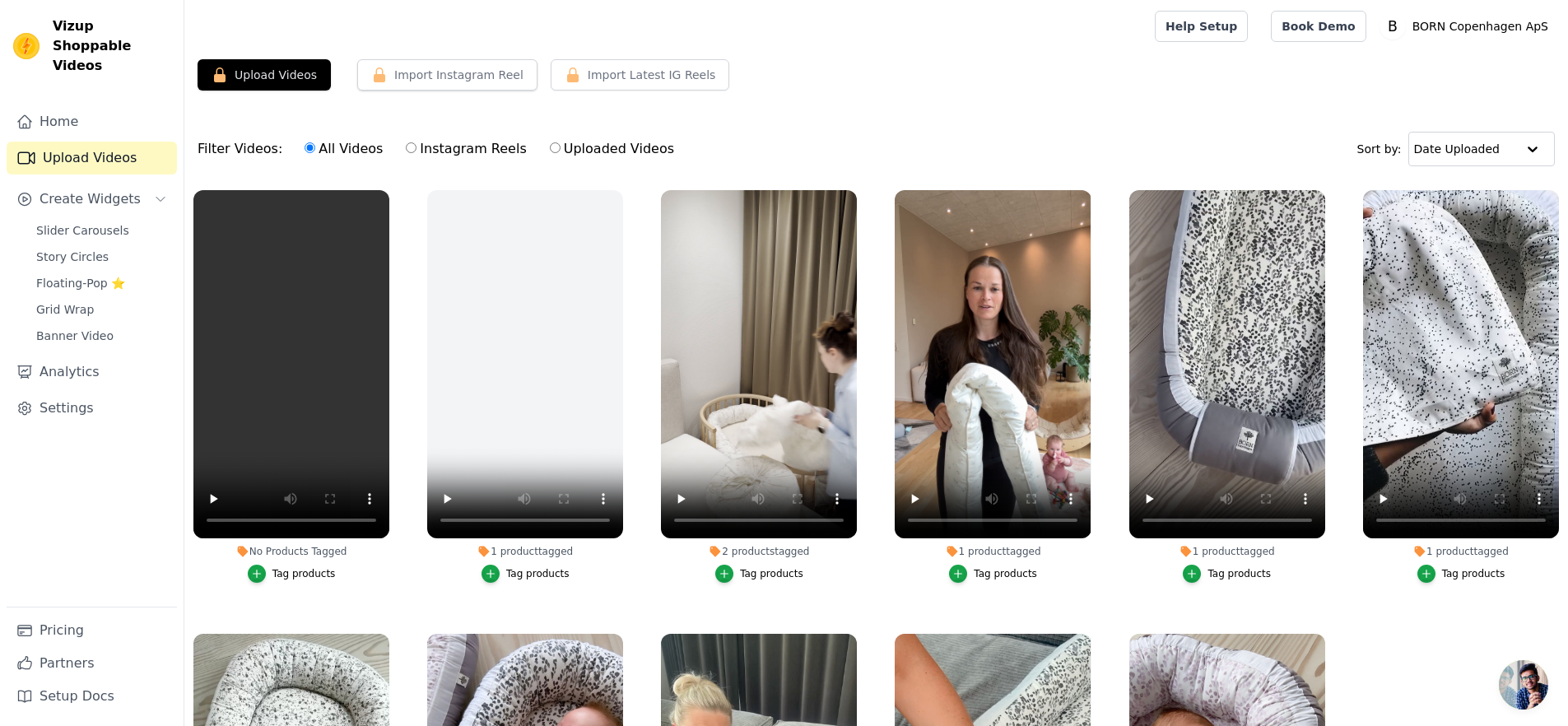
click at [282, 592] on div "No Products Tagged Tag products" at bounding box center [292, 390] width 214 height 417
click at [290, 572] on div "Tag products" at bounding box center [304, 573] width 64 height 14
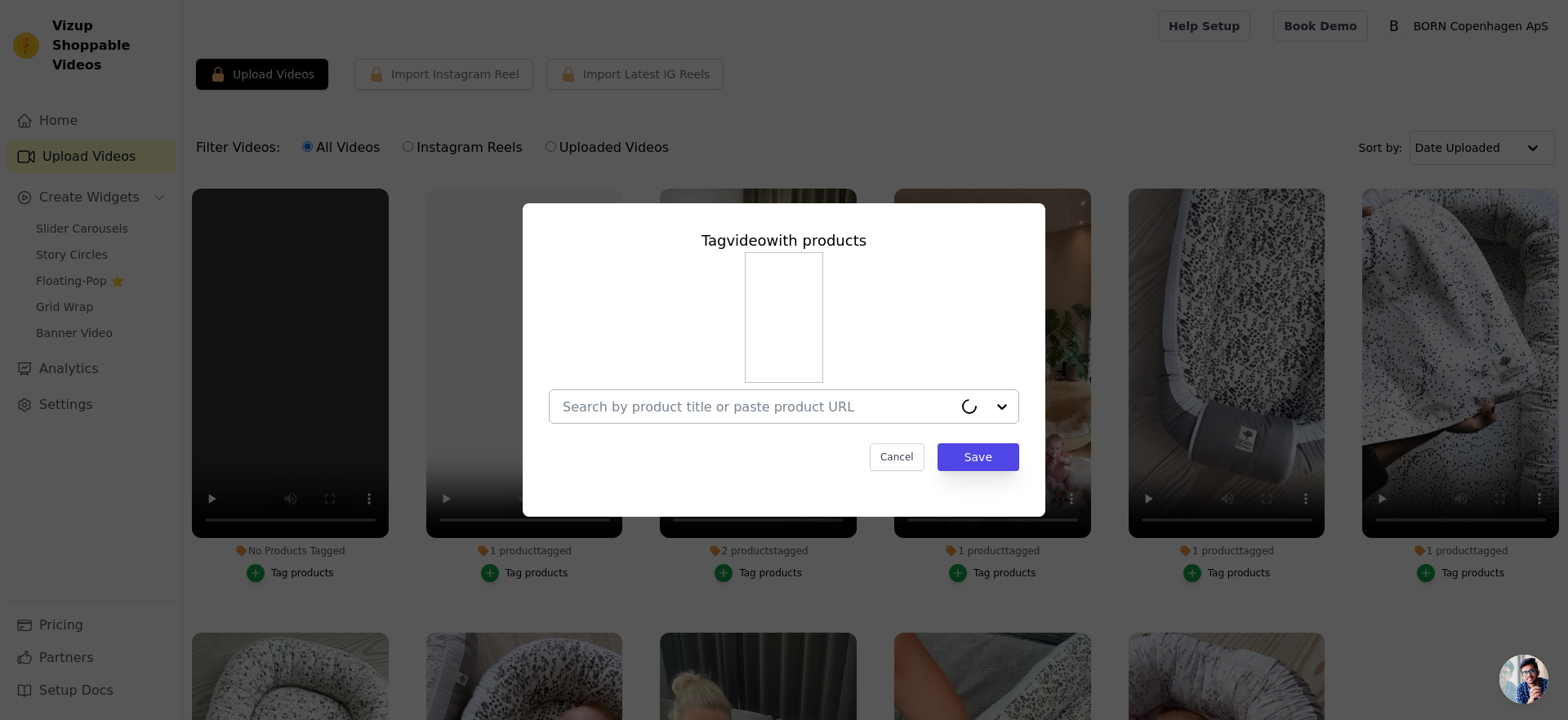
click at [772, 419] on div at bounding box center [758, 407] width 391 height 33
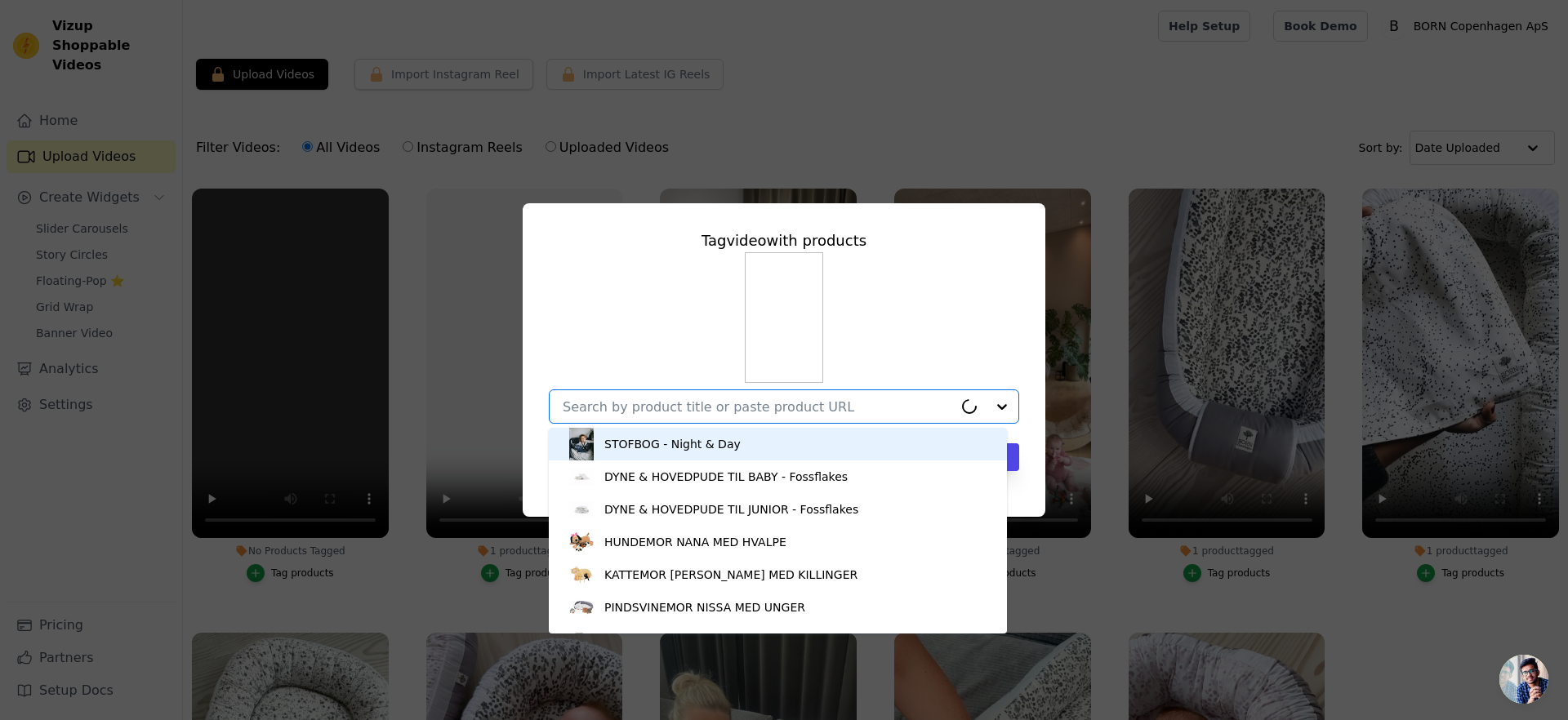
click at [773, 405] on input "No Products Tagged Tag video with products STOFBOG - Night & Day DYNE & HOVEDPU…" at bounding box center [758, 407] width 391 height 15
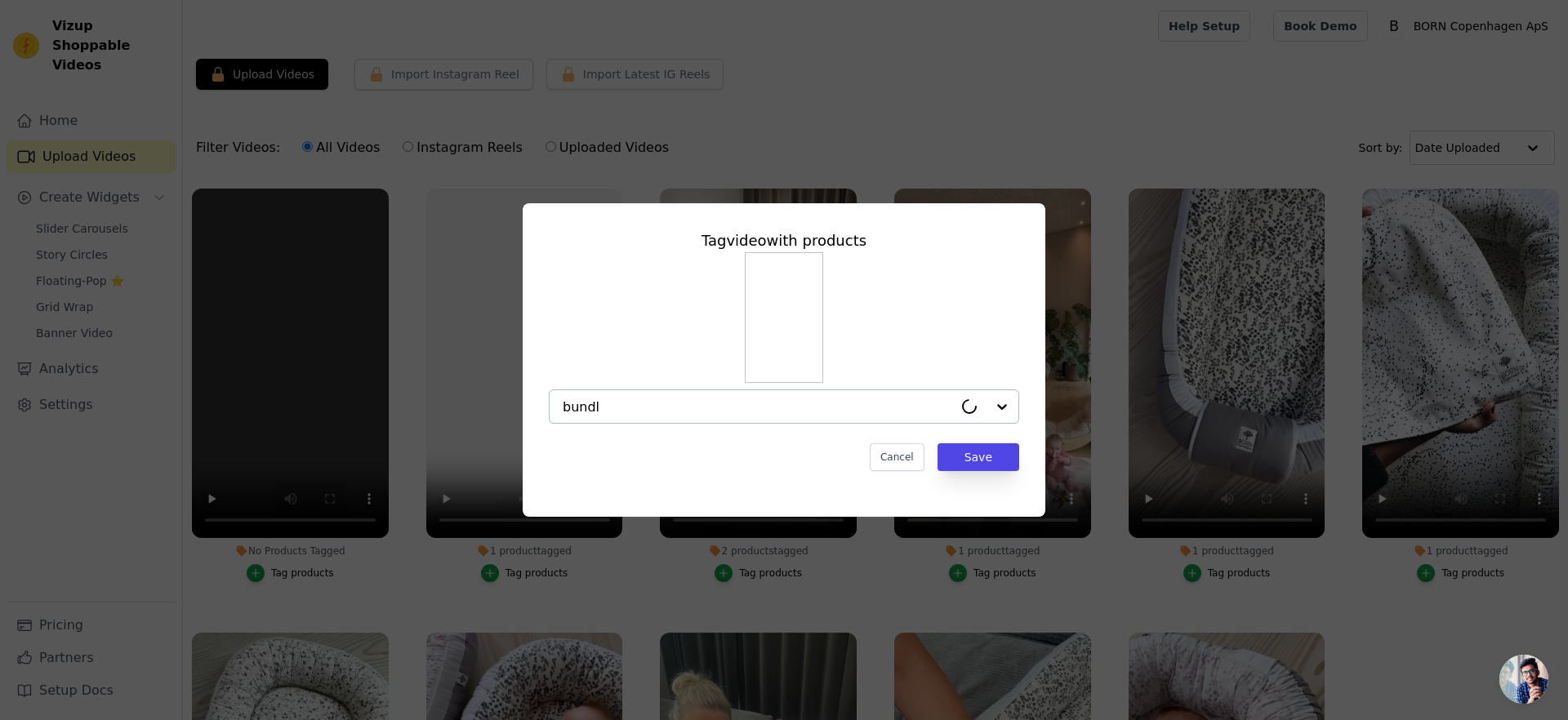
type input "bundle"
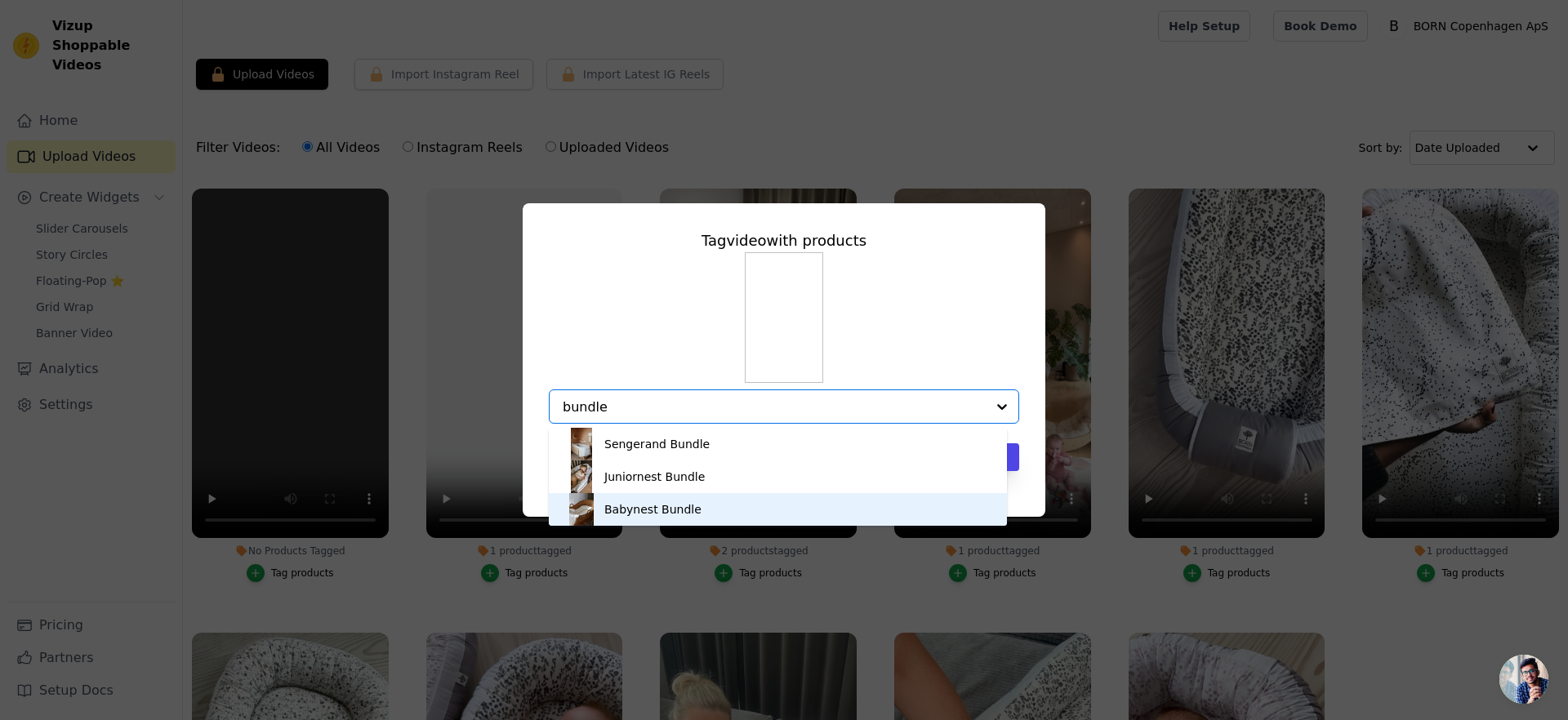
click at [697, 499] on div "Babynest Bundle" at bounding box center [778, 509] width 425 height 33
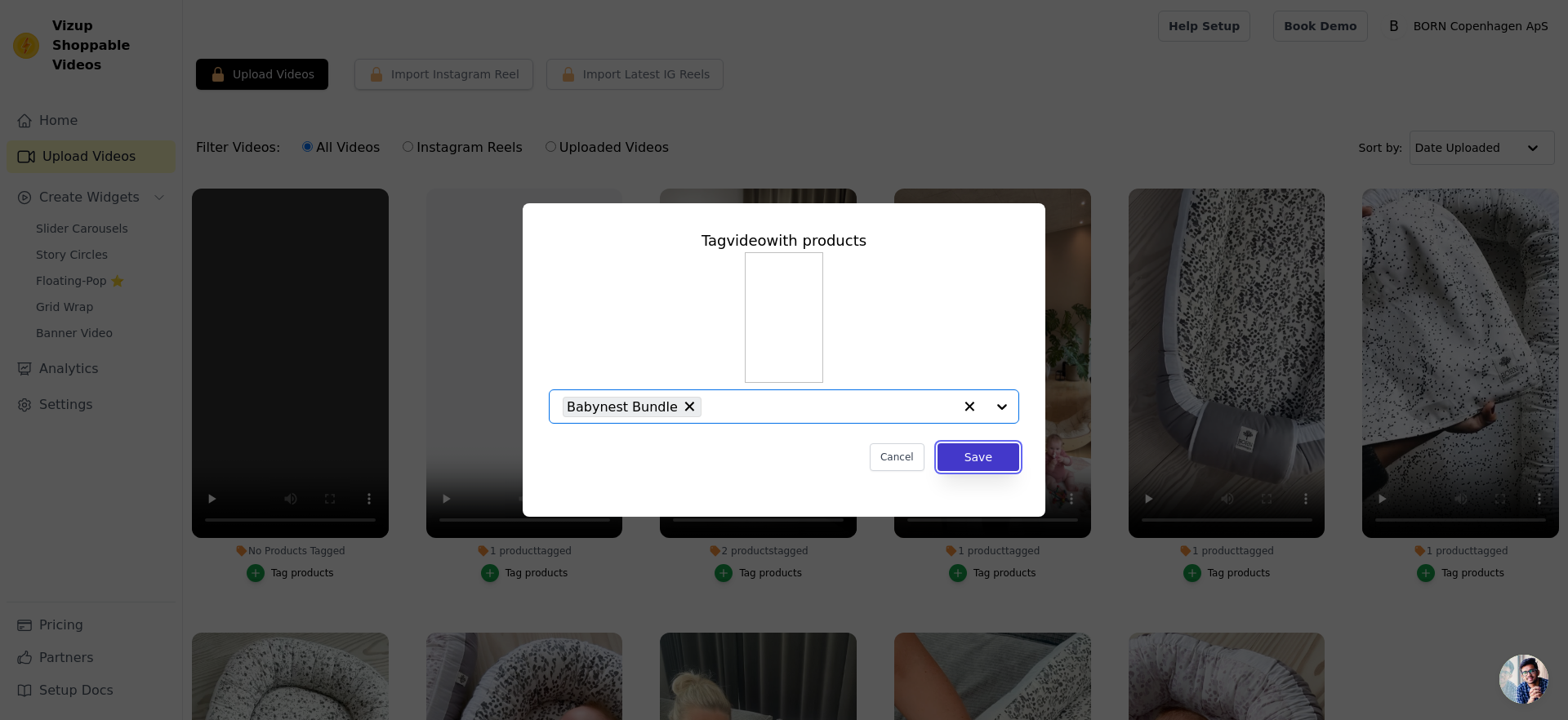
click at [997, 451] on button "Save" at bounding box center [978, 457] width 81 height 28
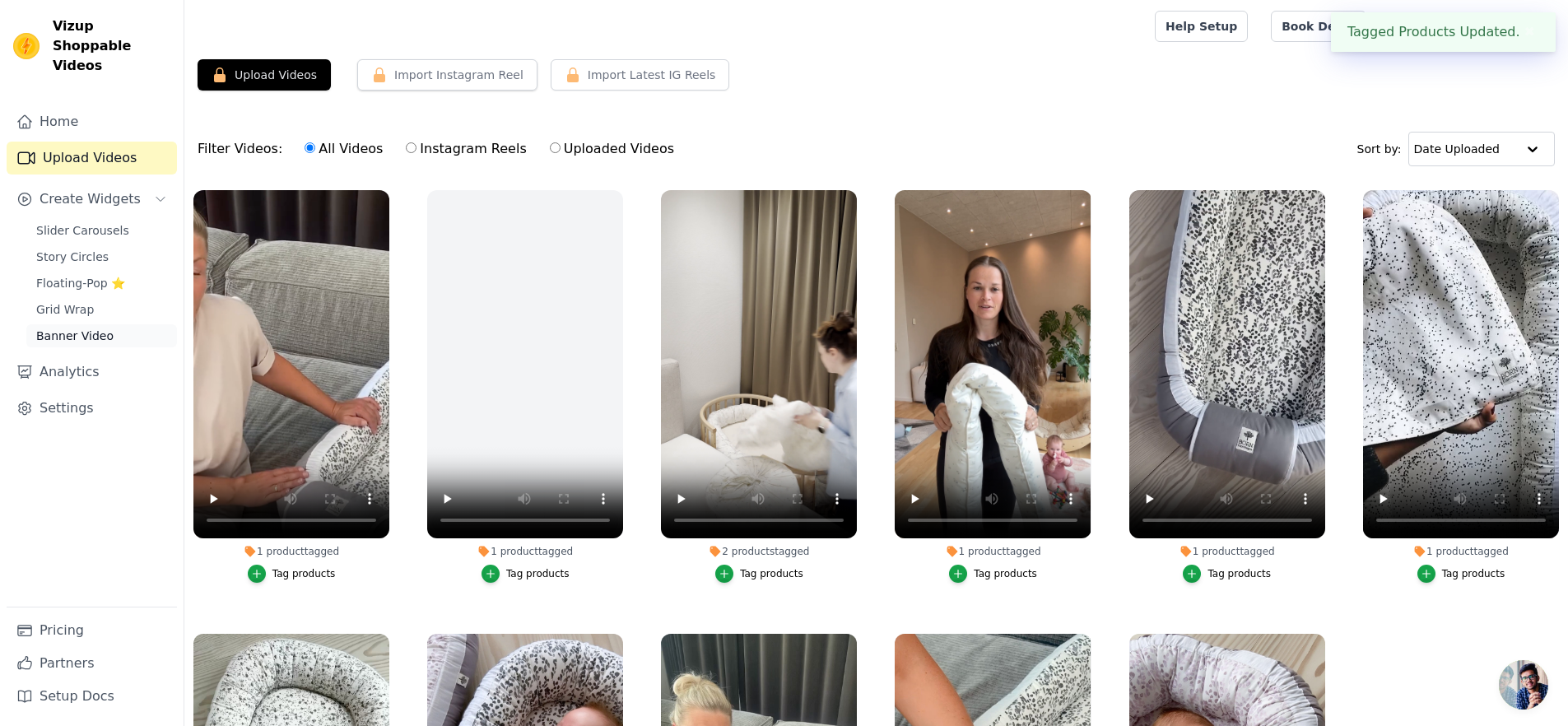
click at [84, 327] on span "Banner Video" at bounding box center [75, 335] width 77 height 16
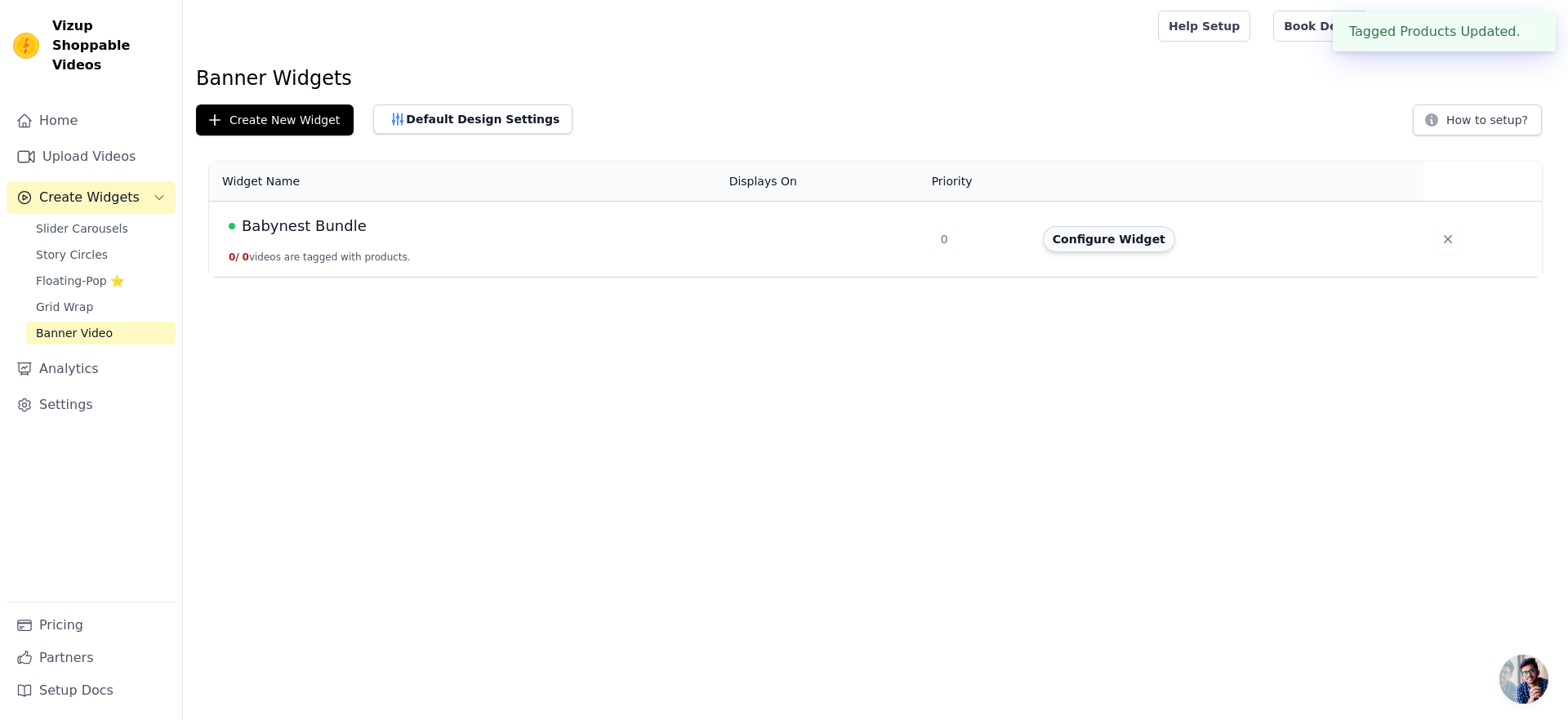
click at [1135, 241] on button "Configure Widget" at bounding box center [1109, 238] width 132 height 26
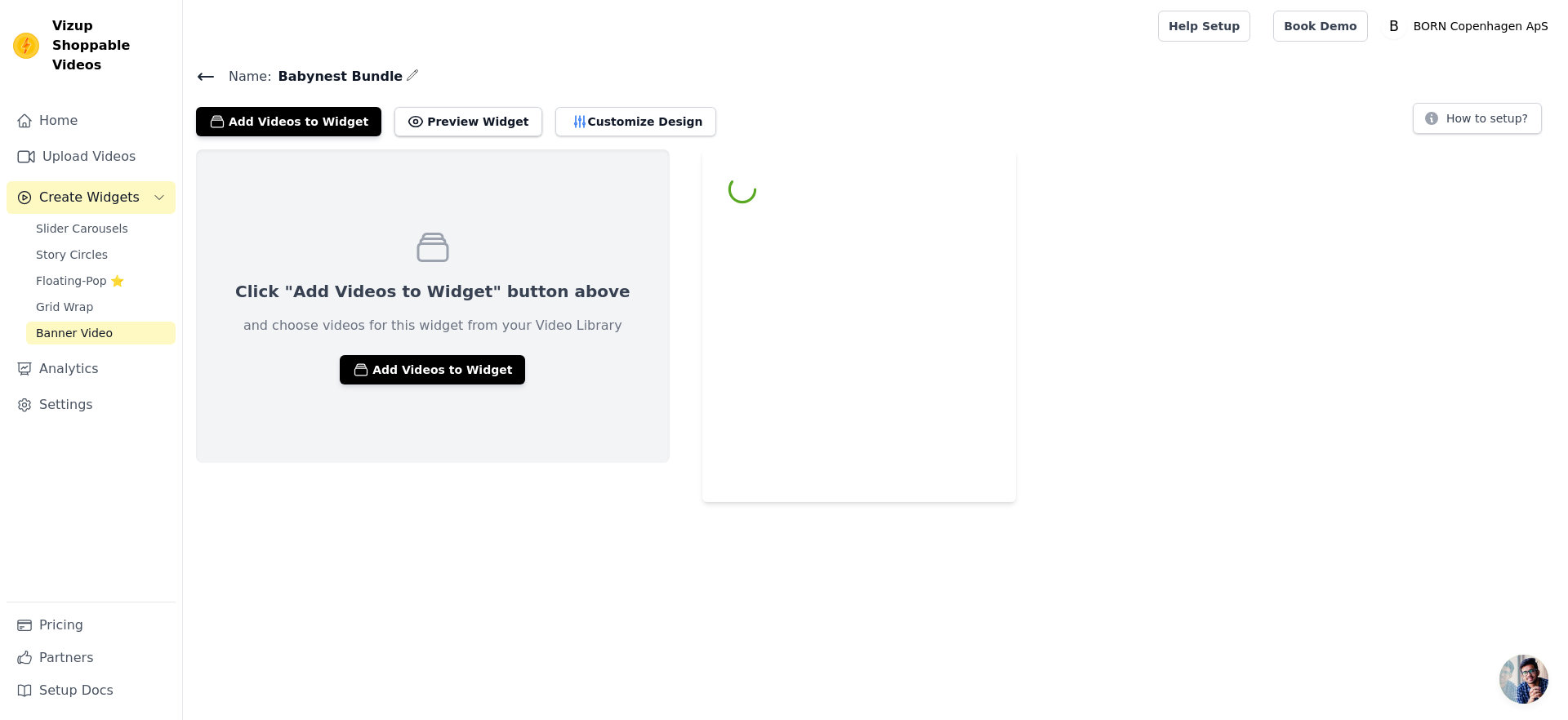
click at [386, 349] on div "Click "Add Videos to Widget" button above and choose videos for this widget fro…" at bounding box center [433, 305] width 474 height 313
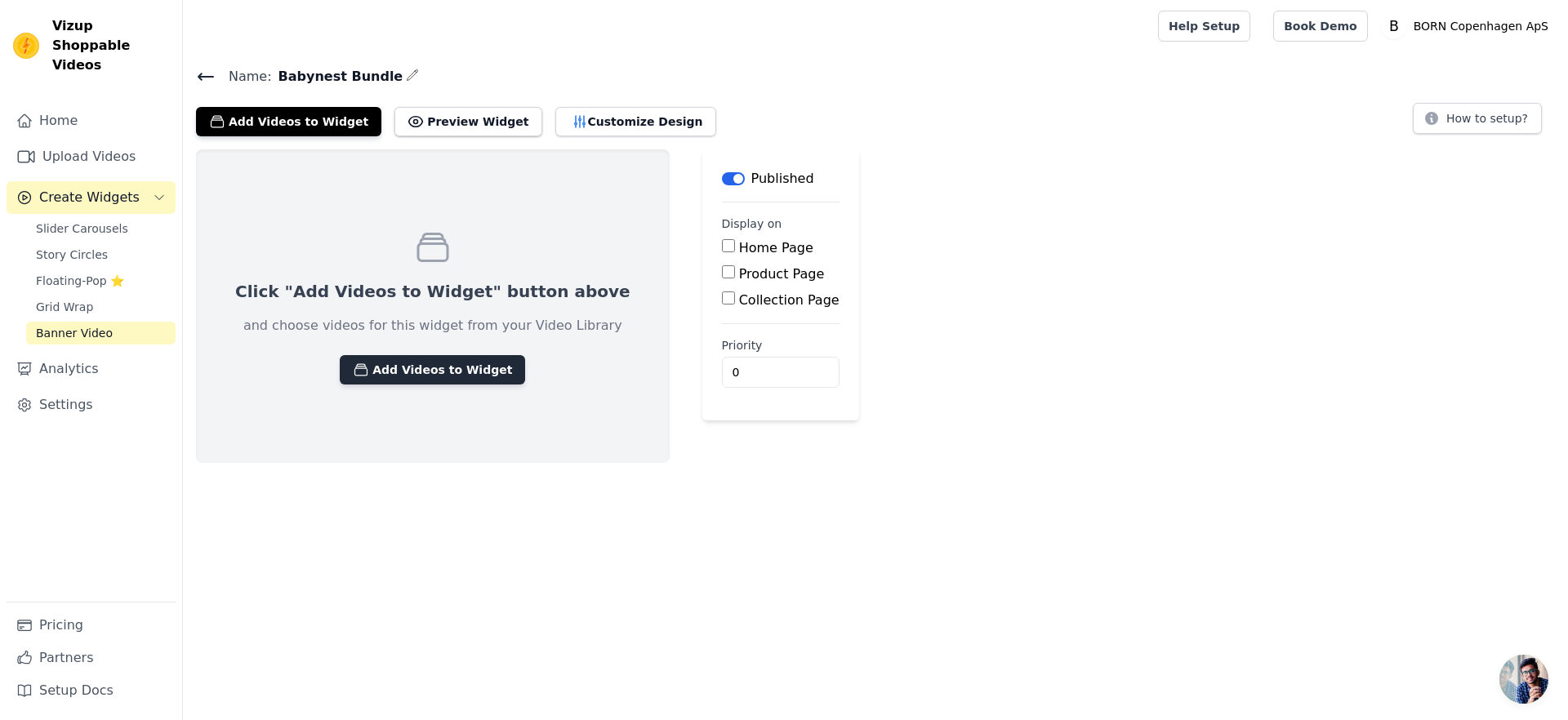
click at [400, 366] on button "Add Videos to Widget" at bounding box center [433, 370] width 186 height 30
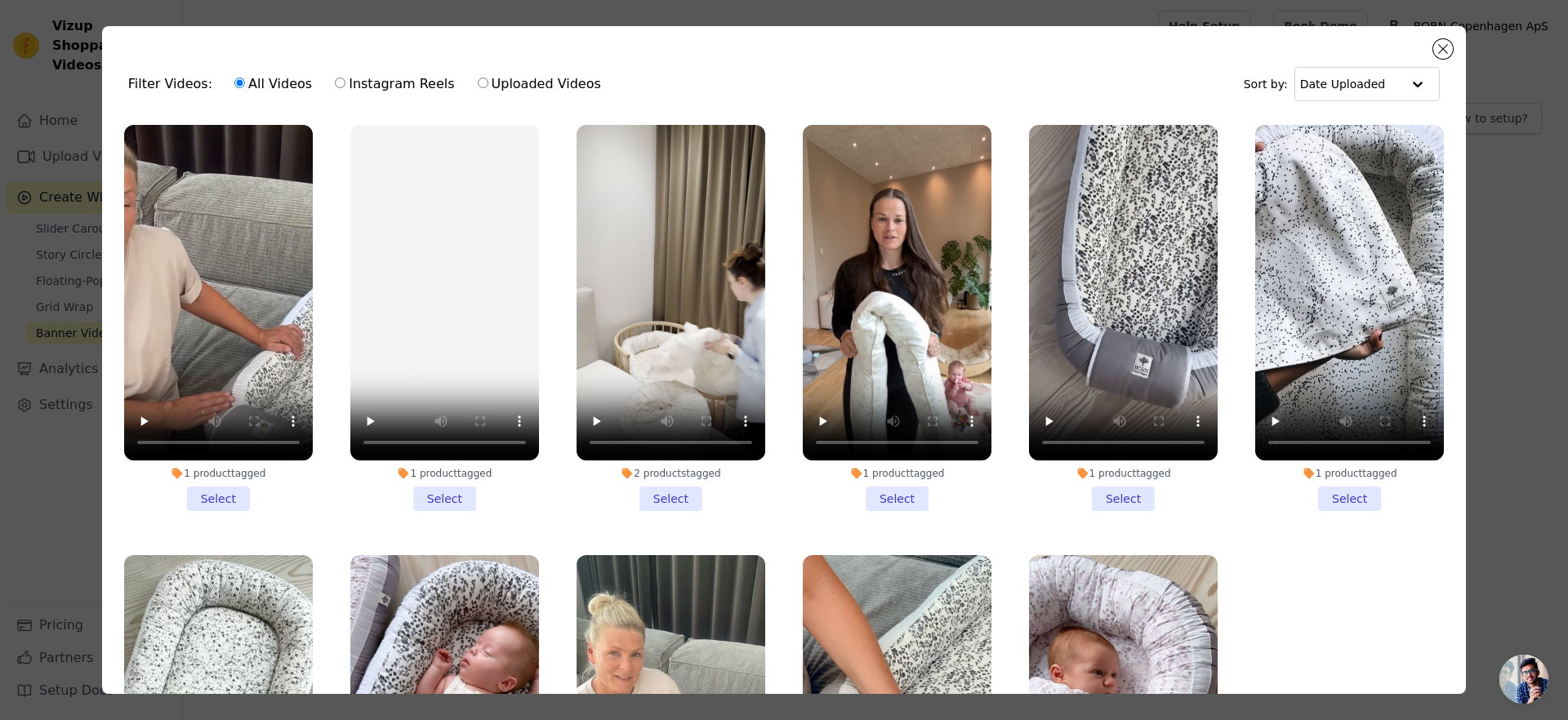
click at [241, 484] on li "1 product tagged Select" at bounding box center [218, 317] width 189 height 386
click at [0, 0] on input "1 product tagged Select" at bounding box center [0, 0] width 0 height 0
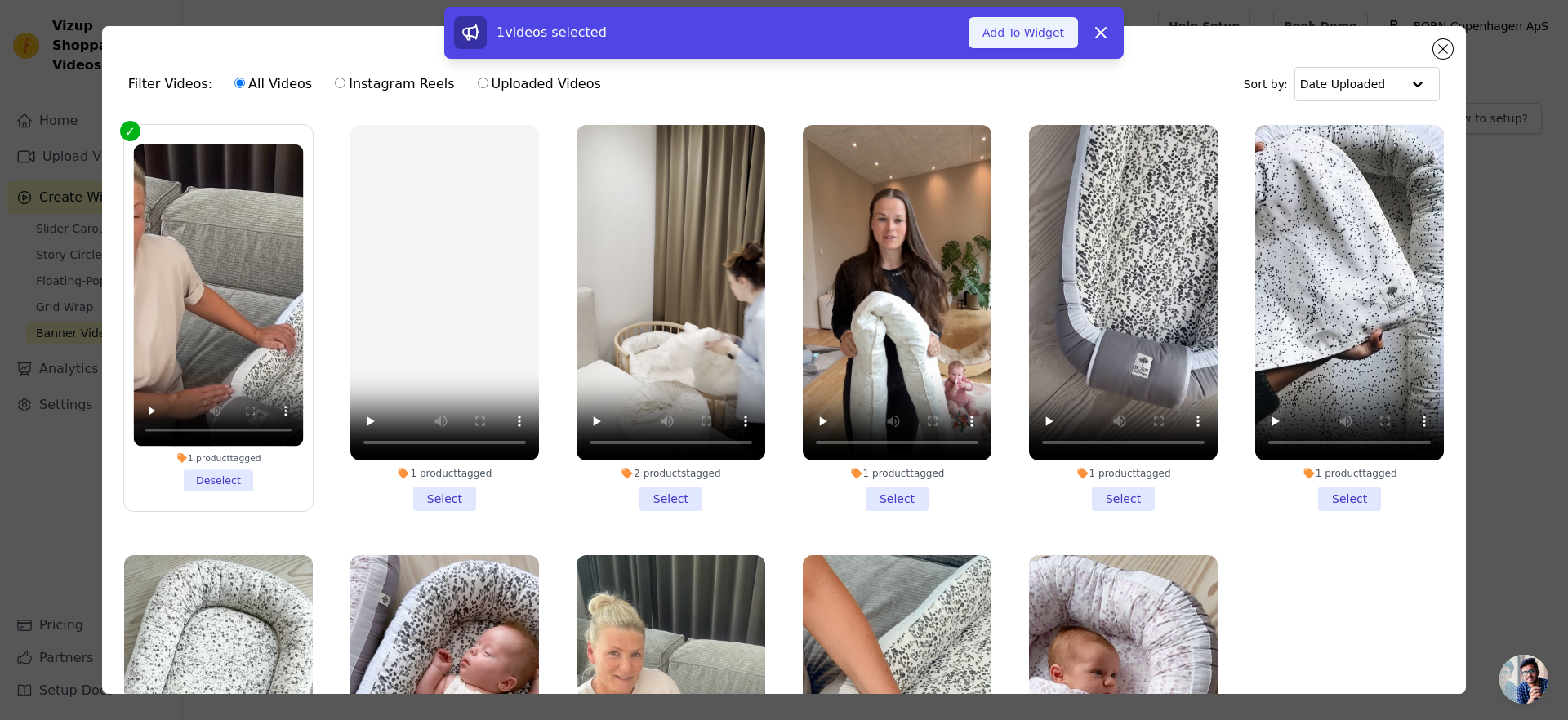
click at [1044, 42] on button "Add To Widget" at bounding box center [1023, 33] width 109 height 31
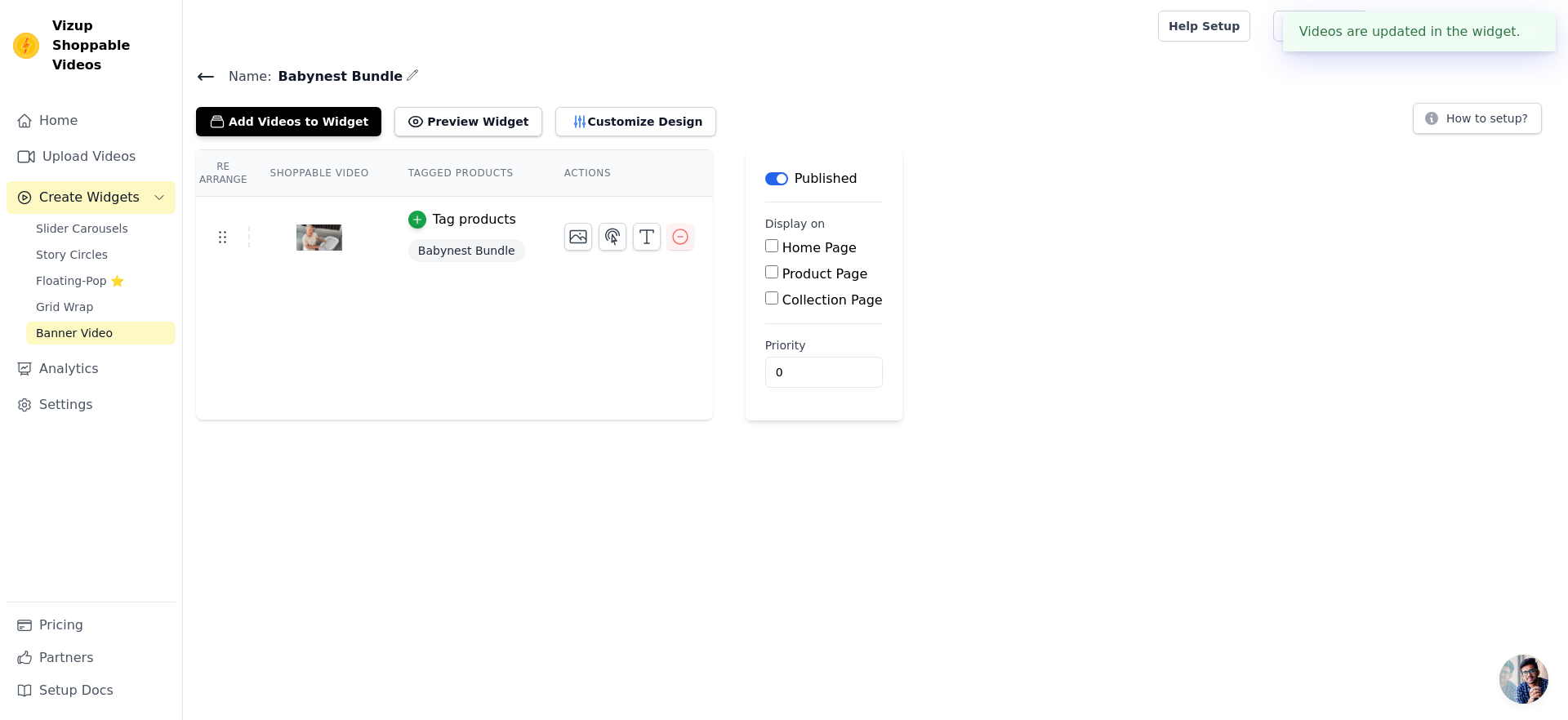
click at [783, 274] on label "Product Page" at bounding box center [826, 274] width 86 height 15
click at [779, 274] on input "Product Page" at bounding box center [772, 272] width 13 height 13
checkbox input "true"
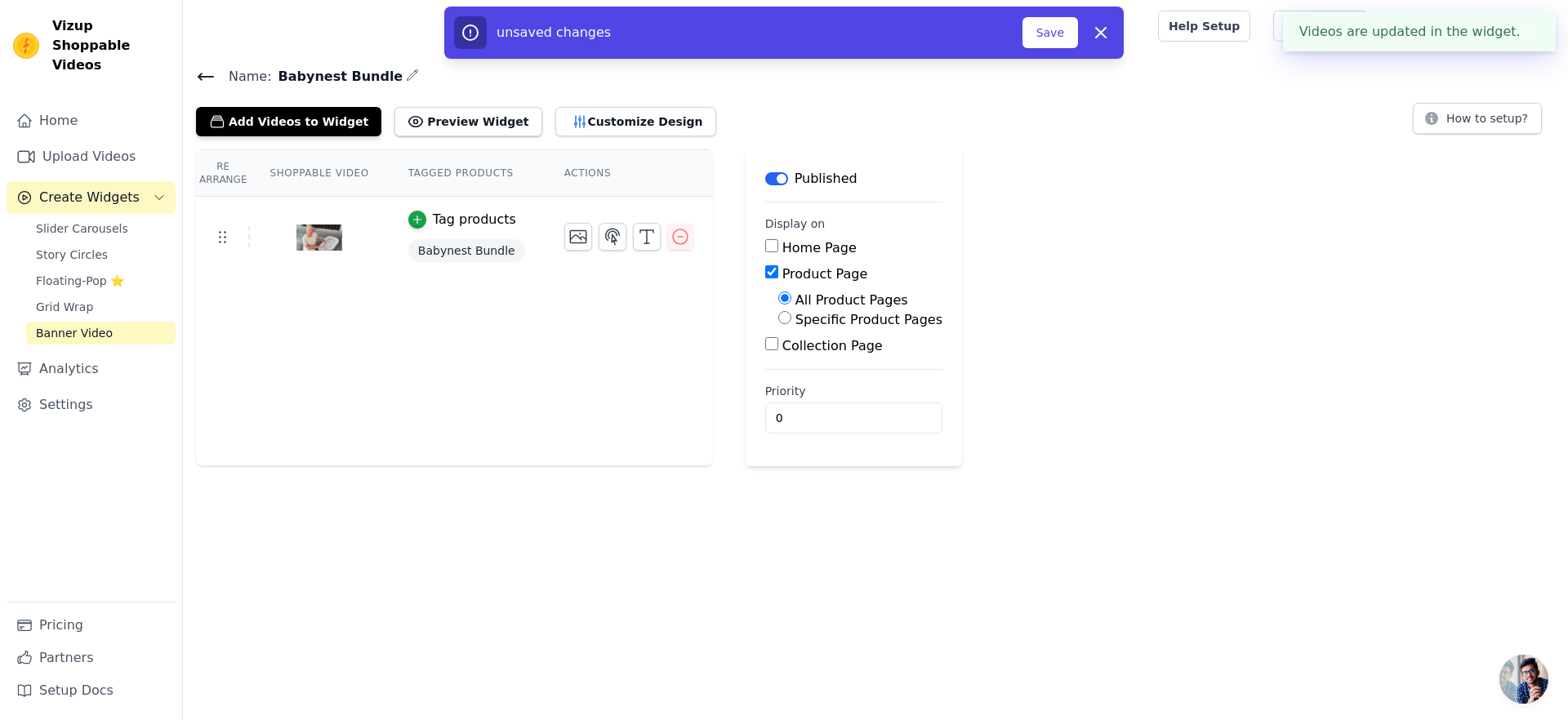
click at [836, 322] on label "Specific Product Pages" at bounding box center [868, 320] width 147 height 15
click at [791, 322] on input "Specific Product Pages" at bounding box center [785, 318] width 13 height 13
radio input "true"
click at [833, 355] on button "Select Products" at bounding box center [833, 356] width 109 height 28
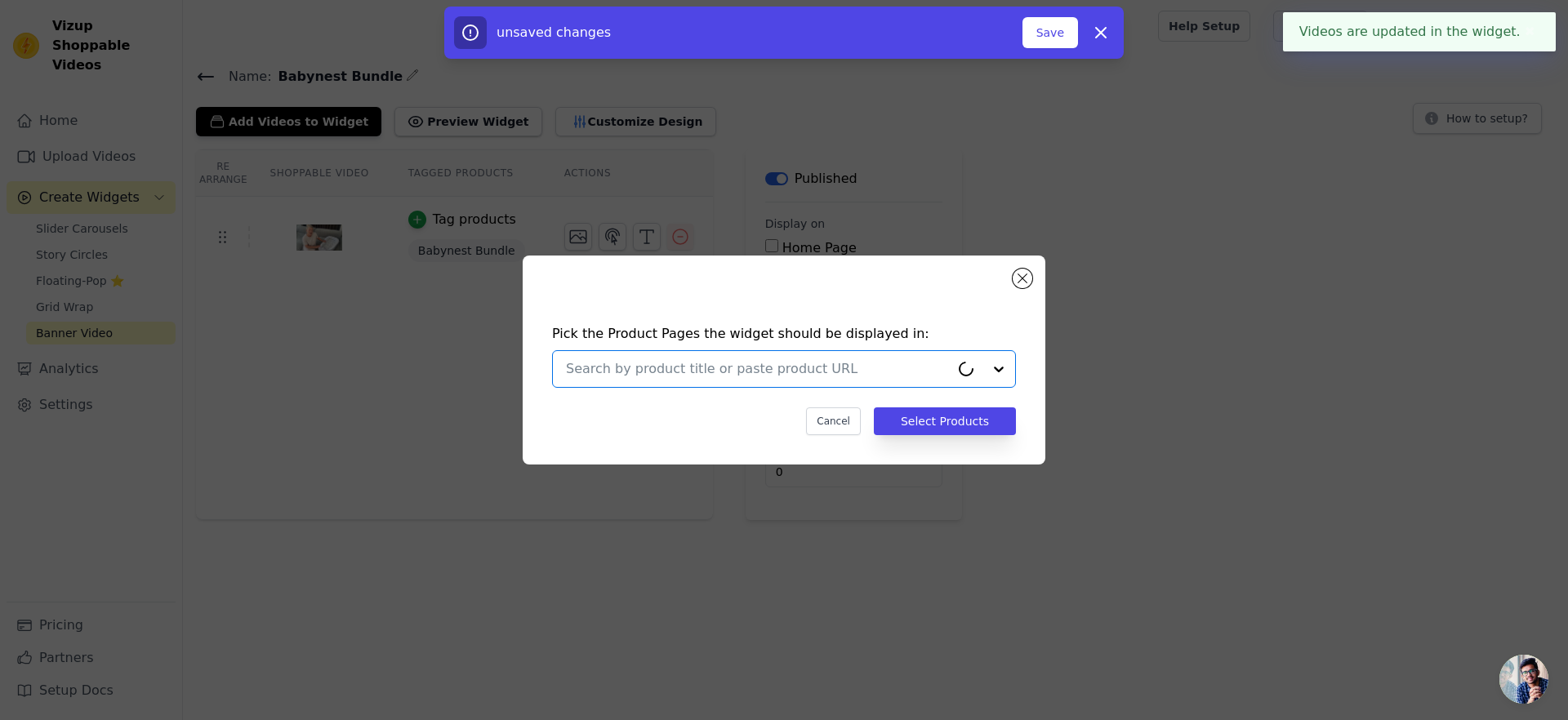
click at [845, 363] on input "text" at bounding box center [758, 369] width 384 height 19
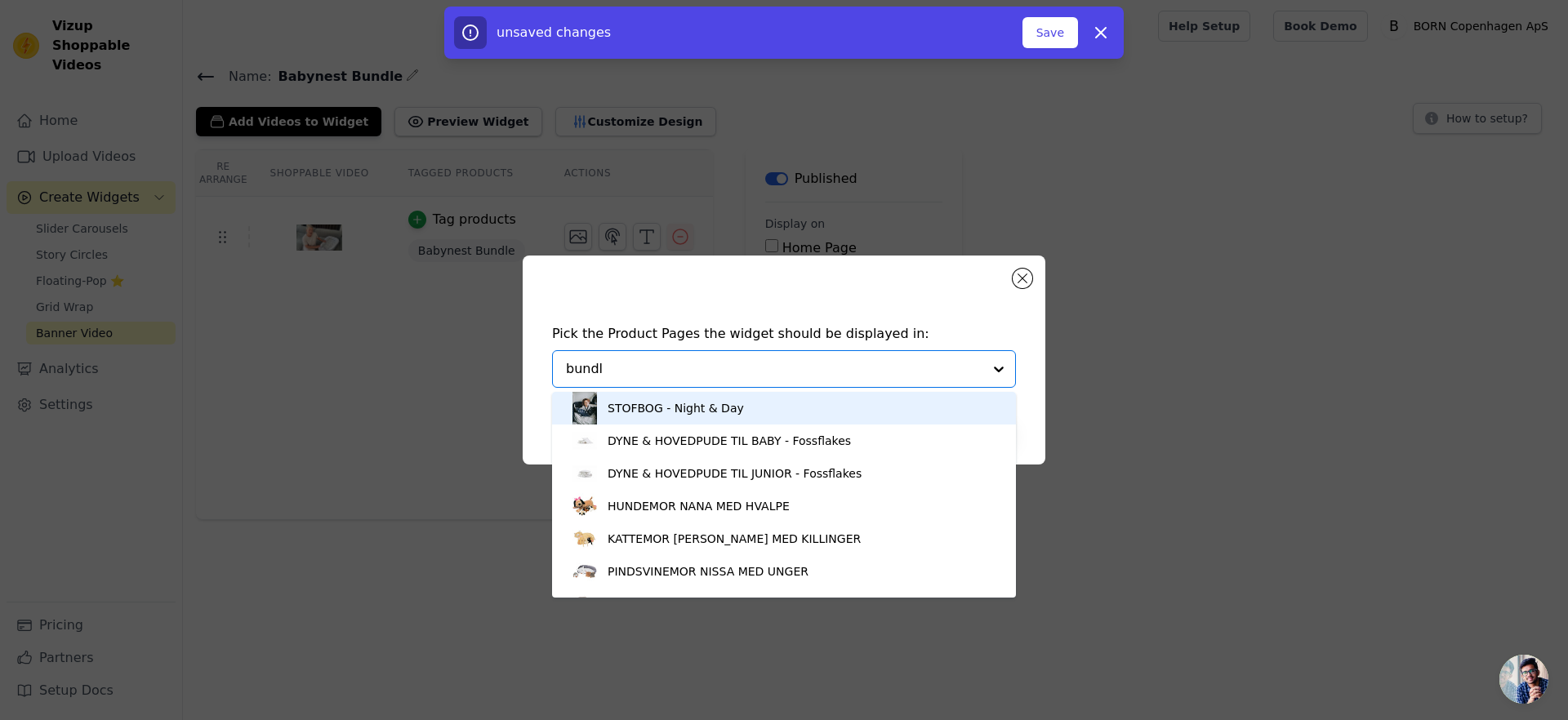
type input "bundle"
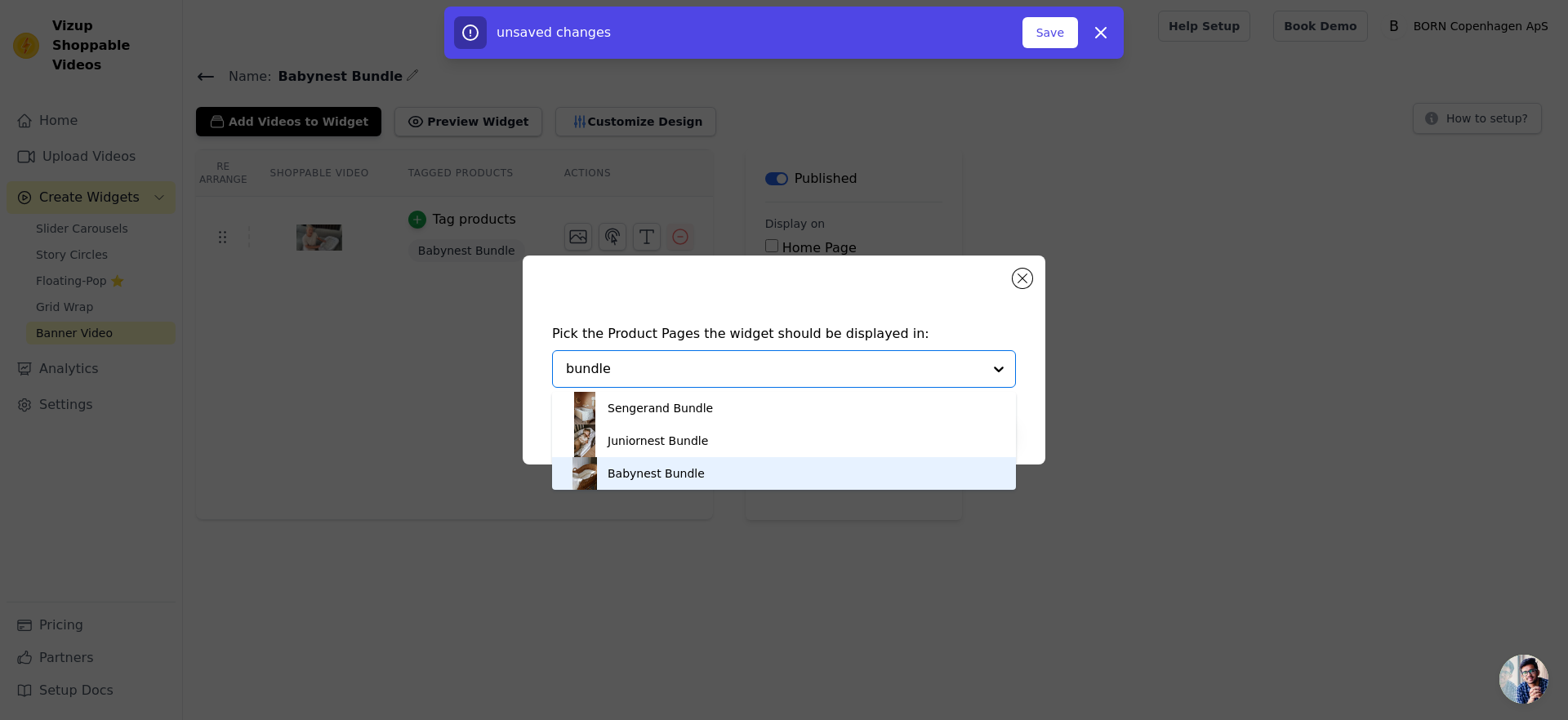
click at [729, 463] on div "Babynest Bundle" at bounding box center [784, 473] width 431 height 33
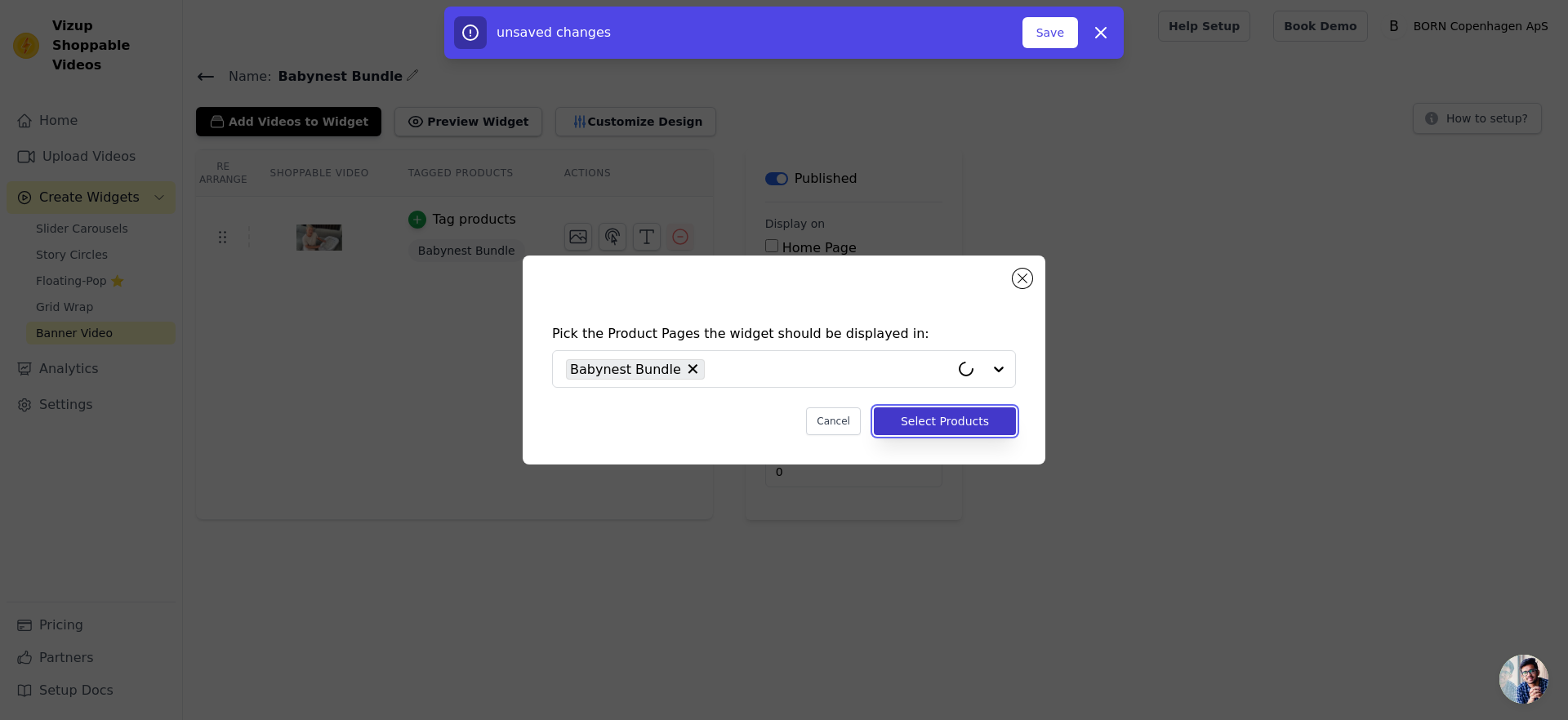
click at [911, 411] on button "Select Products" at bounding box center [944, 420] width 142 height 28
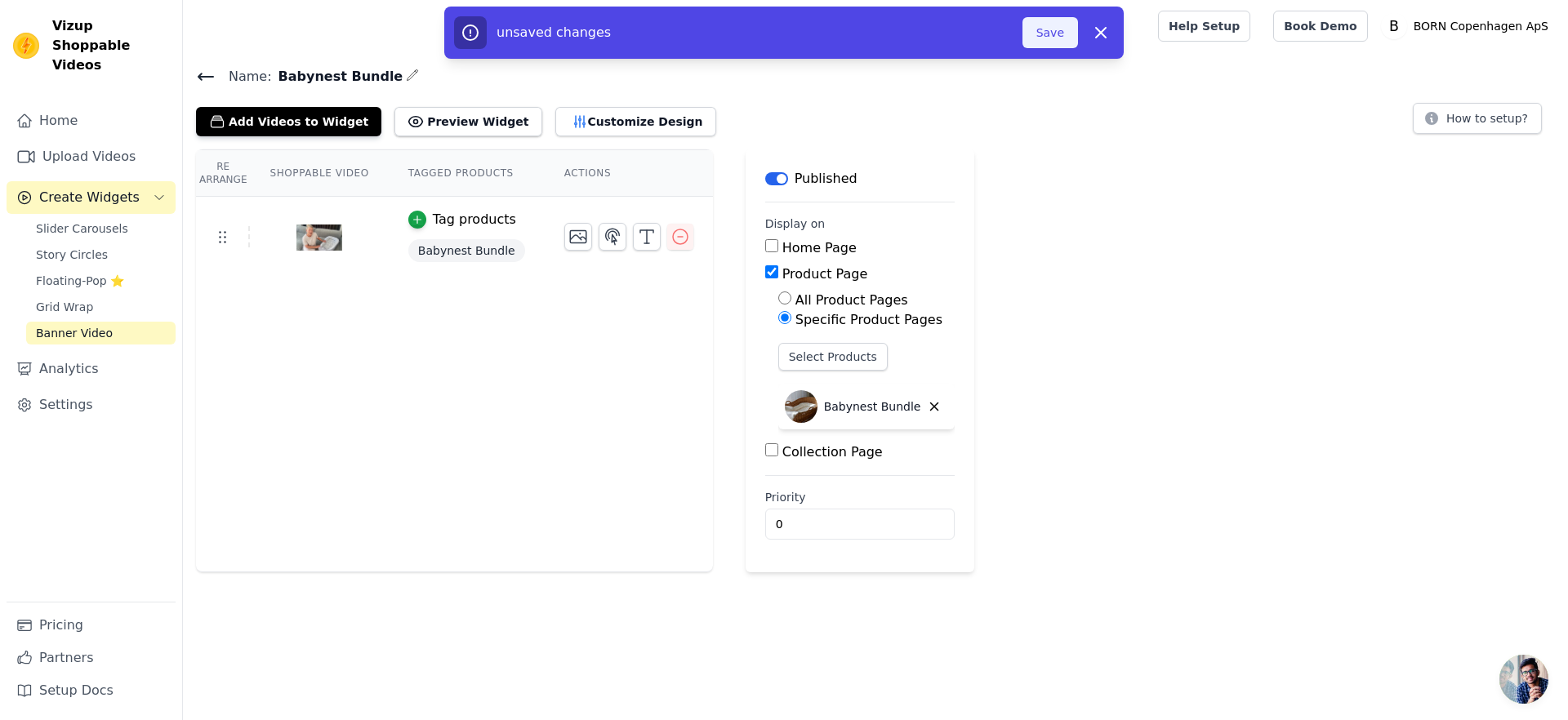
click at [1072, 22] on button "Save" at bounding box center [1050, 33] width 56 height 31
click at [1066, 27] on button "Save" at bounding box center [1050, 33] width 56 height 31
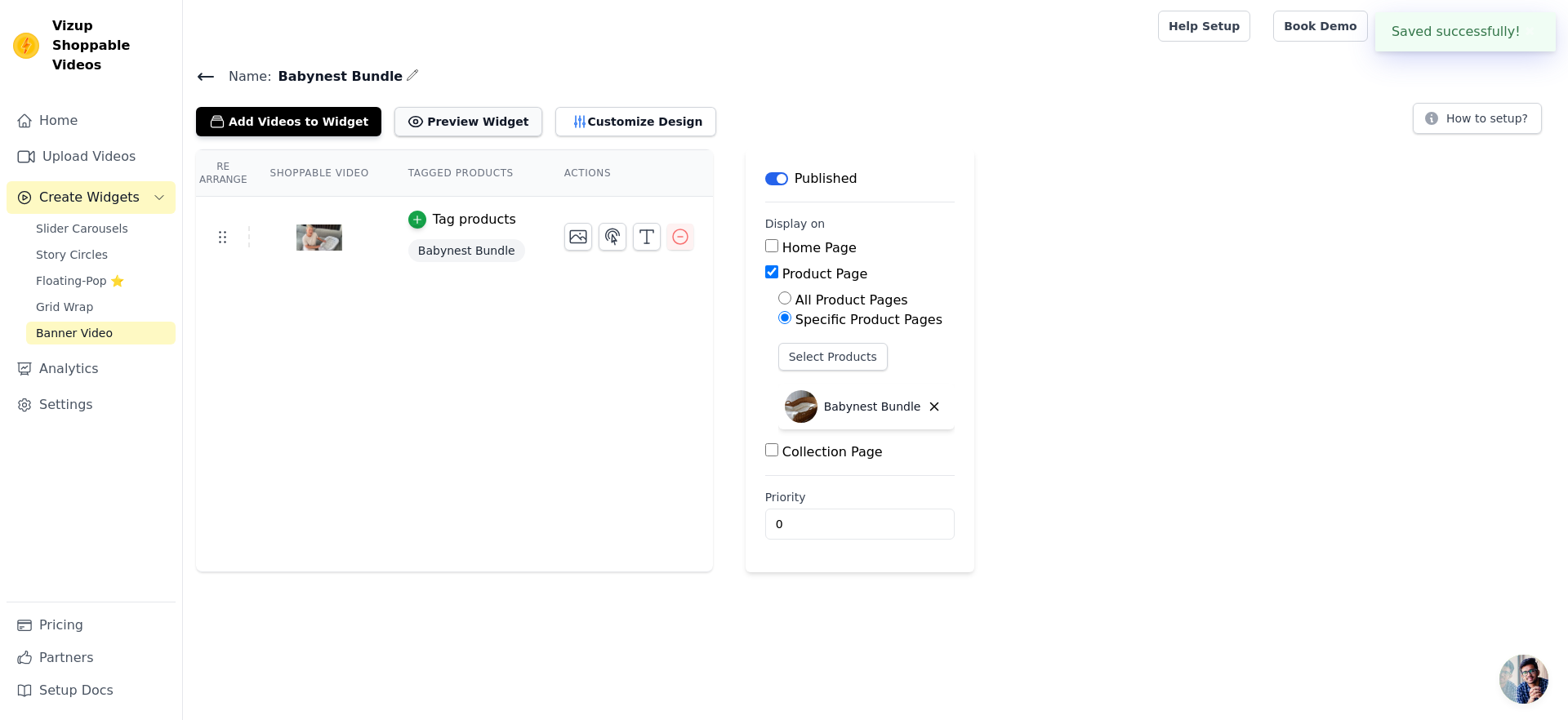
click at [424, 129] on button "Preview Widget" at bounding box center [467, 122] width 147 height 30
click at [458, 116] on button "Preview Widget" at bounding box center [467, 122] width 147 height 30
click at [594, 119] on button "Customize Design" at bounding box center [636, 122] width 161 height 30
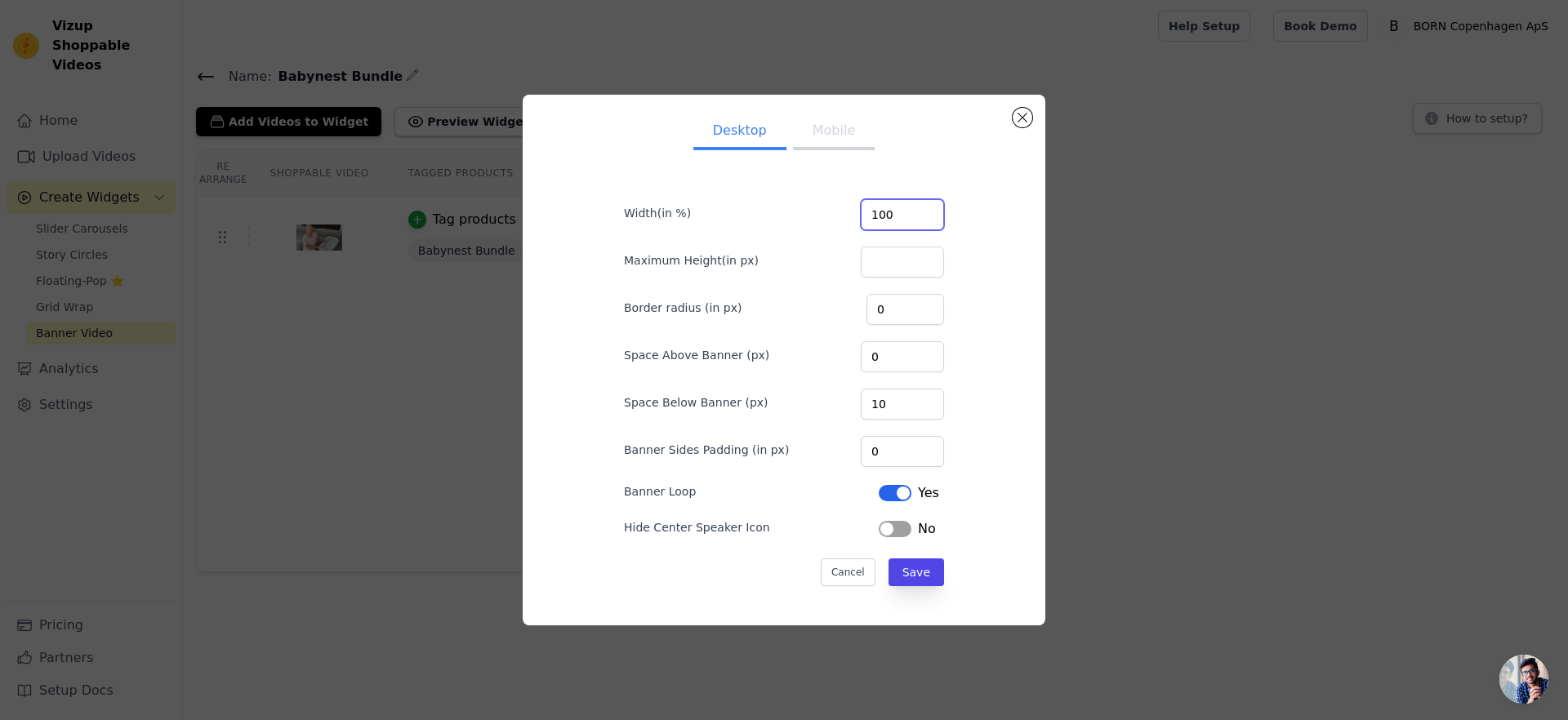
click at [906, 215] on input "100" at bounding box center [902, 214] width 83 height 31
click at [919, 218] on input "100" at bounding box center [902, 214] width 83 height 31
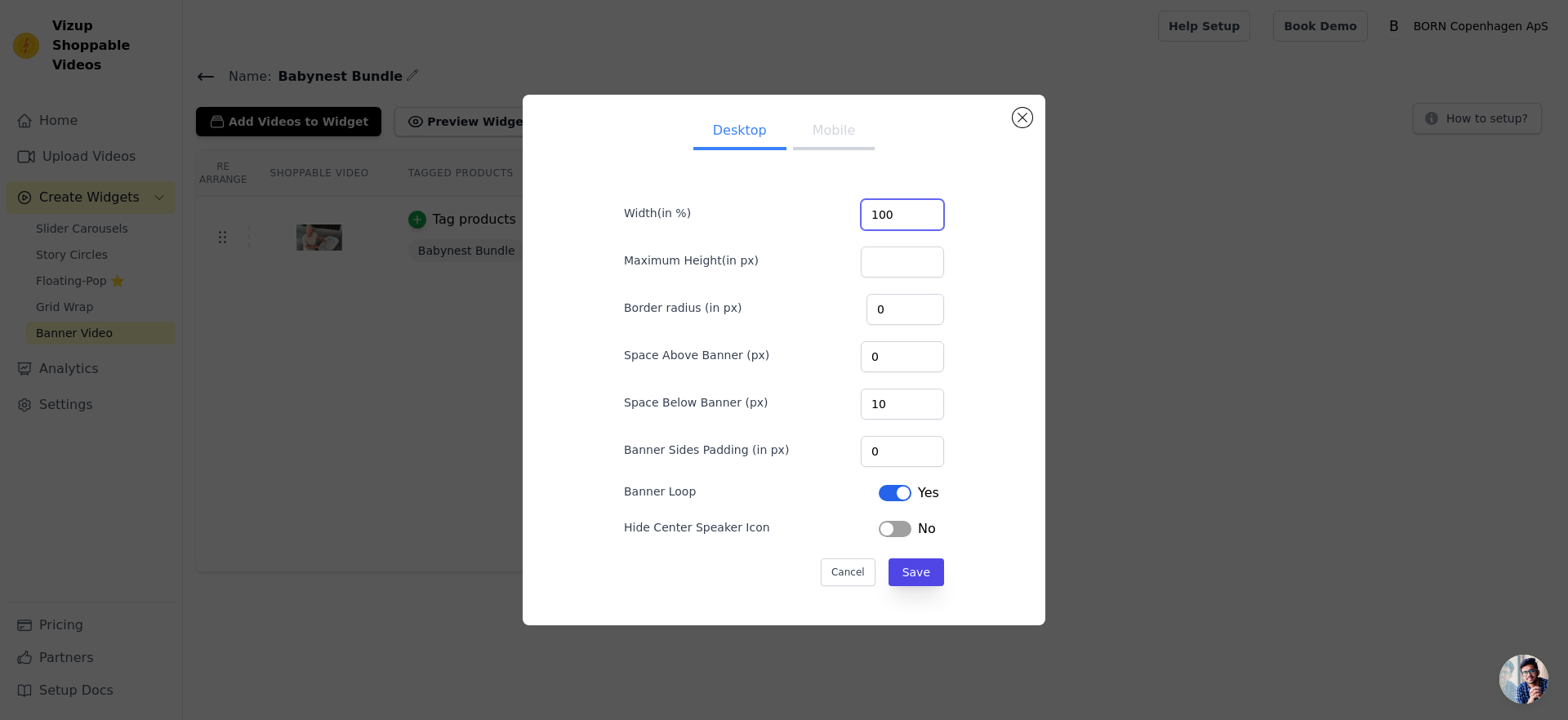
click at [919, 218] on input "100" at bounding box center [902, 214] width 83 height 31
drag, startPoint x: 903, startPoint y: 216, endPoint x: 863, endPoint y: 210, distance: 40.4
click at [863, 210] on div "Width(in %) 100" at bounding box center [784, 214] width 320 height 34
type input "1"
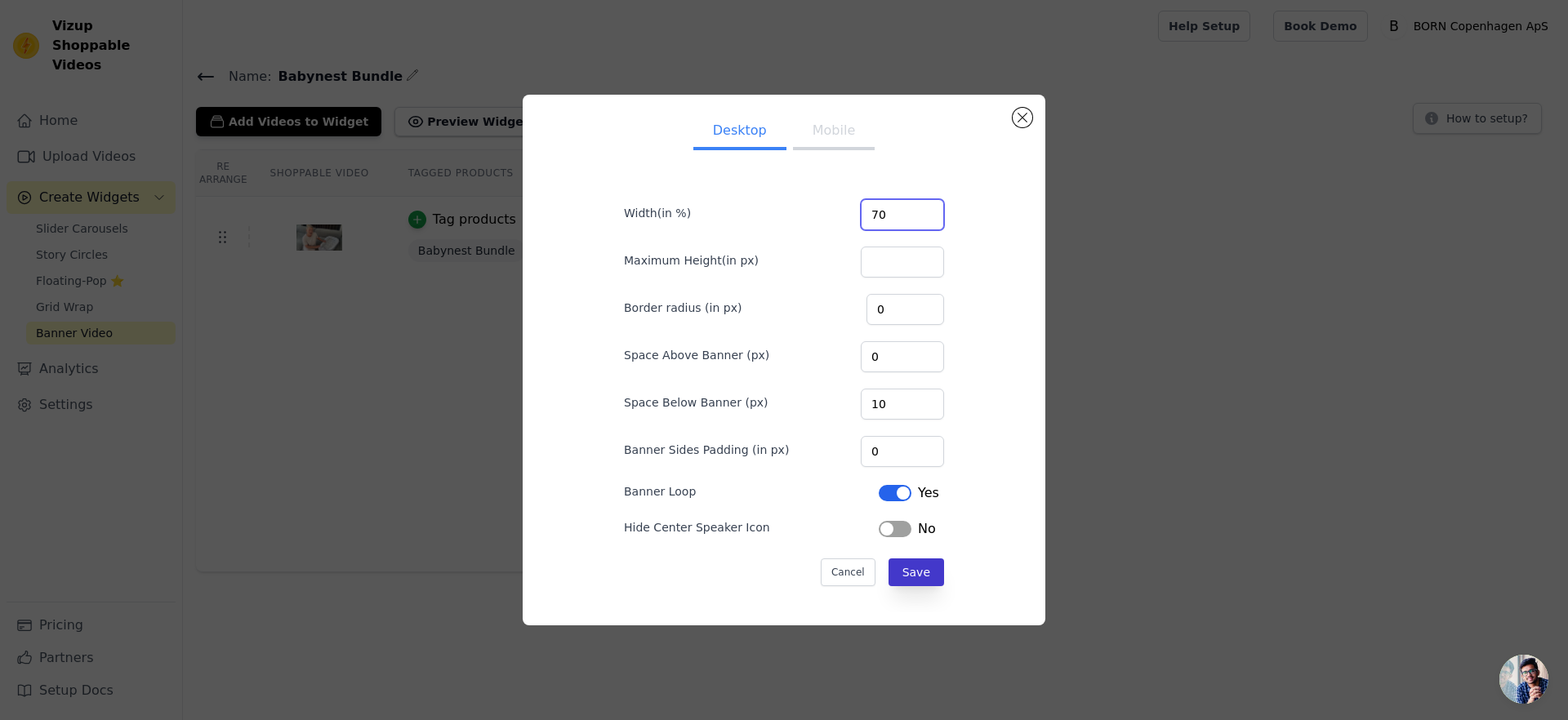
type input "70"
click at [930, 567] on button "Save" at bounding box center [917, 572] width 56 height 28
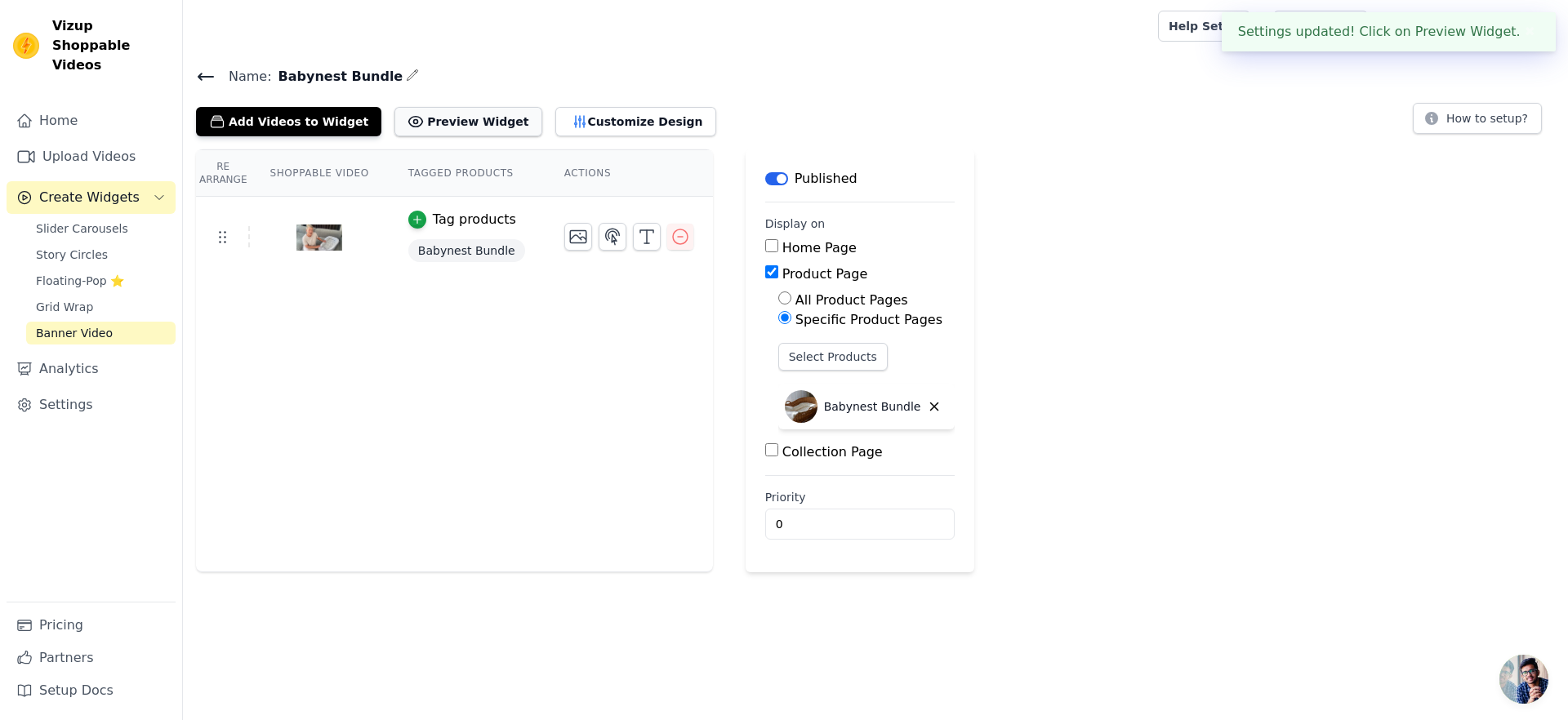
click at [419, 124] on button "Preview Widget" at bounding box center [467, 122] width 147 height 30
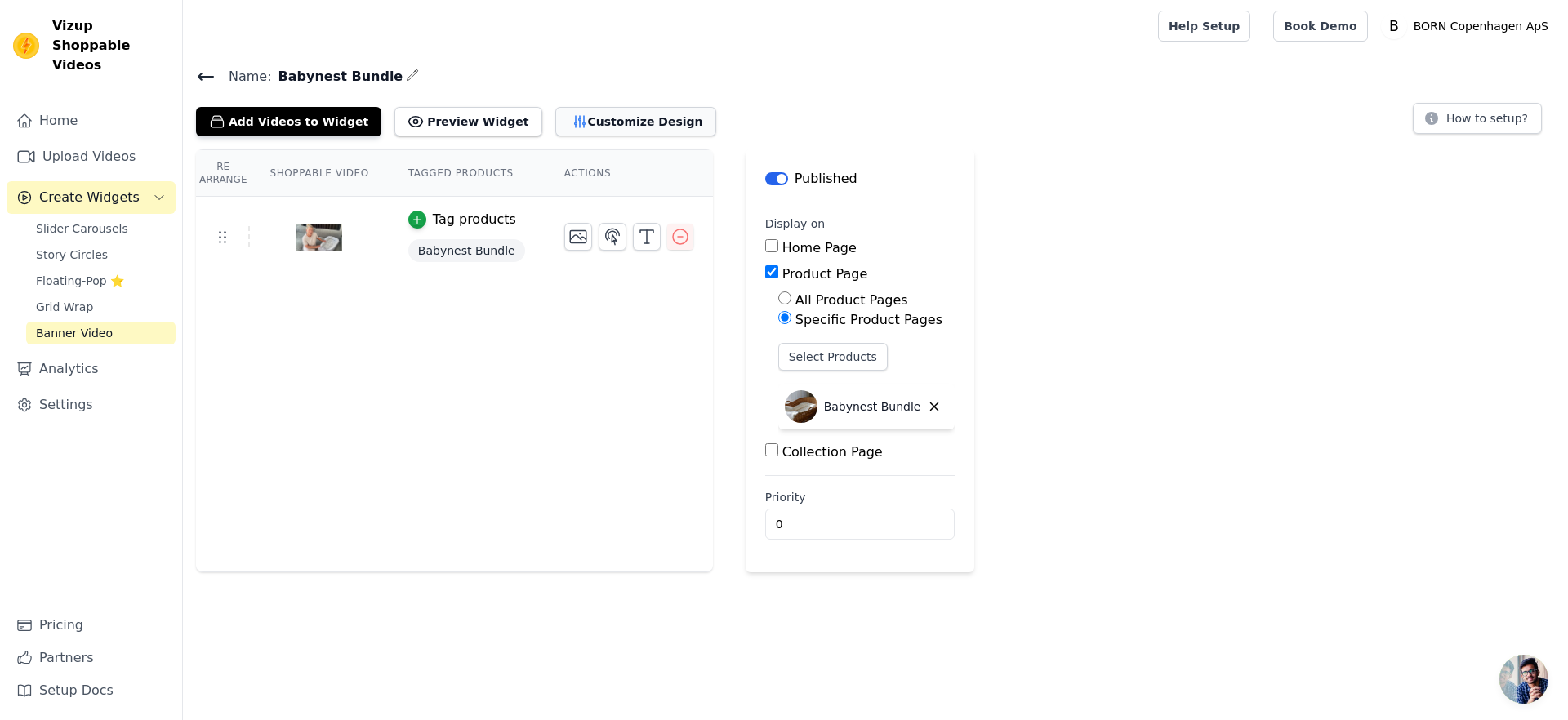
click at [572, 124] on icon "button" at bounding box center [579, 122] width 16 height 16
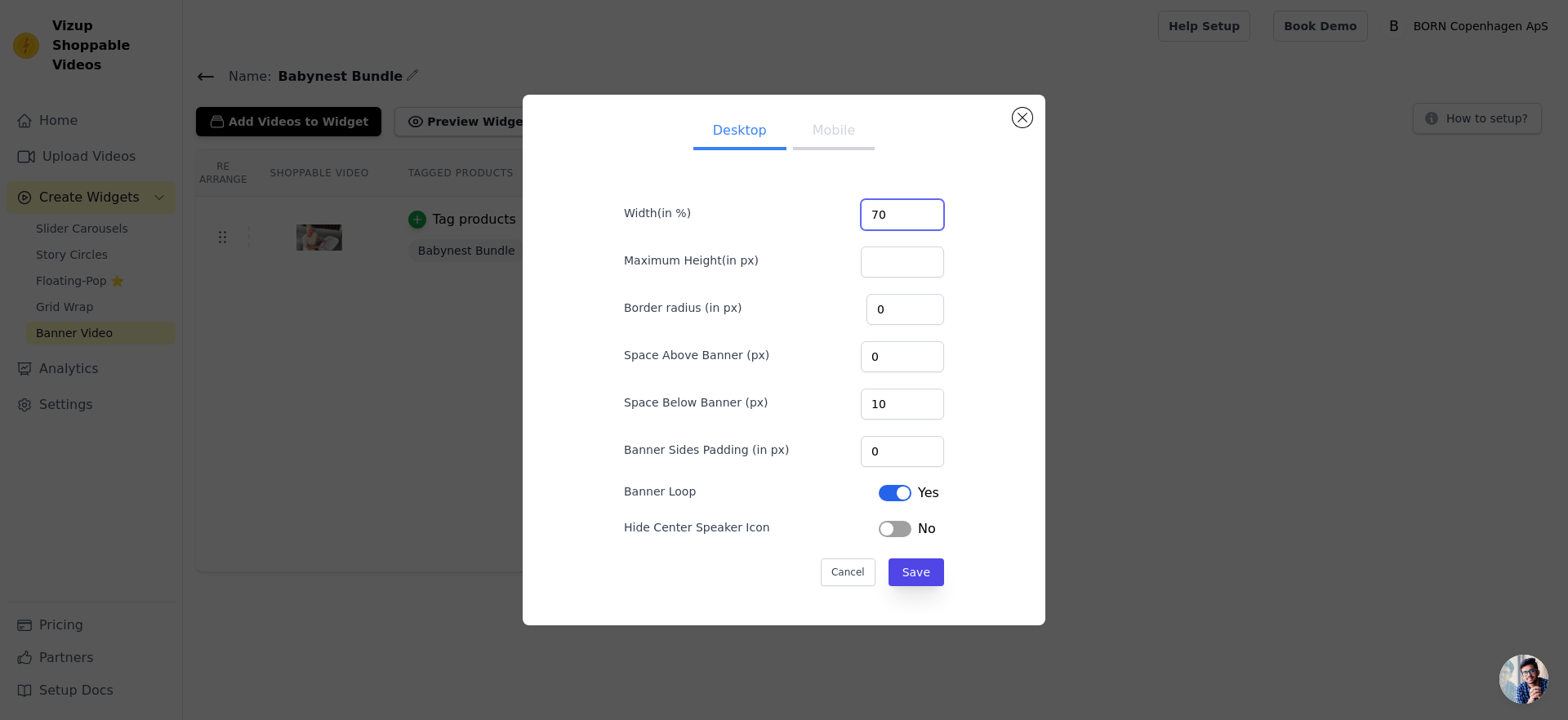
drag, startPoint x: 873, startPoint y: 211, endPoint x: 815, endPoint y: 210, distance: 58.0
click at [816, 210] on div "Width(in %) 70" at bounding box center [784, 214] width 320 height 34
type input "100"
click at [1012, 339] on div "Desktop Mobile Width(in %) 100 Maximum Height(in px) Border radius (in px) 0 Sp…" at bounding box center [784, 360] width 496 height 505
click at [895, 269] on input "Maximum Height(in px)" at bounding box center [902, 261] width 83 height 31
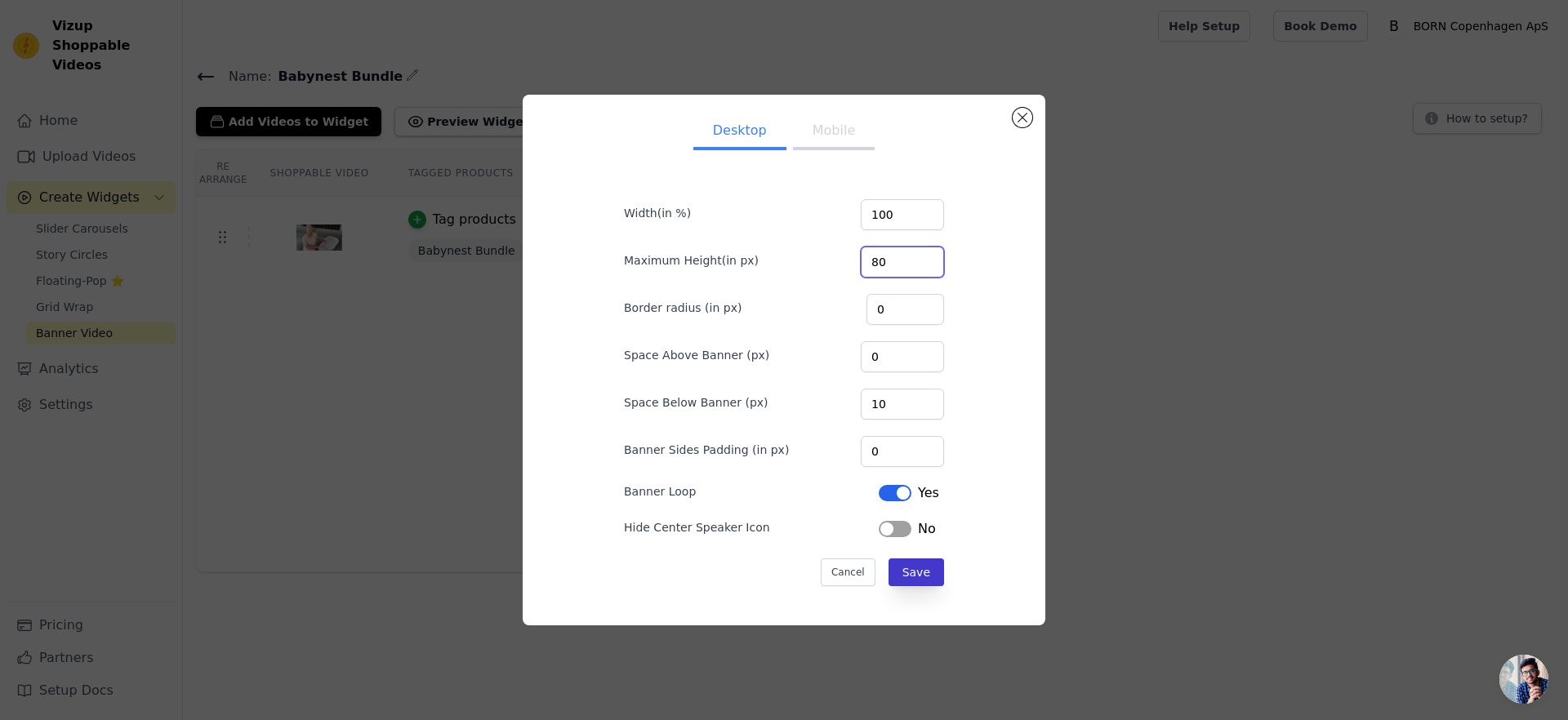
type input "80"
click at [889, 572] on button "Save" at bounding box center [917, 572] width 56 height 28
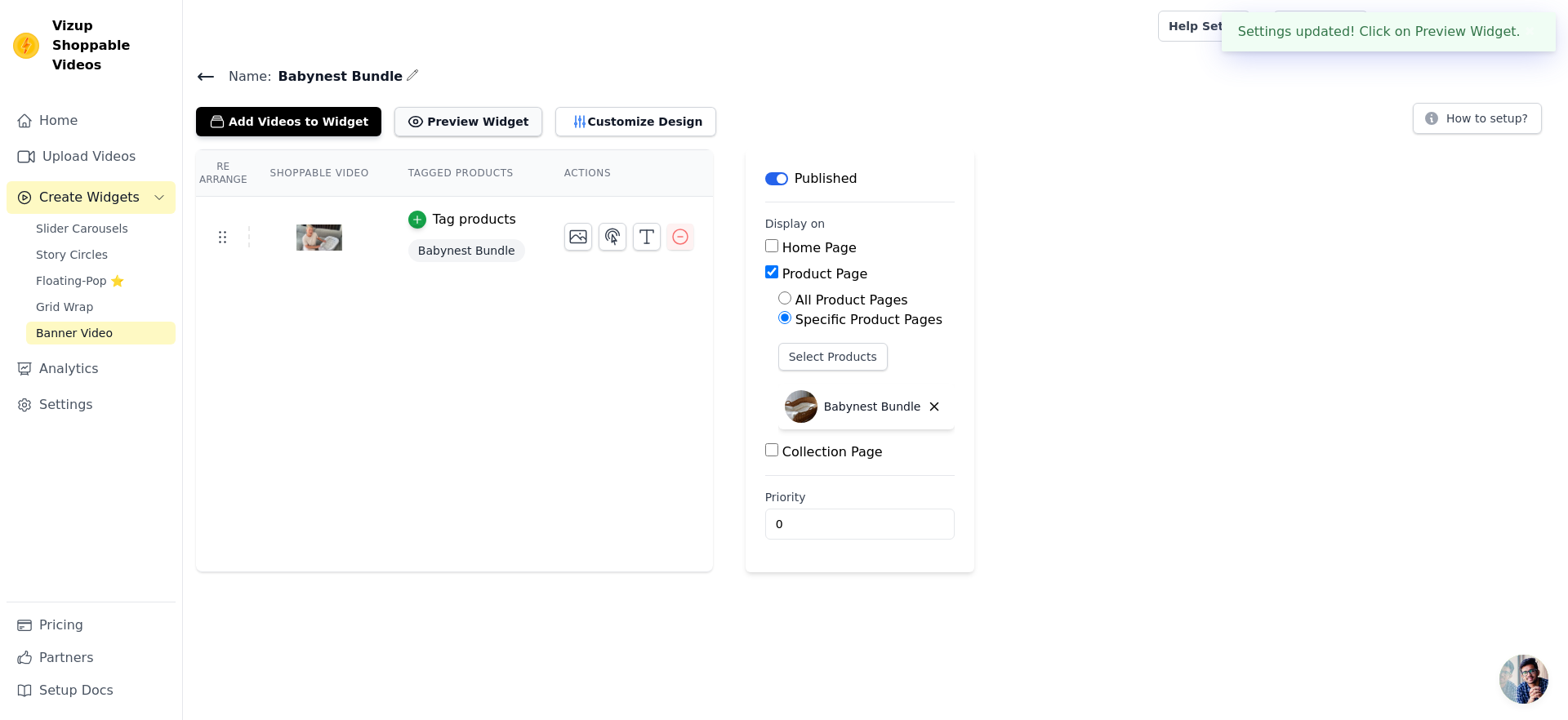
click at [421, 113] on button "Preview Widget" at bounding box center [467, 122] width 147 height 30
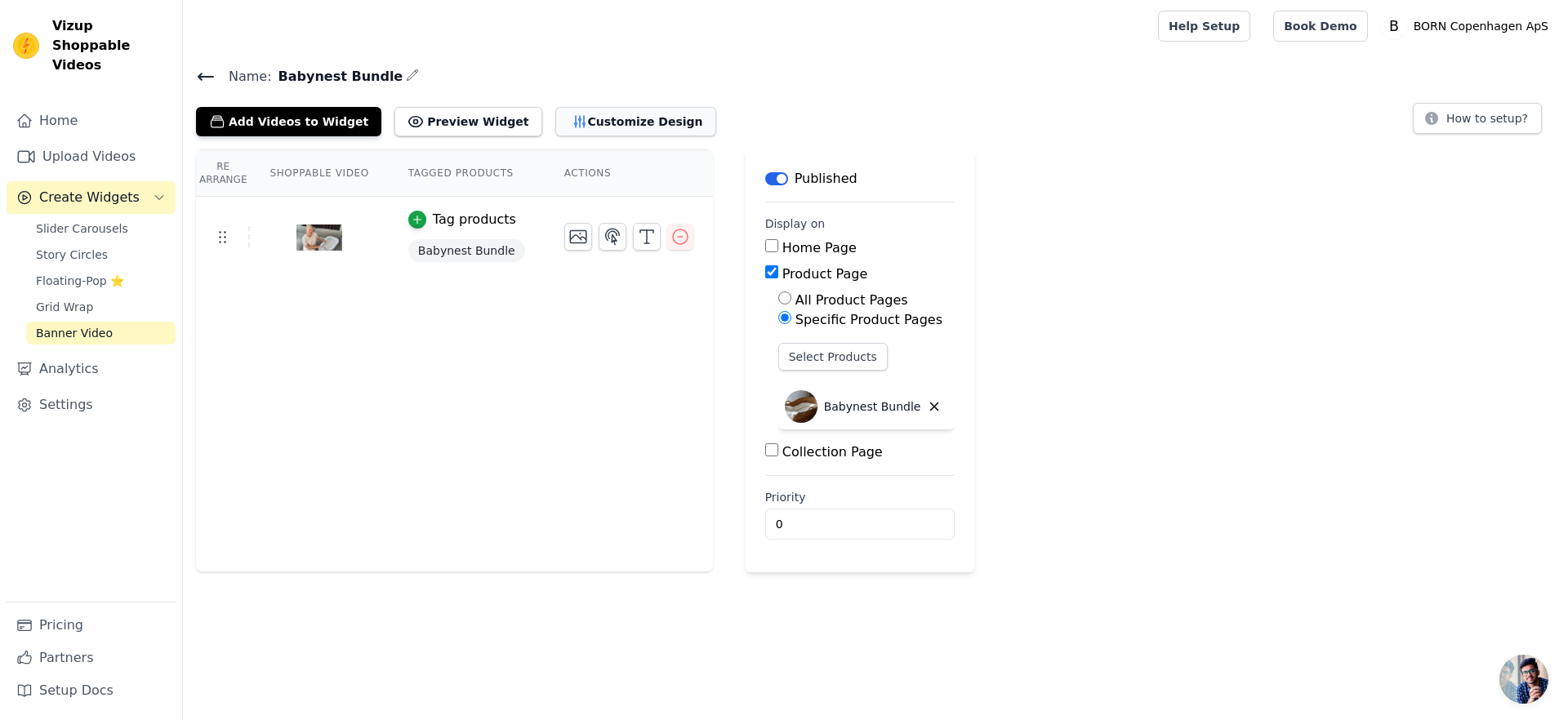
click at [576, 125] on button "Customize Design" at bounding box center [636, 122] width 161 height 30
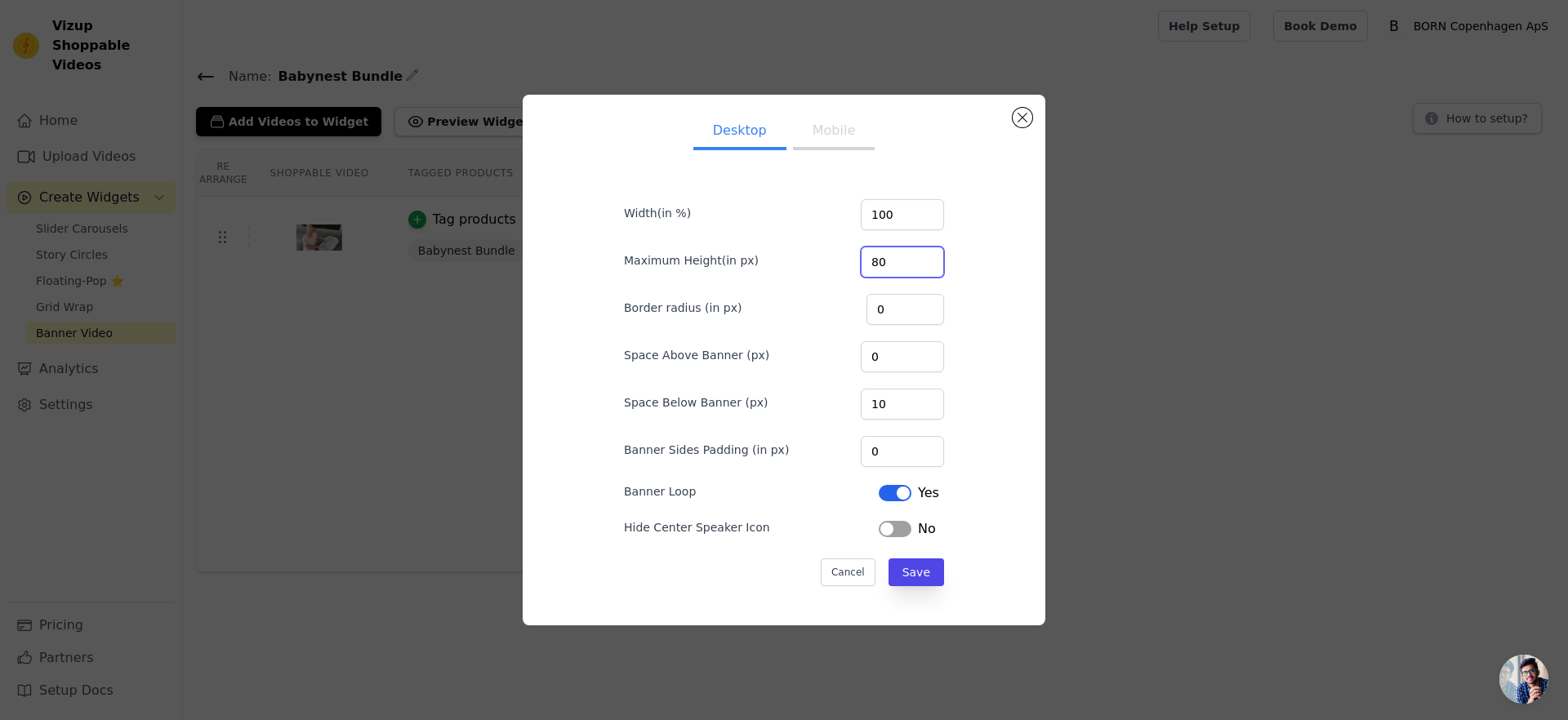
click at [894, 259] on input "80" at bounding box center [902, 261] width 83 height 31
click at [983, 335] on div "Desktop Mobile Width(in %) 100 Maximum Height(in px) Border radius (in px) 0 Sp…" at bounding box center [784, 360] width 496 height 505
click at [916, 562] on button "Save" at bounding box center [917, 572] width 56 height 28
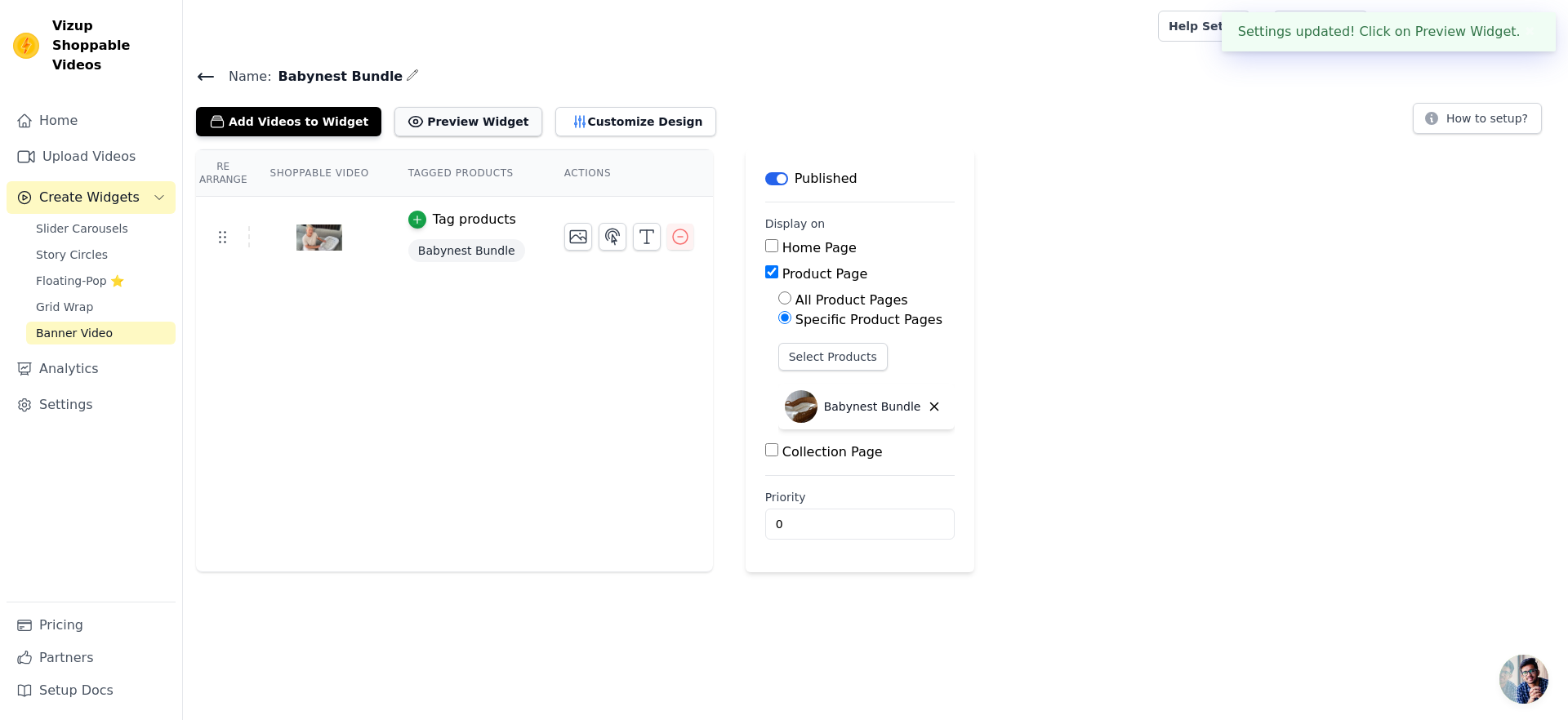
click at [457, 124] on button "Preview Widget" at bounding box center [467, 122] width 147 height 30
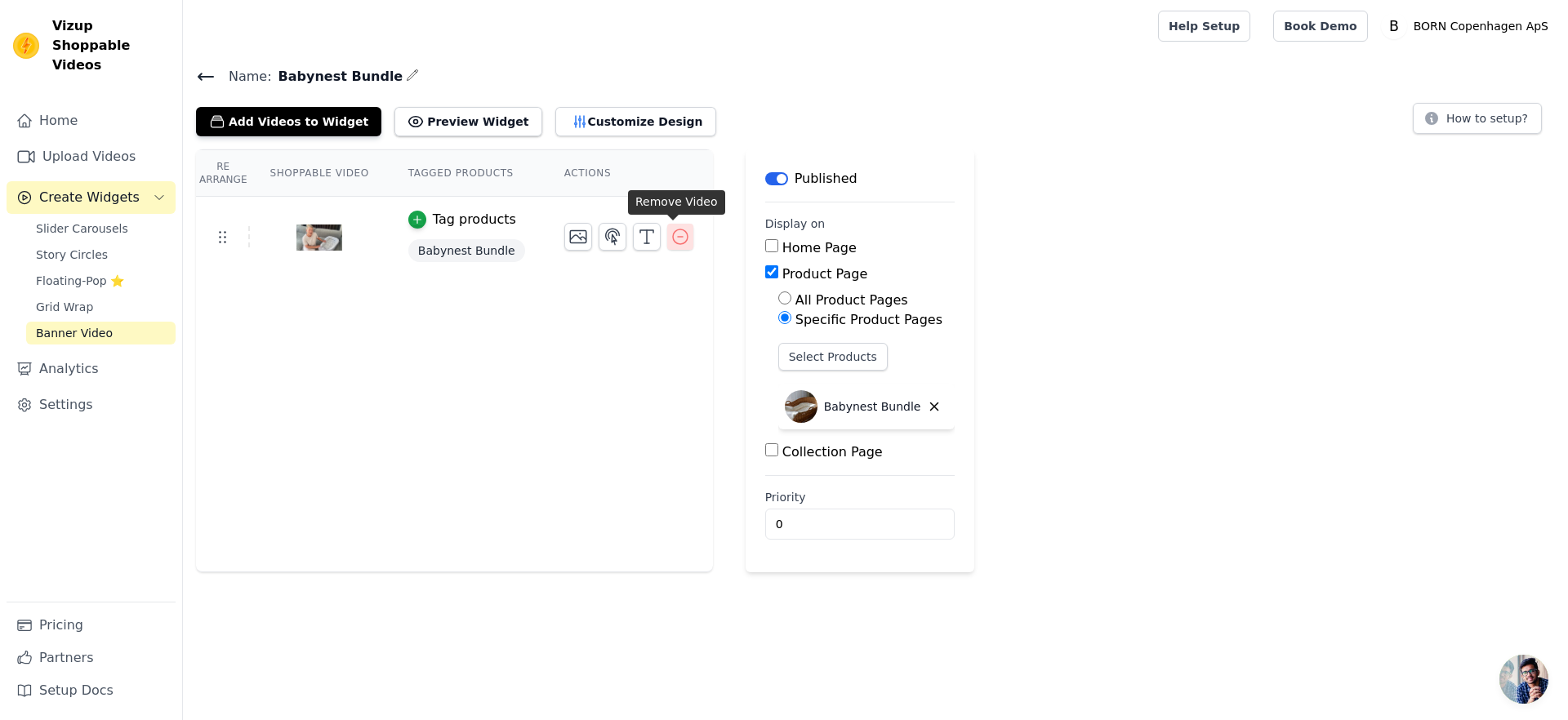
click at [670, 241] on icon "button" at bounding box center [680, 236] width 19 height 19
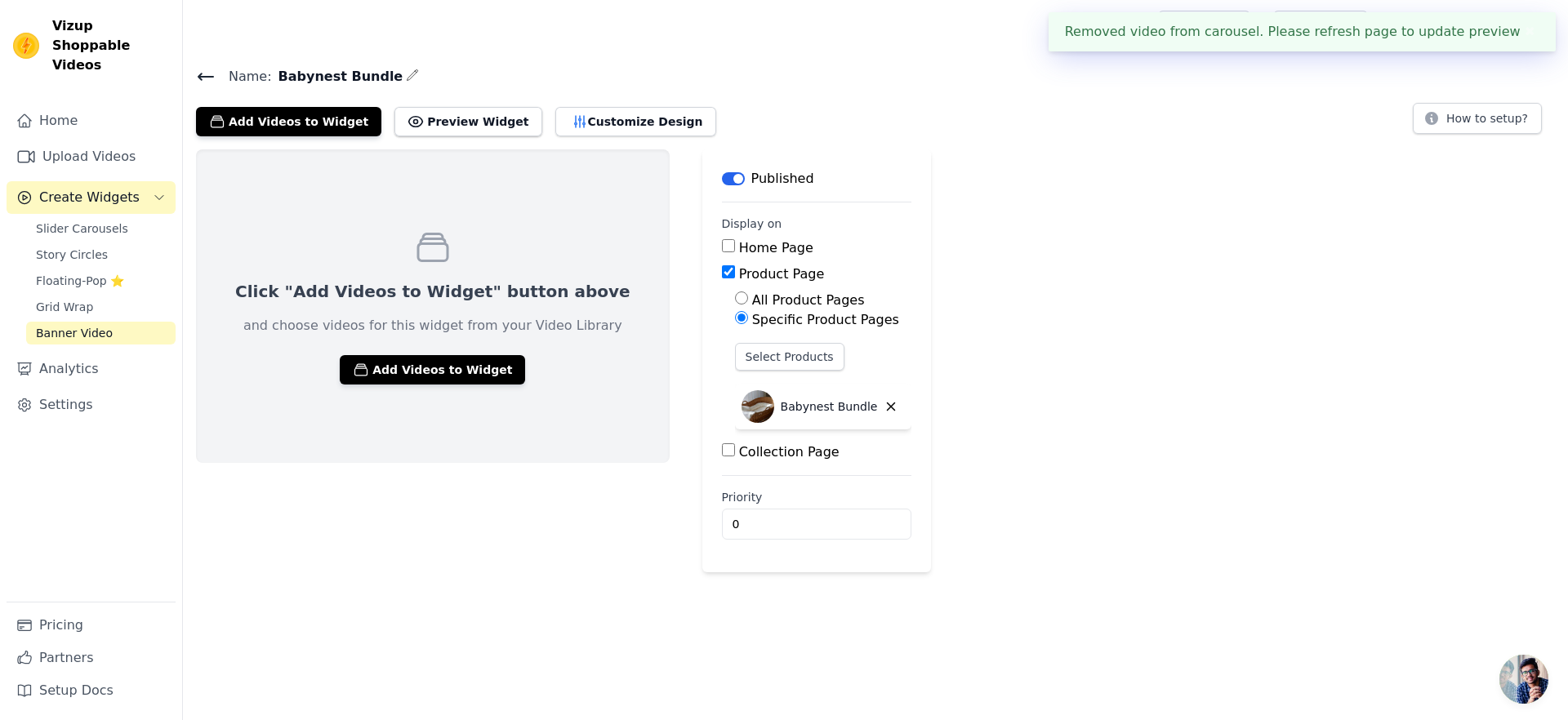
click at [85, 325] on span "Banner Video" at bounding box center [75, 332] width 77 height 16
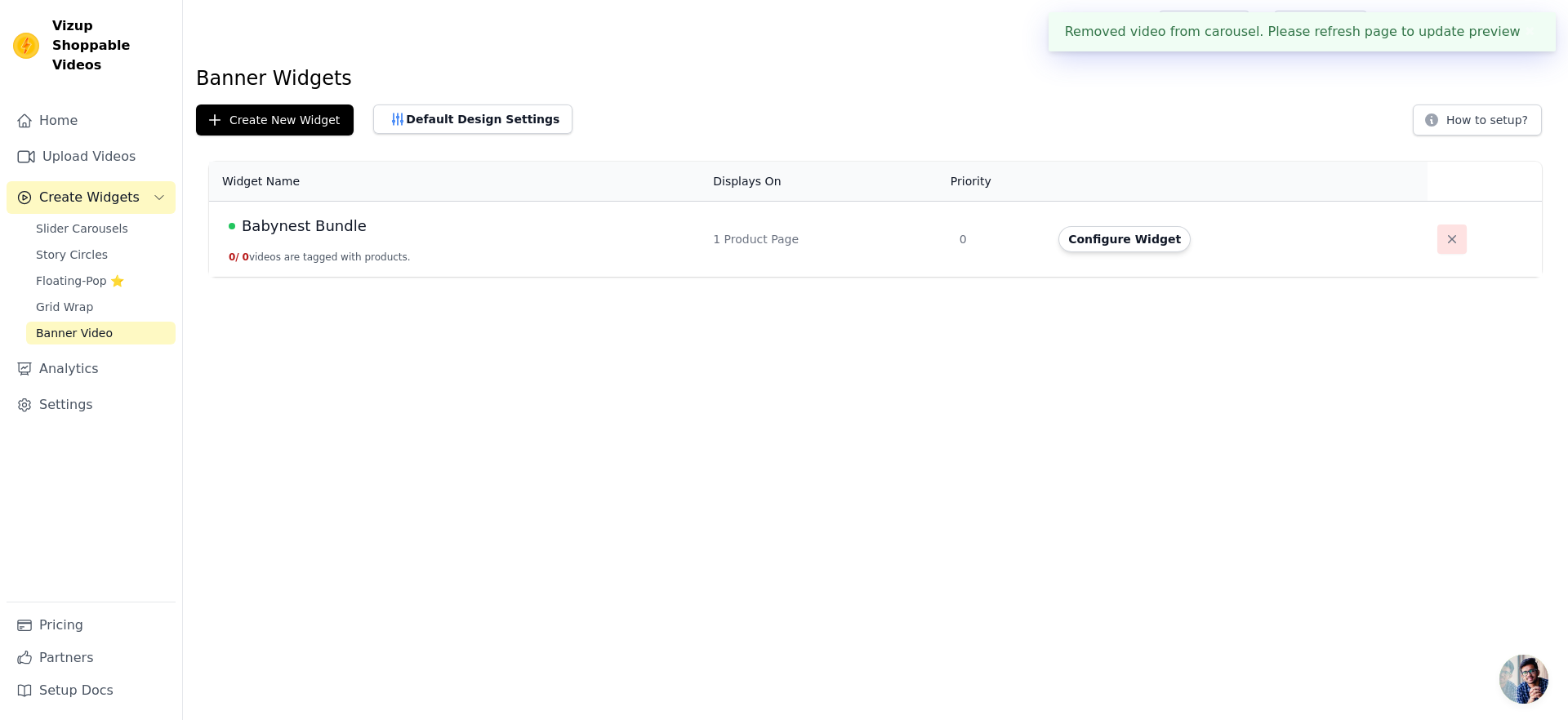
click at [1459, 236] on button "button" at bounding box center [1452, 238] width 30 height 30
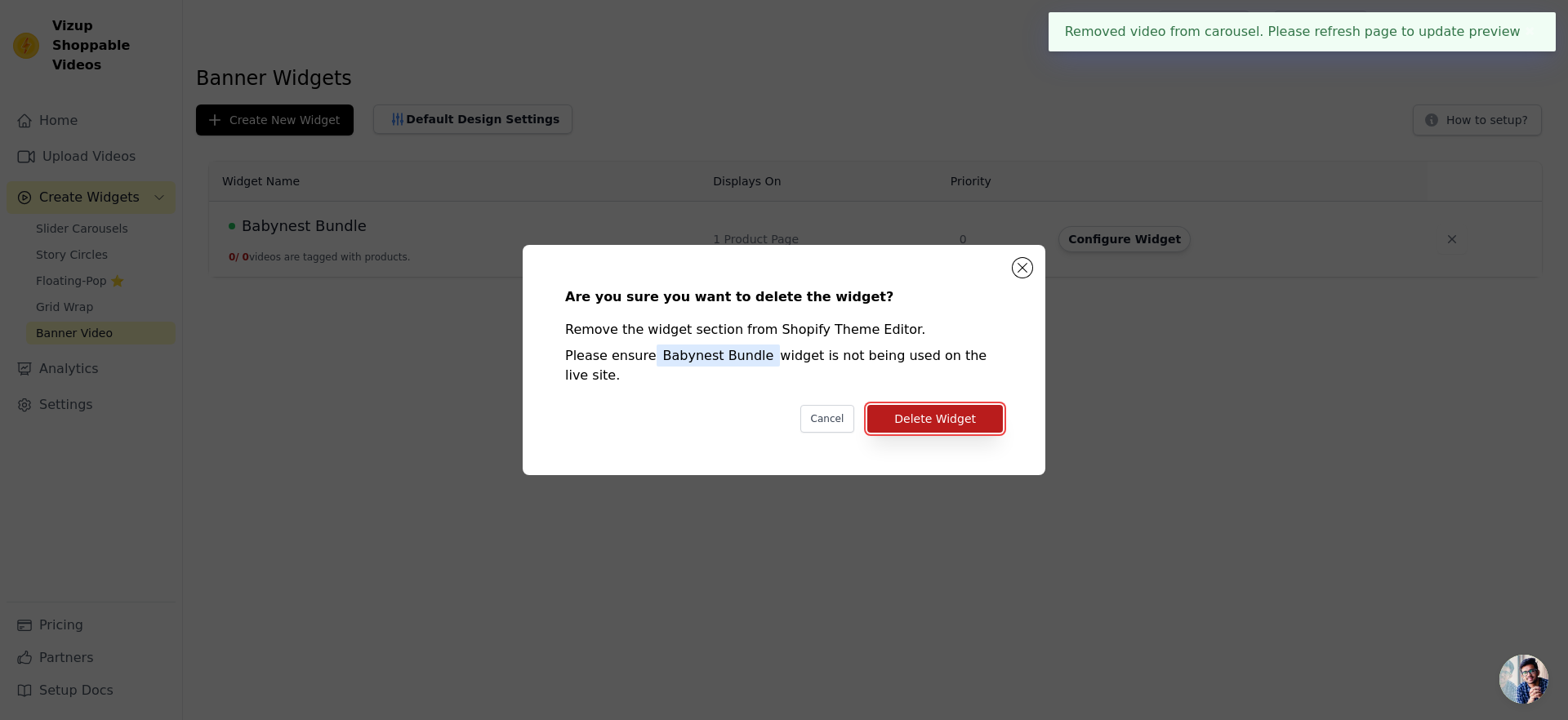
click at [989, 413] on button "Delete Widget" at bounding box center [935, 418] width 136 height 28
